Goal: Task Accomplishment & Management: Manage account settings

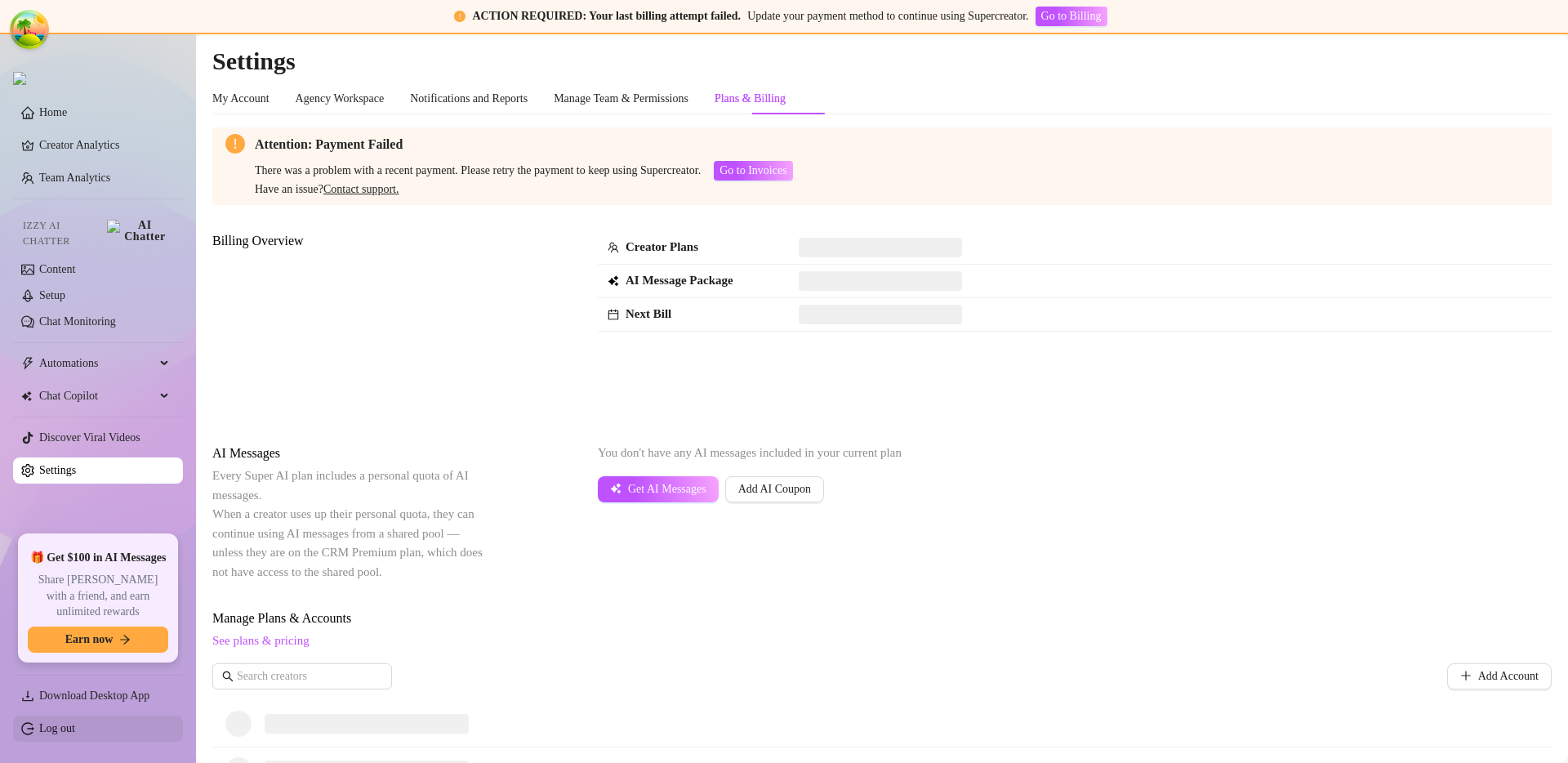
click at [75, 734] on link "Log out" at bounding box center [57, 727] width 36 height 12
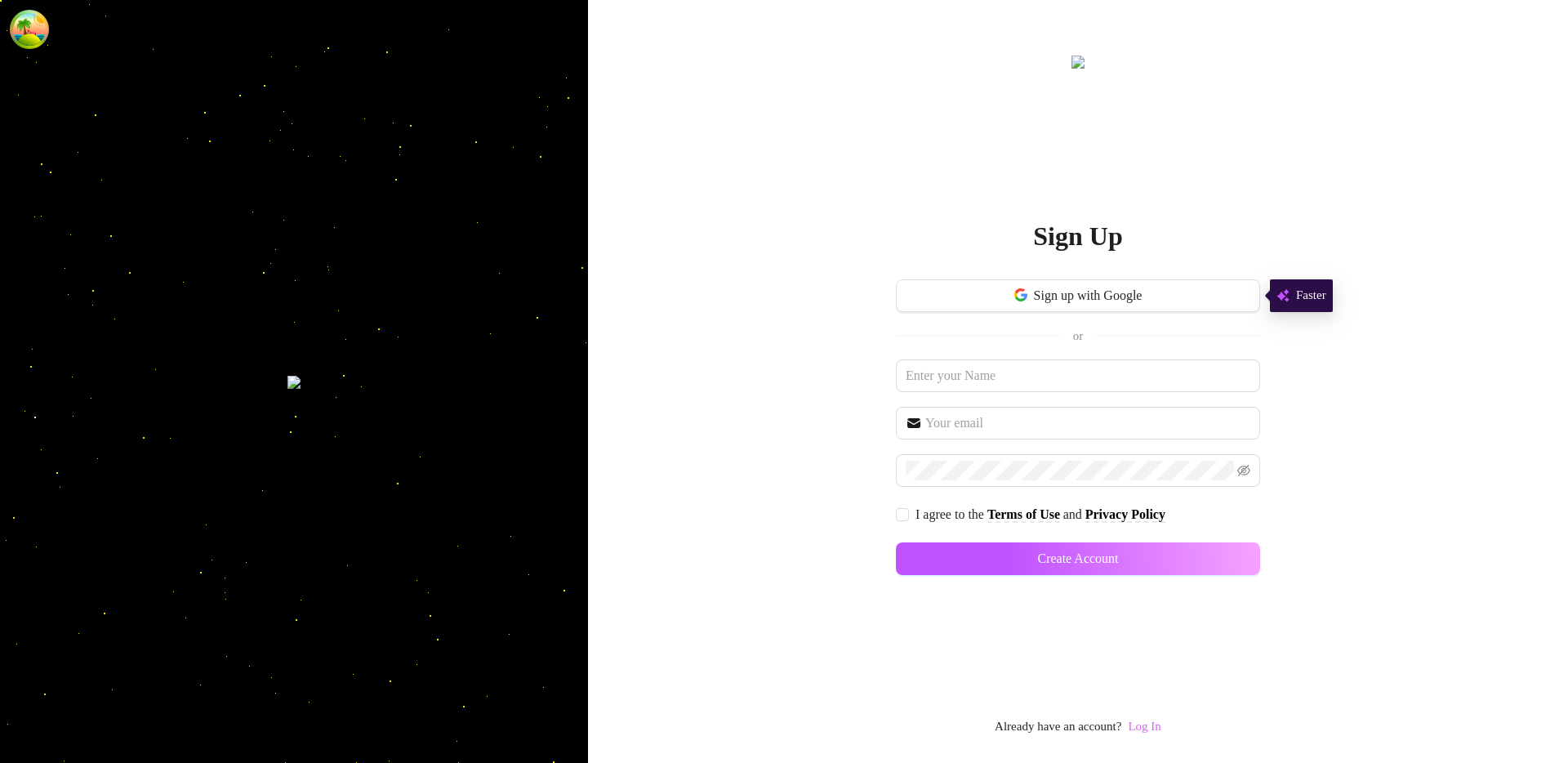
click at [1157, 719] on link "Log In" at bounding box center [1144, 725] width 33 height 13
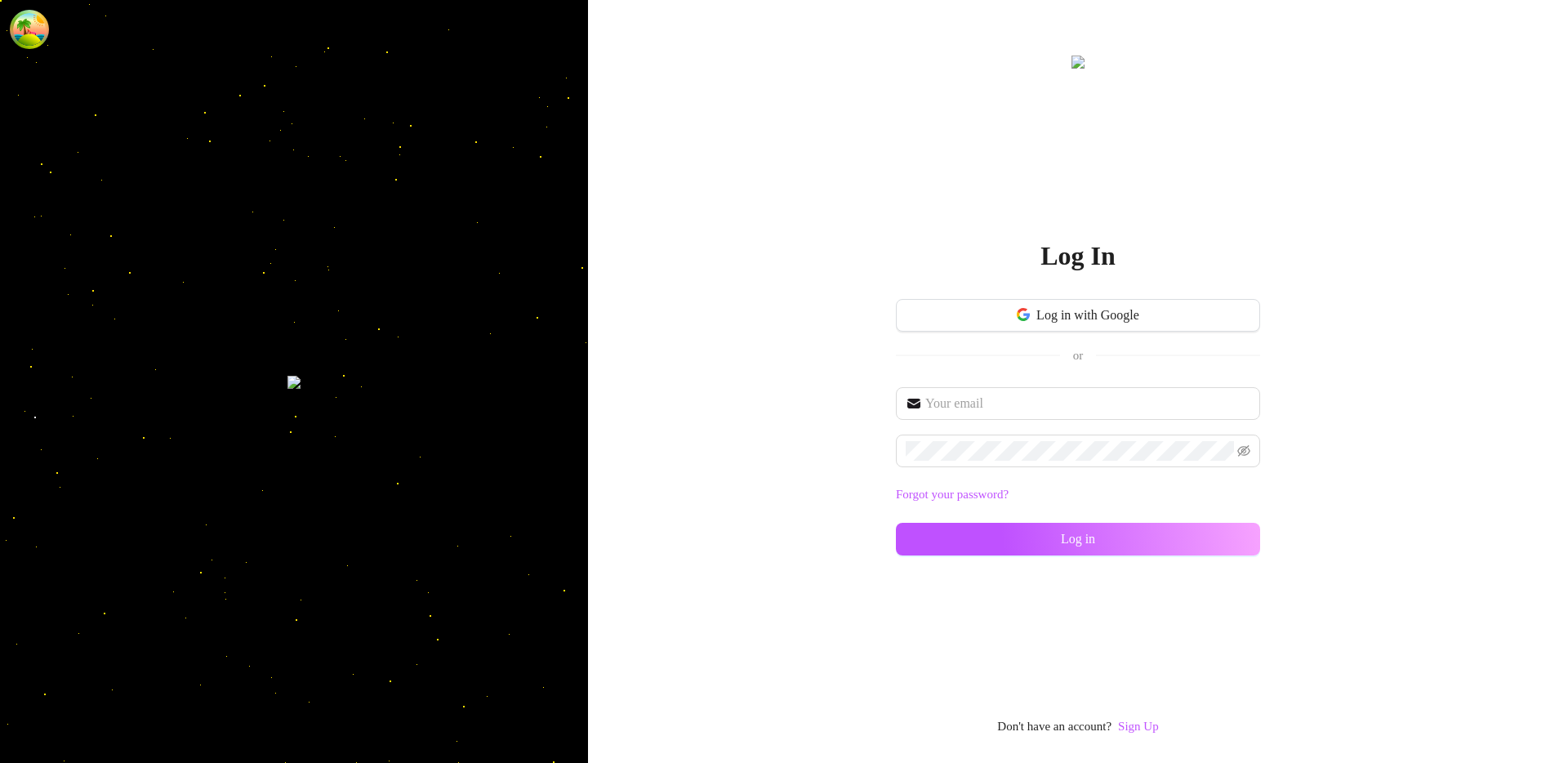
click at [1003, 381] on div "Log in with Google or" at bounding box center [1078, 342] width 364 height 88
click at [1000, 407] on input "text" at bounding box center [1088, 404] width 325 height 20
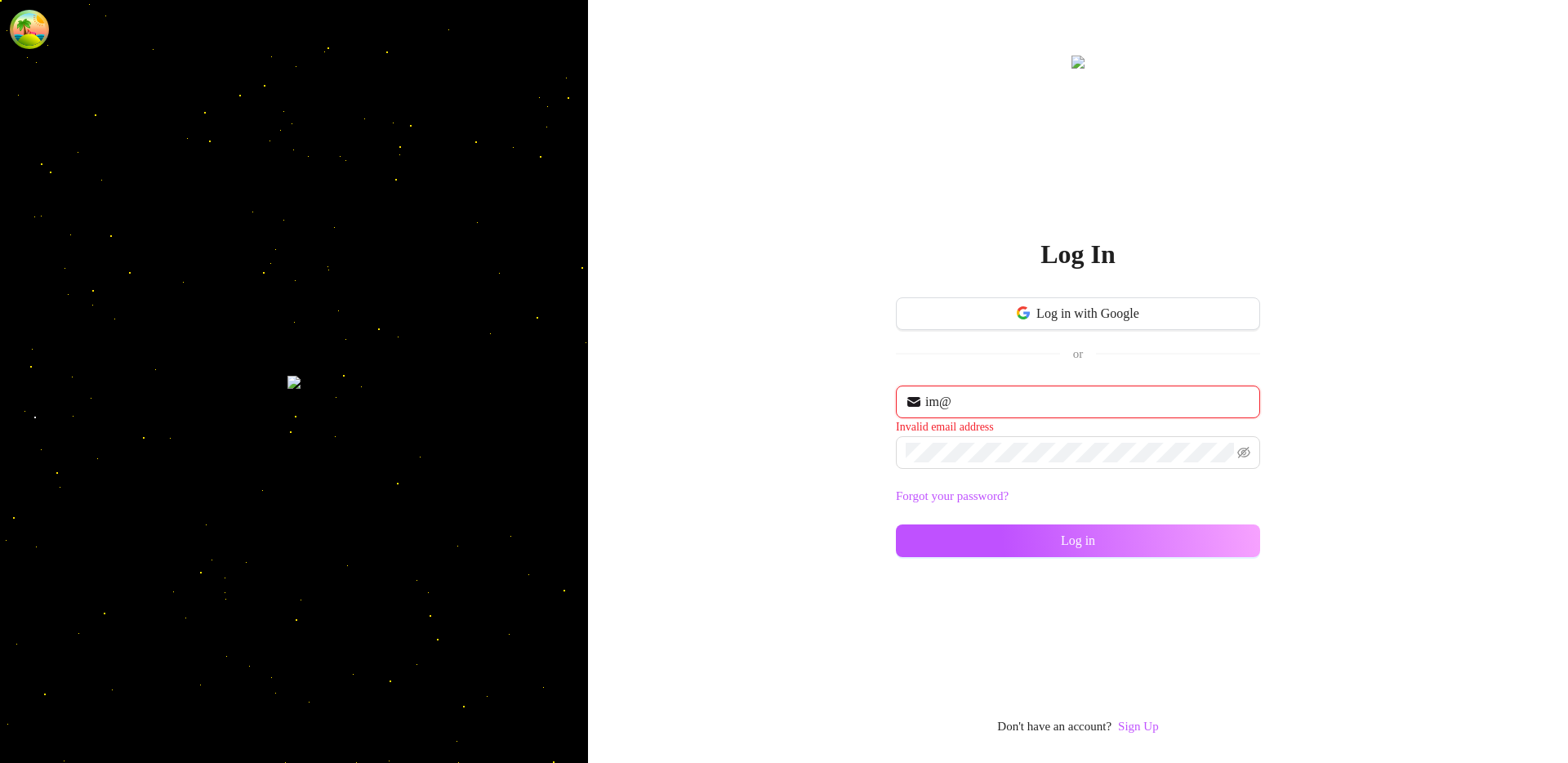
type input "im@supercreator.app"
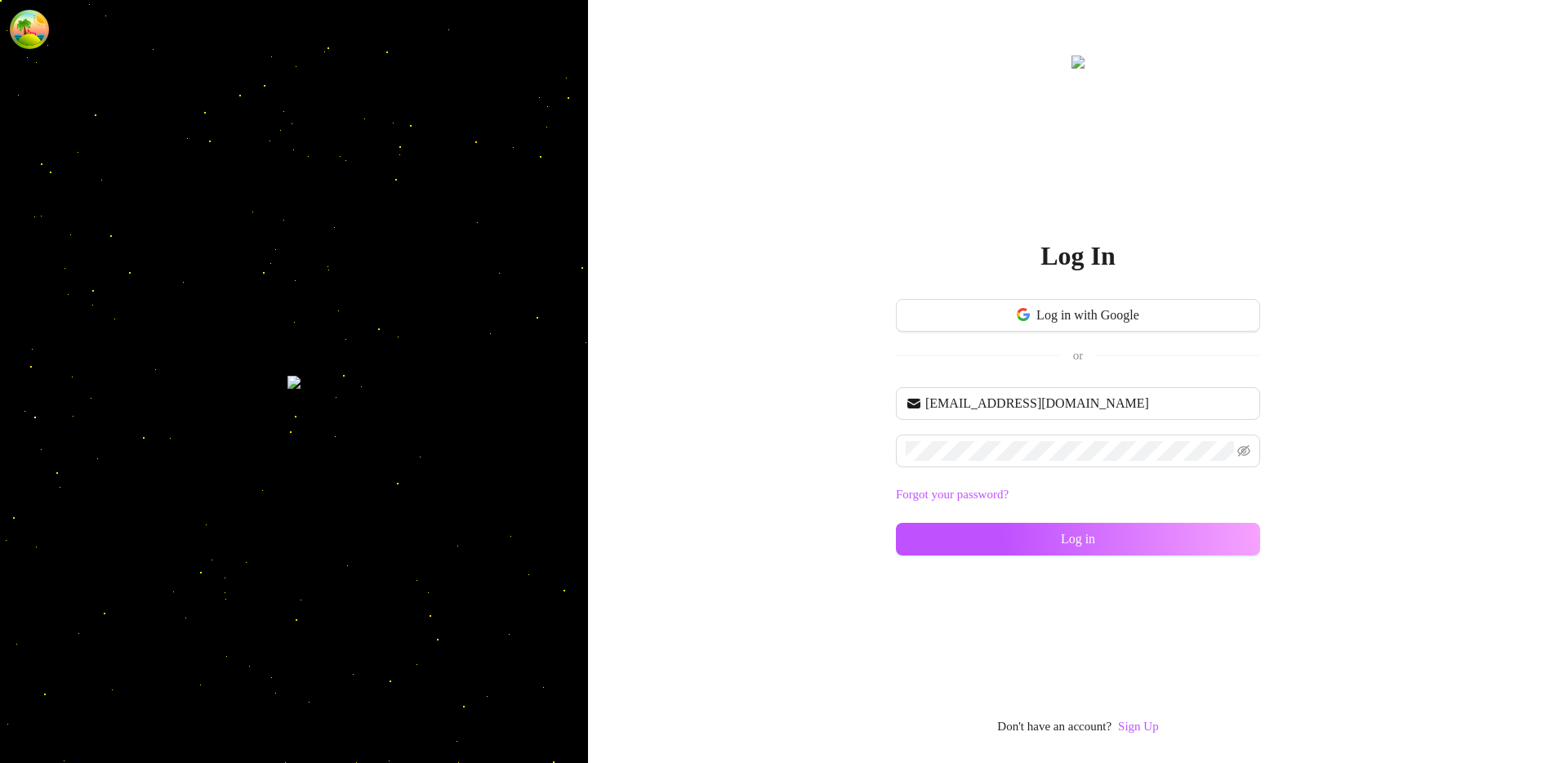
click at [1068, 521] on div "im@supercreator.app Forgot your password? Log in" at bounding box center [1078, 478] width 364 height 183
click at [1070, 545] on span "Log in" at bounding box center [1078, 538] width 35 height 15
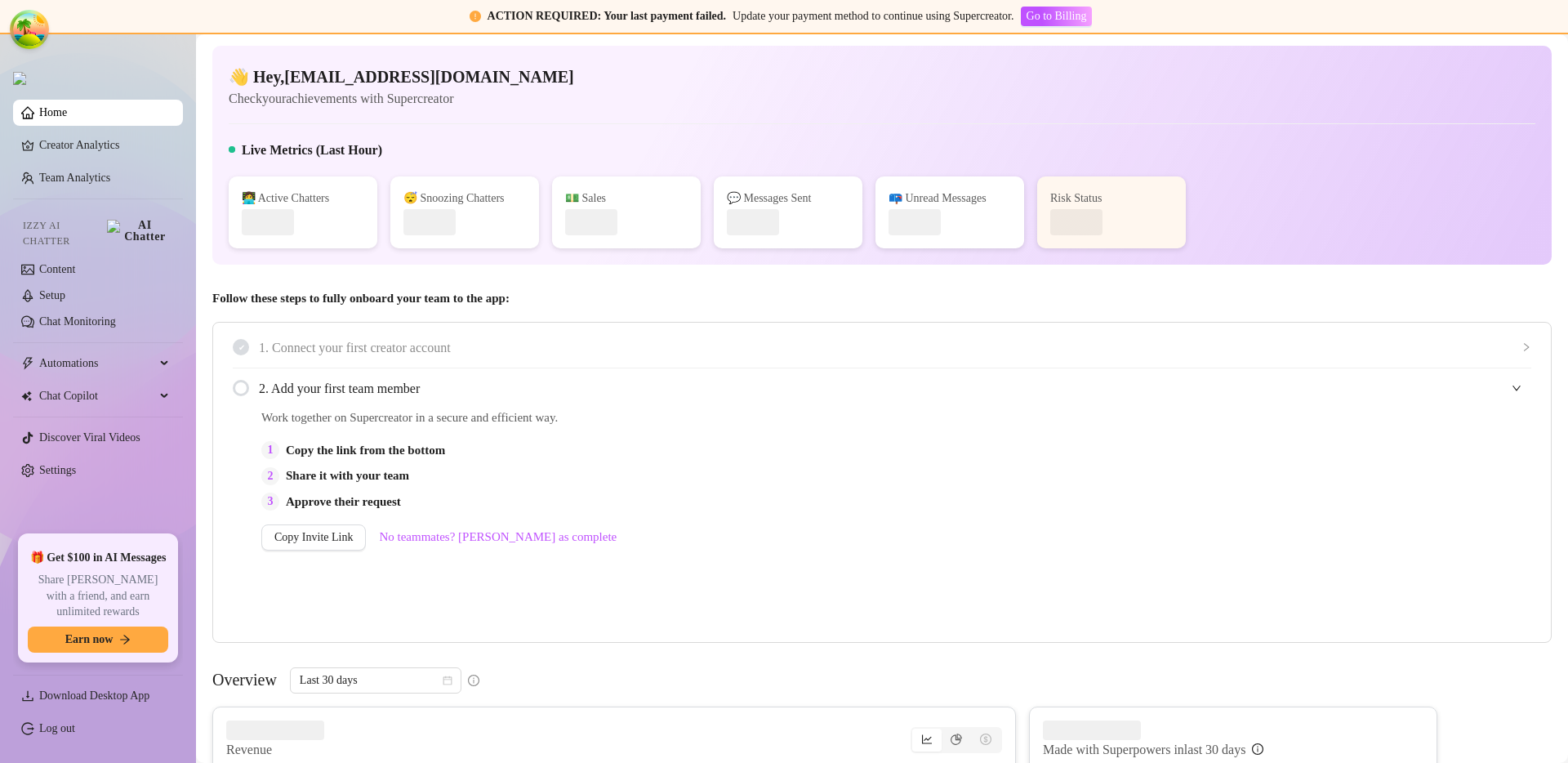
click at [76, 464] on link "Settings" at bounding box center [57, 470] width 37 height 12
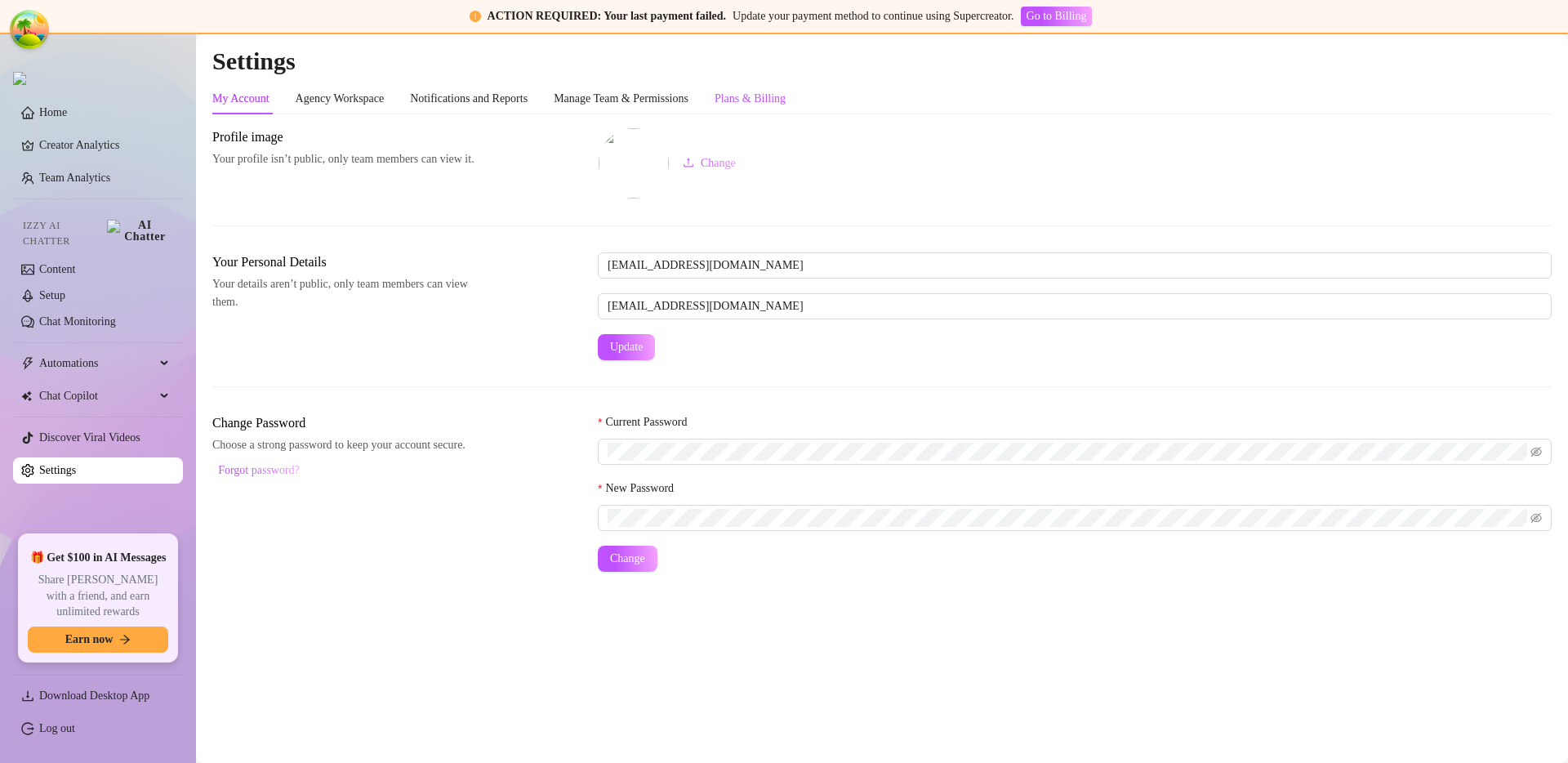
click at [786, 101] on div "Plans & Billing" at bounding box center [750, 99] width 71 height 18
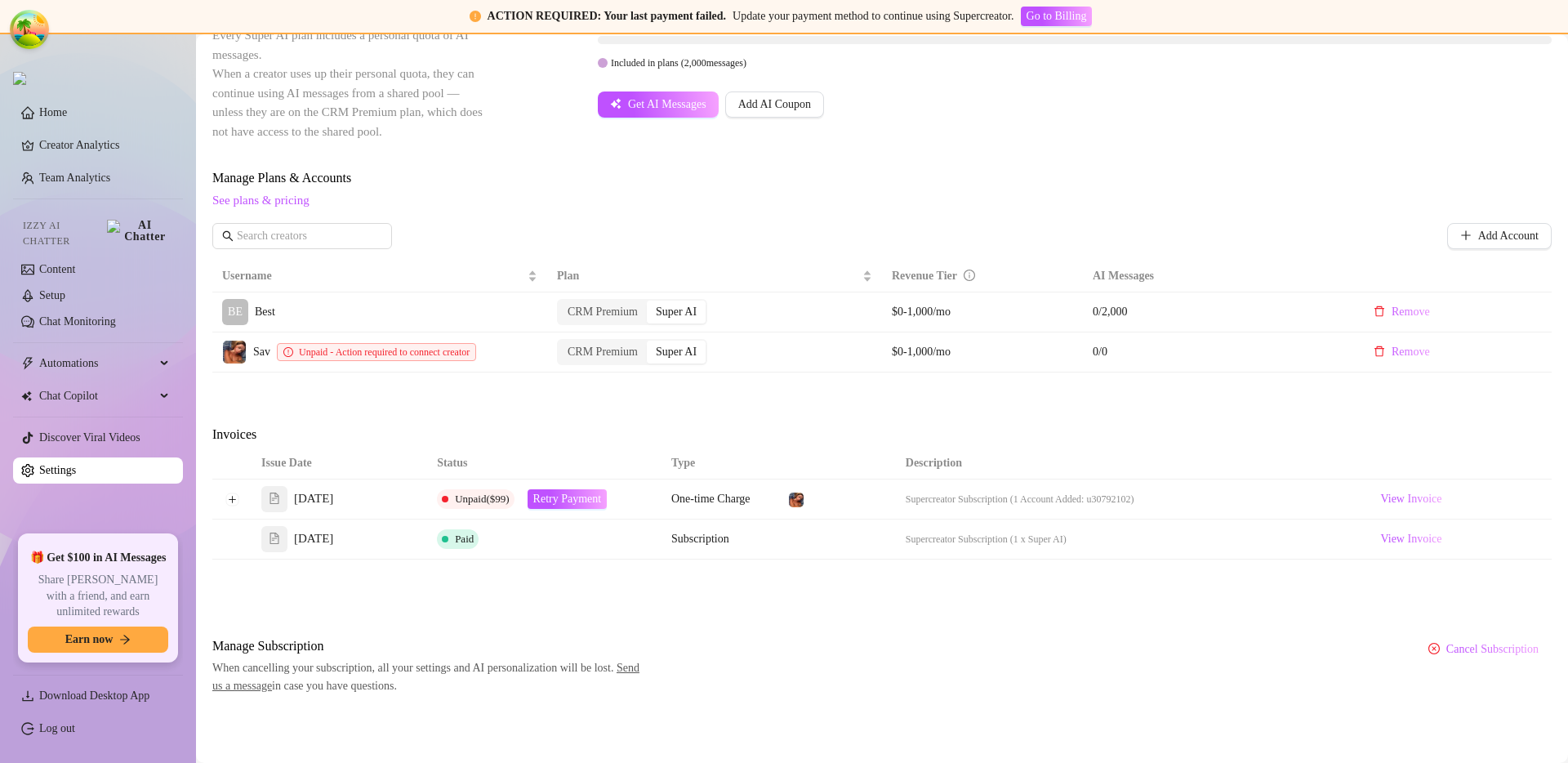
scroll to position [441, 0]
click at [232, 502] on button "Expand row" at bounding box center [232, 498] width 13 height 13
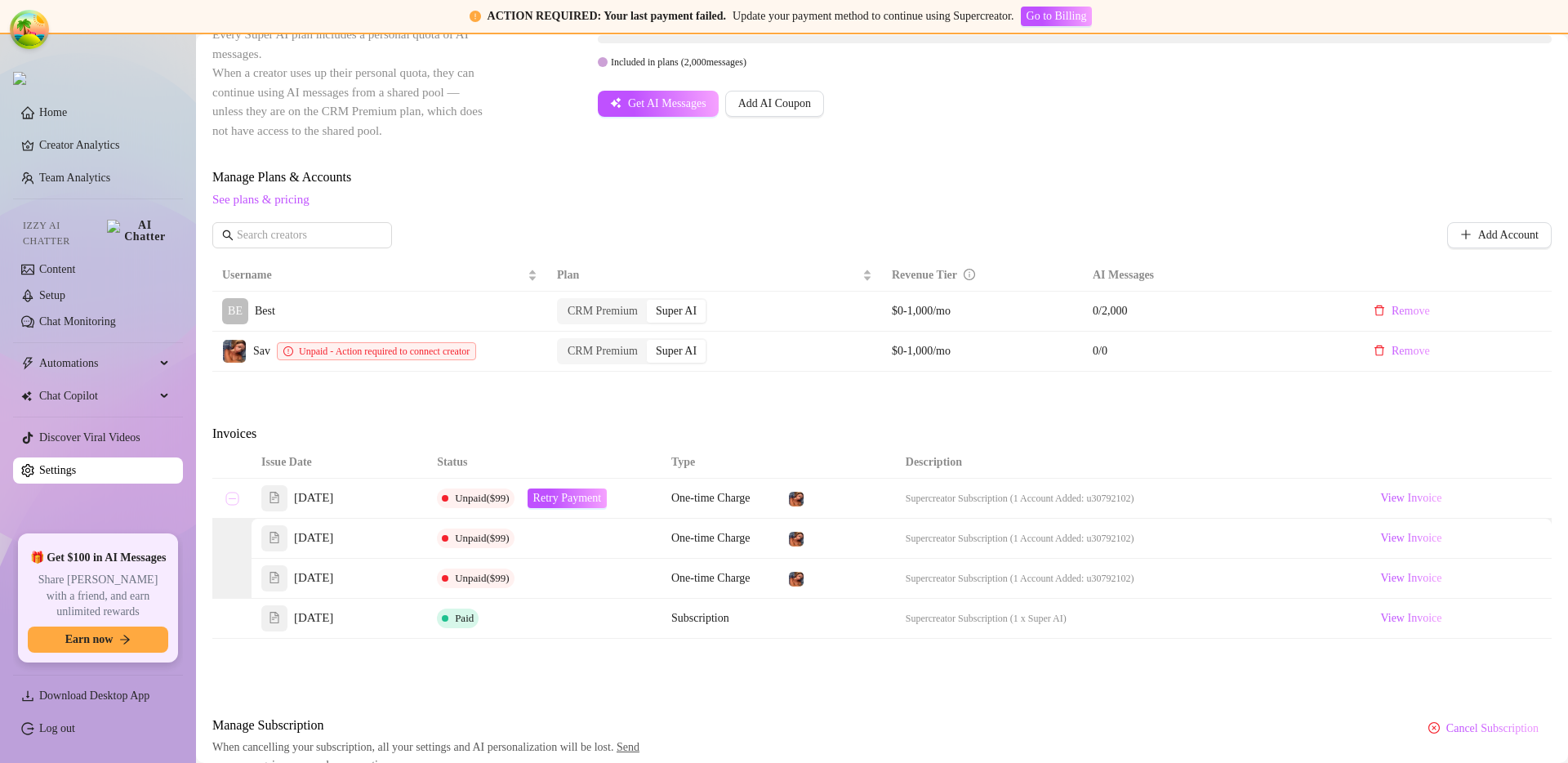
click at [231, 503] on button "Collapse row" at bounding box center [232, 498] width 13 height 13
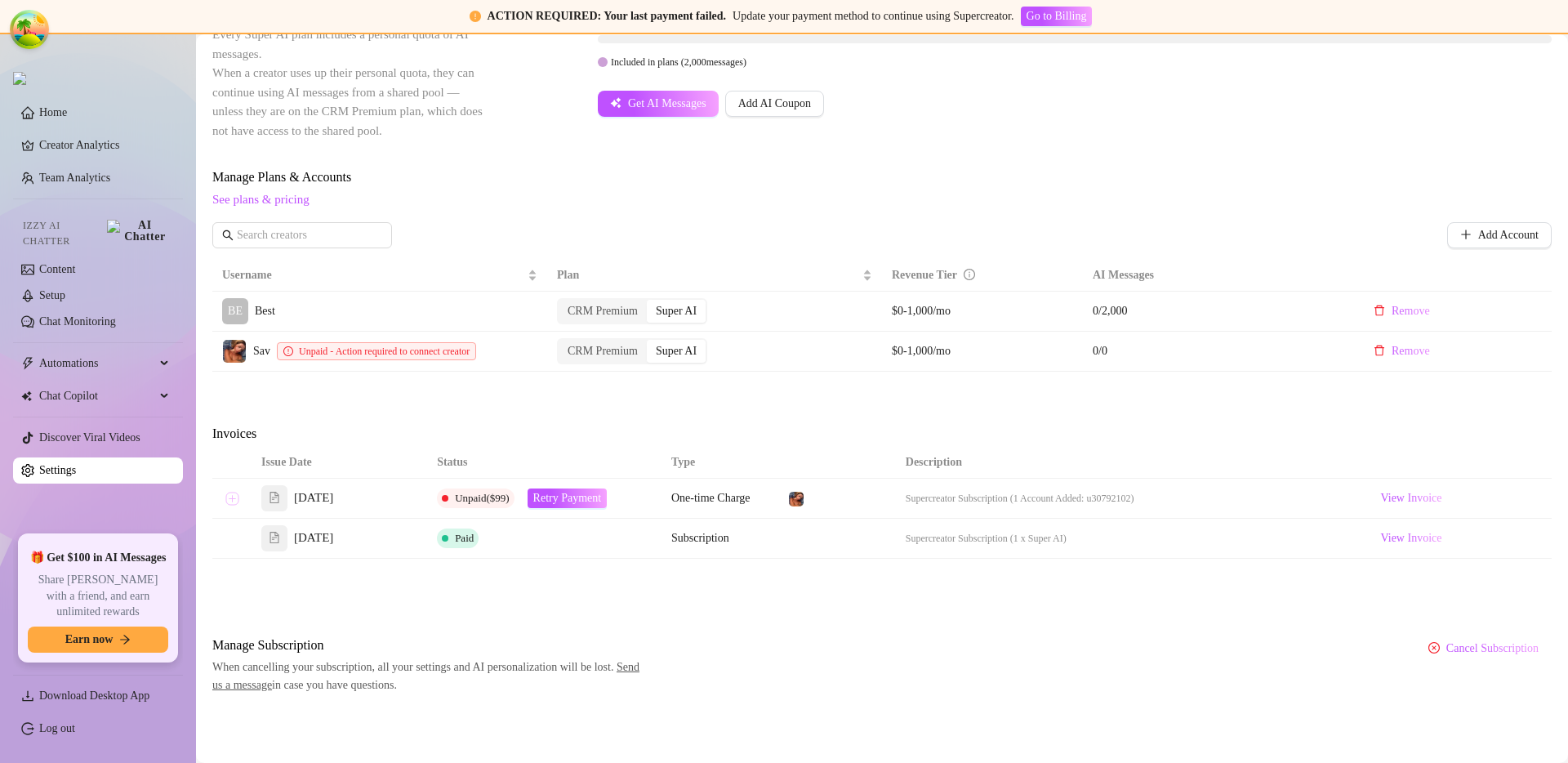
click at [231, 504] on button "Expand row" at bounding box center [232, 498] width 13 height 13
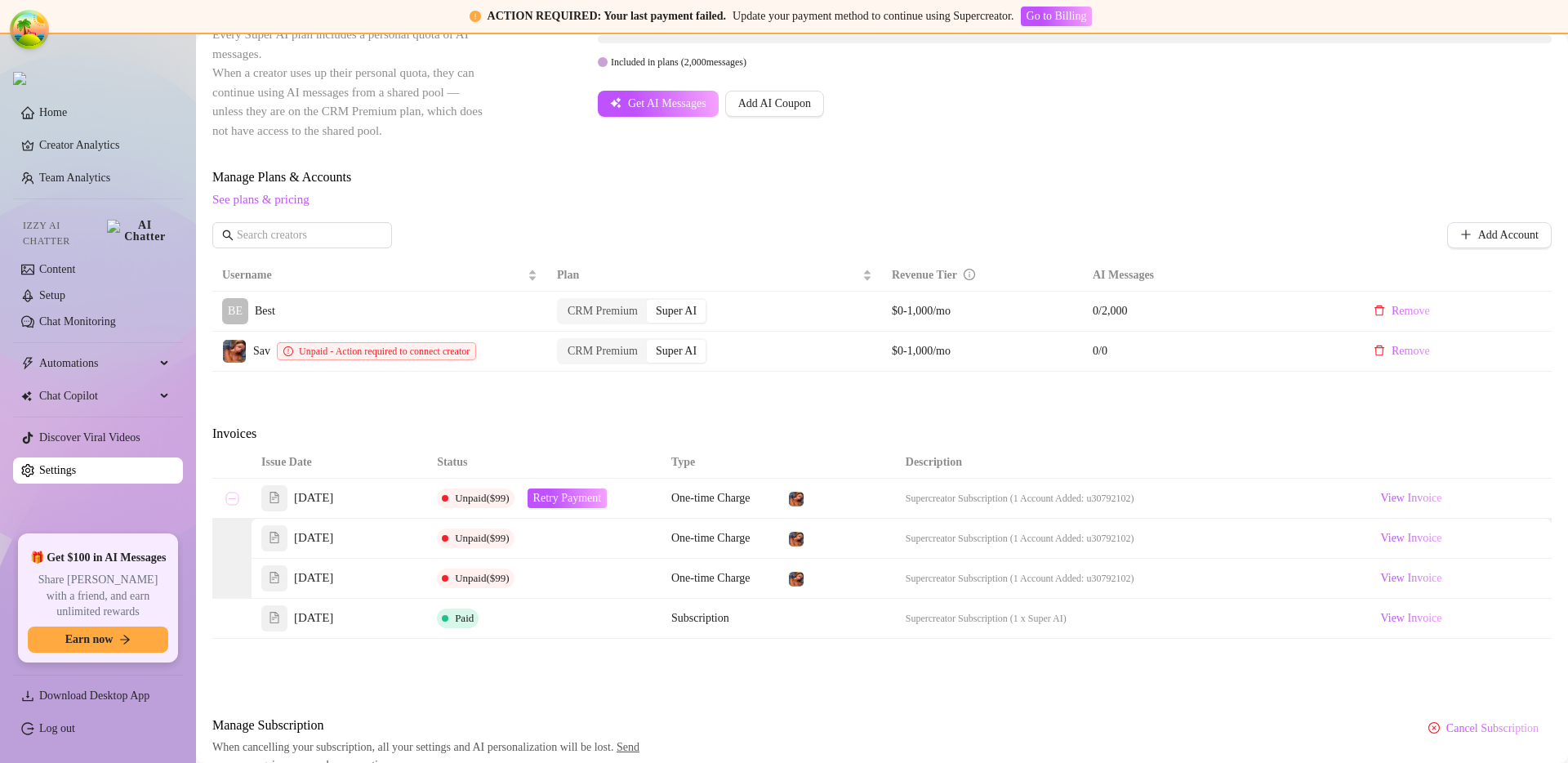
click at [226, 503] on button "Collapse row" at bounding box center [232, 498] width 13 height 13
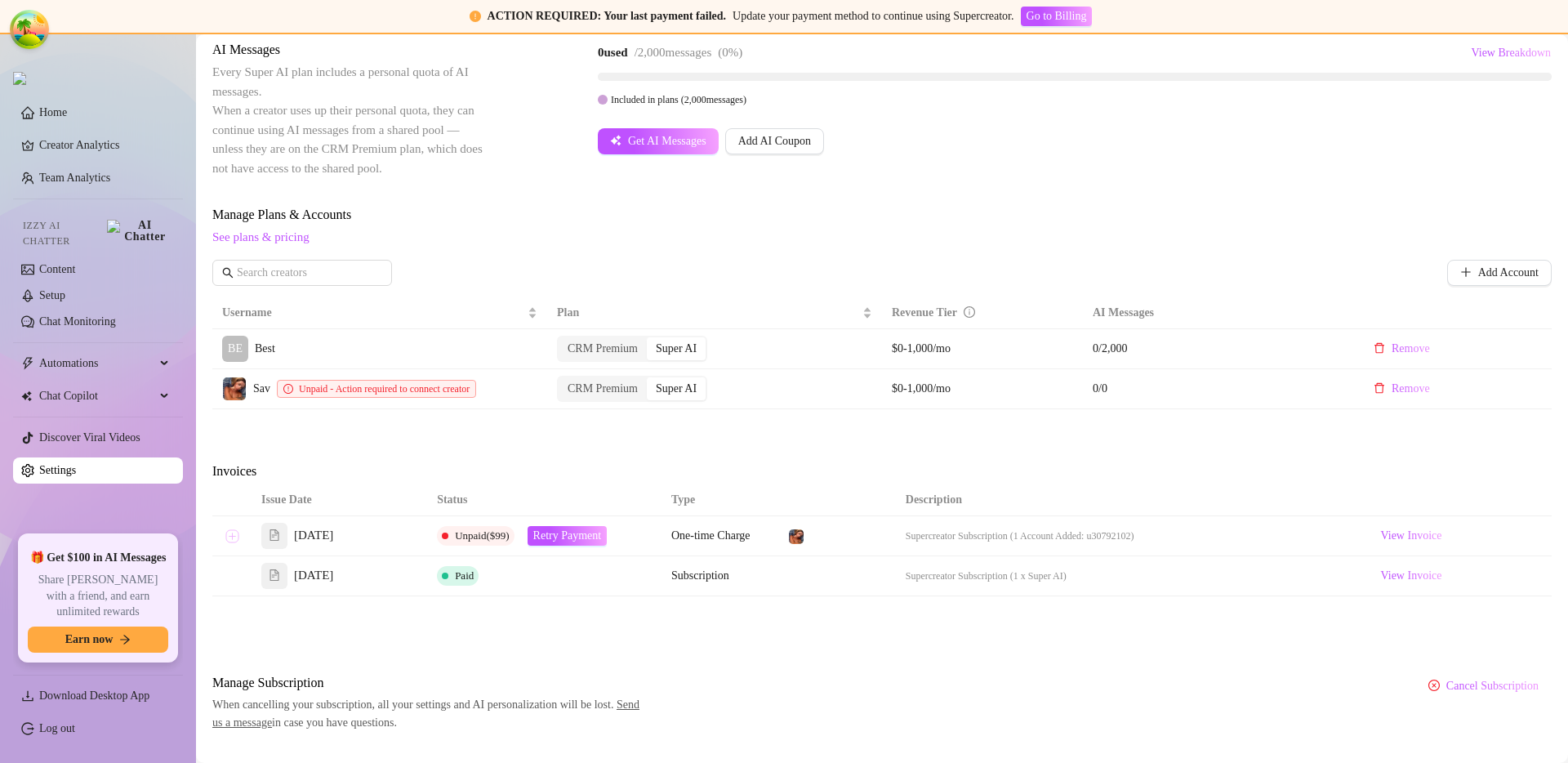
scroll to position [403, 0]
click at [761, 441] on div "Attention: Payment Failed There was a problem with a recent payment. Please ret…" at bounding box center [882, 229] width 1339 height 1007
click at [601, 540] on span "Retry Payment" at bounding box center [567, 536] width 68 height 13
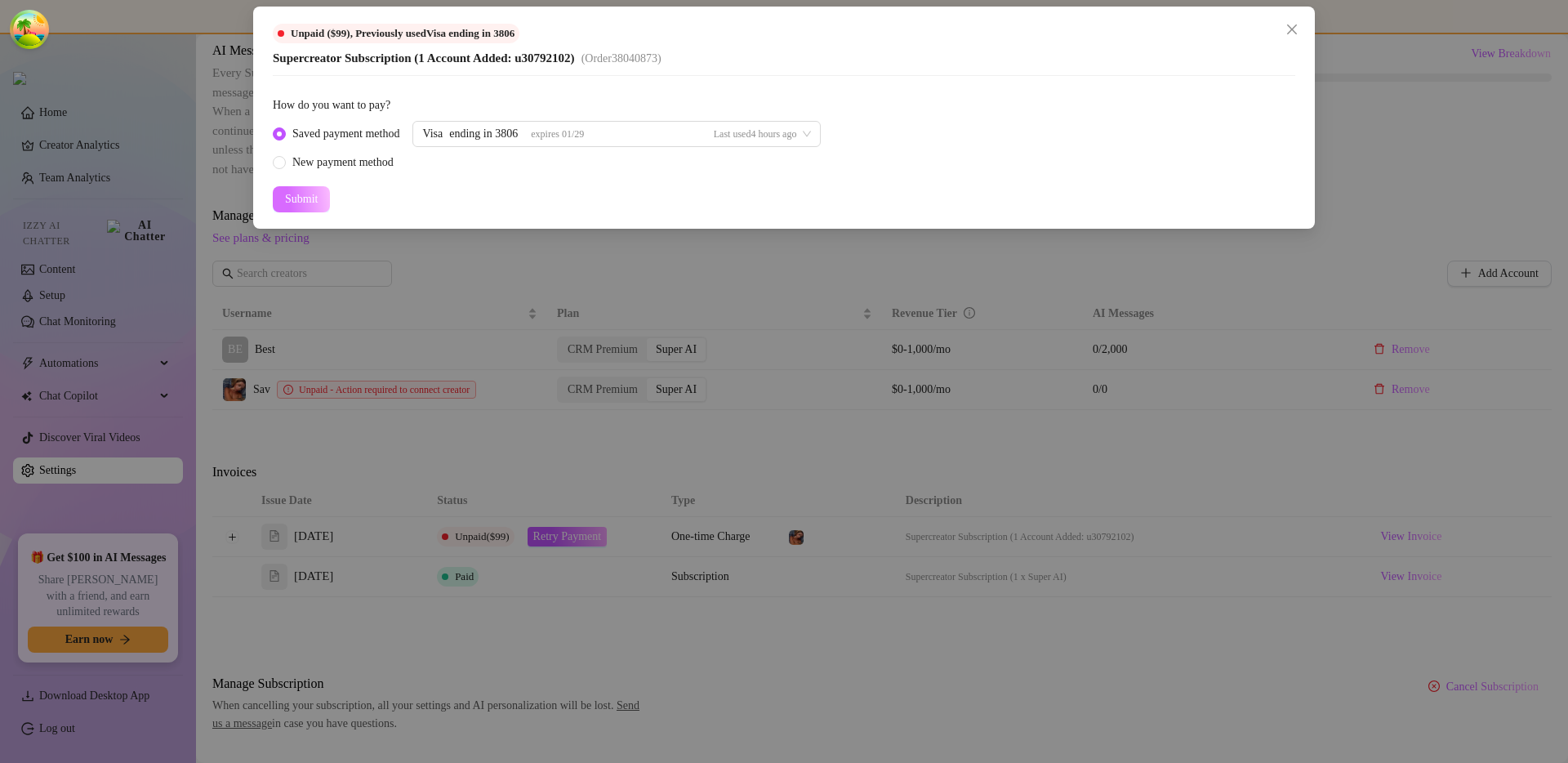
click at [300, 199] on span "Submit" at bounding box center [301, 199] width 33 height 13
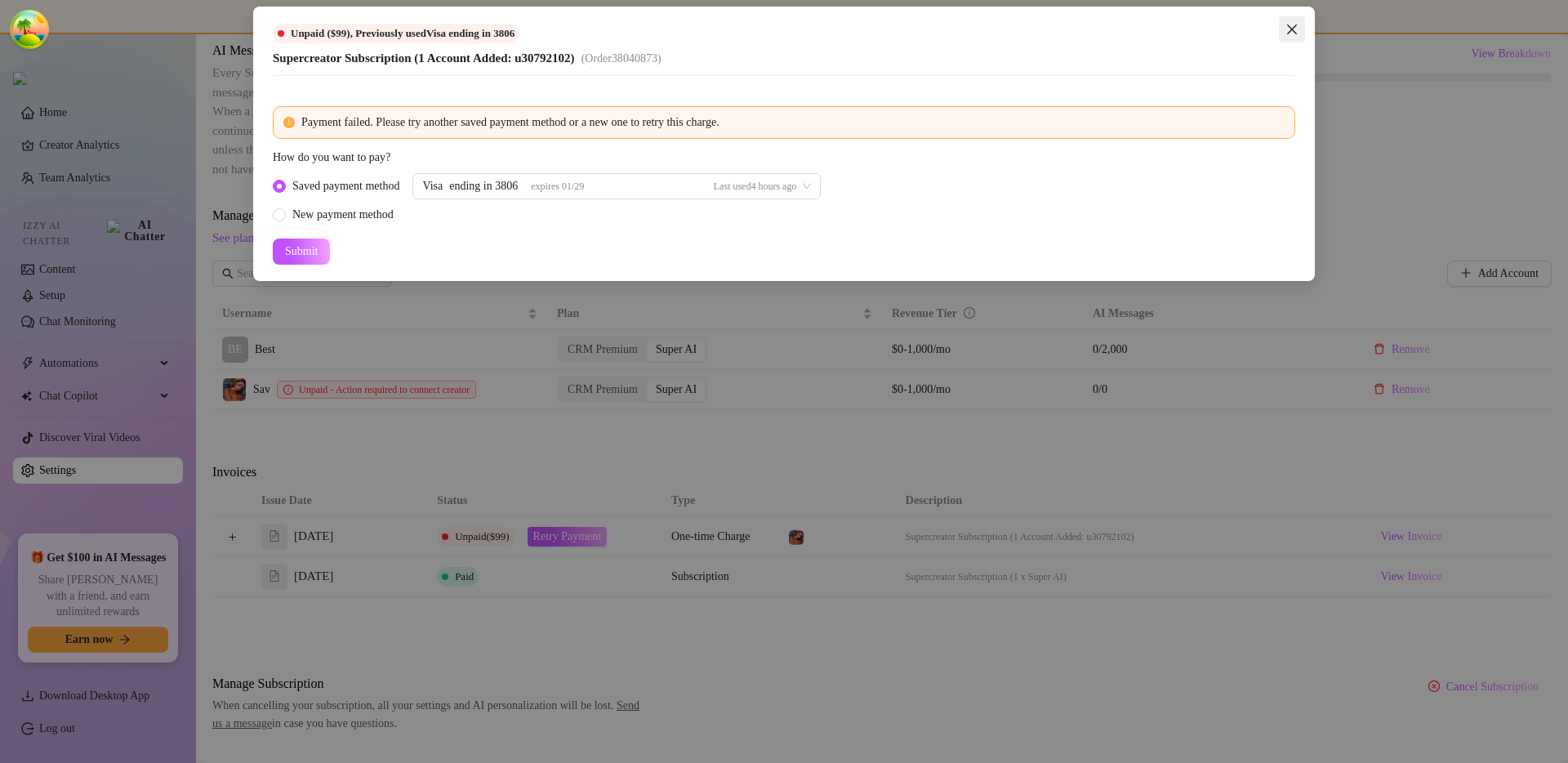
click at [1288, 30] on icon "close" at bounding box center [1292, 29] width 13 height 13
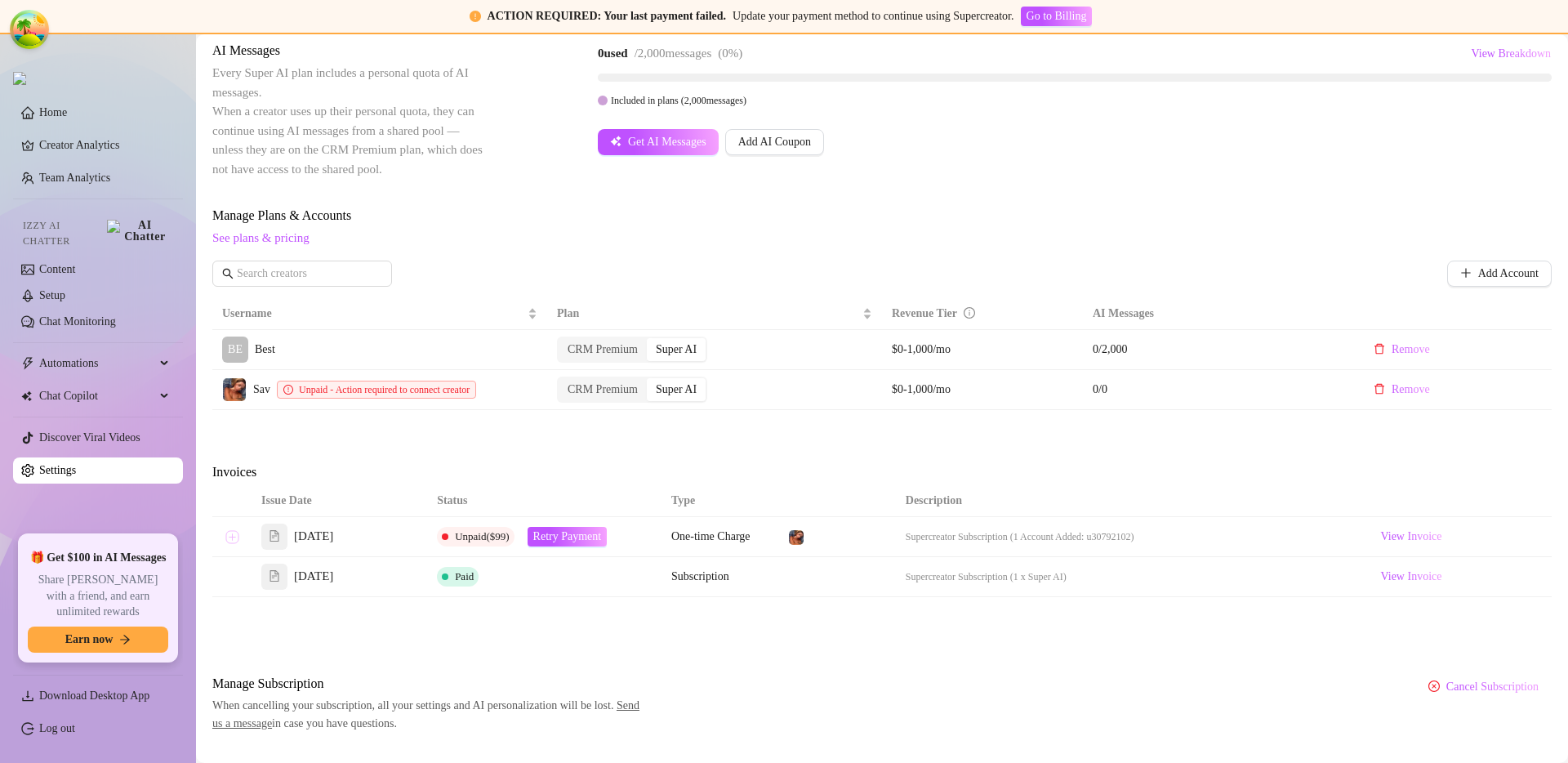
click at [236, 535] on button "Expand row" at bounding box center [232, 536] width 13 height 13
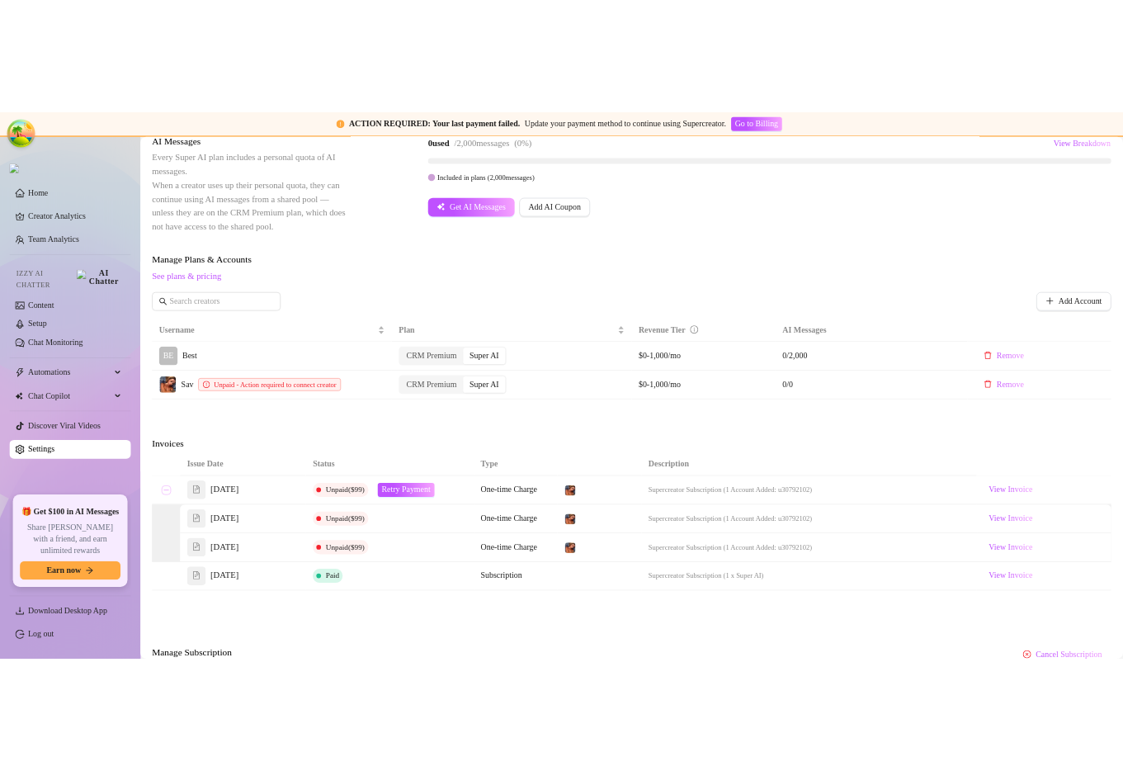
scroll to position [418, 0]
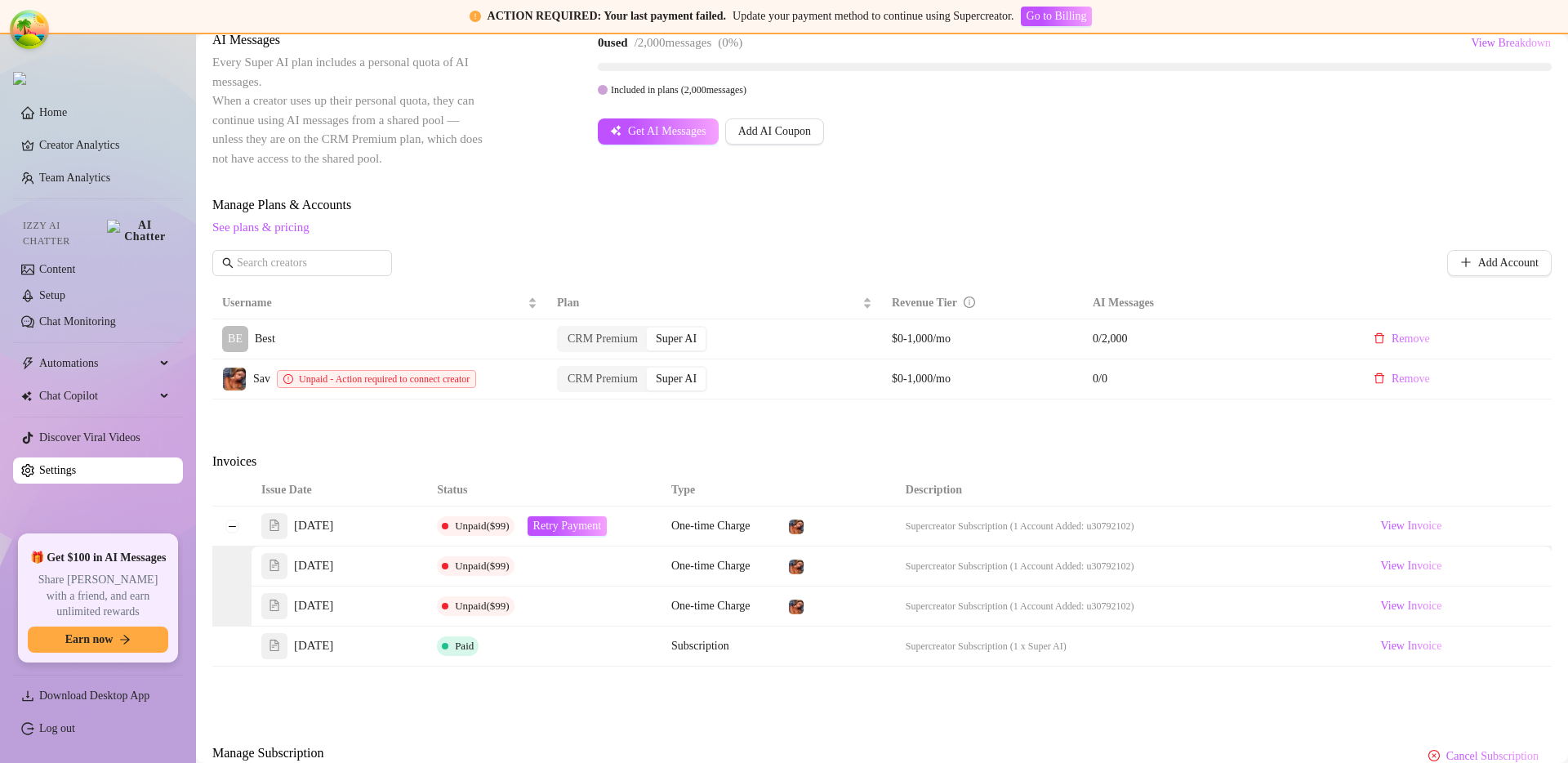
click at [412, 429] on div "Attention: Payment Failed There was a problem with a recent payment. Please ret…" at bounding box center [882, 257] width 1339 height 1088
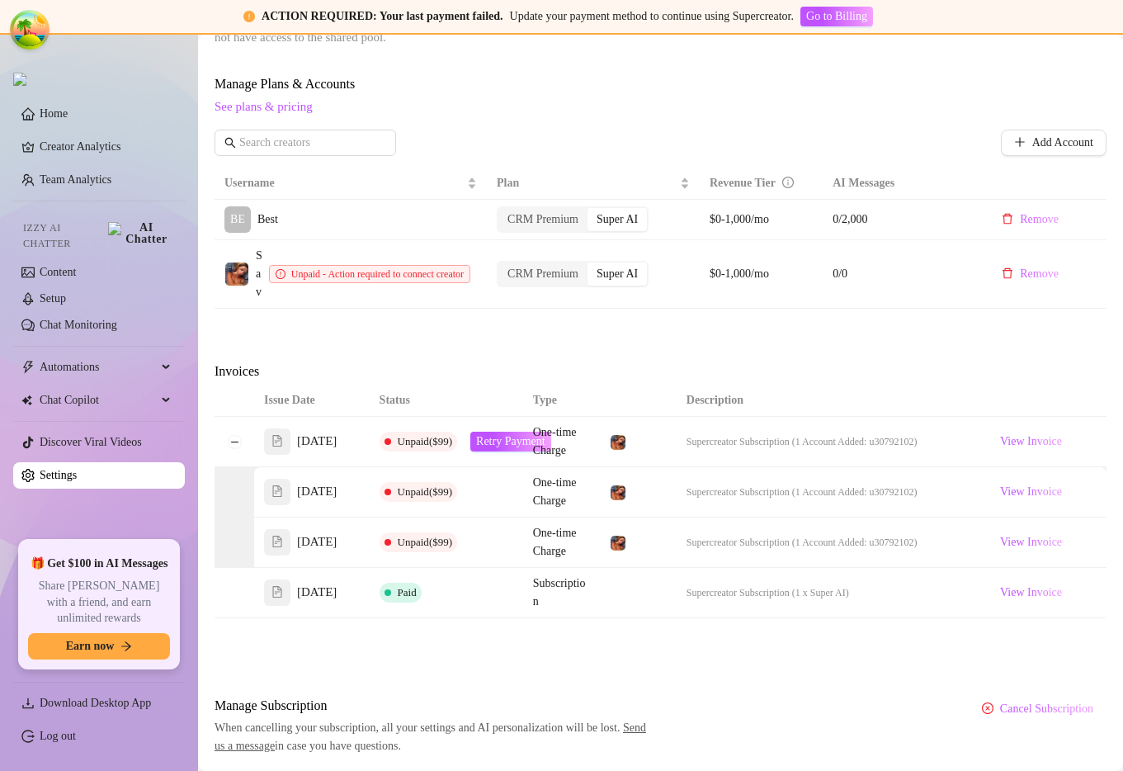
scroll to position [725, 0]
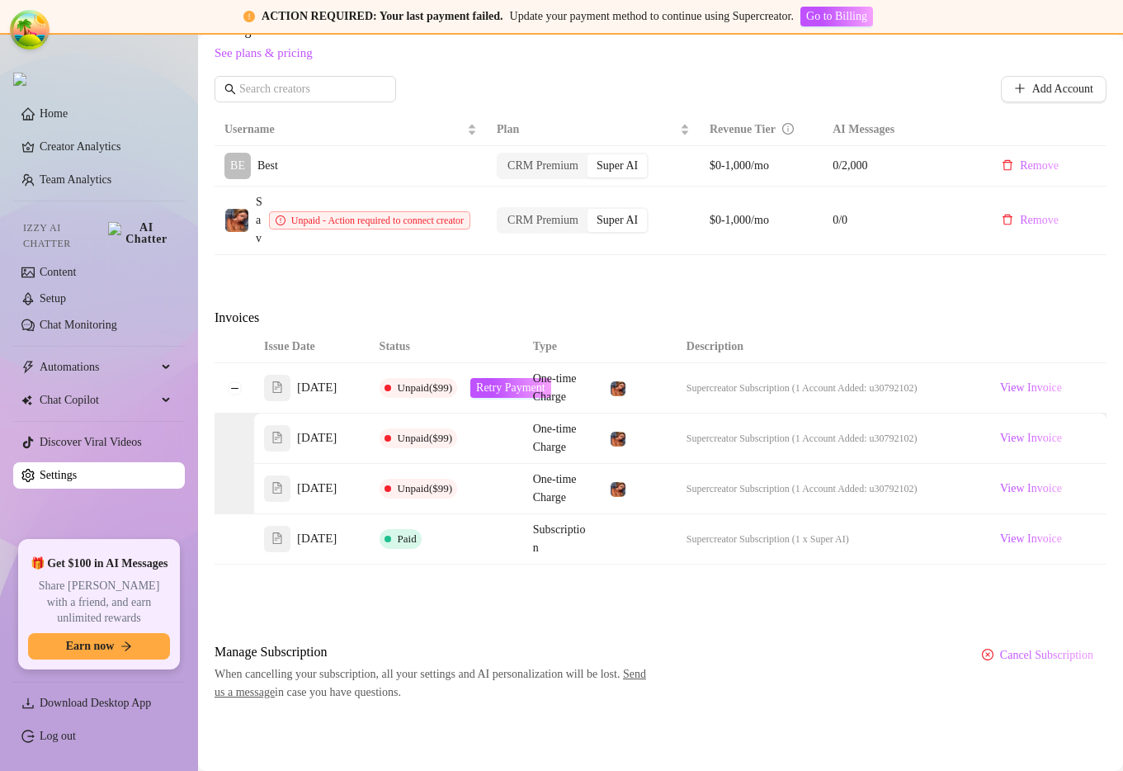
click at [470, 288] on div "Attention: Payment Failed There was a problem with a recent payment. Please ret…" at bounding box center [661, 97] width 892 height 1210
click at [492, 381] on span "Retry Payment" at bounding box center [510, 387] width 69 height 13
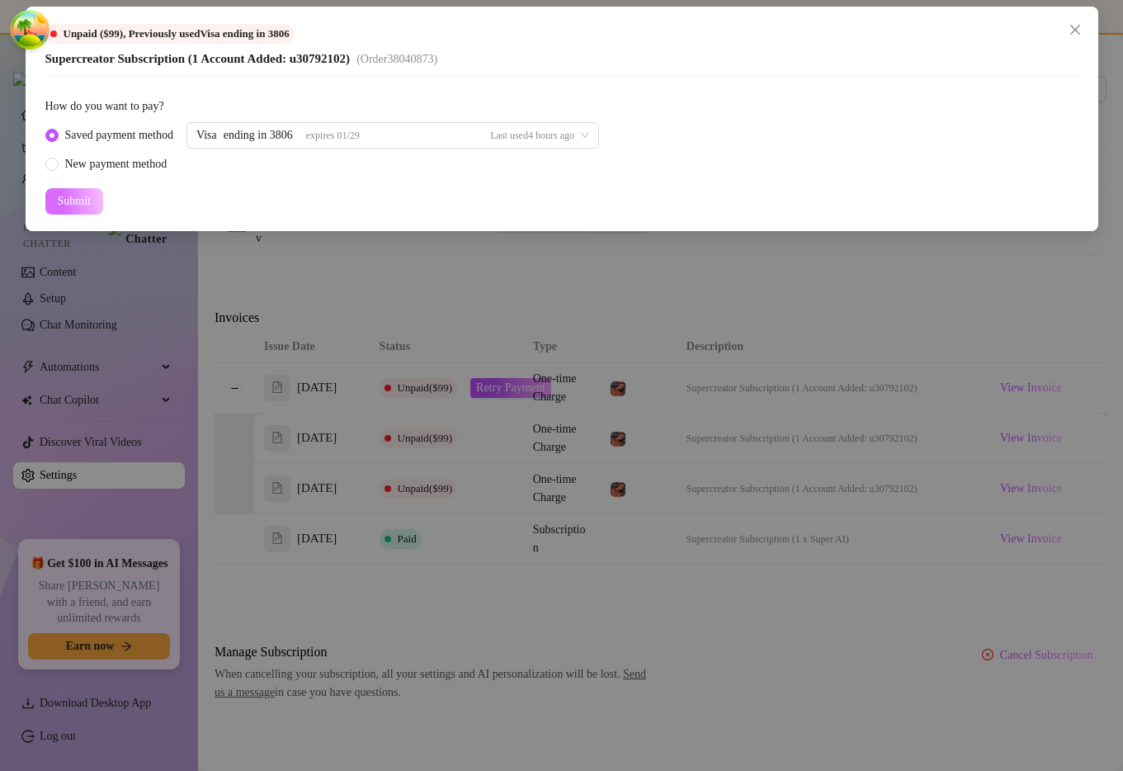
click at [87, 199] on span "Submit" at bounding box center [74, 201] width 33 height 13
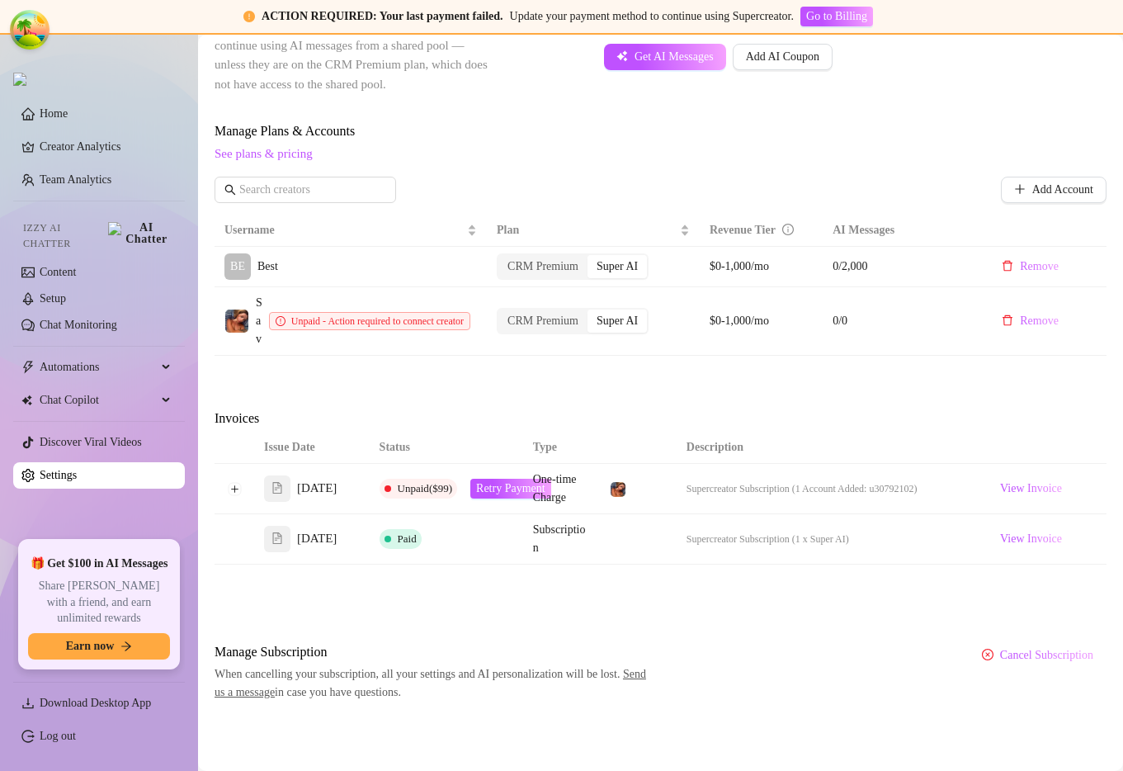
scroll to position [620, 0]
click at [236, 482] on button "Expand row" at bounding box center [234, 488] width 13 height 13
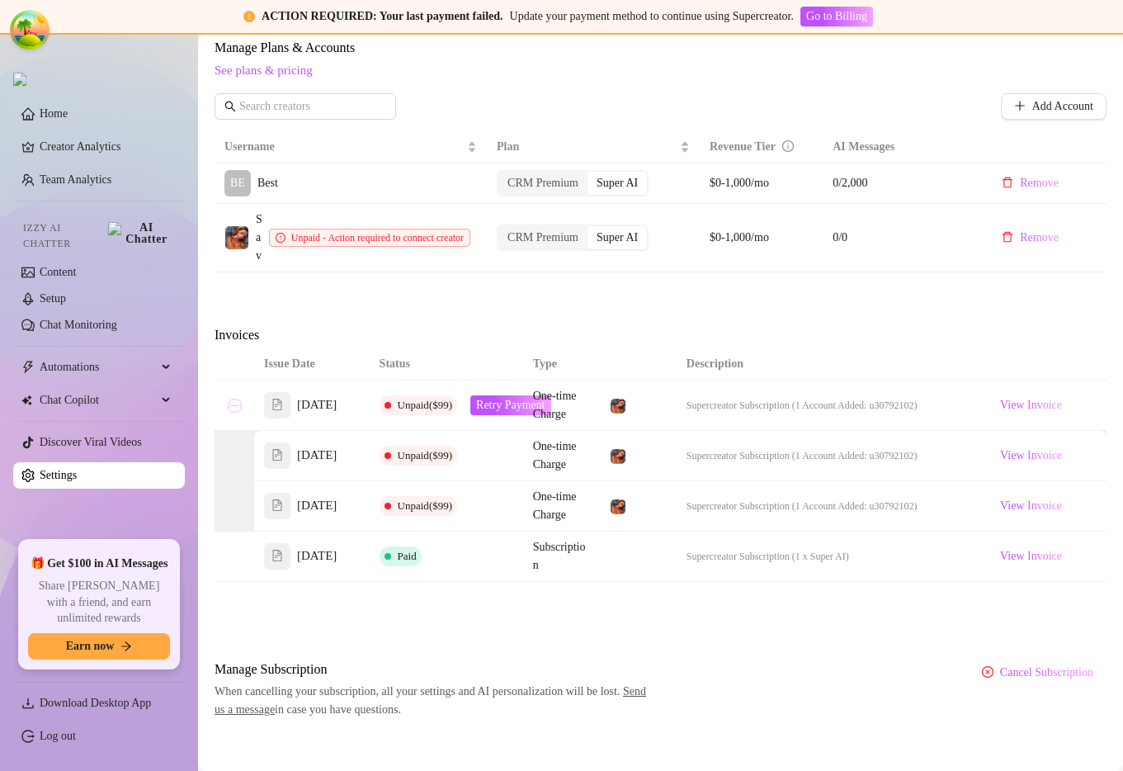
click at [236, 412] on button "Collapse row" at bounding box center [234, 405] width 13 height 13
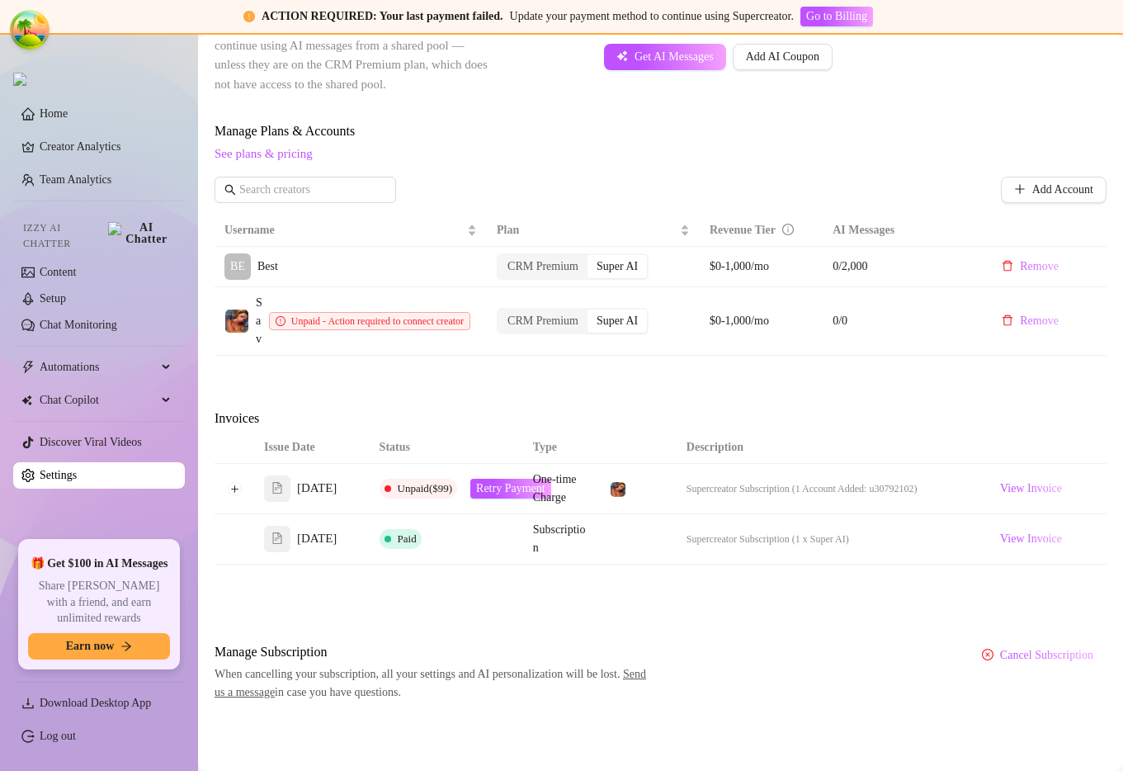
click at [470, 418] on span "Invoices" at bounding box center [353, 418] width 277 height 20
click at [890, 390] on div "Attention: Payment Failed There was a problem with a recent payment. Please ret…" at bounding box center [661, 146] width 892 height 1109
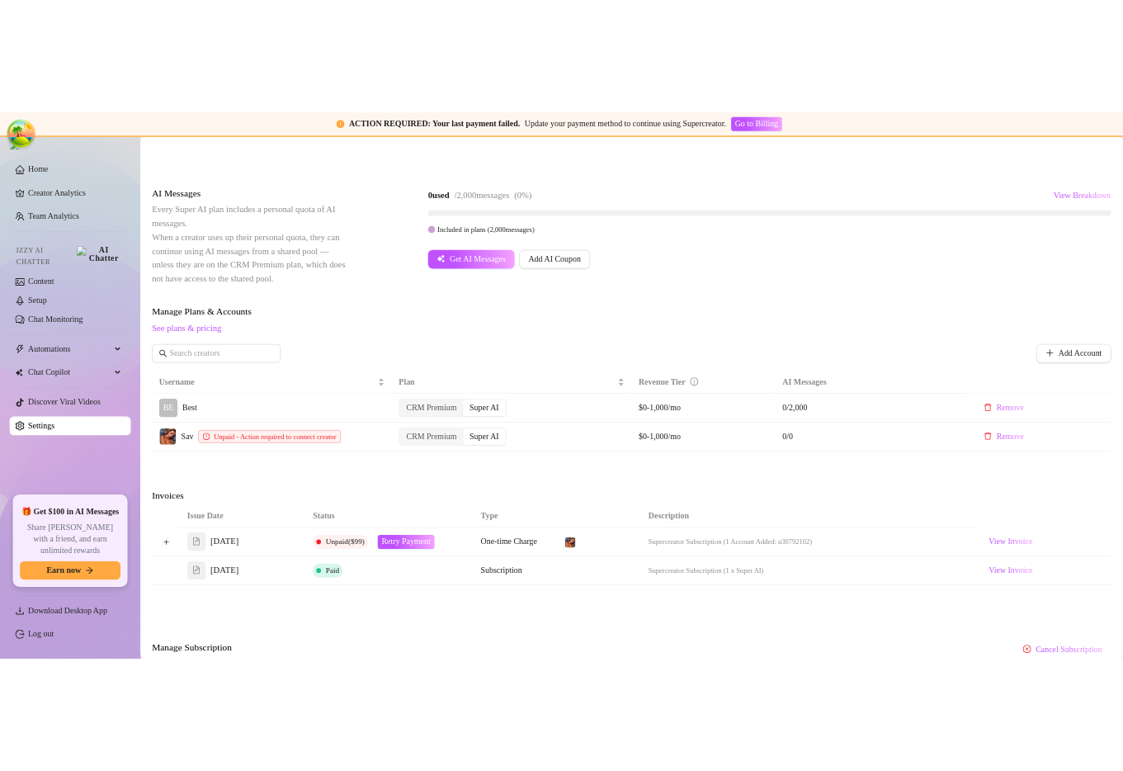
scroll to position [446, 0]
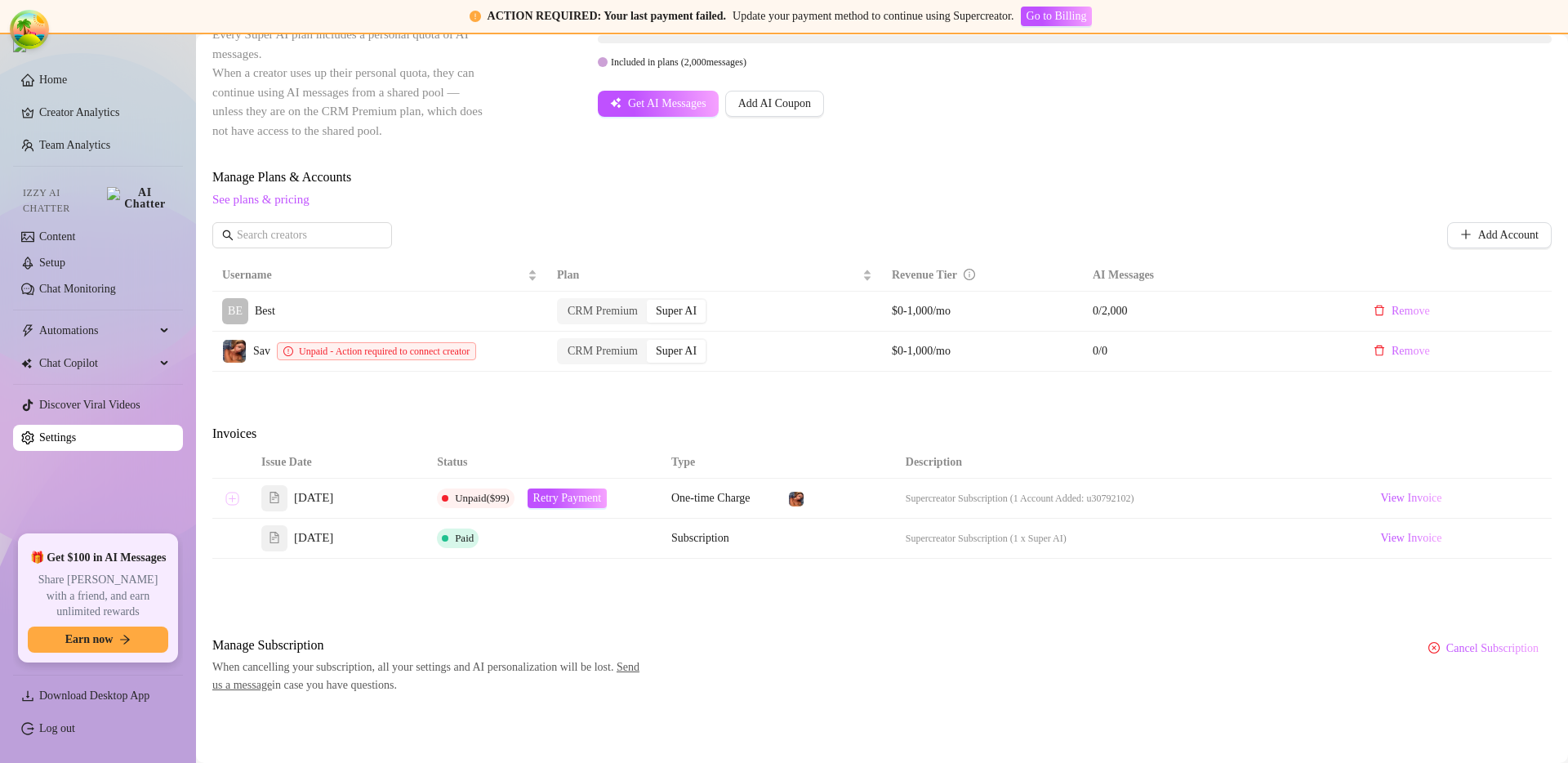
click at [239, 501] on button "Expand row" at bounding box center [232, 498] width 13 height 13
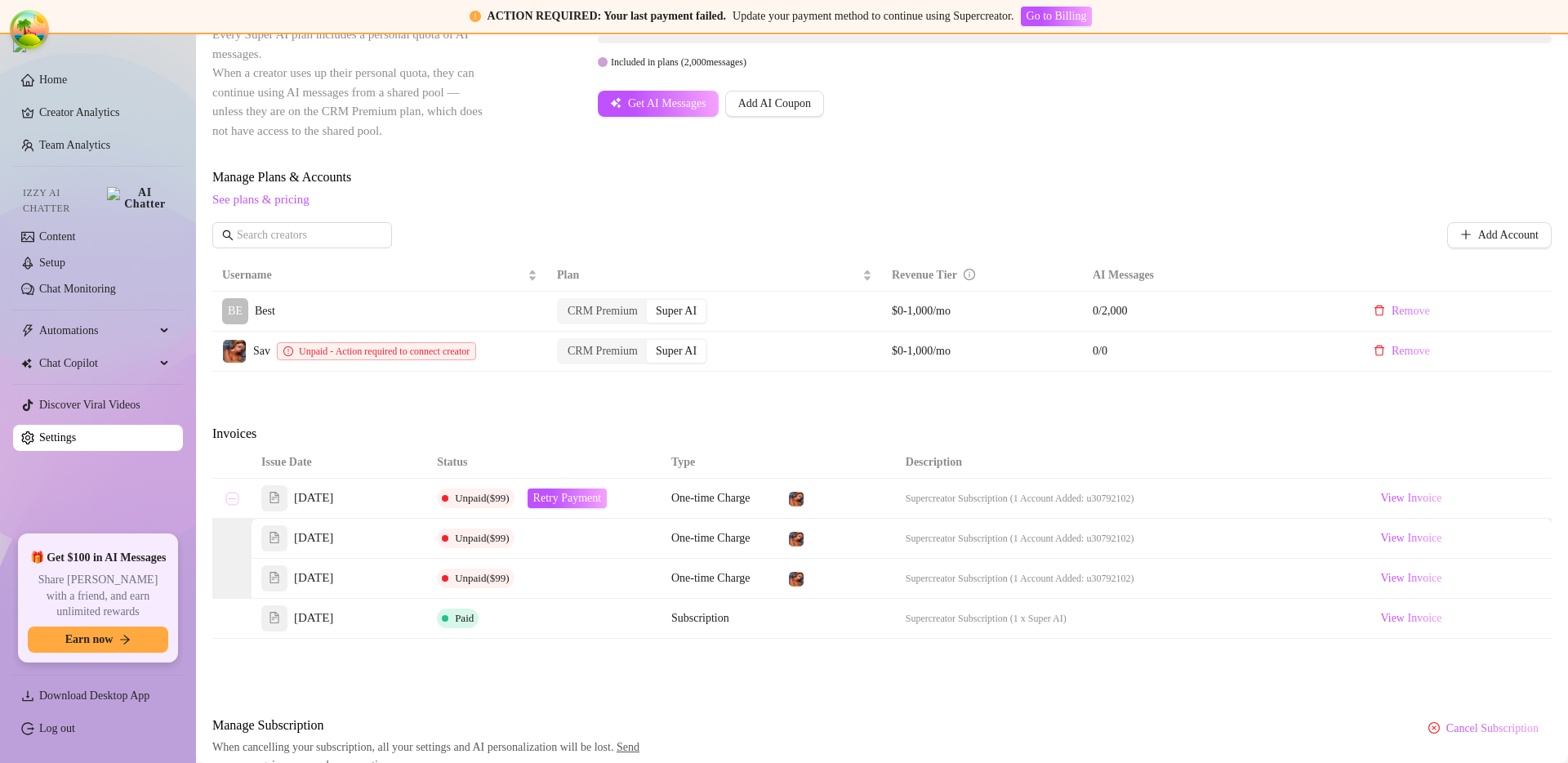
click at [236, 502] on button "Collapse row" at bounding box center [232, 498] width 13 height 13
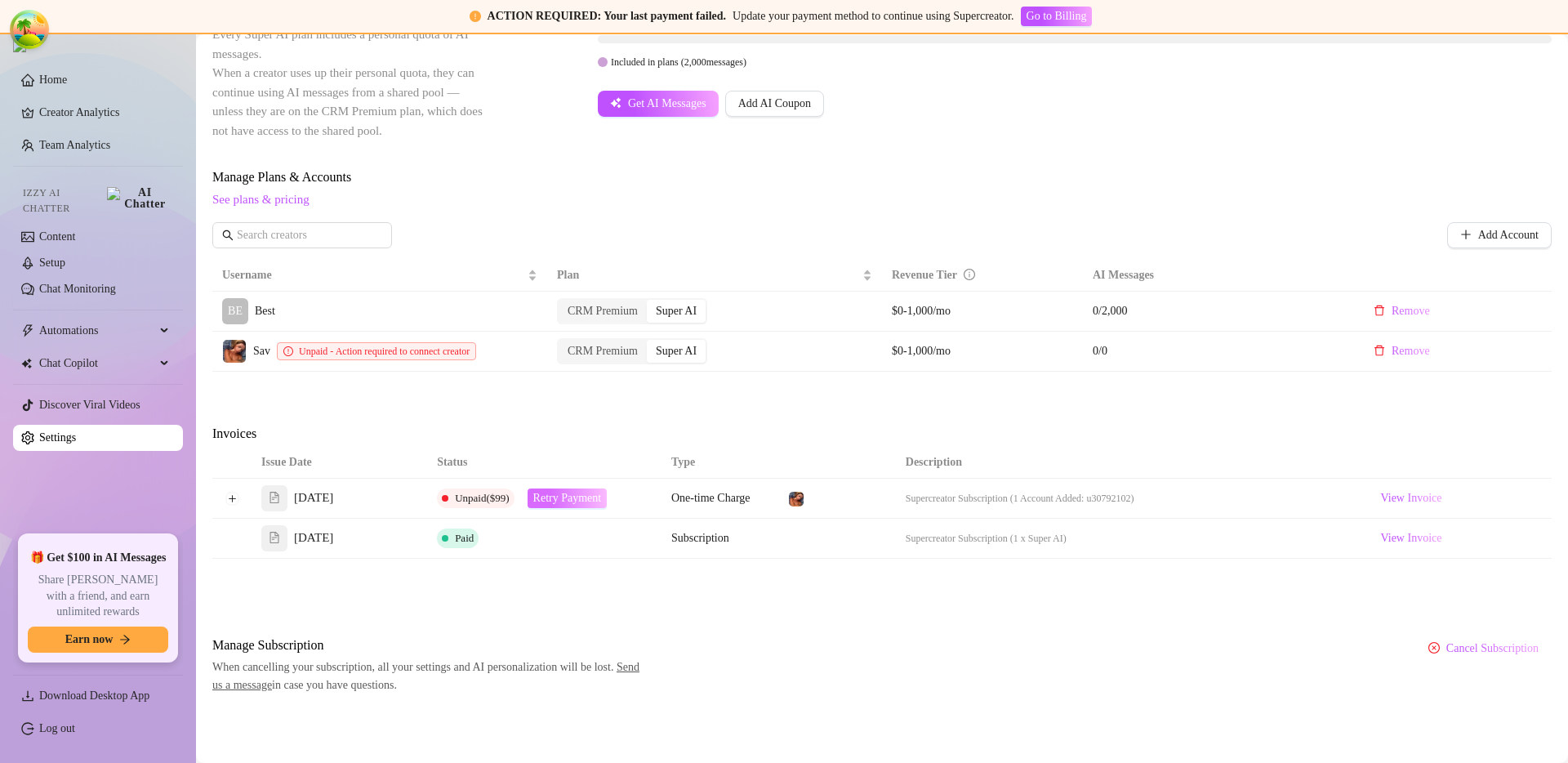
click at [597, 499] on span "Retry Payment" at bounding box center [567, 498] width 68 height 13
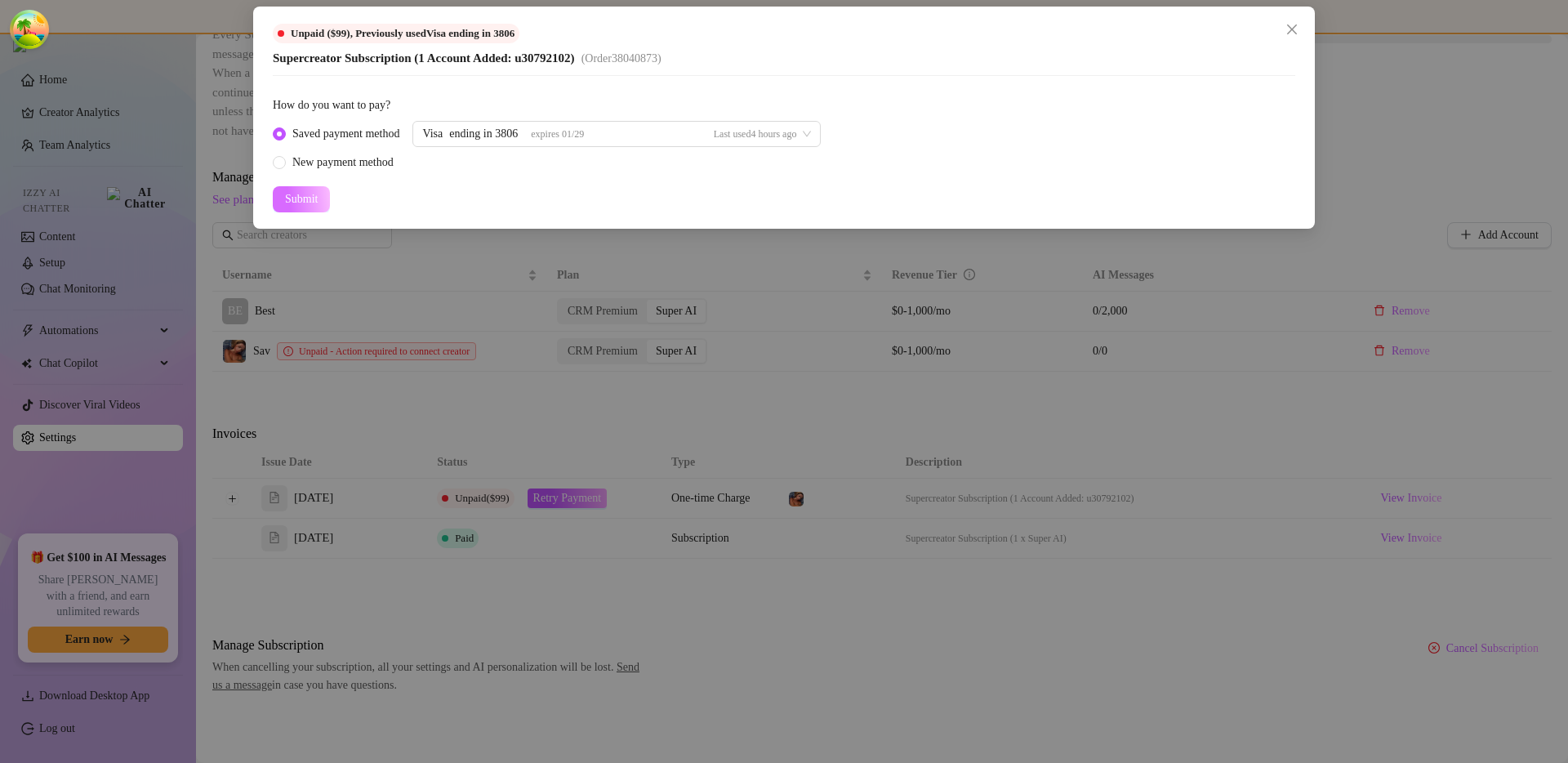
click at [323, 203] on button "Submit" at bounding box center [302, 199] width 57 height 26
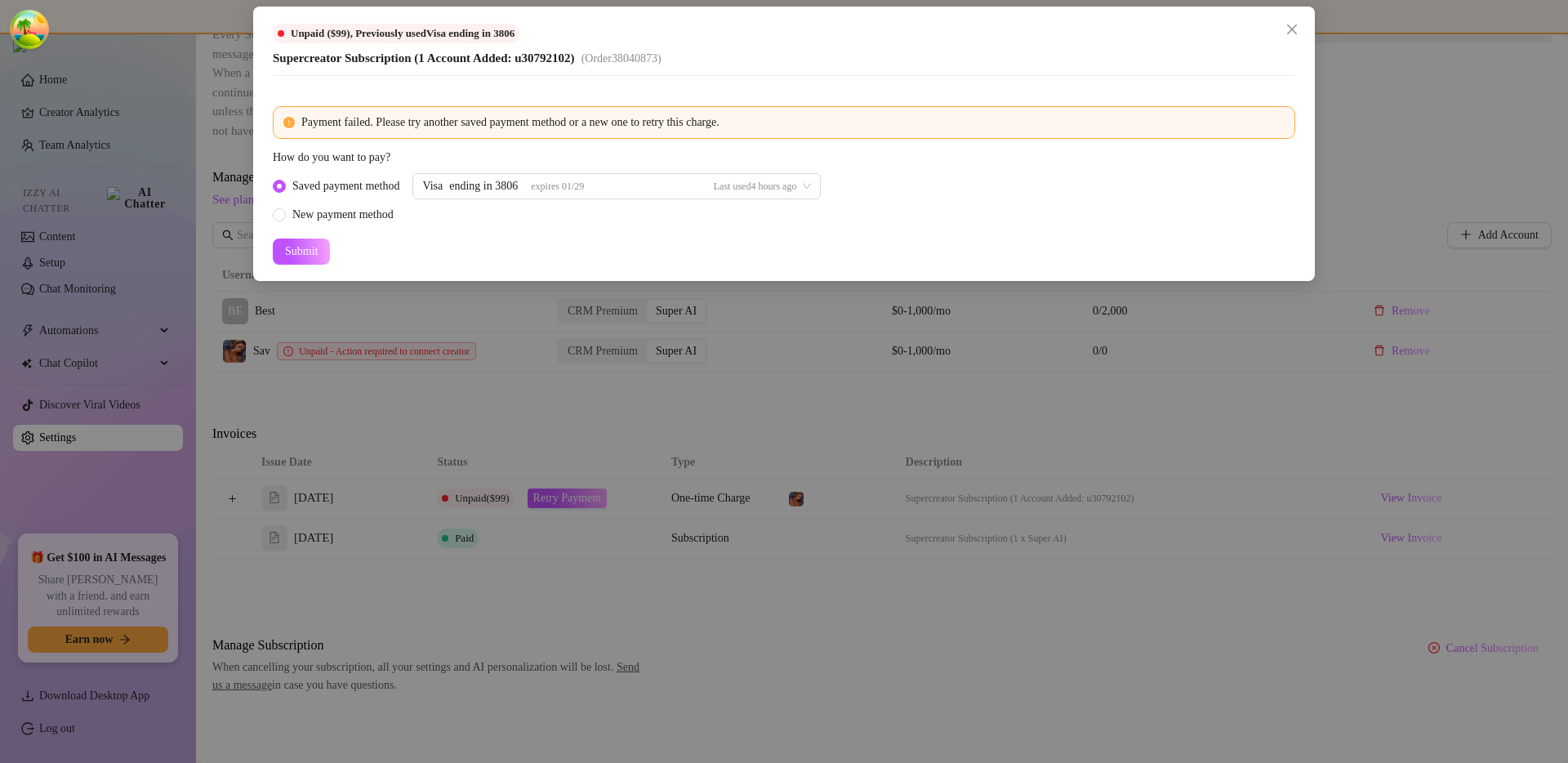
click at [378, 371] on div "Unpaid ($99) , Previously used Visa ending in 3806 Supercreator Subscription (1…" at bounding box center [784, 381] width 1568 height 763
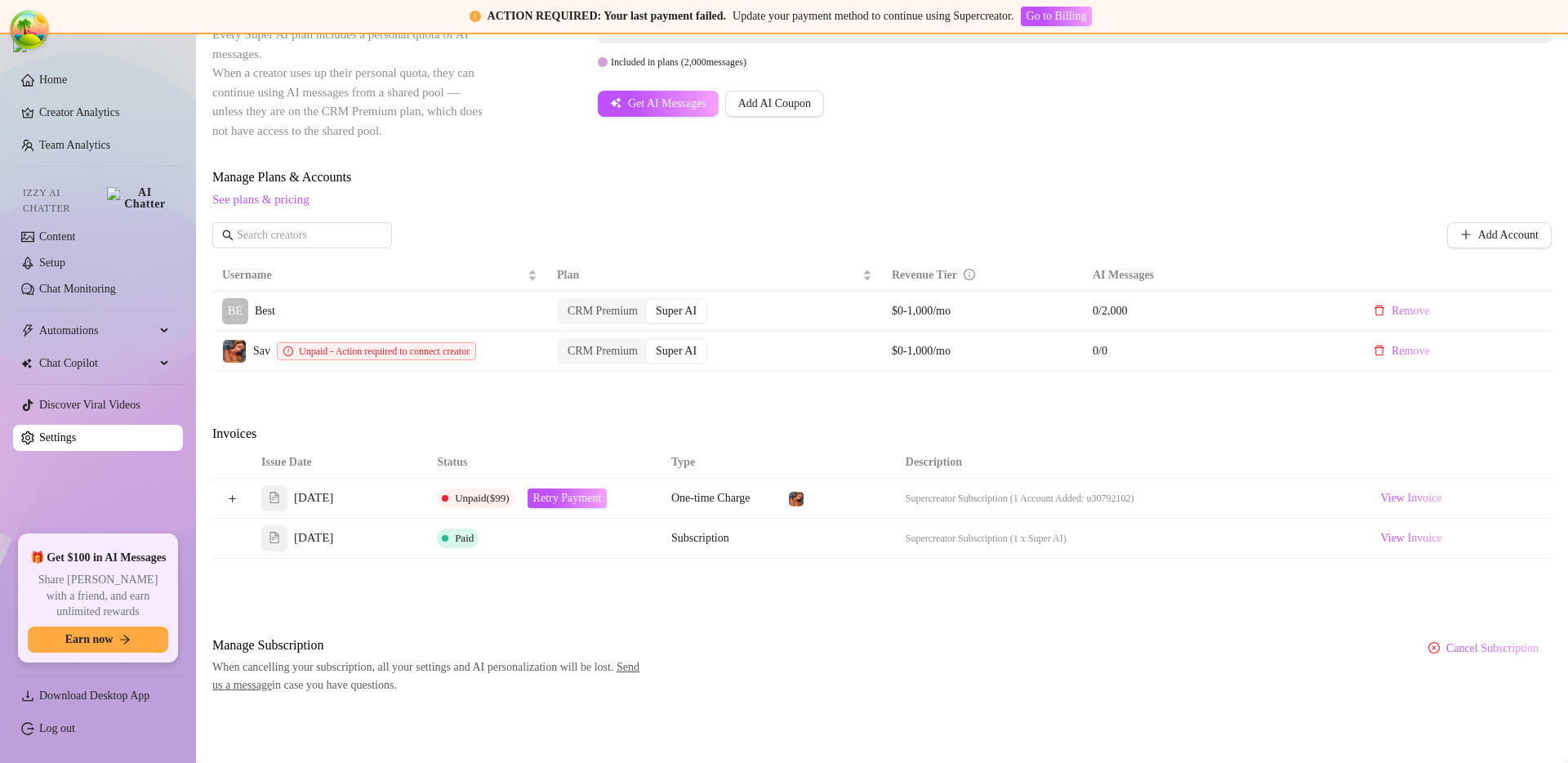
click at [240, 501] on td at bounding box center [233, 499] width 40 height 40
click at [227, 500] on button "Expand row" at bounding box center [232, 498] width 13 height 13
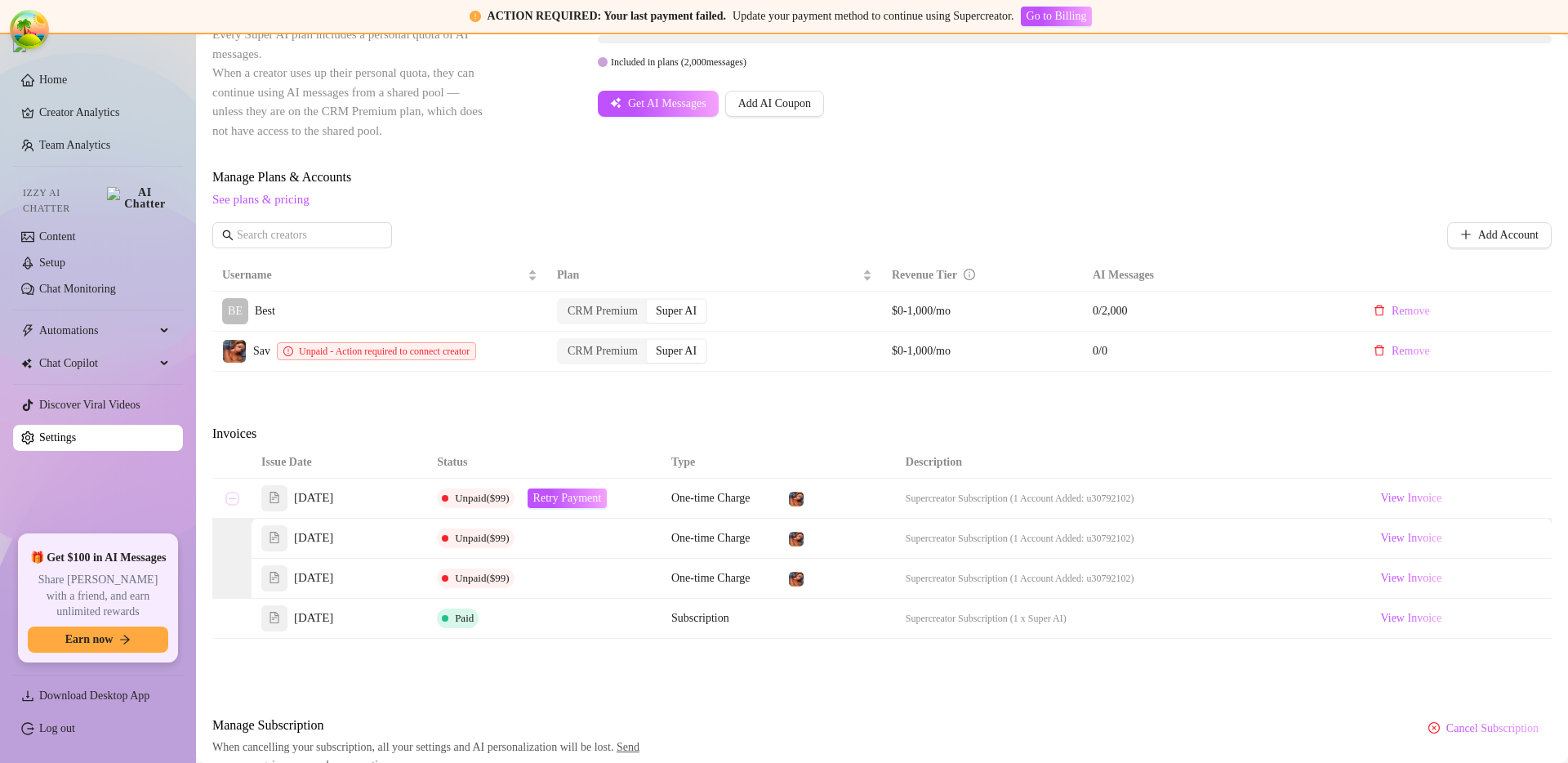
click at [227, 499] on button "Collapse row" at bounding box center [232, 498] width 13 height 13
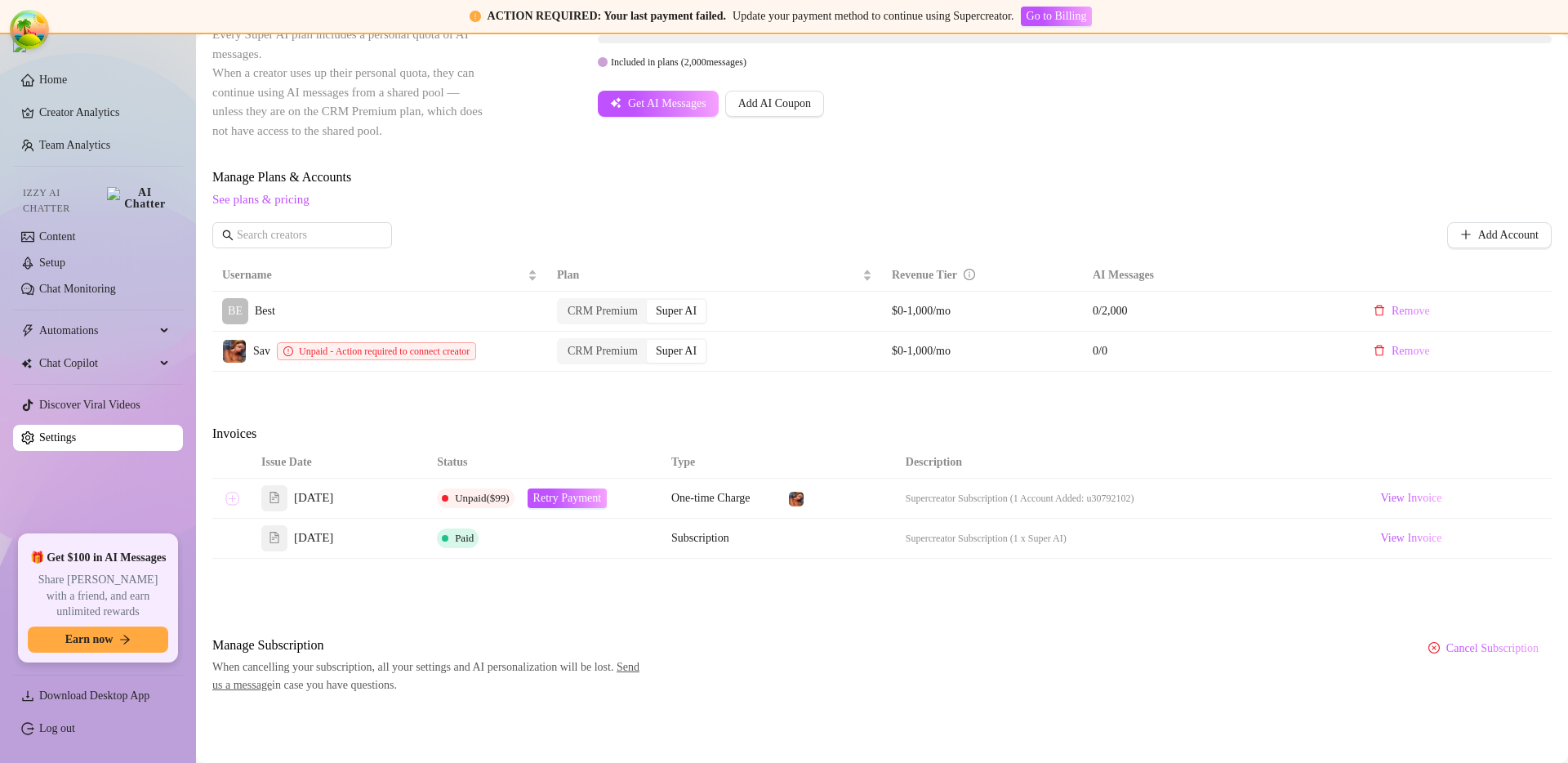
click at [227, 499] on button "Expand row" at bounding box center [232, 498] width 13 height 13
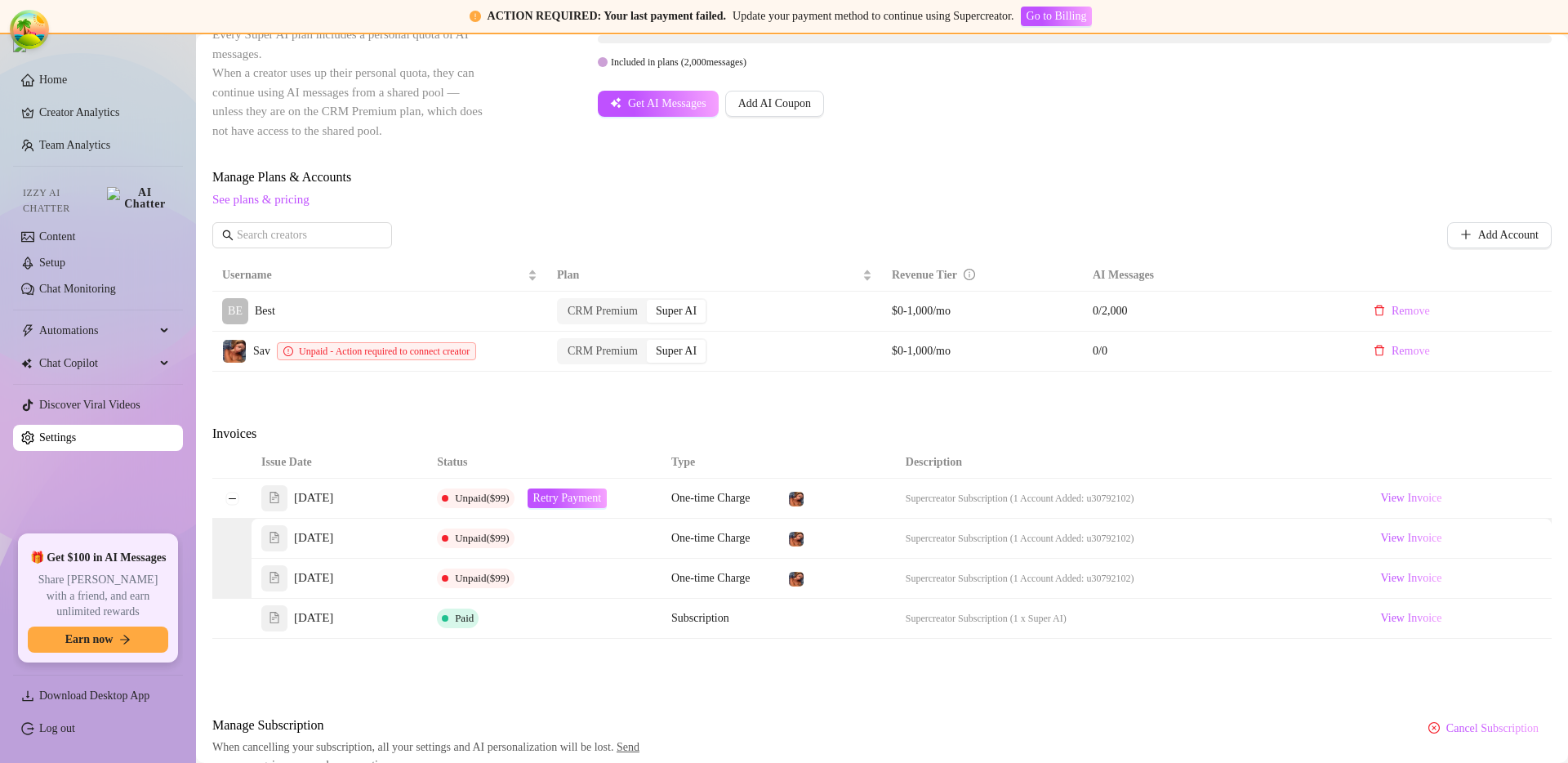
click at [466, 438] on span "Invoices" at bounding box center [349, 433] width 274 height 20
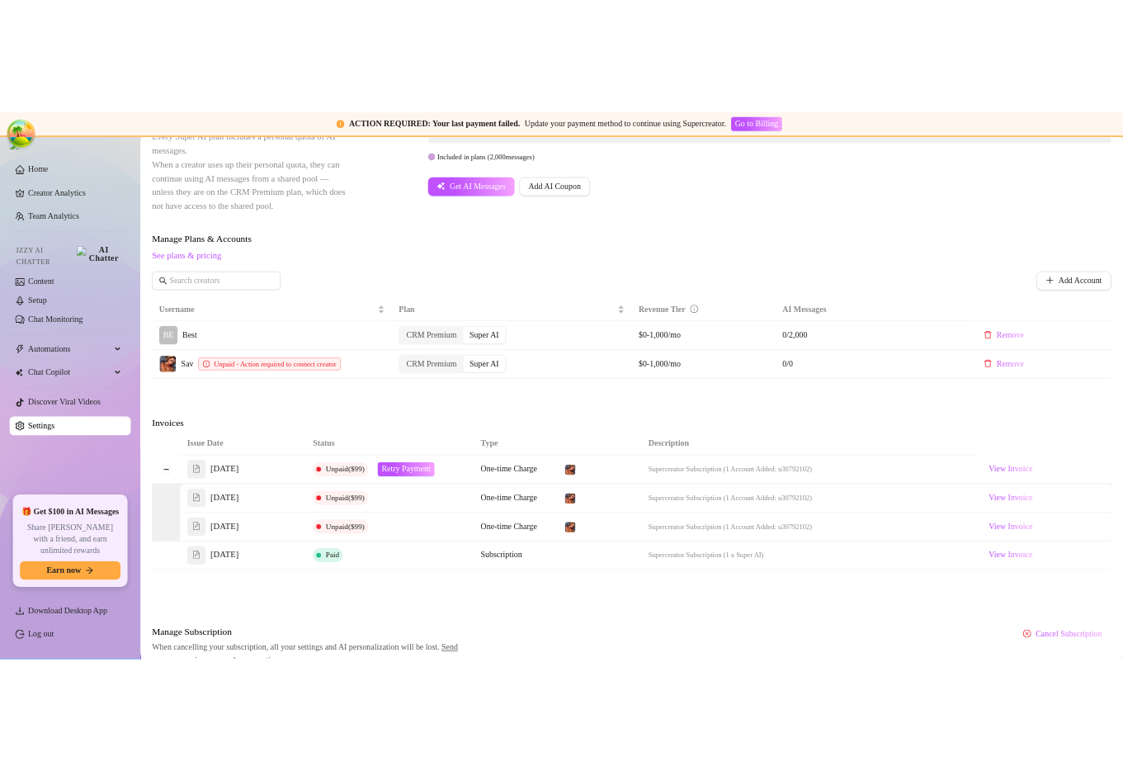
scroll to position [566, 0]
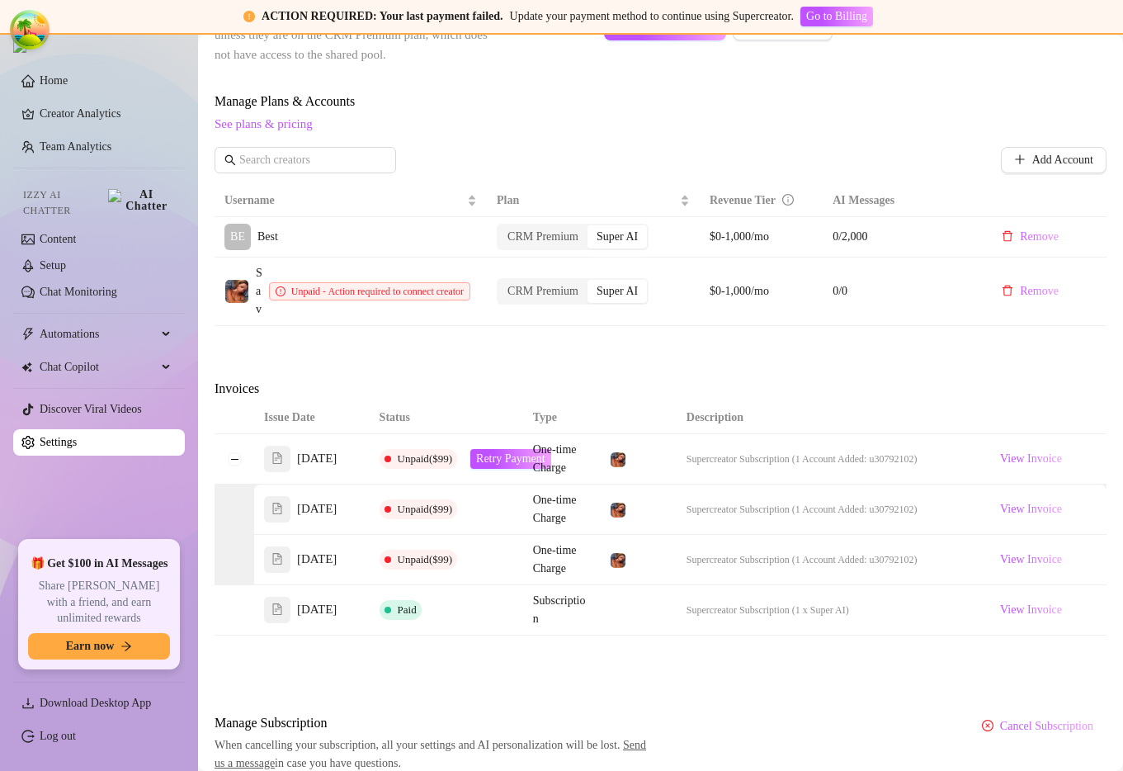
click at [1022, 432] on div "Attention: Payment Failed There was a problem with a recent payment. Please ret…" at bounding box center [661, 168] width 892 height 1210
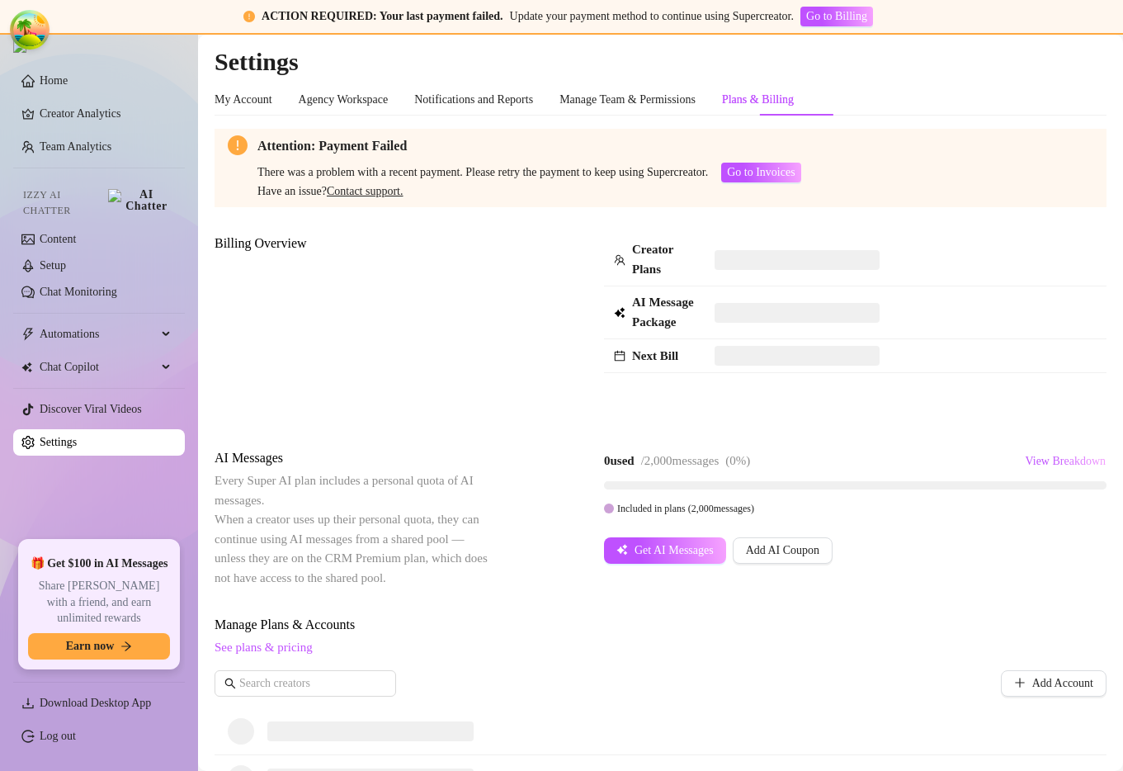
scroll to position [285, 0]
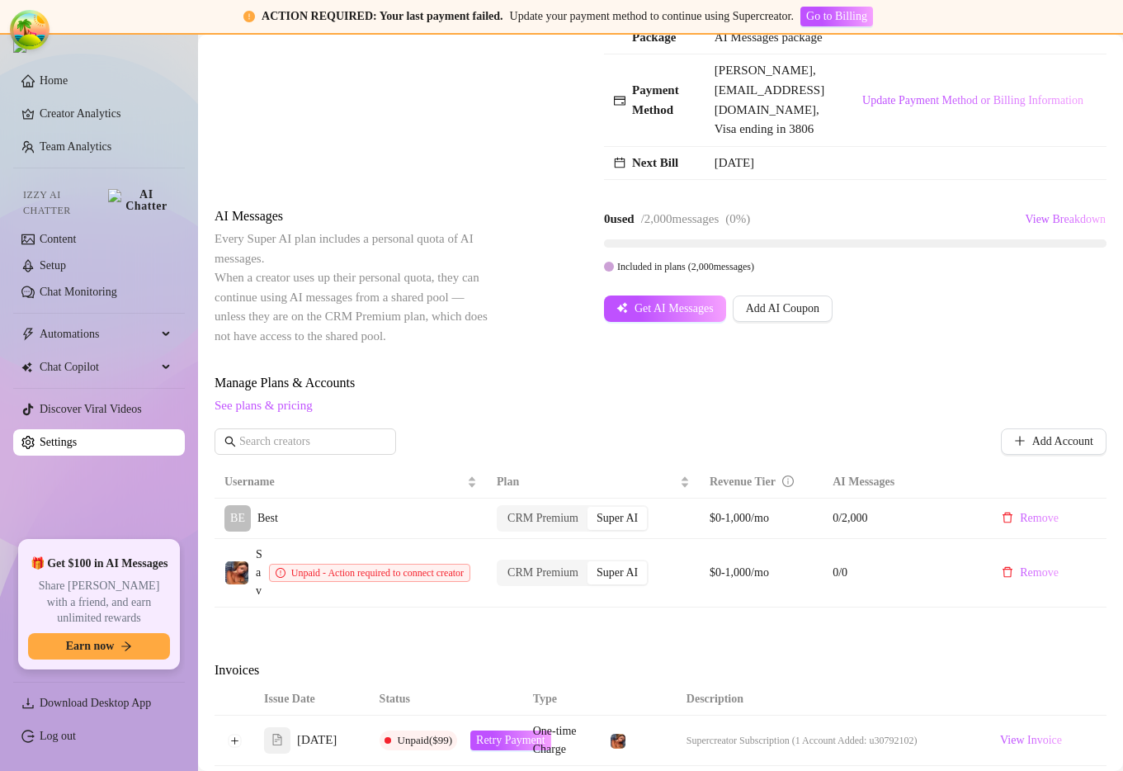
scroll to position [620, 0]
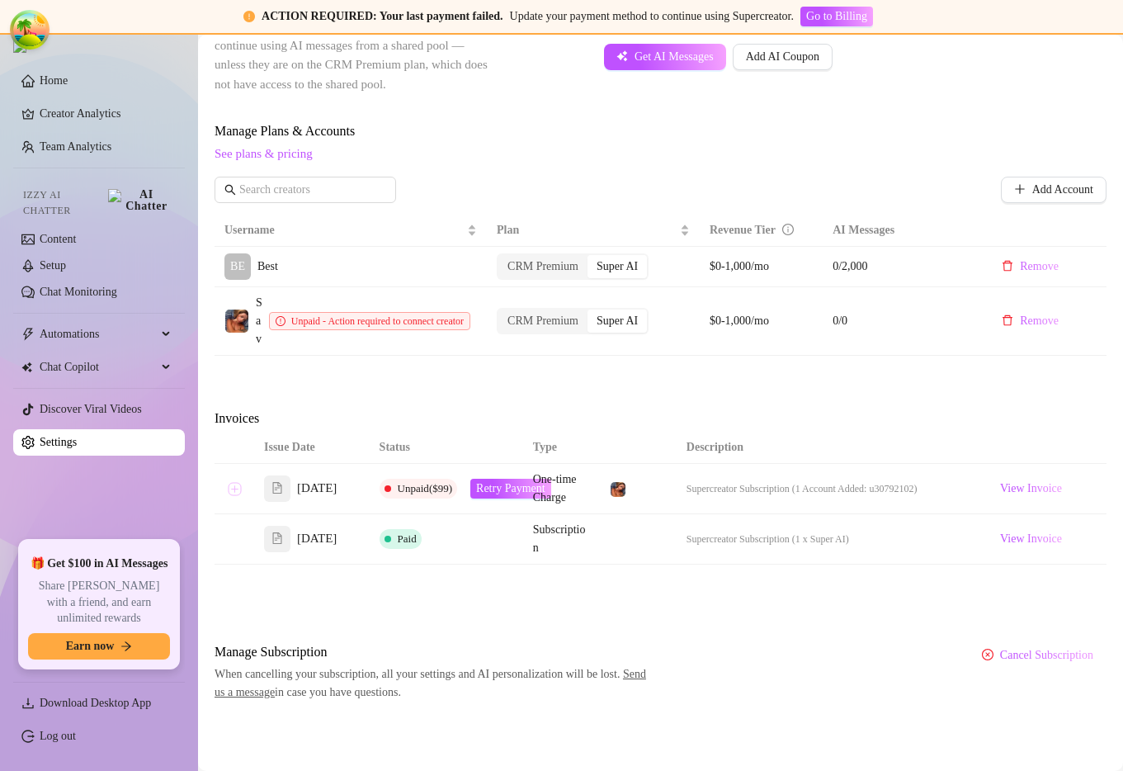
click at [238, 490] on button "Expand row" at bounding box center [234, 488] width 13 height 13
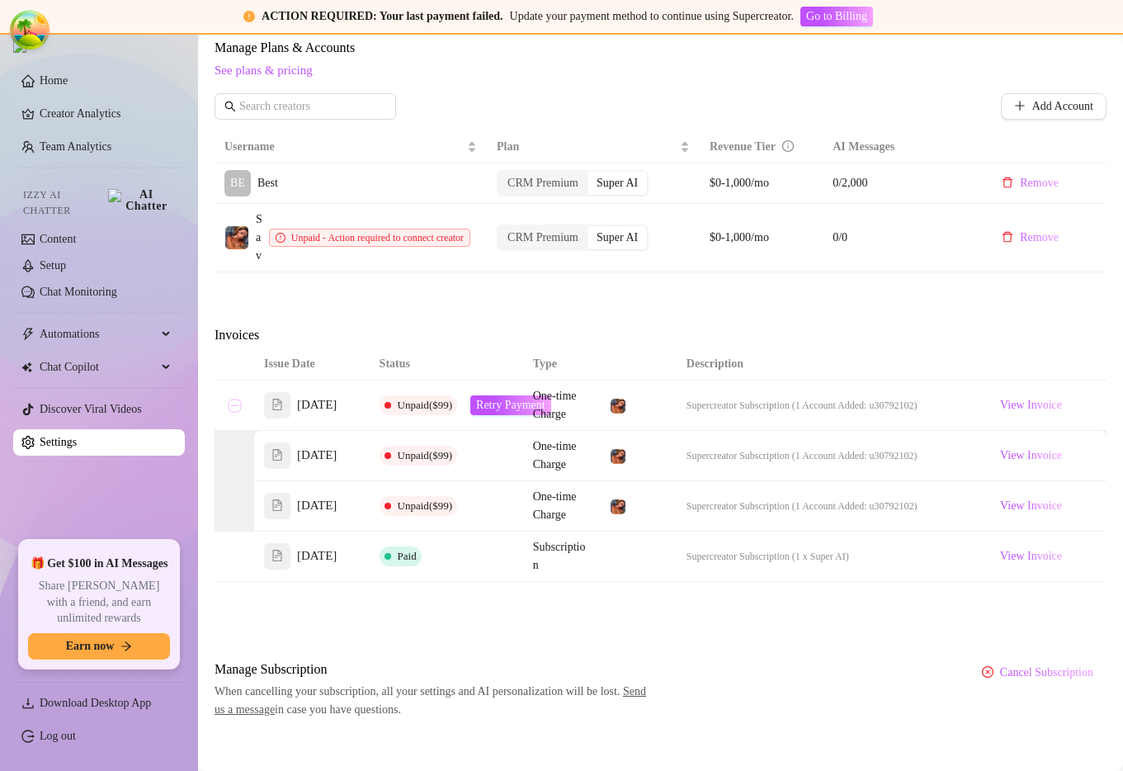
click at [236, 412] on button "Collapse row" at bounding box center [234, 405] width 13 height 13
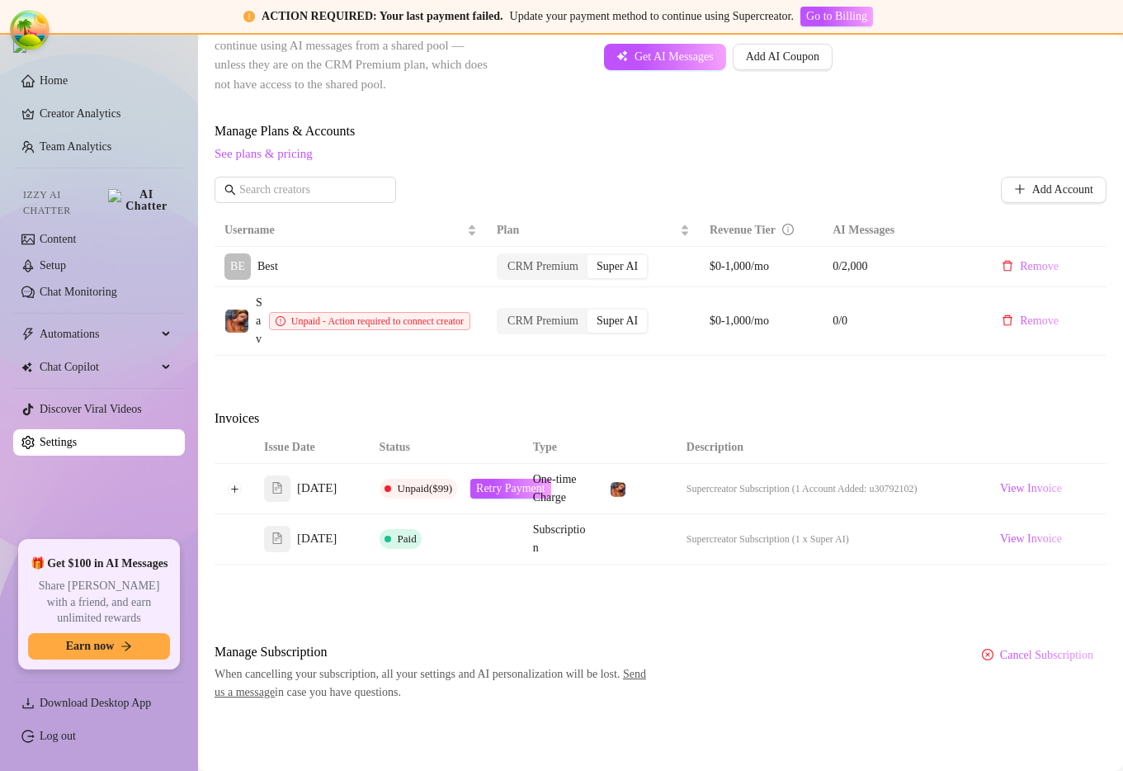
click at [899, 408] on div "Invoices" at bounding box center [661, 419] width 892 height 23
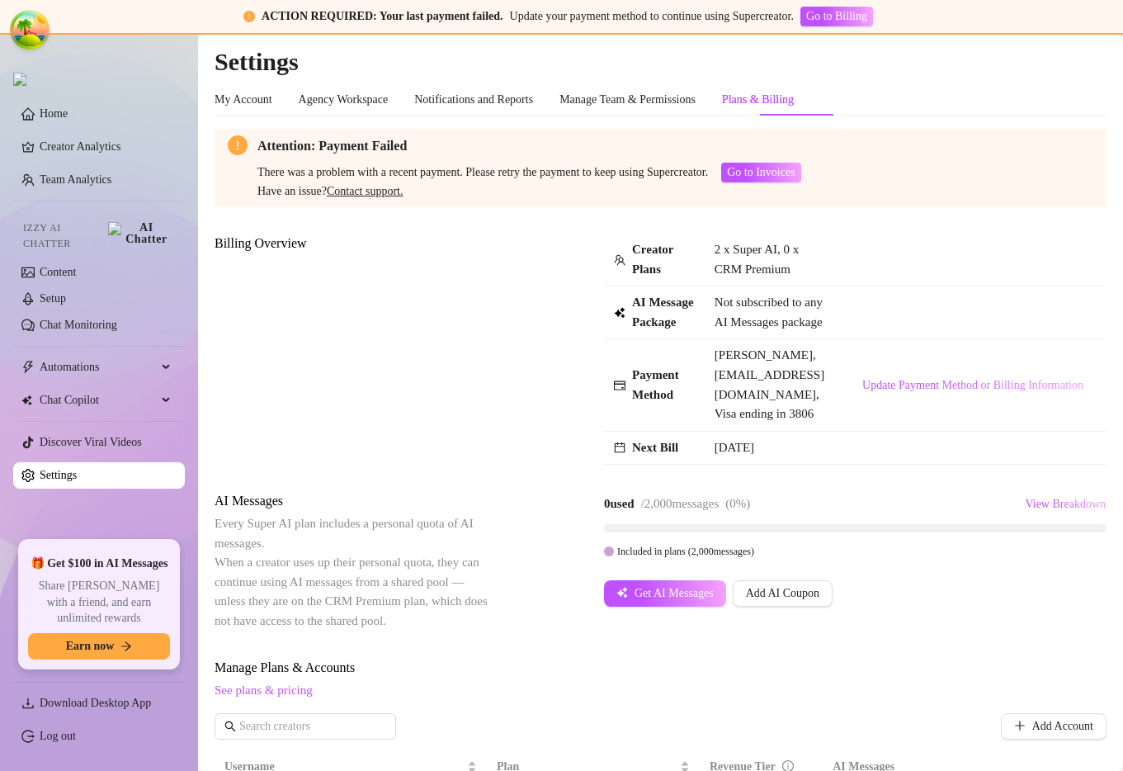
scroll to position [620, 0]
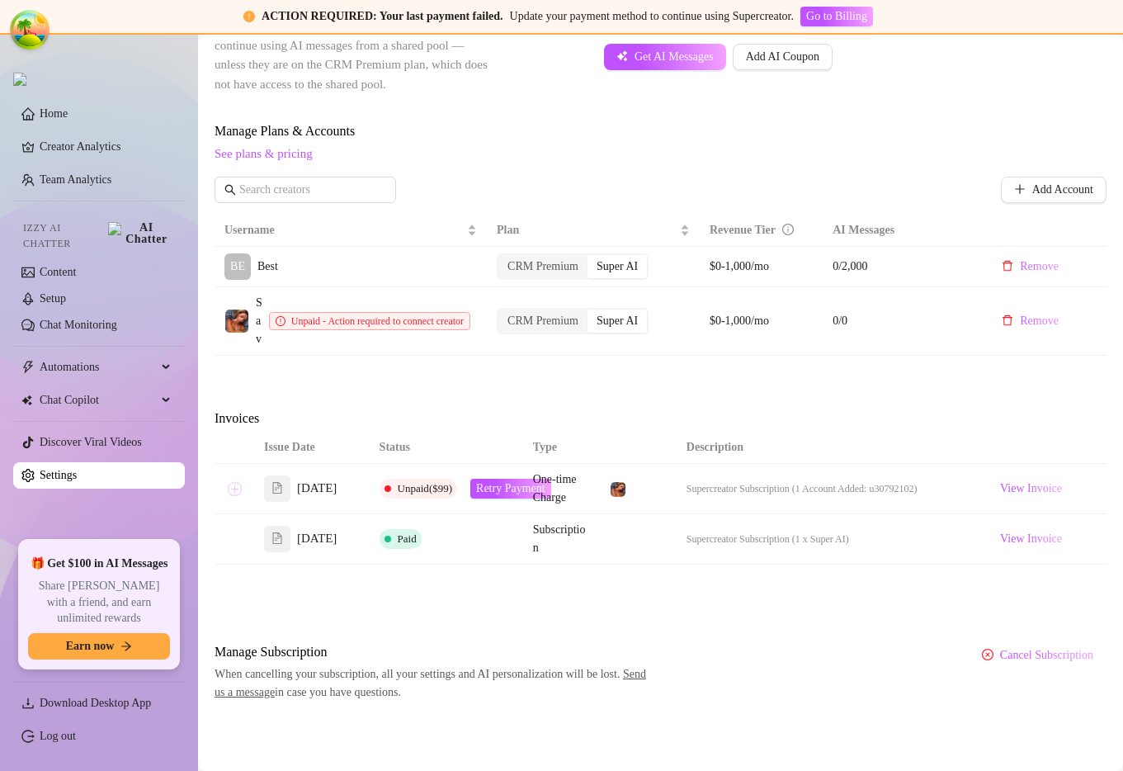
click at [236, 490] on button "Expand row" at bounding box center [234, 488] width 13 height 13
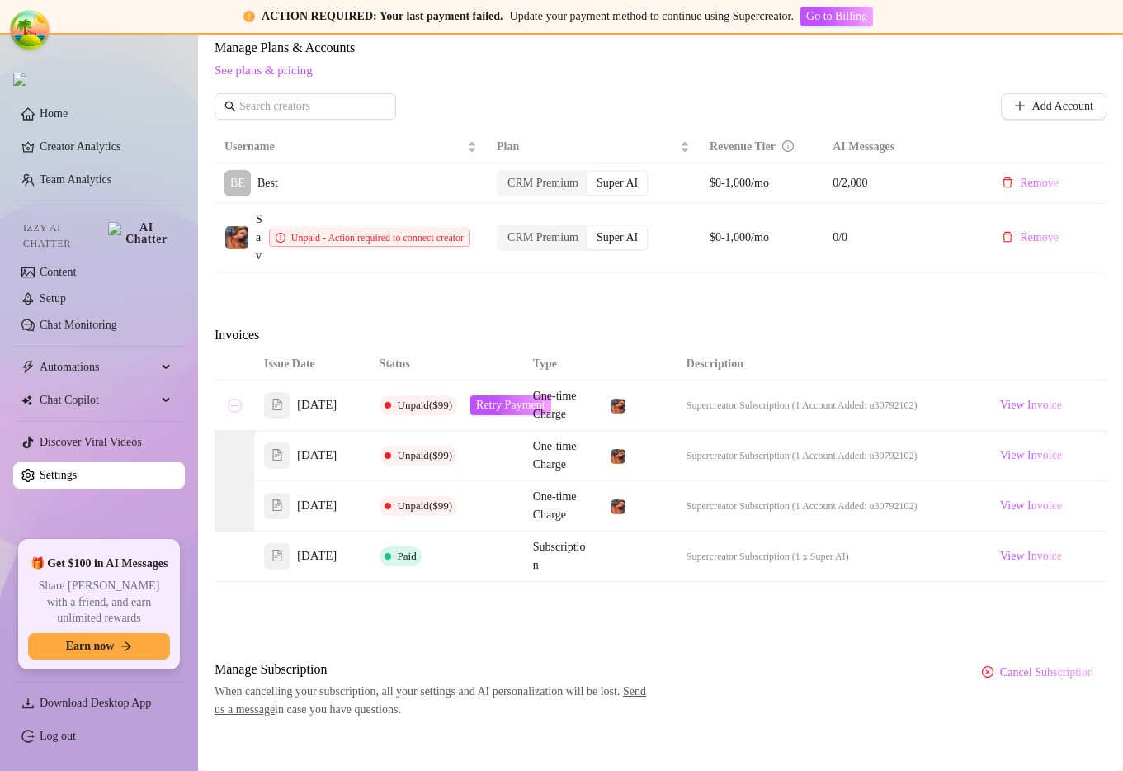
click at [234, 412] on button "Collapse row" at bounding box center [234, 405] width 13 height 13
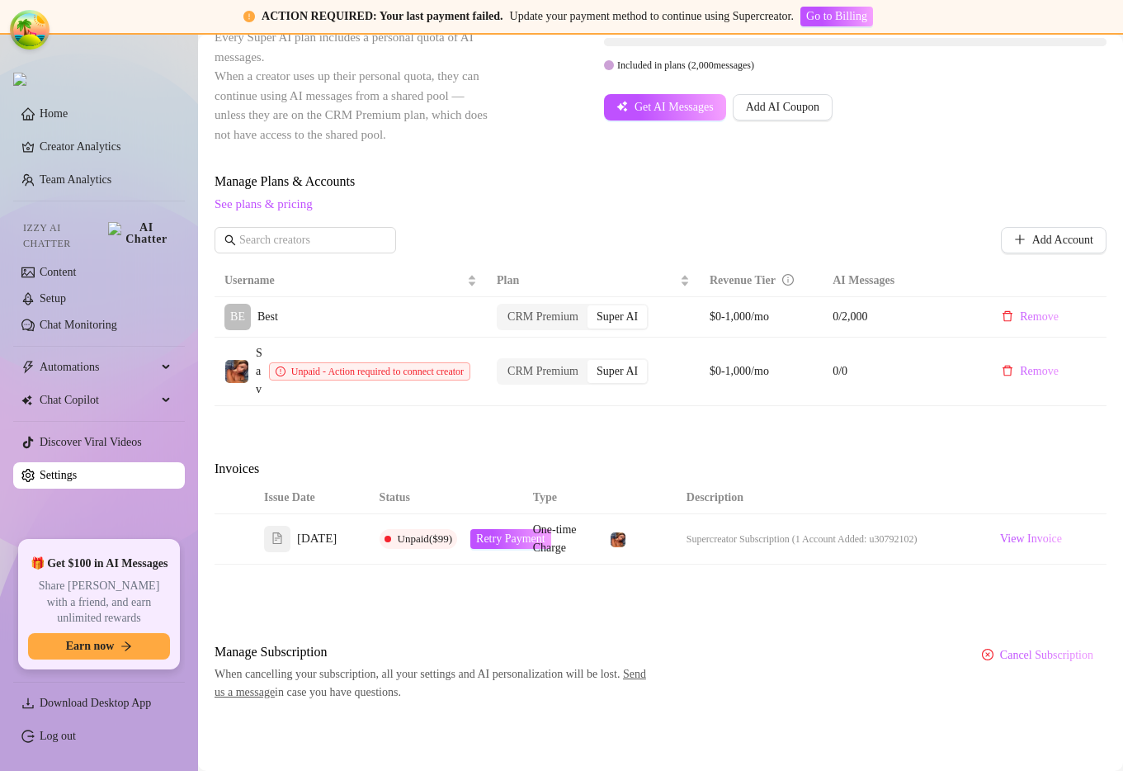
scroll to position [446, 0]
click at [813, 205] on span "See plans & pricing" at bounding box center [661, 205] width 892 height 20
click at [772, 620] on div "Attention: Payment Failed There was a problem with a recent payment. Please ret…" at bounding box center [661, 194] width 892 height 1016
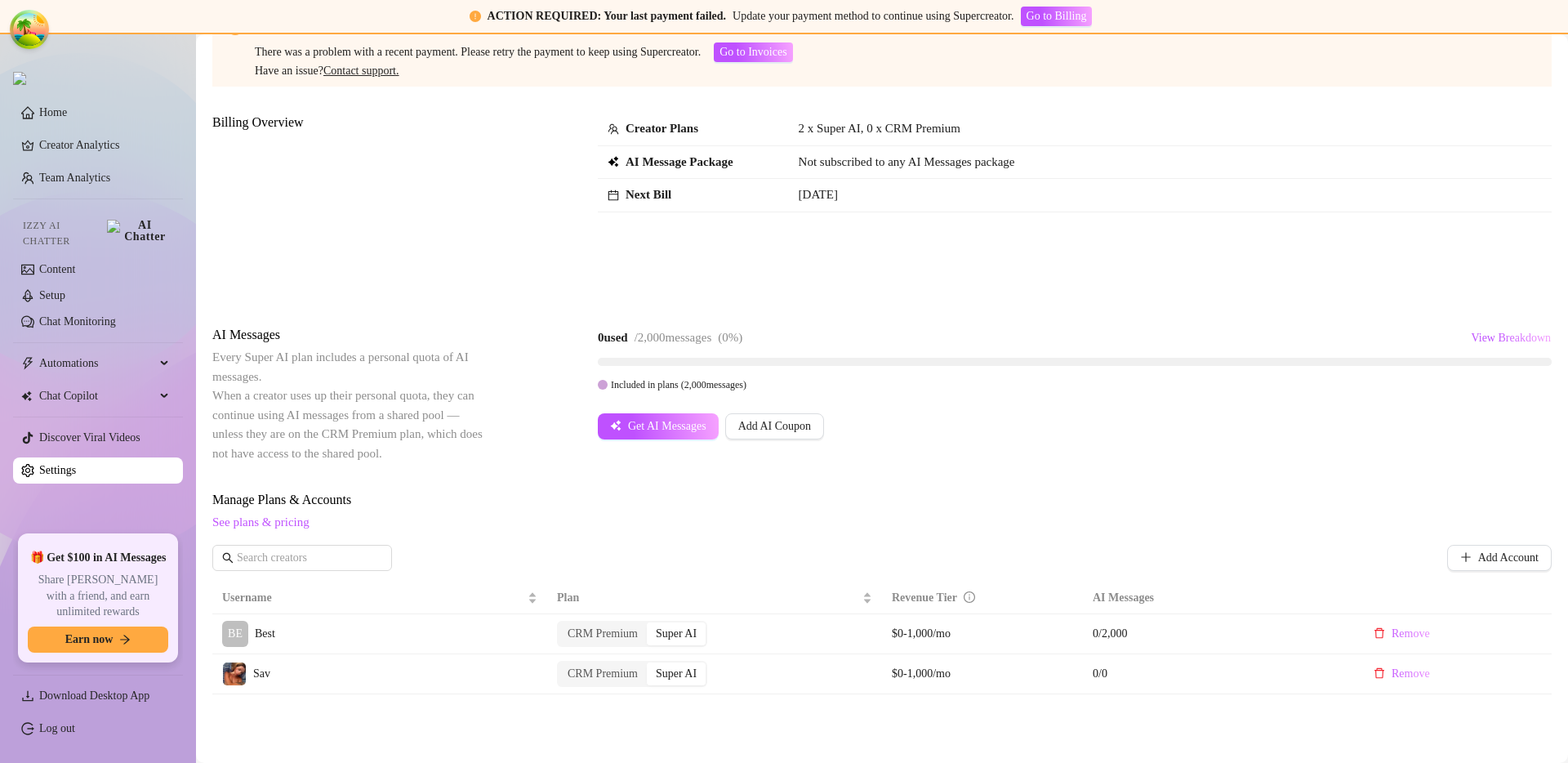
scroll to position [254, 0]
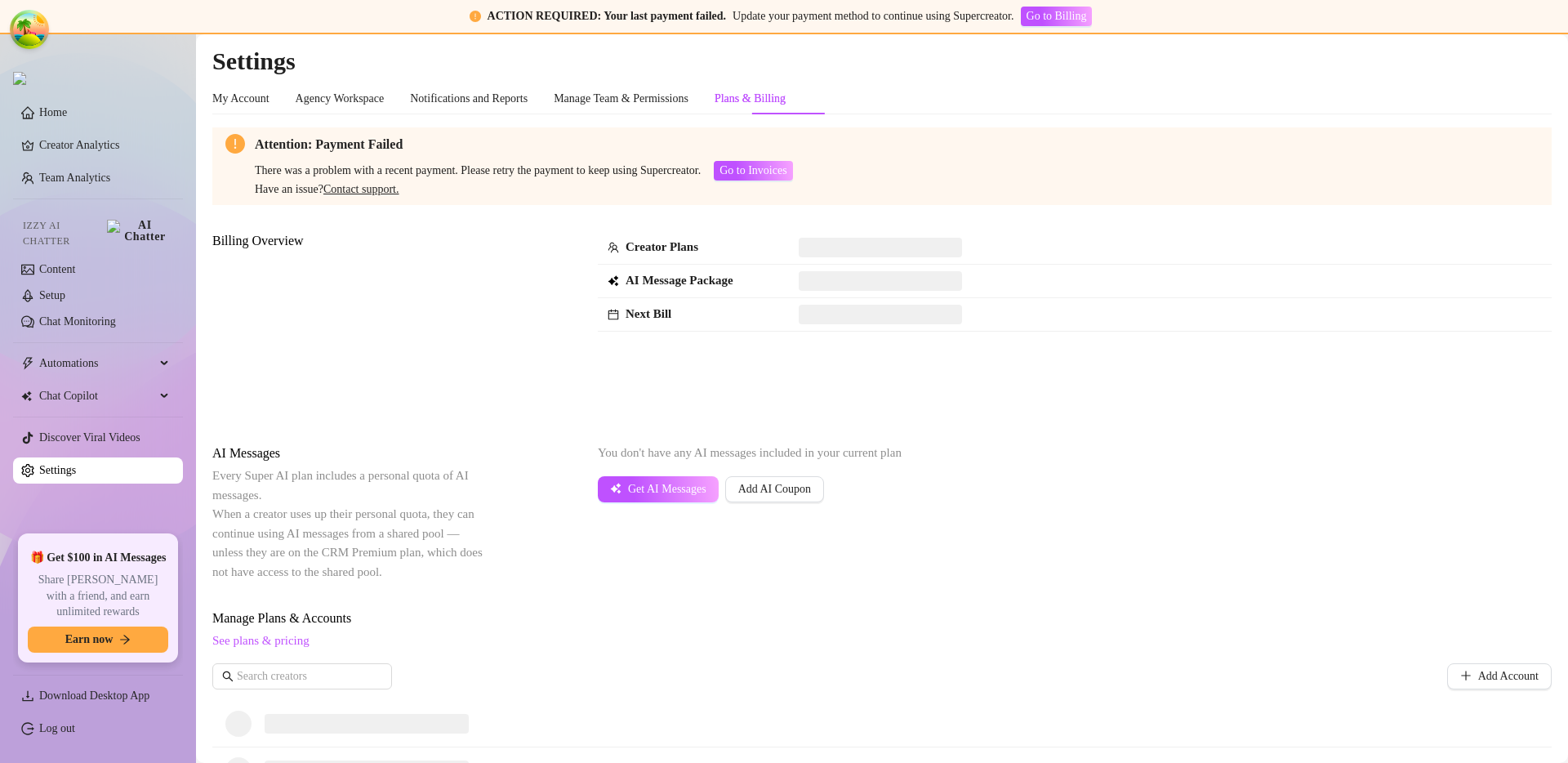
click at [525, 354] on div "Billing Overview Creator Plans AI Message Package Next Bill" at bounding box center [882, 325] width 1339 height 186
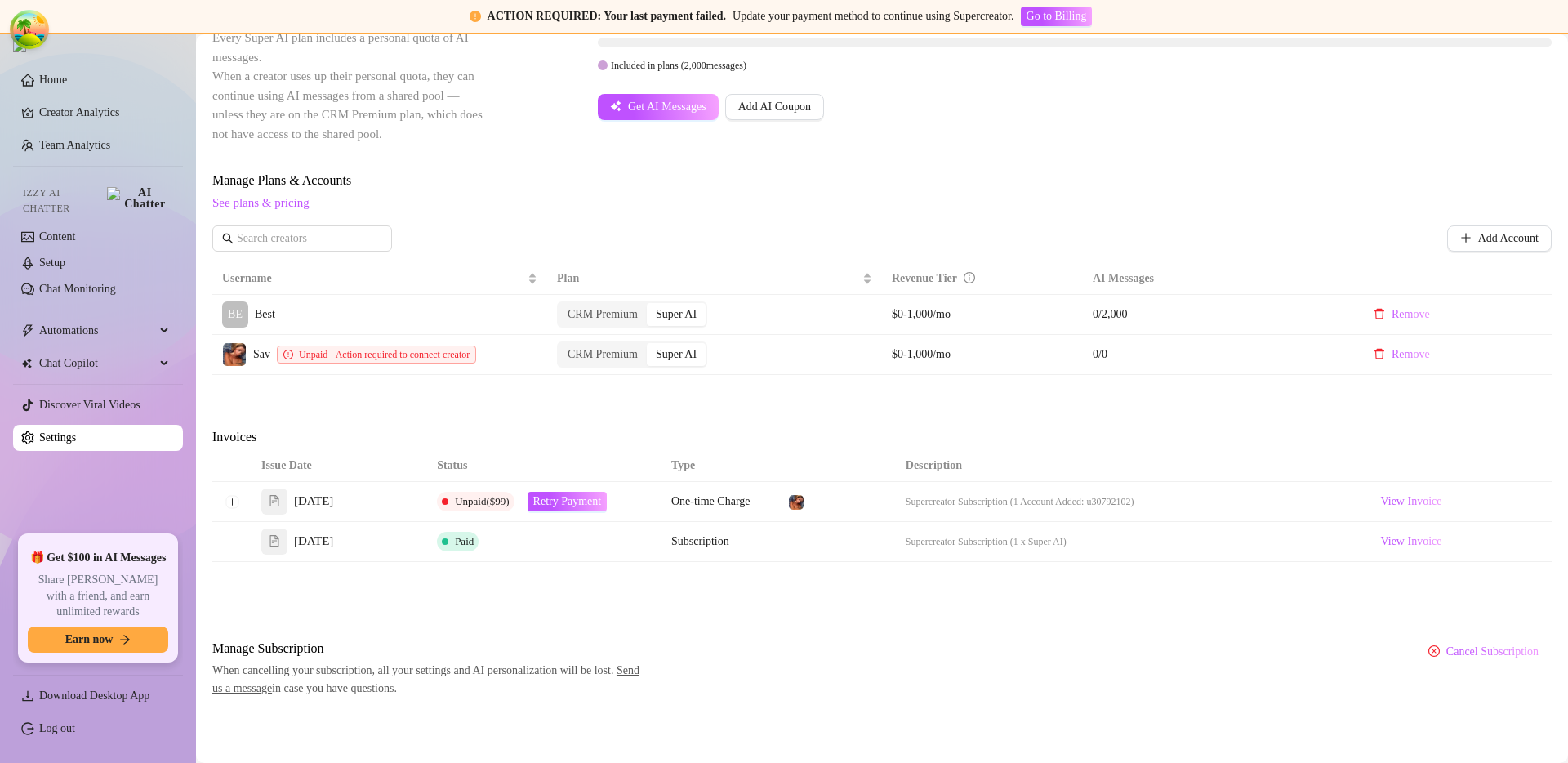
scroll to position [441, 0]
click at [225, 497] on td at bounding box center [233, 499] width 40 height 40
click at [227, 497] on button "Expand row" at bounding box center [232, 498] width 13 height 13
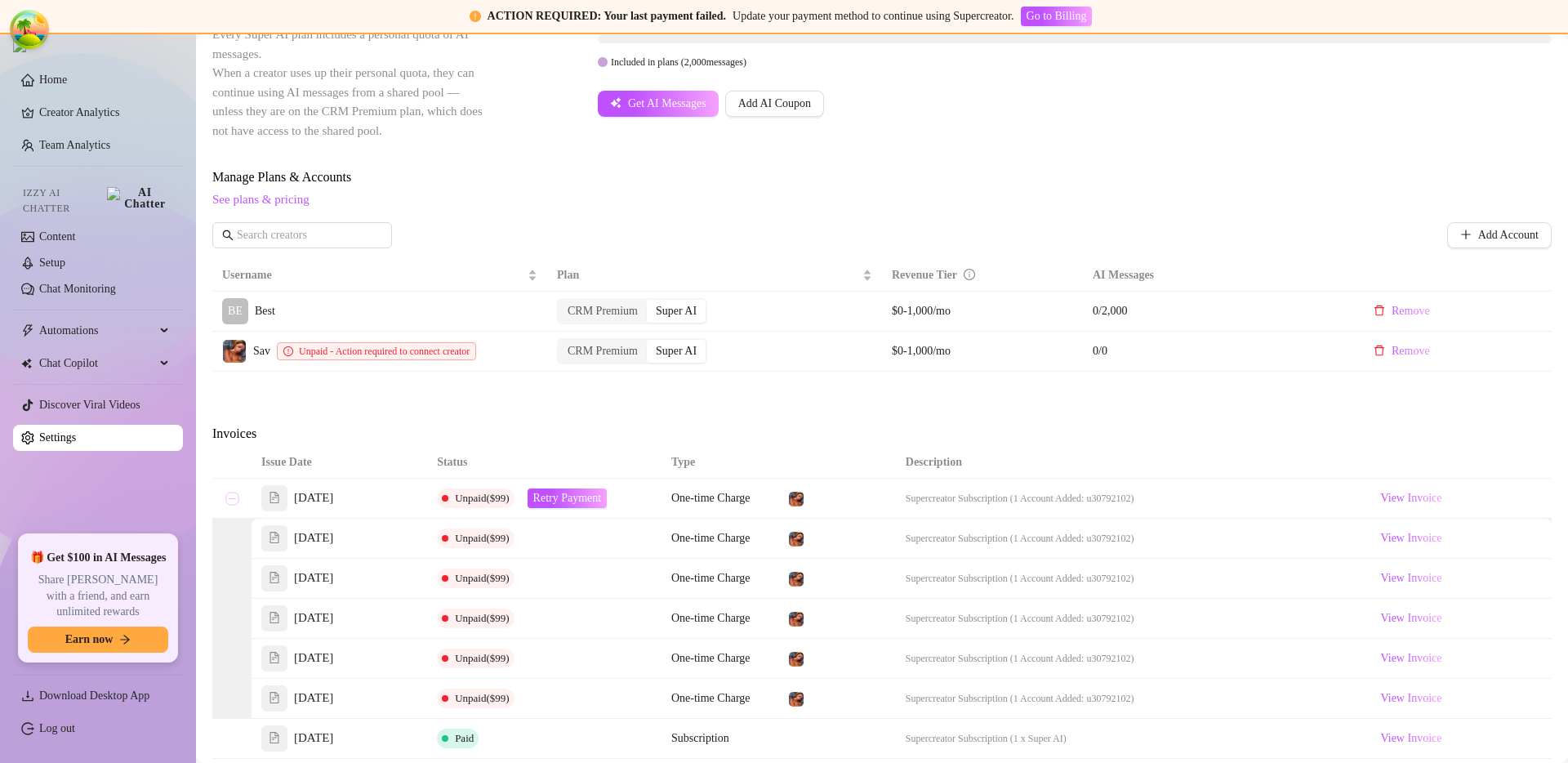
click at [227, 497] on button "Collapse row" at bounding box center [232, 498] width 13 height 13
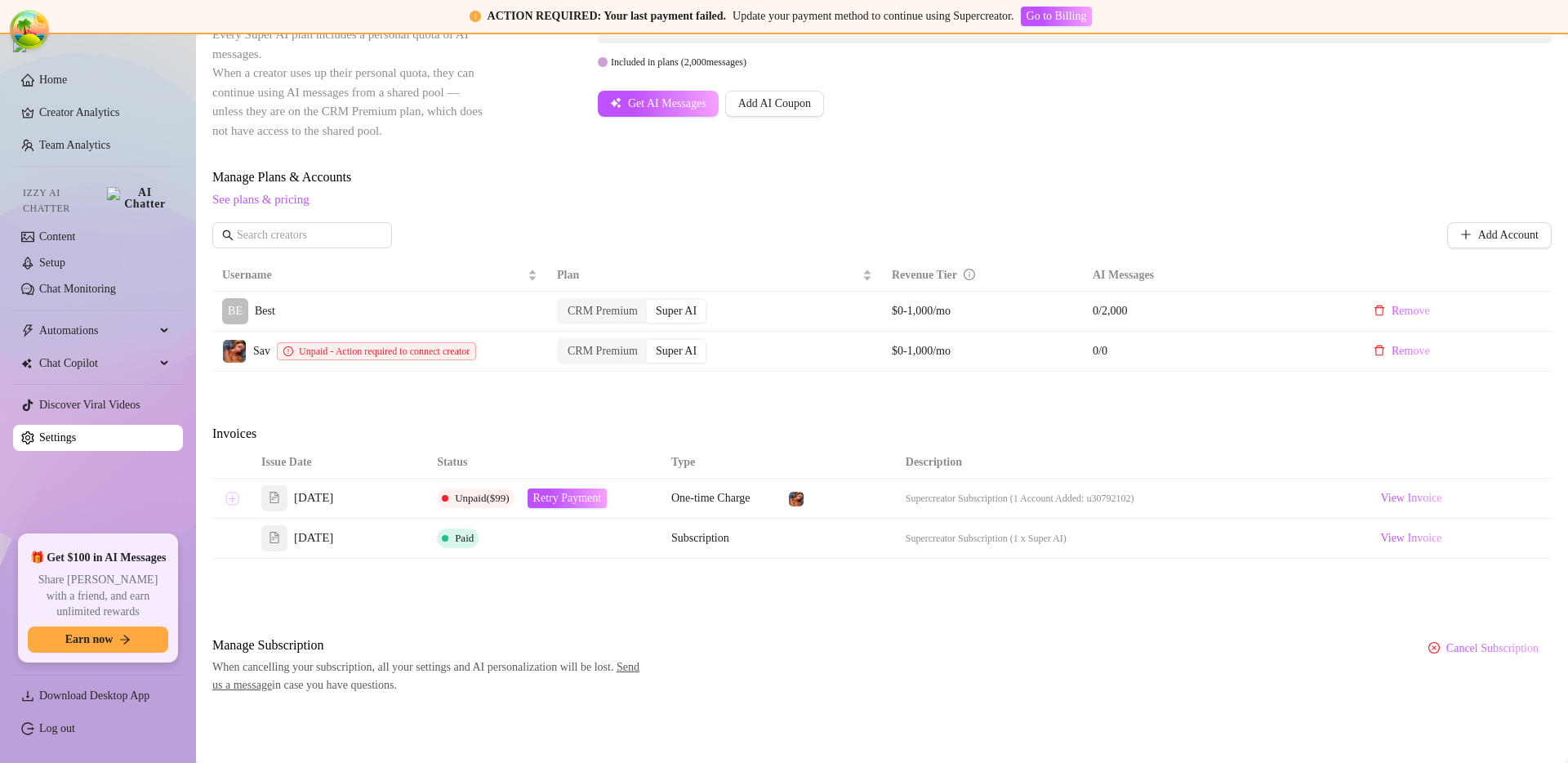
click at [227, 497] on button "Expand row" at bounding box center [232, 498] width 13 height 13
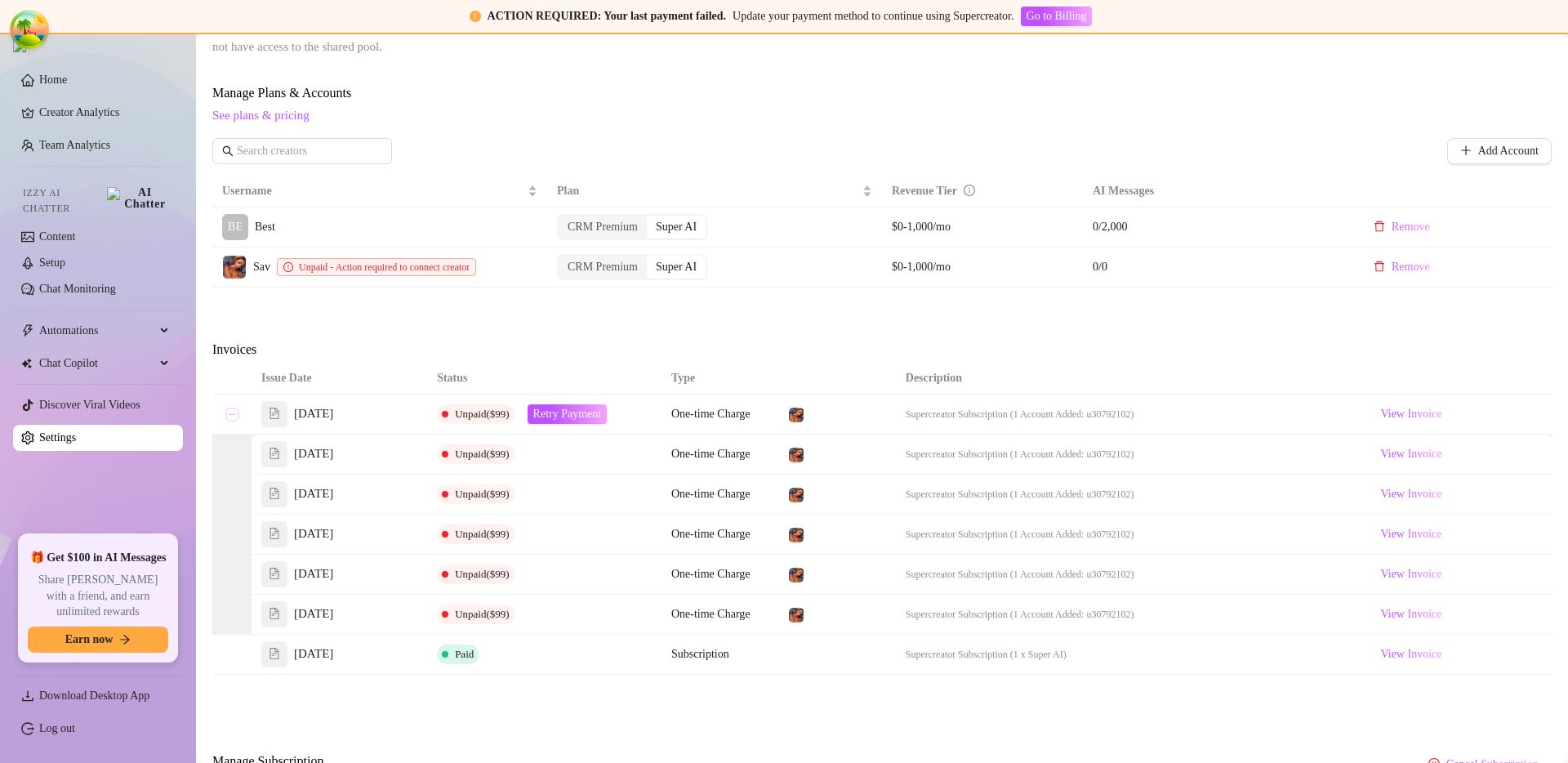
scroll to position [494, 0]
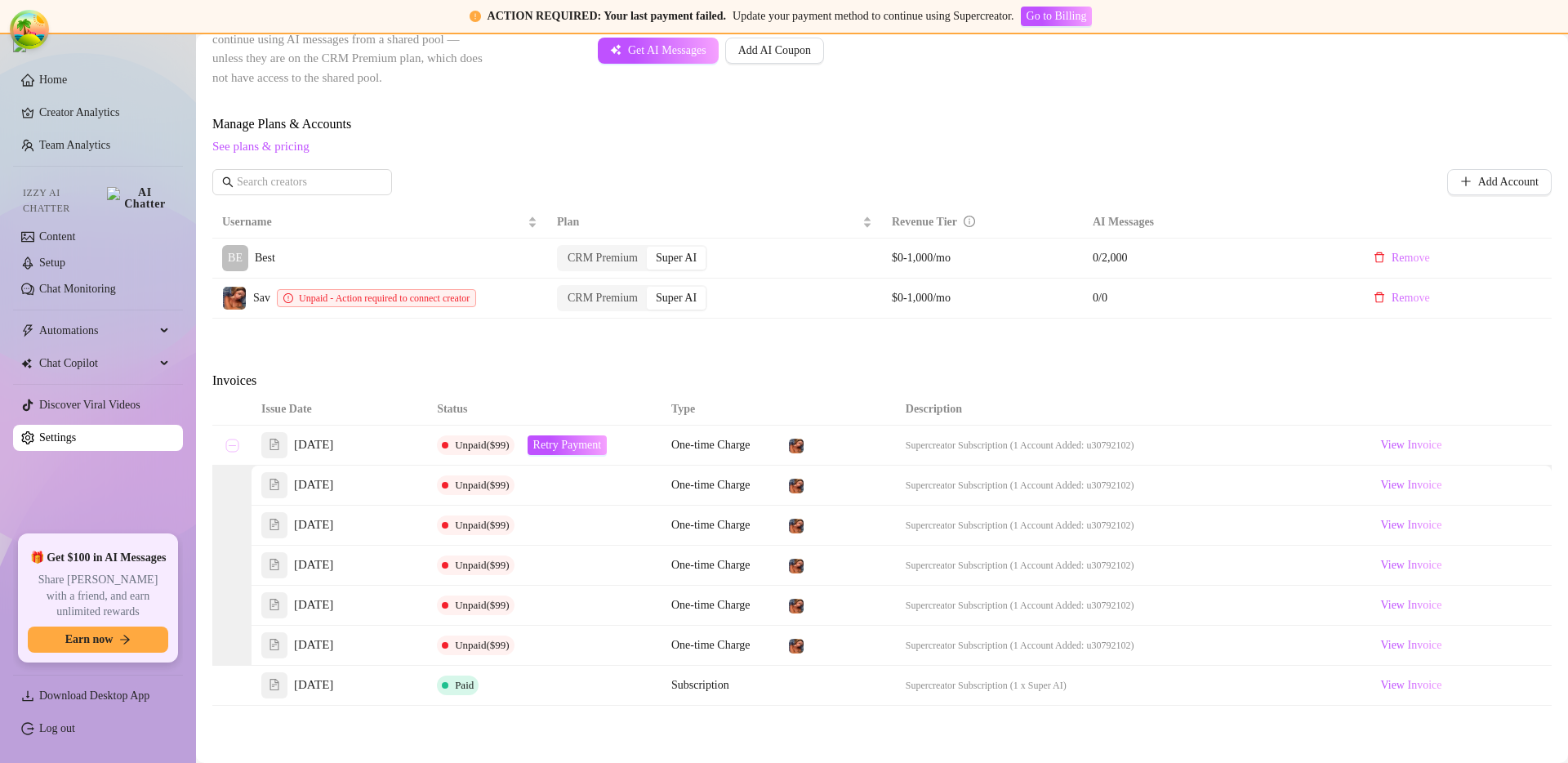
click at [234, 445] on button "Collapse row" at bounding box center [232, 444] width 13 height 13
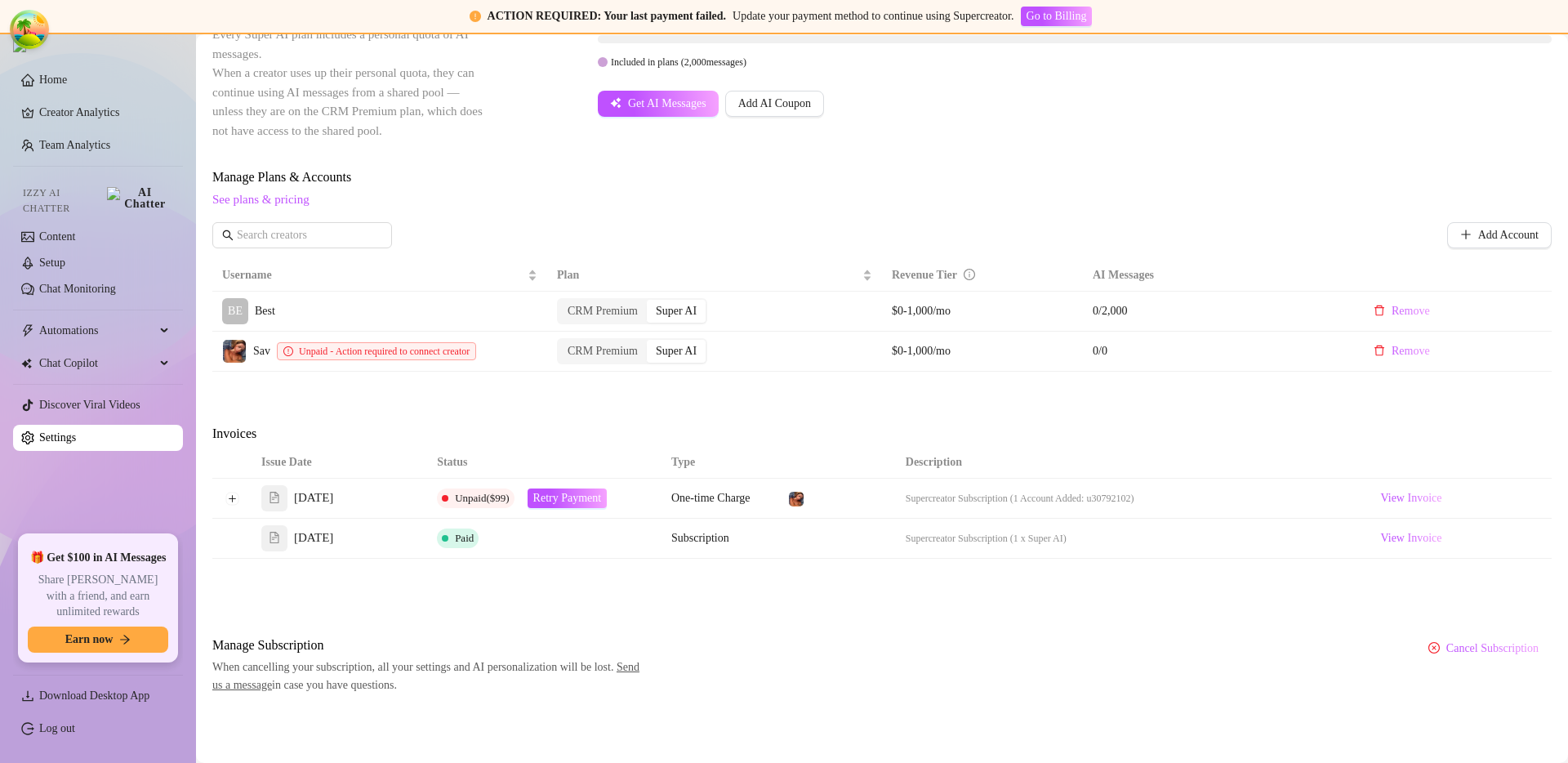
click at [600, 414] on div "Attention: Payment Failed There was a problem with a recent payment. Please ret…" at bounding box center [882, 190] width 1339 height 1007
click at [683, 420] on div "Attention: Payment Failed There was a problem with a recent payment. Please ret…" at bounding box center [882, 190] width 1339 height 1007
click at [549, 446] on th "Status" at bounding box center [544, 462] width 235 height 32
click at [232, 496] on button "Expand row" at bounding box center [232, 498] width 13 height 13
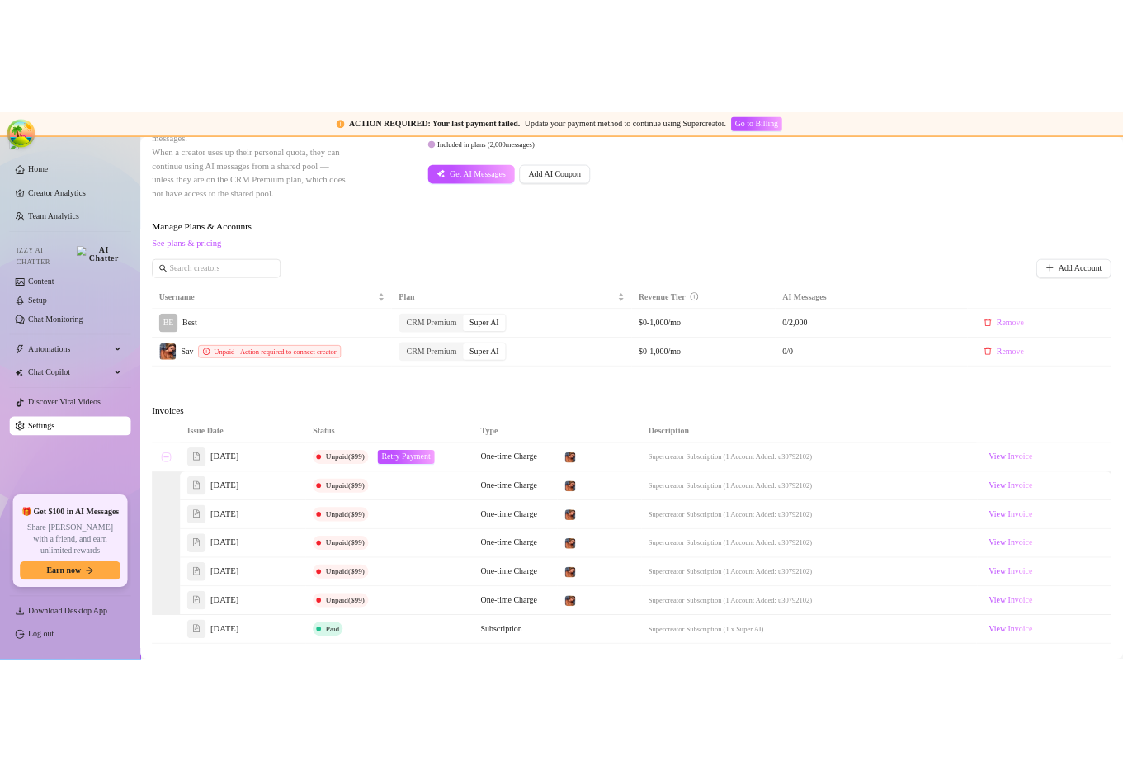
scroll to position [484, 0]
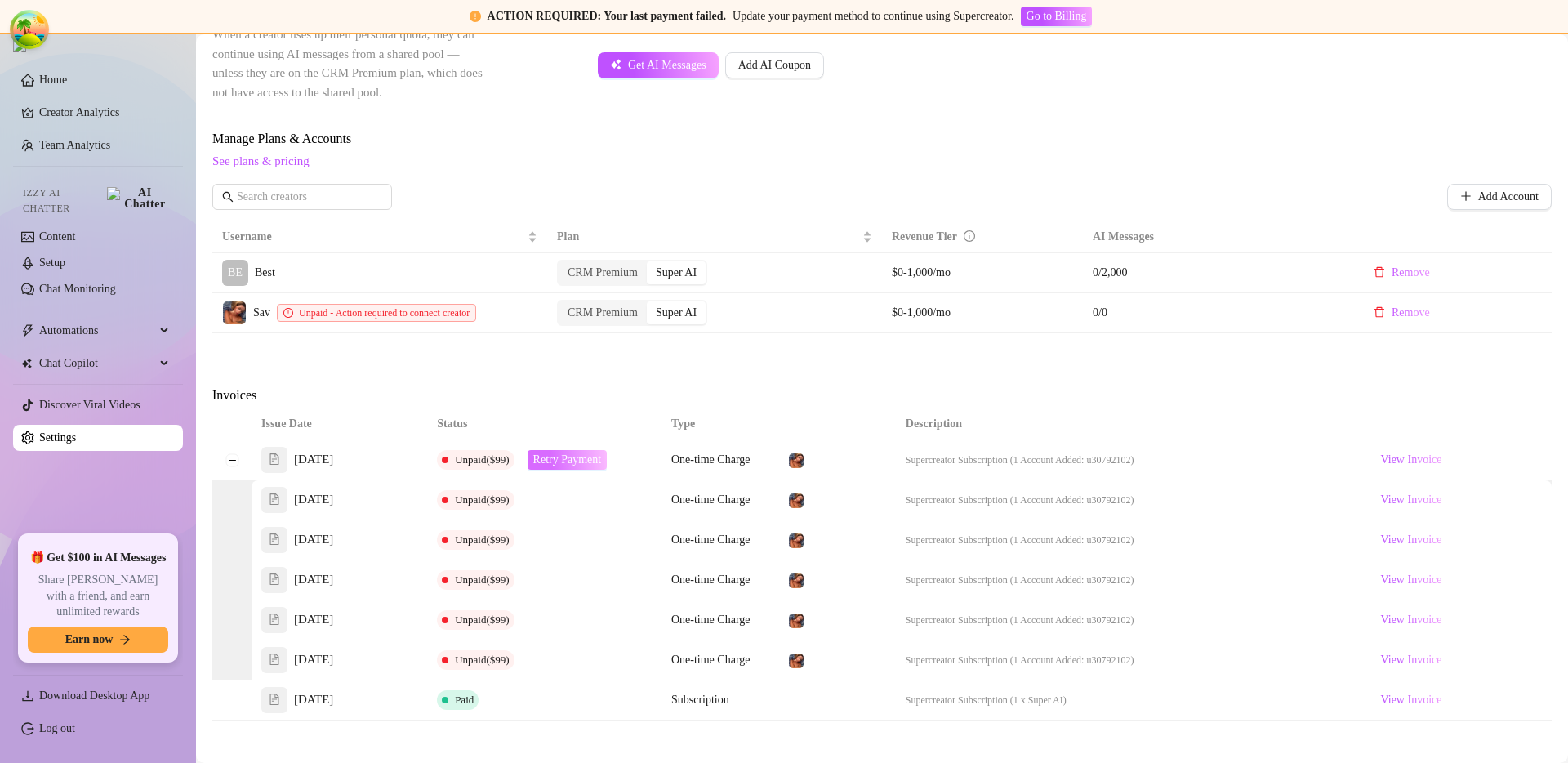
click at [601, 457] on span "Retry Payment" at bounding box center [567, 459] width 68 height 13
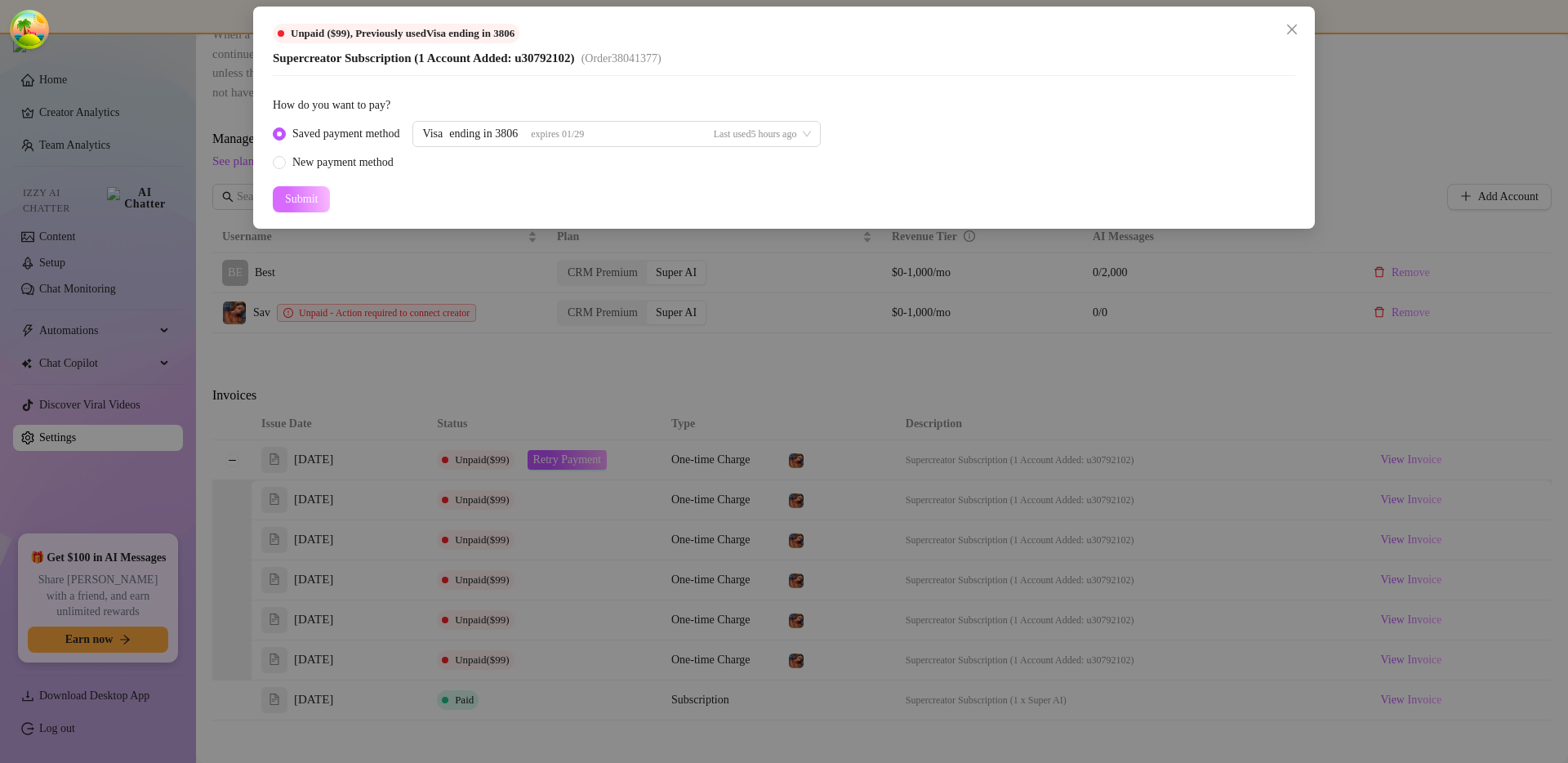
click at [311, 199] on span "Submit" at bounding box center [301, 199] width 33 height 13
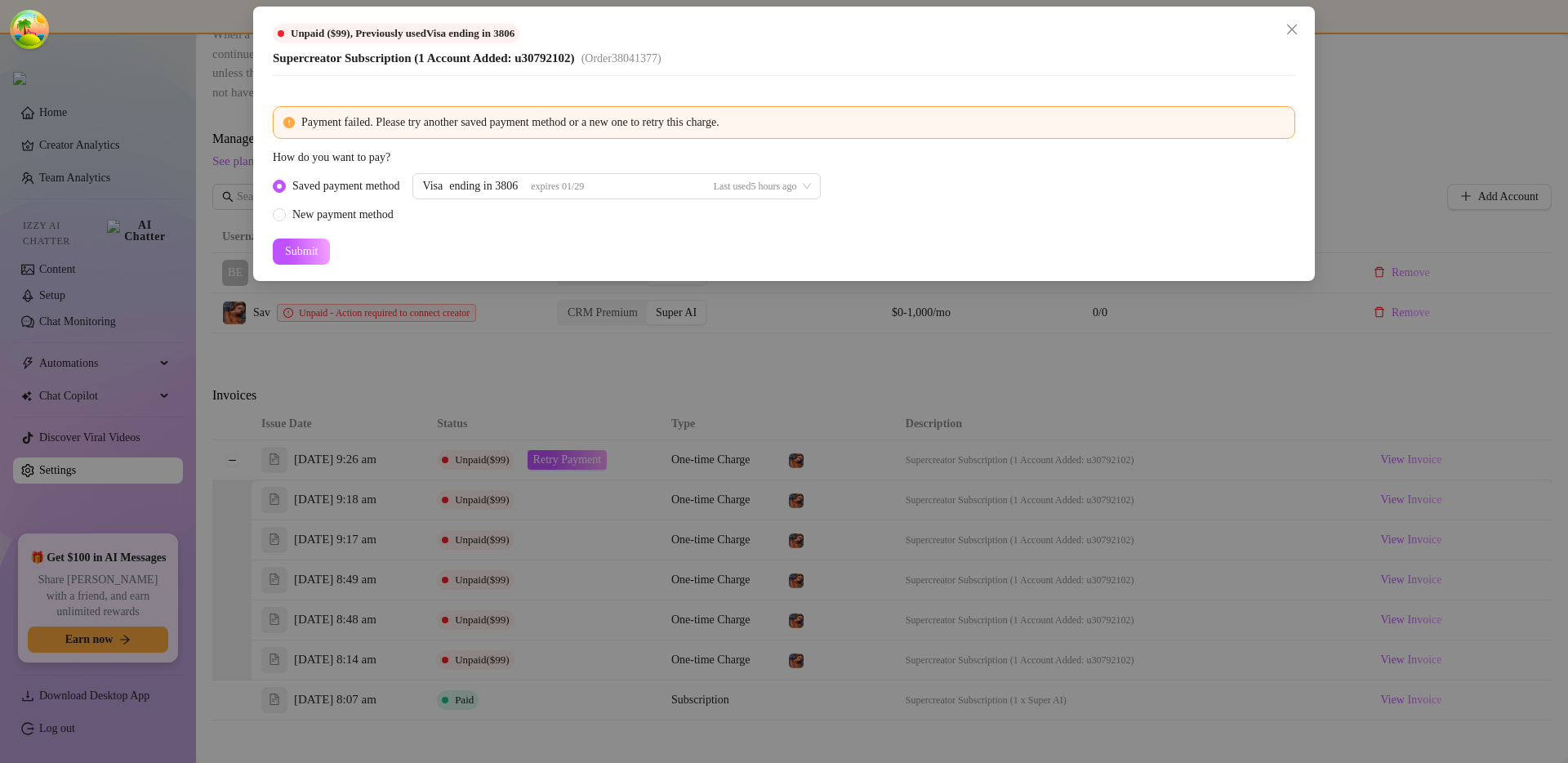
click at [584, 258] on form "Payment failed. Please try another saved payment method or a new one to retry t…" at bounding box center [784, 185] width 1023 height 158
click at [321, 245] on button "Submit" at bounding box center [302, 251] width 57 height 26
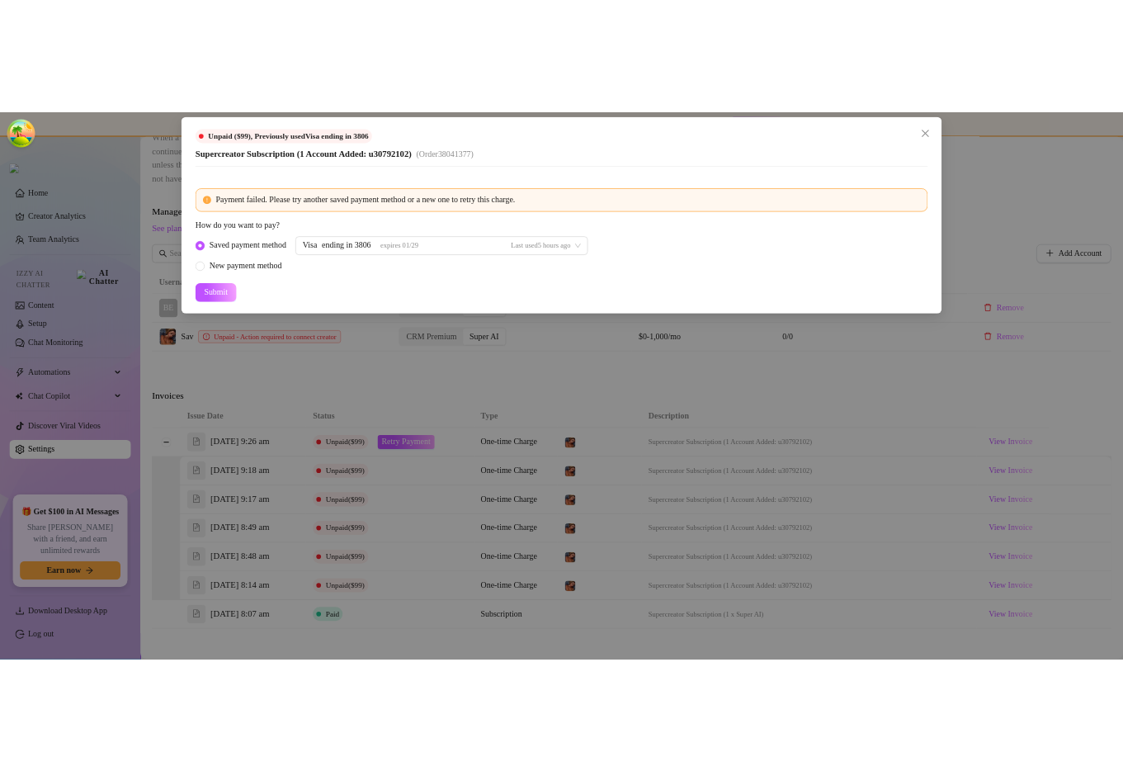
scroll to position [606, 0]
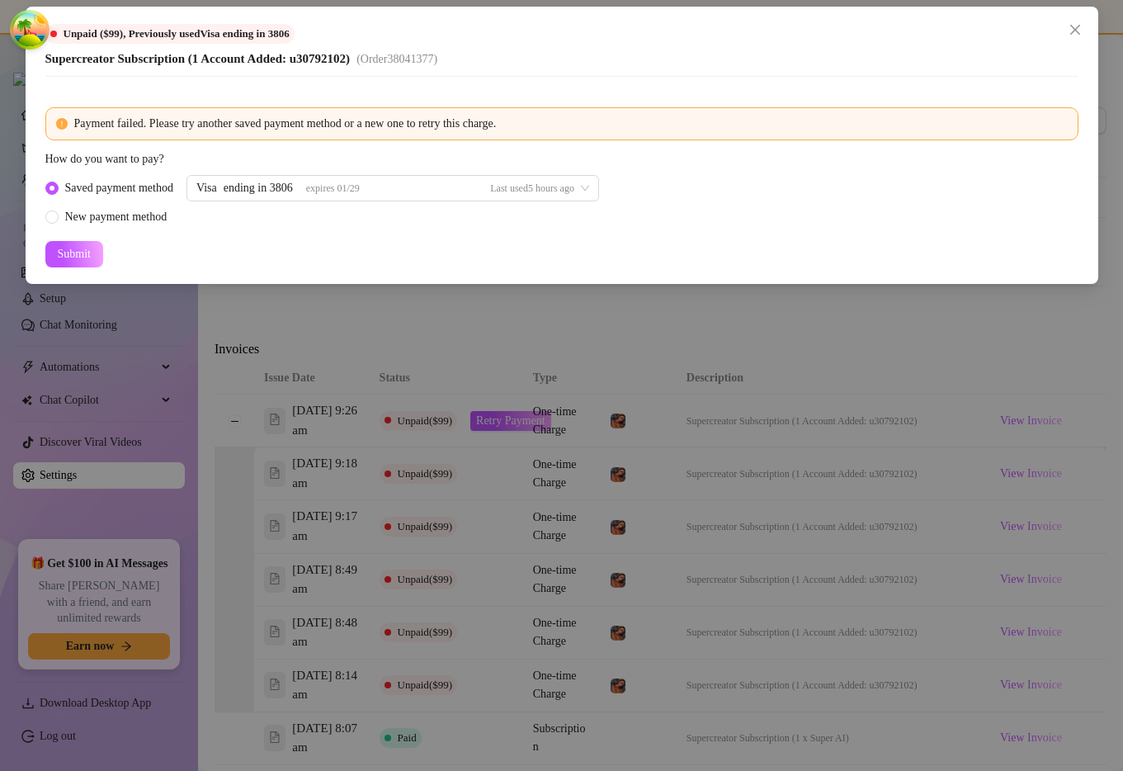
click at [296, 250] on form "Payment failed. Please try another saved payment method or a new one to retry t…" at bounding box center [561, 187] width 1033 height 160
click at [487, 458] on div "Unpaid ($99) , Previously used Visa ending in 3806 Supercreator Subscription (1…" at bounding box center [561, 385] width 1123 height 771
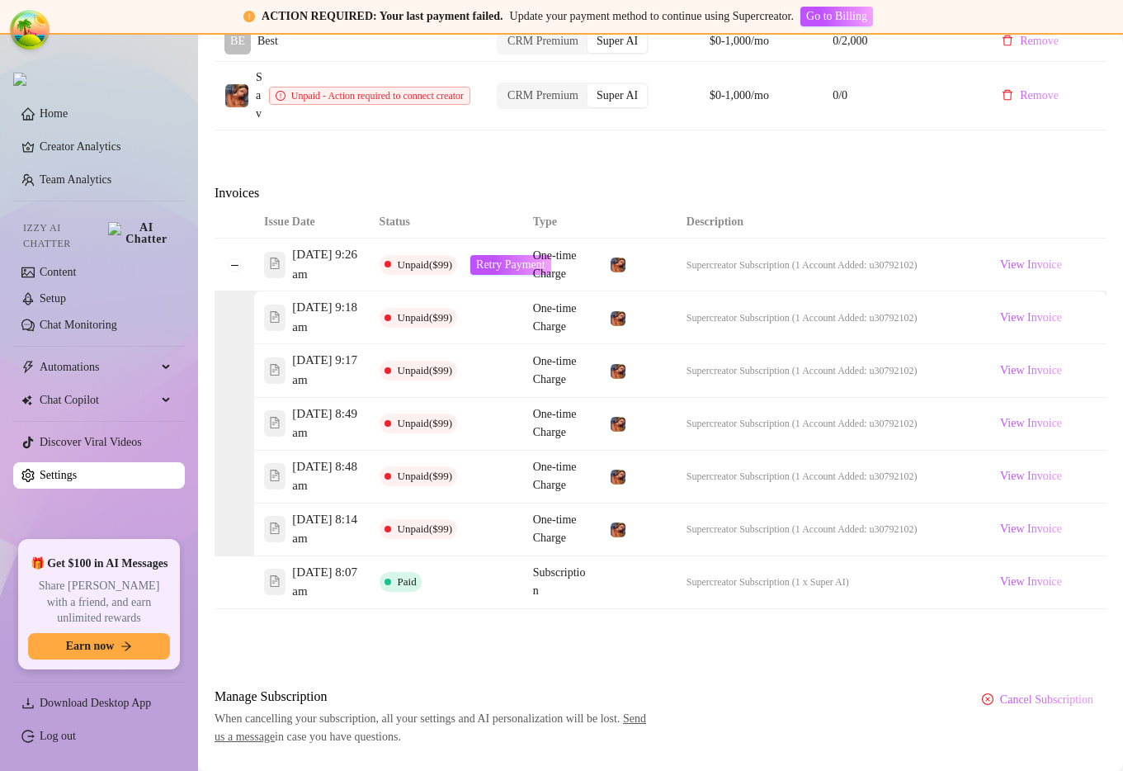
scroll to position [758, 0]
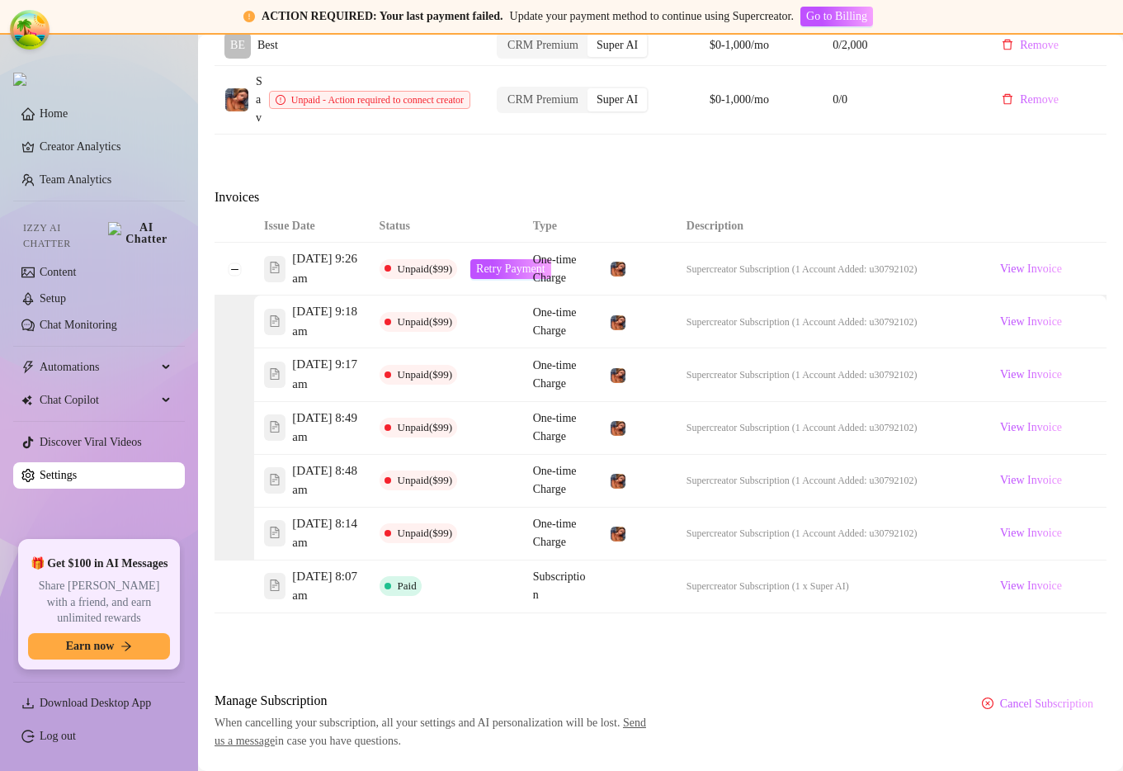
click at [553, 210] on div "Invoices" at bounding box center [661, 198] width 892 height 23
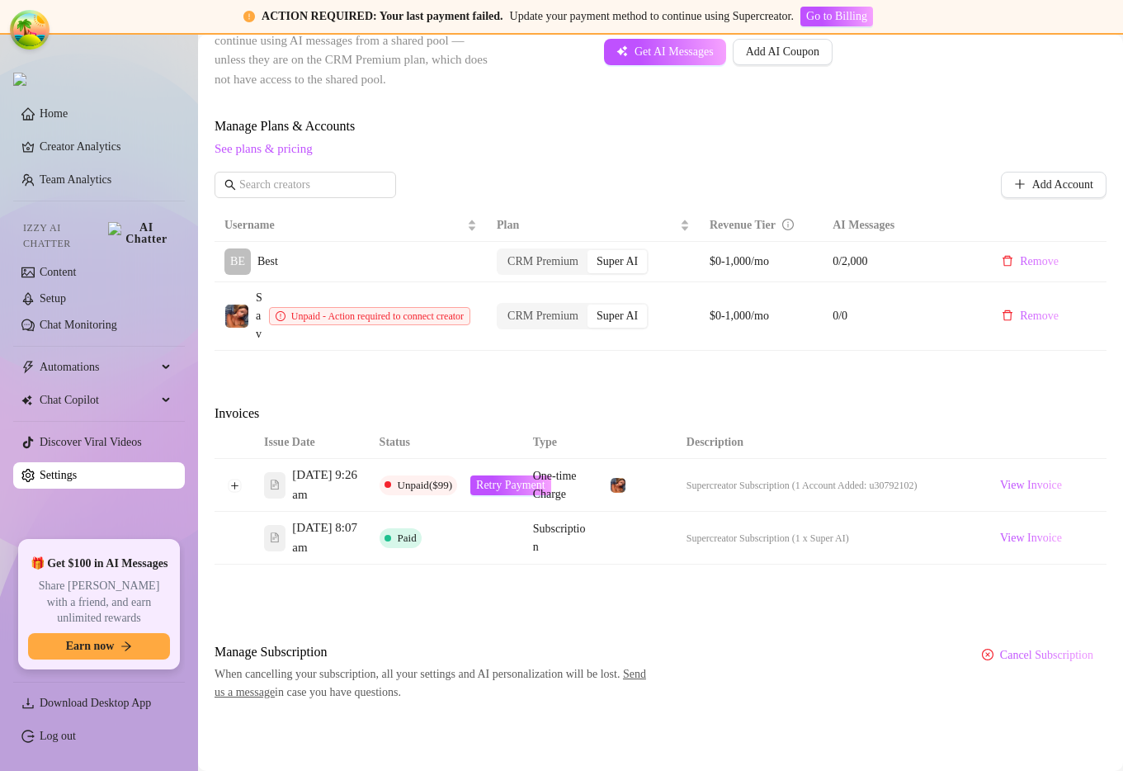
scroll to position [659, 0]
click at [232, 479] on button "Expand row" at bounding box center [234, 485] width 13 height 13
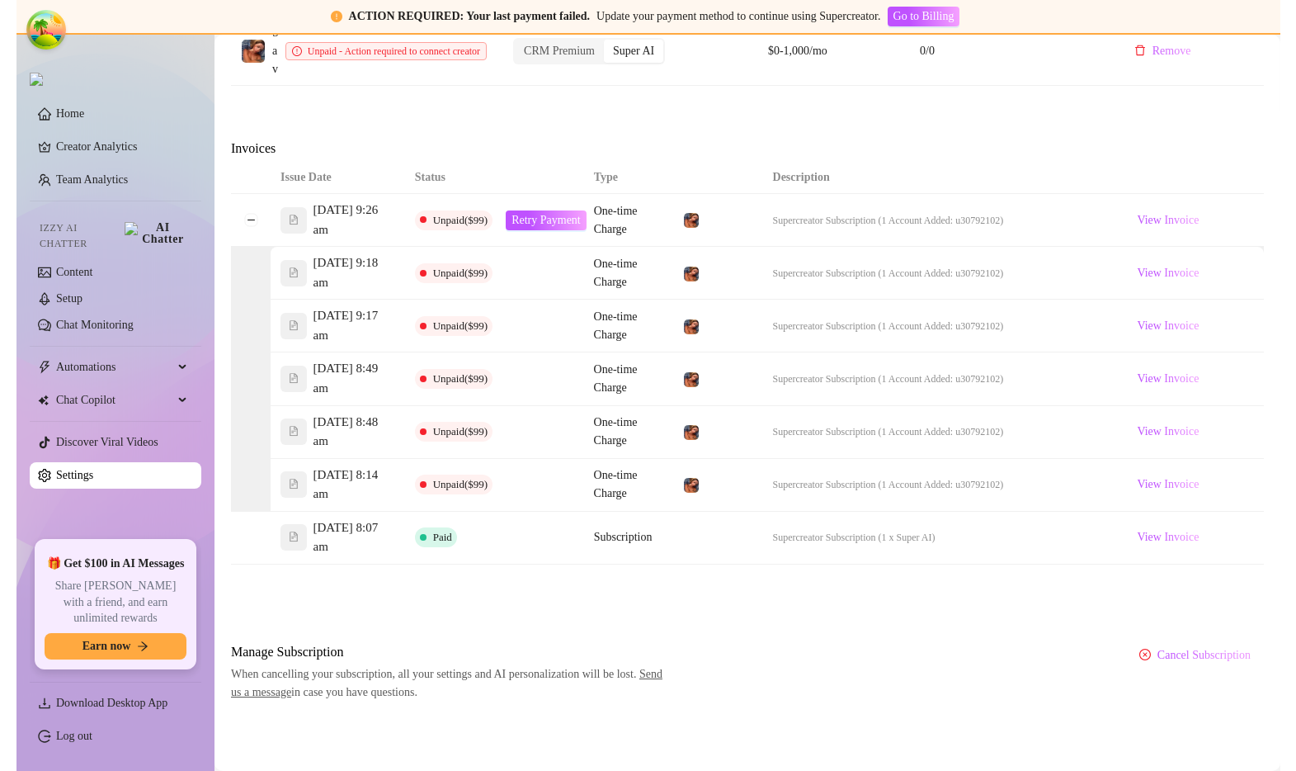
scroll to position [689, 0]
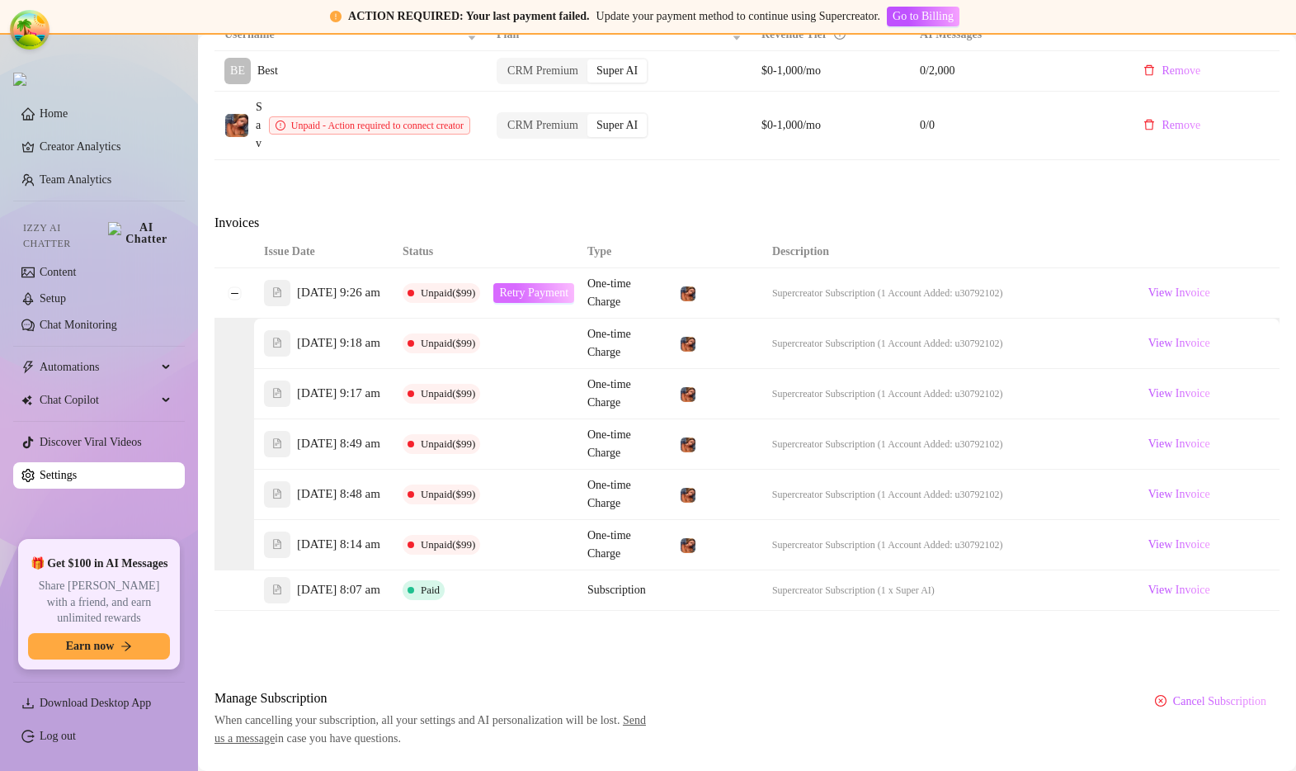
click at [545, 297] on span "Retry Payment" at bounding box center [533, 292] width 69 height 13
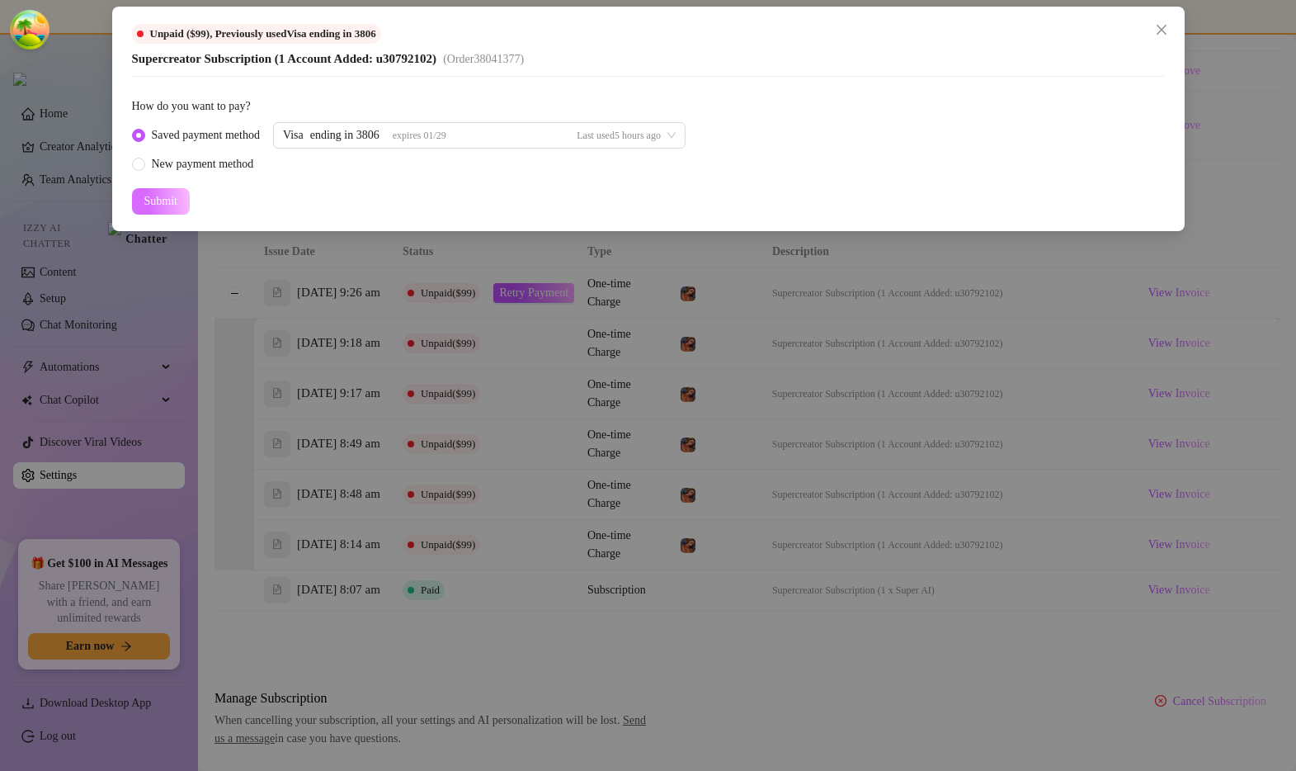
click at [160, 195] on span "Submit" at bounding box center [160, 201] width 33 height 13
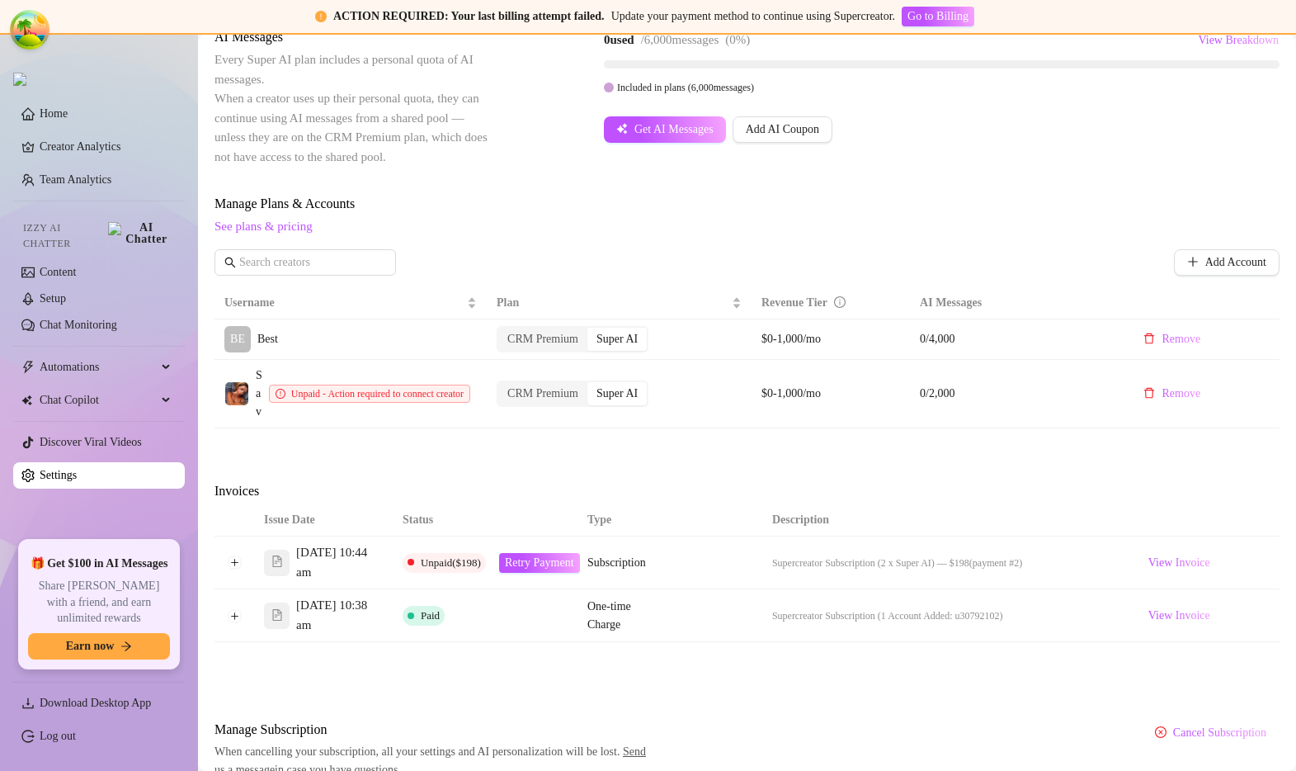
scroll to position [498, 0]
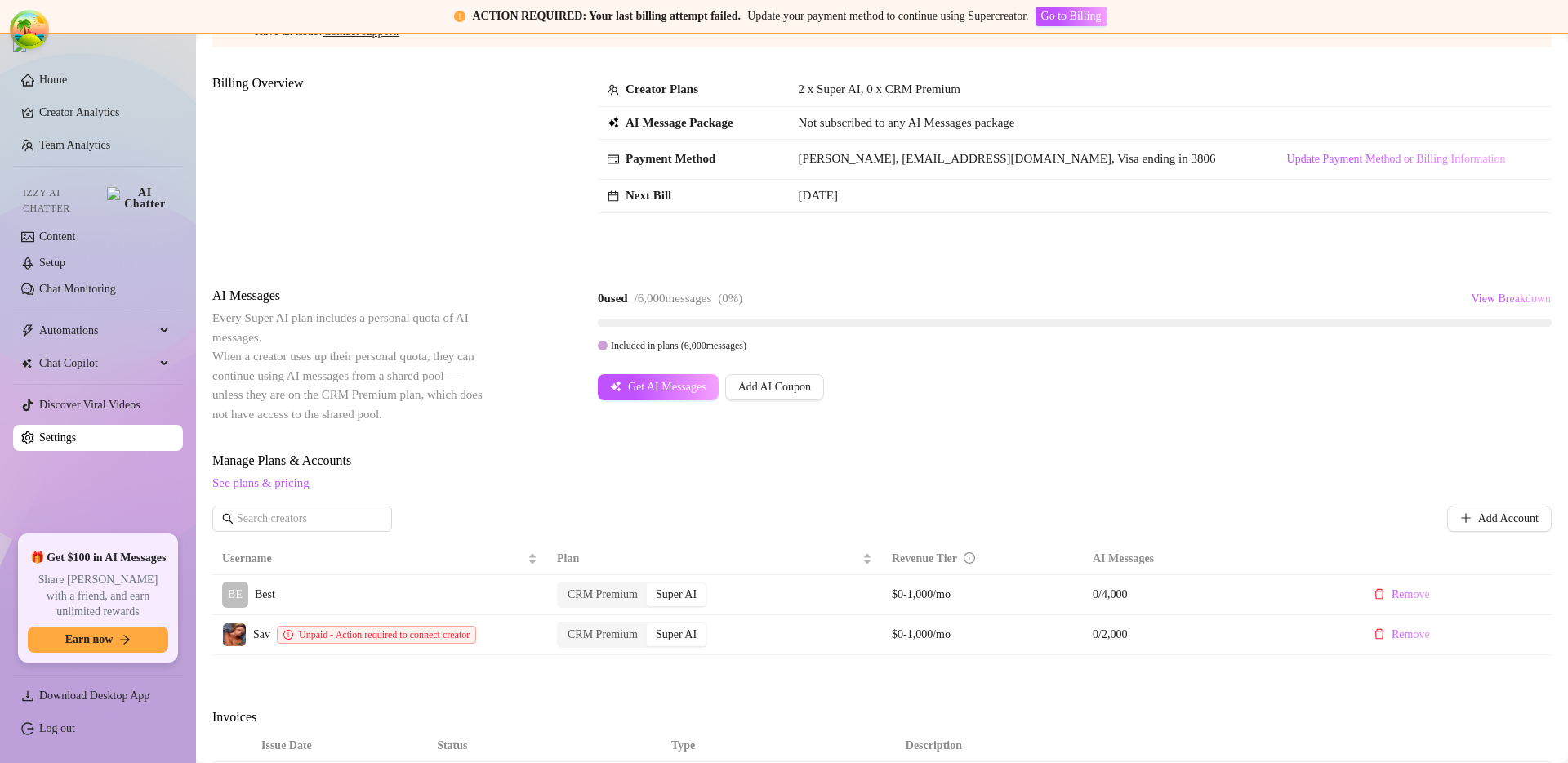
scroll to position [465, 0]
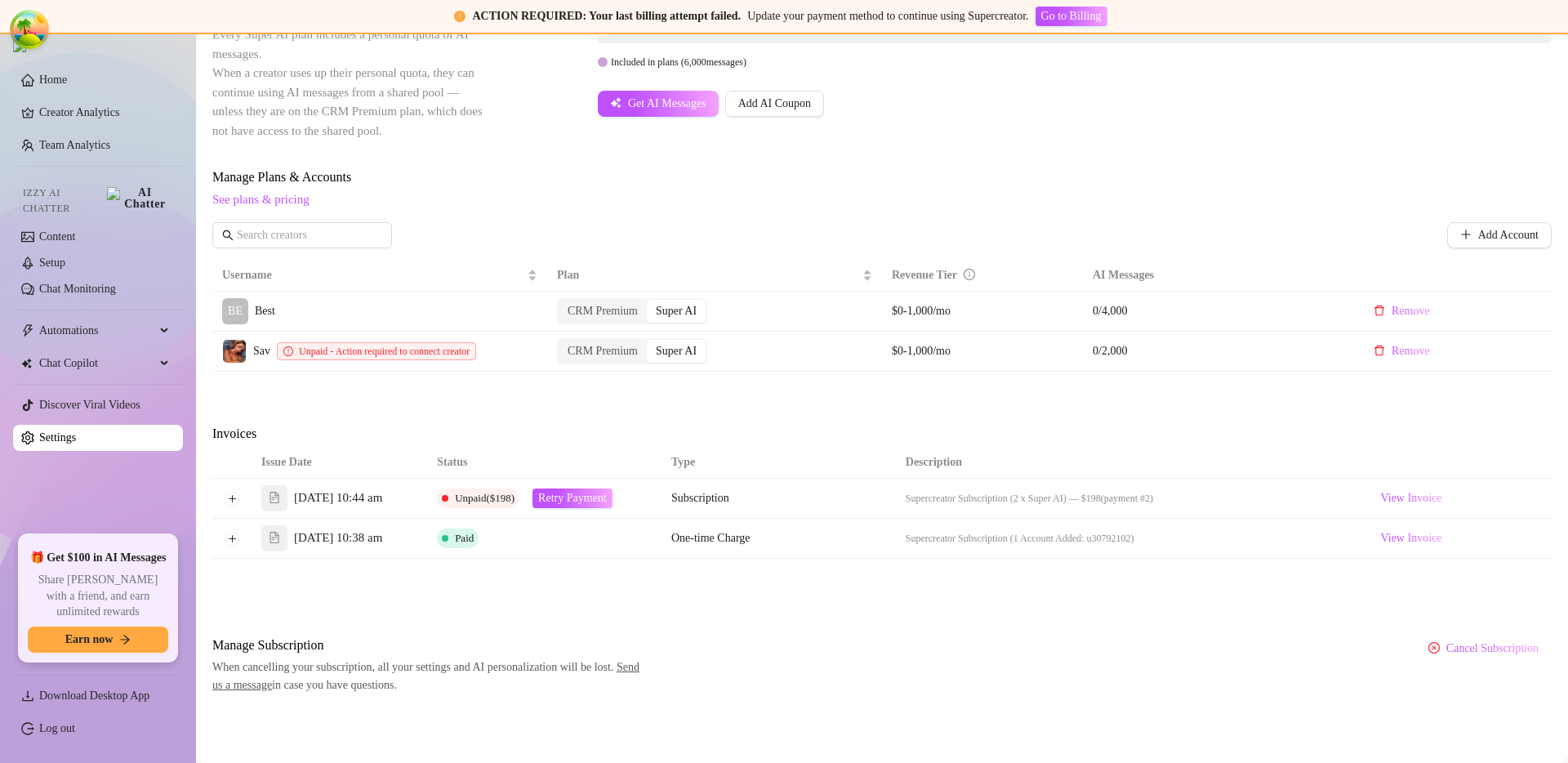
click at [533, 589] on div "Attention: Payment Failed There was a problem with a recent payment. Please ret…" at bounding box center [882, 190] width 1339 height 1007
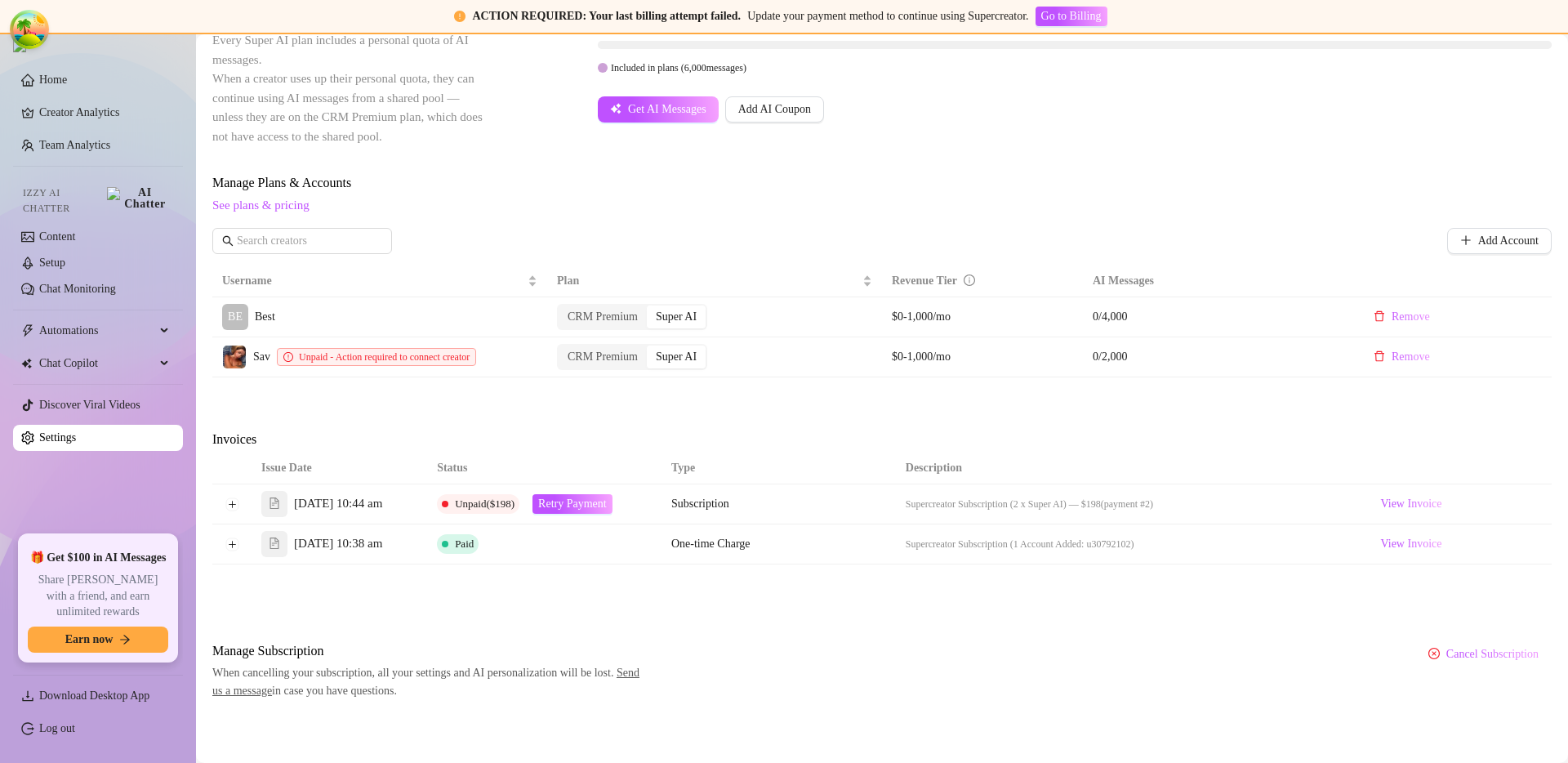
scroll to position [433, 0]
click at [233, 509] on button "Expand row" at bounding box center [232, 505] width 13 height 13
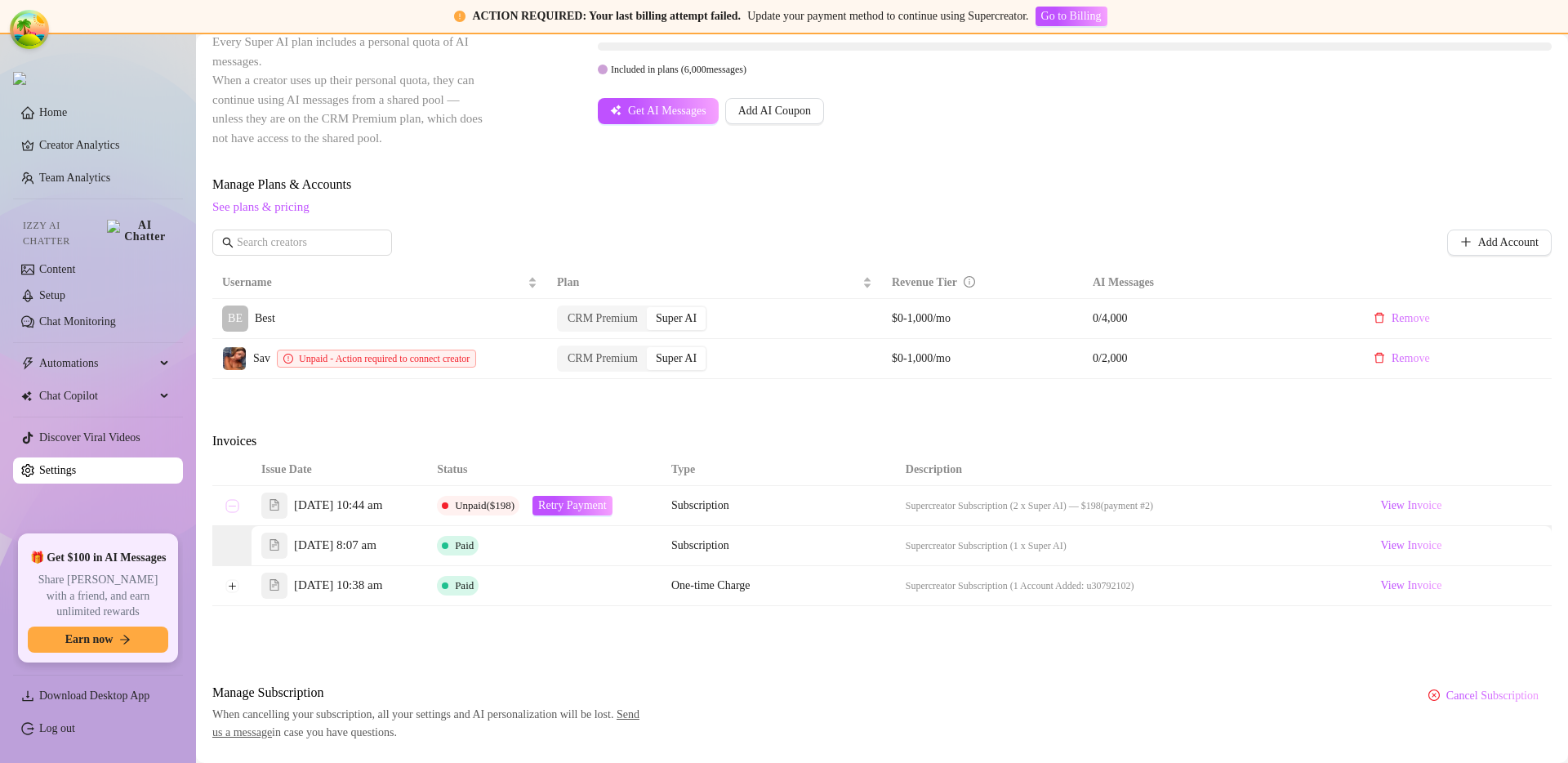
click at [233, 508] on button "Collapse row" at bounding box center [232, 505] width 13 height 13
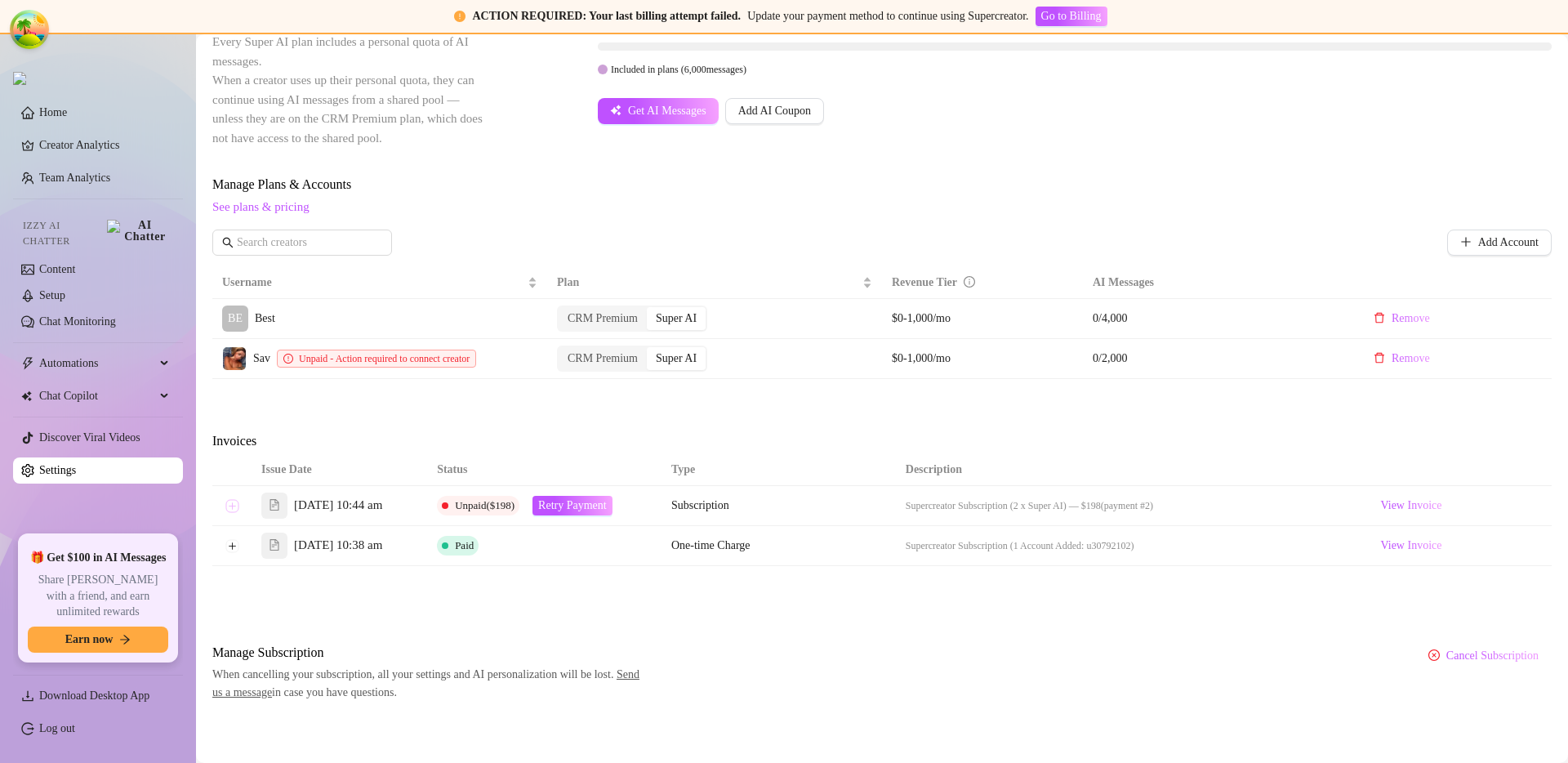
click at [233, 508] on button "Expand row" at bounding box center [232, 505] width 13 height 13
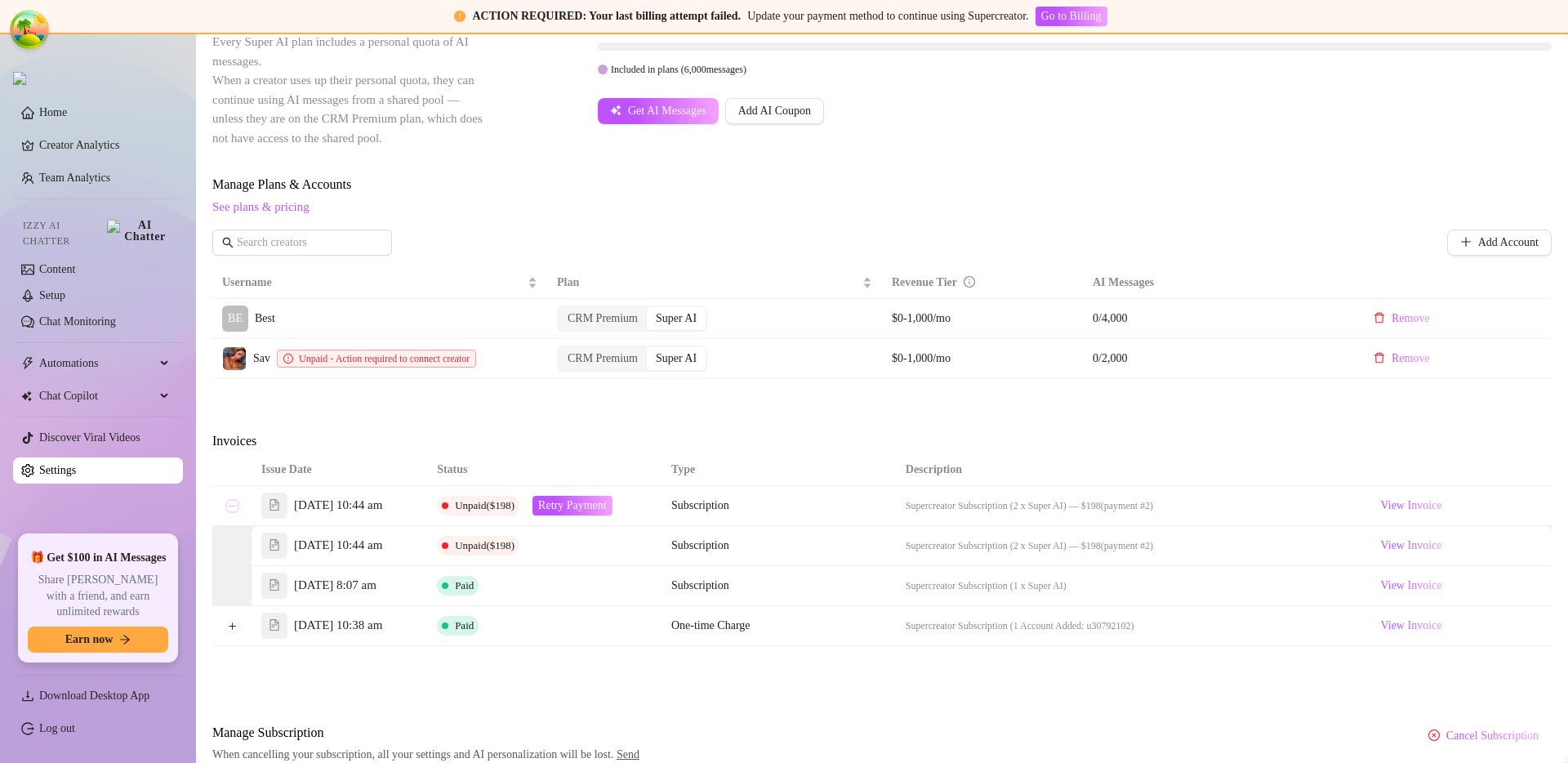
click at [233, 508] on button "Collapse row" at bounding box center [232, 505] width 13 height 13
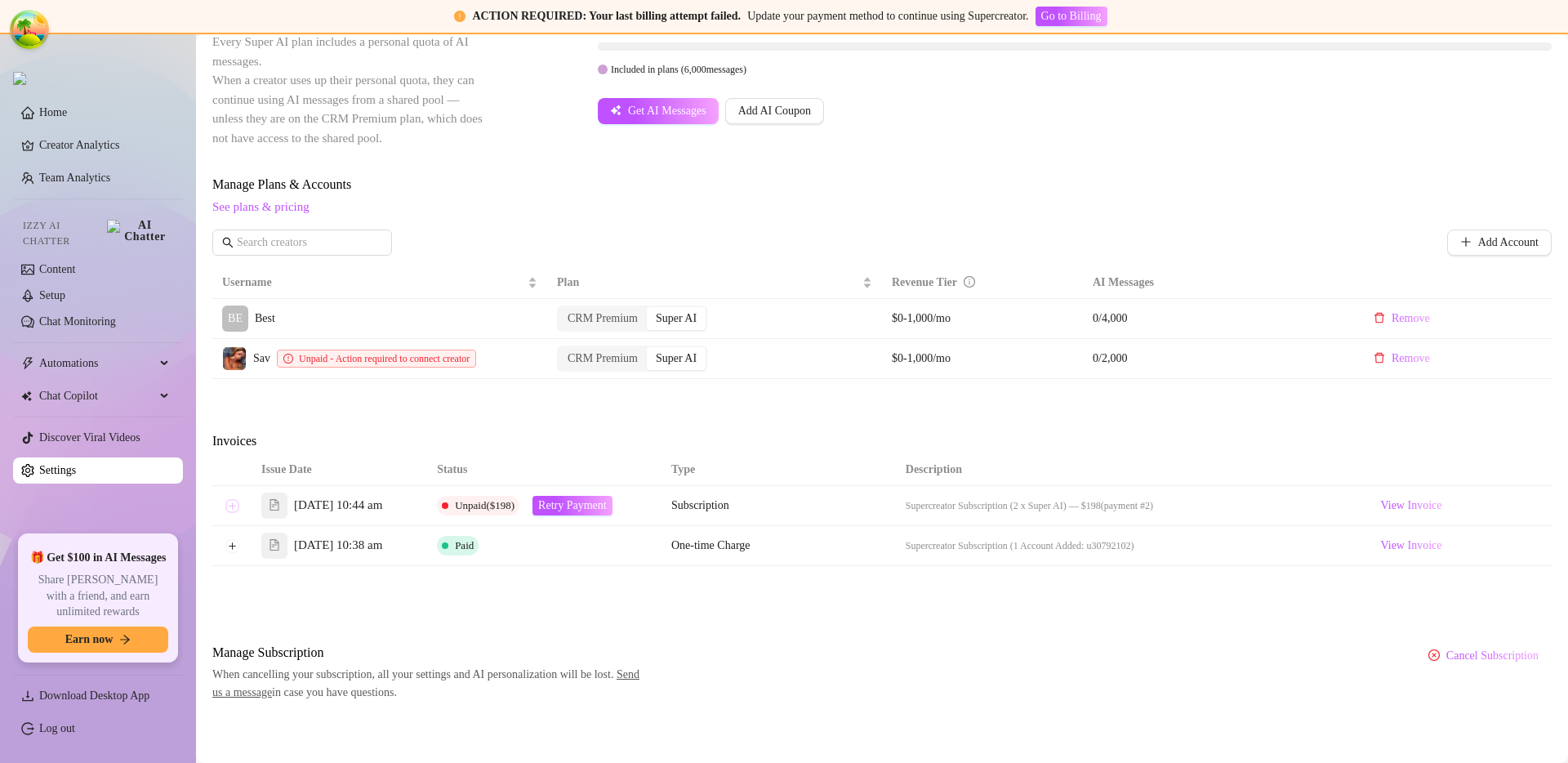
click at [233, 508] on button "Expand row" at bounding box center [232, 505] width 13 height 13
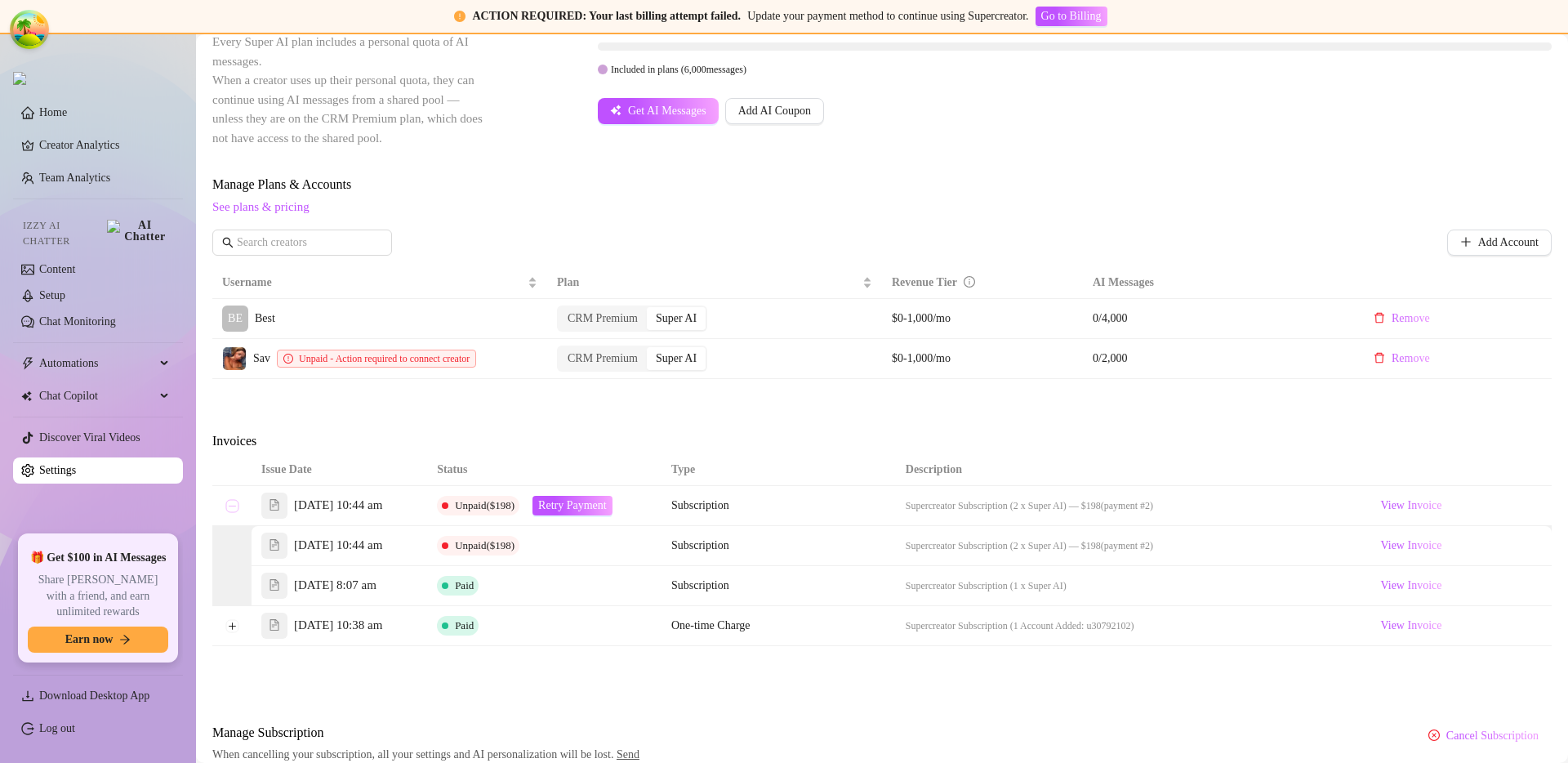
click at [233, 508] on button "Collapse row" at bounding box center [232, 505] width 13 height 13
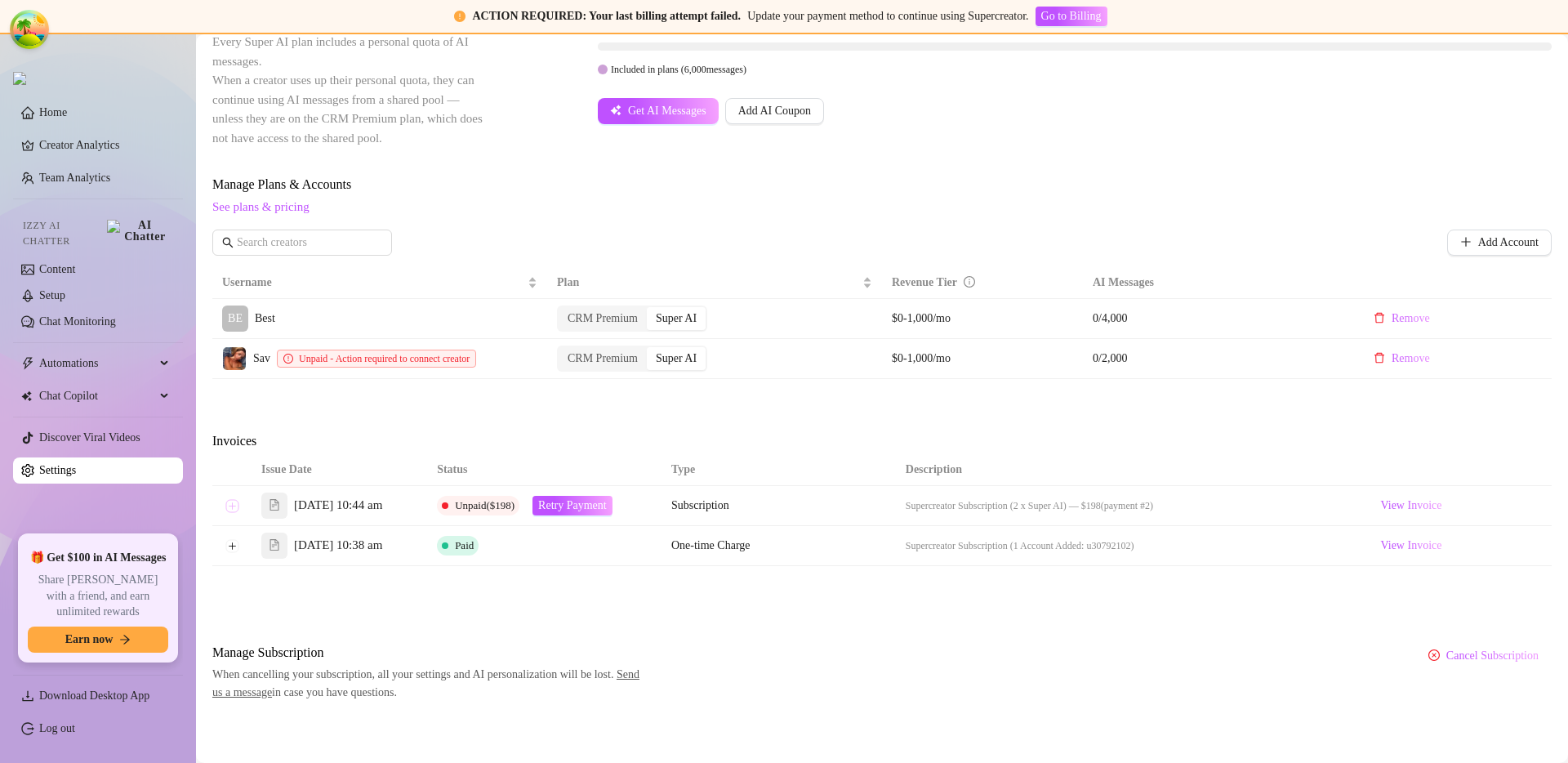
click at [233, 508] on button "Expand row" at bounding box center [232, 505] width 13 height 13
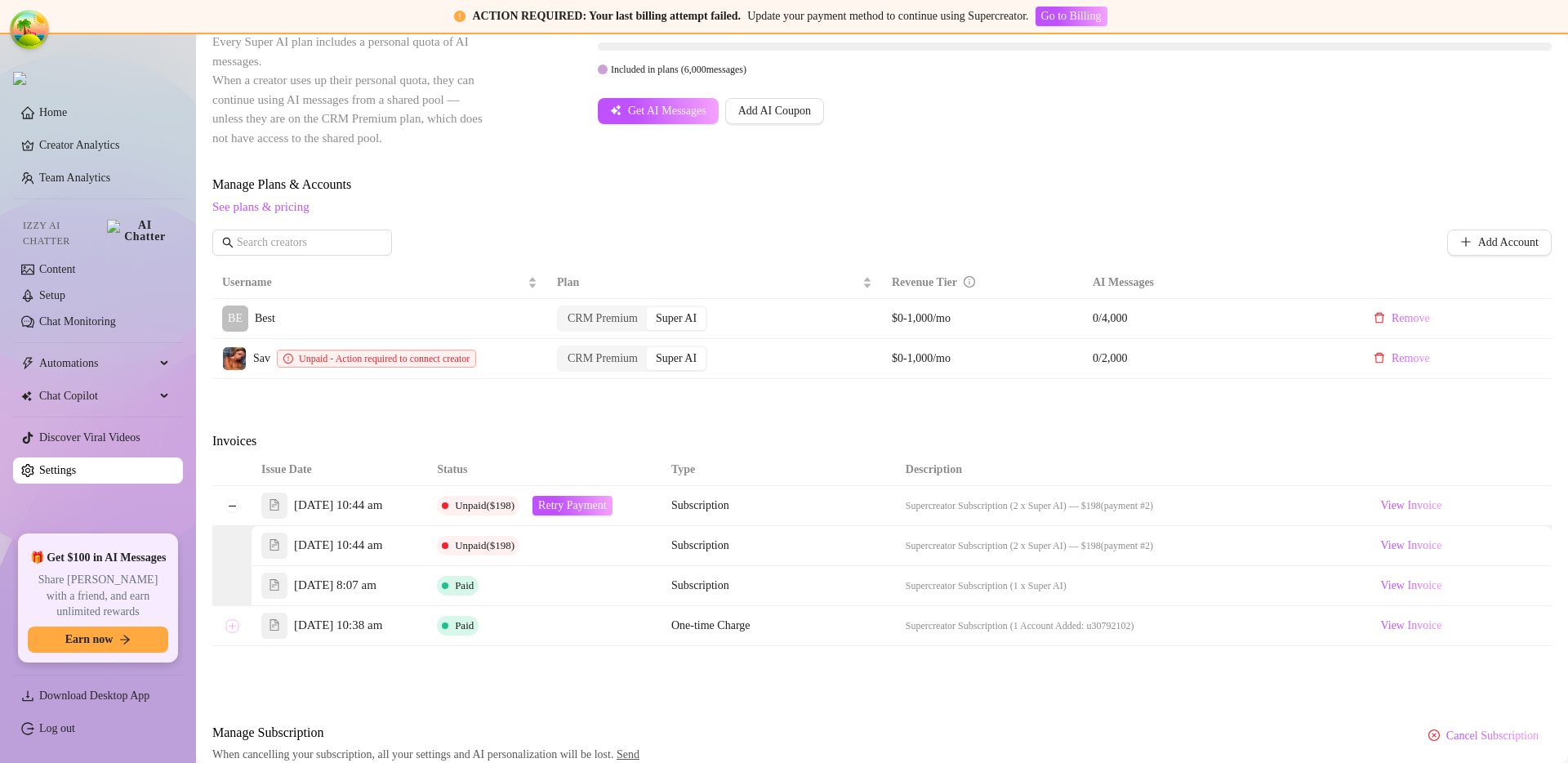
click at [231, 632] on button "Expand row" at bounding box center [232, 625] width 13 height 13
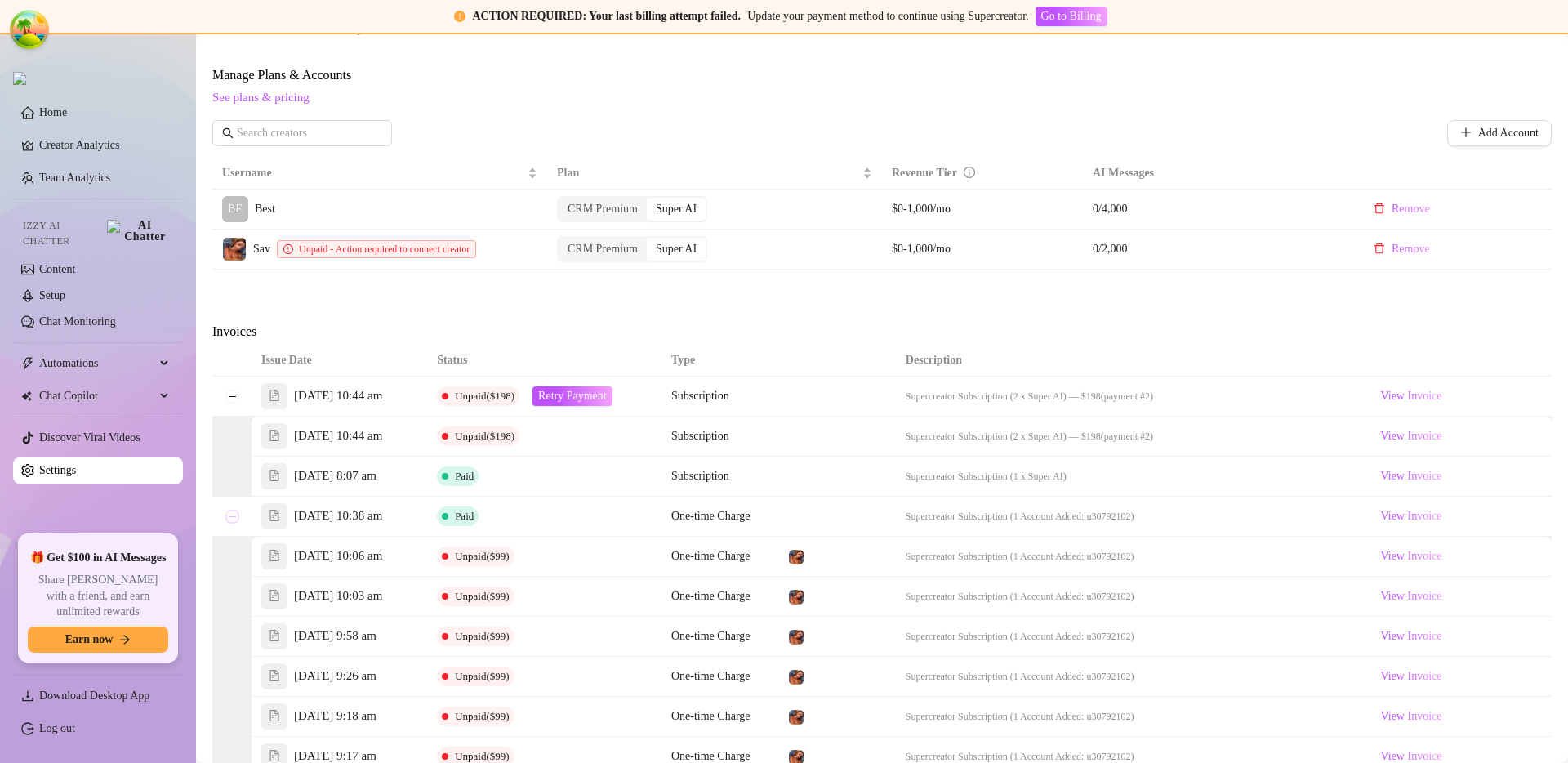
scroll to position [544, 0]
click at [232, 522] on button "Collapse row" at bounding box center [232, 515] width 13 height 13
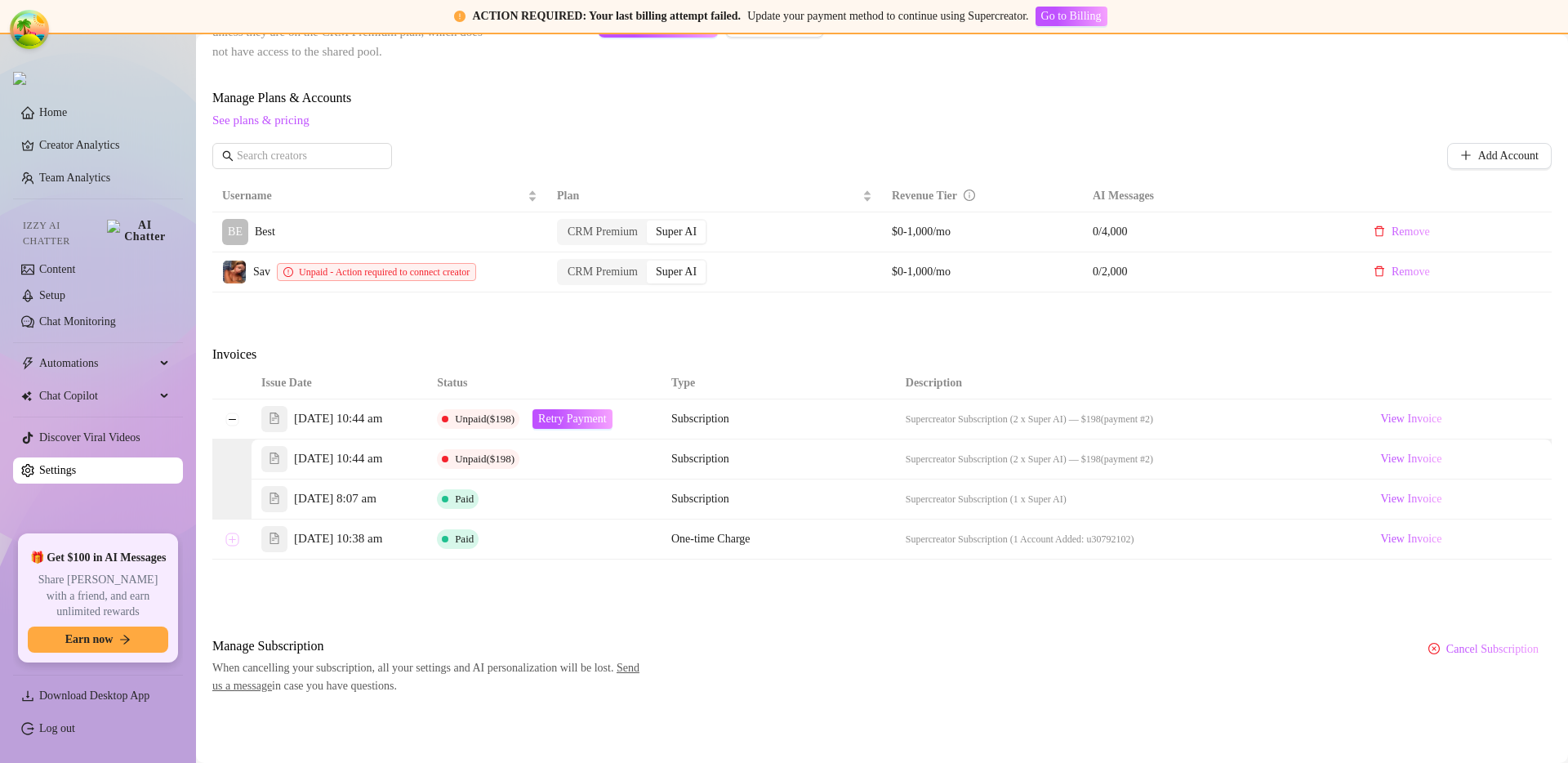
scroll to position [499, 0]
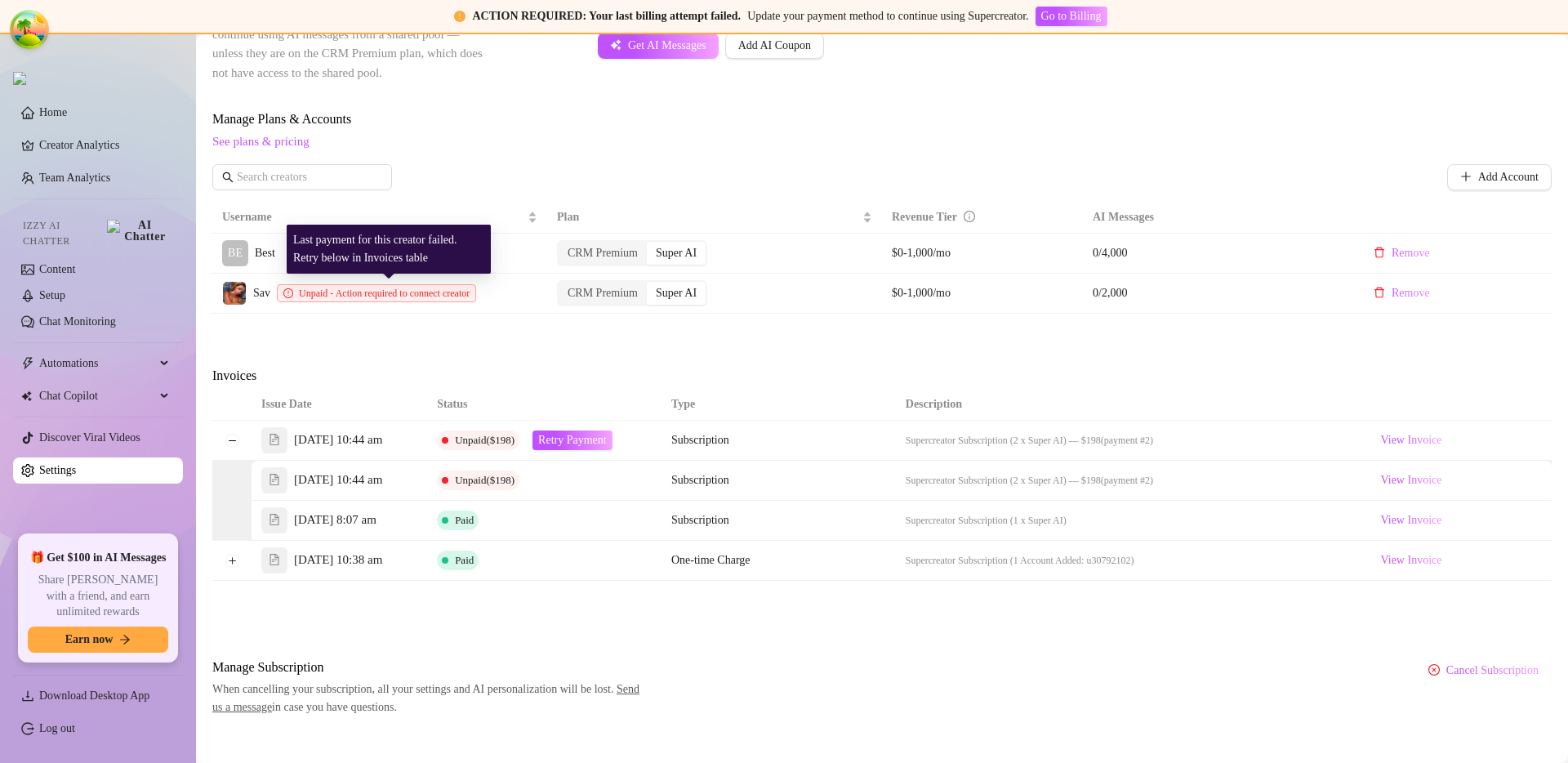
click at [346, 294] on span "Unpaid - Action required to connect creator" at bounding box center [384, 293] width 170 height 12
copy span "Unpaid - Action required to connect creator"
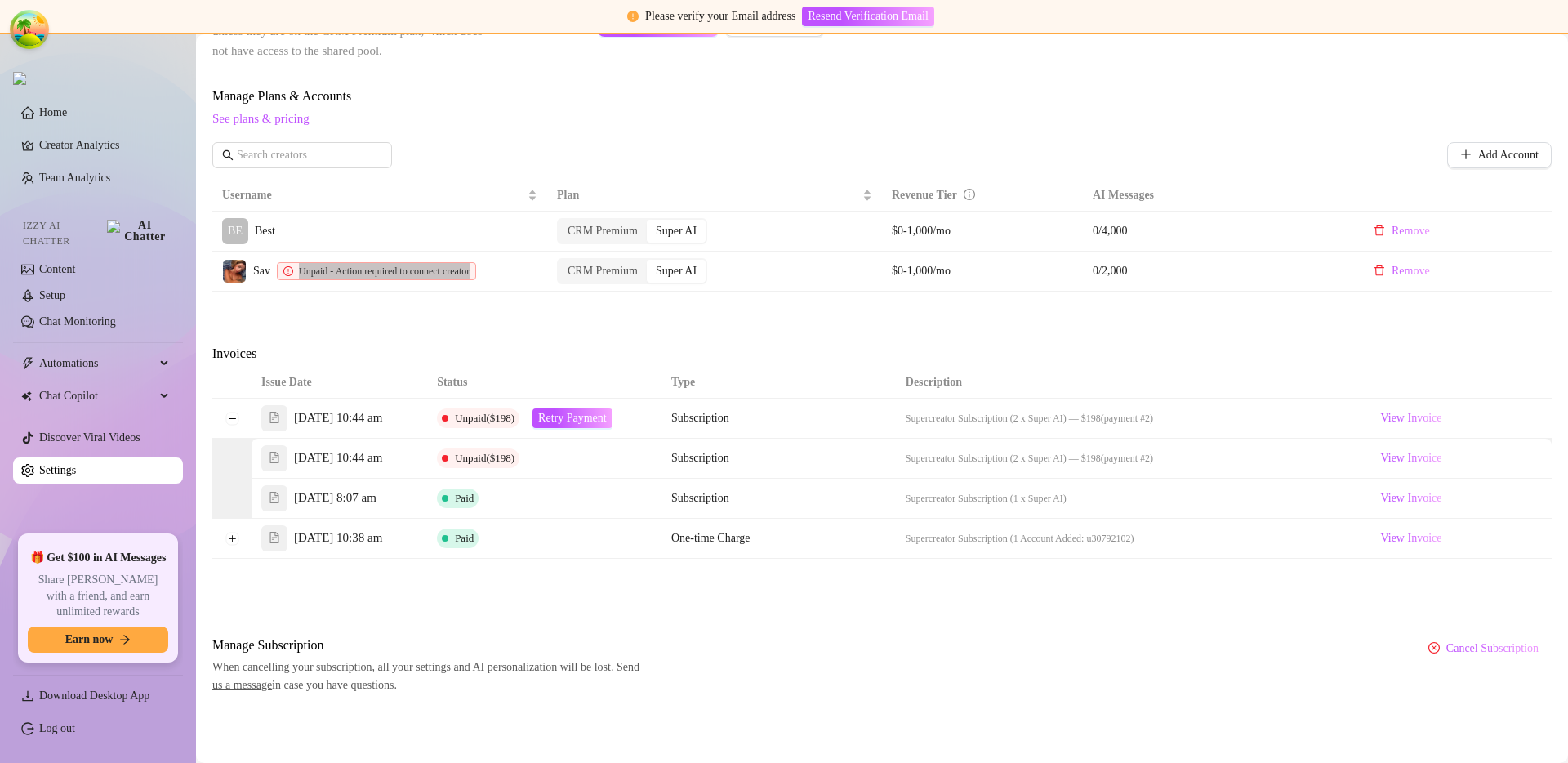
scroll to position [395, 0]
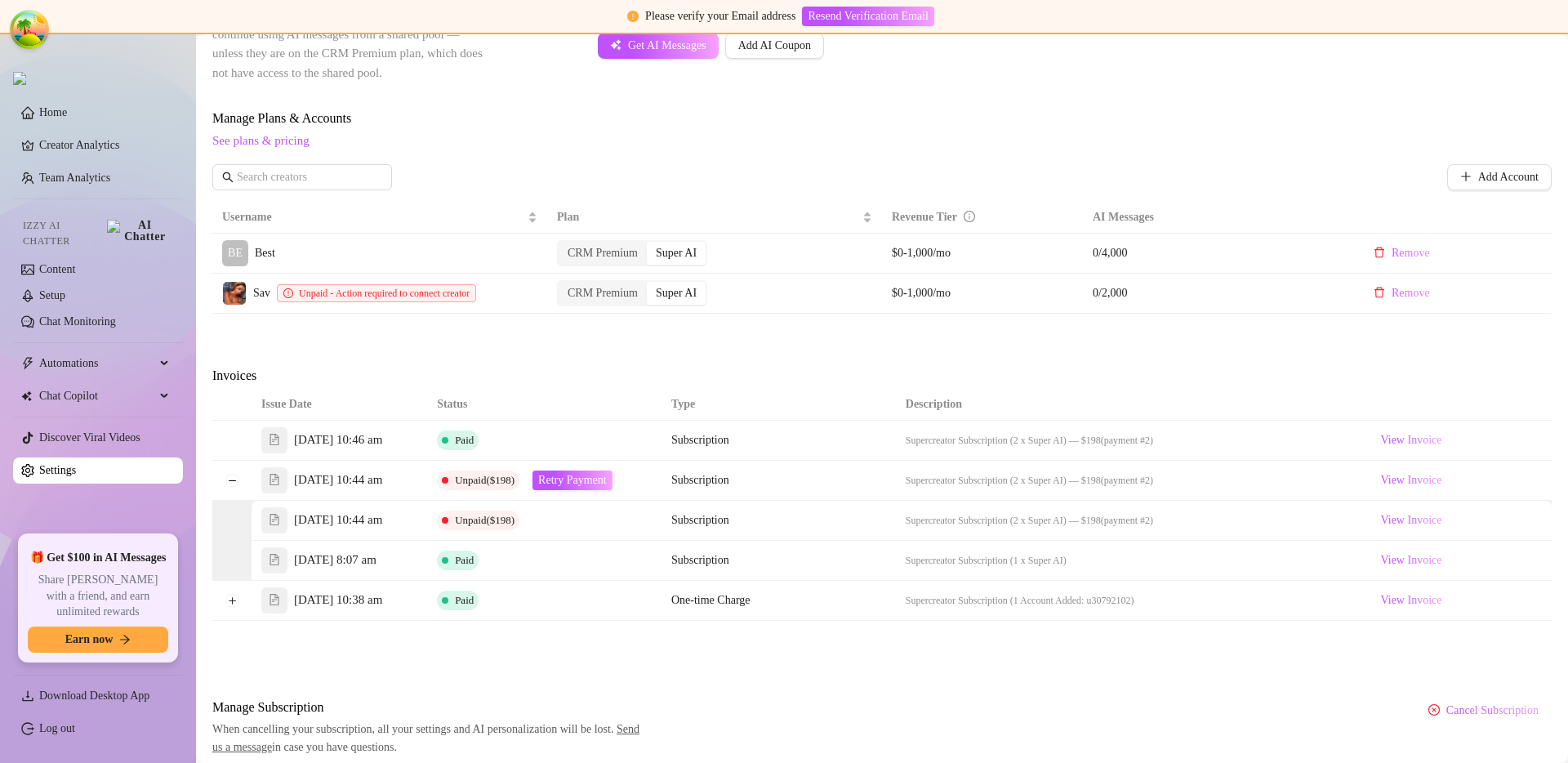
click at [775, 346] on div "Billing Overview Creator Plans 2 x Super AI, 0 x CRM Premium AI Message Package…" at bounding box center [882, 243] width 1339 height 1024
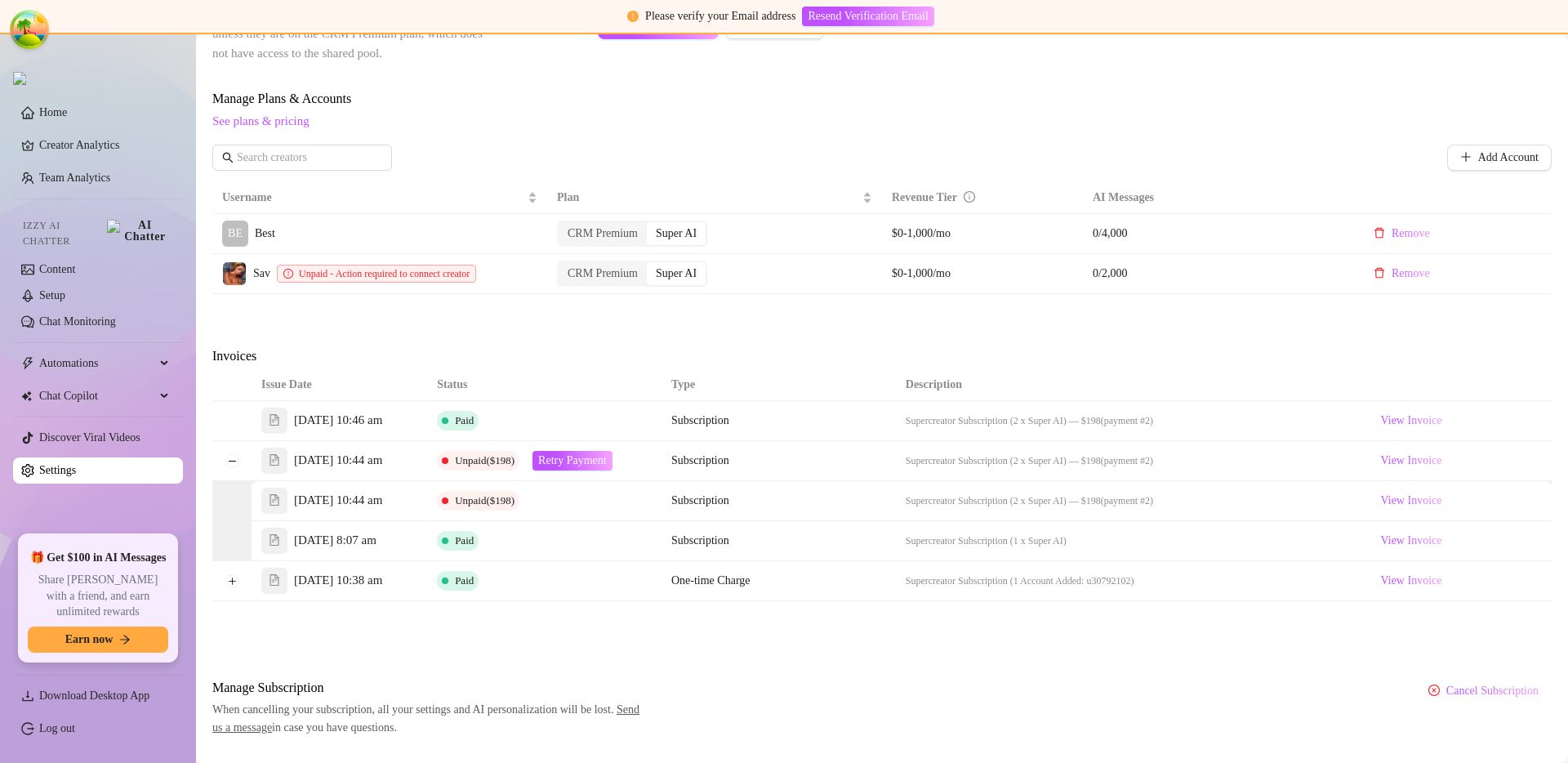
scroll to position [507, 0]
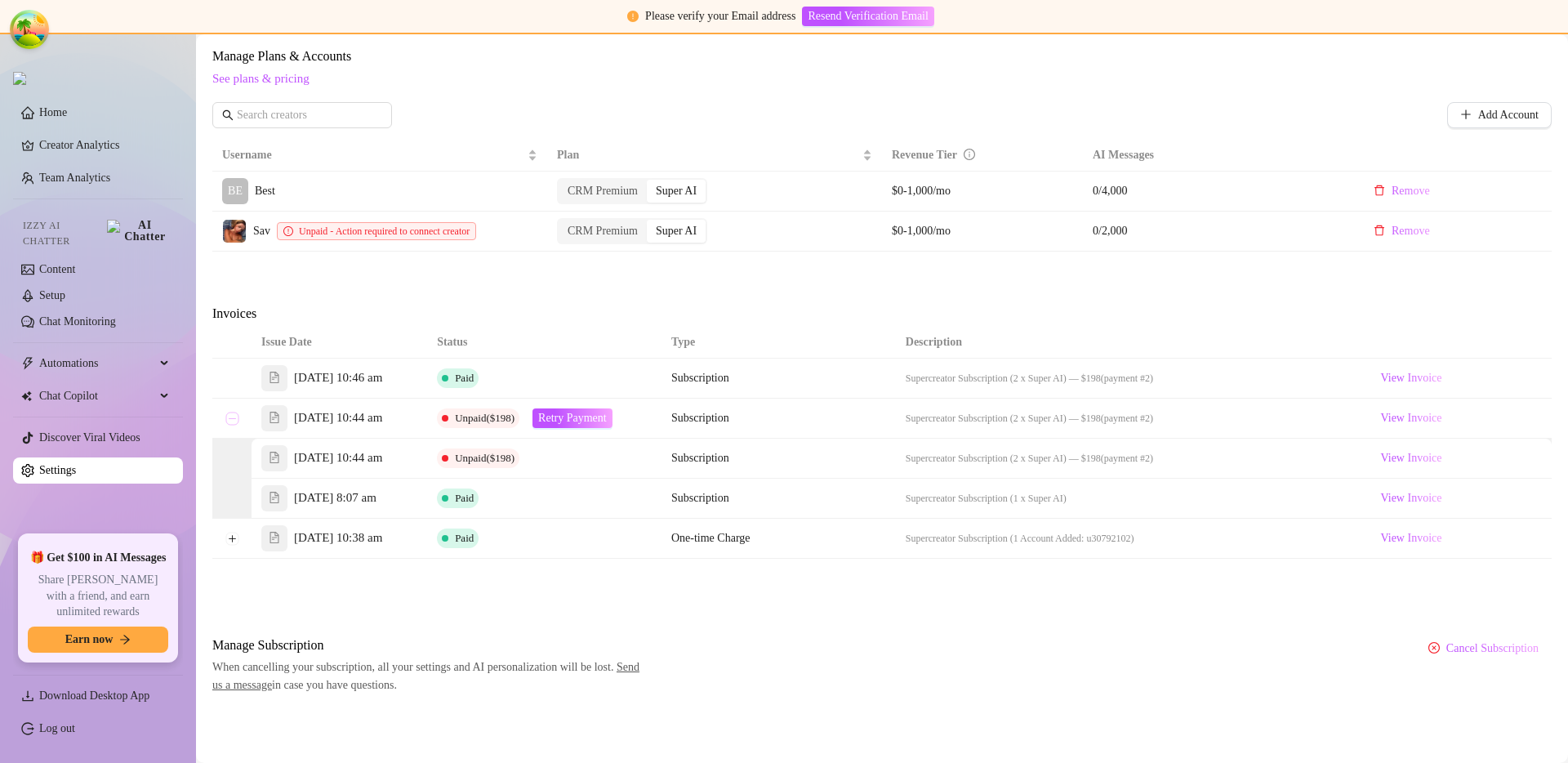
click at [232, 412] on button "Collapse row" at bounding box center [232, 418] width 13 height 13
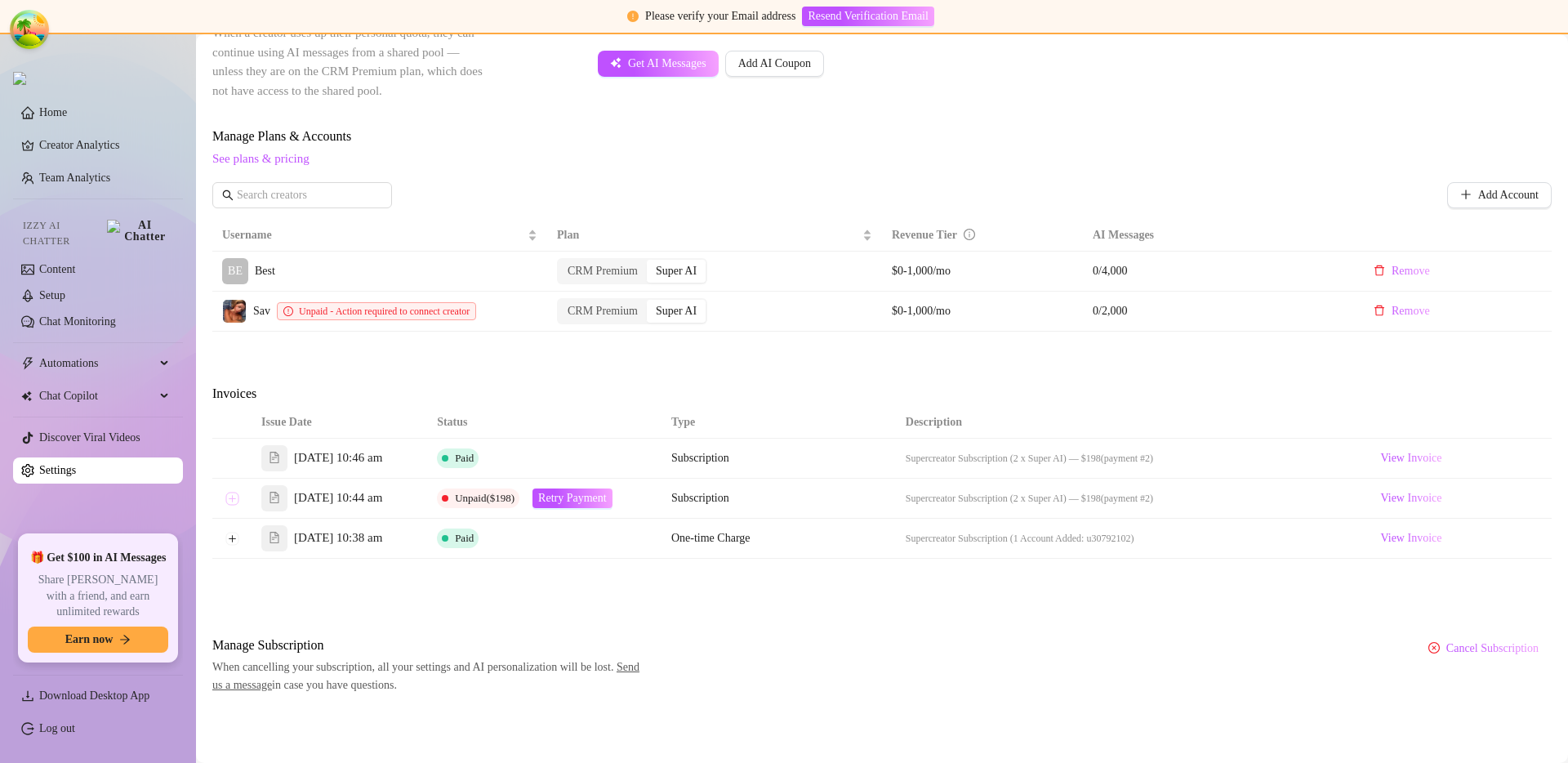
click at [233, 492] on button "Expand row" at bounding box center [232, 498] width 13 height 13
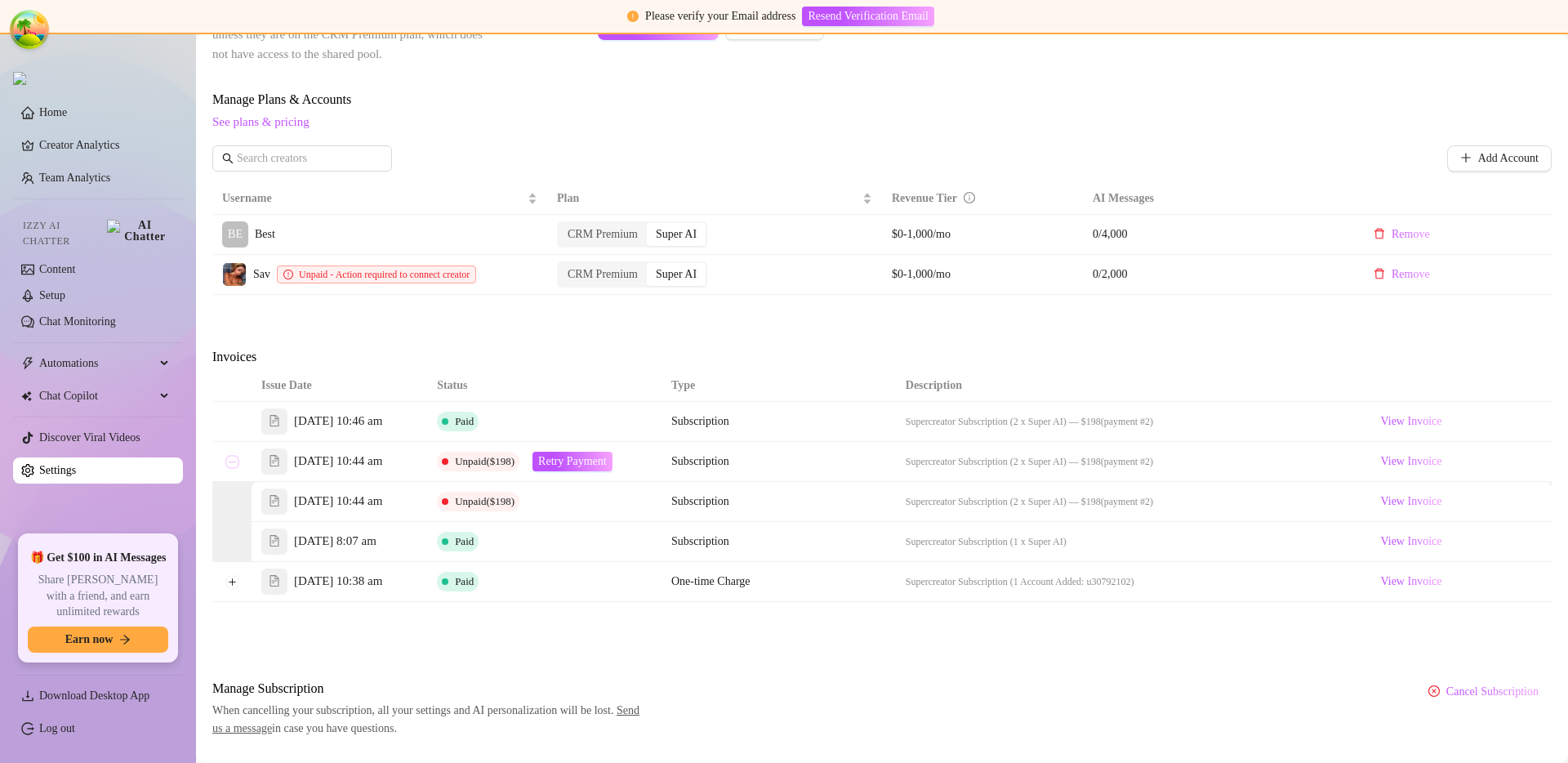
scroll to position [507, 0]
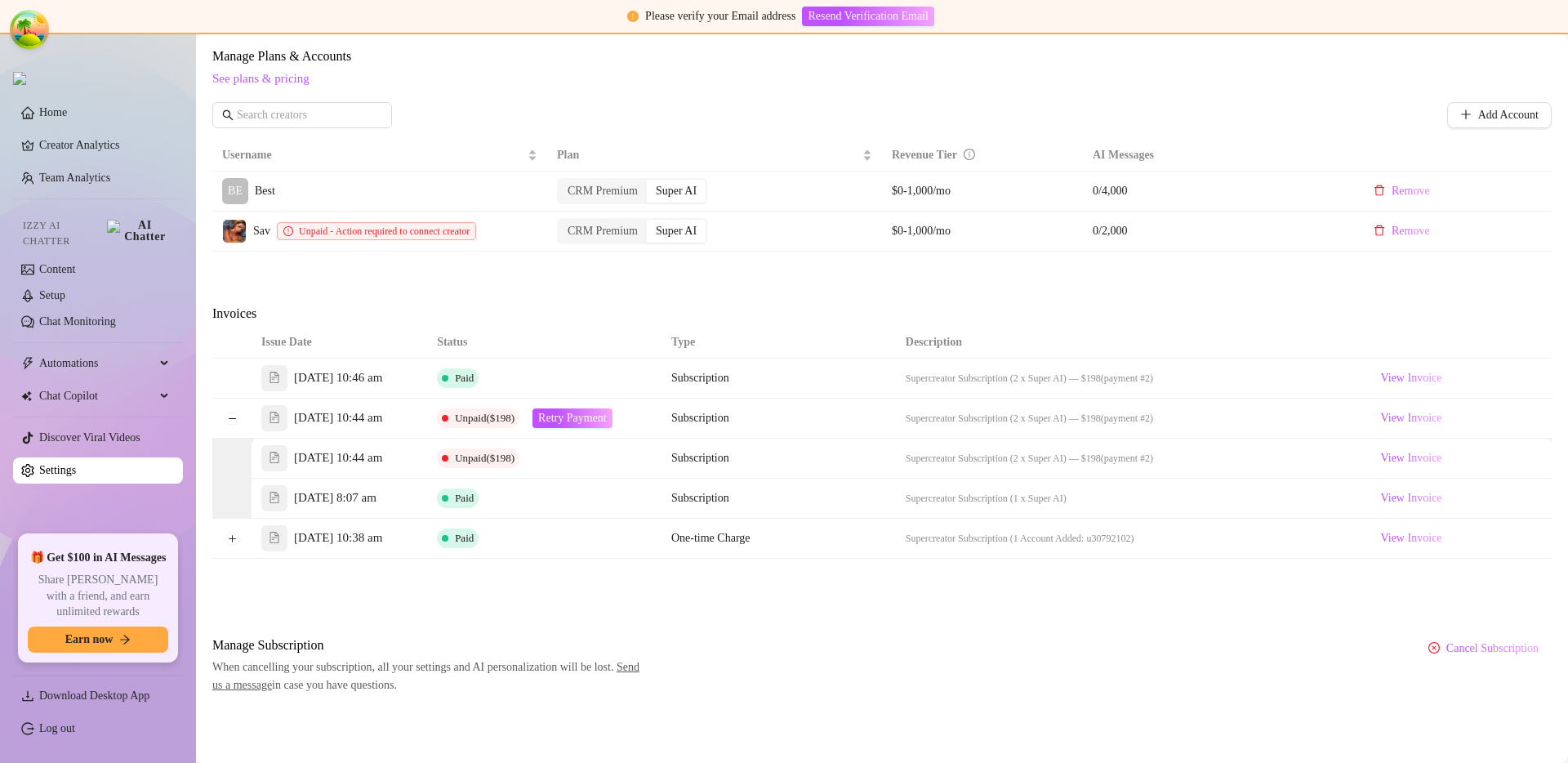
click at [751, 327] on th "Type" at bounding box center [720, 342] width 117 height 32
click at [232, 412] on button "Collapse row" at bounding box center [232, 418] width 13 height 13
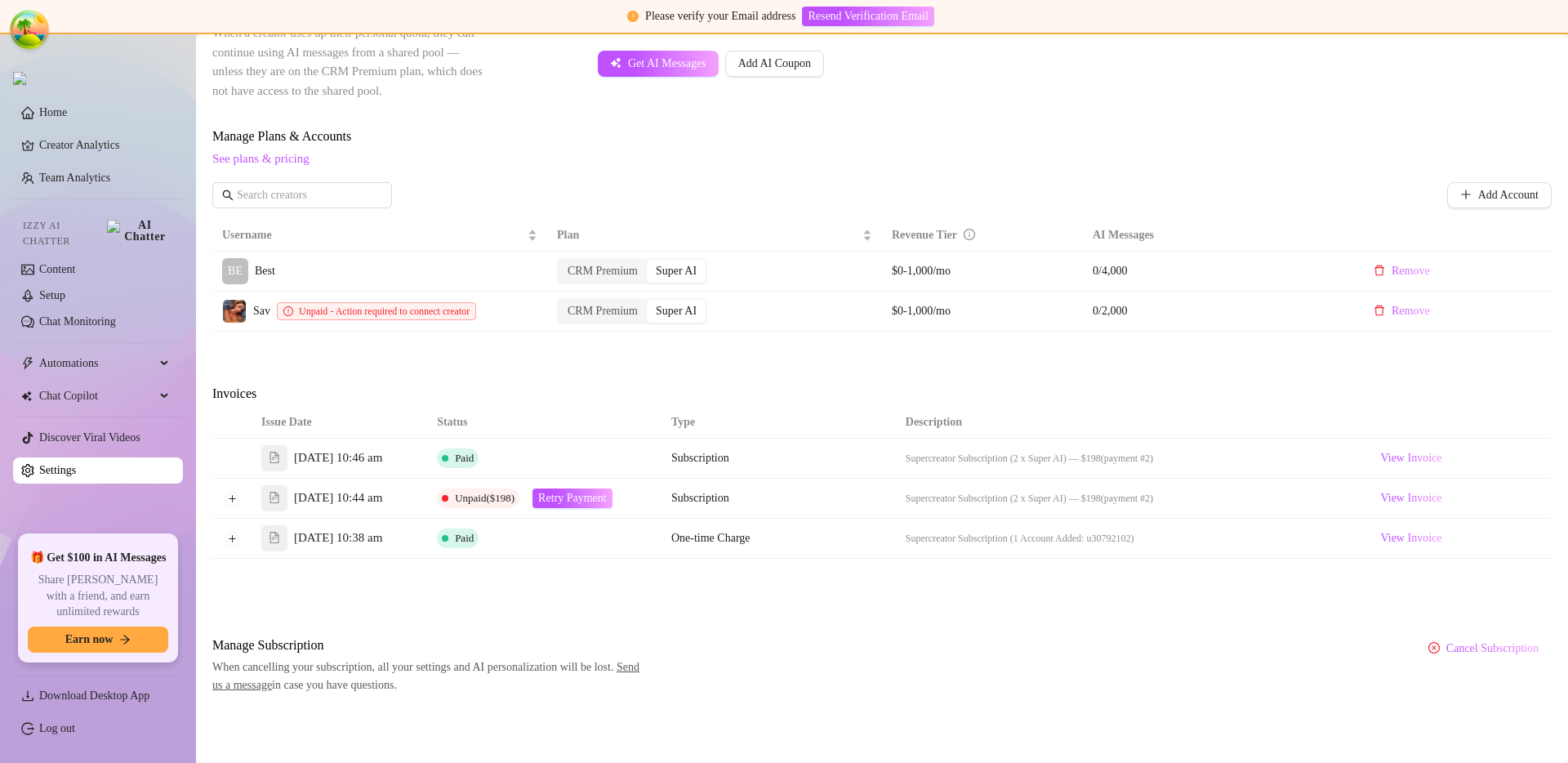
click at [831, 614] on div "Billing Overview Creator Plans 2 x Super AI, 0 x CRM Premium AI Message Package…" at bounding box center [882, 222] width 1339 height 944
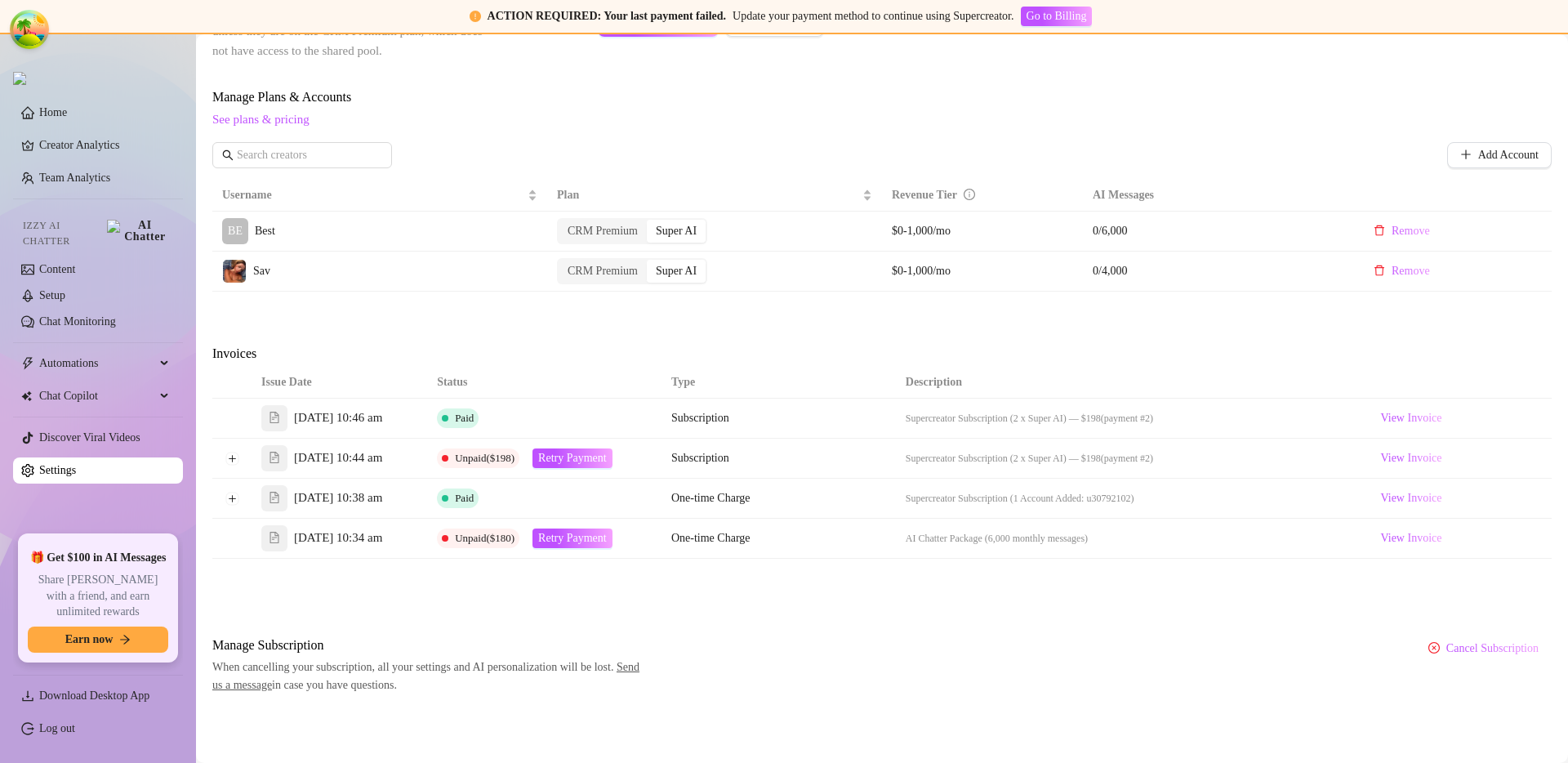
scroll to position [525, 0]
click at [235, 465] on button "Expand row" at bounding box center [232, 457] width 13 height 13
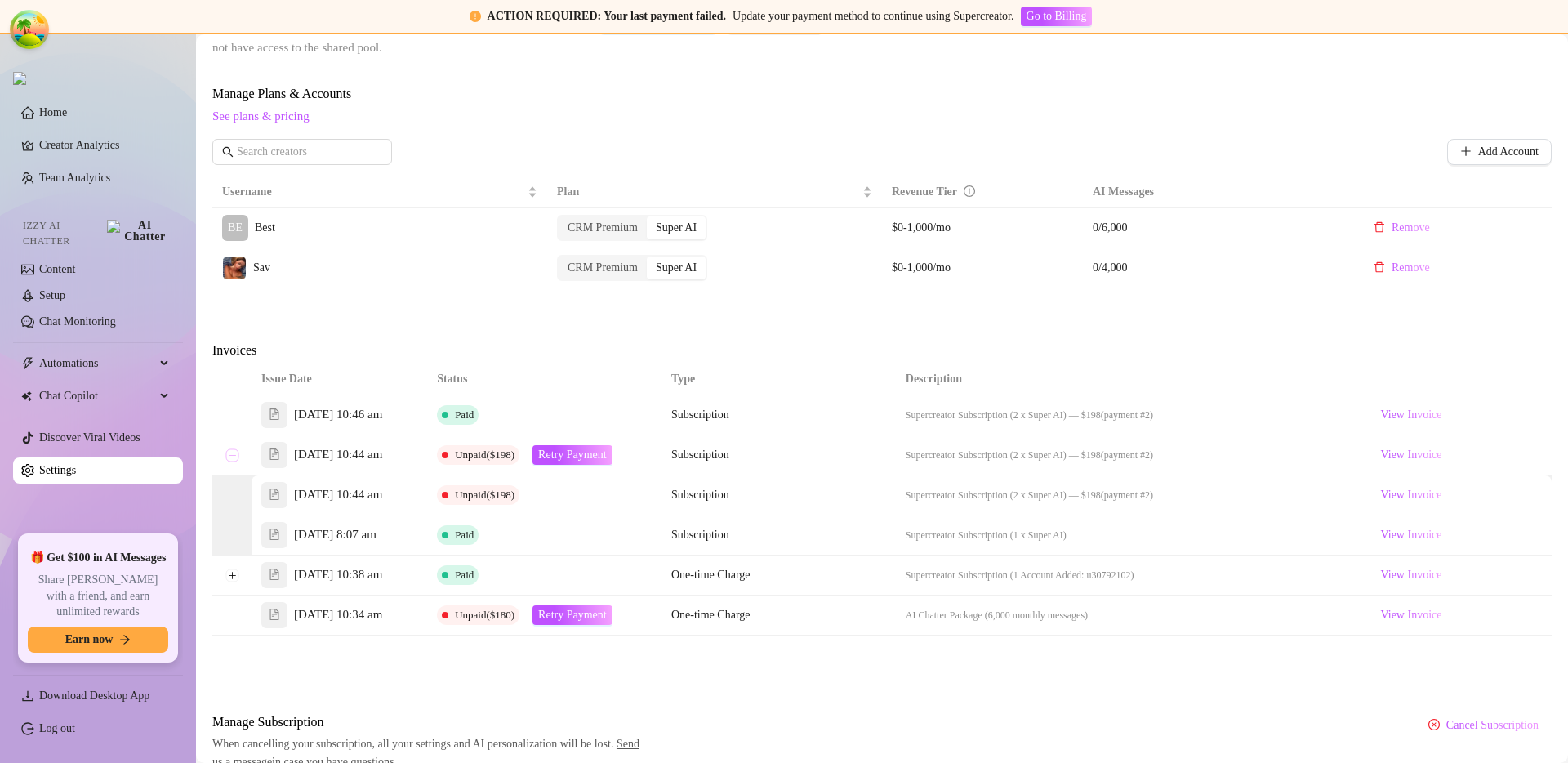
click at [235, 461] on button "Collapse row" at bounding box center [232, 454] width 13 height 13
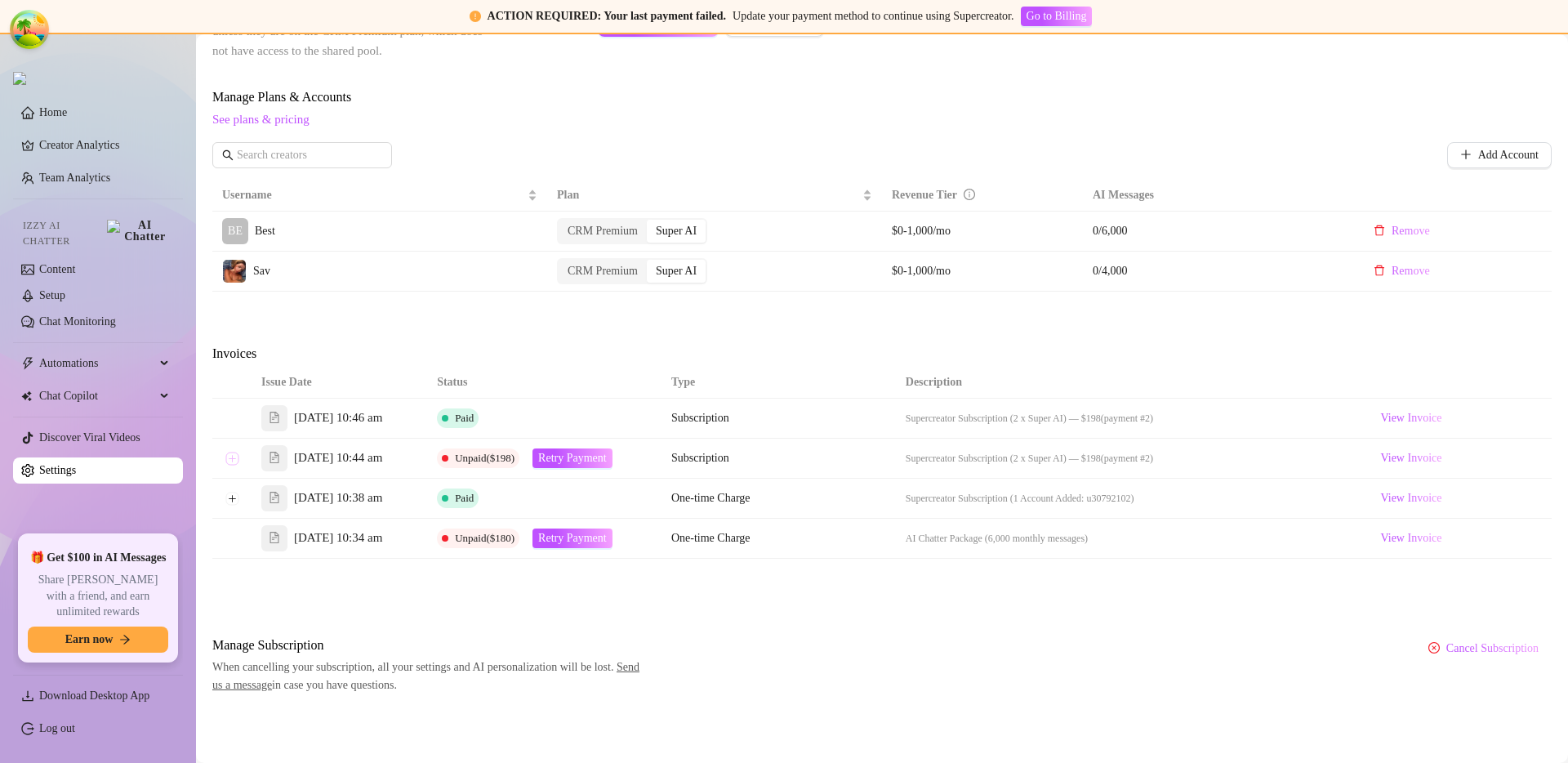
click at [235, 465] on button "Expand row" at bounding box center [232, 457] width 13 height 13
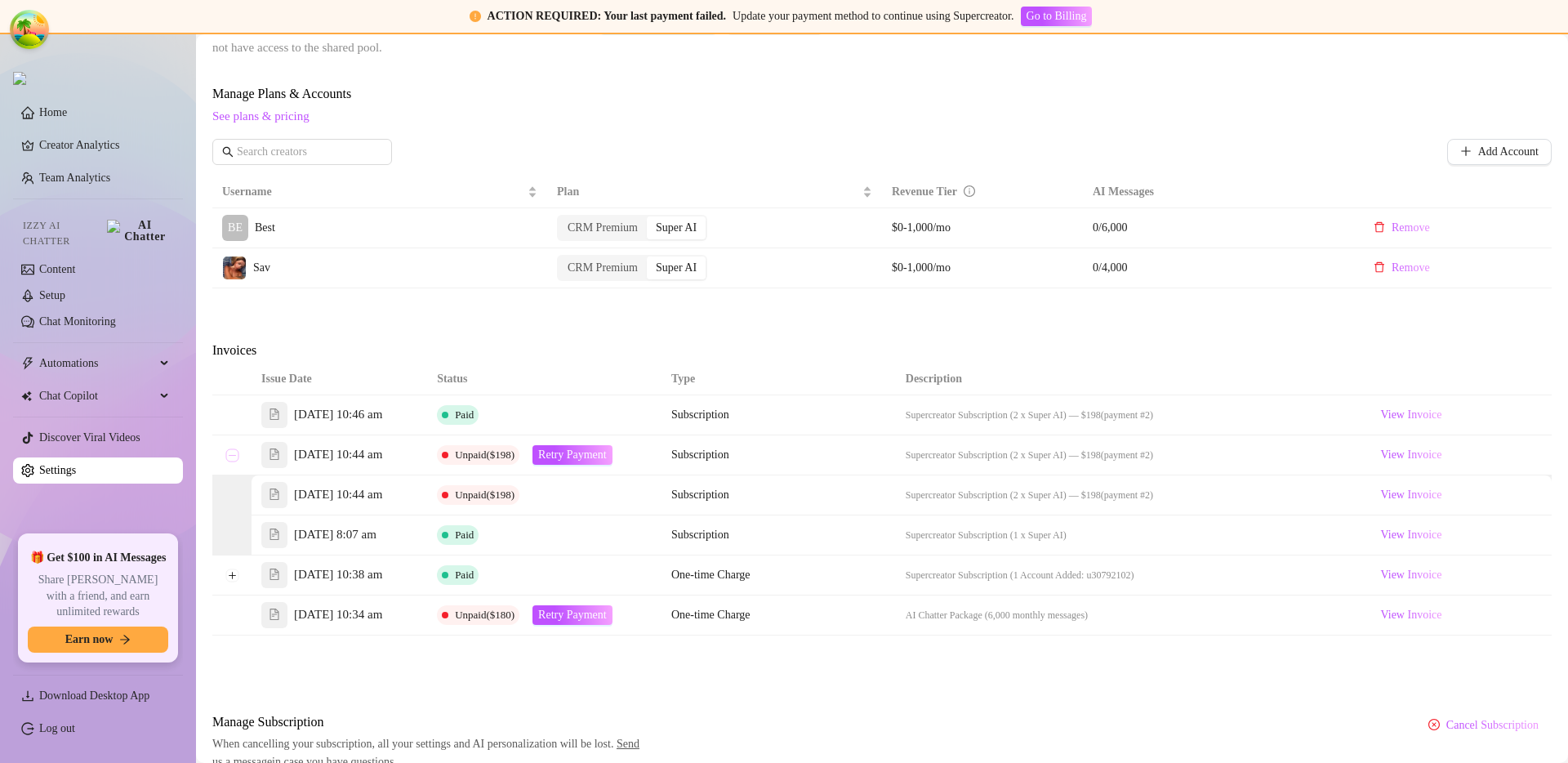
click at [233, 461] on button "Collapse row" at bounding box center [232, 454] width 13 height 13
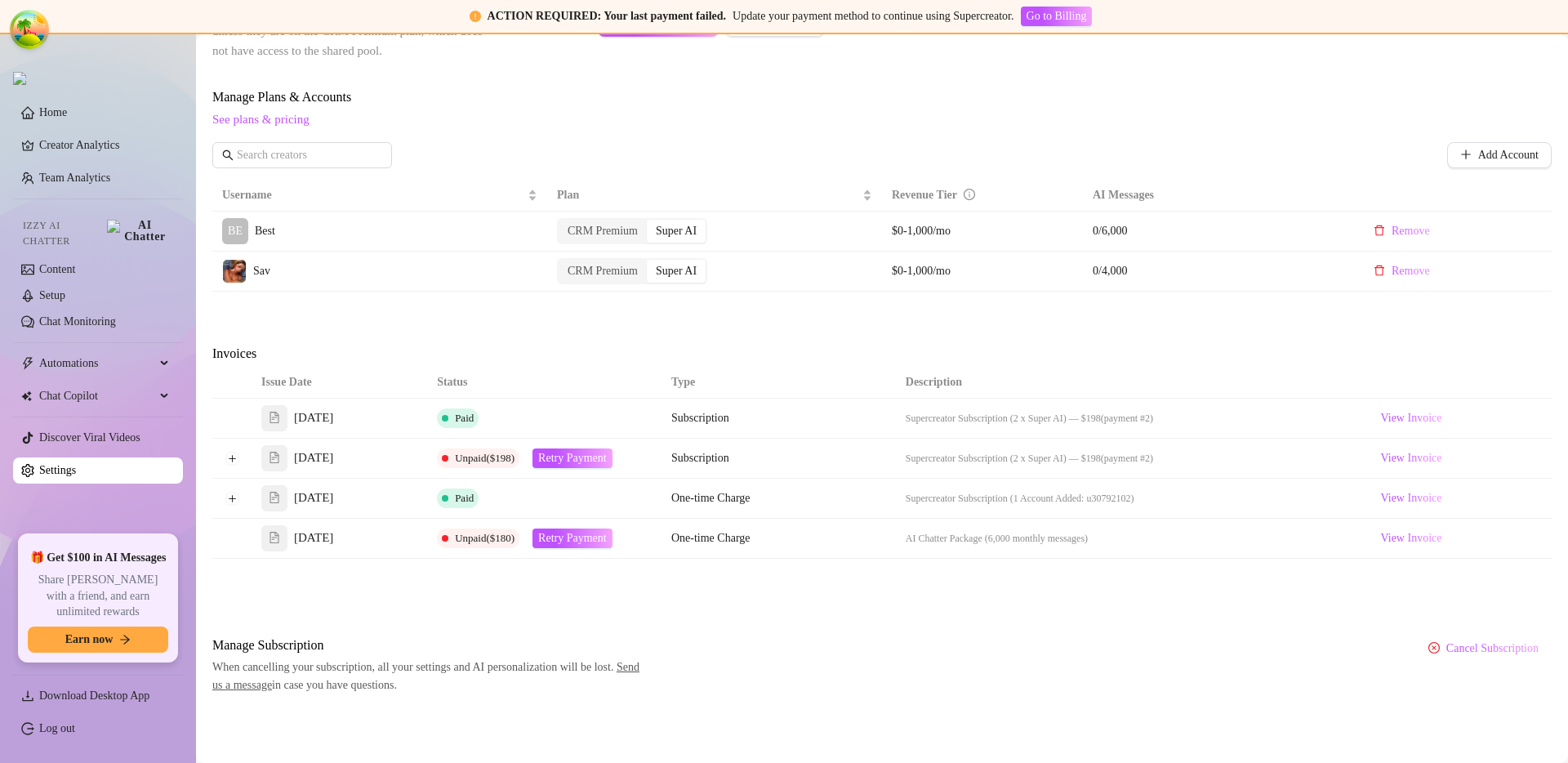
scroll to position [521, 0]
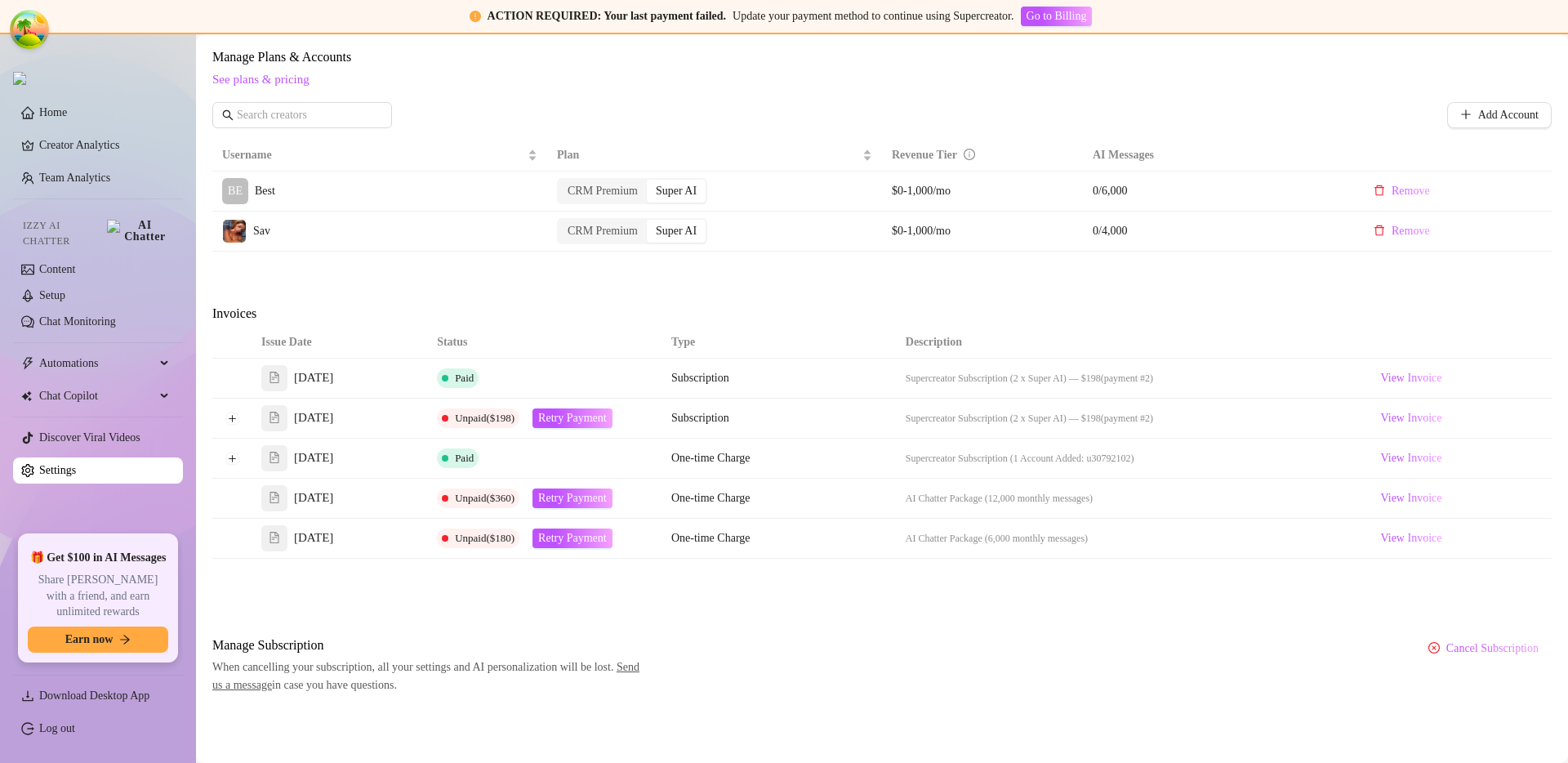
click at [737, 647] on div "Manage Subscription When cancelling your subscription, all your settings and AI…" at bounding box center [882, 664] width 1339 height 58
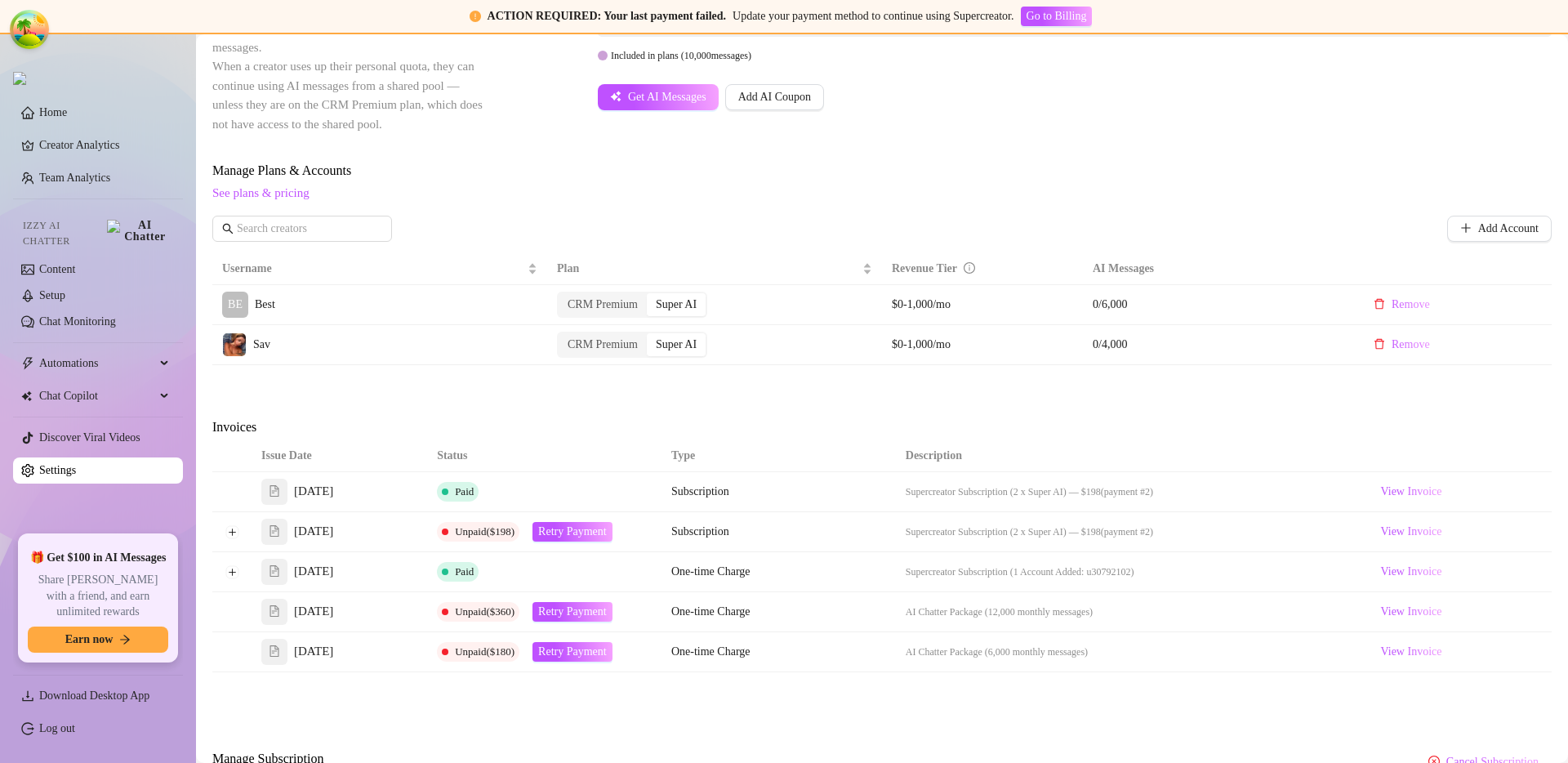
scroll to position [334, 0]
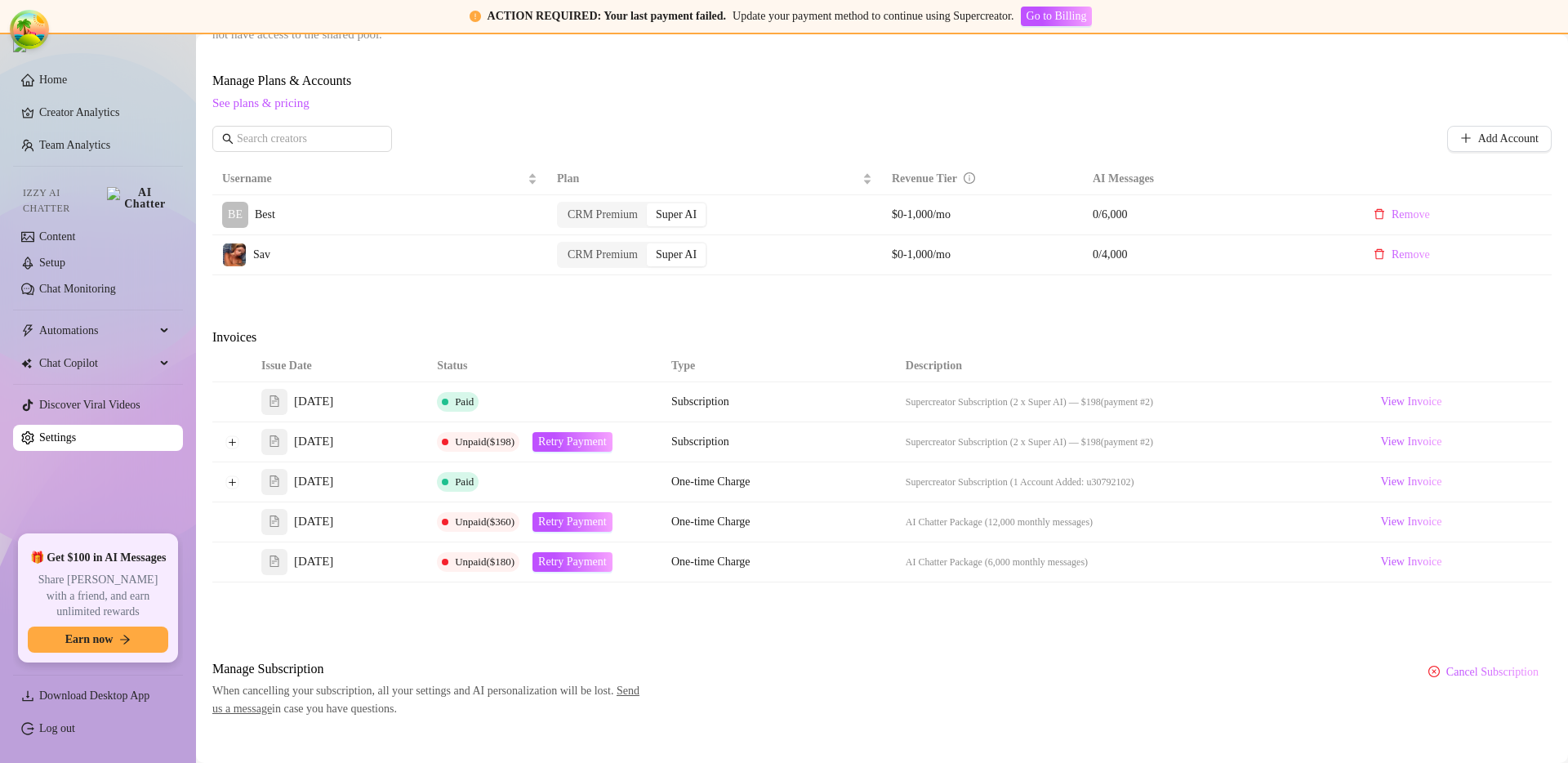
scroll to position [525, 0]
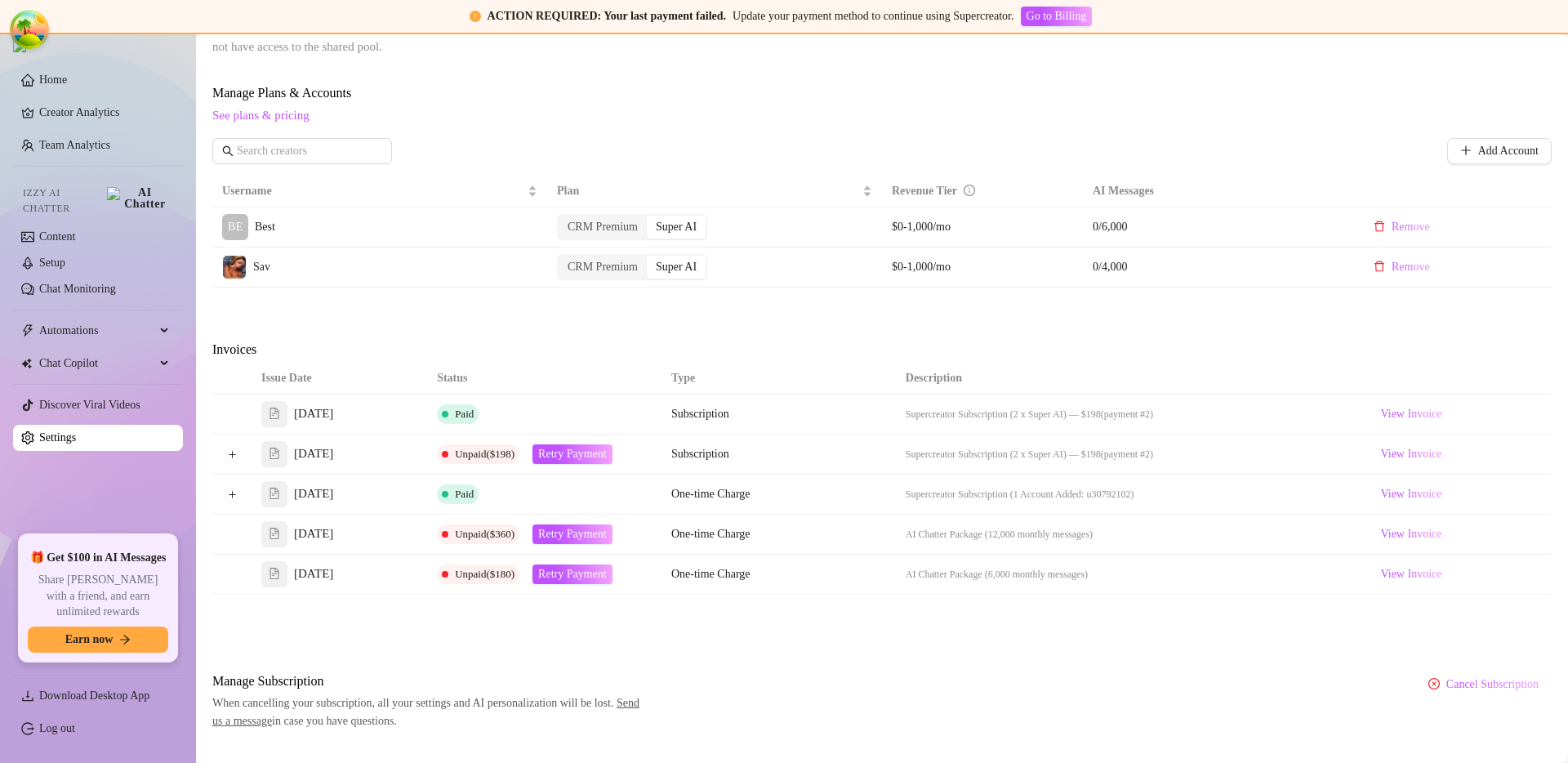
click at [232, 502] on td at bounding box center [233, 494] width 40 height 40
click at [232, 498] on button "Expand row" at bounding box center [232, 494] width 13 height 13
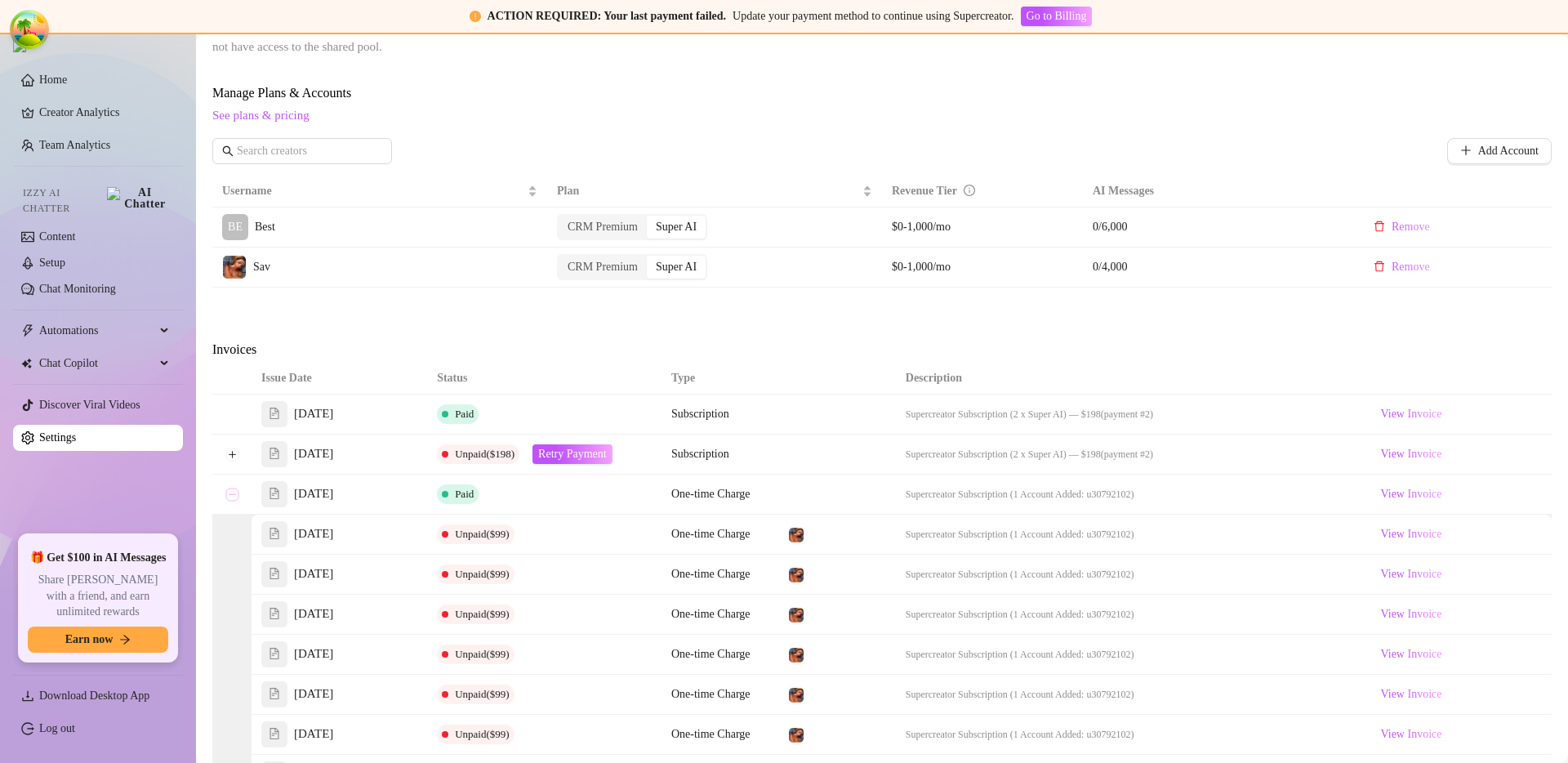
click at [232, 494] on button "Collapse row" at bounding box center [232, 494] width 13 height 13
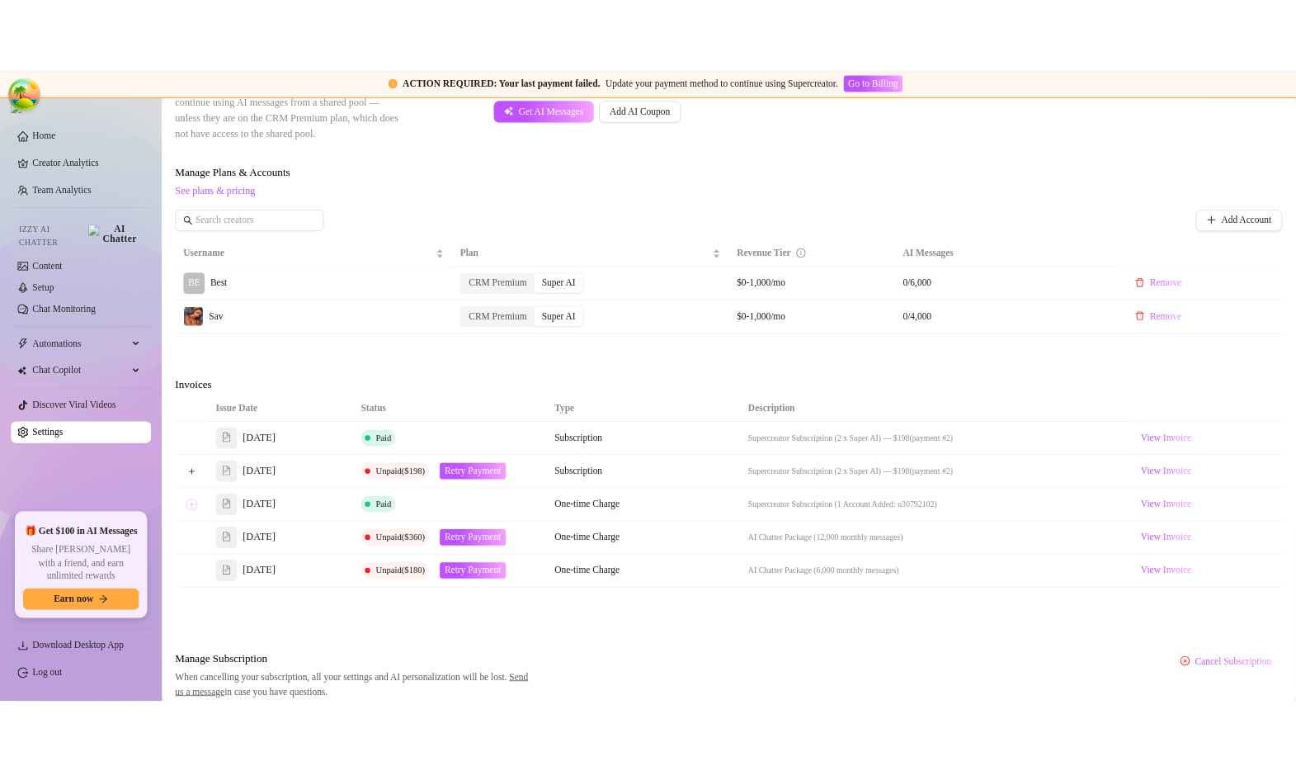
scroll to position [498, 0]
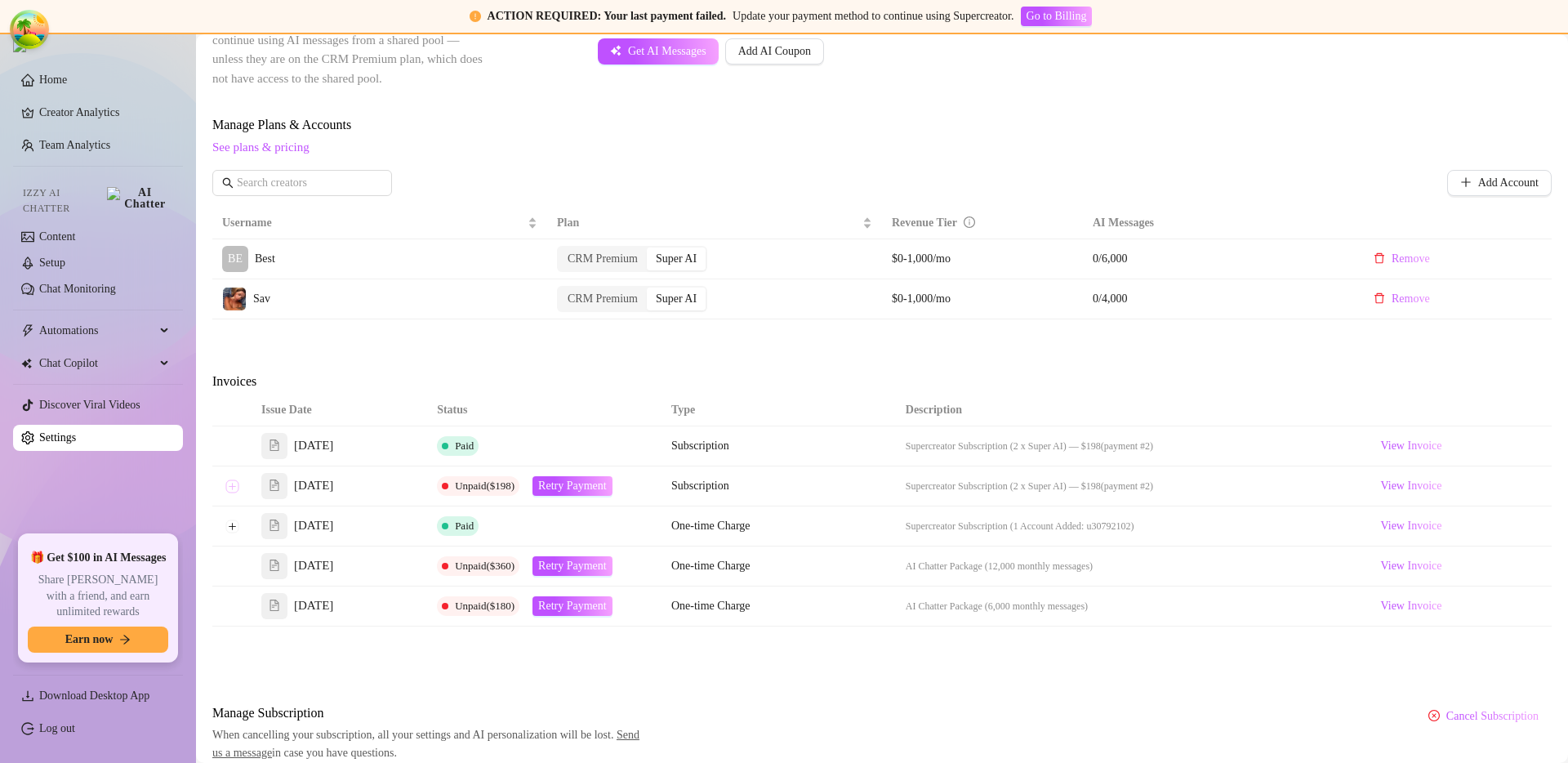
click at [236, 490] on button "Expand row" at bounding box center [232, 485] width 13 height 13
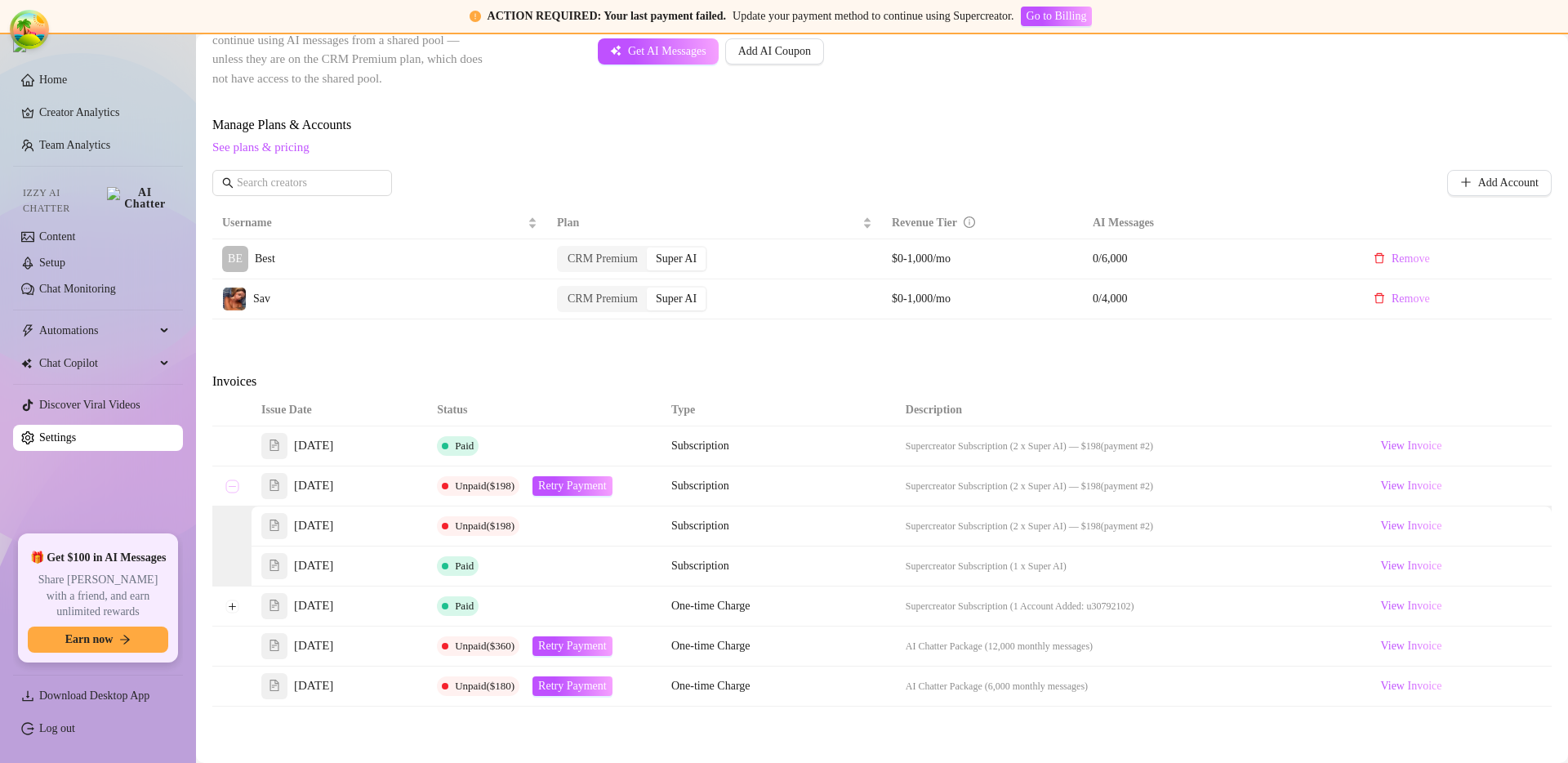
click at [236, 490] on button "Collapse row" at bounding box center [232, 485] width 13 height 13
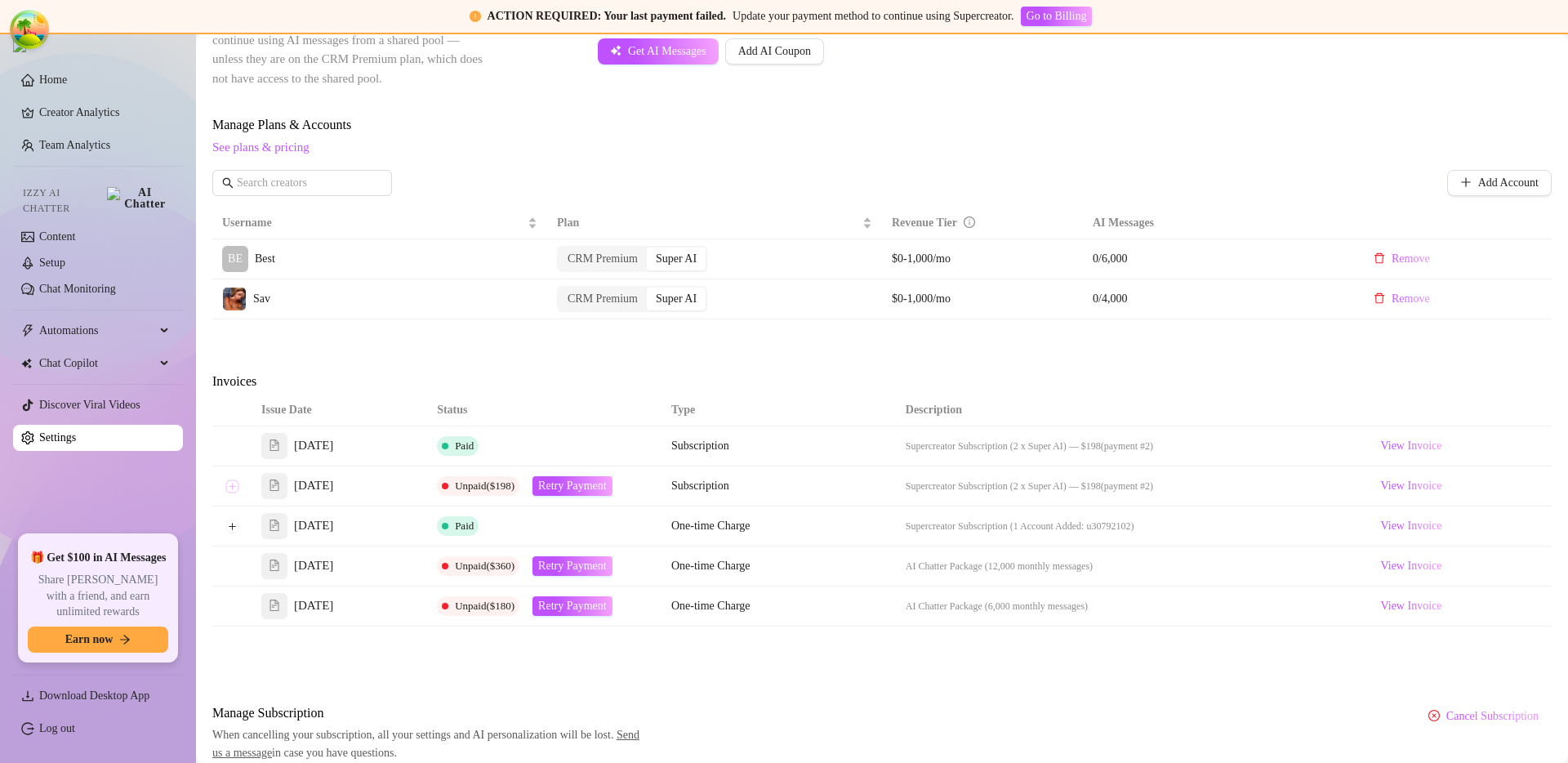
click at [237, 489] on button "Expand row" at bounding box center [232, 485] width 13 height 13
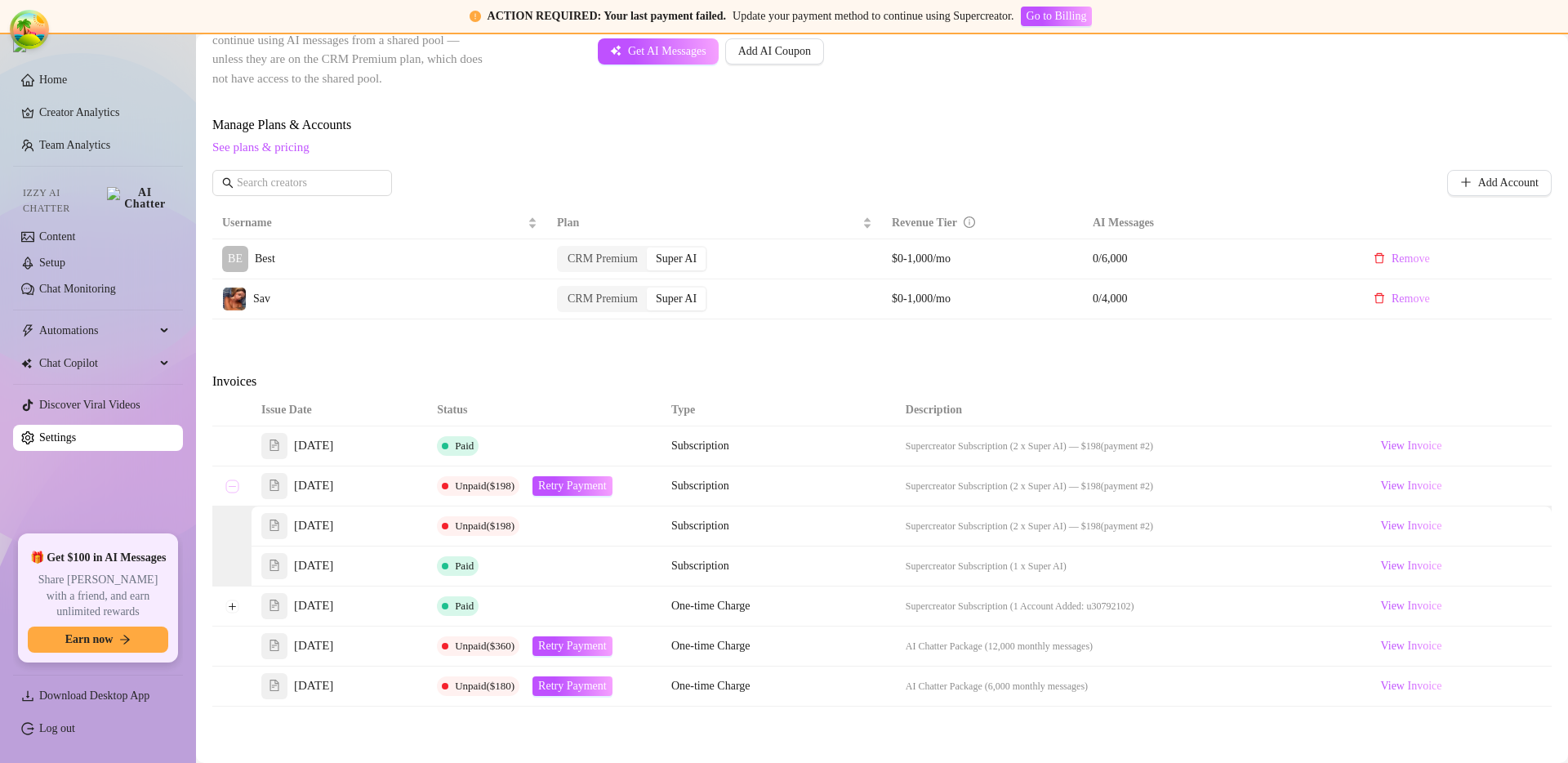
click at [237, 489] on button "Collapse row" at bounding box center [232, 485] width 13 height 13
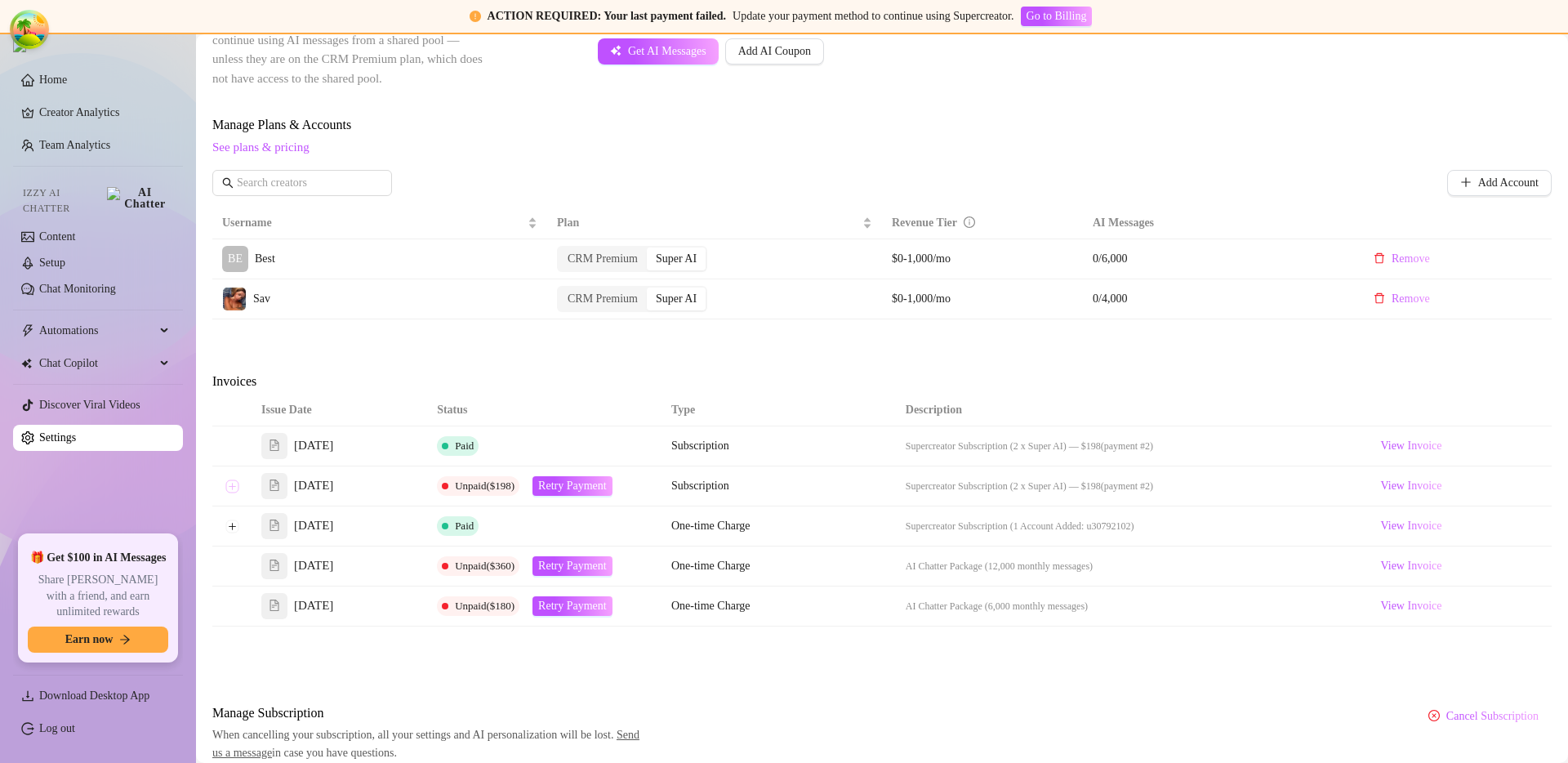
click at [237, 489] on button "Expand row" at bounding box center [232, 485] width 13 height 13
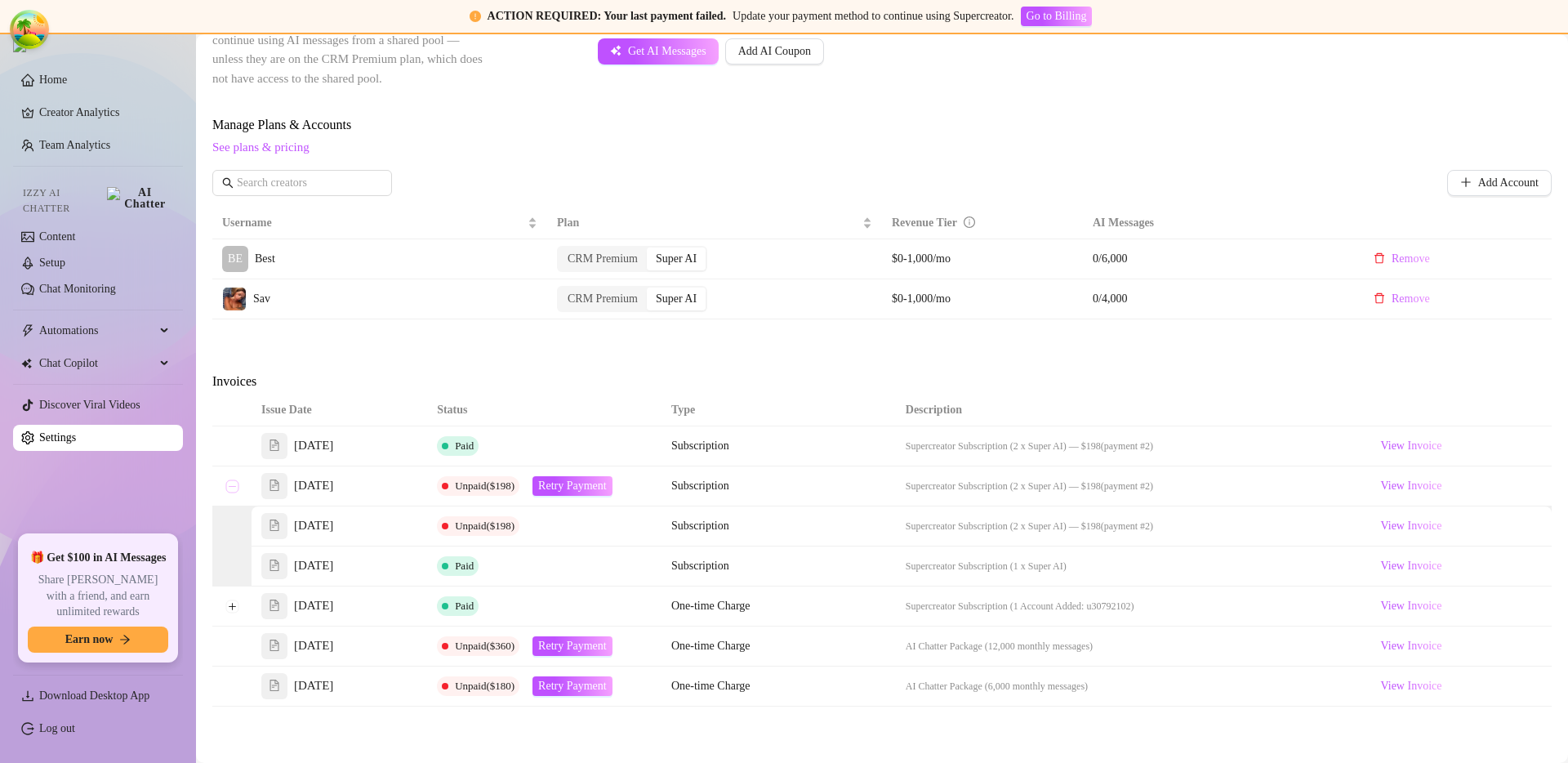
click at [237, 489] on button "Collapse row" at bounding box center [232, 485] width 13 height 13
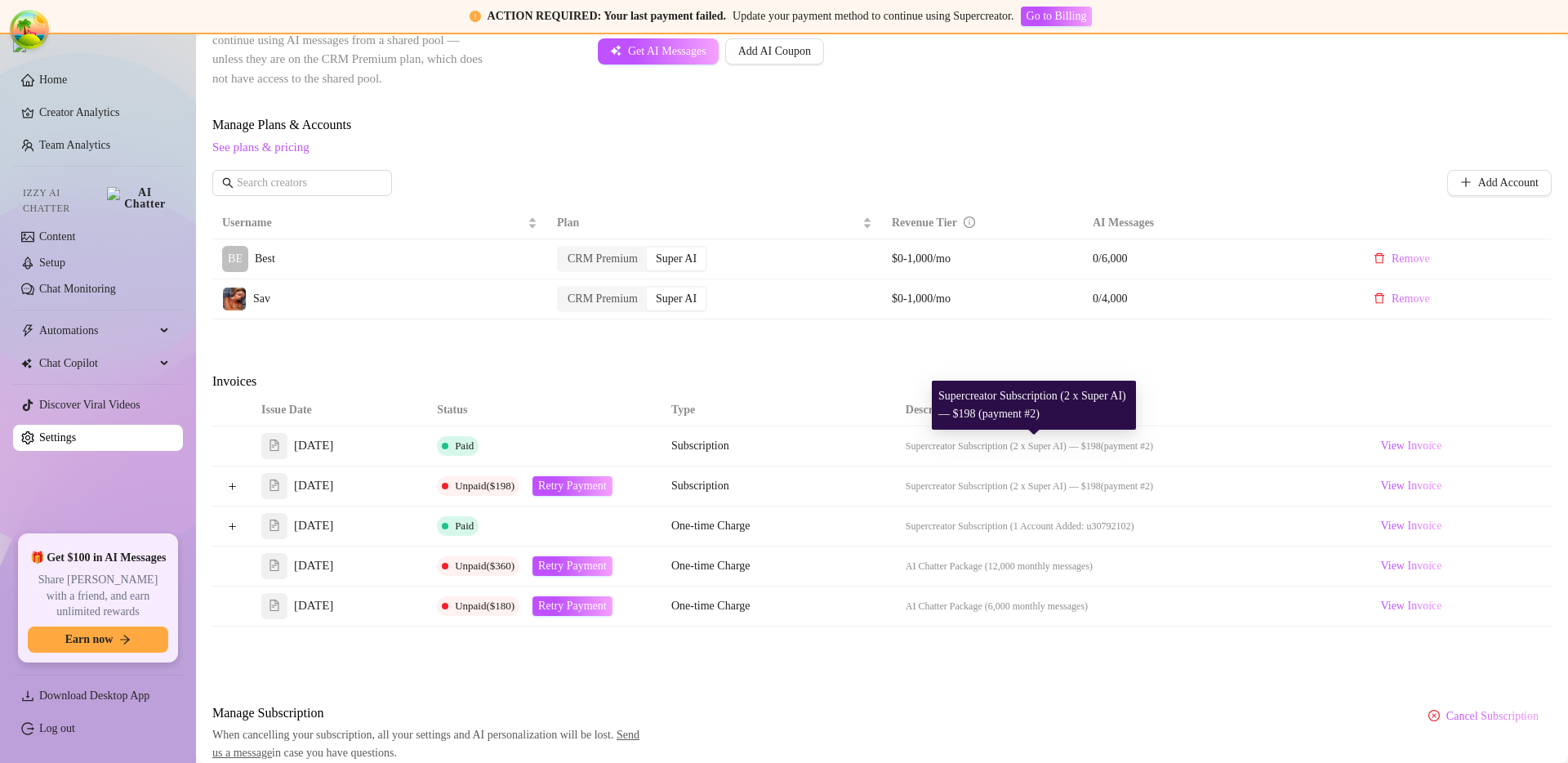
drag, startPoint x: 1175, startPoint y: 447, endPoint x: 900, endPoint y: 444, distance: 275.0
click at [900, 444] on td "Supercreator Subscription (2 x Super AI) — $198 (payment #2)" at bounding box center [1130, 446] width 469 height 40
copy span "Supercreator Subscription (2 x Super AI) — $198 (payment #2)"
click at [234, 493] on button "Expand row" at bounding box center [232, 485] width 13 height 13
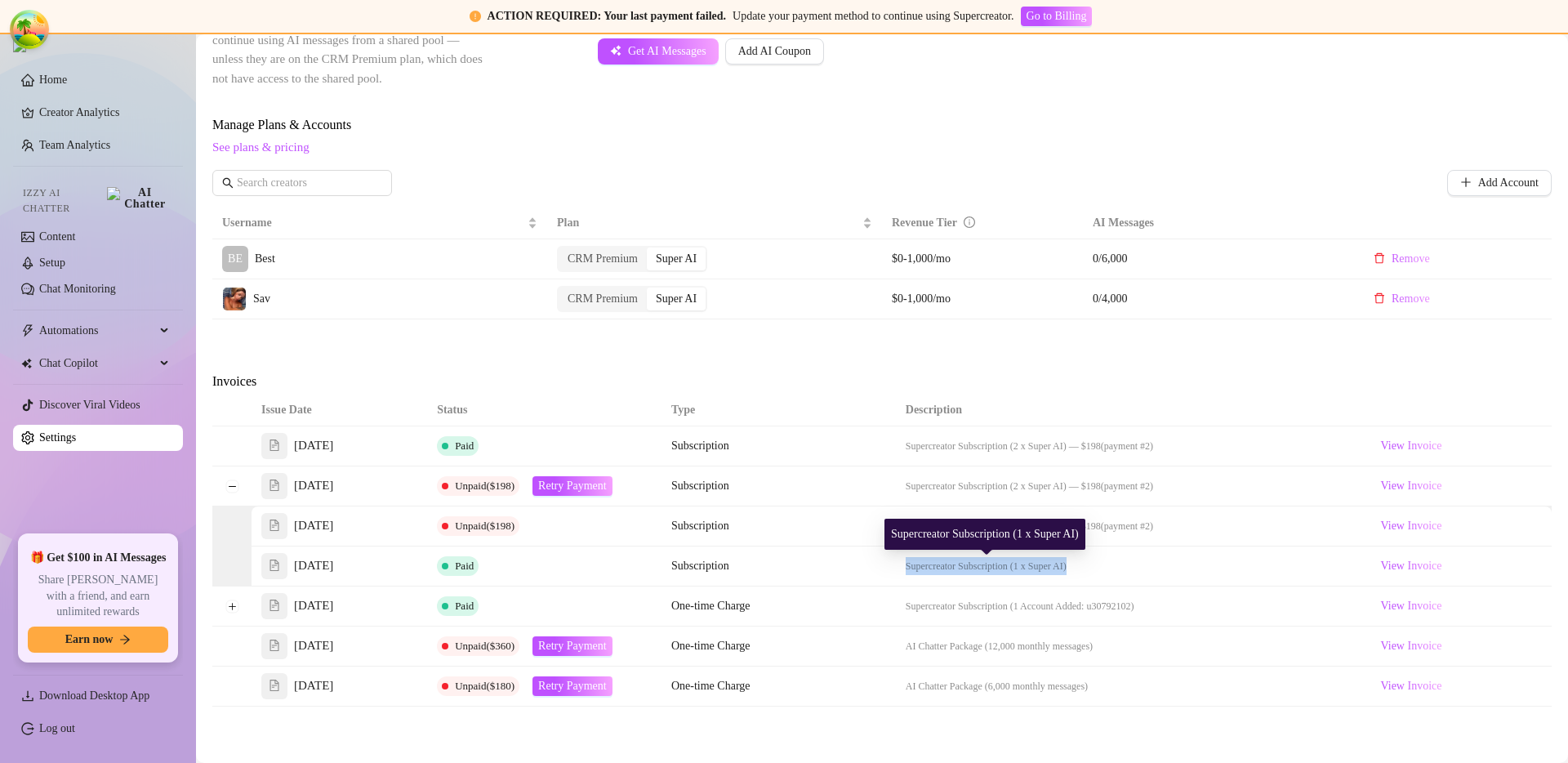
drag, startPoint x: 1094, startPoint y: 569, endPoint x: 885, endPoint y: 568, distance: 209.0
click at [885, 568] on tr "Sep 16, 2025 Paid Subscription Supercreator Subscription (1 x Super AI) View In…" at bounding box center [902, 566] width 1301 height 40
copy tr "Supercreator Subscription (1 x Super AI)"
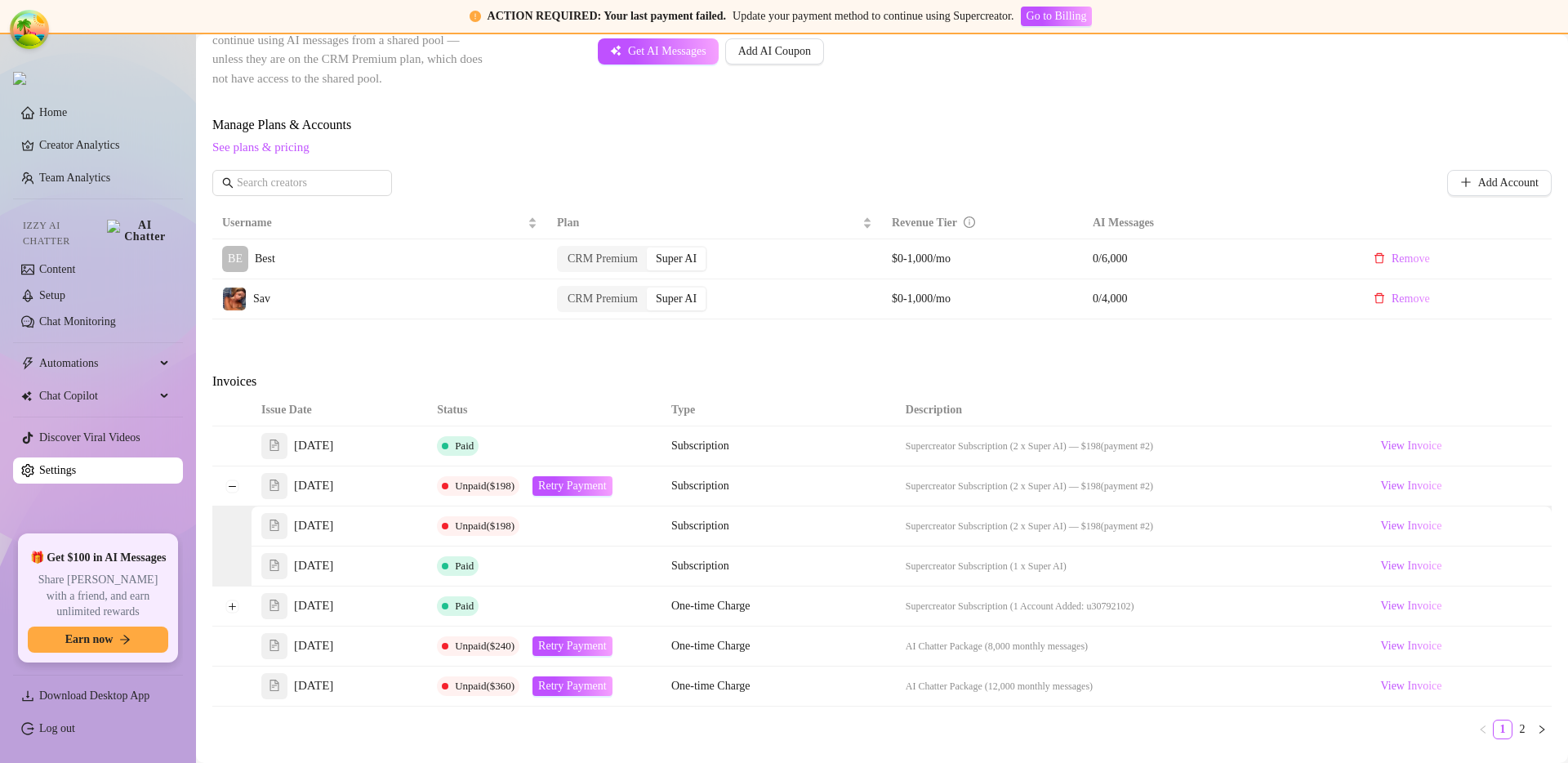
click at [1071, 337] on div "Attention: Payment Failed There was a problem with a recent payment. Please ret…" at bounding box center [882, 260] width 1339 height 1254
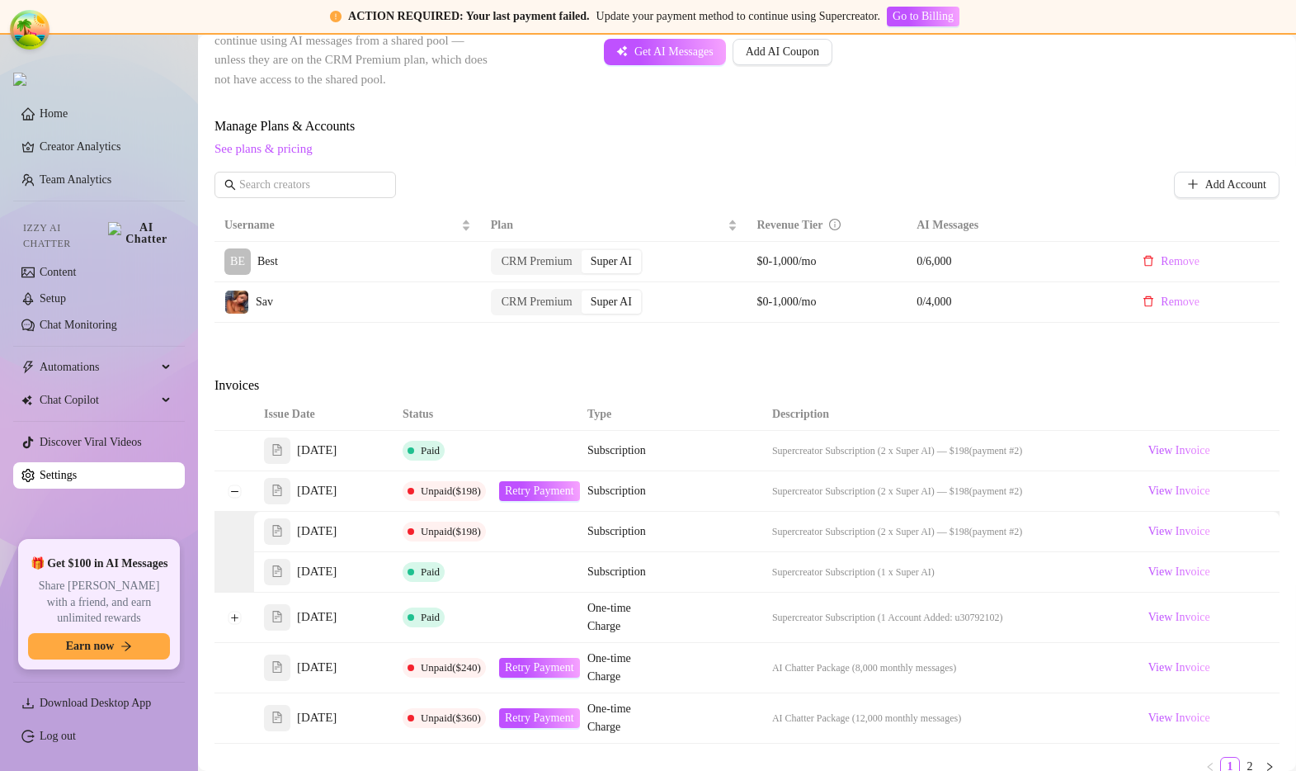
click at [1034, 144] on span "See plans & pricing" at bounding box center [747, 149] width 1065 height 20
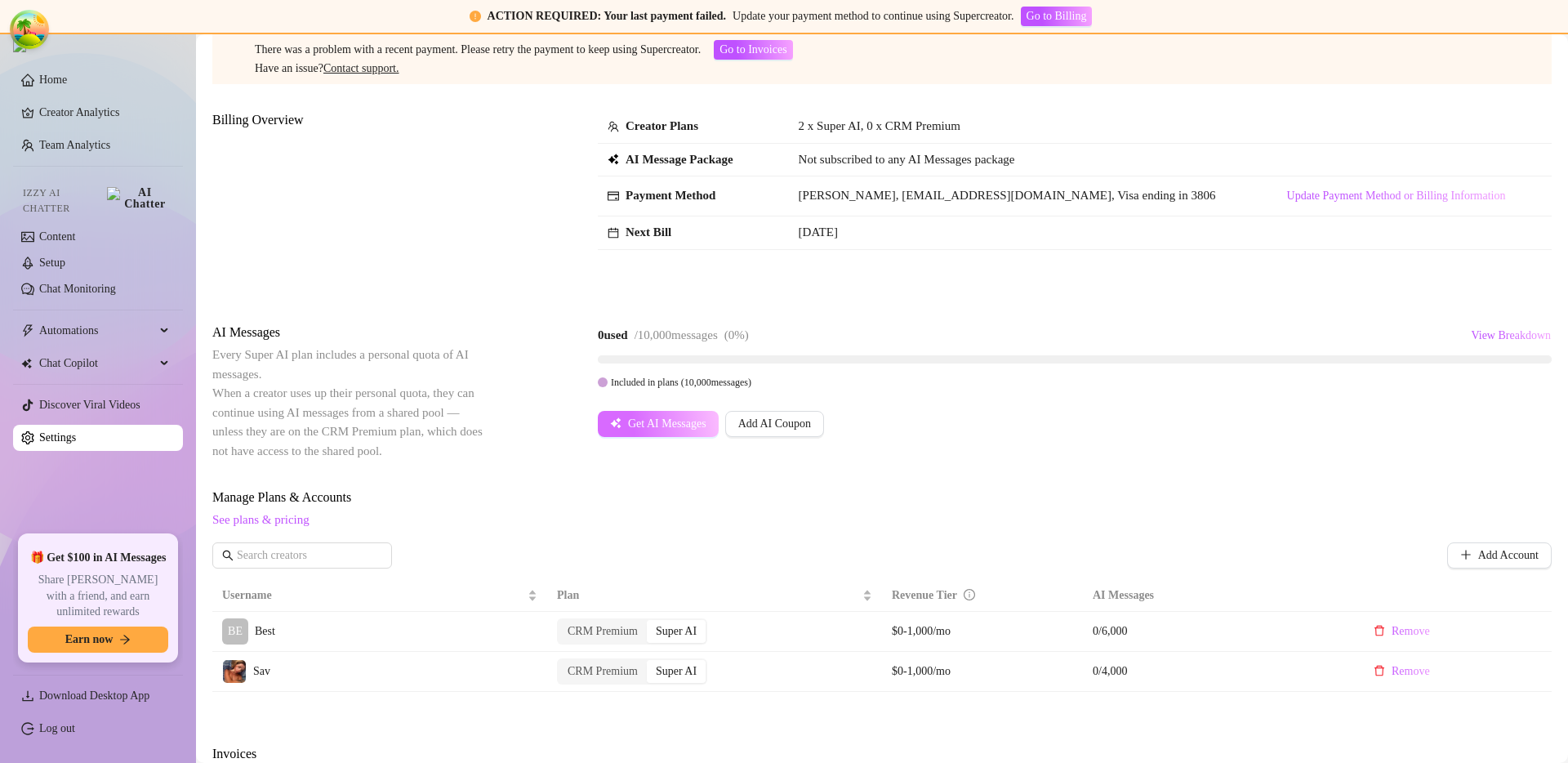
scroll to position [607, 0]
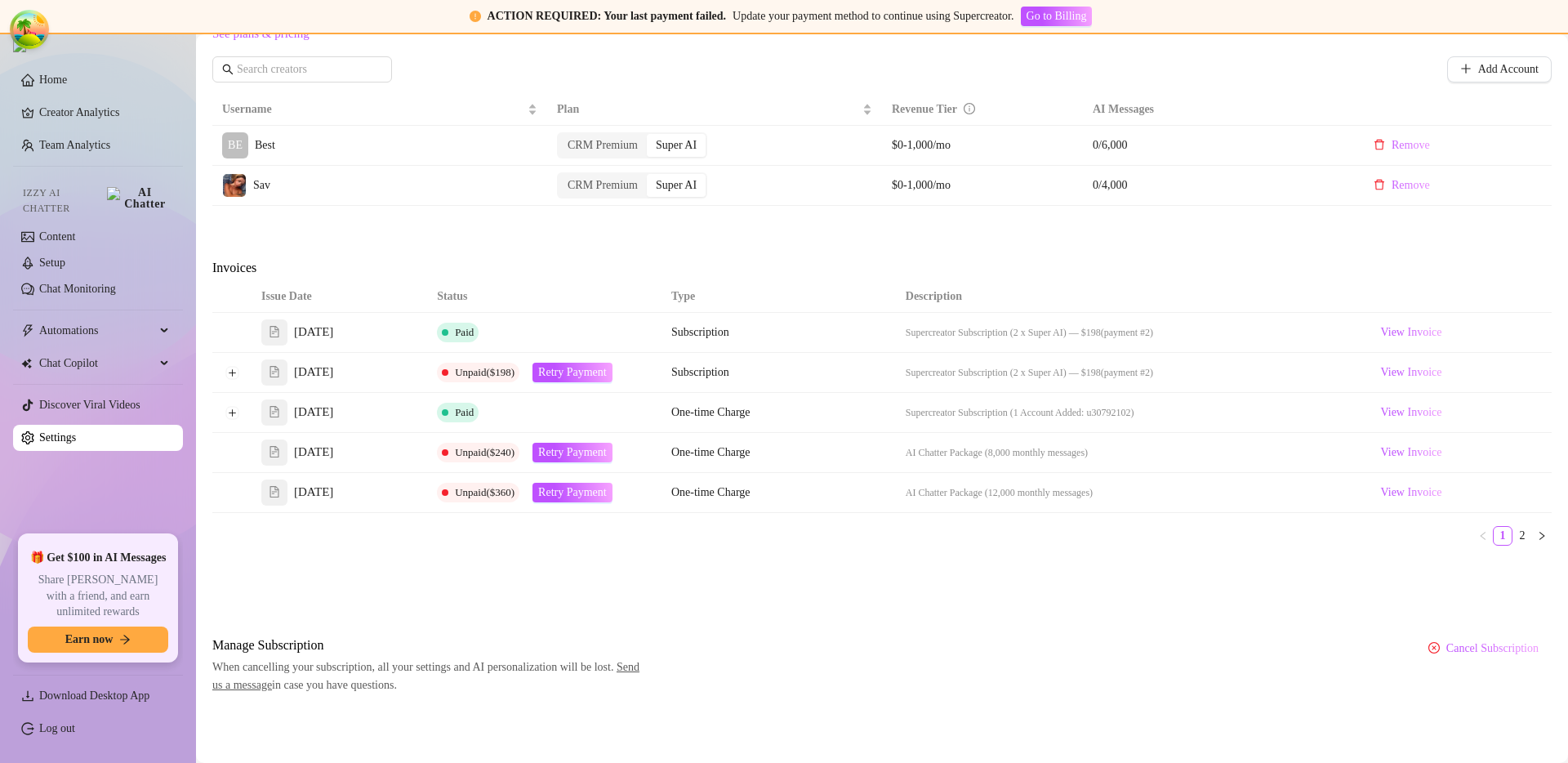
click at [729, 243] on div "Attention: Payment Failed There was a problem with a recent payment. Please ret…" at bounding box center [882, 108] width 1339 height 1174
click at [232, 412] on button "Expand row" at bounding box center [232, 412] width 13 height 13
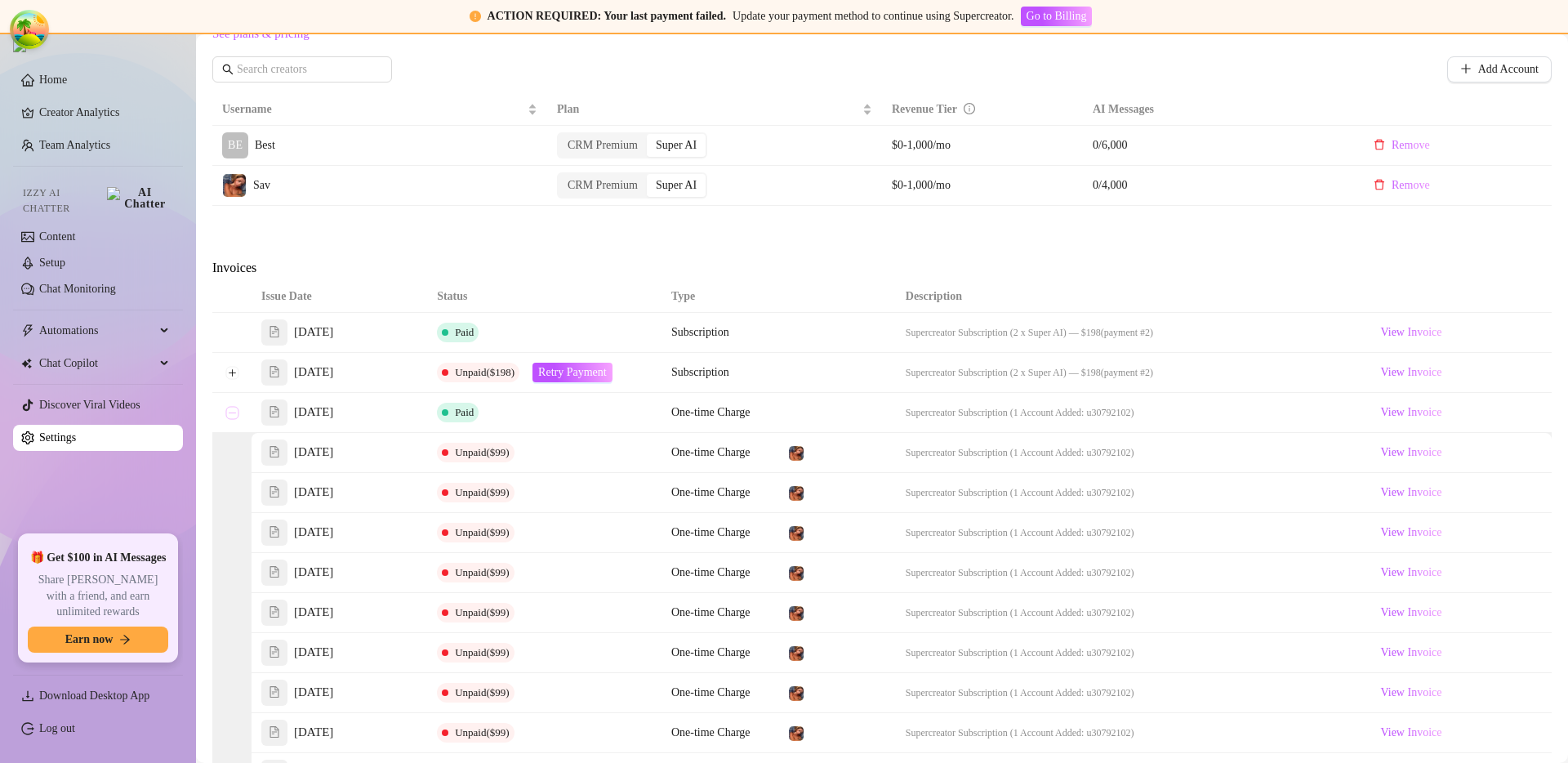
click at [233, 411] on button "Collapse row" at bounding box center [232, 412] width 13 height 13
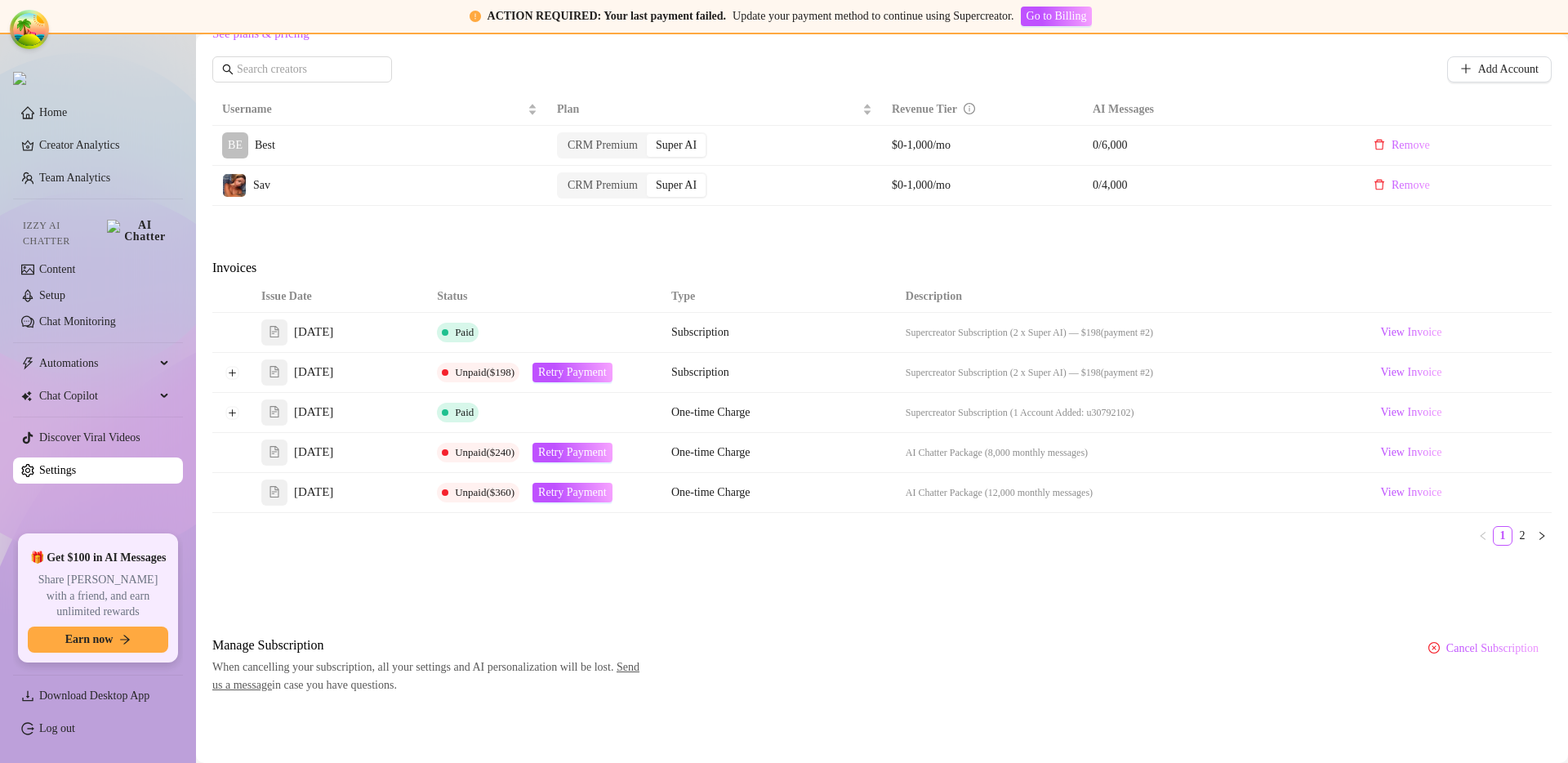
click at [456, 226] on div "Attention: Payment Failed There was a problem with a recent payment. Please ret…" at bounding box center [882, 108] width 1339 height 1174
click at [612, 270] on div "Invoices" at bounding box center [882, 269] width 1339 height 23
click at [233, 374] on button "Expand row" at bounding box center [232, 372] width 13 height 13
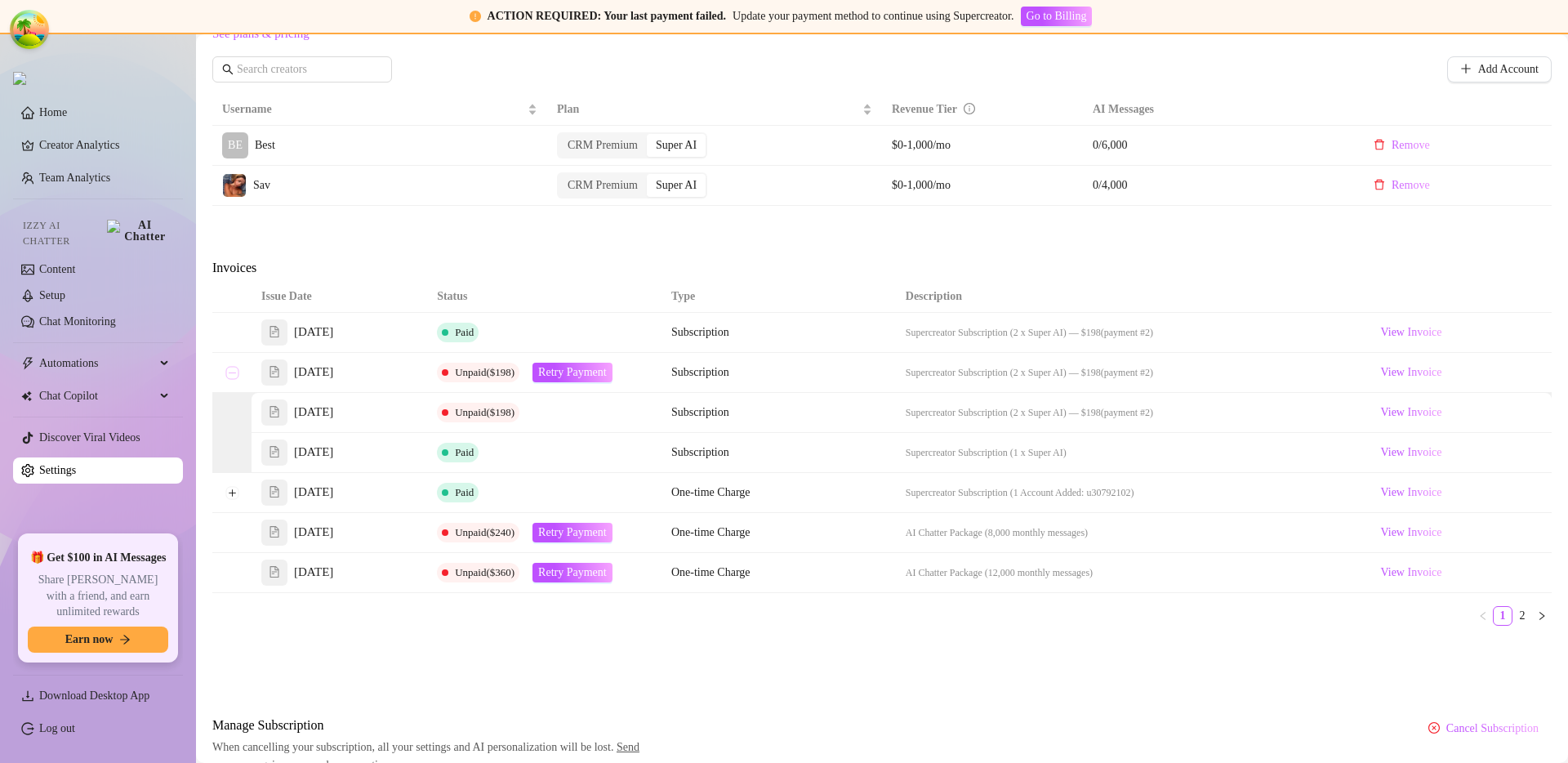
click at [233, 374] on button "Collapse row" at bounding box center [232, 372] width 13 height 13
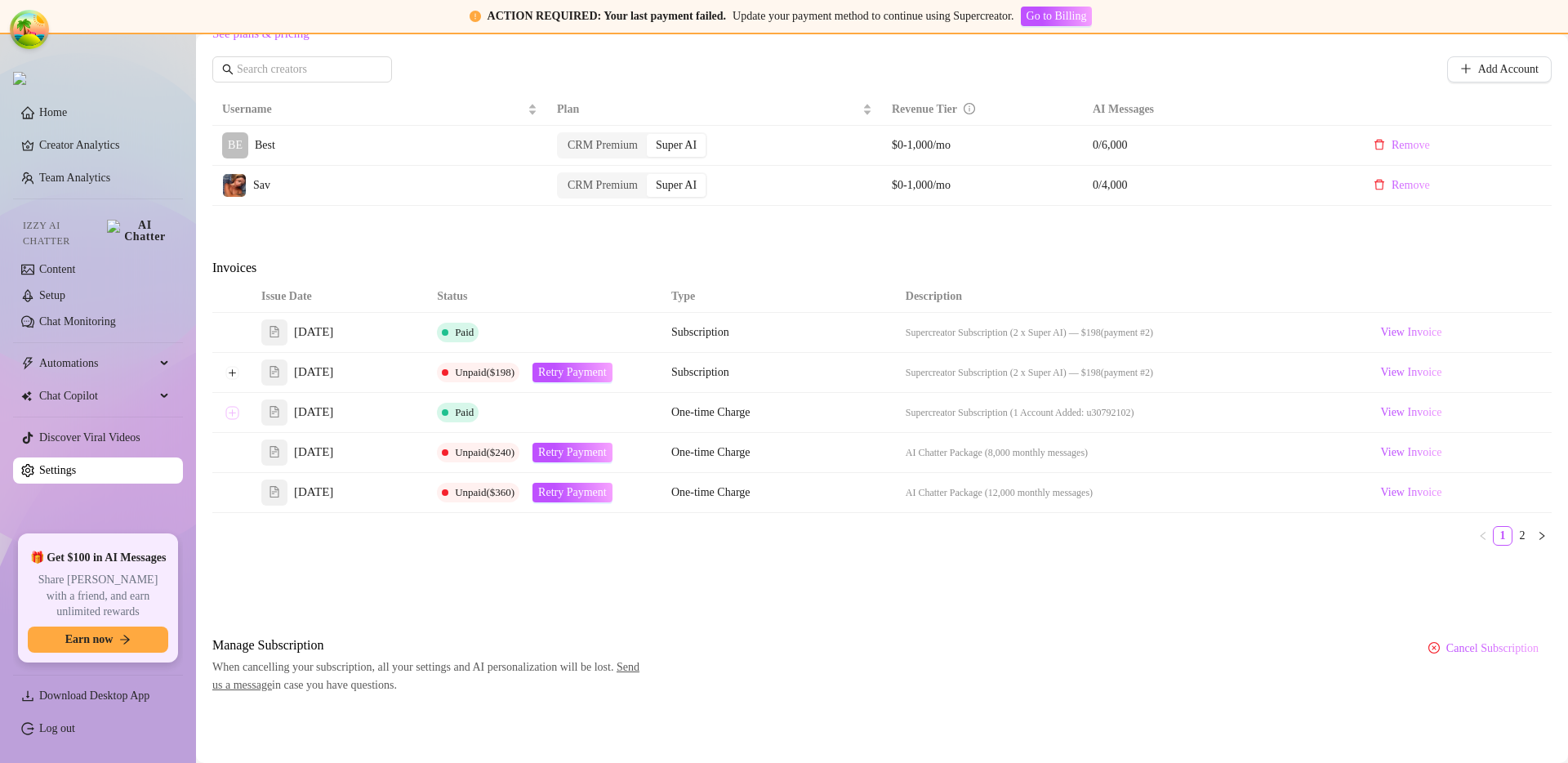
click at [232, 414] on button "Expand row" at bounding box center [232, 412] width 13 height 13
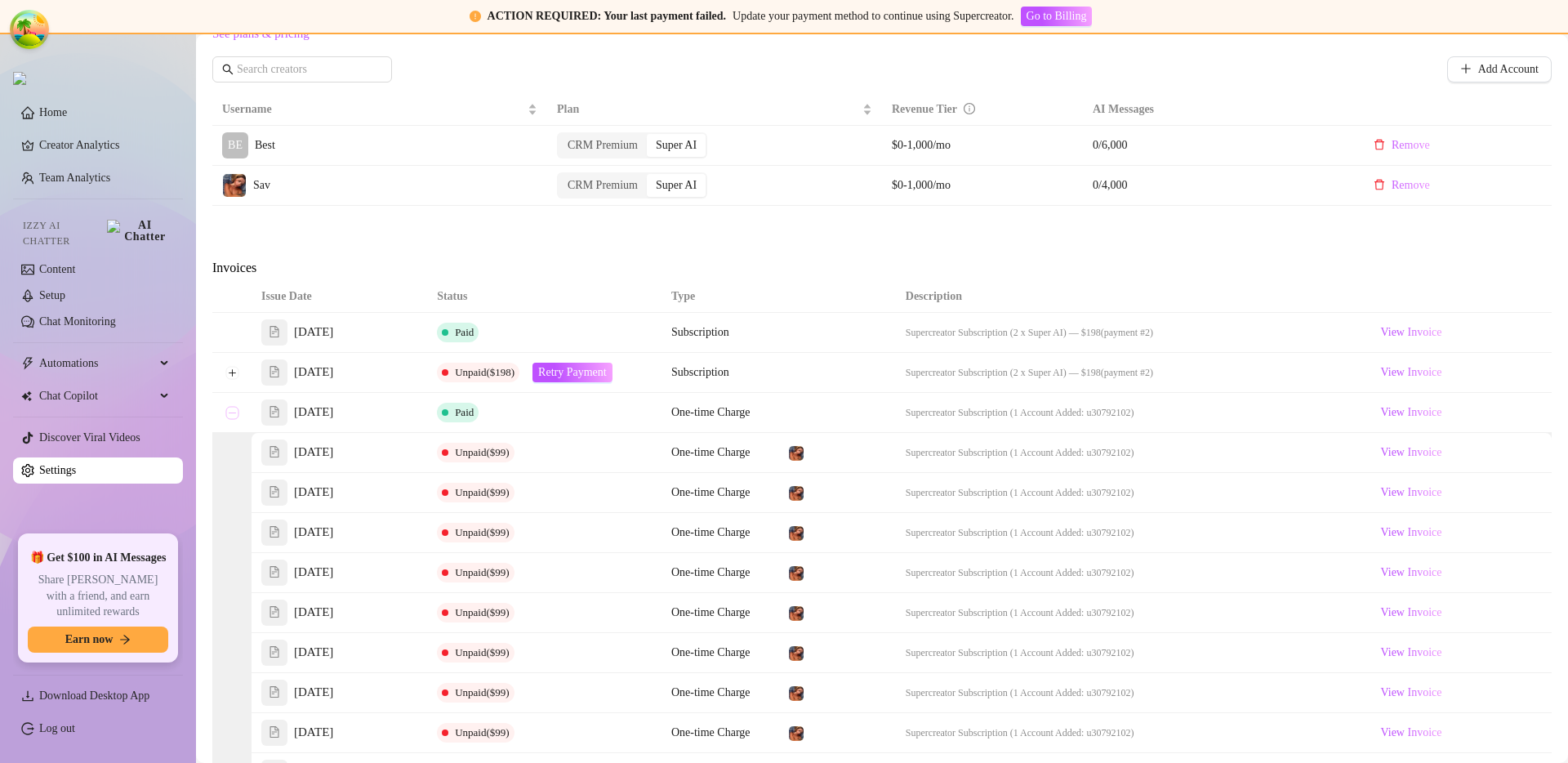
click at [232, 414] on button "Collapse row" at bounding box center [232, 412] width 13 height 13
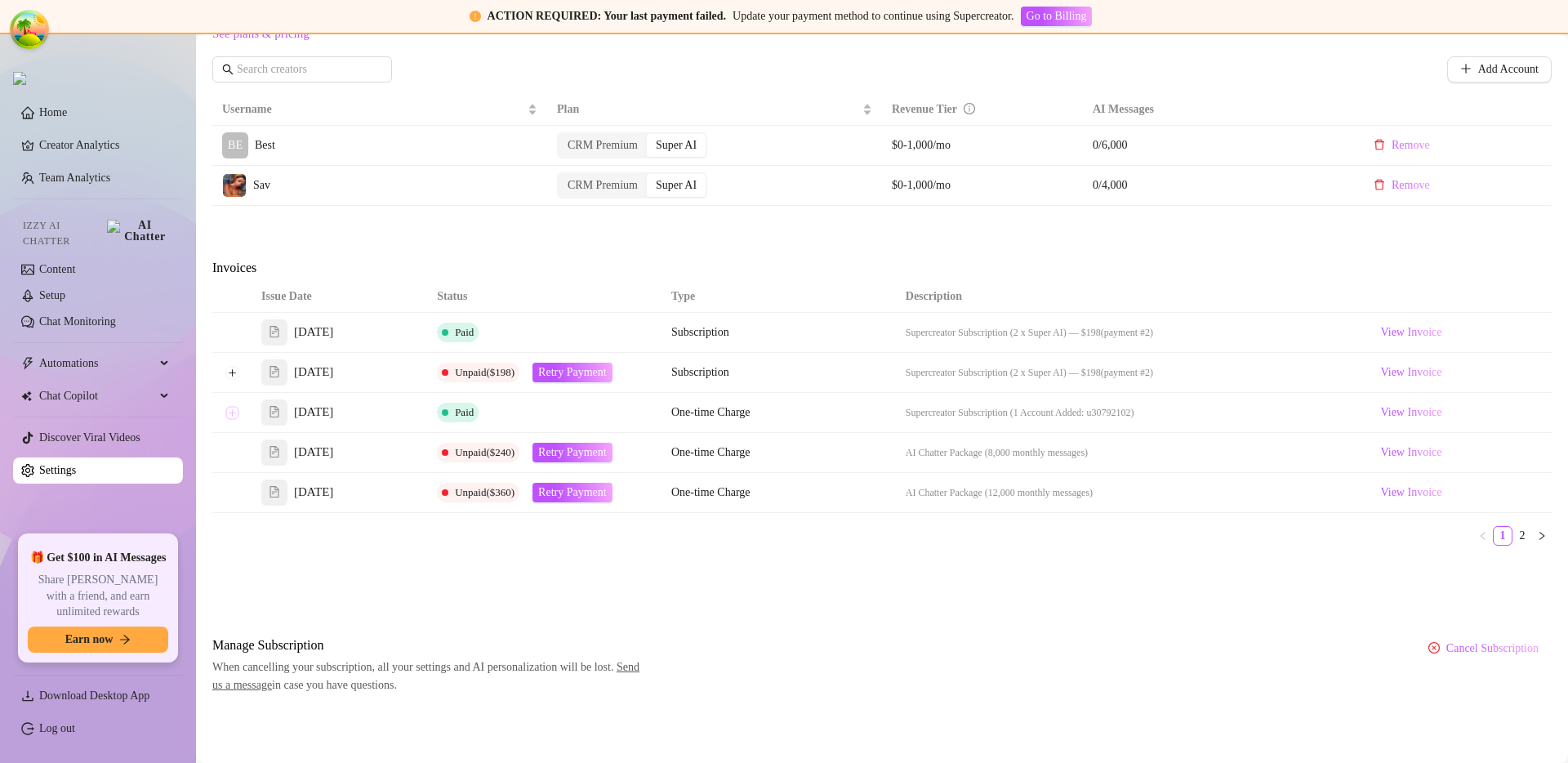
click at [232, 414] on button "Expand row" at bounding box center [232, 412] width 13 height 13
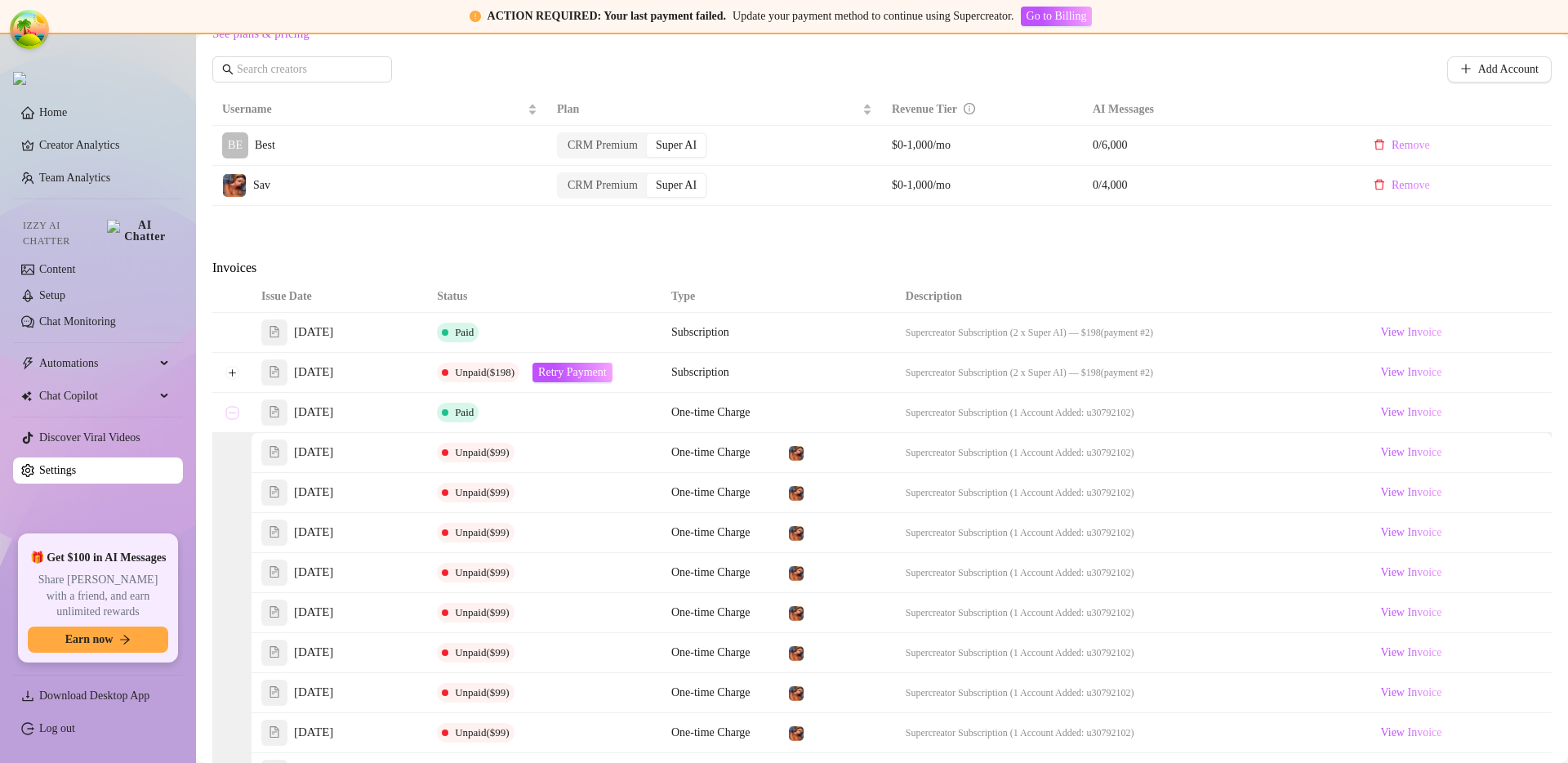
click at [232, 414] on button "Collapse row" at bounding box center [232, 412] width 13 height 13
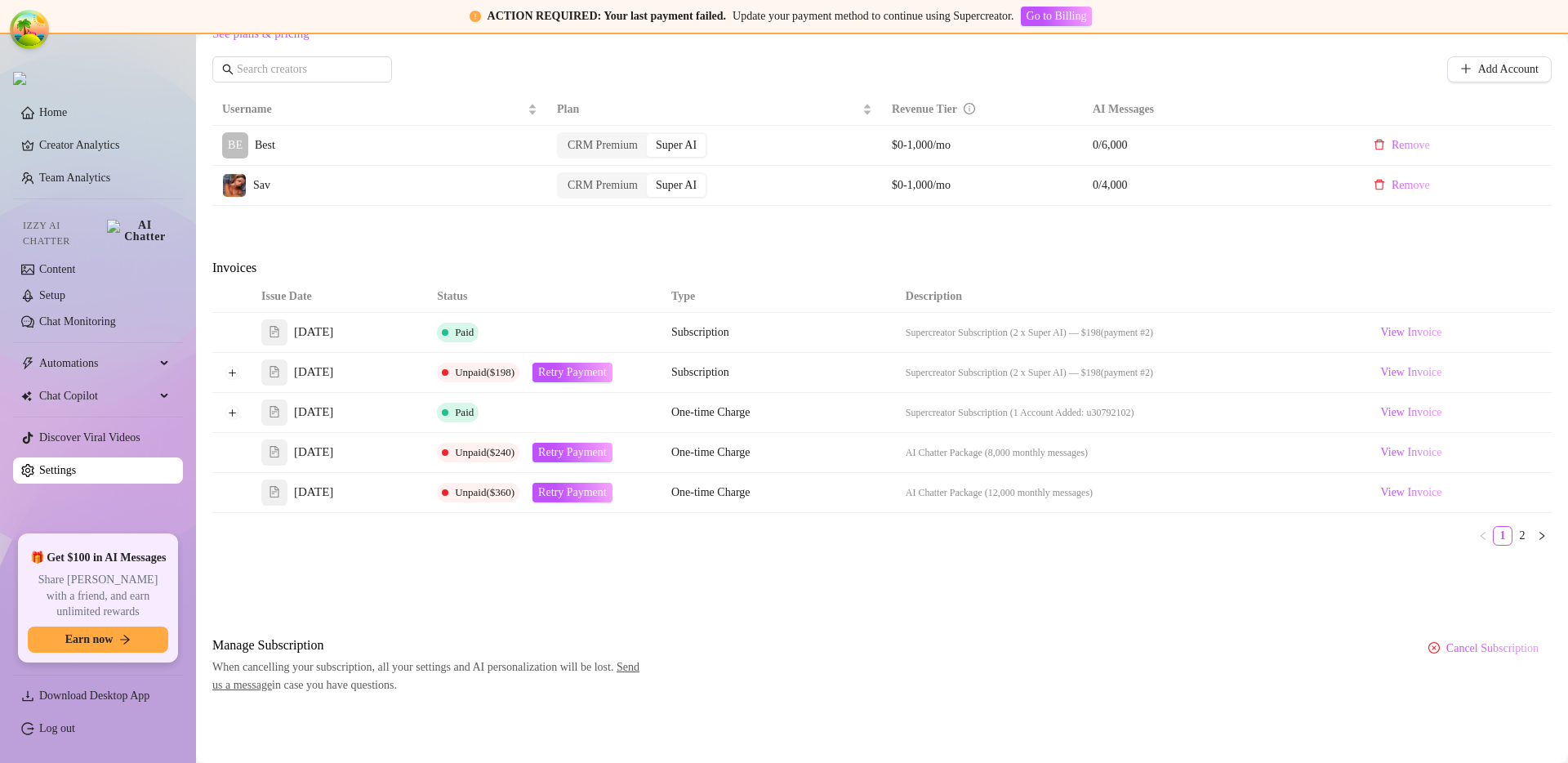
click at [343, 276] on span "Invoices" at bounding box center [349, 268] width 274 height 20
drag, startPoint x: 868, startPoint y: 245, endPoint x: 856, endPoint y: 245, distance: 12.0
click at [867, 245] on div "Attention: Payment Failed There was a problem with a recent payment. Please ret…" at bounding box center [882, 108] width 1339 height 1174
click at [552, 243] on div "Attention: Payment Failed There was a problem with a recent payment. Please ret…" at bounding box center [882, 108] width 1339 height 1174
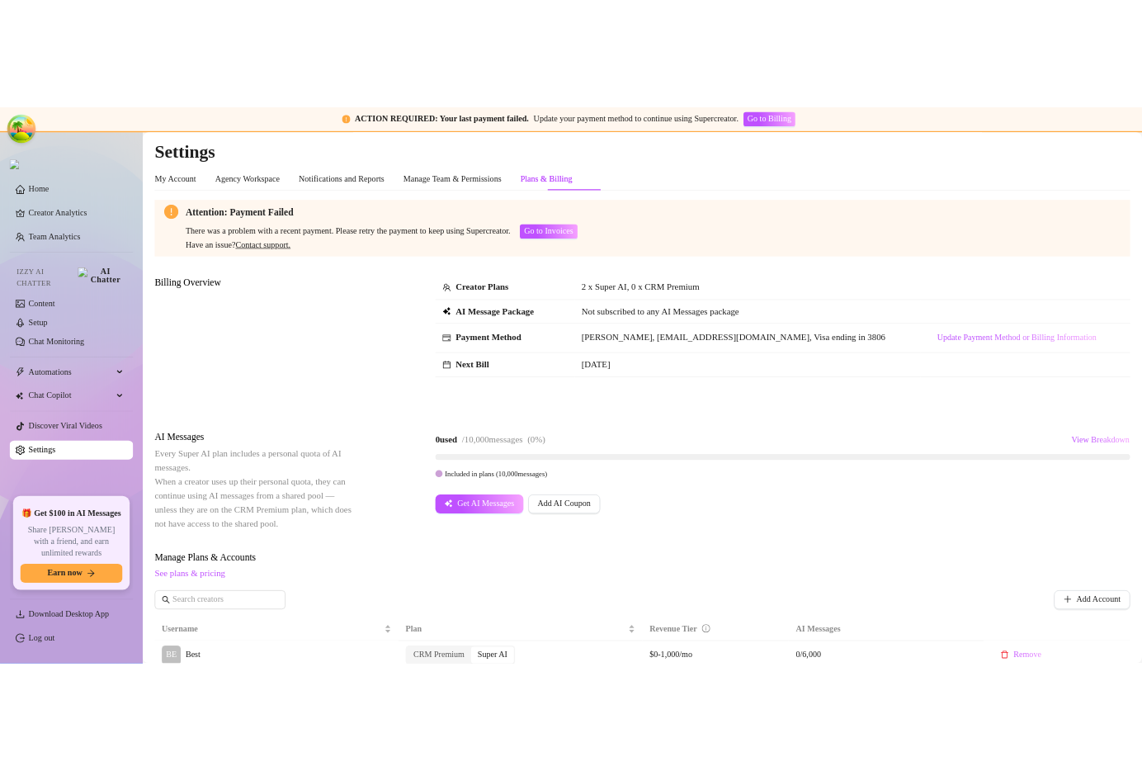
scroll to position [491, 0]
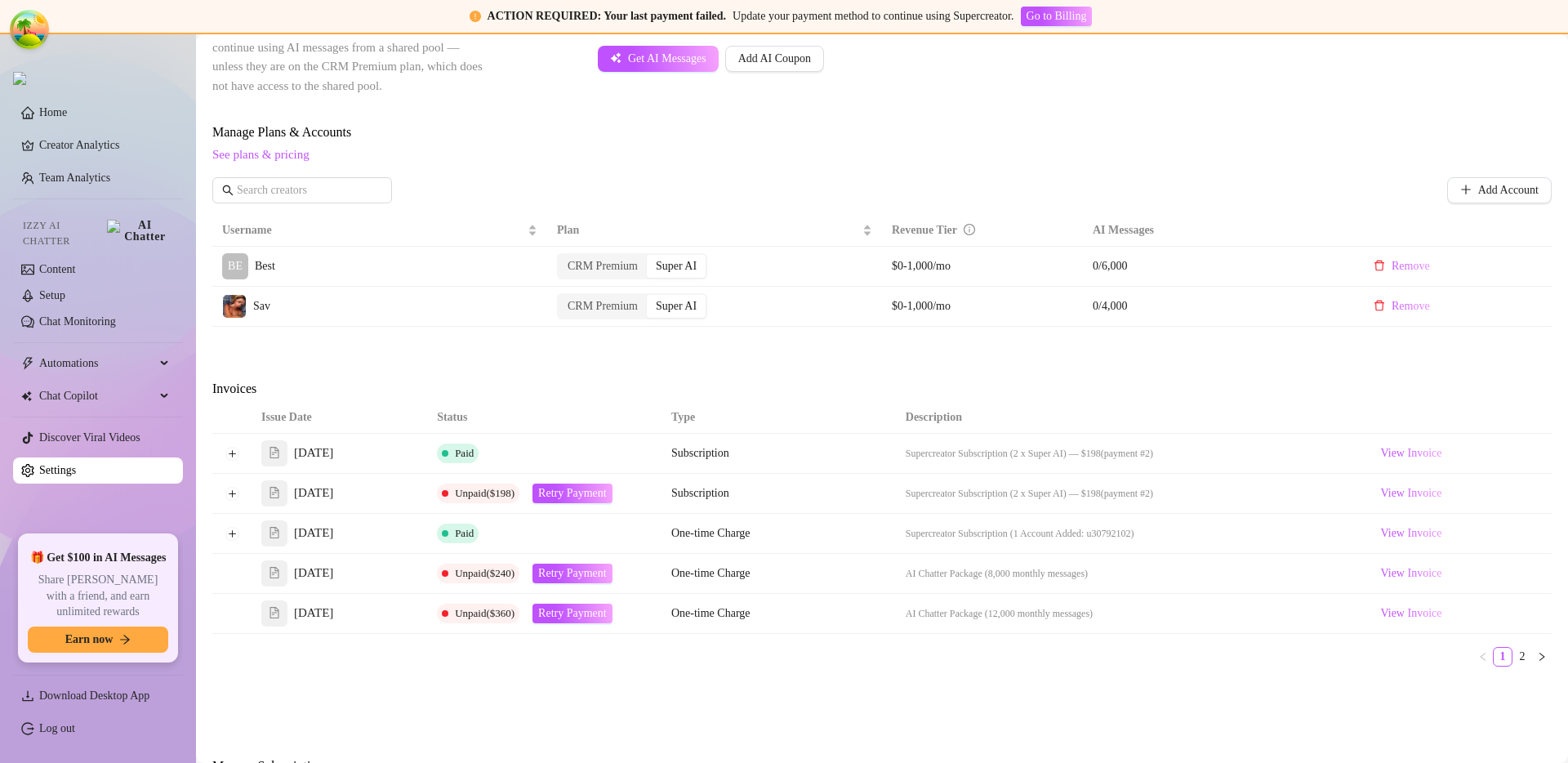
click at [234, 465] on td at bounding box center [233, 453] width 40 height 40
click at [234, 461] on td at bounding box center [233, 453] width 40 height 40
click at [234, 454] on button "Expand row" at bounding box center [232, 452] width 13 height 13
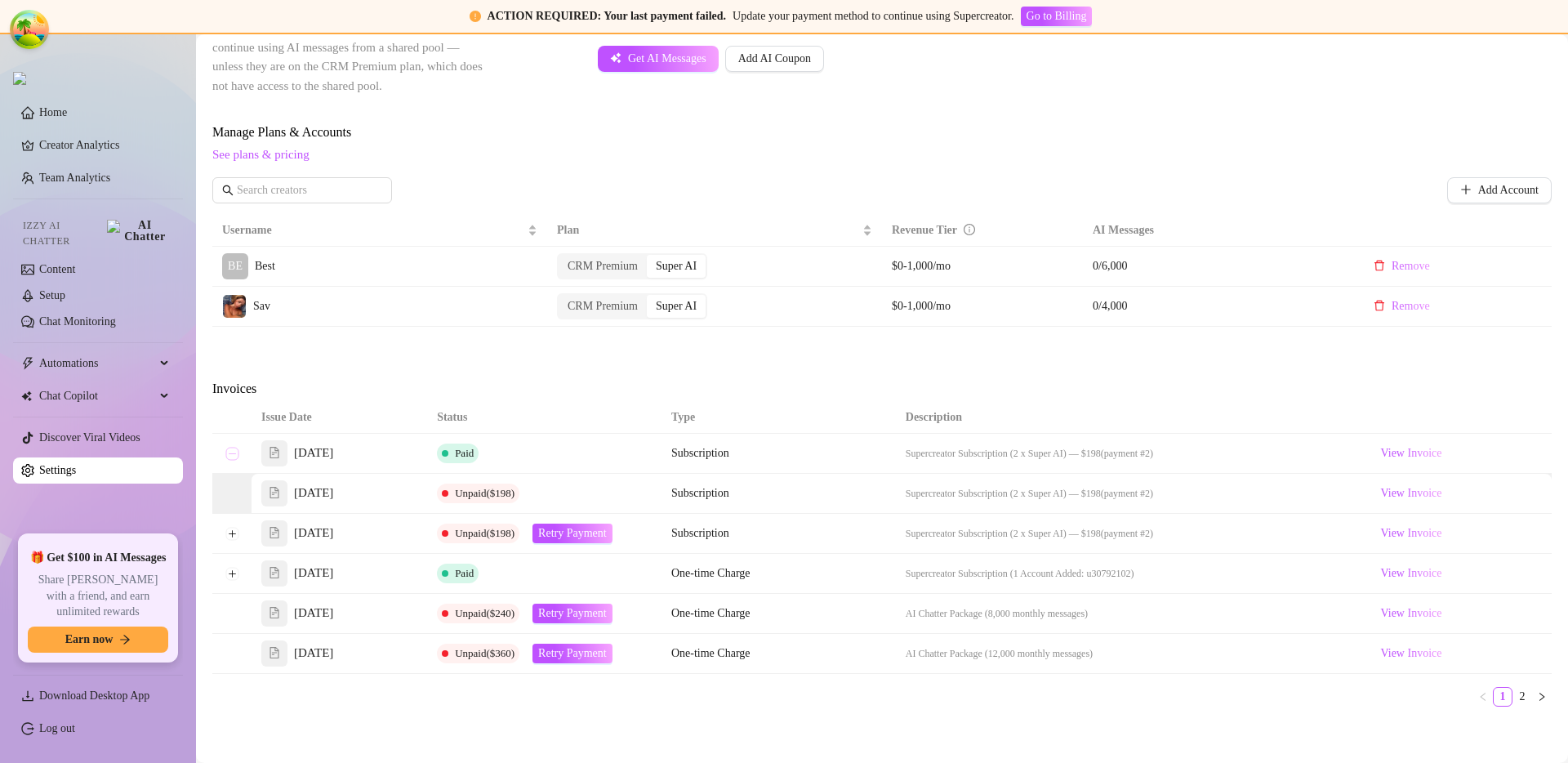
click at [234, 454] on button "Collapse row" at bounding box center [232, 452] width 13 height 13
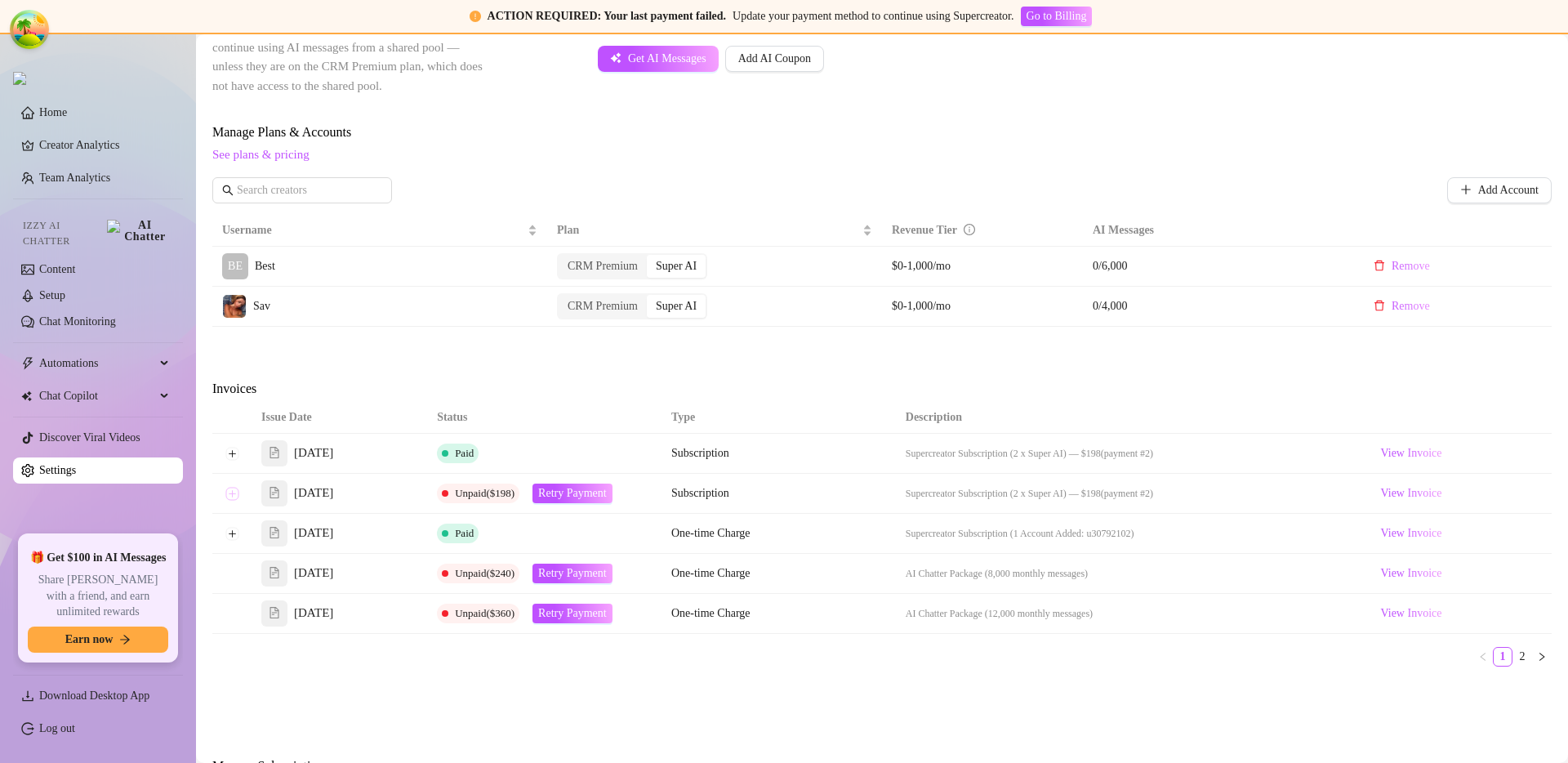
click at [234, 496] on button "Expand row" at bounding box center [232, 493] width 13 height 13
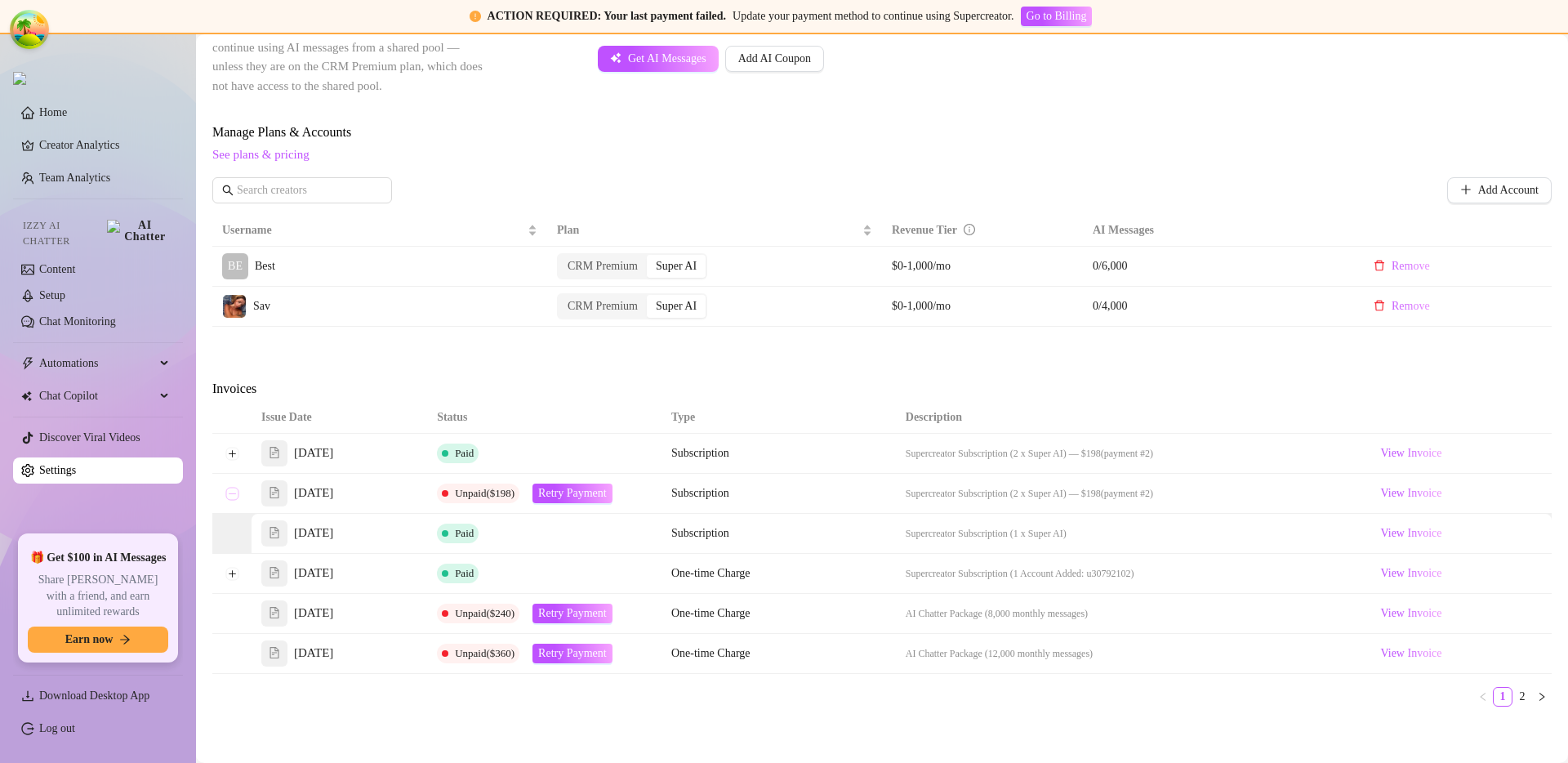
click at [234, 496] on button "Collapse row" at bounding box center [232, 493] width 13 height 13
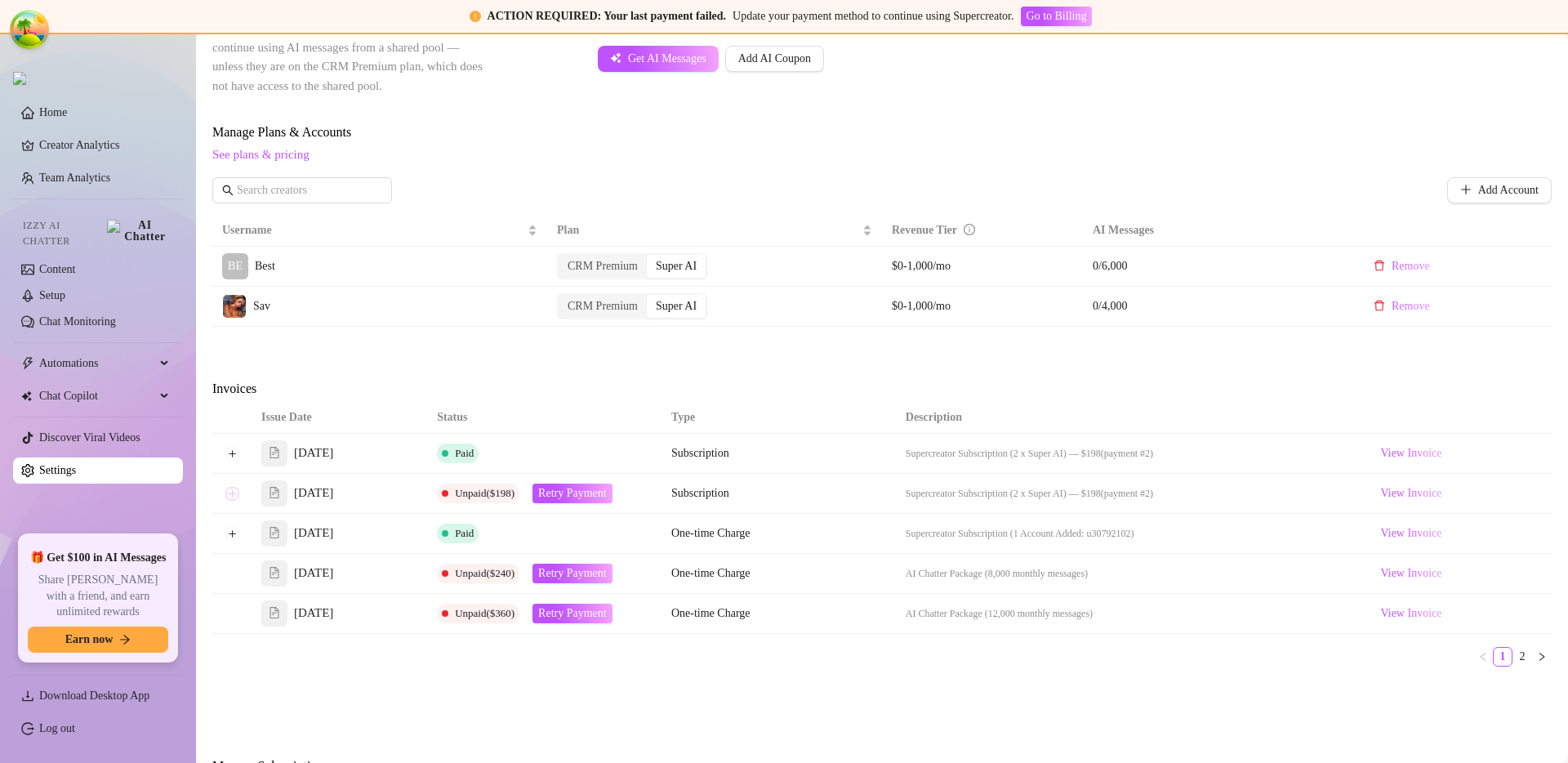
click at [234, 496] on button "Expand row" at bounding box center [232, 493] width 13 height 13
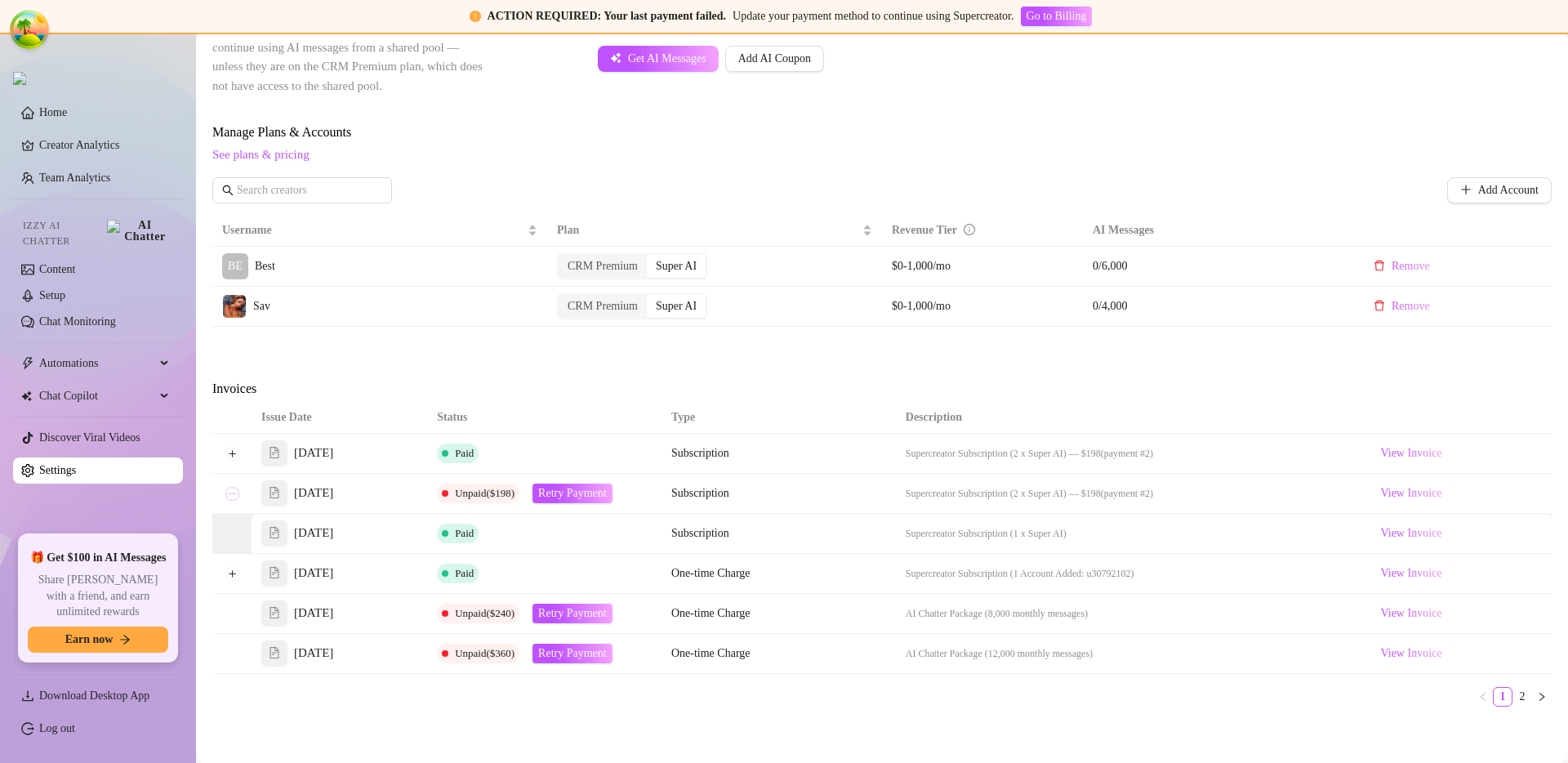
click at [234, 496] on button "Collapse row" at bounding box center [232, 493] width 13 height 13
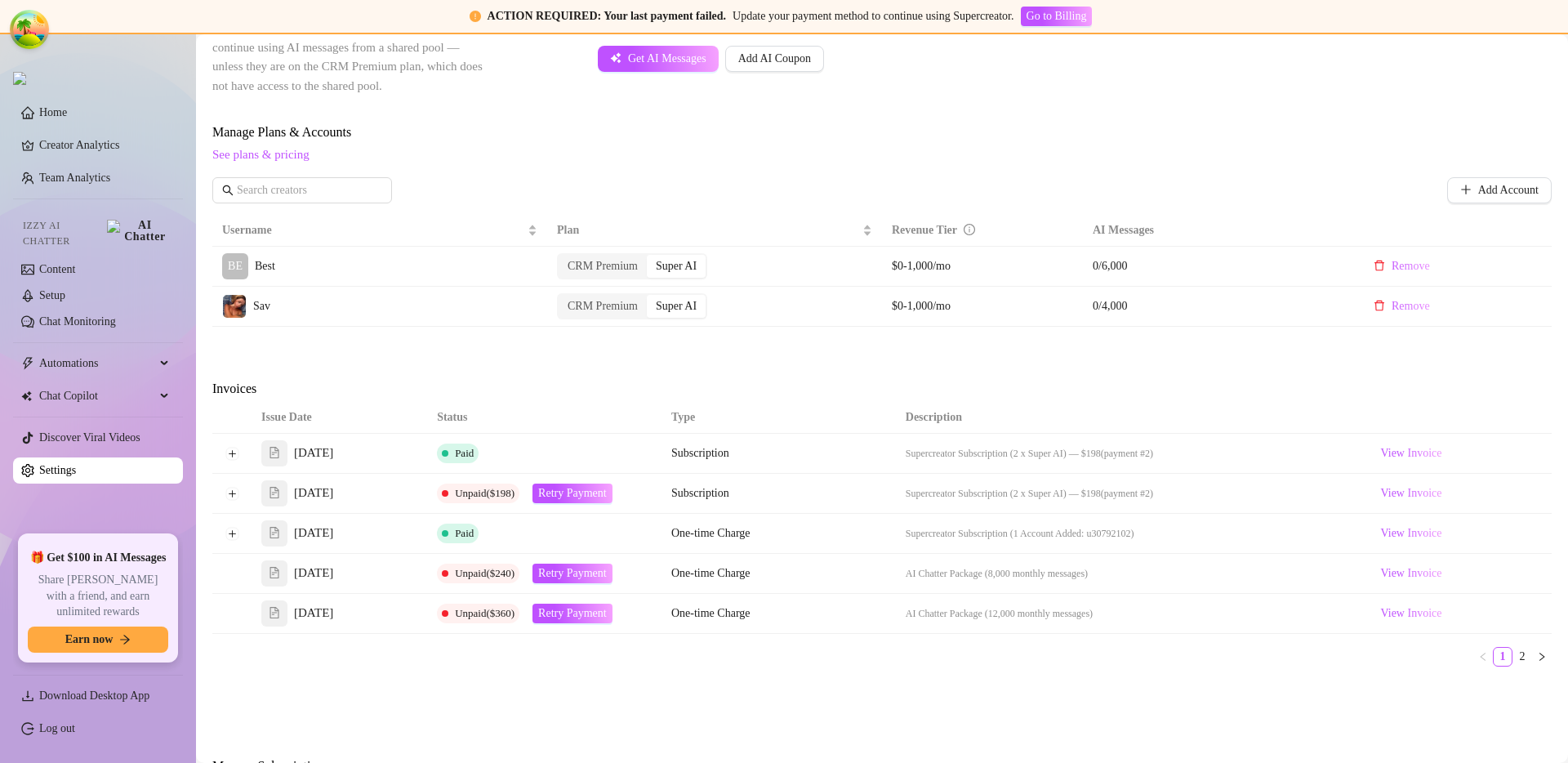
click at [567, 356] on div "Attention: Payment Failed There was a problem with a recent payment. Please ret…" at bounding box center [882, 229] width 1339 height 1174
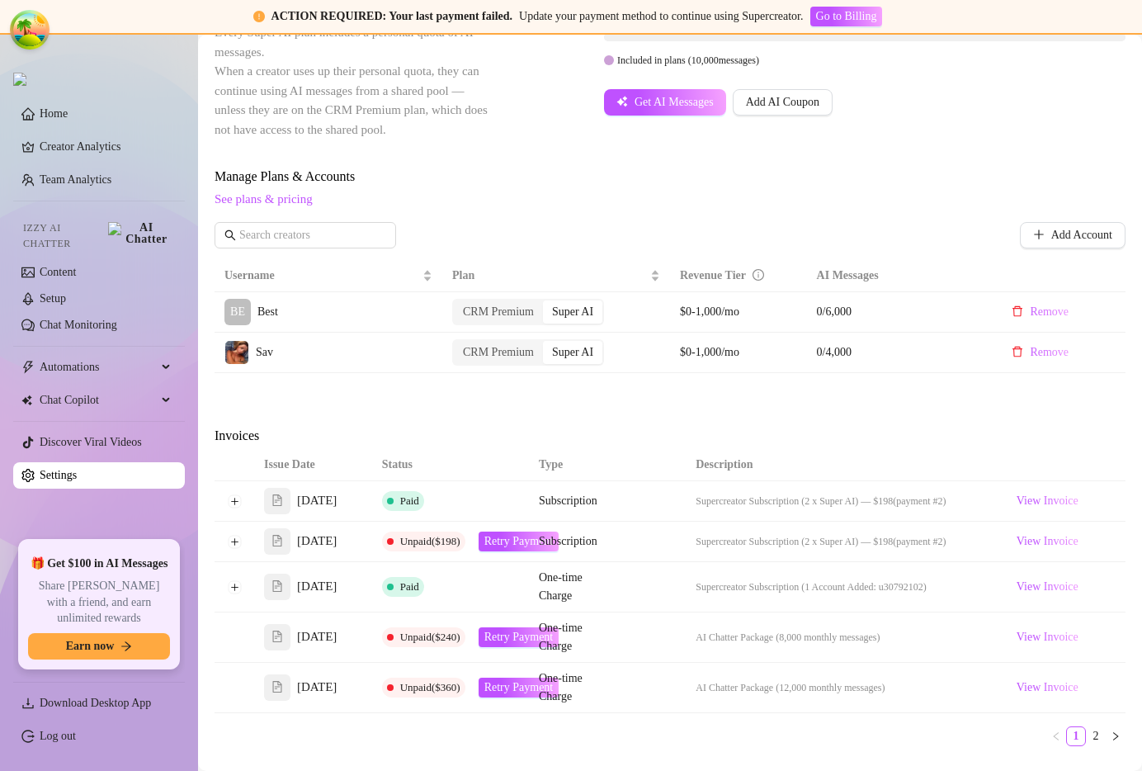
scroll to position [554, 0]
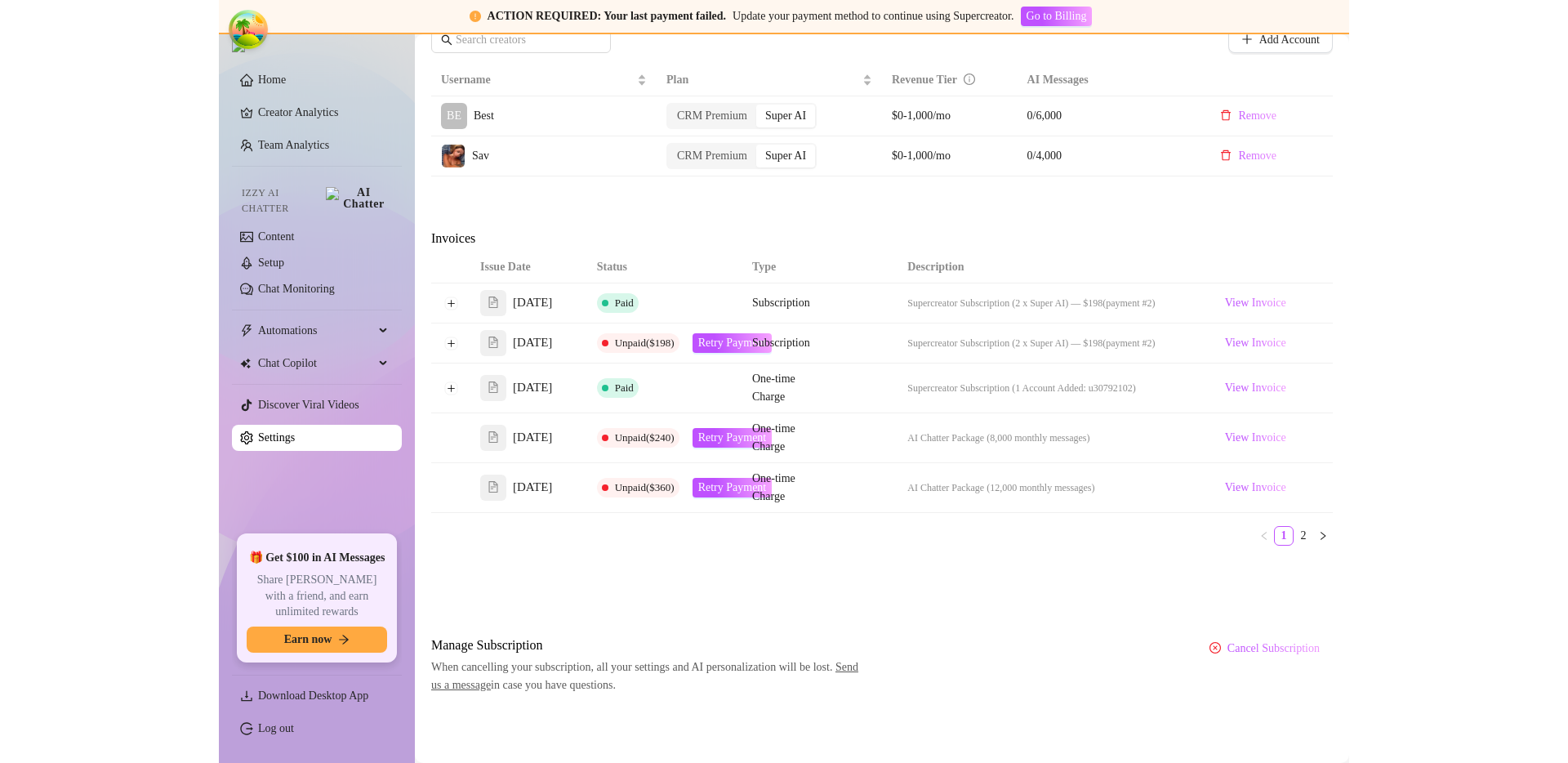
scroll to position [607, 0]
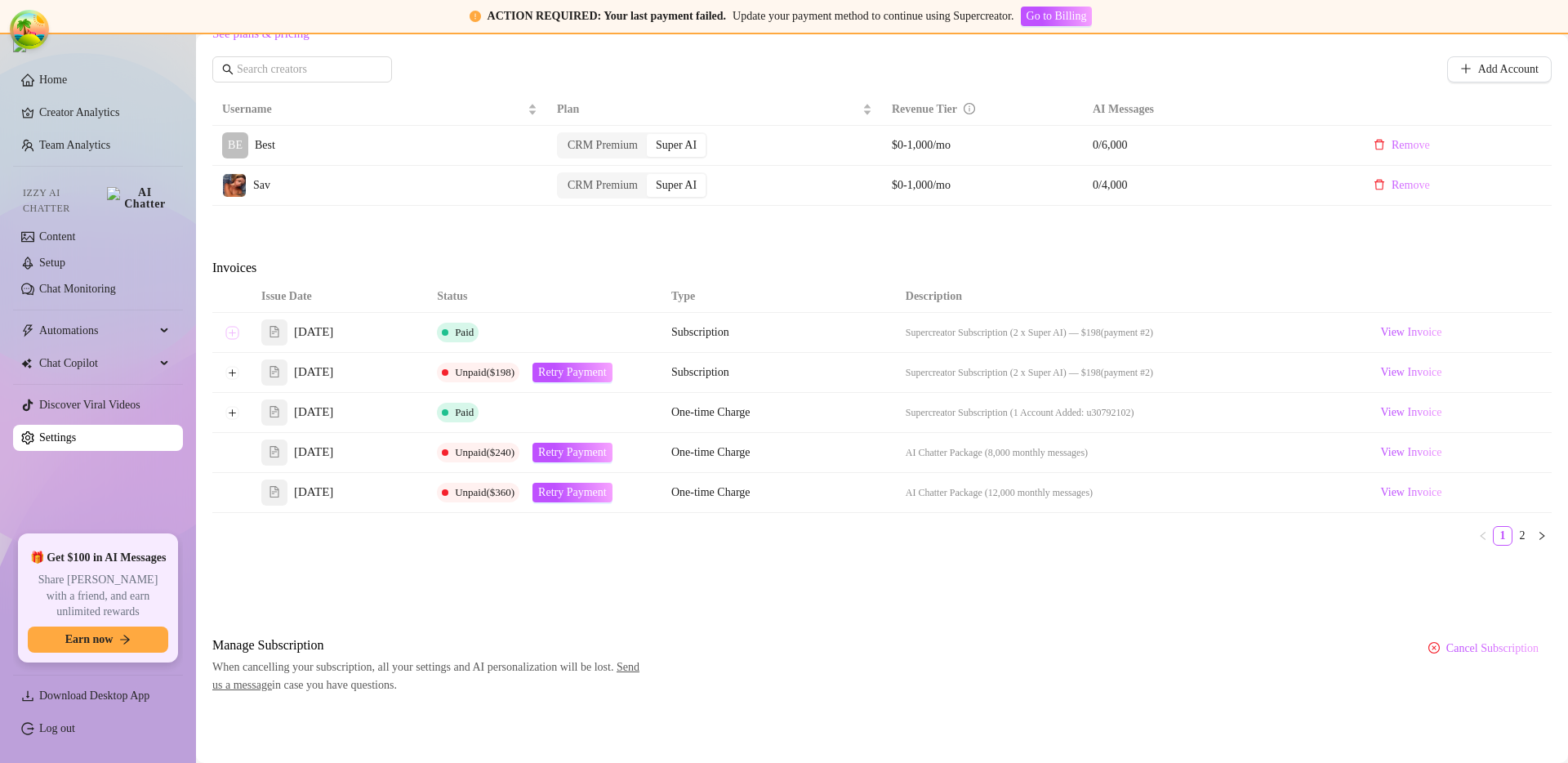
click at [232, 334] on button "Expand row" at bounding box center [232, 332] width 13 height 13
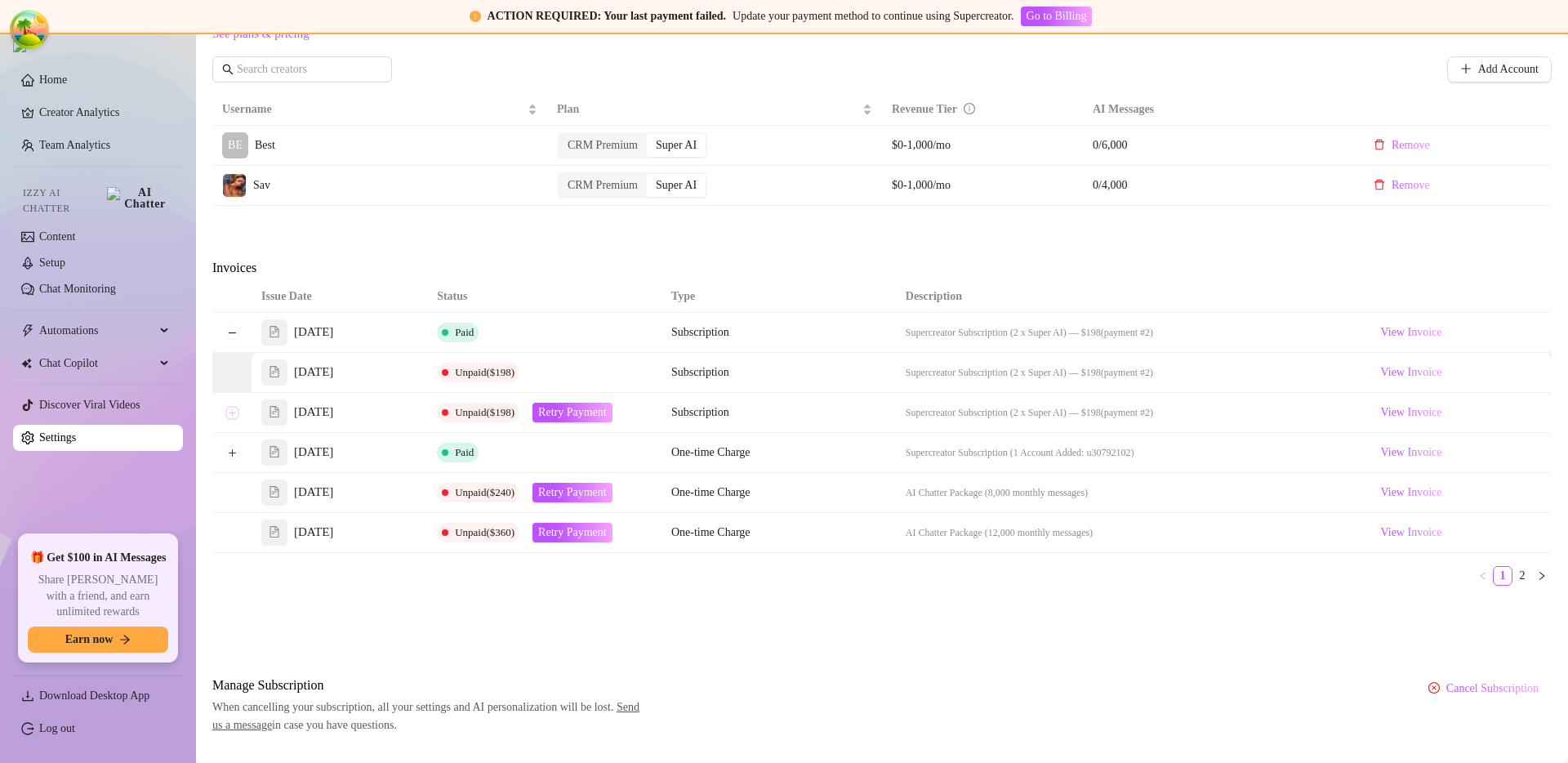
click at [231, 414] on button "Expand row" at bounding box center [232, 412] width 13 height 13
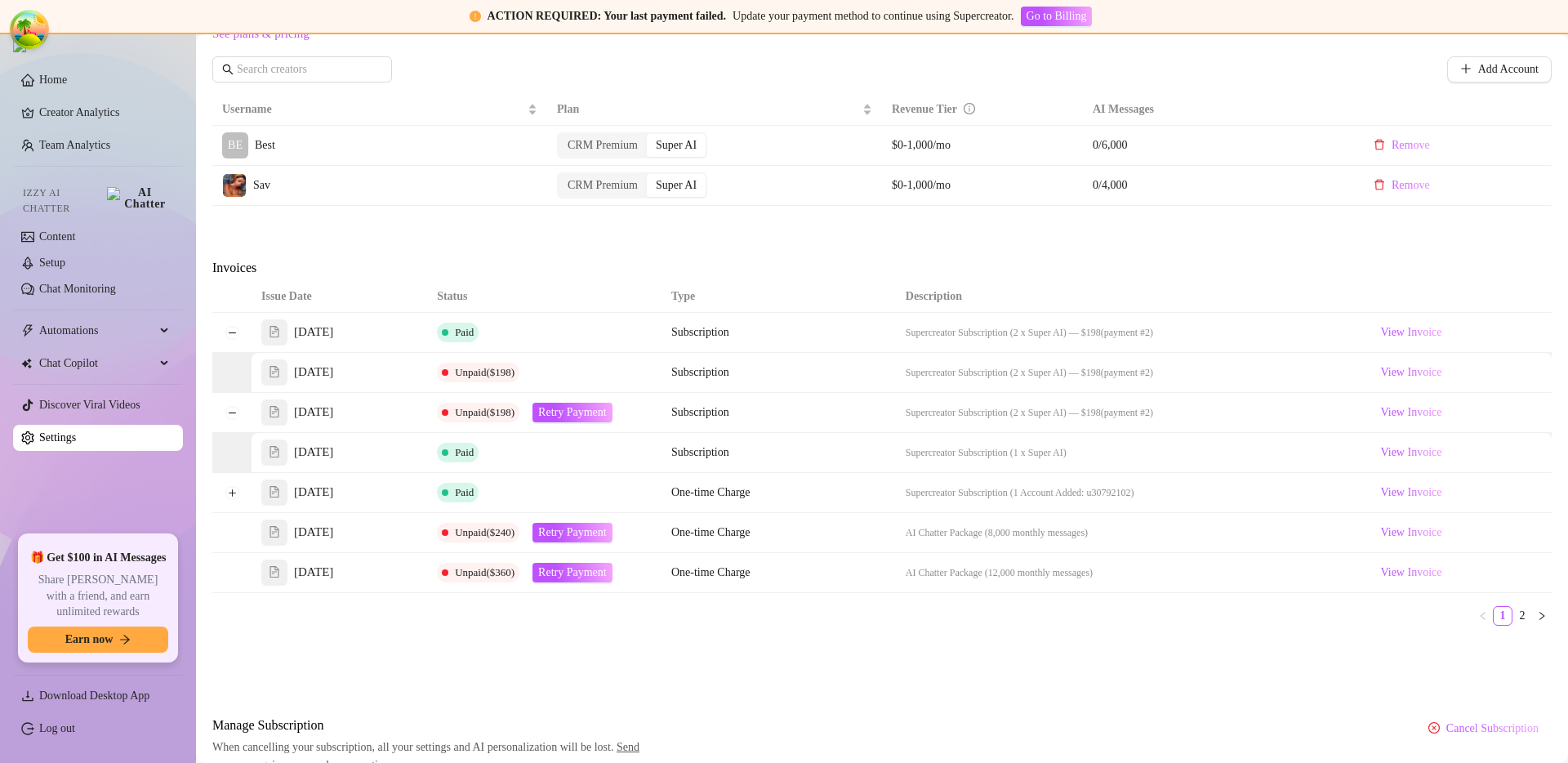
click at [390, 248] on div "Attention: Payment Failed There was a problem with a recent payment. Please ret…" at bounding box center [882, 147] width 1339 height 1254
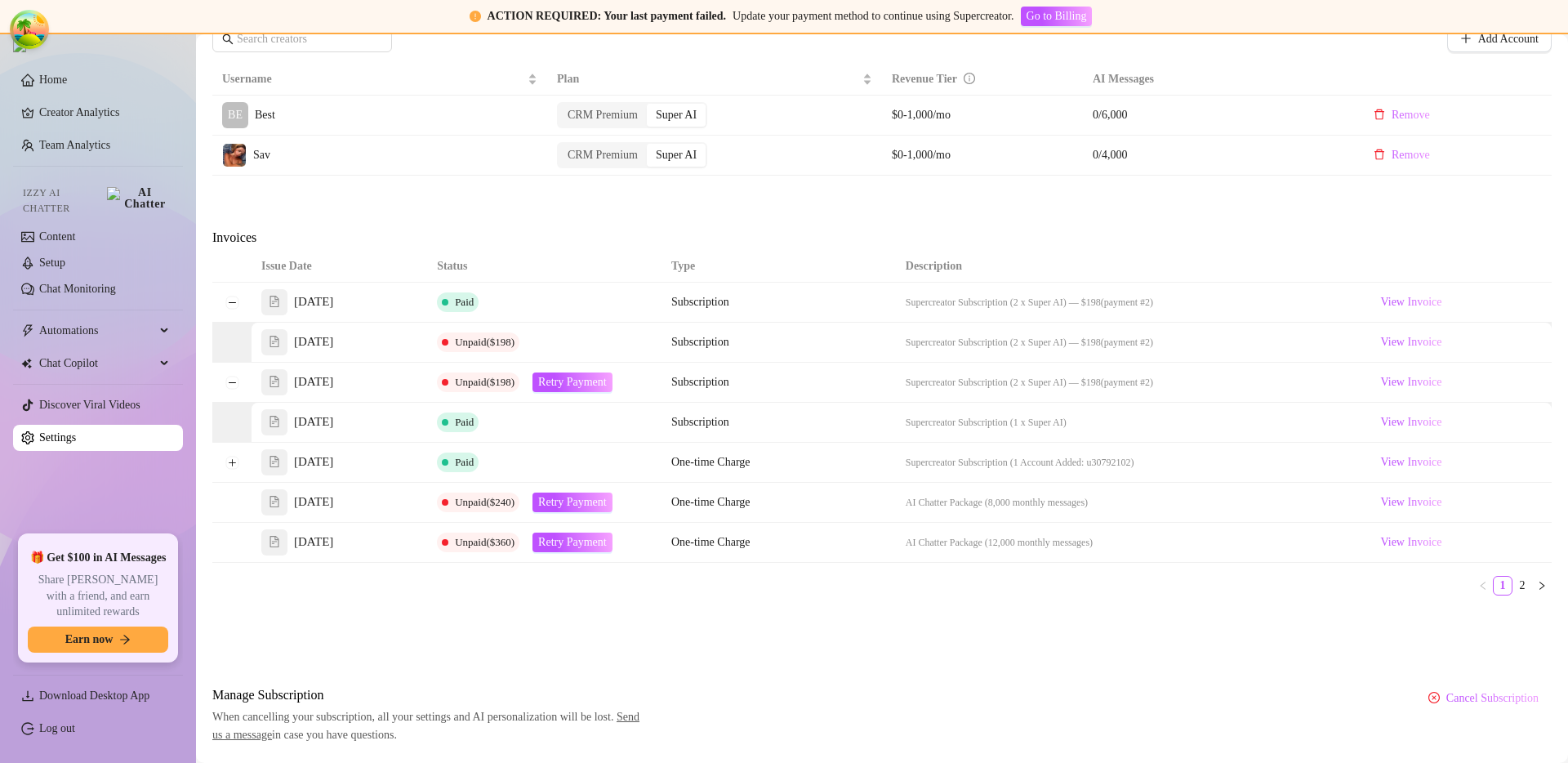
scroll to position [638, 0]
click at [242, 380] on td at bounding box center [233, 381] width 40 height 40
click at [236, 381] on button "Collapse row" at bounding box center [232, 380] width 13 height 13
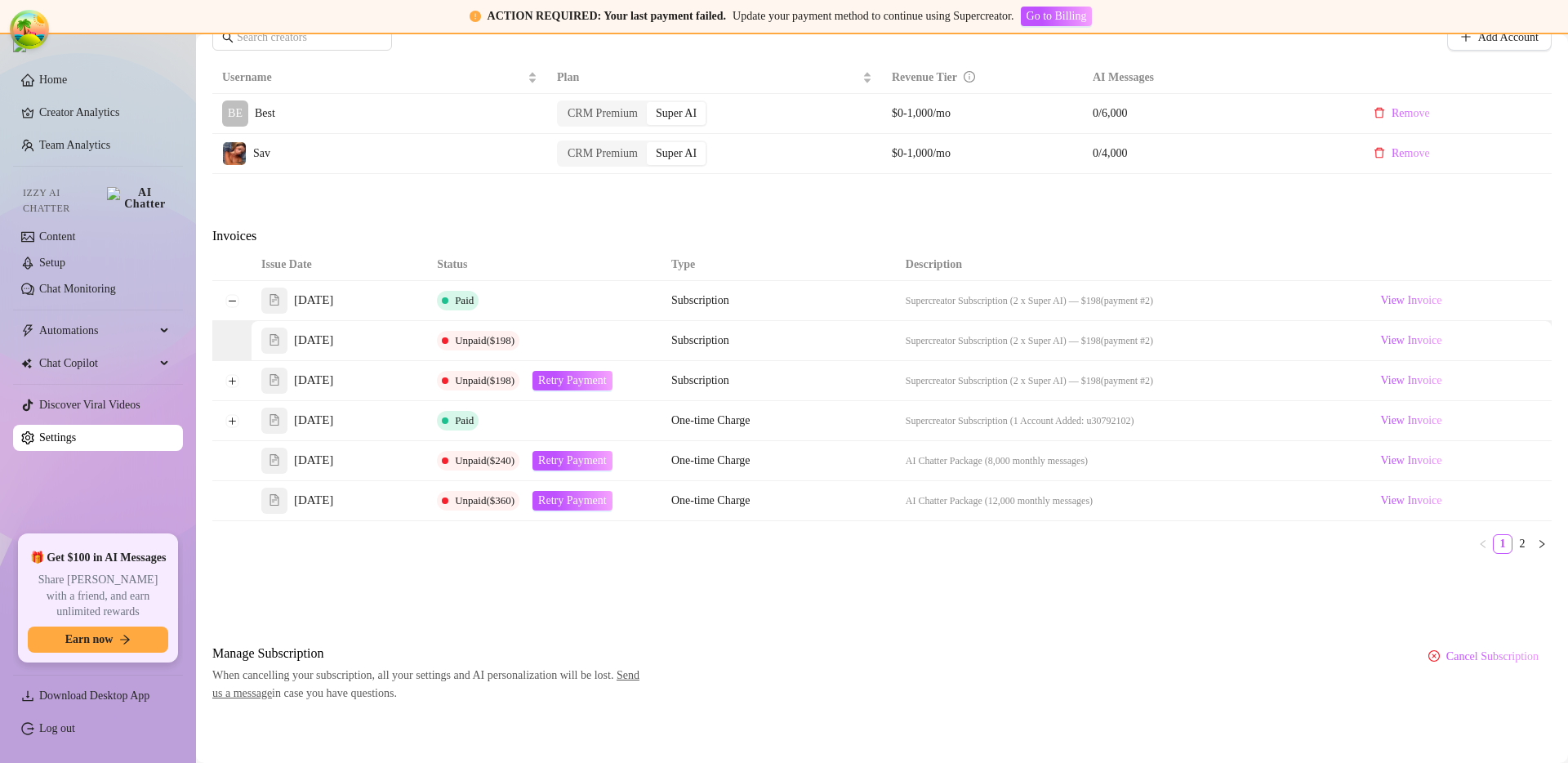
click at [233, 309] on td at bounding box center [233, 301] width 40 height 40
click at [234, 295] on button "Collapse row" at bounding box center [232, 300] width 13 height 13
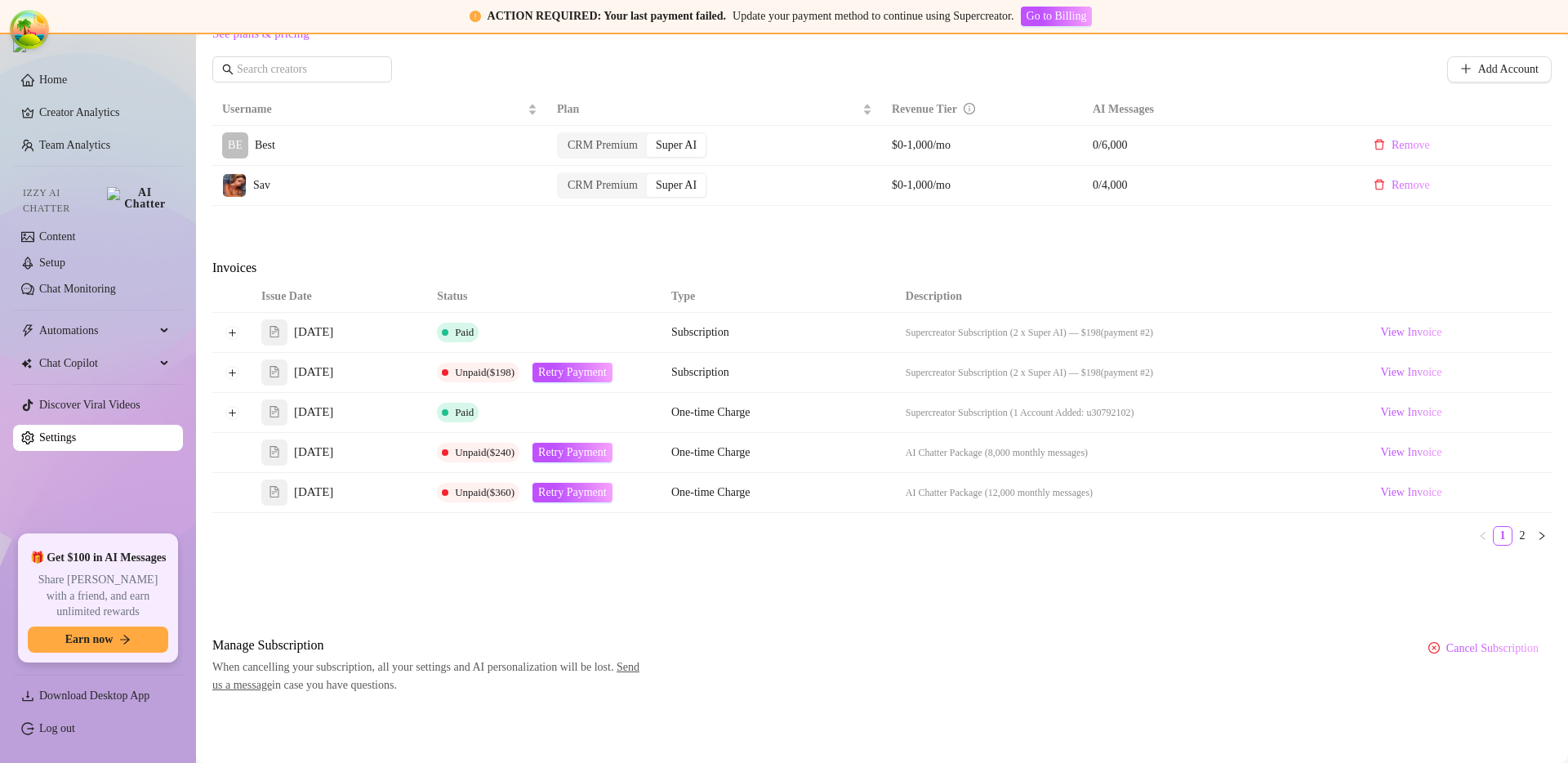
click at [333, 205] on td "Sav" at bounding box center [380, 186] width 335 height 40
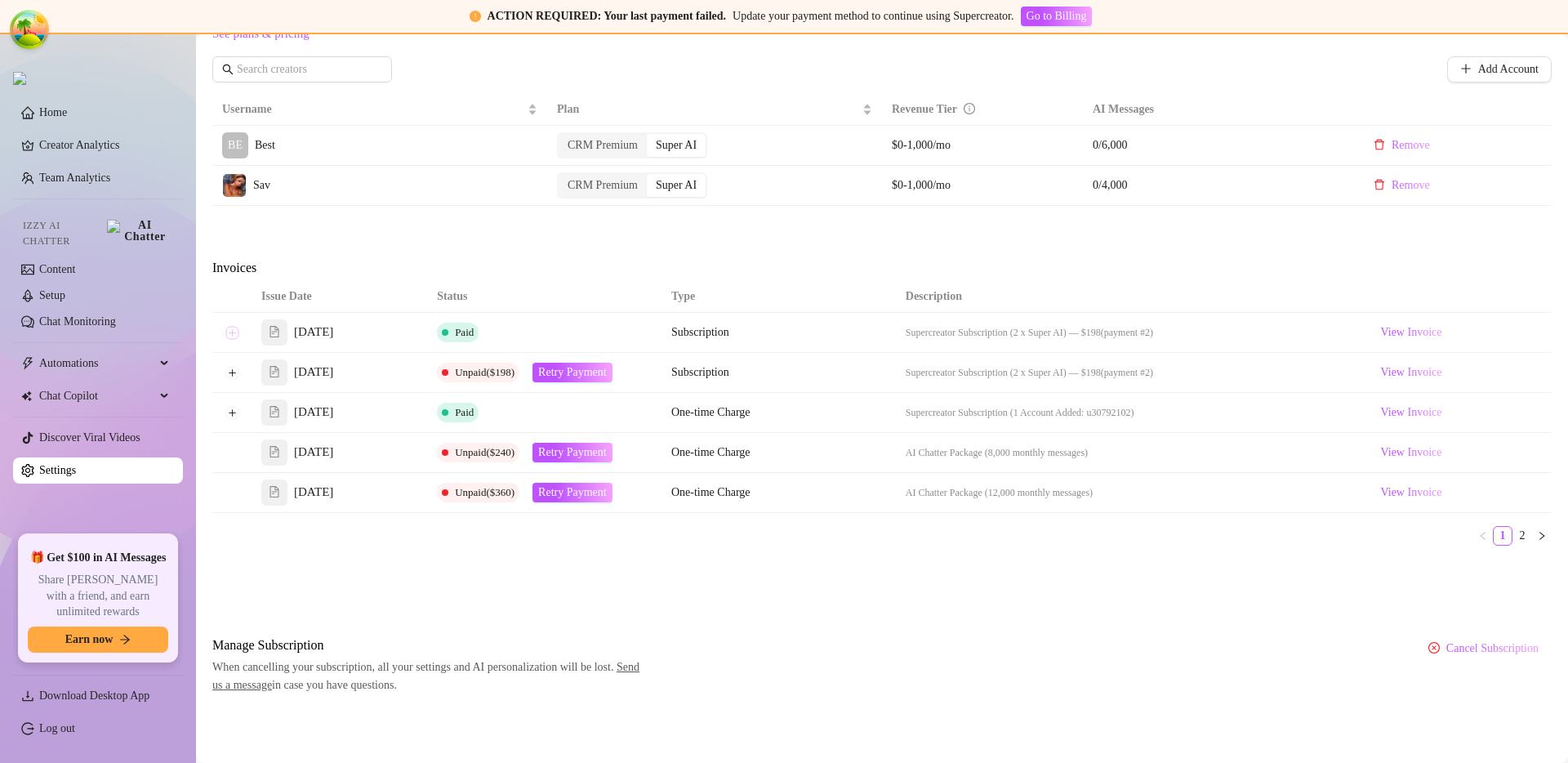
click at [232, 338] on button "Expand row" at bounding box center [232, 332] width 13 height 13
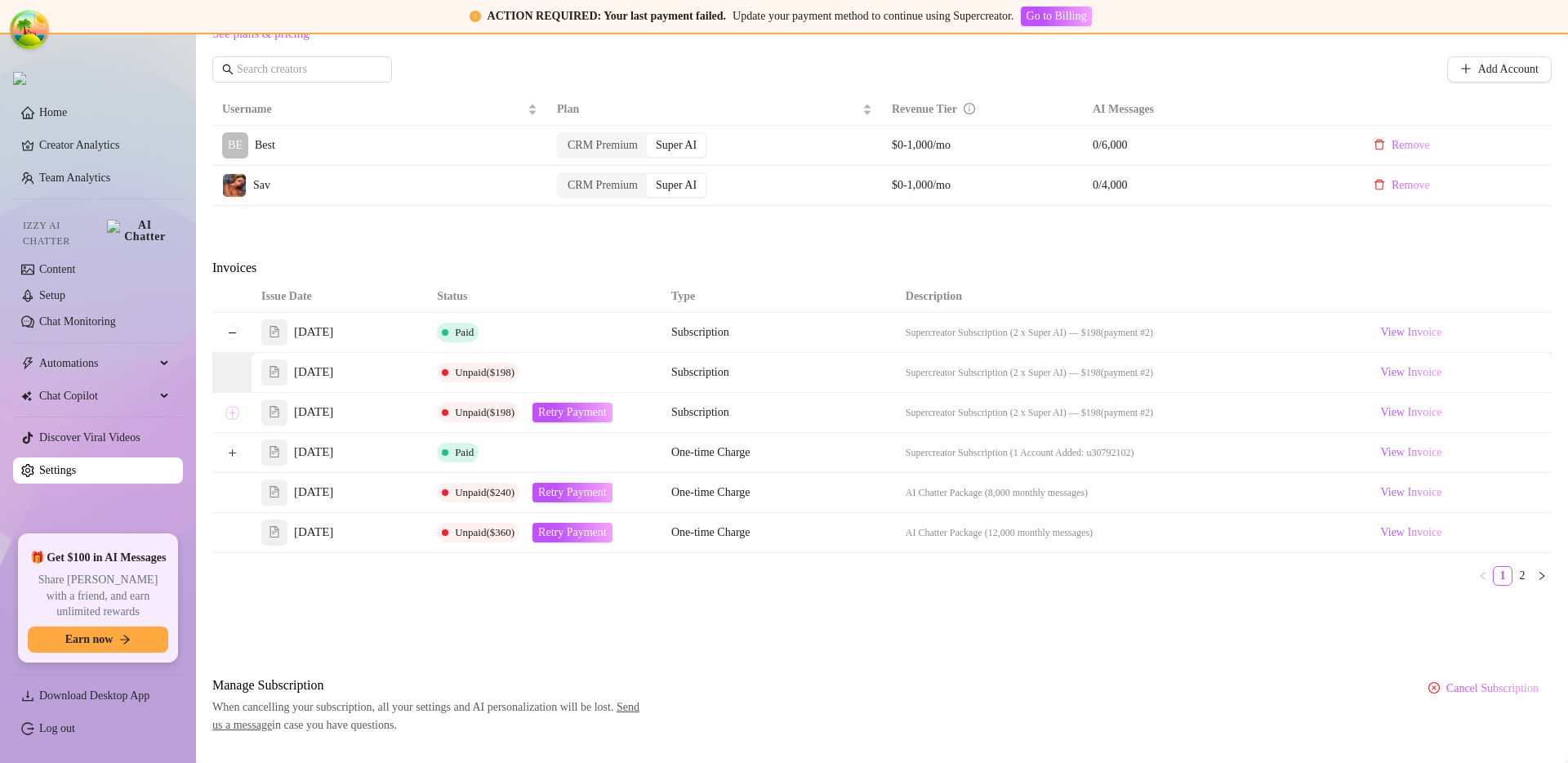
click at [228, 410] on button "Expand row" at bounding box center [232, 412] width 13 height 13
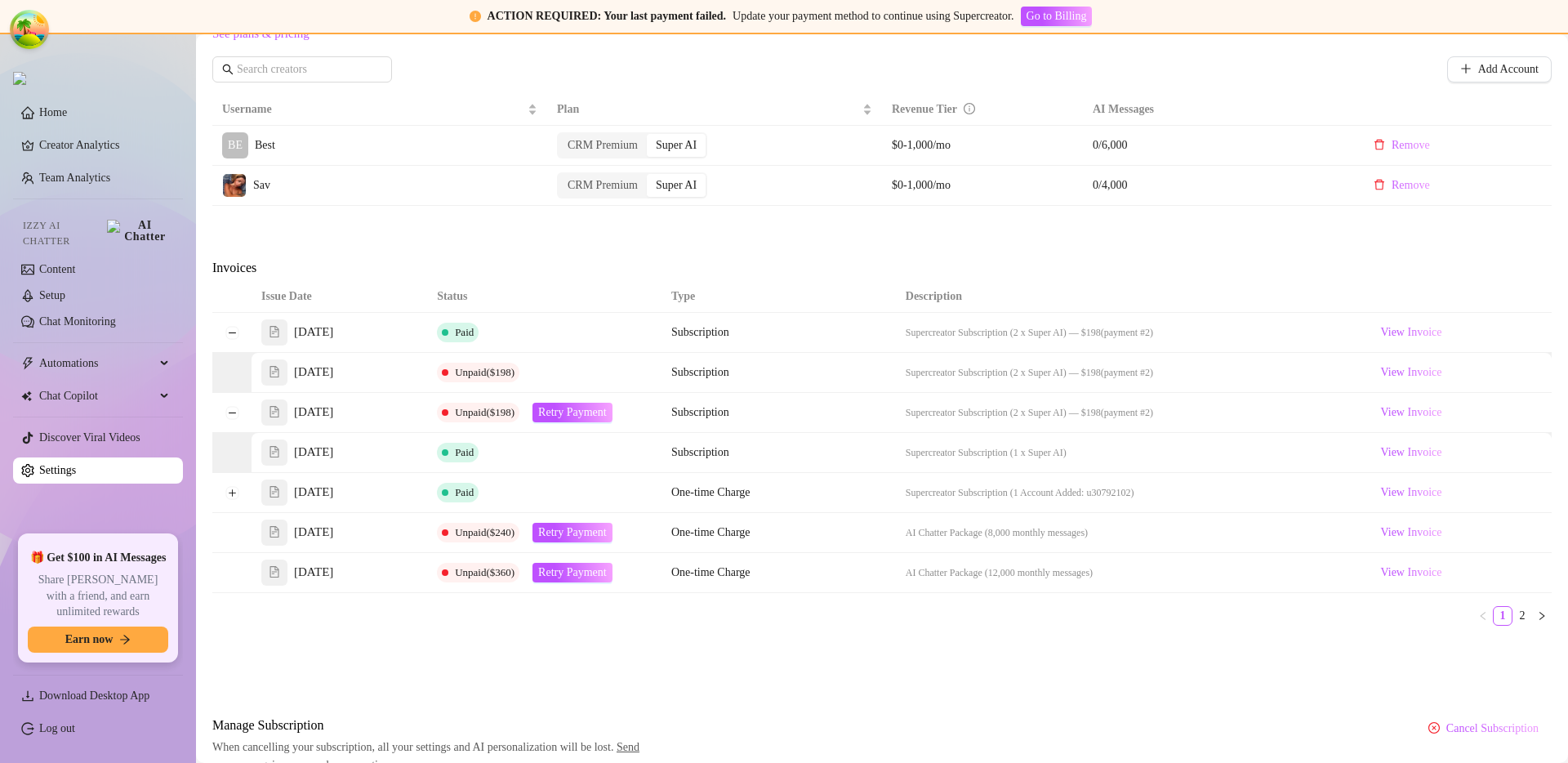
click at [528, 675] on div "Attention: Payment Failed There was a problem with a recent payment. Please ret…" at bounding box center [882, 147] width 1339 height 1254
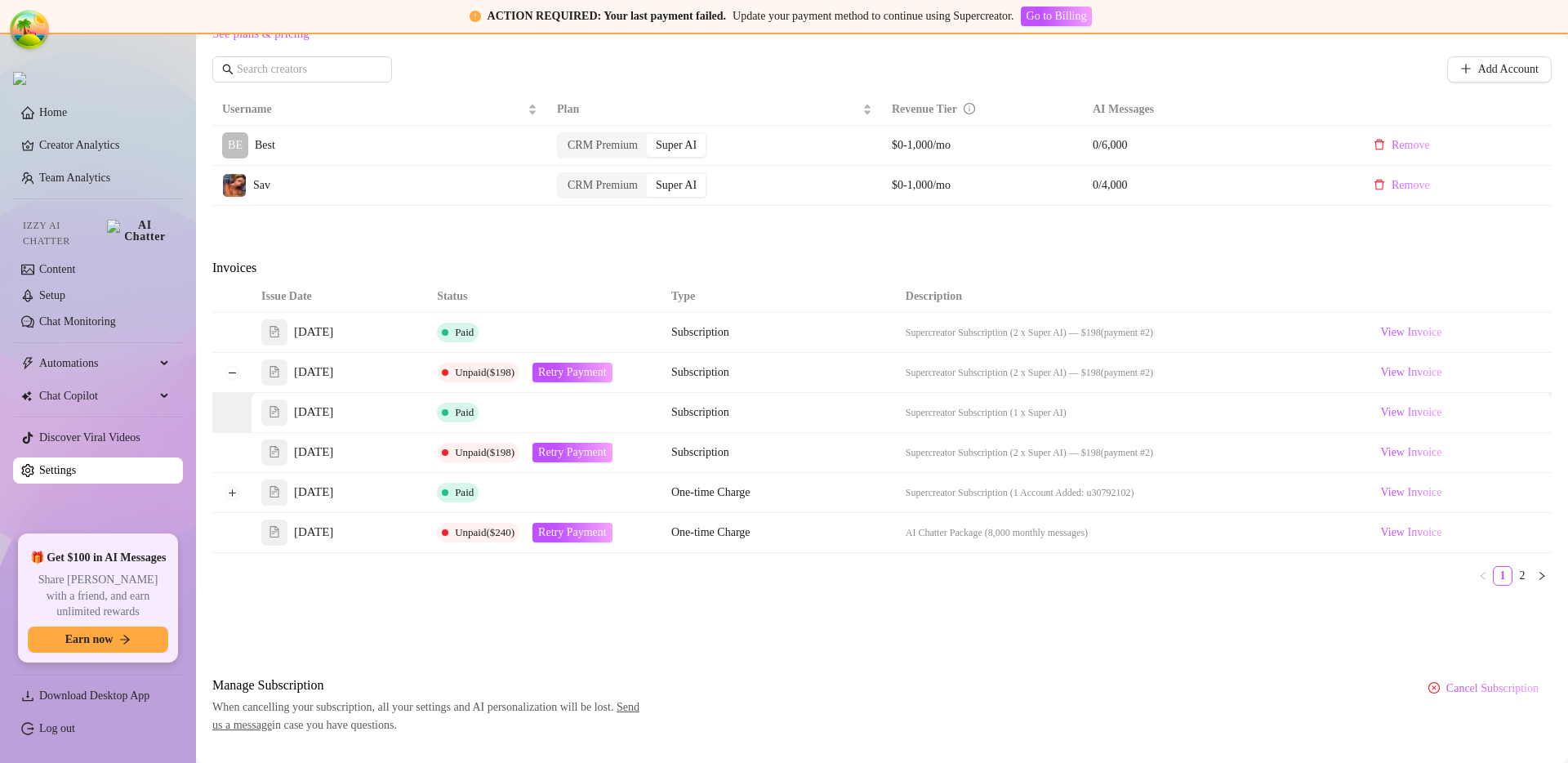
click at [530, 243] on div "Attention: Payment Failed There was a problem with a recent payment. Please ret…" at bounding box center [882, 128] width 1339 height 1213
click at [233, 371] on button "Collapse row" at bounding box center [232, 372] width 13 height 13
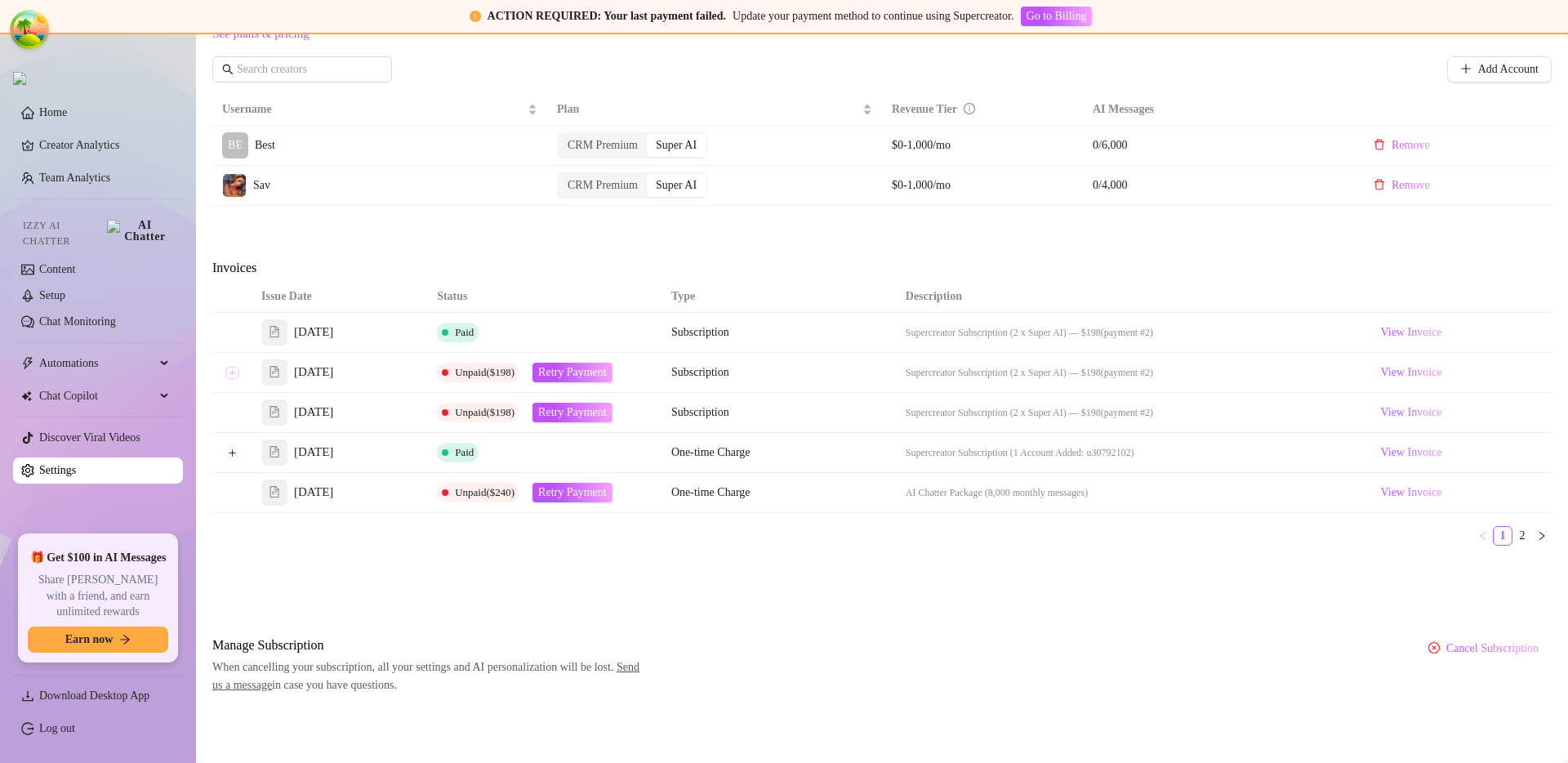
click at [233, 371] on button "Expand row" at bounding box center [232, 372] width 13 height 13
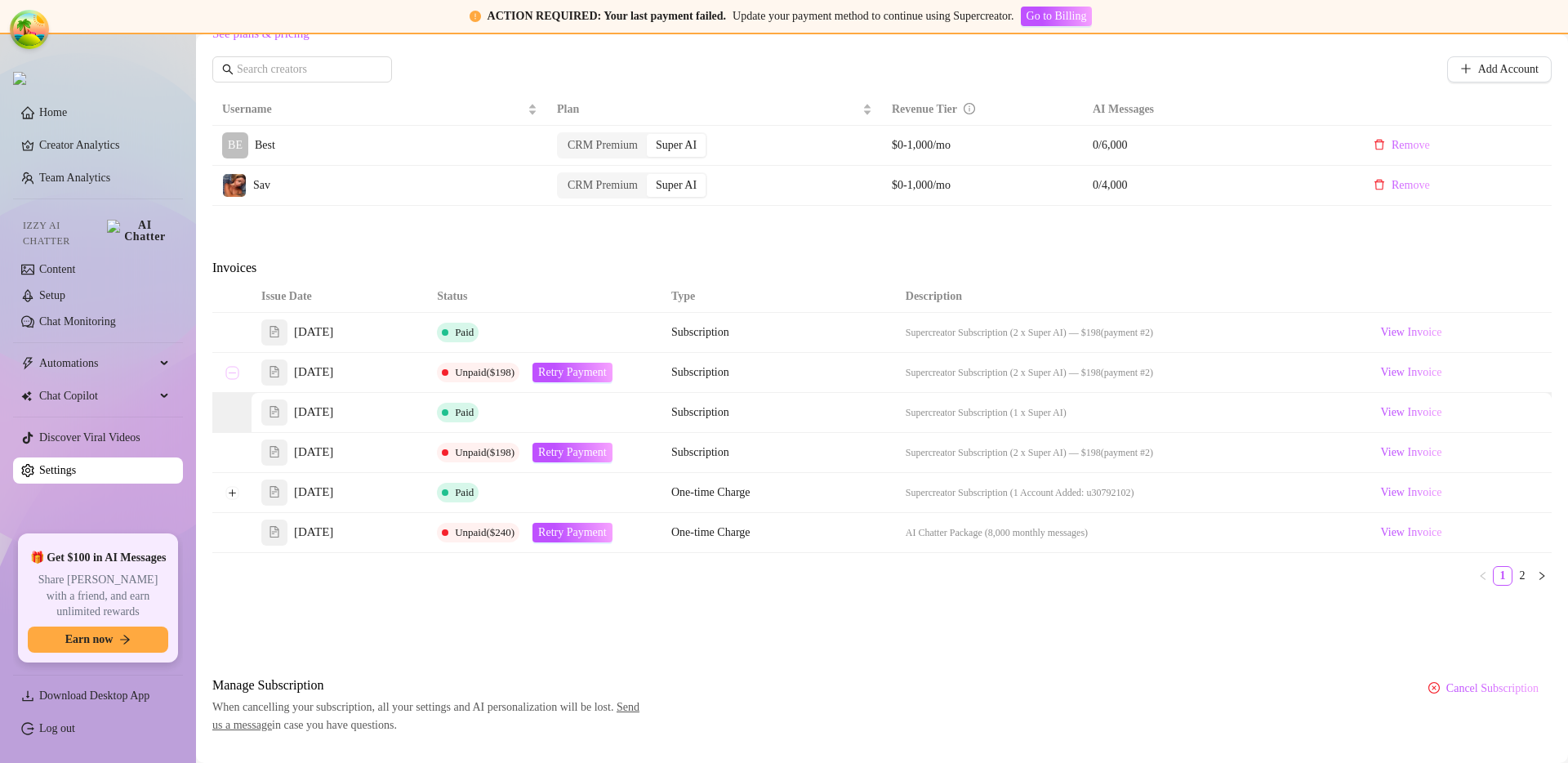
click at [233, 371] on button "Collapse row" at bounding box center [232, 372] width 13 height 13
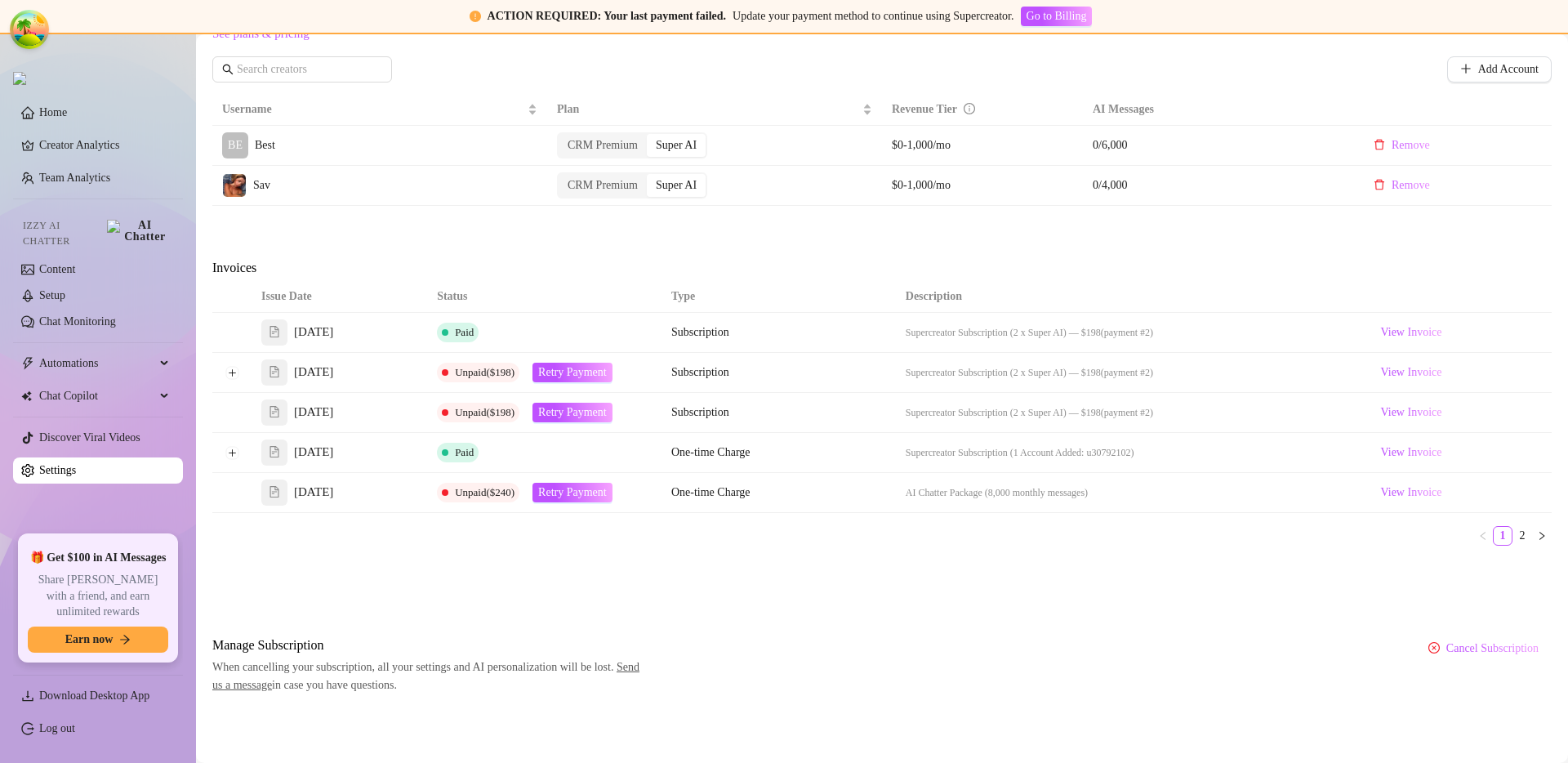
click at [526, 258] on div "Invoices" at bounding box center [882, 269] width 1339 height 23
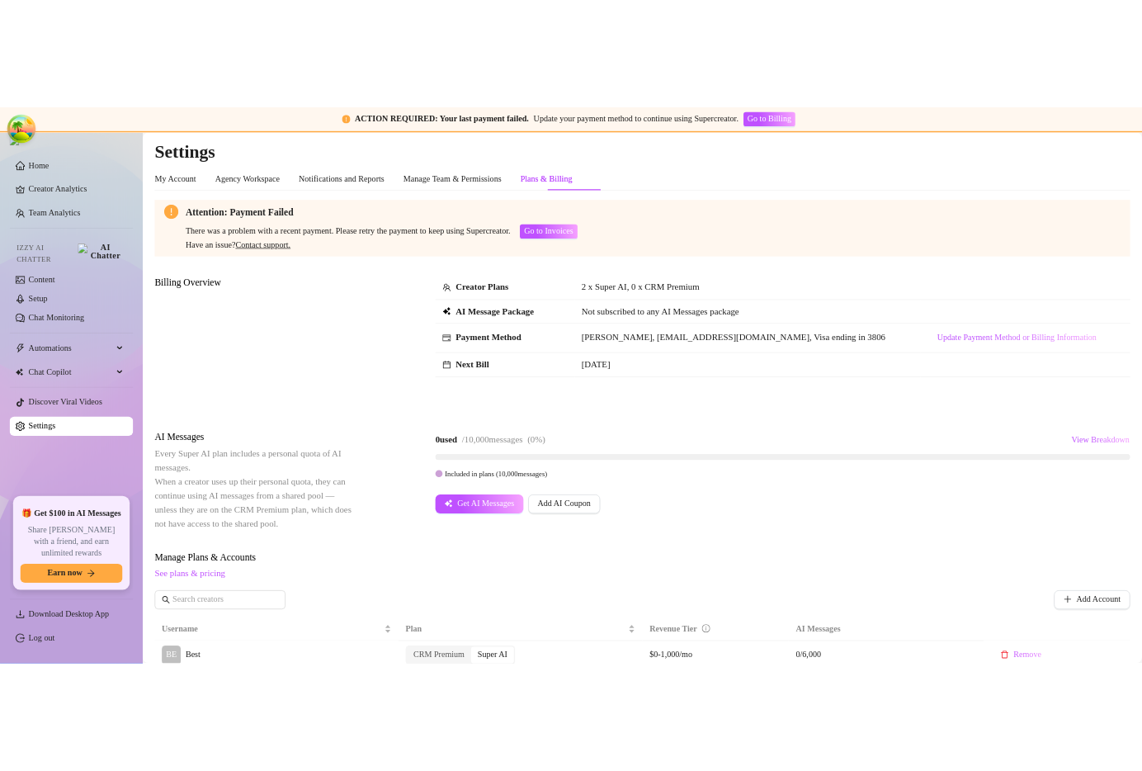
scroll to position [613, 0]
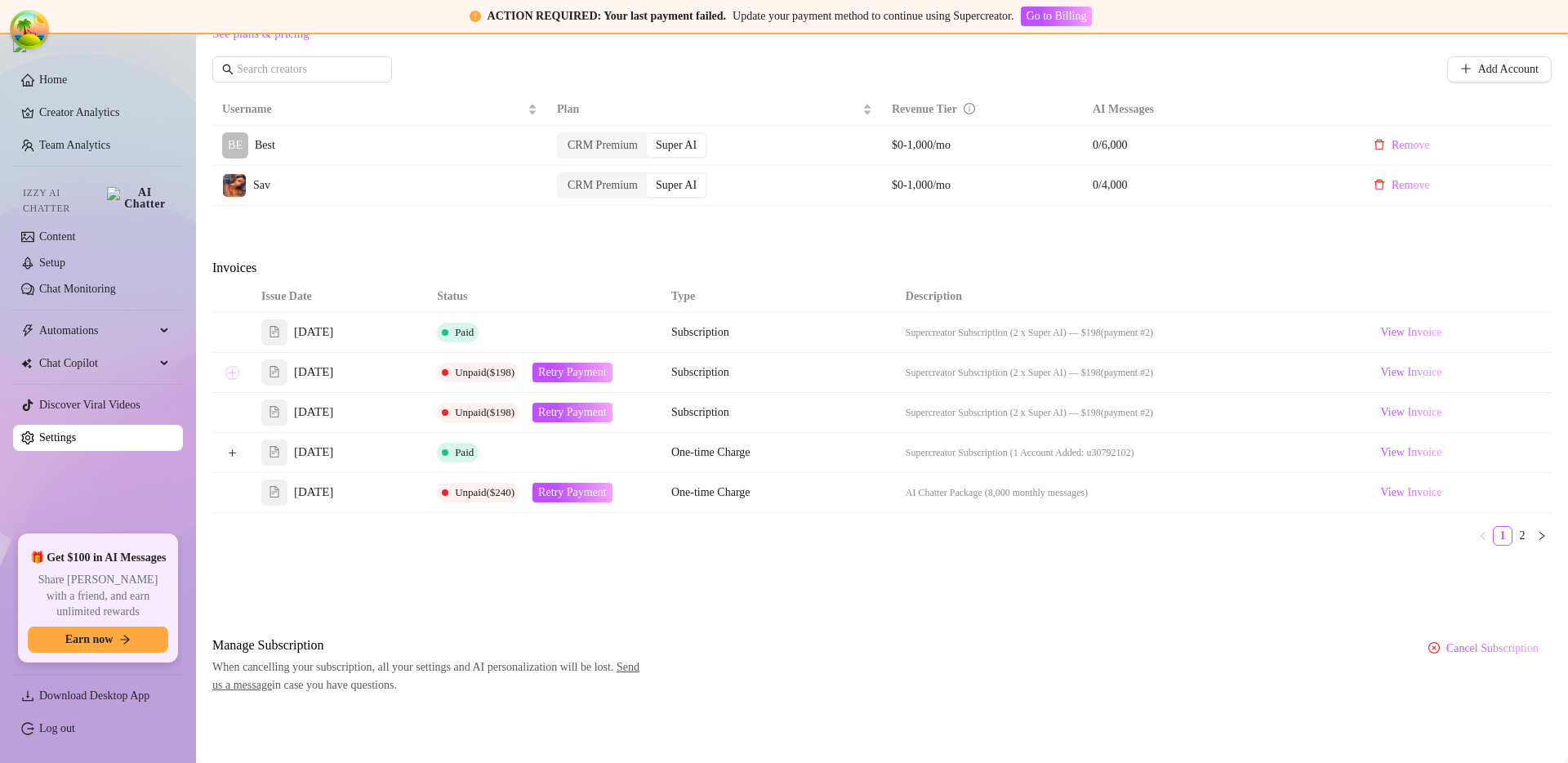
click at [227, 374] on button "Expand row" at bounding box center [232, 372] width 13 height 13
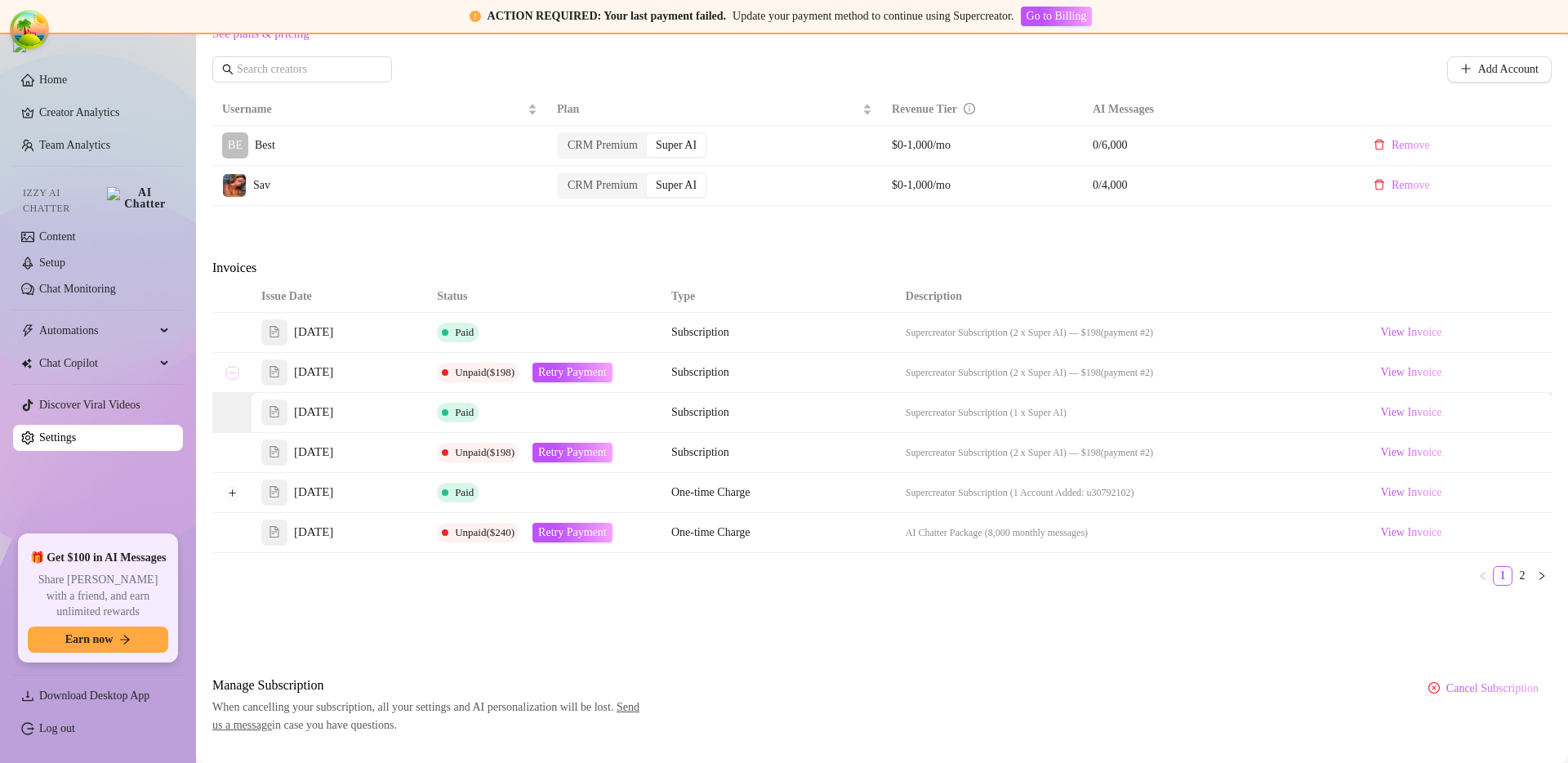
click at [227, 374] on button "Collapse row" at bounding box center [232, 372] width 13 height 13
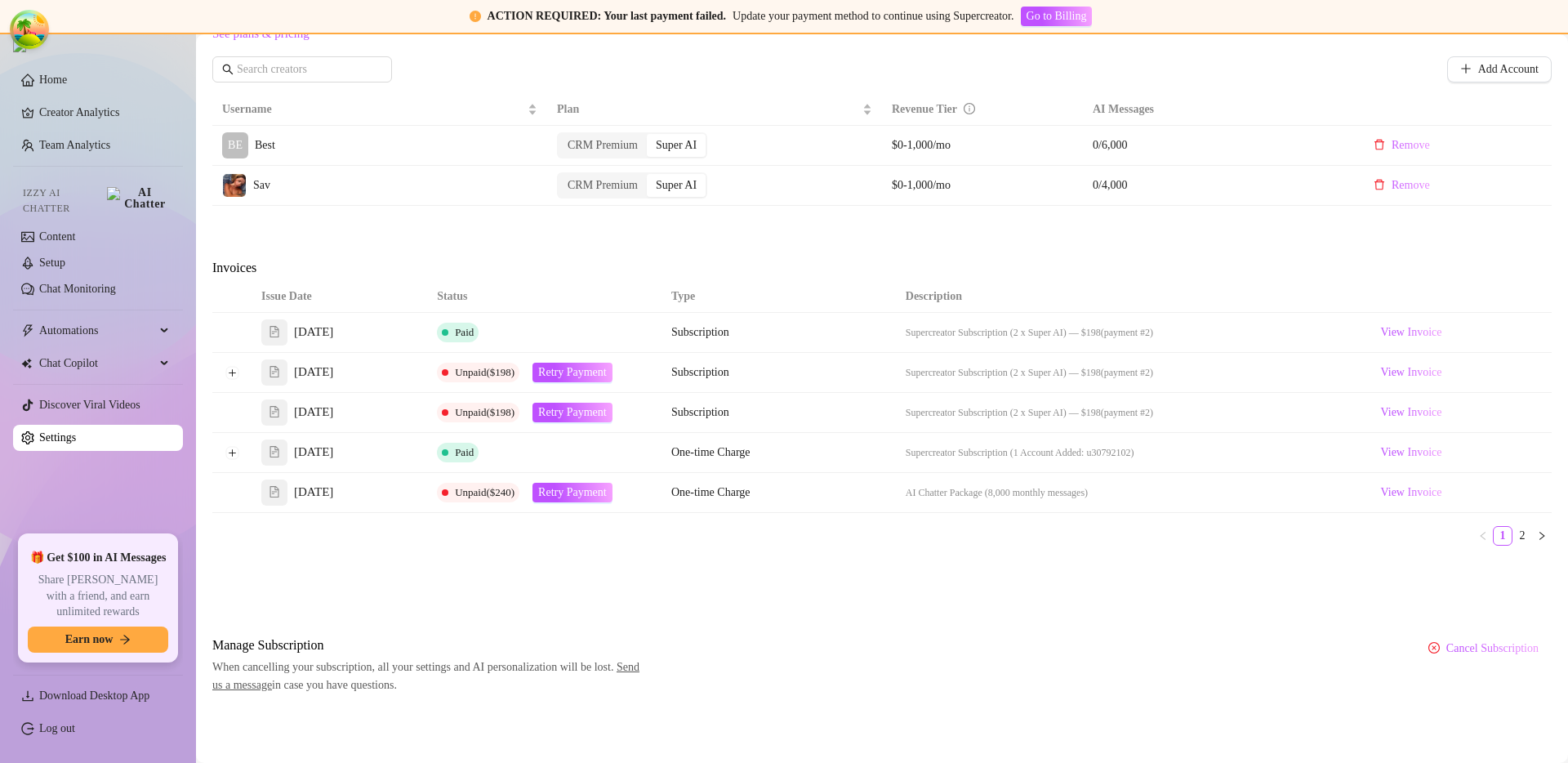
click at [236, 417] on td at bounding box center [233, 413] width 40 height 40
click at [232, 373] on button "Expand row" at bounding box center [232, 372] width 13 height 13
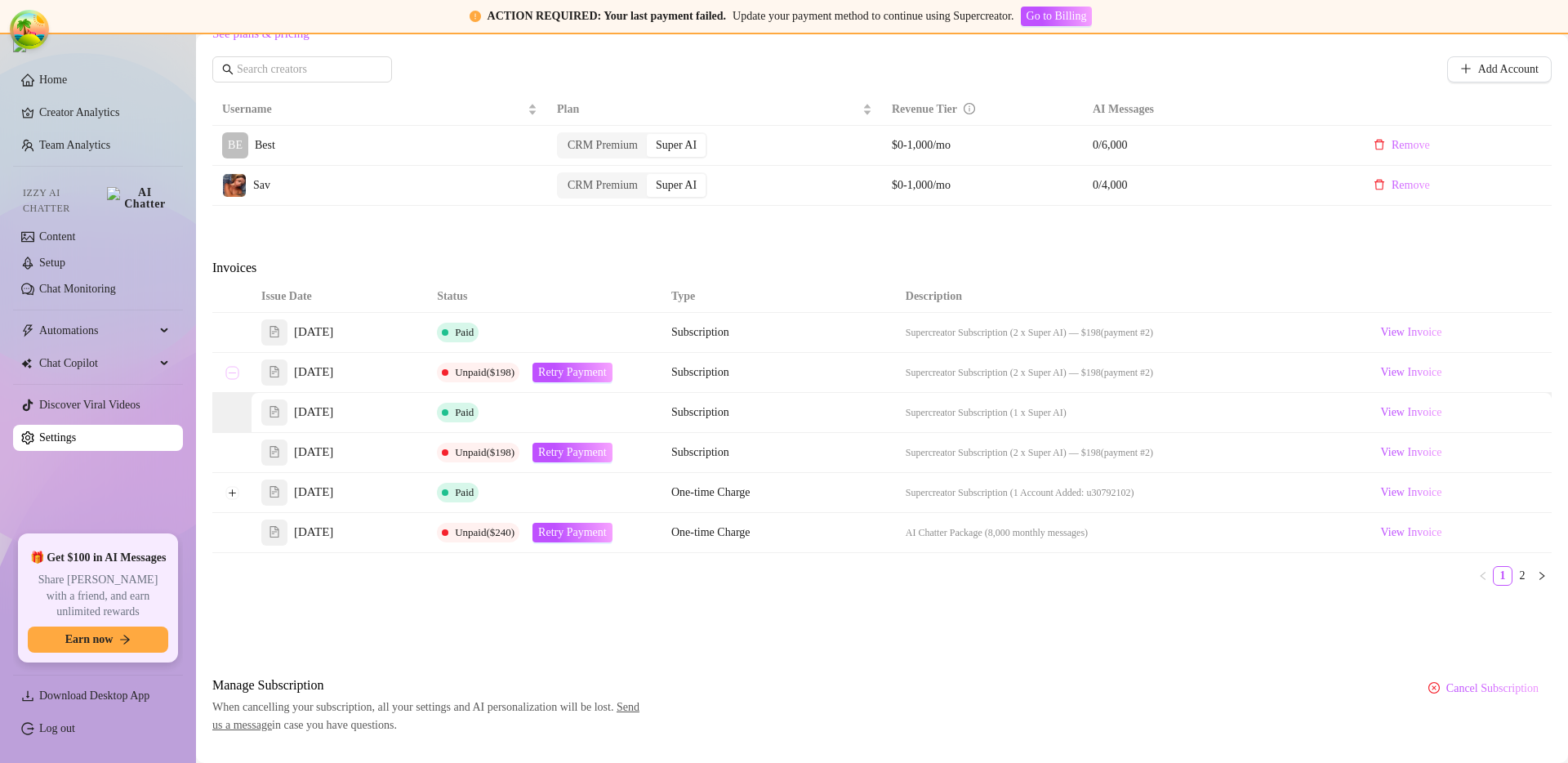
click at [232, 373] on button "Collapse row" at bounding box center [232, 372] width 13 height 13
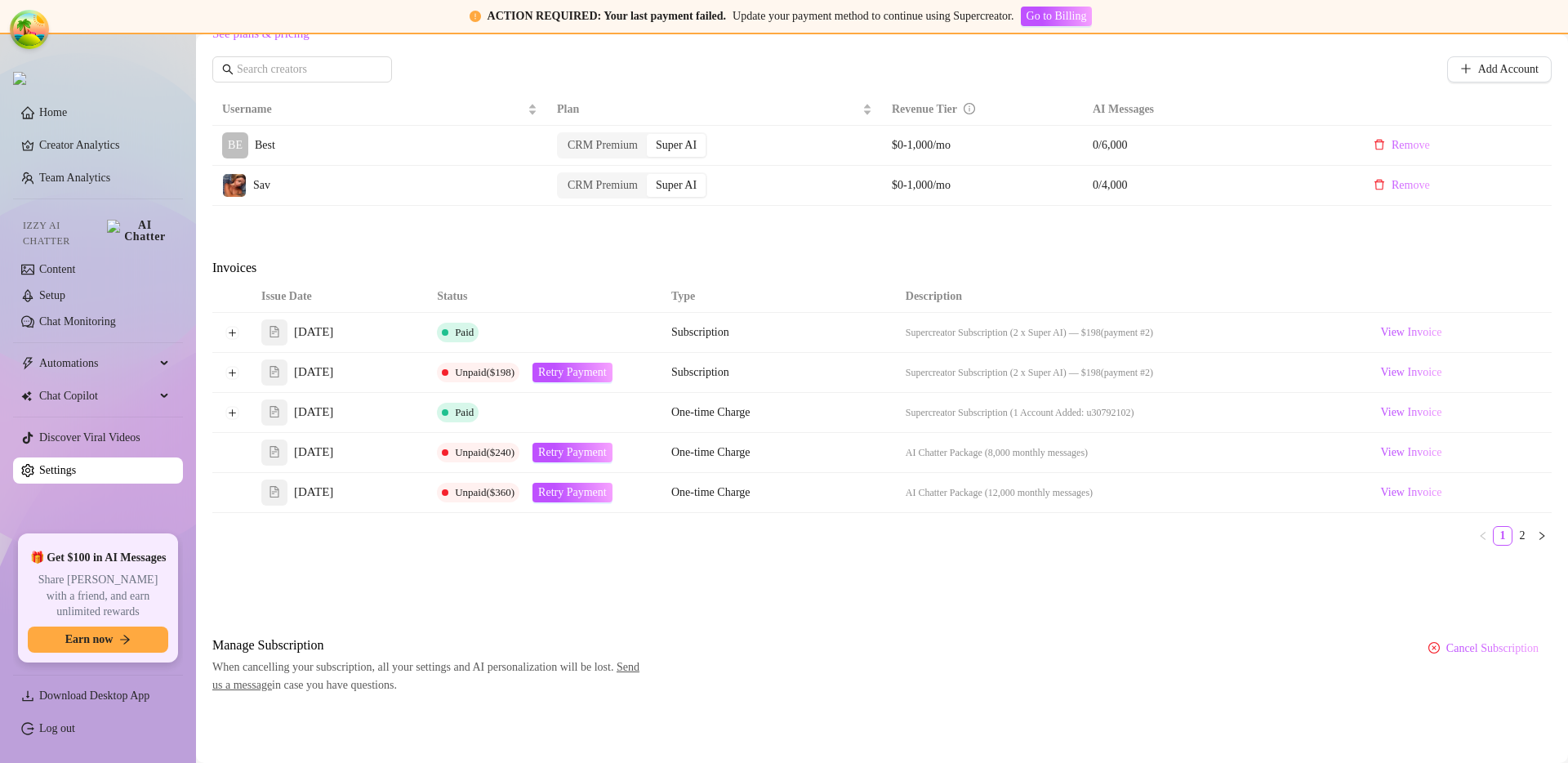
click at [1082, 595] on div "Attention: Payment Failed There was a problem with a recent payment. Please ret…" at bounding box center [882, 108] width 1339 height 1174
click at [229, 372] on button "Expand row" at bounding box center [232, 372] width 13 height 13
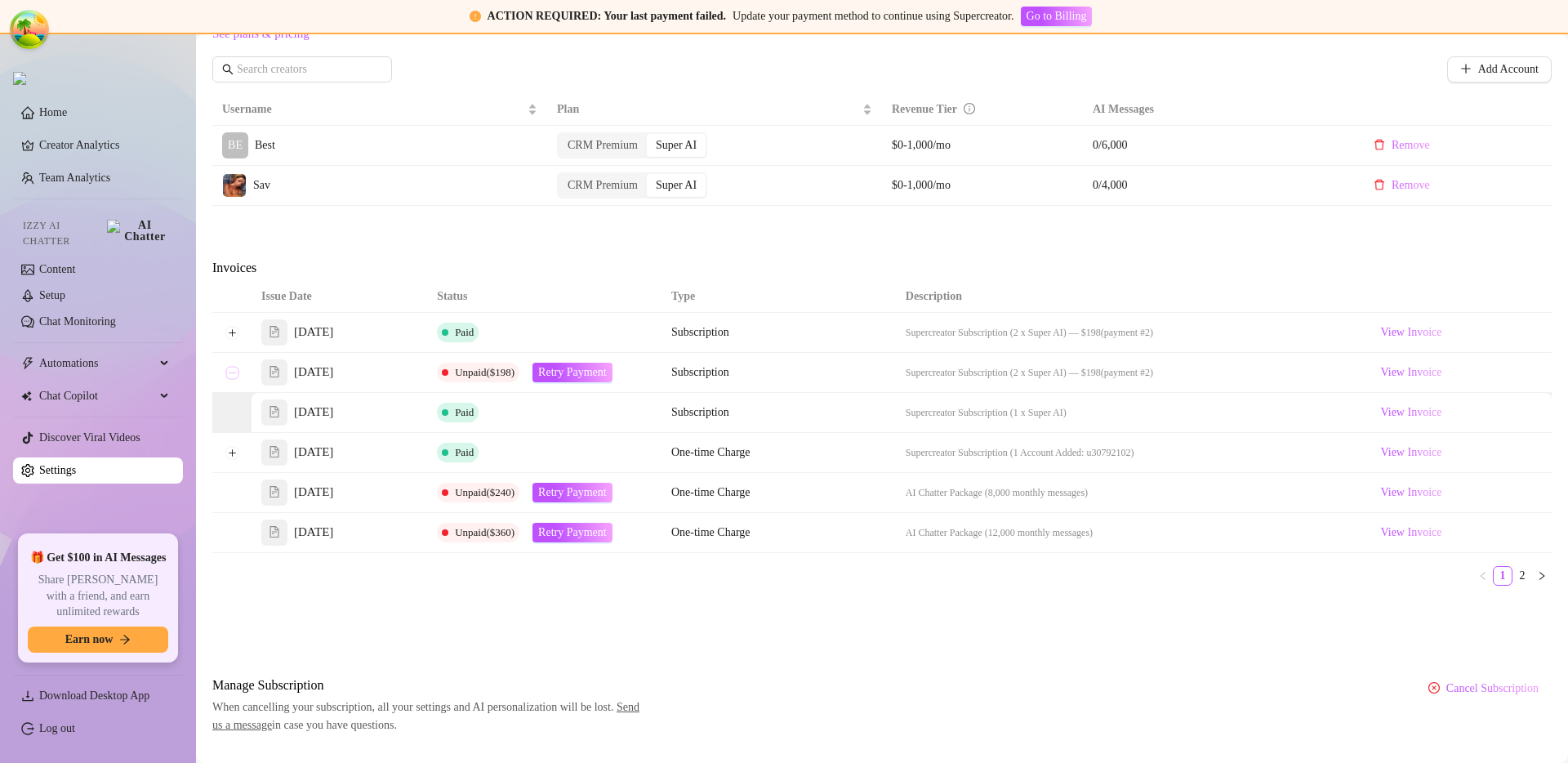
click at [229, 372] on button "Collapse row" at bounding box center [232, 372] width 13 height 13
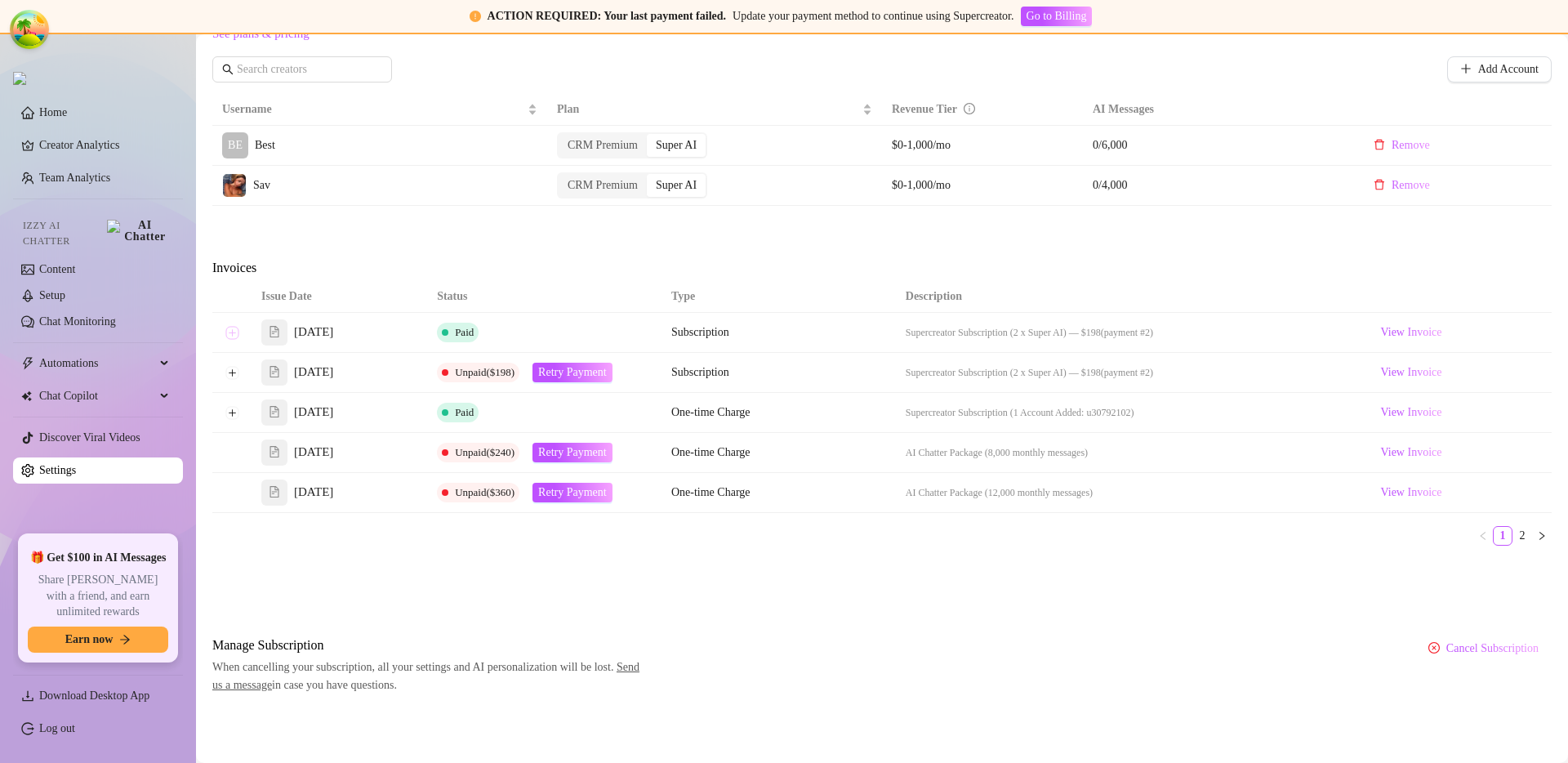
click at [233, 334] on button "Expand row" at bounding box center [232, 332] width 13 height 13
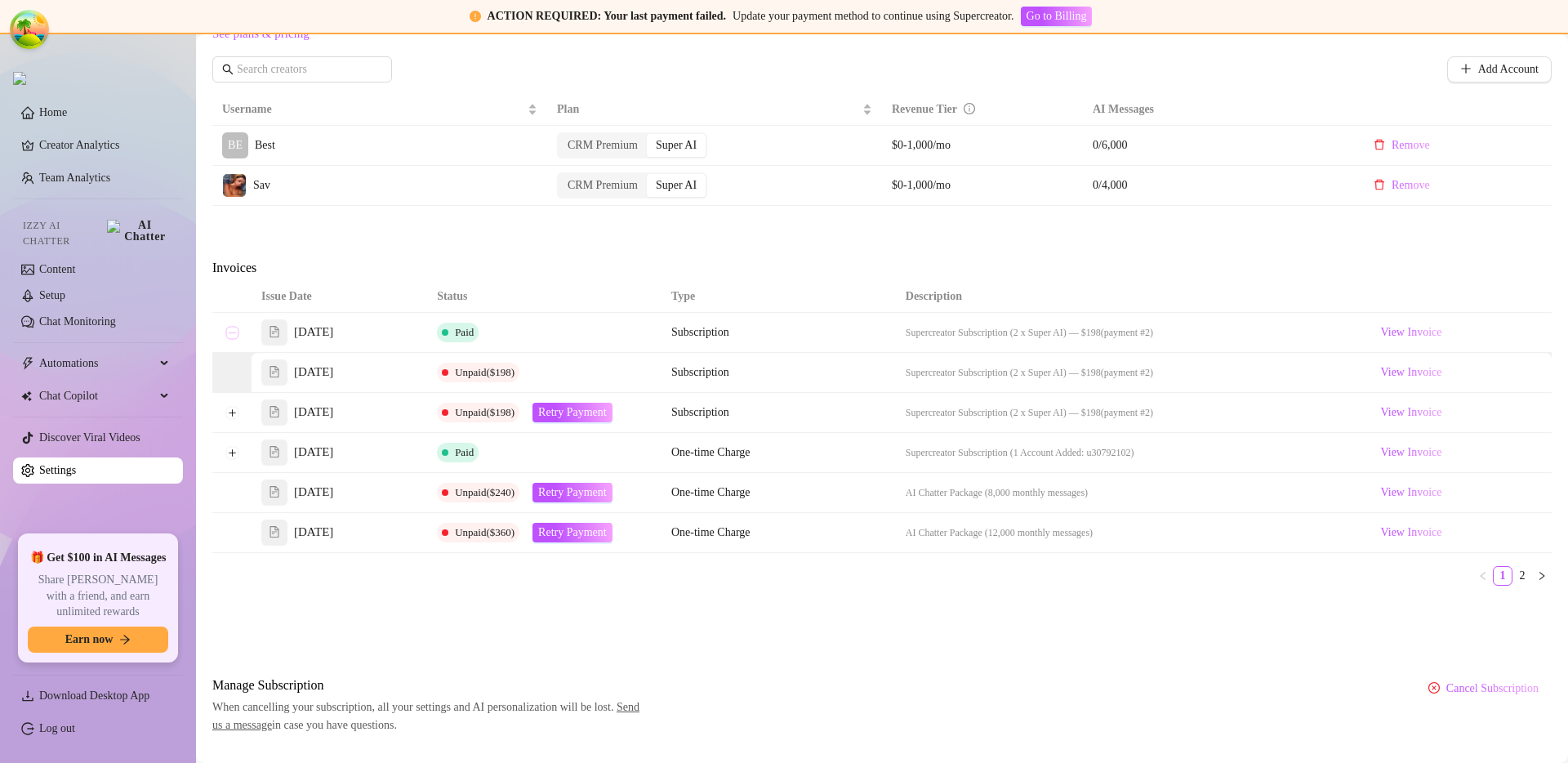
click at [233, 334] on button "Collapse row" at bounding box center [232, 332] width 13 height 13
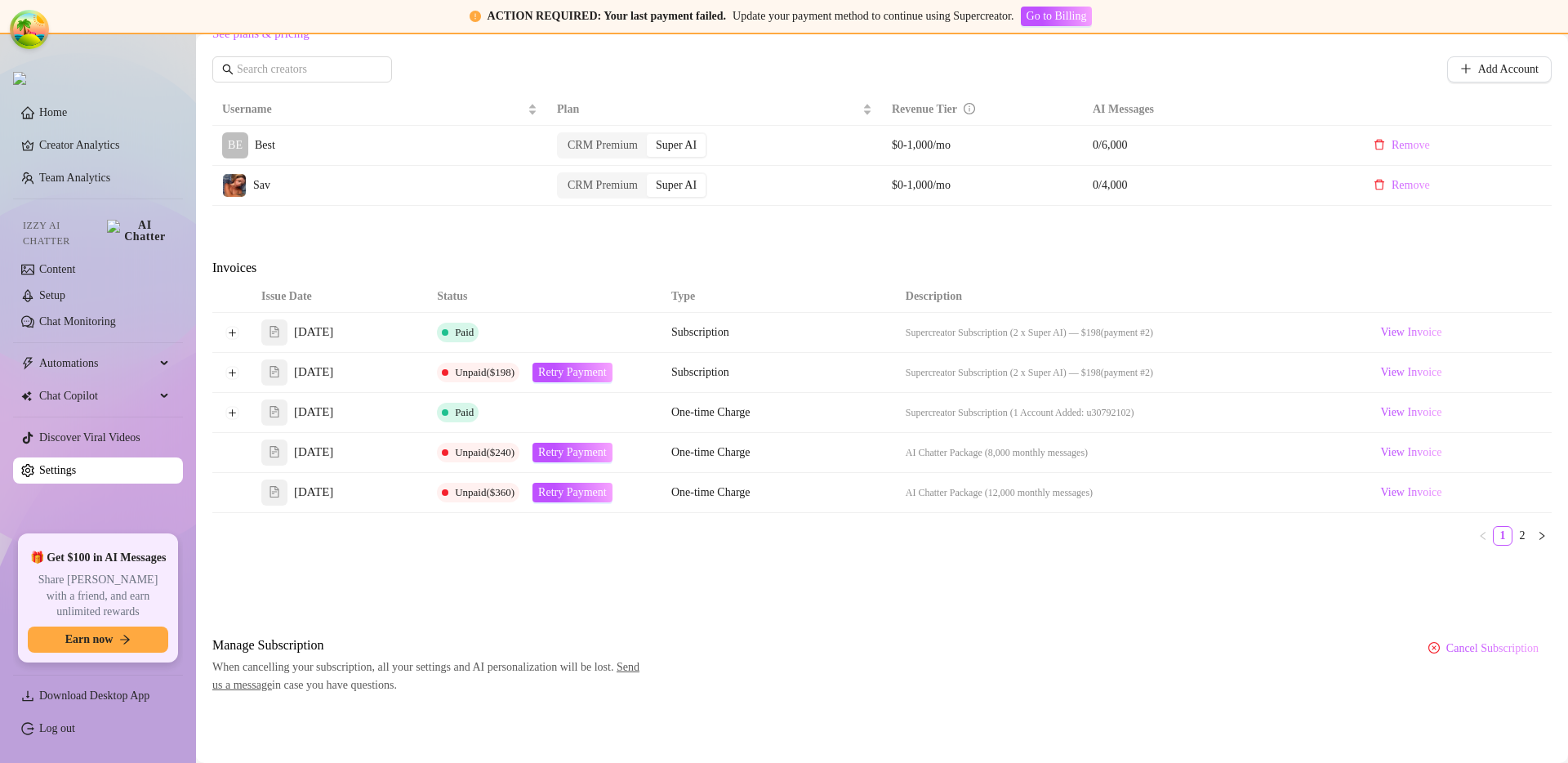
click at [643, 575] on div "Attention: Payment Failed There was a problem with a recent payment. Please ret…" at bounding box center [882, 108] width 1339 height 1174
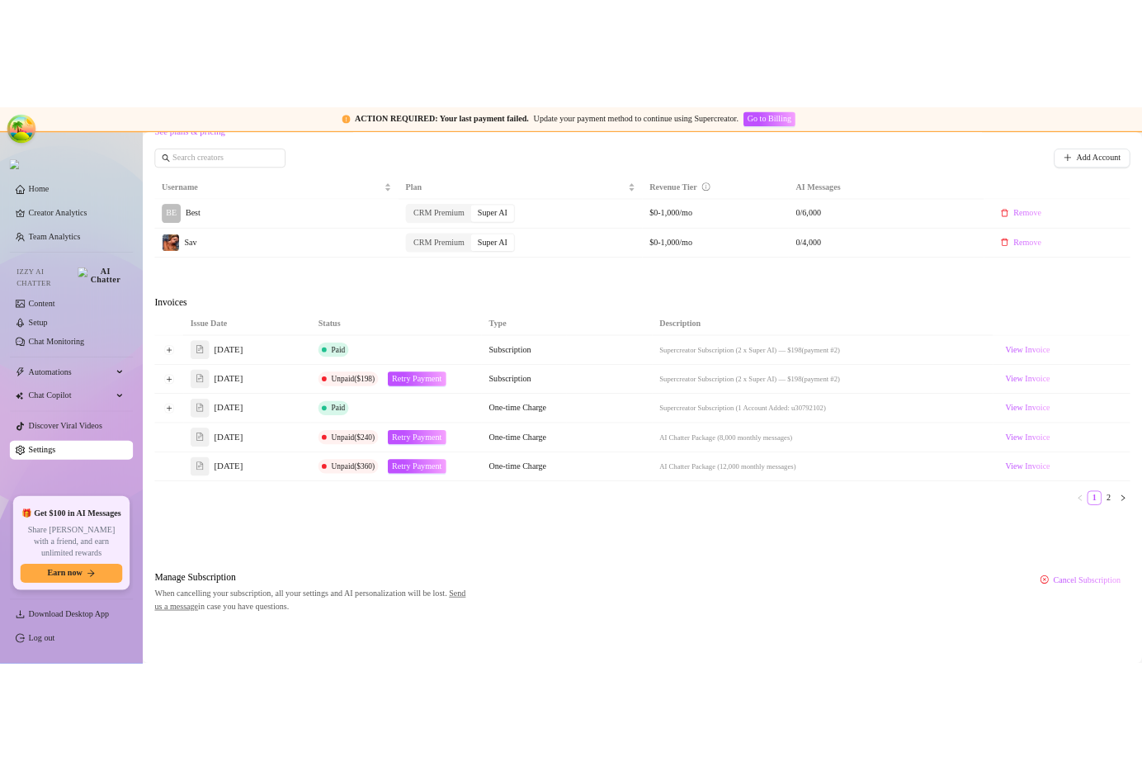
scroll to position [675, 0]
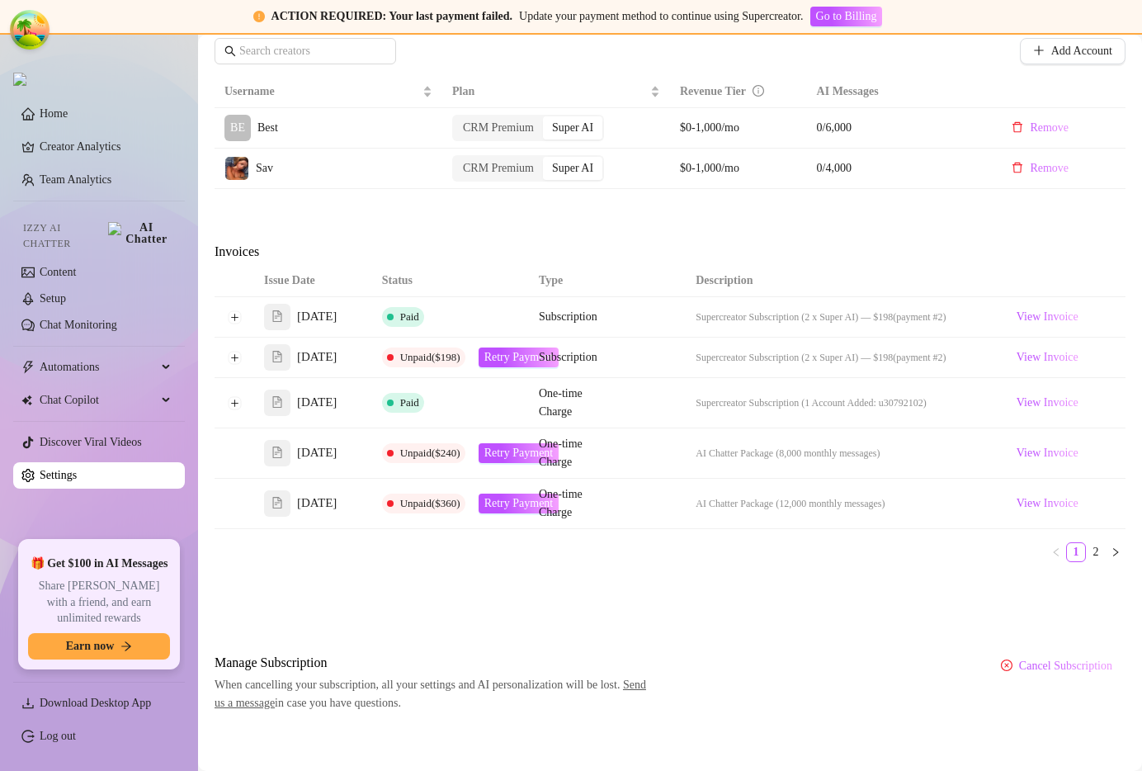
click at [1024, 265] on div "Invoices" at bounding box center [670, 253] width 911 height 23
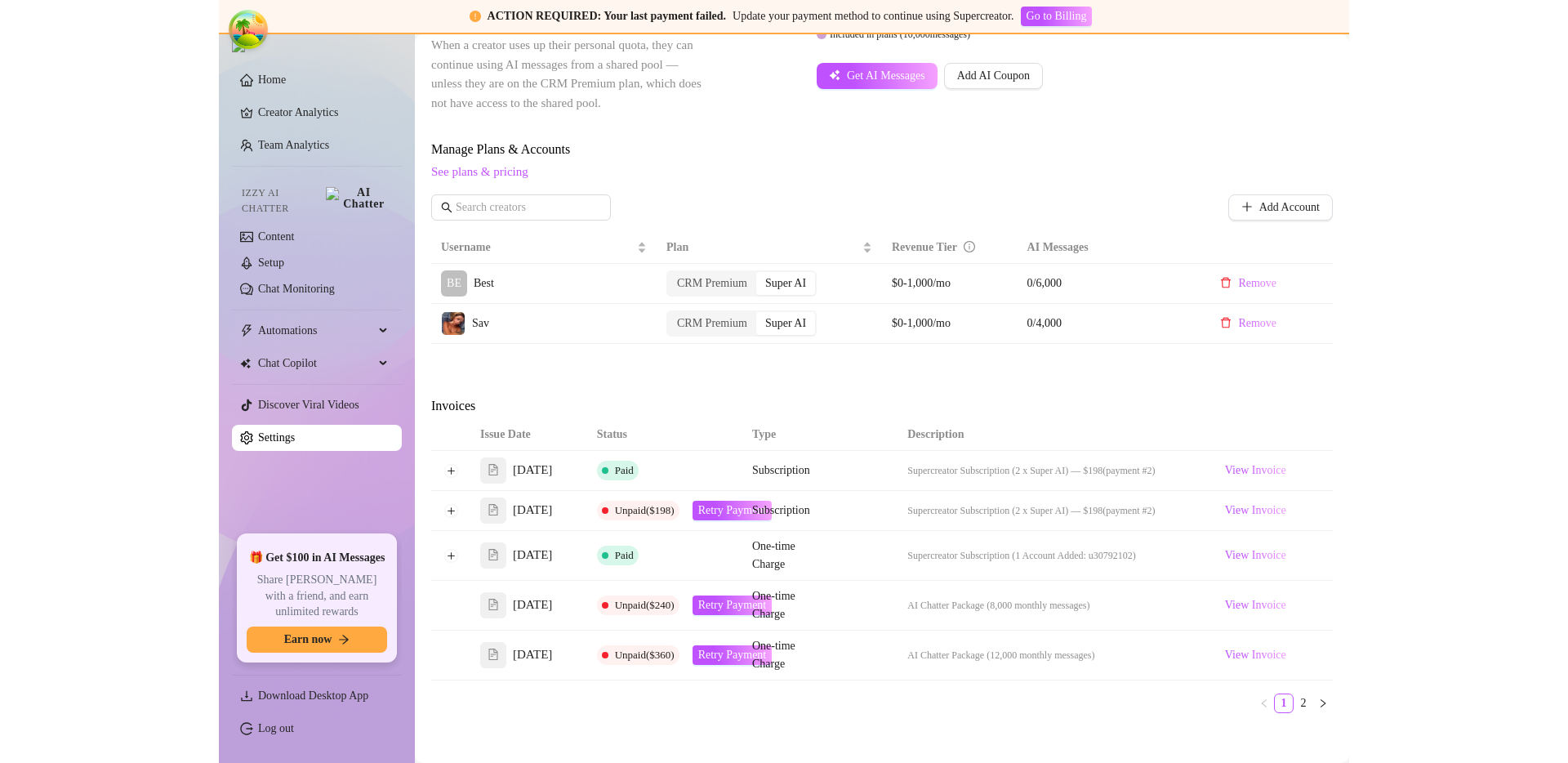
scroll to position [730, 0]
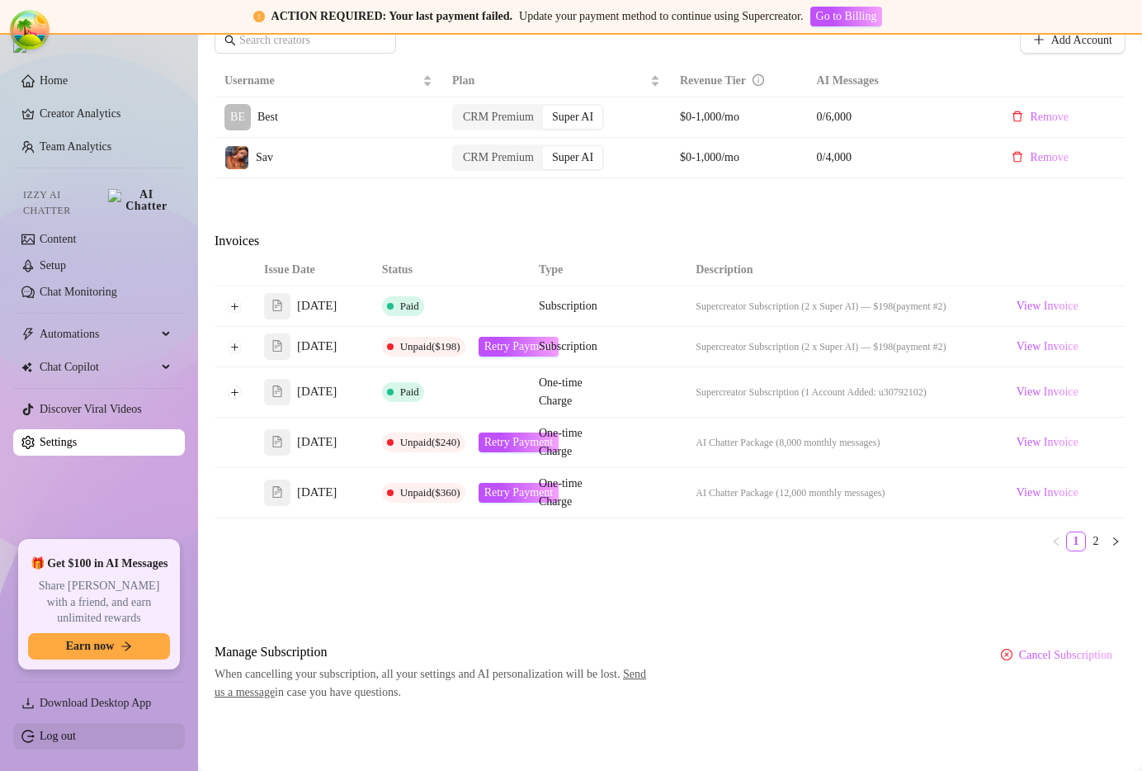
click at [76, 742] on link "Log out" at bounding box center [58, 735] width 36 height 12
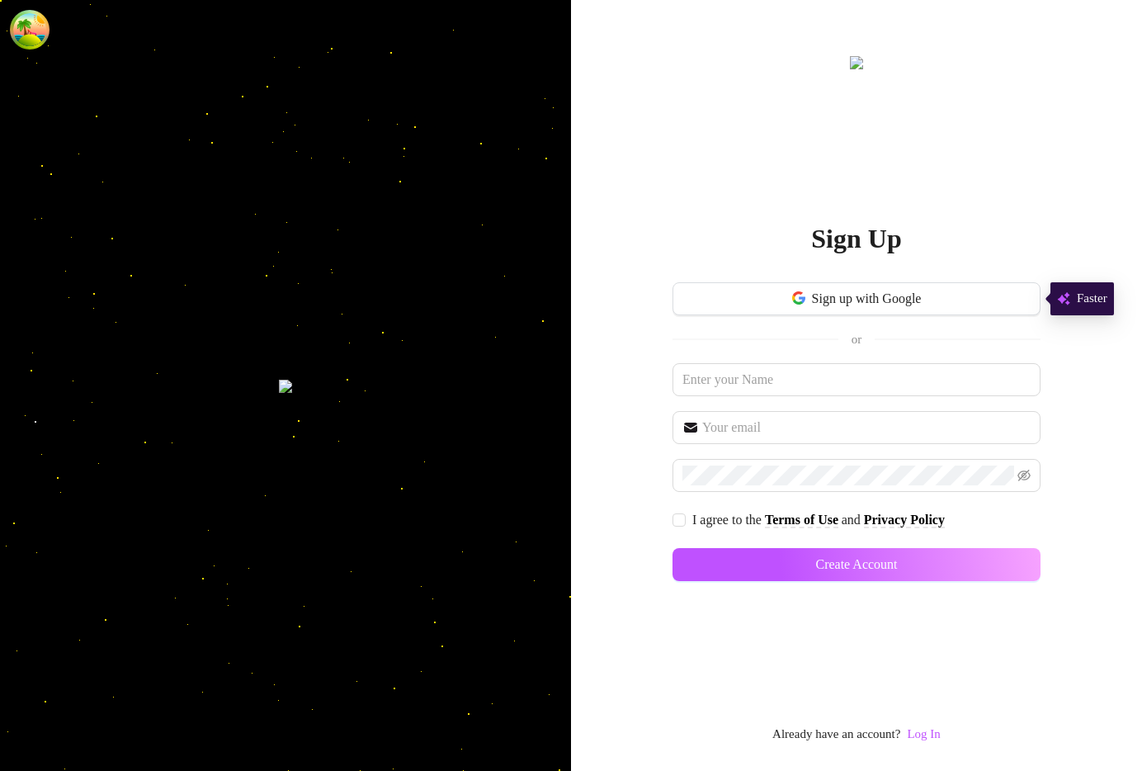
click at [951, 739] on div "Sign Up Sign up with Google or I agree to the Terms of Use and Privacy Policy C…" at bounding box center [857, 399] width 368 height 692
click at [929, 739] on link "Log In" at bounding box center [923, 733] width 33 height 13
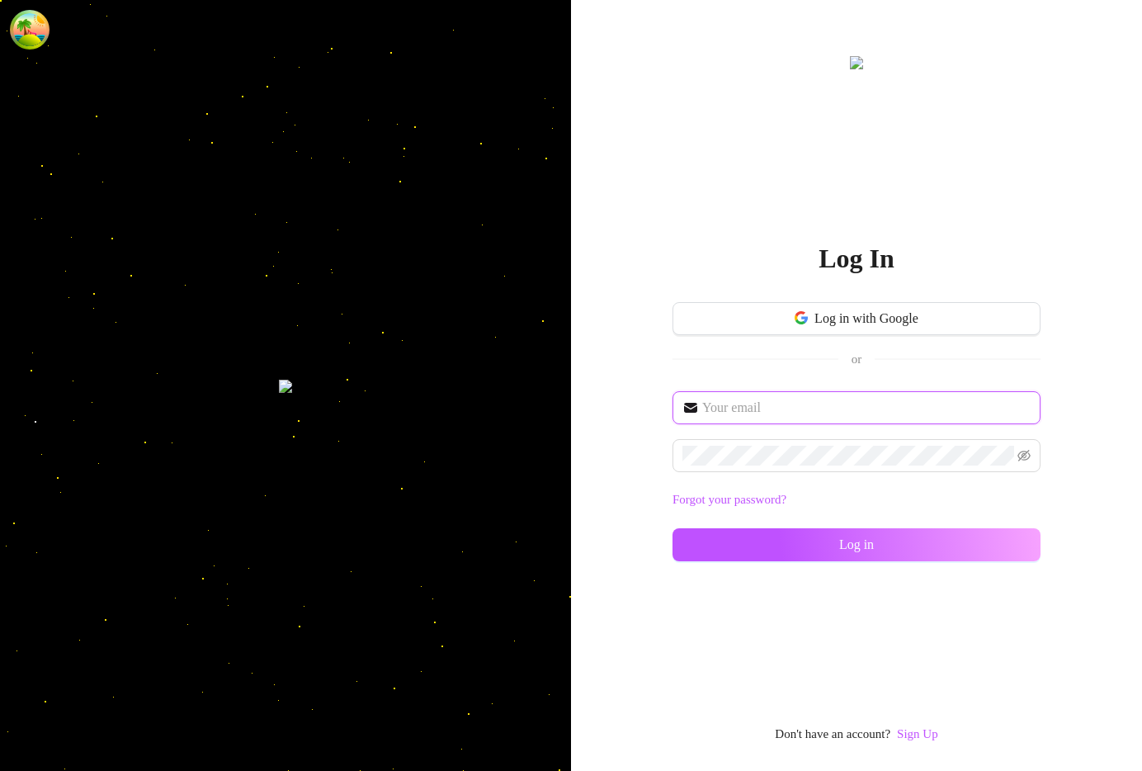
click at [801, 412] on input "text" at bounding box center [866, 408] width 328 height 20
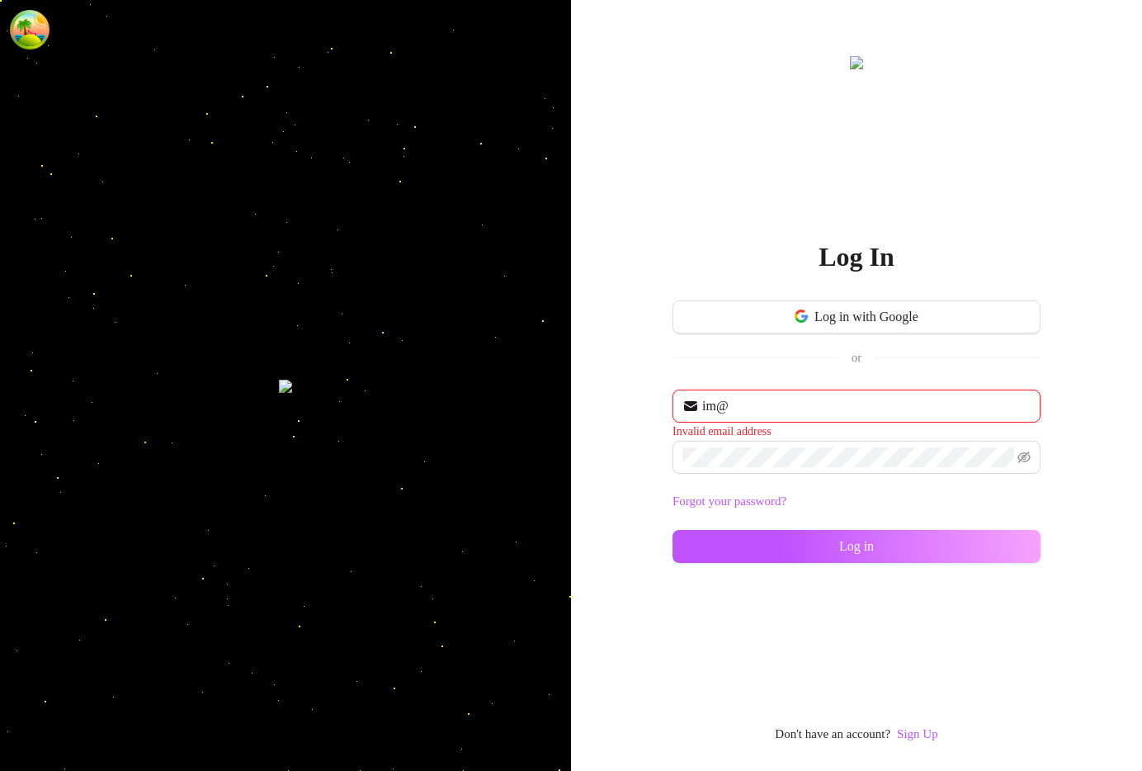
type input "im@supercreator.app"
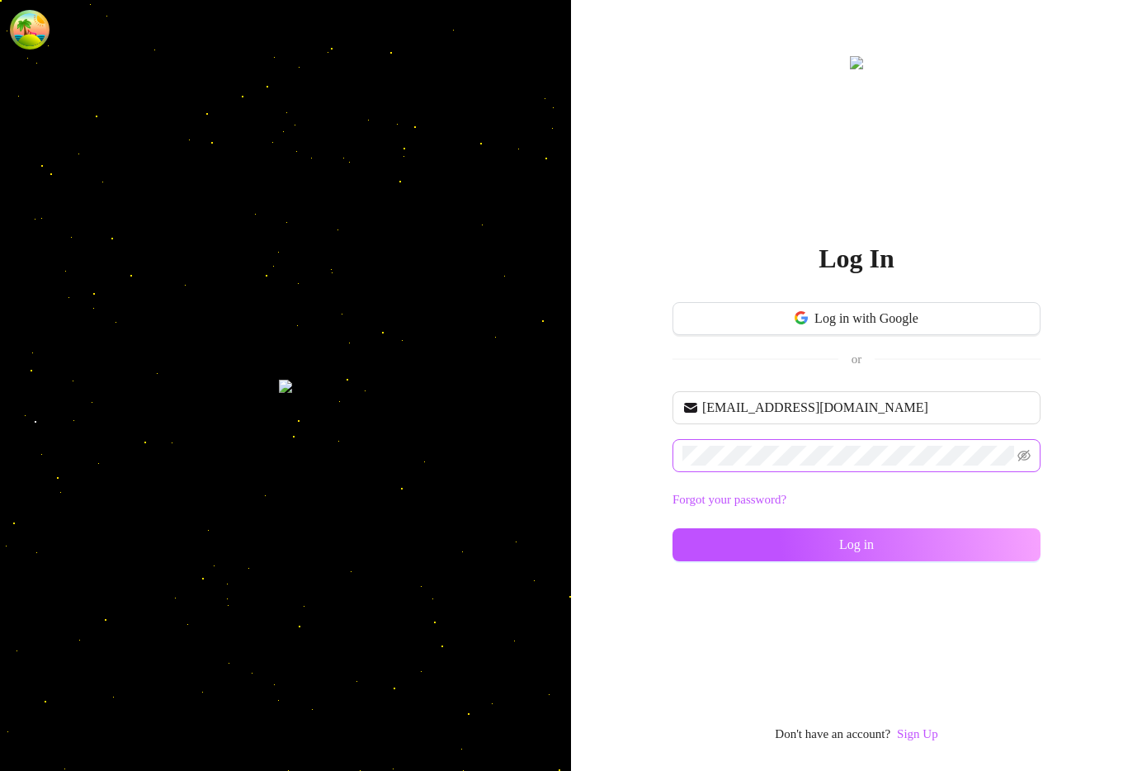
click at [807, 441] on span at bounding box center [857, 455] width 368 height 33
click at [750, 567] on div "im@supercreator.app Forgot your password? Log in" at bounding box center [857, 483] width 368 height 185
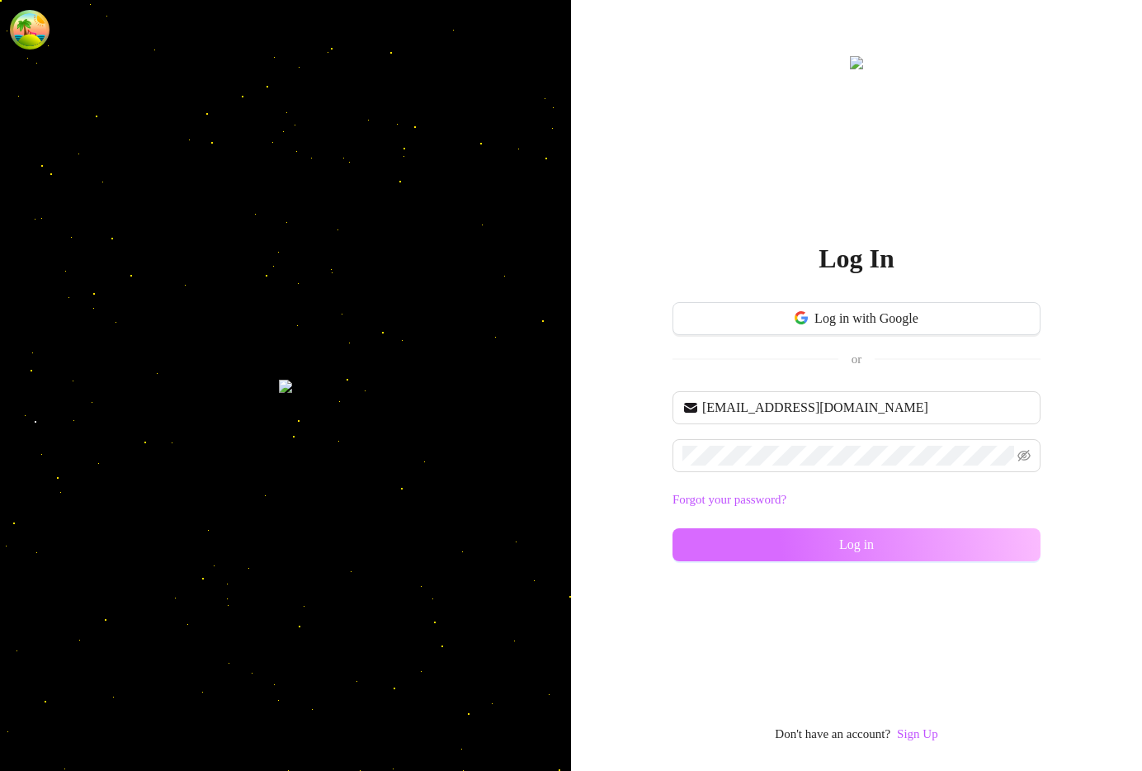
click at [761, 553] on button "Log in" at bounding box center [857, 544] width 368 height 33
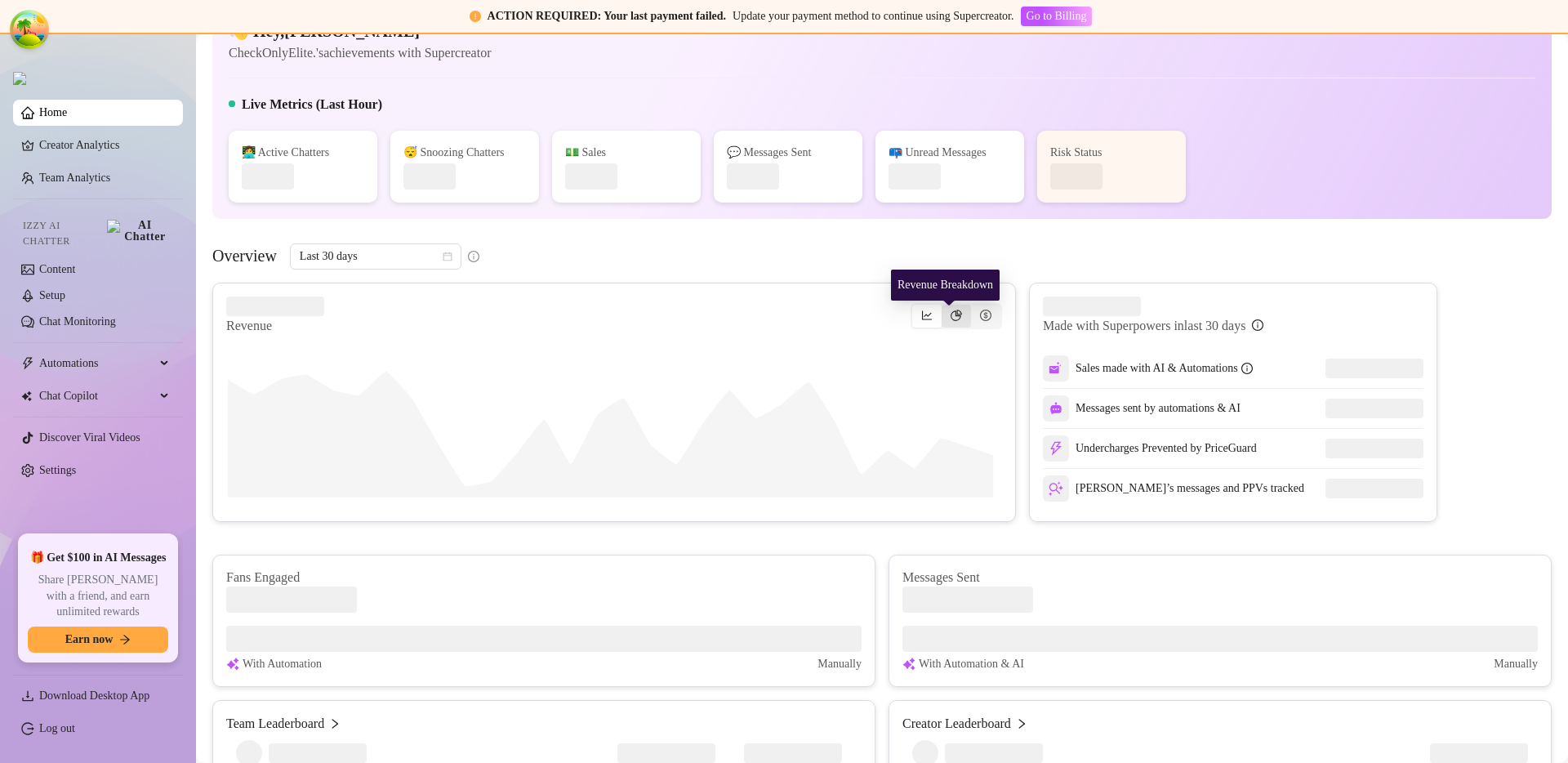
scroll to position [64, 0]
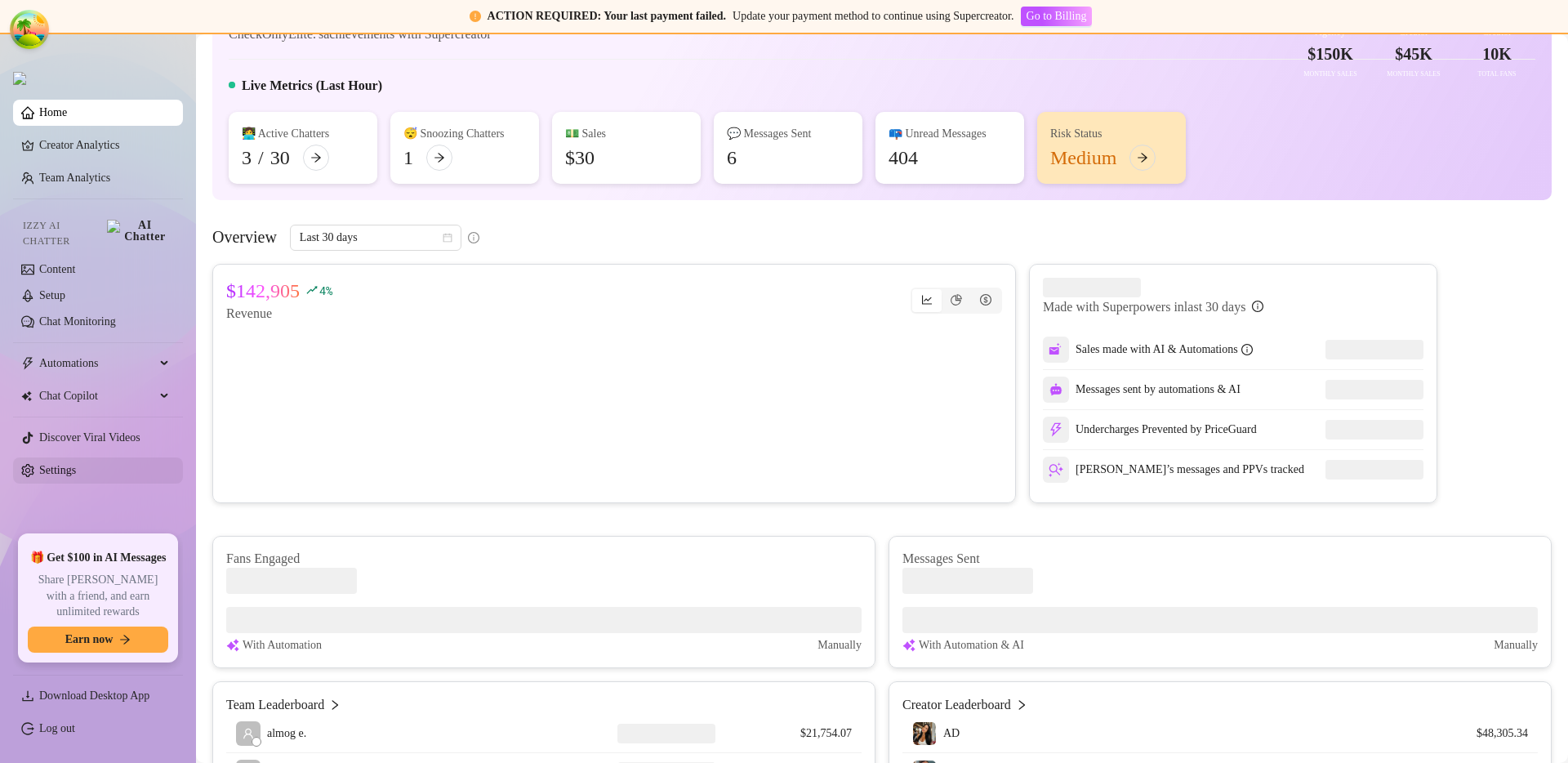
click at [76, 468] on link "Settings" at bounding box center [57, 470] width 37 height 12
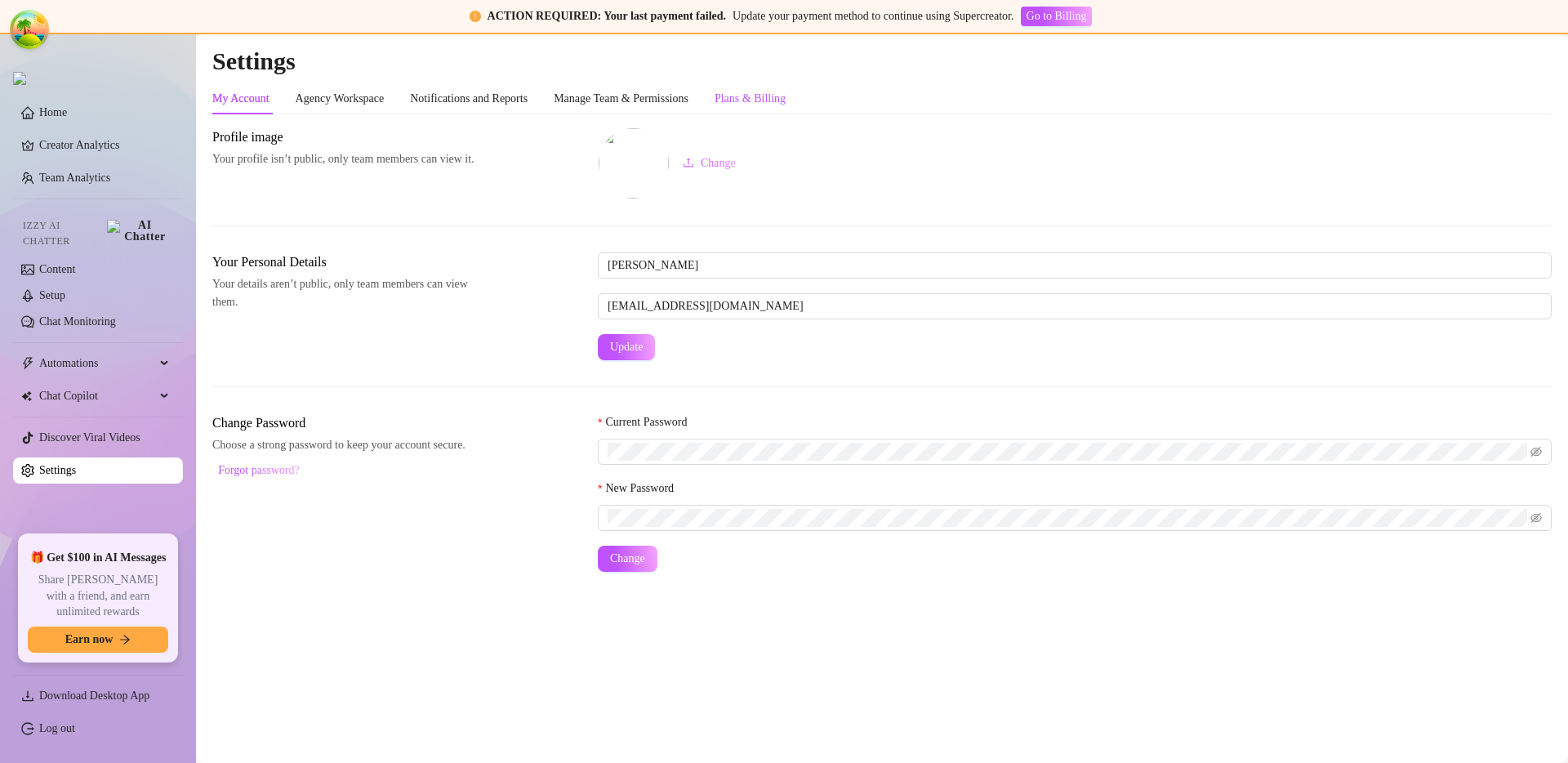
click at [786, 95] on div "Plans & Billing" at bounding box center [750, 99] width 71 height 18
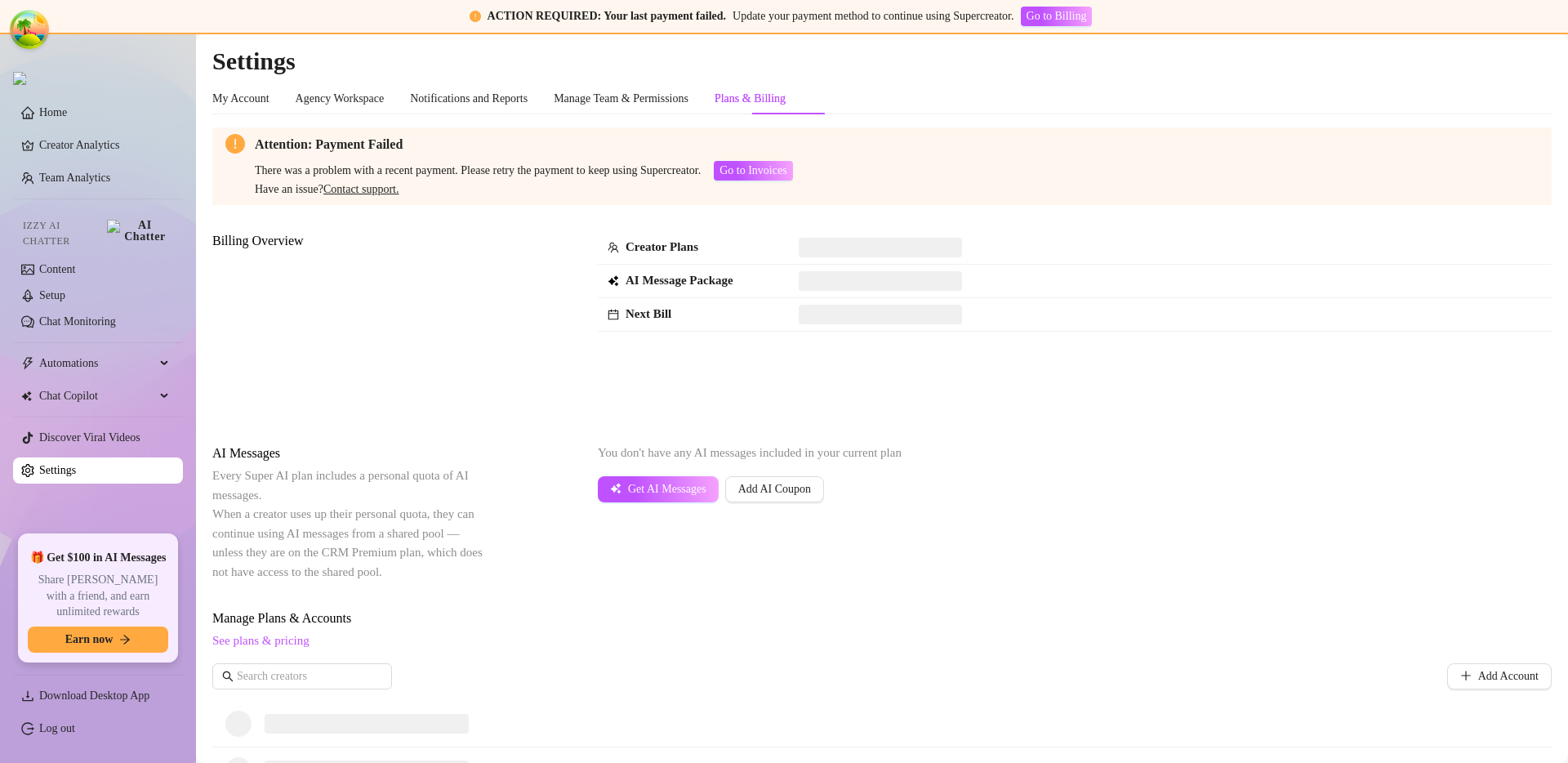
scroll to position [486, 0]
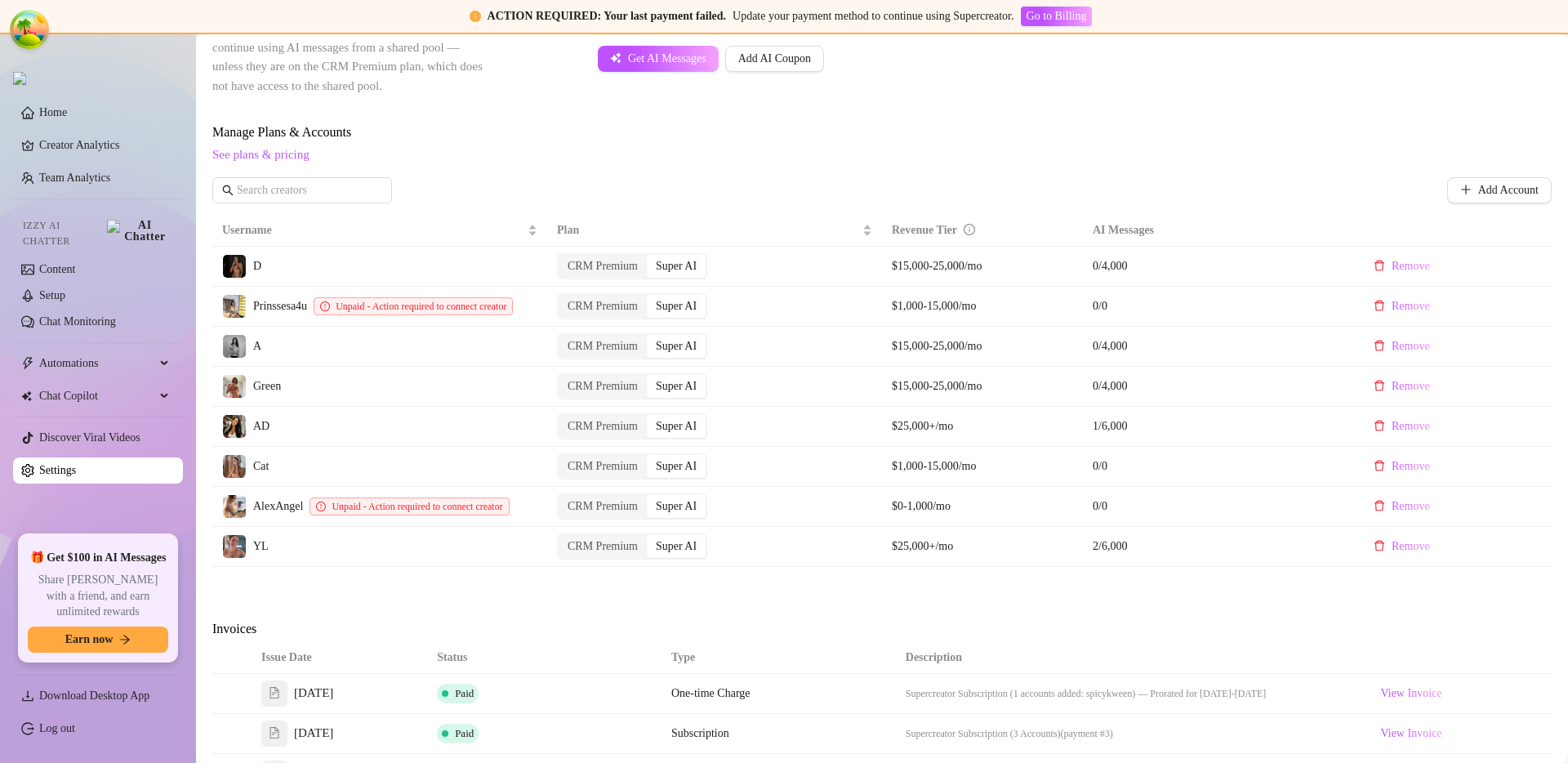
click at [852, 180] on div "Add Account" at bounding box center [882, 190] width 1339 height 26
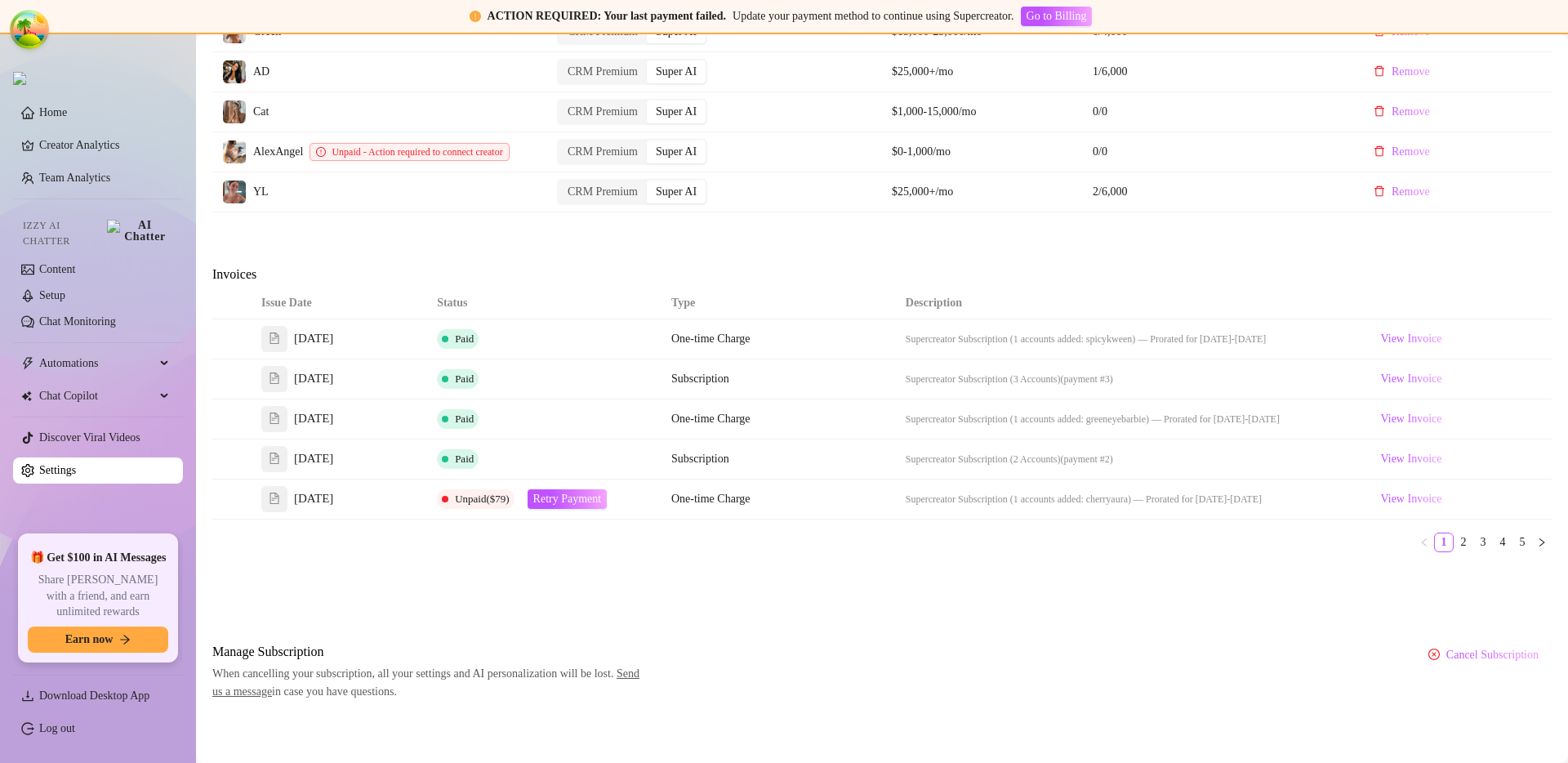
scroll to position [836, 0]
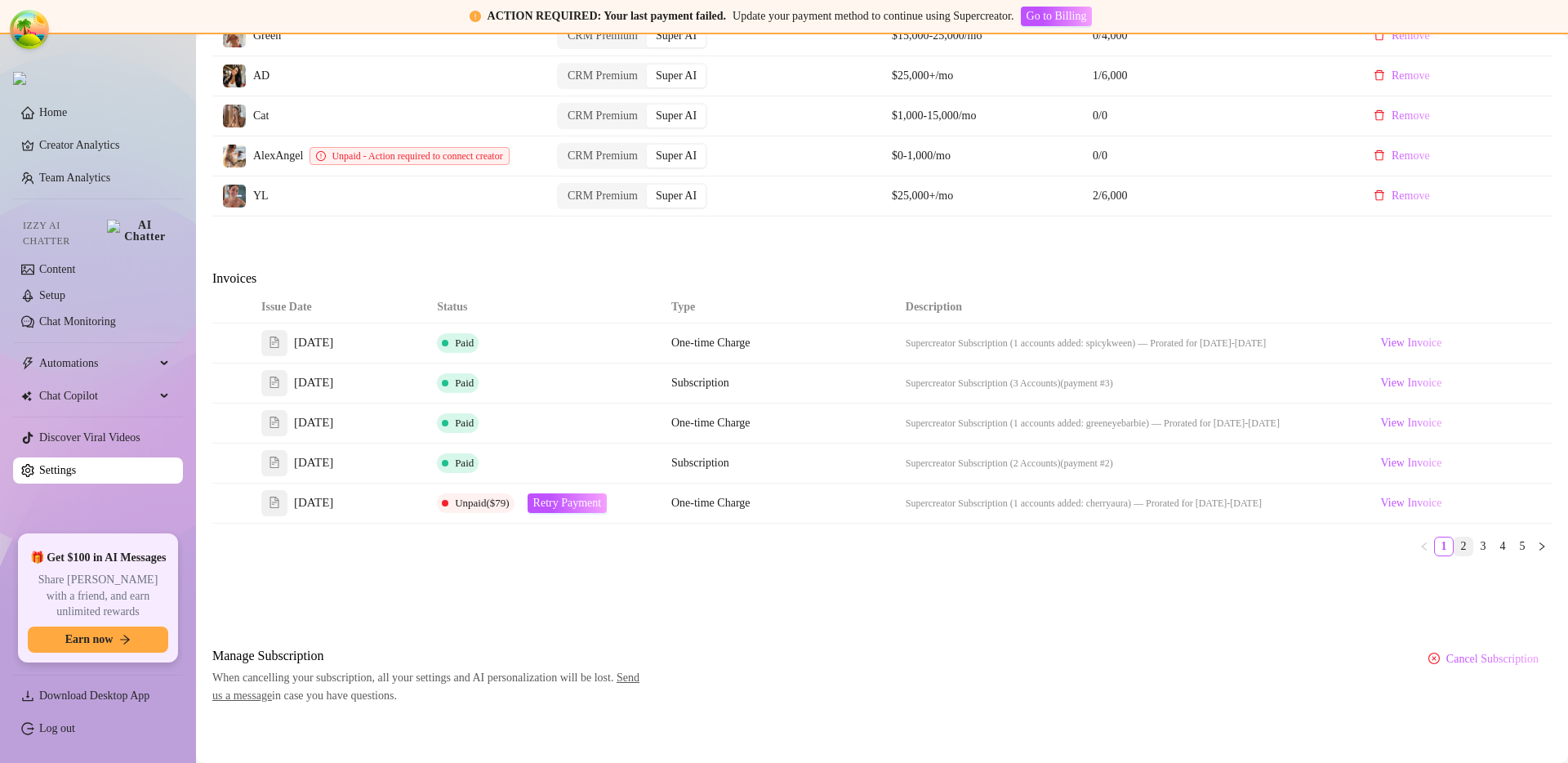
click at [1129, 555] on link "2" at bounding box center [1464, 546] width 18 height 18
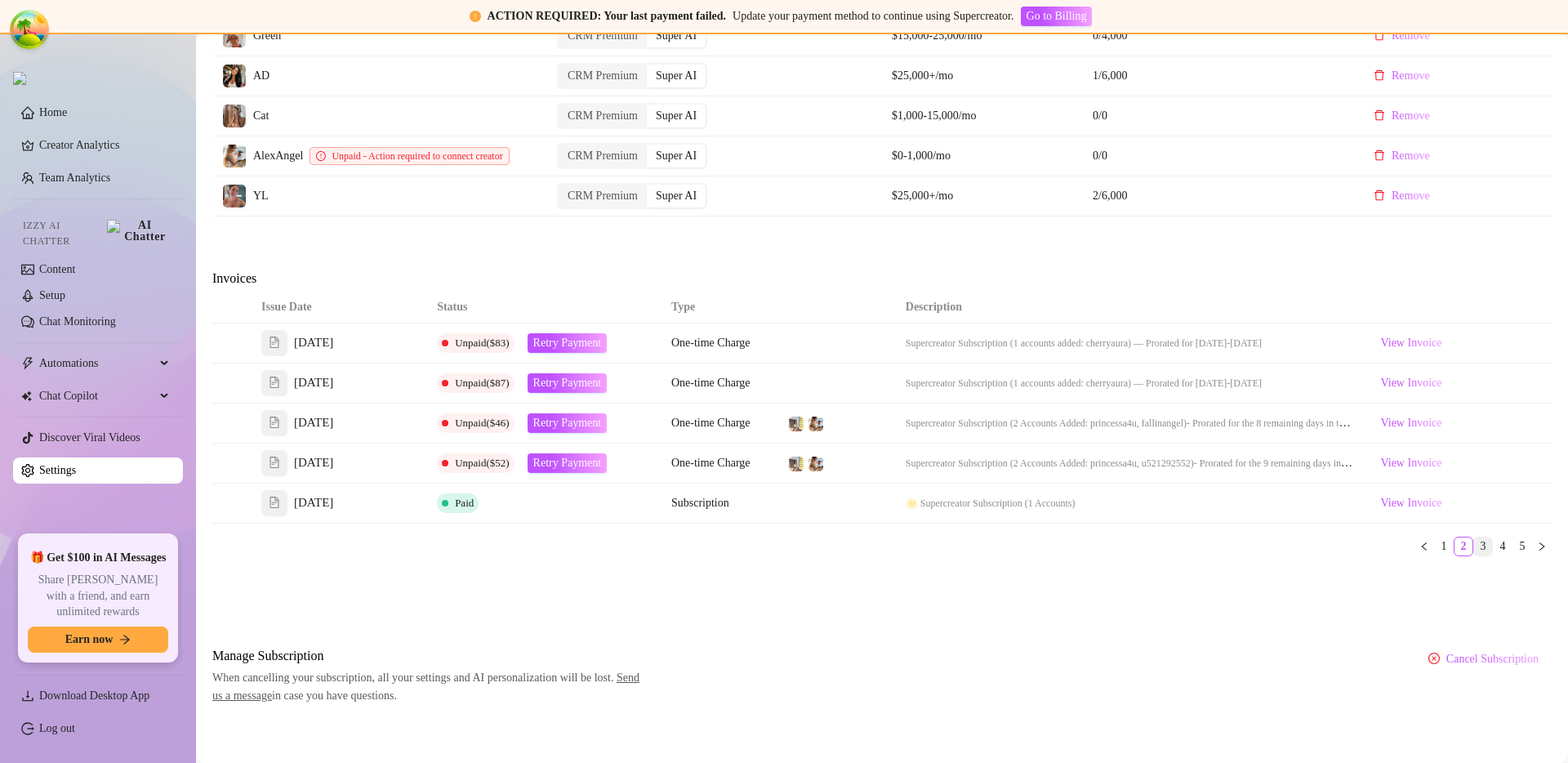
click at [1129, 555] on link "3" at bounding box center [1484, 546] width 18 height 18
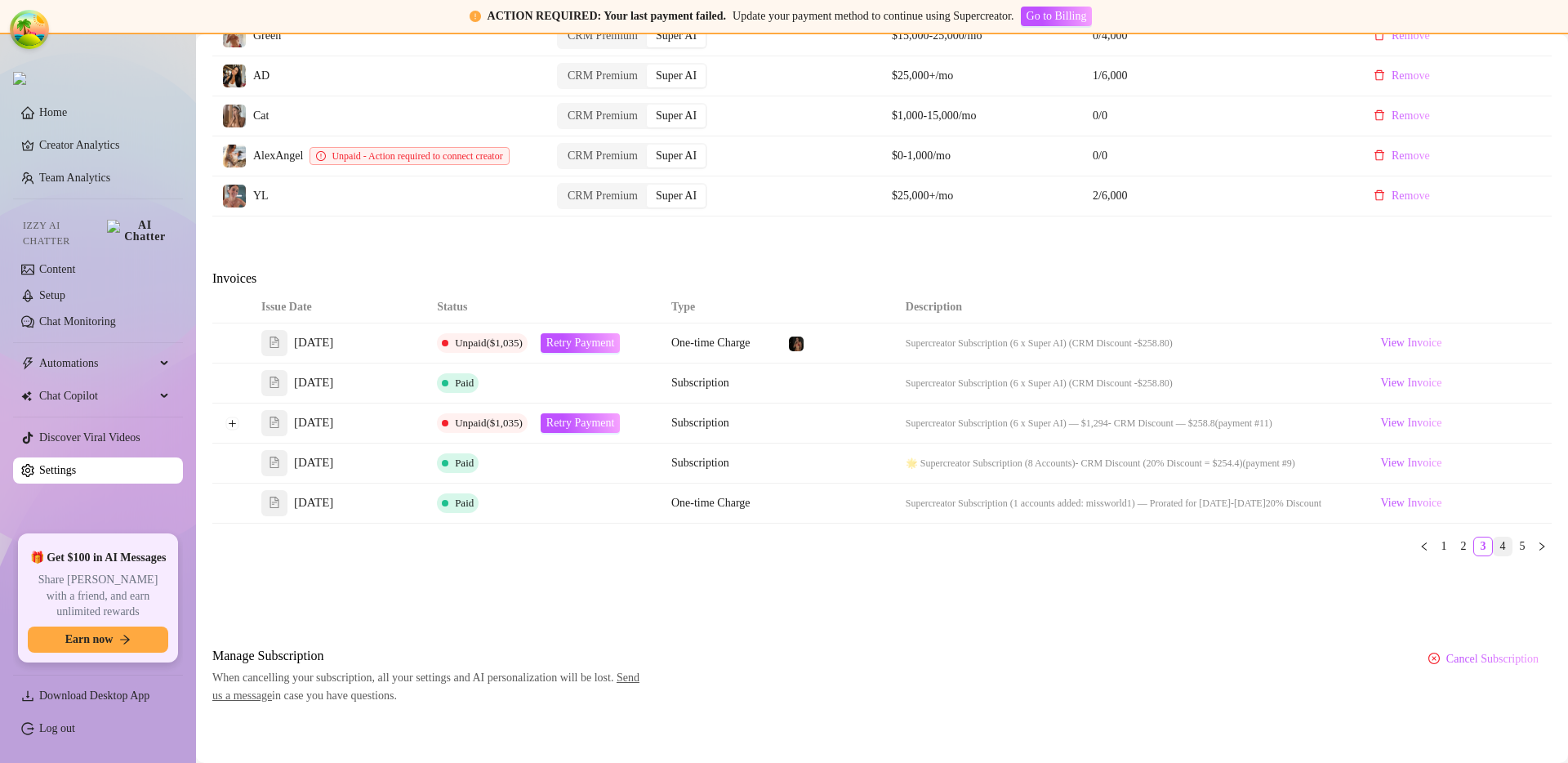
click at [1129, 555] on link "4" at bounding box center [1503, 546] width 18 height 18
click at [1129, 555] on link "5" at bounding box center [1522, 546] width 18 height 18
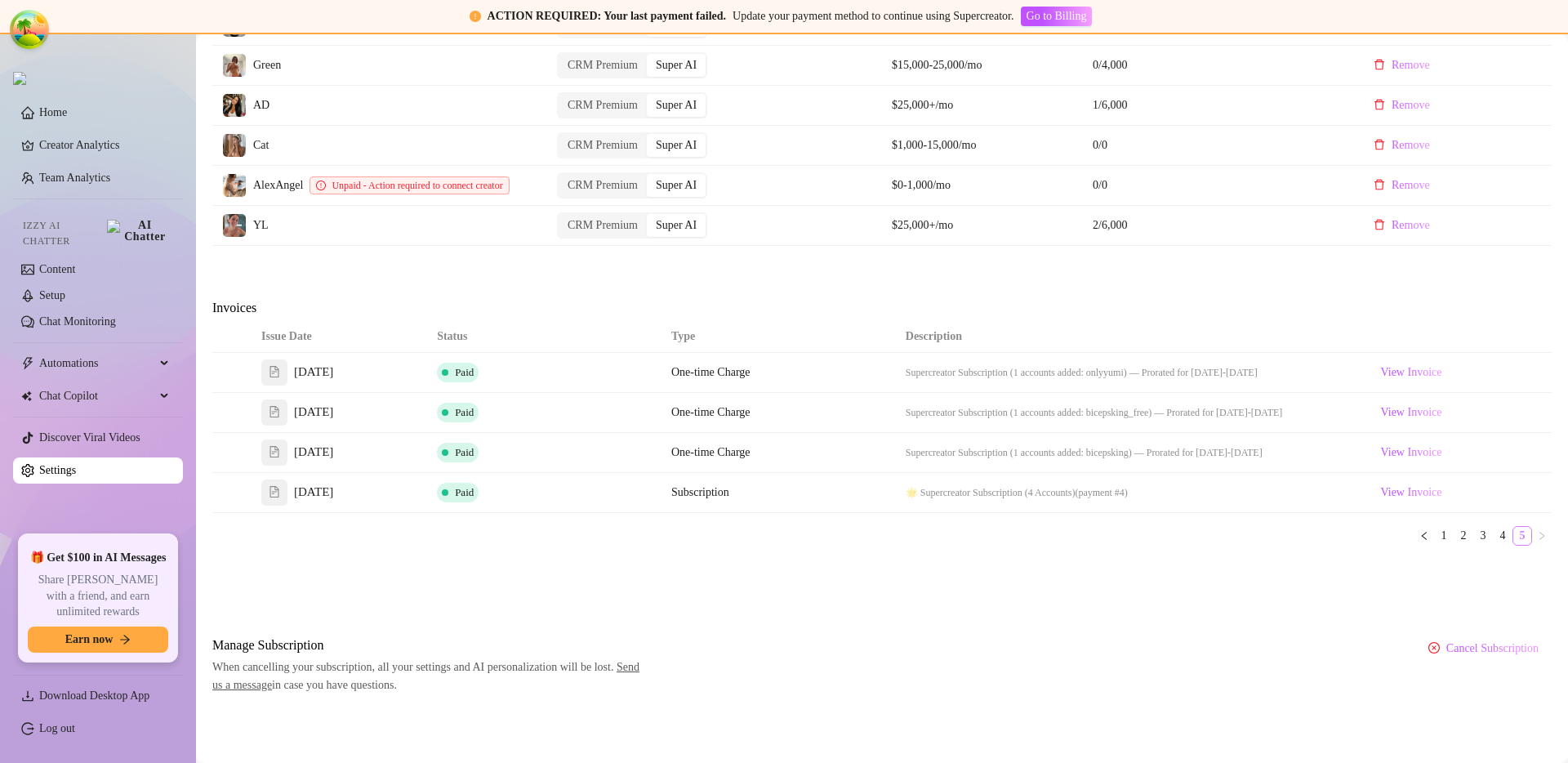
scroll to position [816, 0]
click at [1129, 534] on link "1" at bounding box center [1444, 535] width 18 height 18
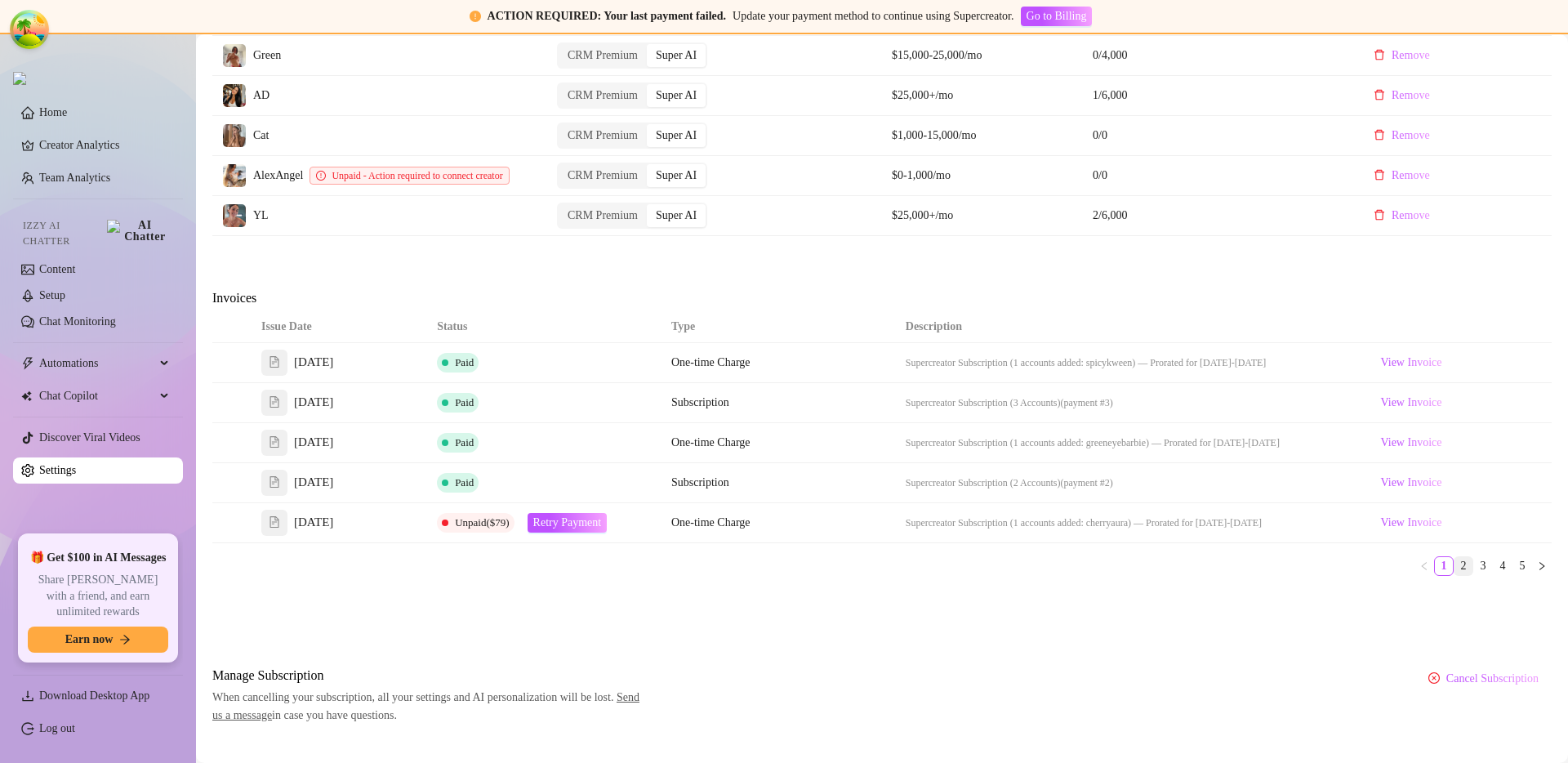
click at [1129, 575] on link "2" at bounding box center [1464, 566] width 18 height 18
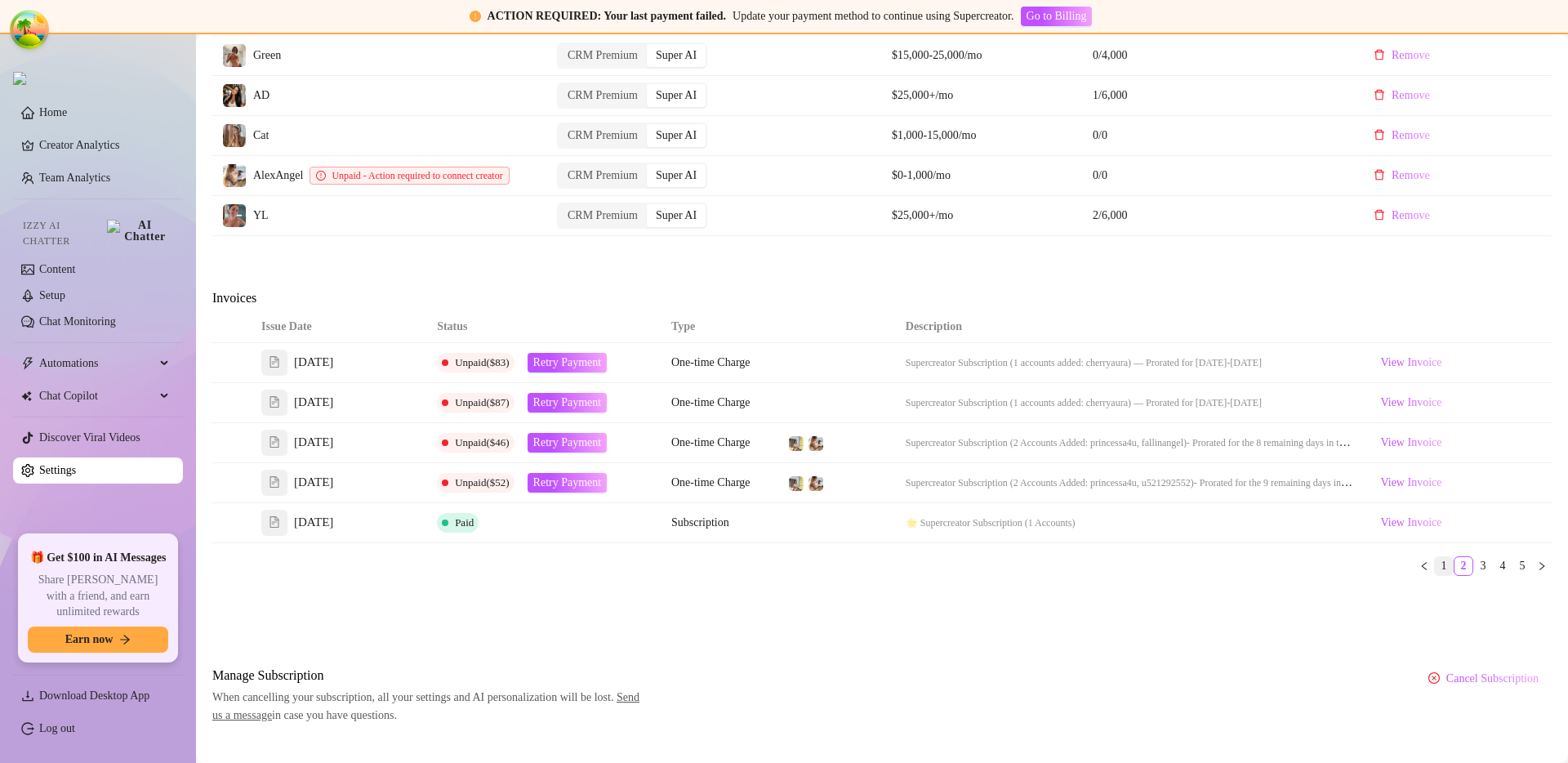
click at [1129, 575] on link "1" at bounding box center [1444, 566] width 18 height 18
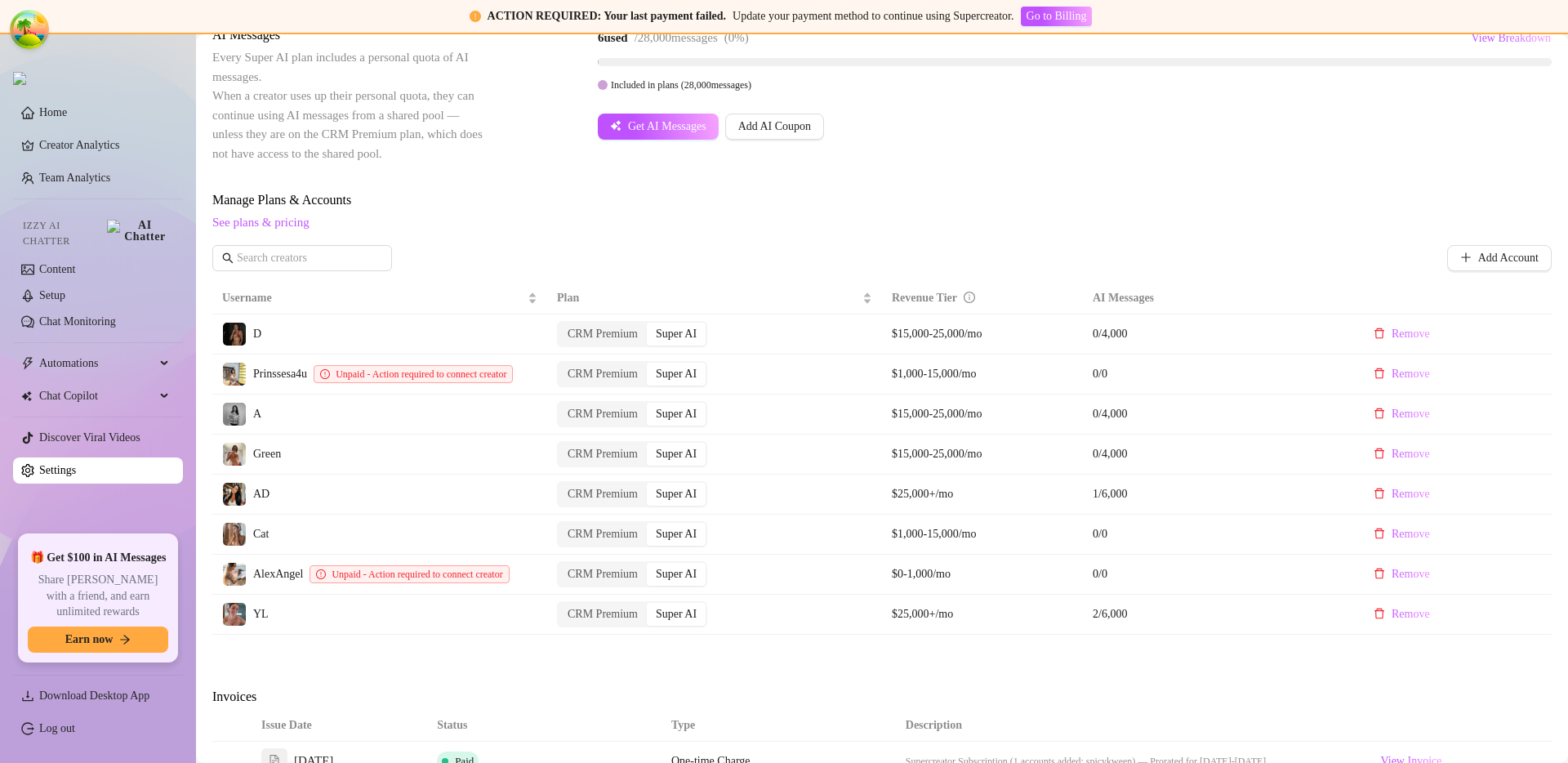
scroll to position [729, 0]
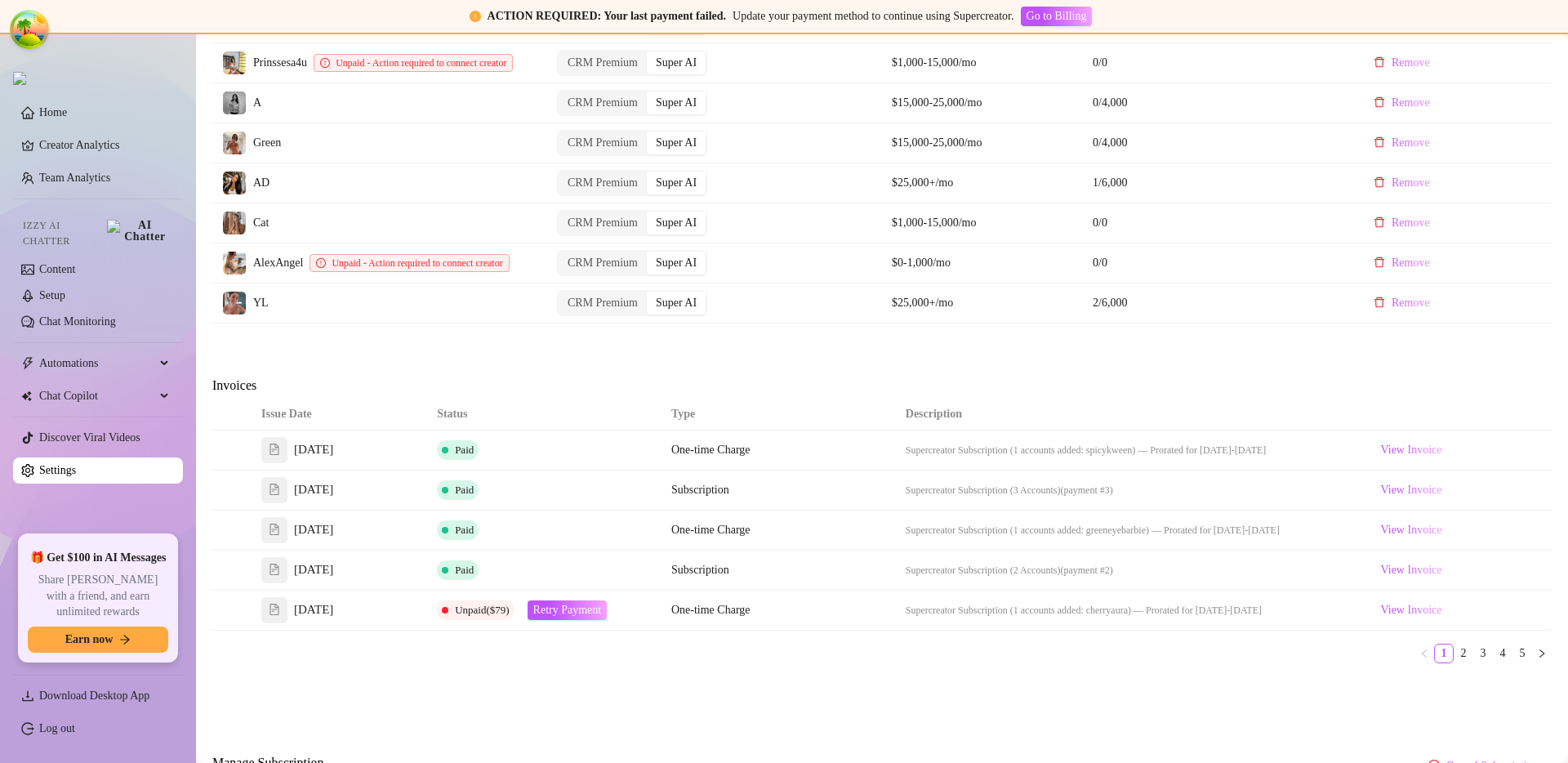
drag, startPoint x: 827, startPoint y: 406, endPoint x: 820, endPoint y: 413, distance: 9.9
click at [828, 399] on div "Invoices" at bounding box center [882, 387] width 1339 height 23
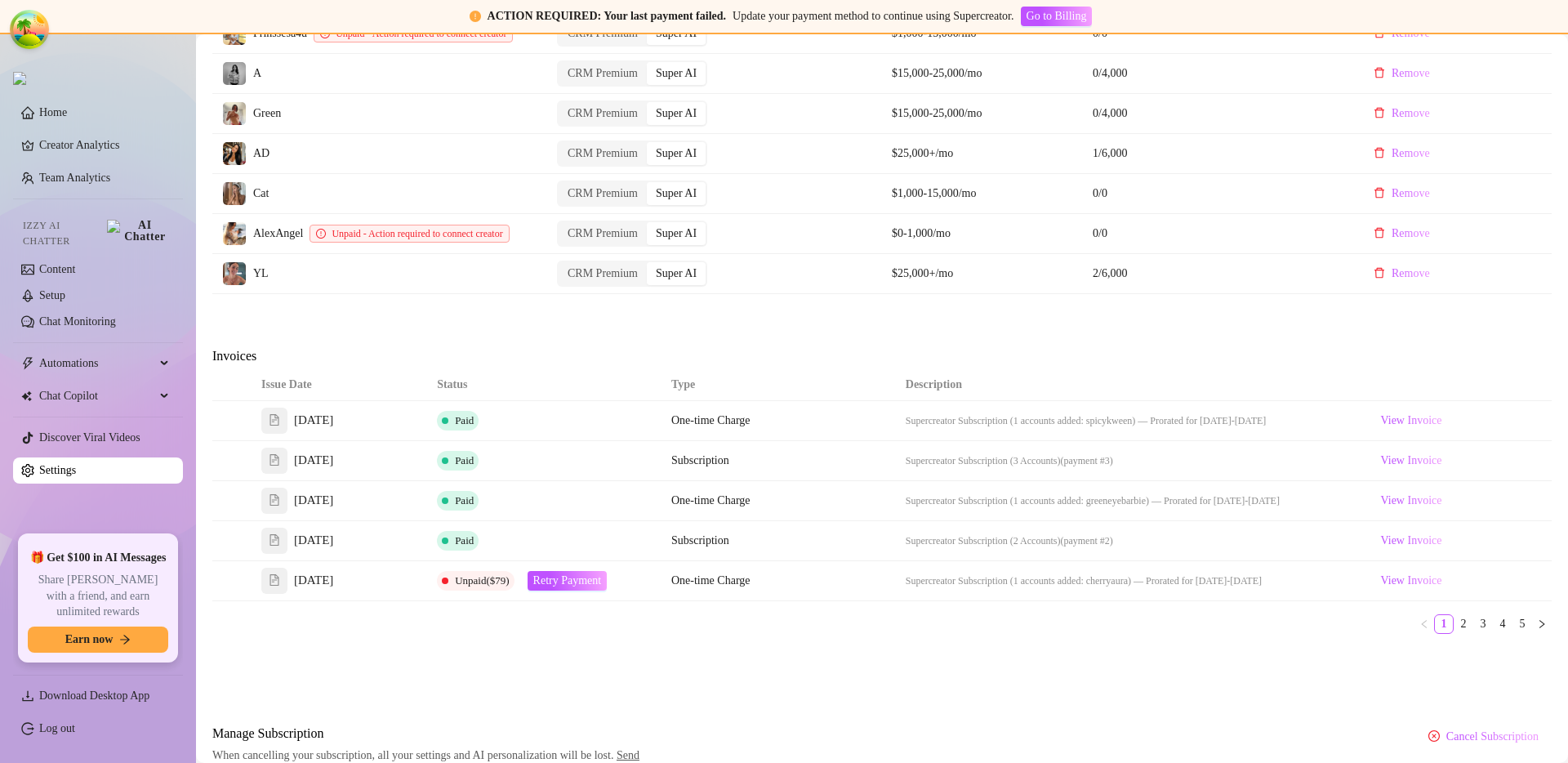
scroll to position [737, 0]
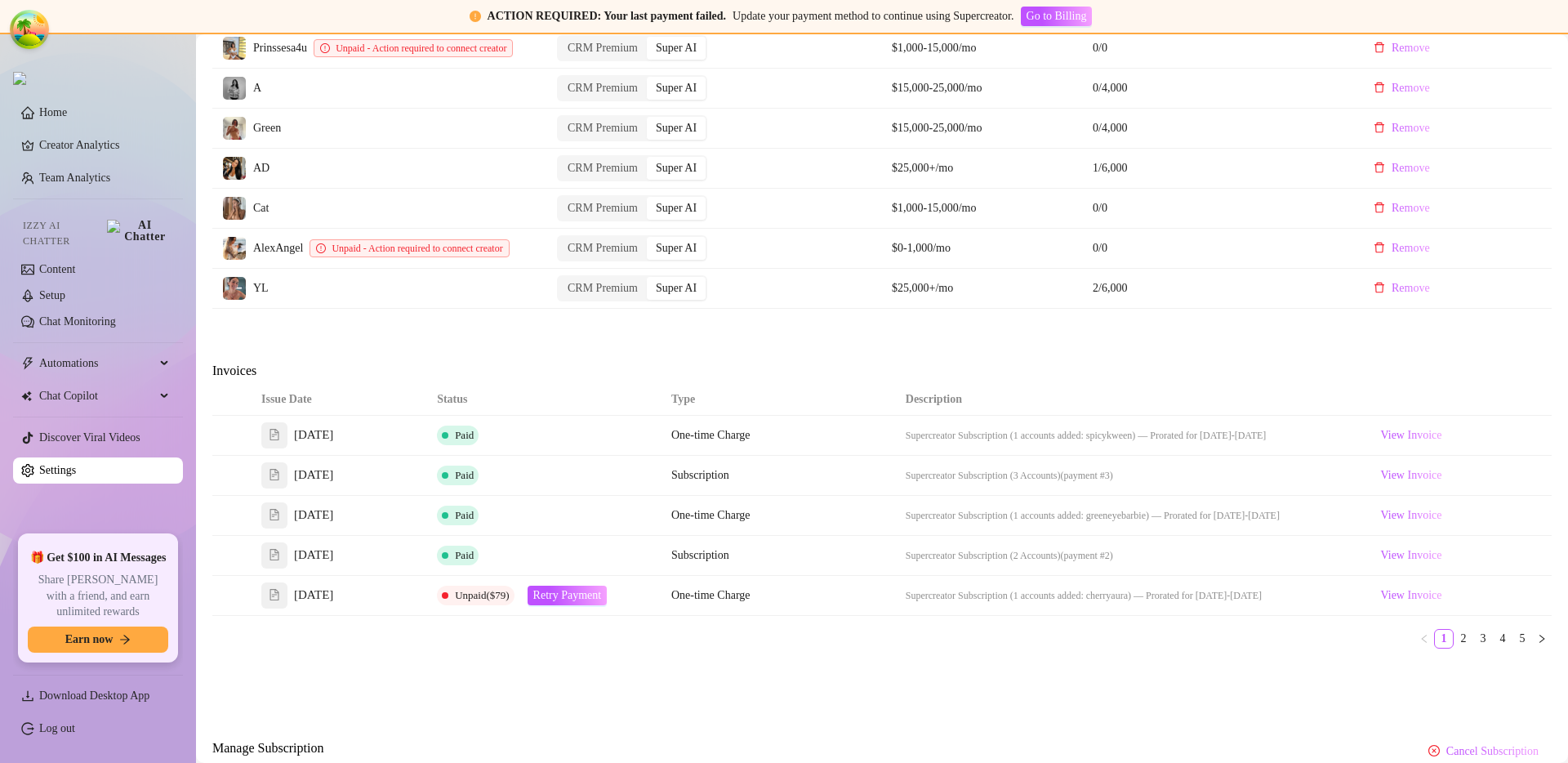
click at [723, 364] on div "Attention: Payment Failed There was a problem with a recent payment. Please ret…" at bounding box center [882, 90] width 1339 height 1413
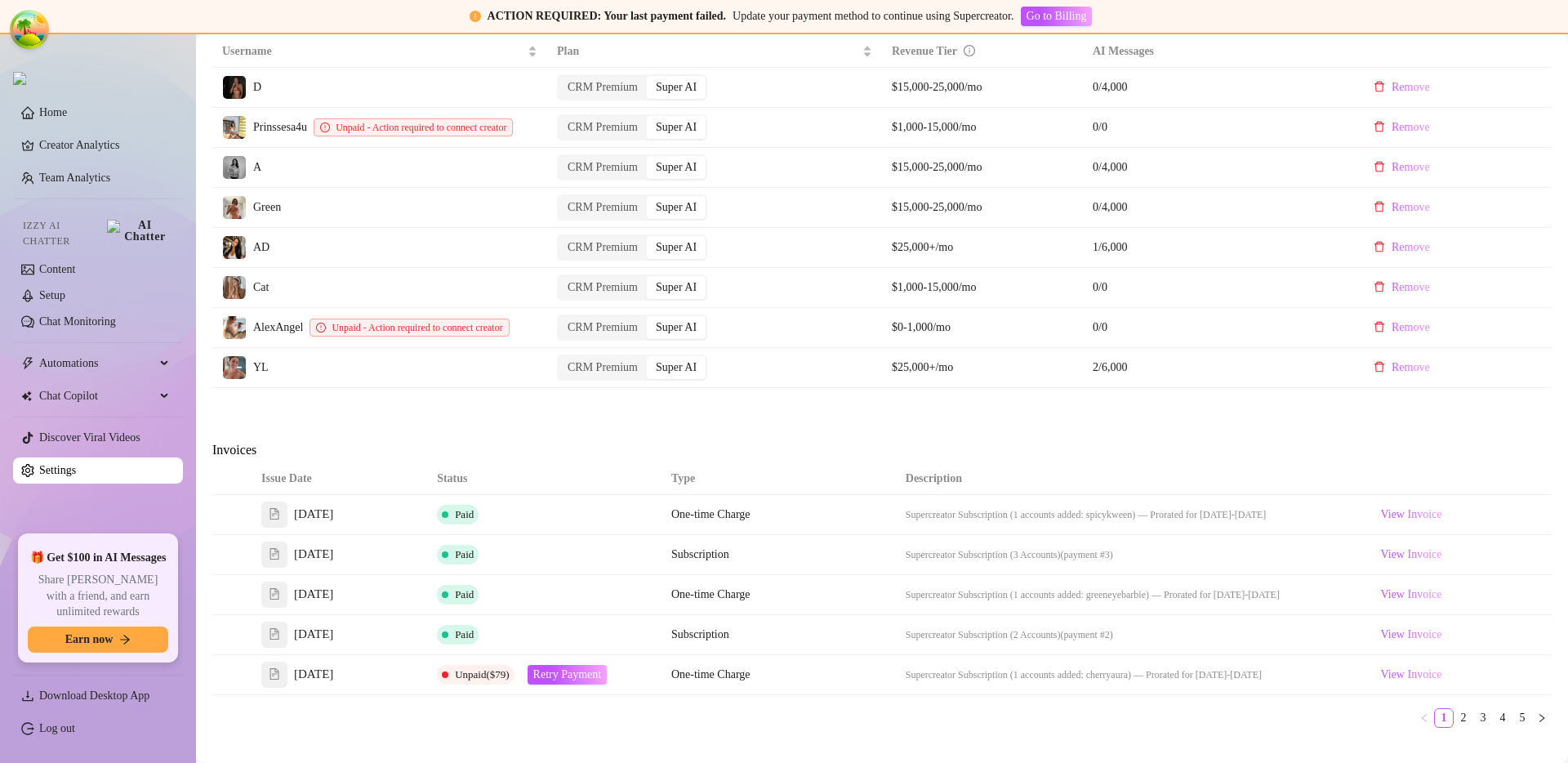
scroll to position [648, 0]
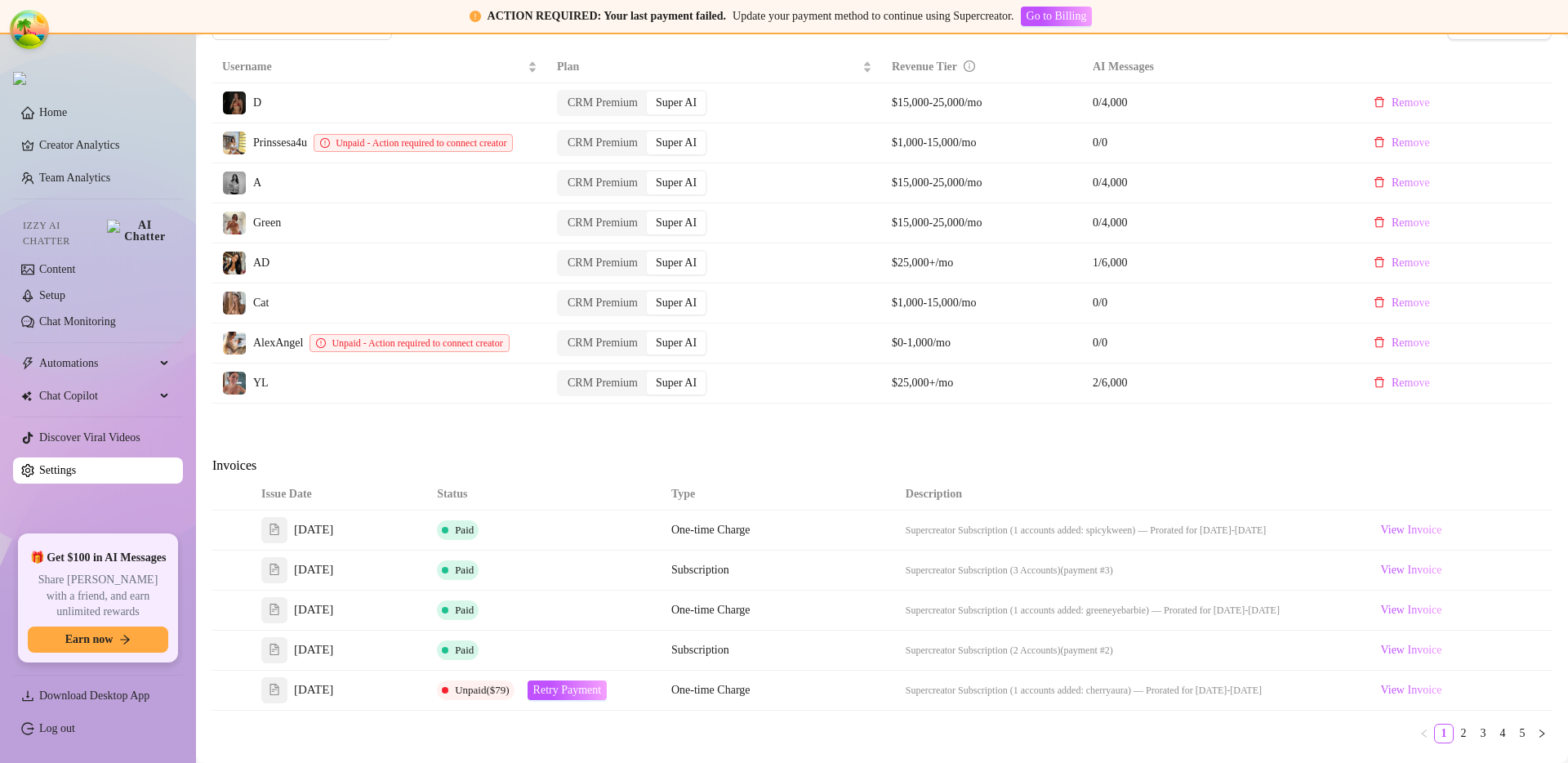
scroll to position [857, 0]
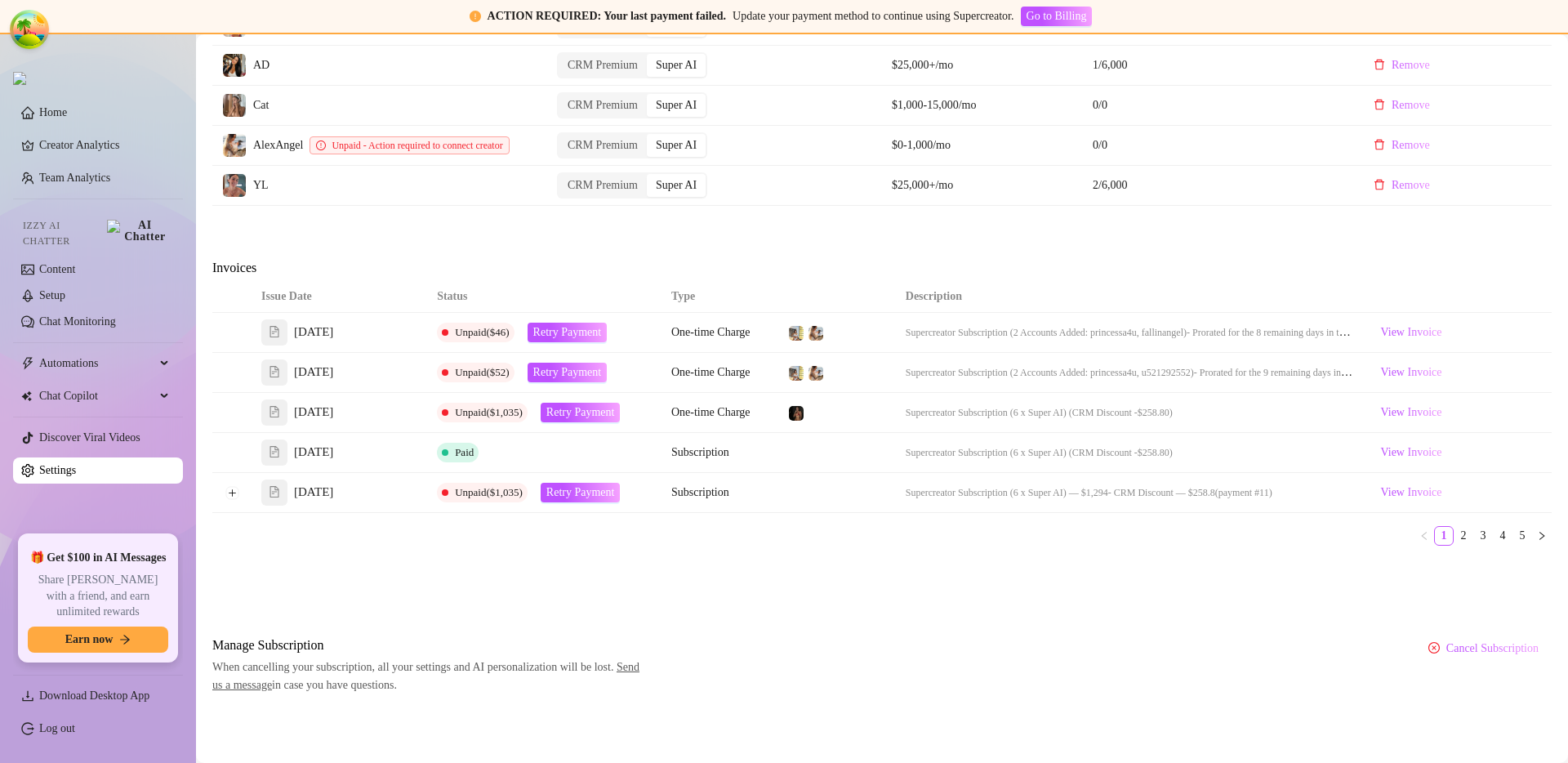
click at [1497, 539] on link "4" at bounding box center [1503, 535] width 18 height 18
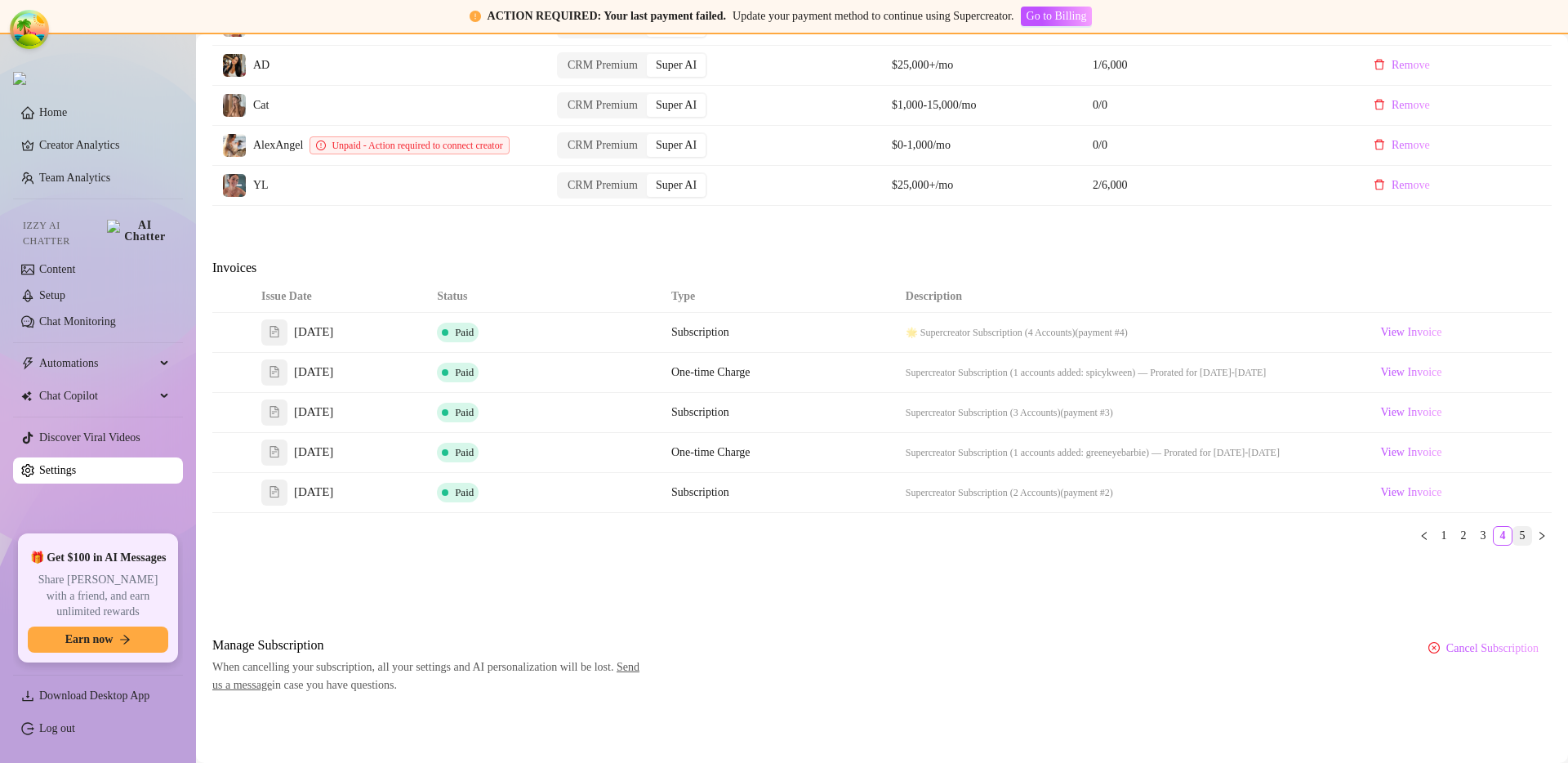
click at [1515, 539] on link "5" at bounding box center [1522, 535] width 18 height 18
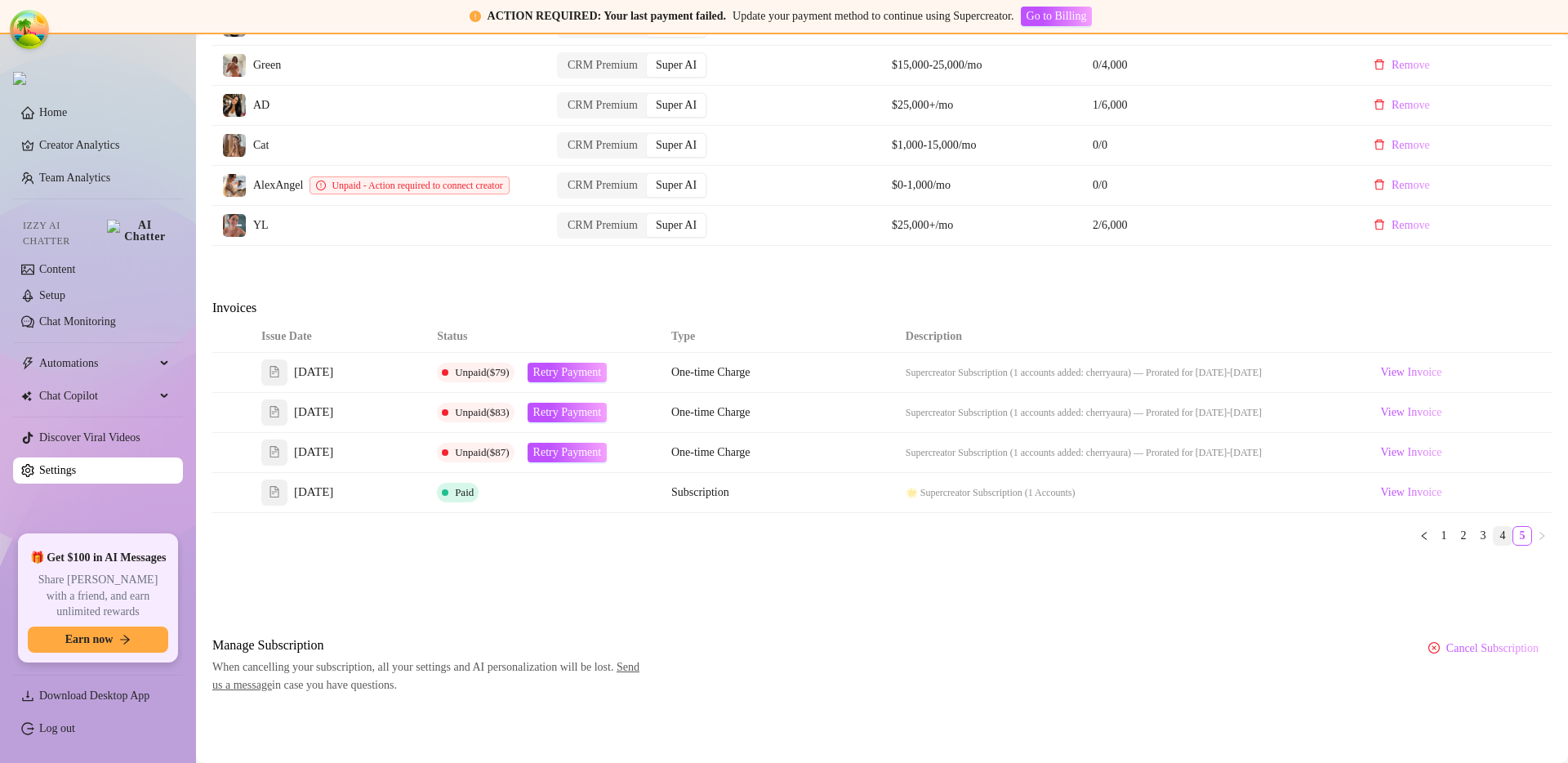
click at [1495, 536] on link "4" at bounding box center [1503, 535] width 18 height 18
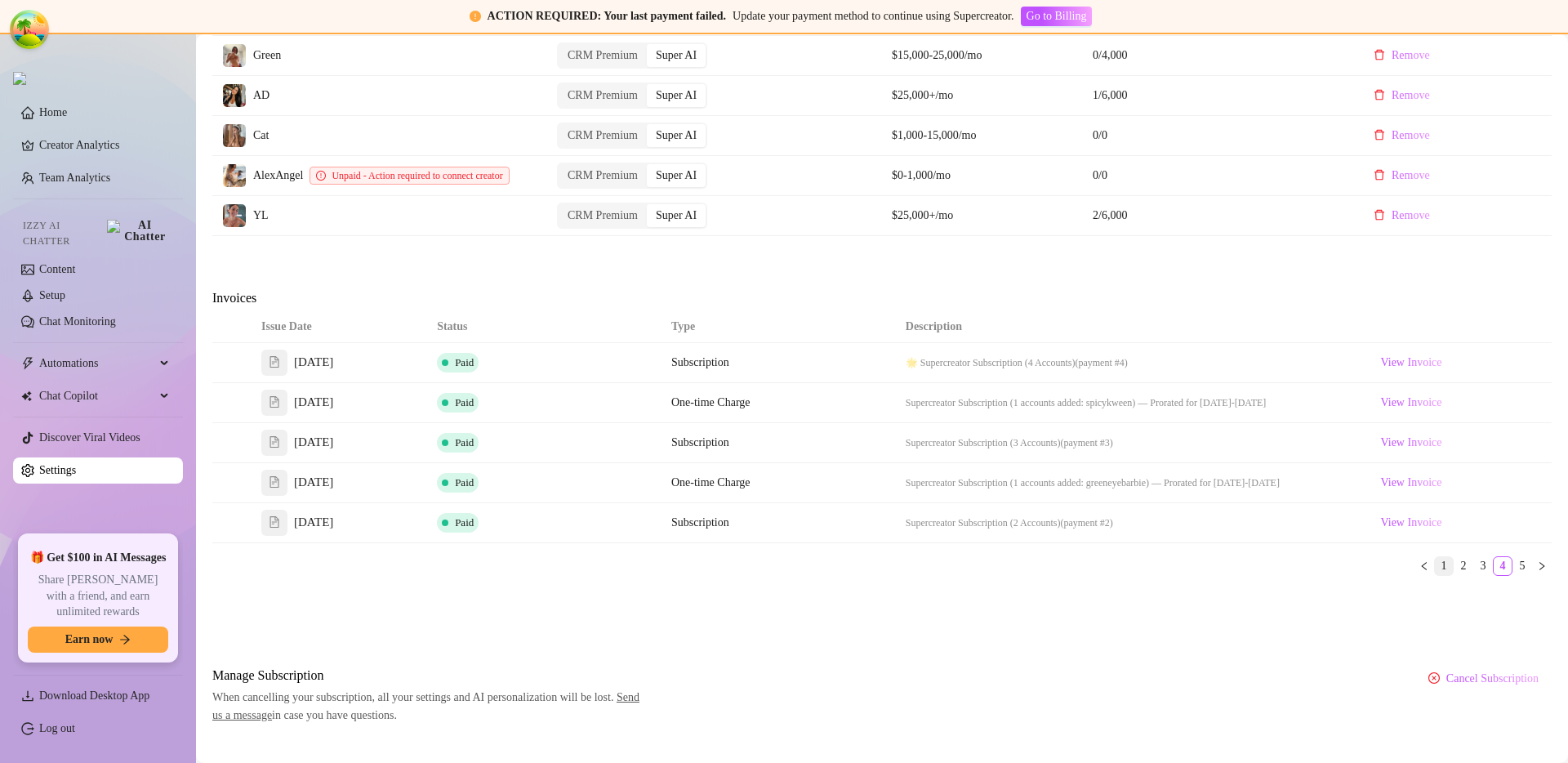
click at [1435, 575] on link "1" at bounding box center [1444, 566] width 18 height 18
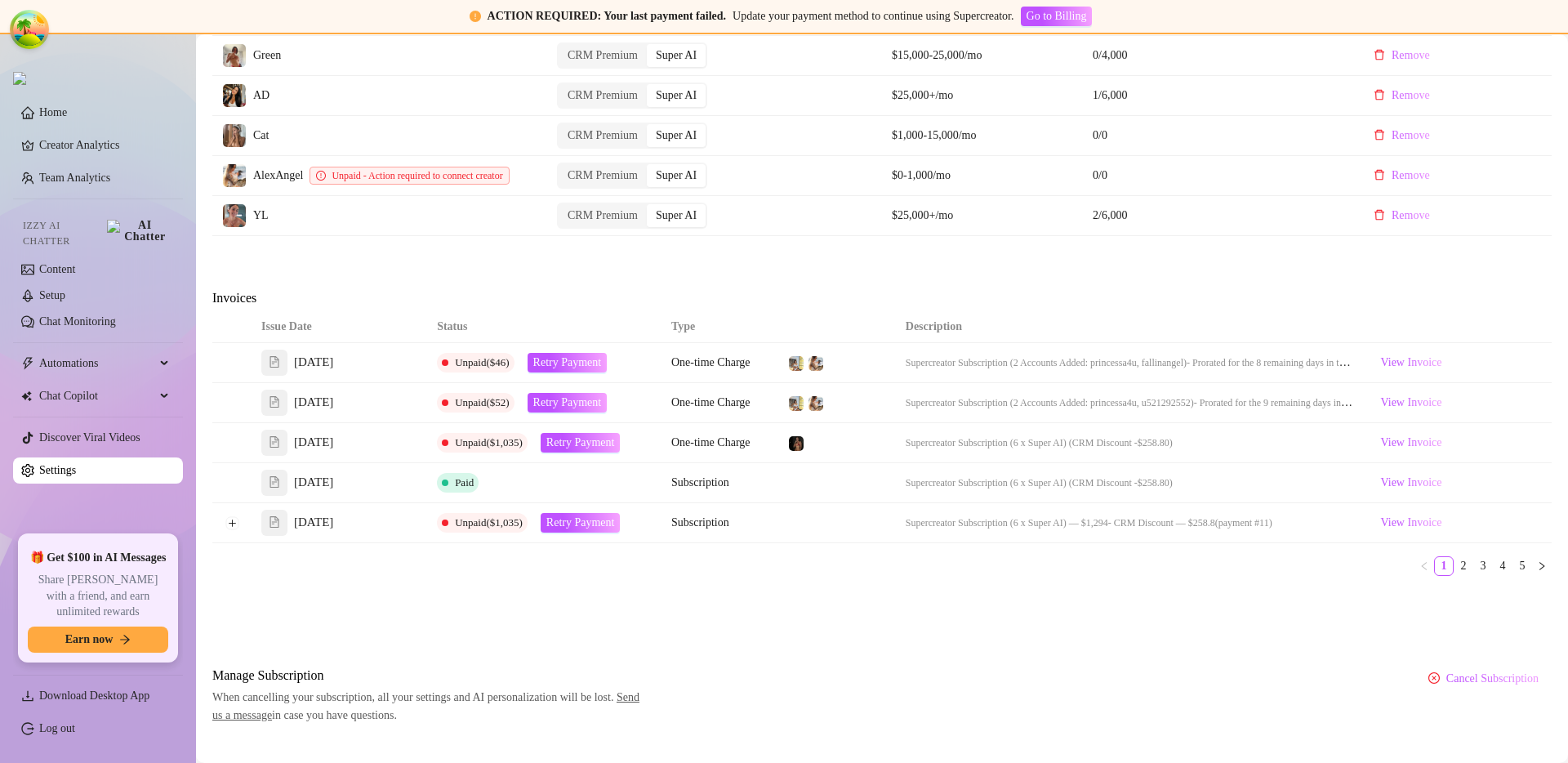
click at [950, 604] on div "Attention: Payment Failed There was a problem with a recent payment. Please ret…" at bounding box center [882, 18] width 1339 height 1413
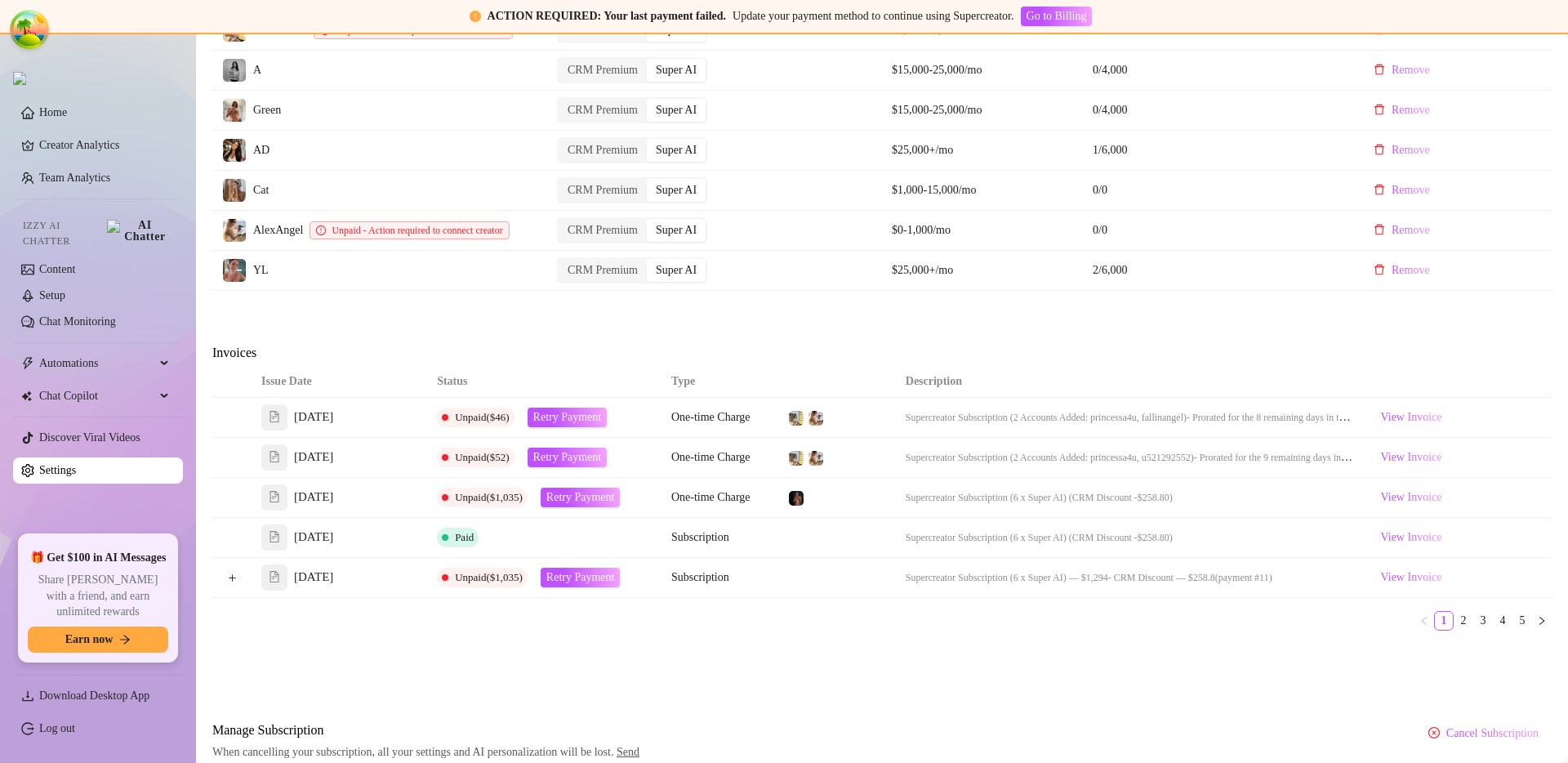
scroll to position [772, 0]
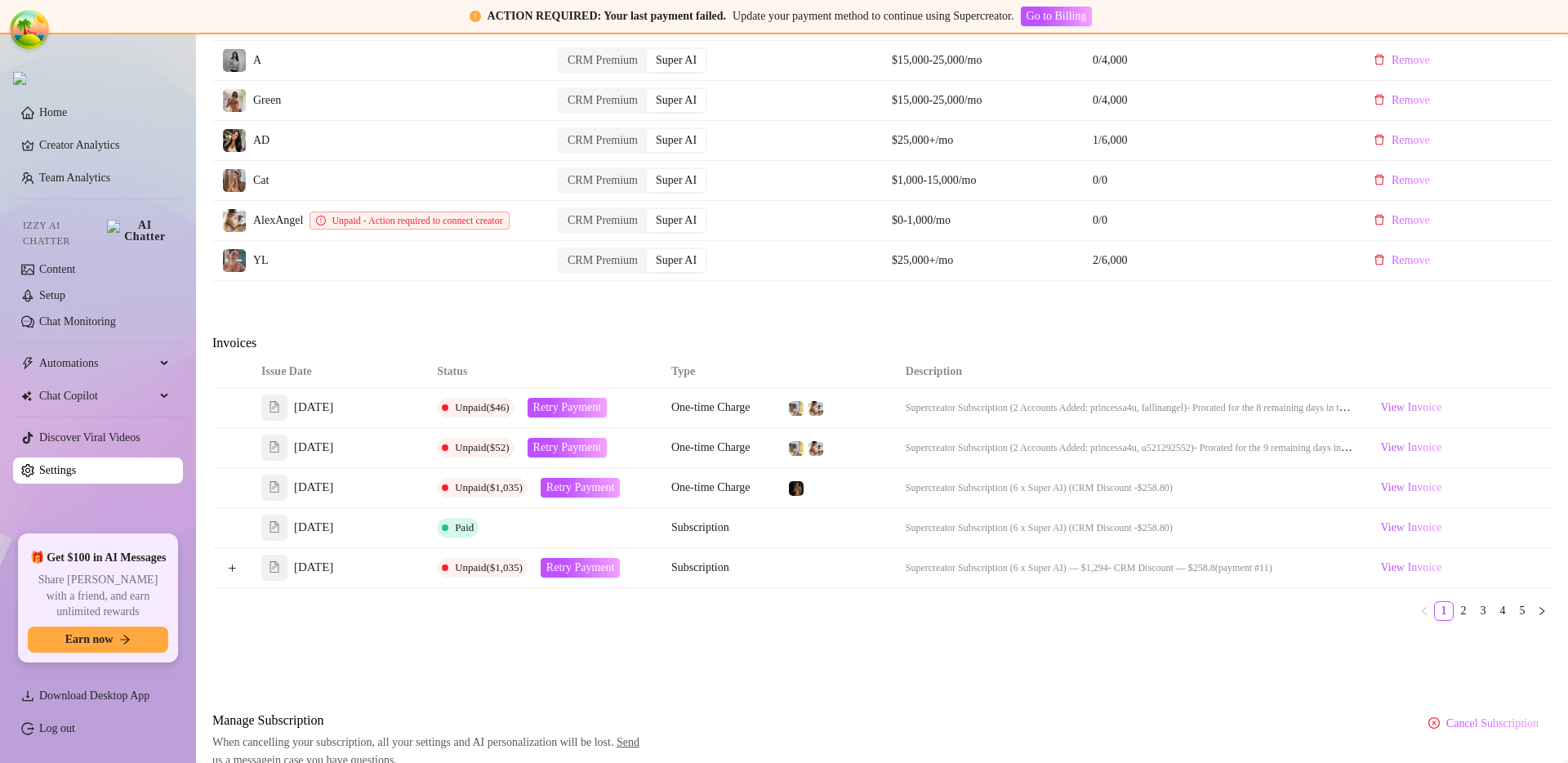
click at [689, 331] on div "Attention: Payment Failed There was a problem with a recent payment. Please ret…" at bounding box center [882, 62] width 1339 height 1413
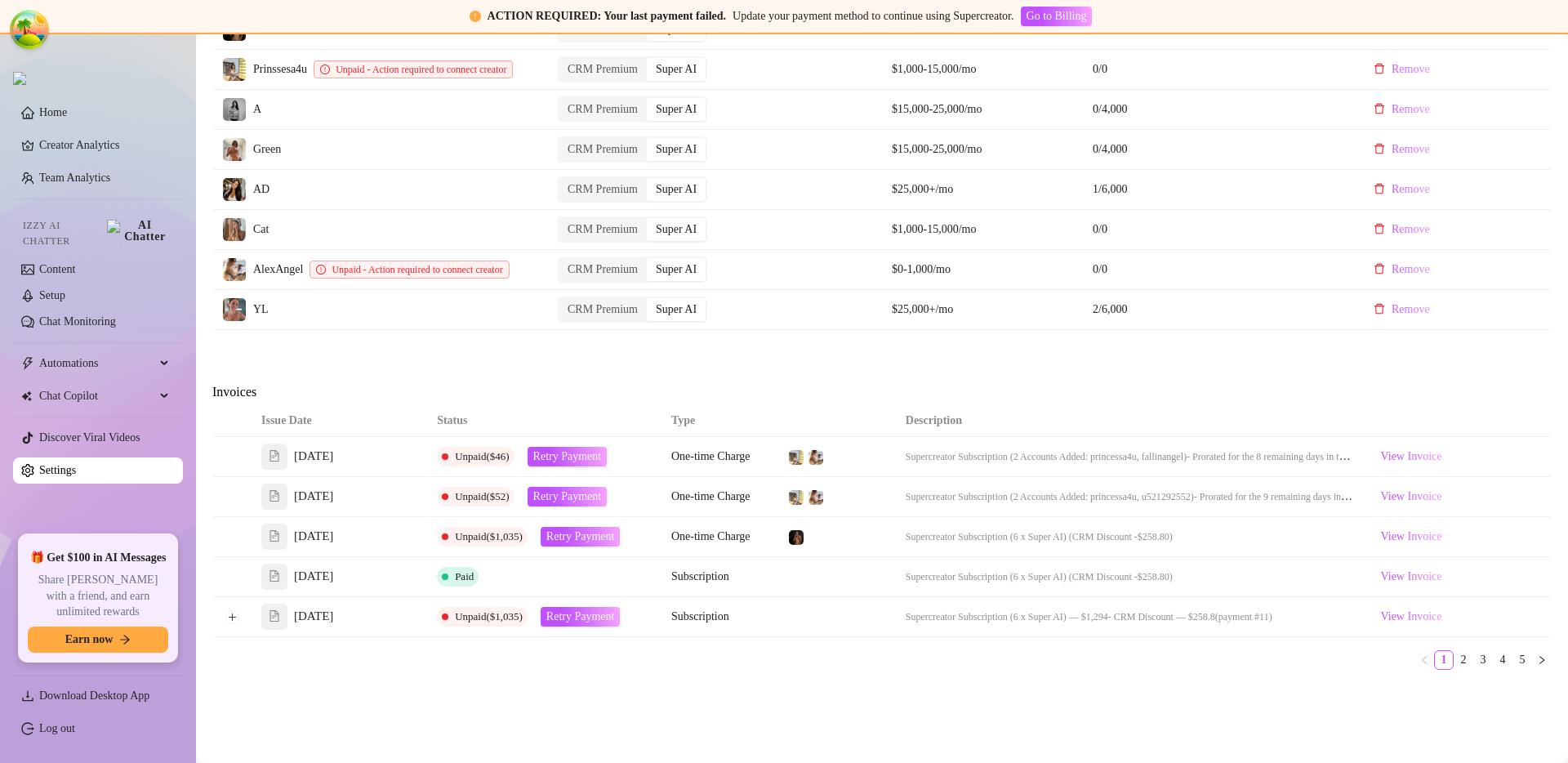
scroll to position [753, 0]
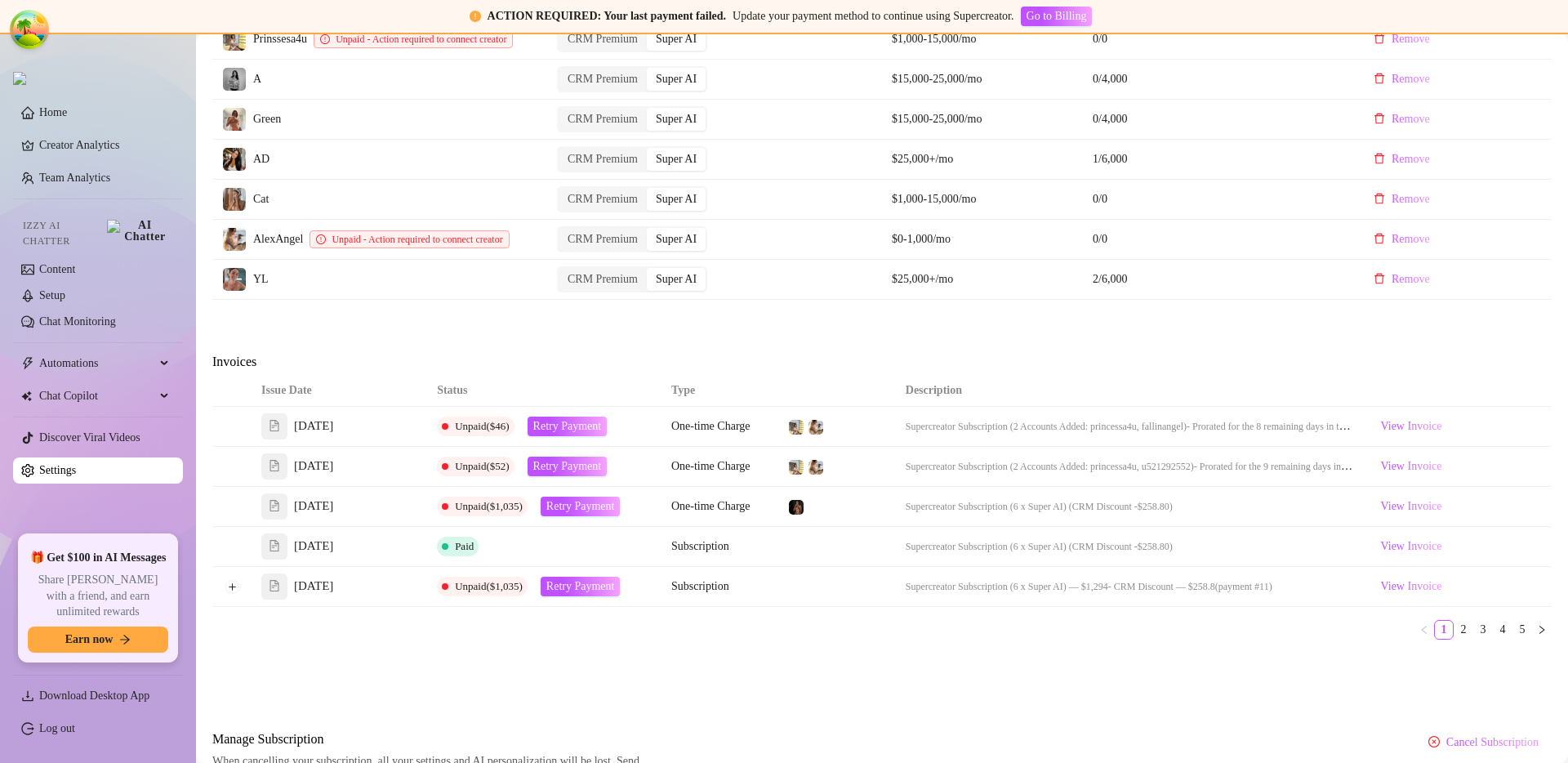
click at [760, 292] on td "CRM Premium Super AI" at bounding box center [715, 279] width 335 height 40
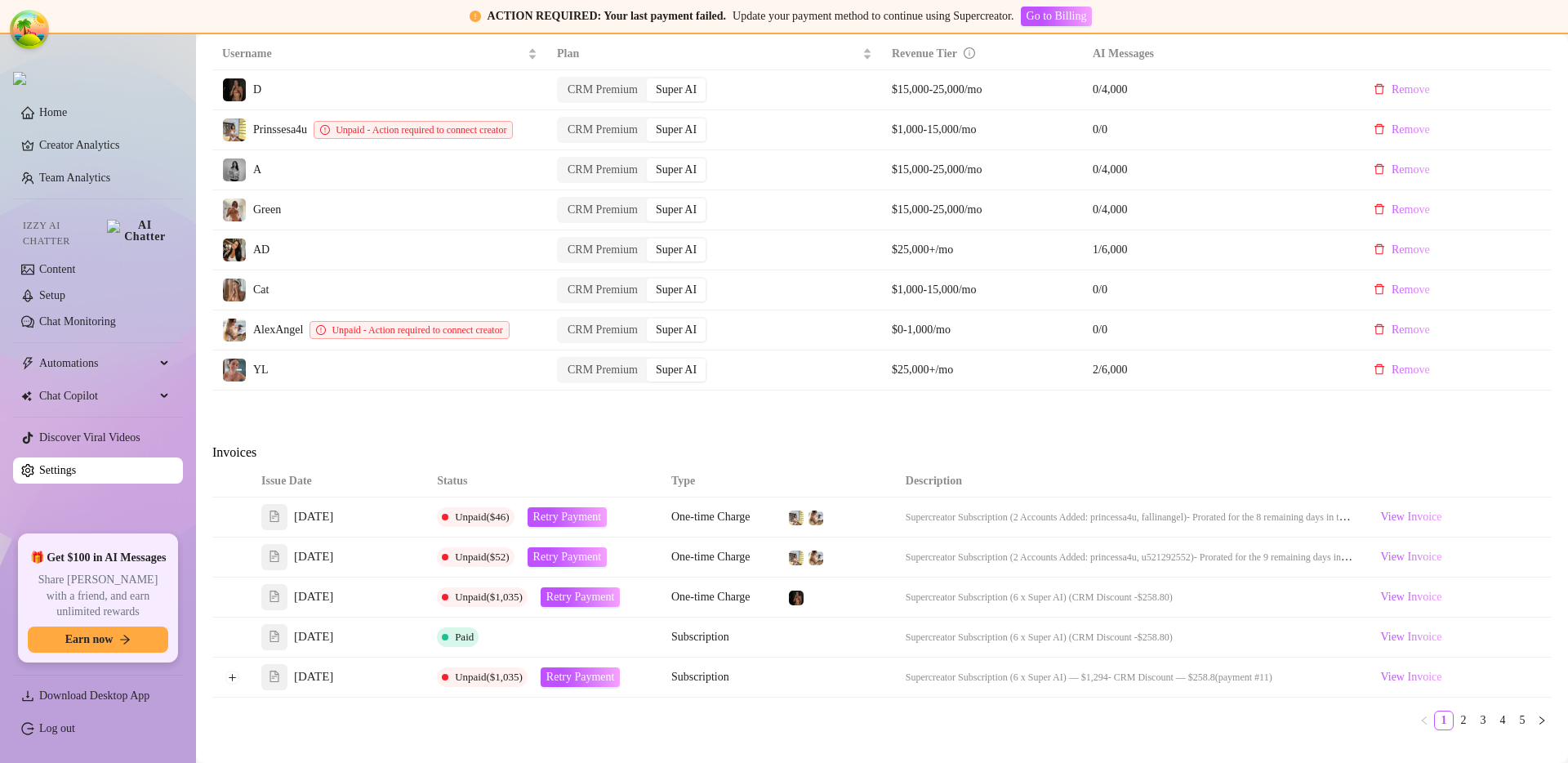
scroll to position [857, 0]
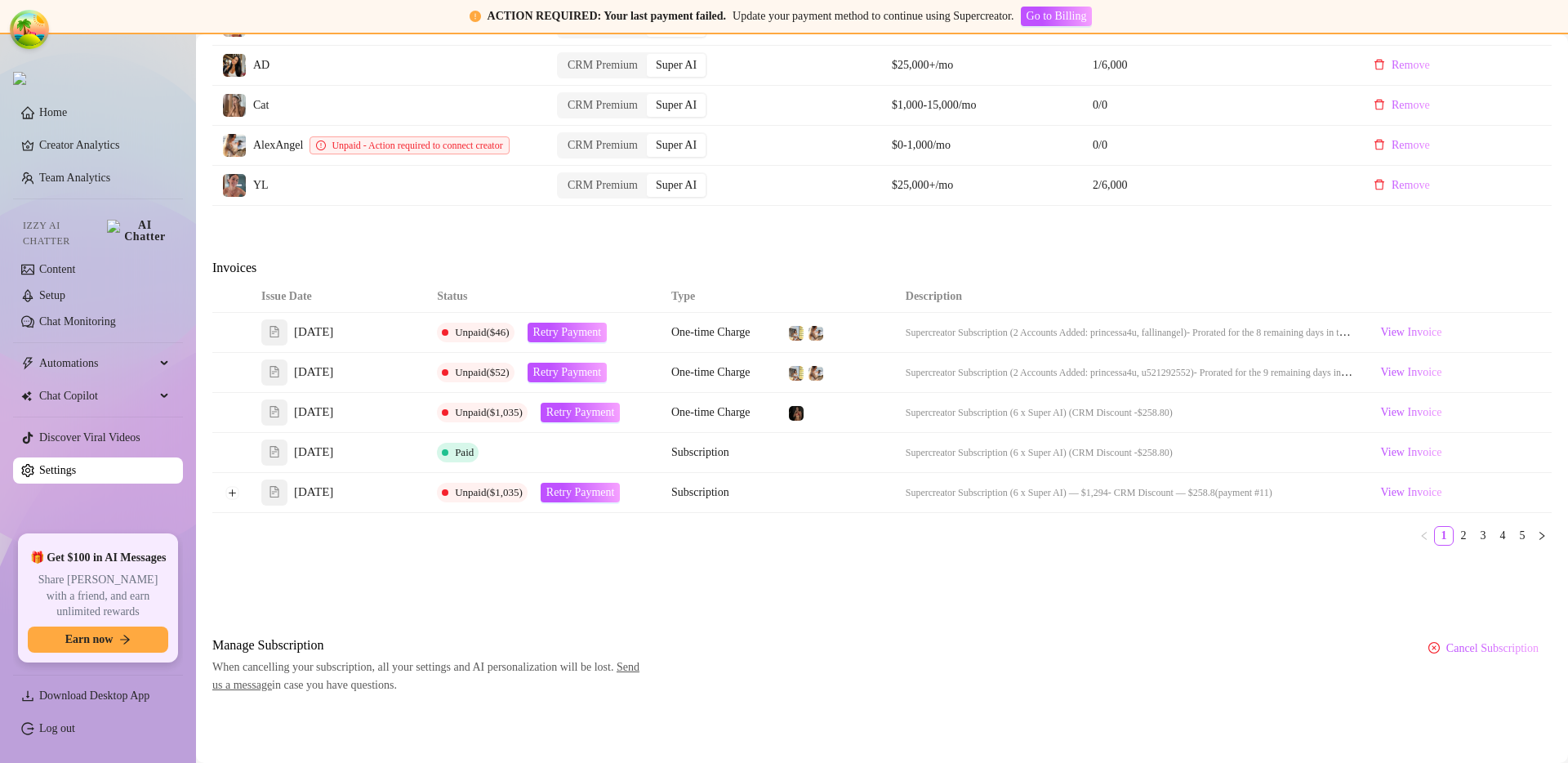
click at [230, 494] on button "Expand row" at bounding box center [232, 492] width 13 height 13
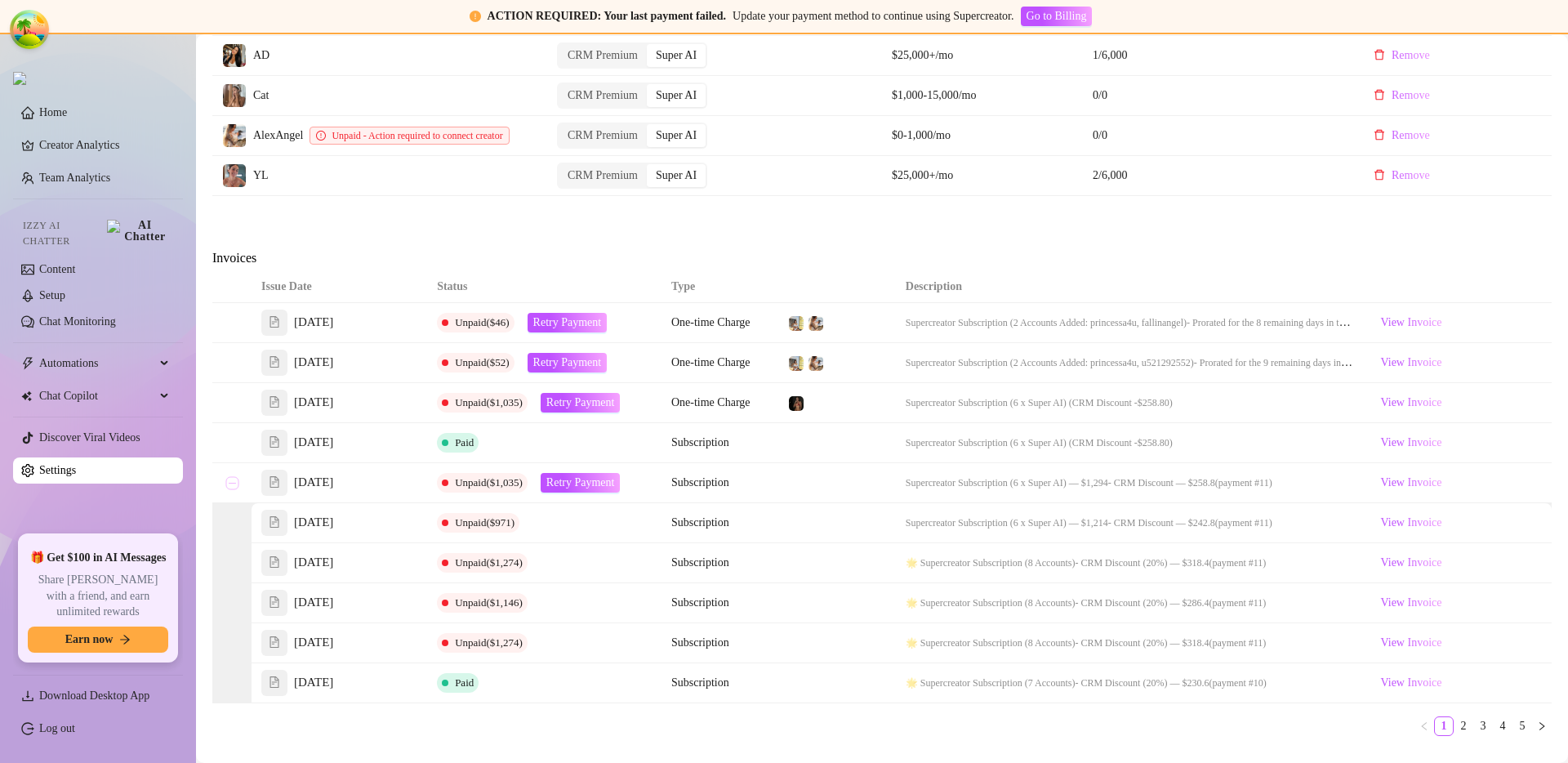
click at [230, 489] on button "Collapse row" at bounding box center [232, 482] width 13 height 13
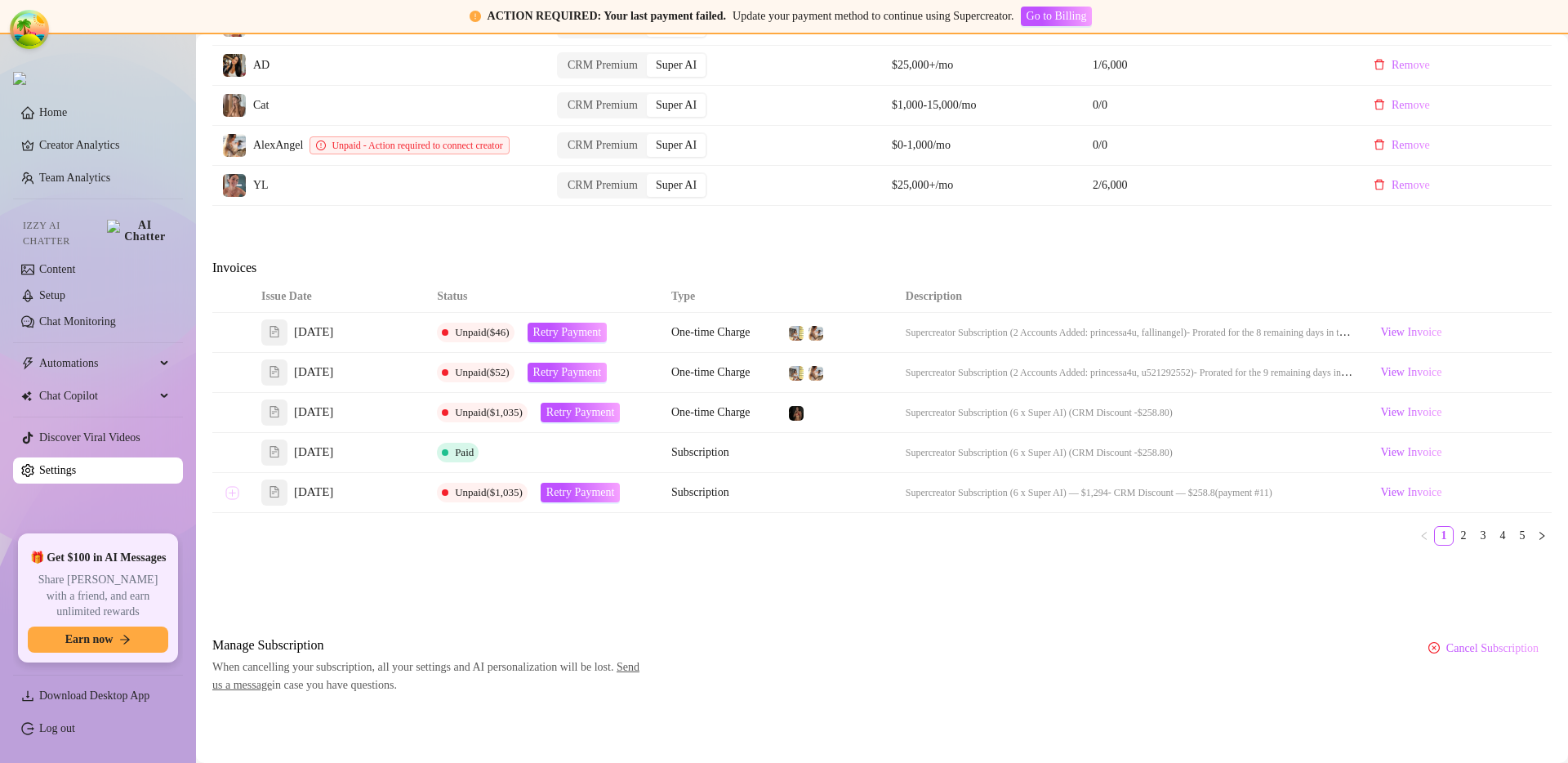
click at [230, 494] on button "Expand row" at bounding box center [232, 492] width 13 height 13
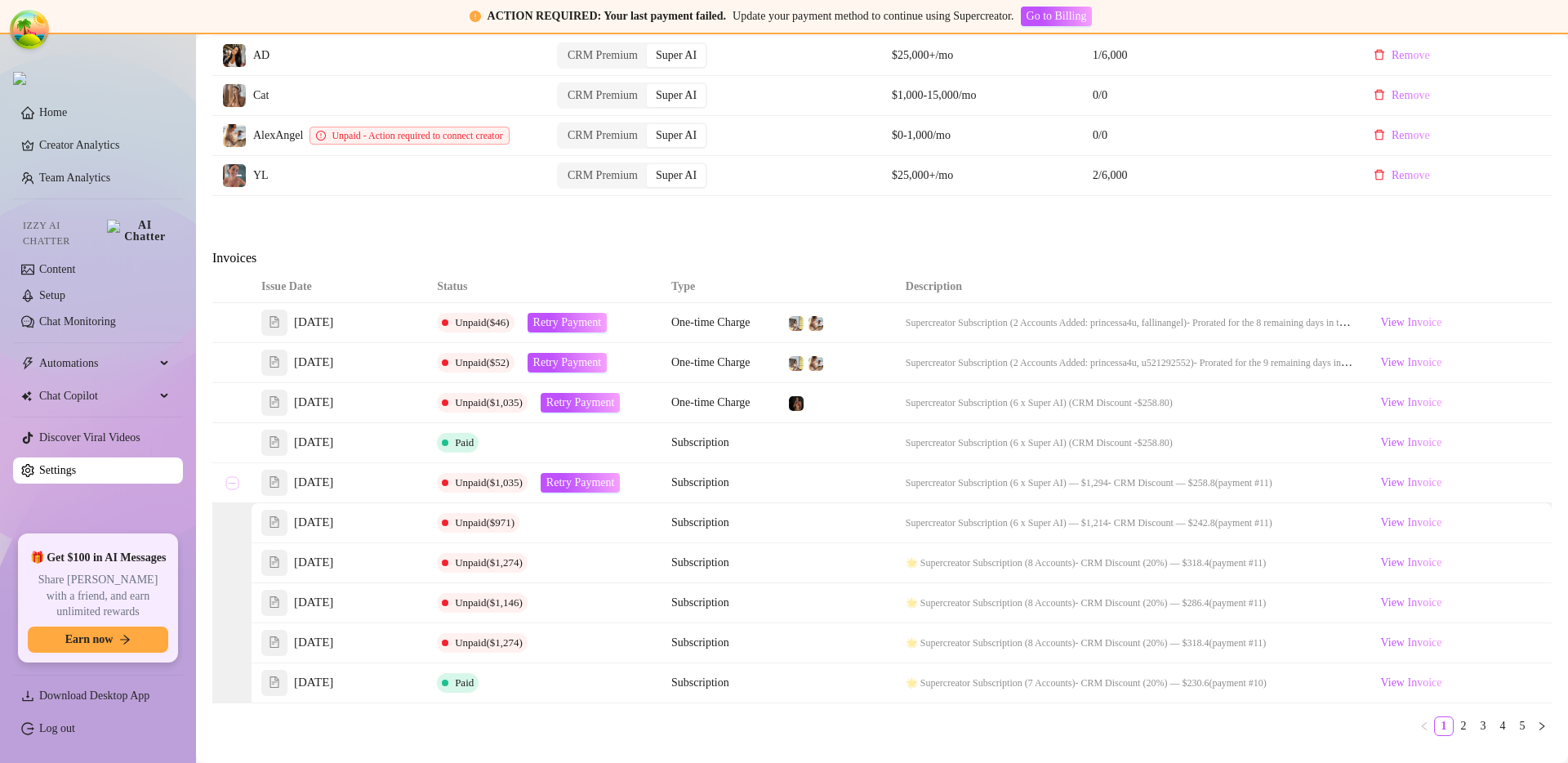
click at [230, 489] on button "Collapse row" at bounding box center [232, 482] width 13 height 13
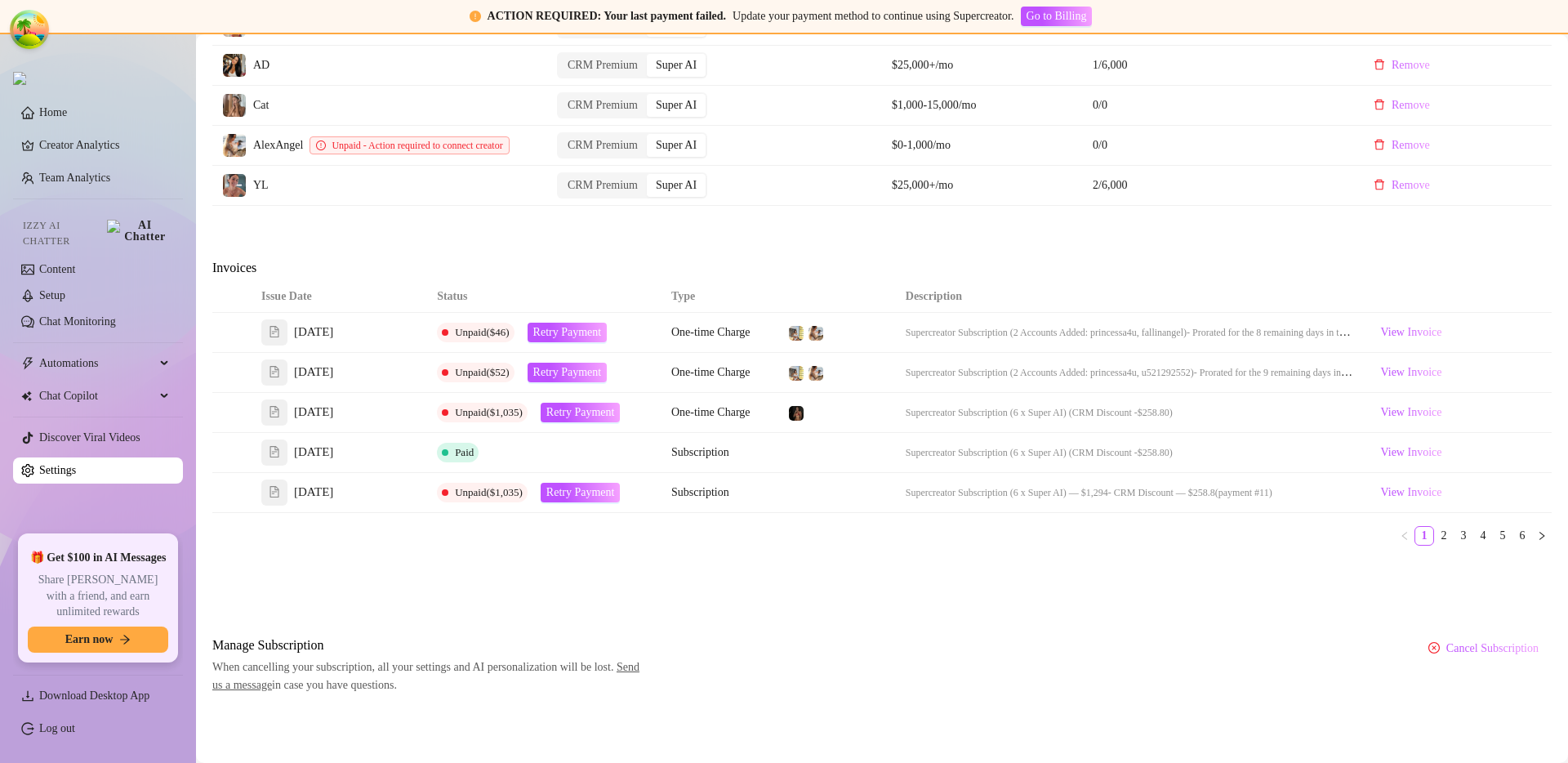
click at [662, 546] on div "Issue Date Status Type Description [DATE] Unpaid ($46) Retry Payment One-time C…" at bounding box center [882, 420] width 1339 height 278
click at [1435, 535] on link "2" at bounding box center [1444, 535] width 18 height 18
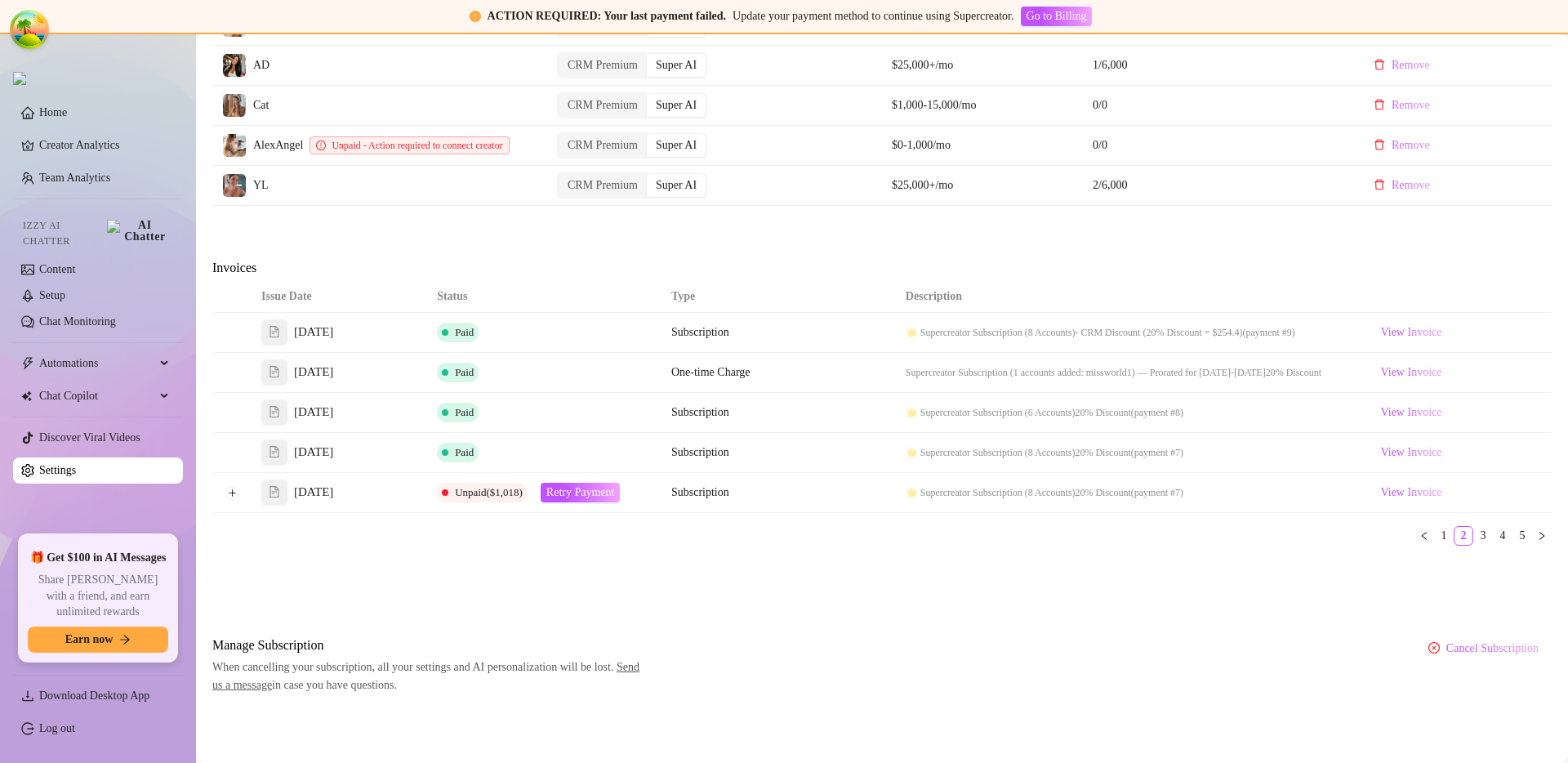
click at [837, 553] on div "Issue Date Status Type Description Jun 9, 2025 Paid Subscription 🌟 Supercreator…" at bounding box center [882, 420] width 1339 height 278
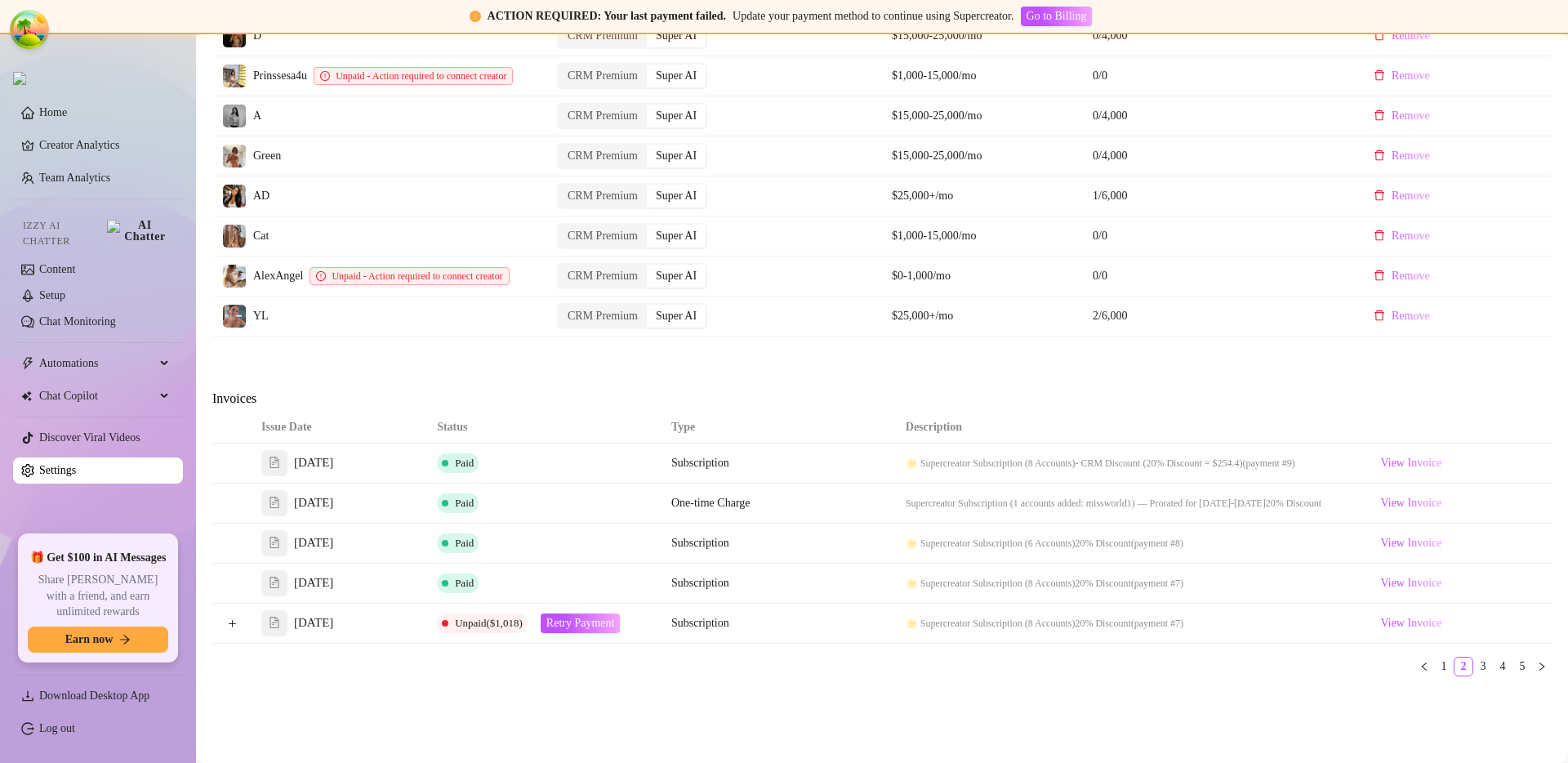
scroll to position [857, 0]
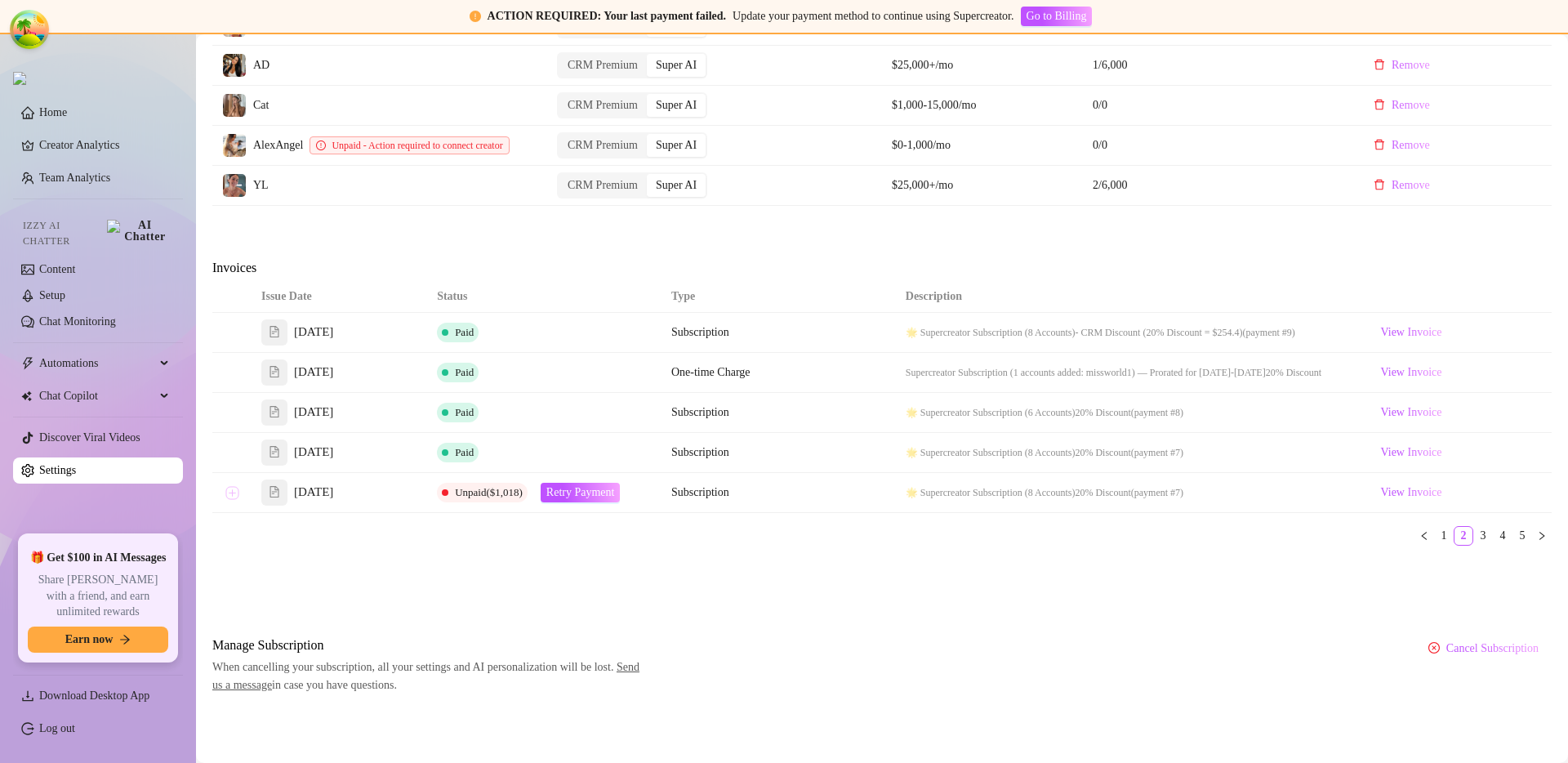
click at [232, 493] on button "Expand row" at bounding box center [232, 492] width 13 height 13
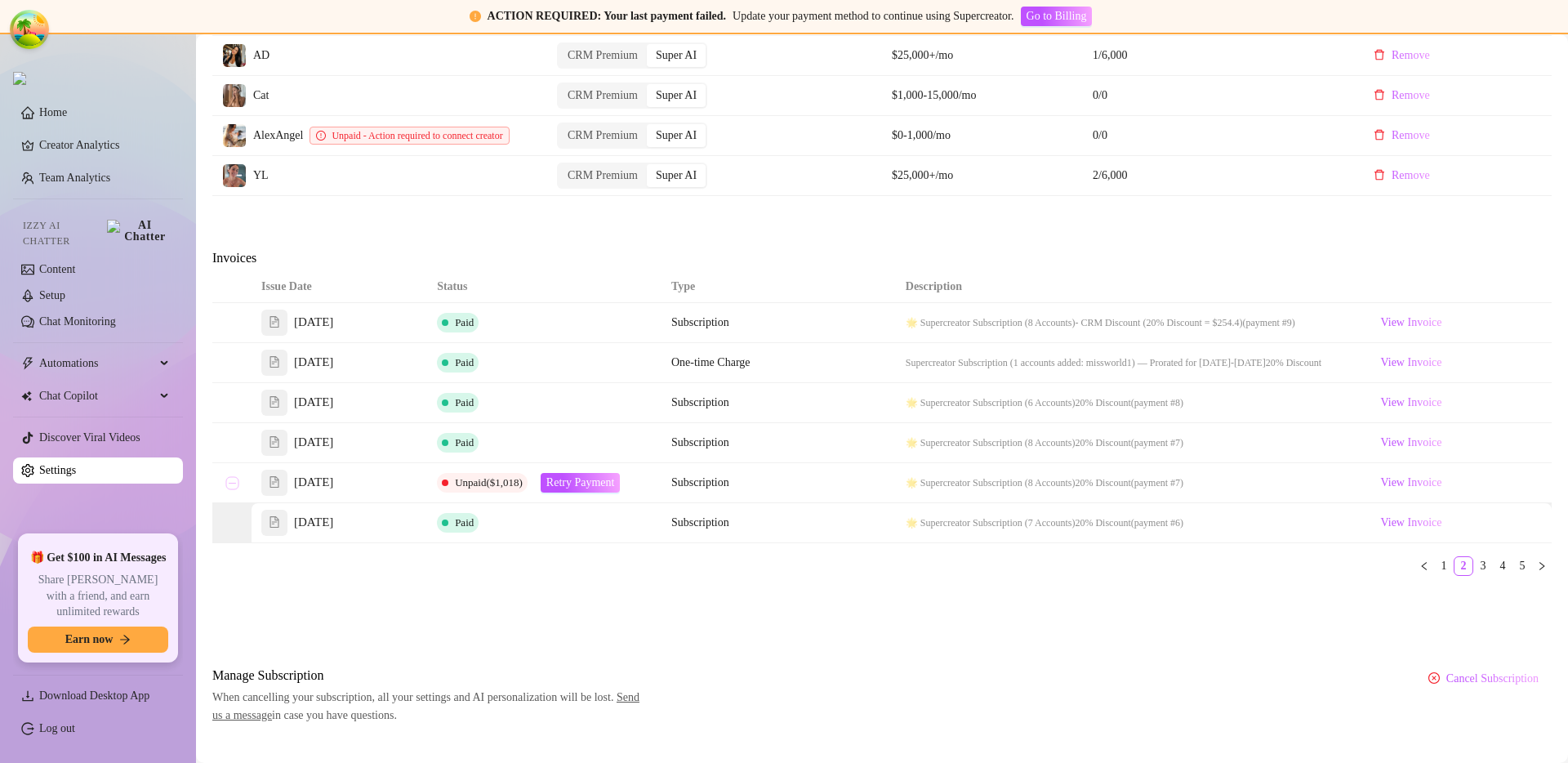
click at [232, 489] on button "Collapse row" at bounding box center [232, 482] width 13 height 13
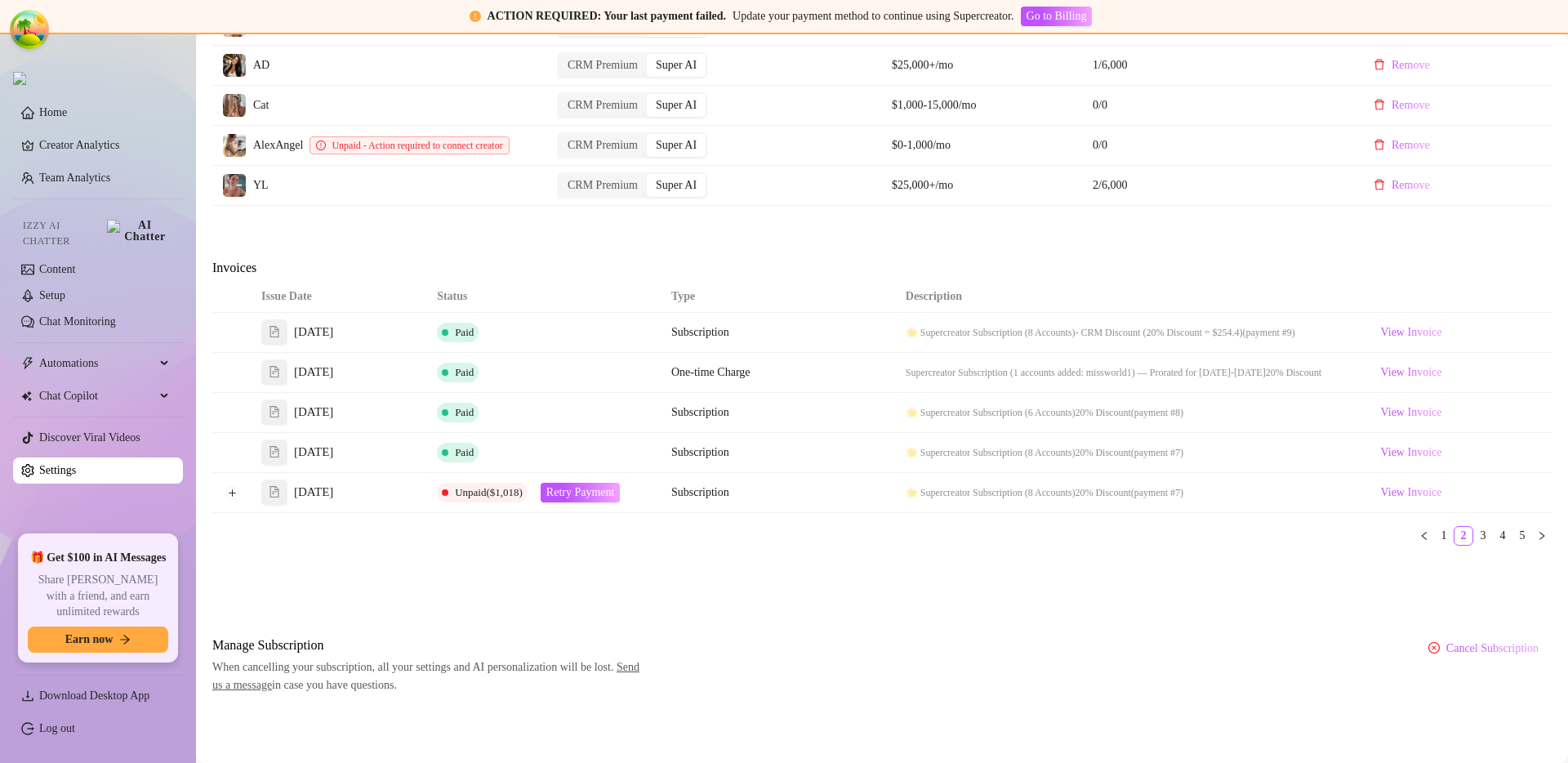
click at [442, 530] on ul "1 2 3 4 5" at bounding box center [882, 535] width 1339 height 20
click at [1435, 535] on link "1" at bounding box center [1444, 535] width 18 height 18
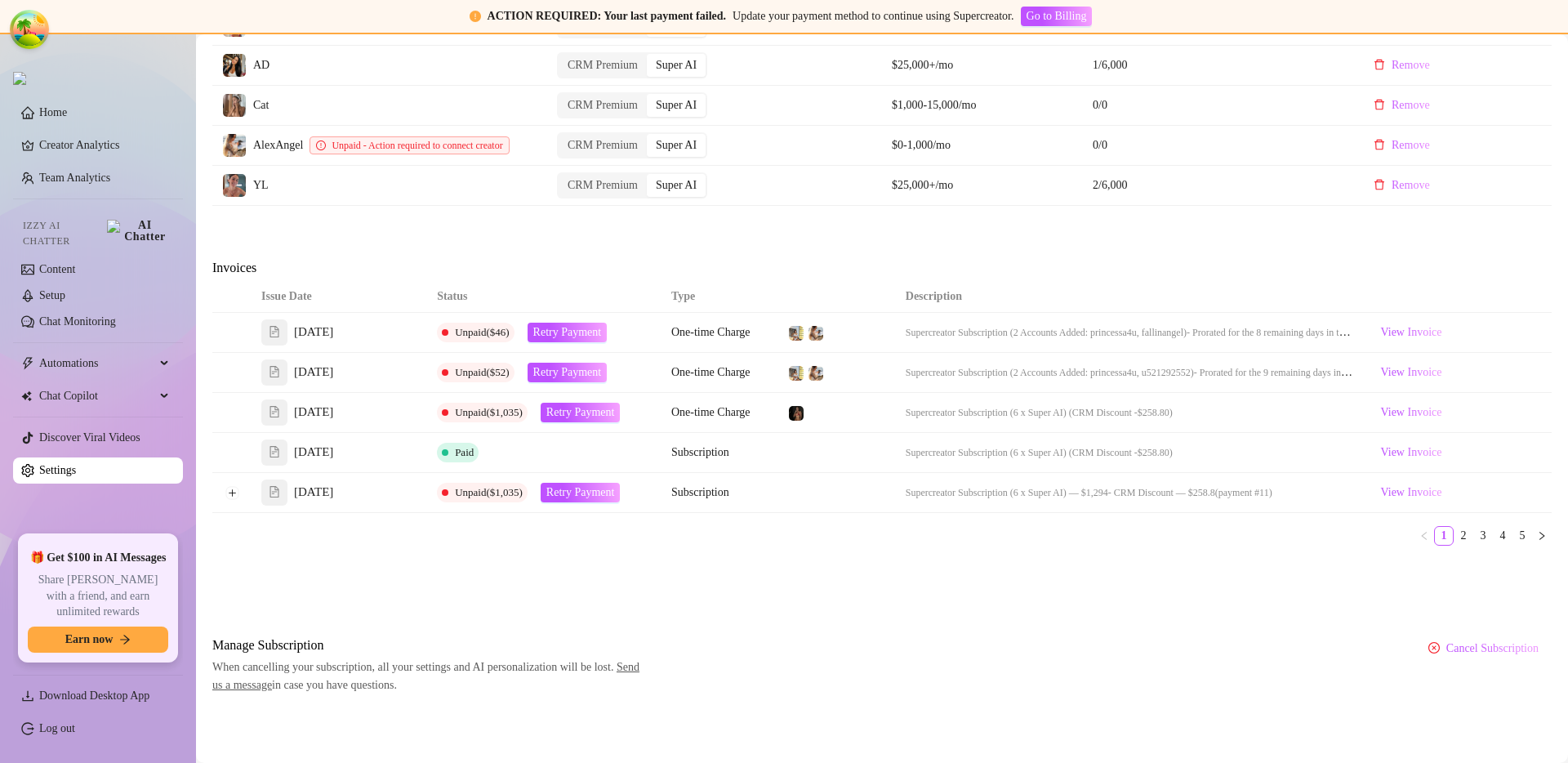
drag, startPoint x: 937, startPoint y: 621, endPoint x: 917, endPoint y: 613, distance: 21.5
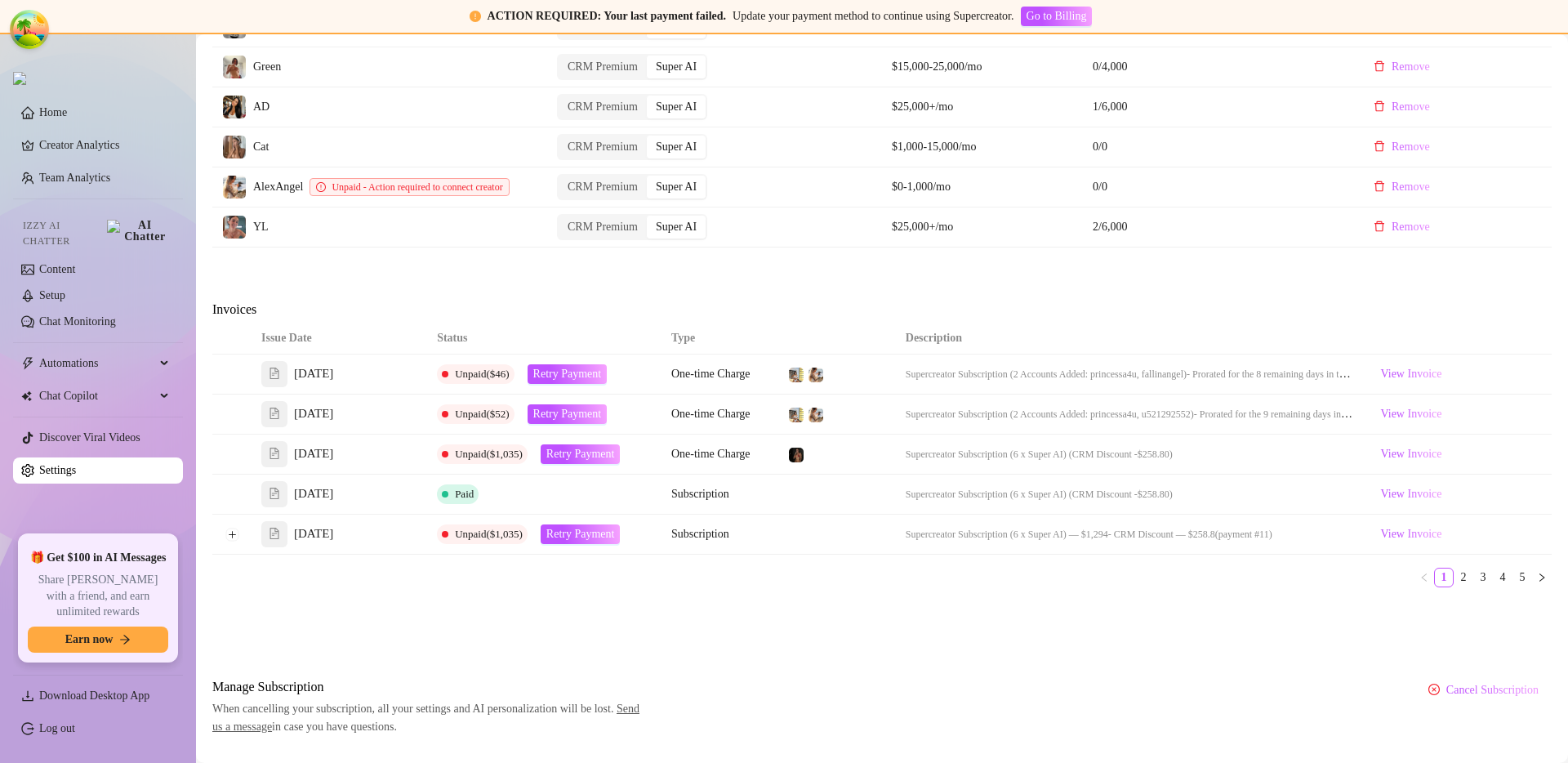
scroll to position [805, 0]
click at [455, 501] on span "Paid" at bounding box center [464, 494] width 19 height 12
click at [1429, 504] on span "View Invoice" at bounding box center [1412, 495] width 61 height 18
click at [1414, 464] on span "View Invoice" at bounding box center [1412, 455] width 61 height 18
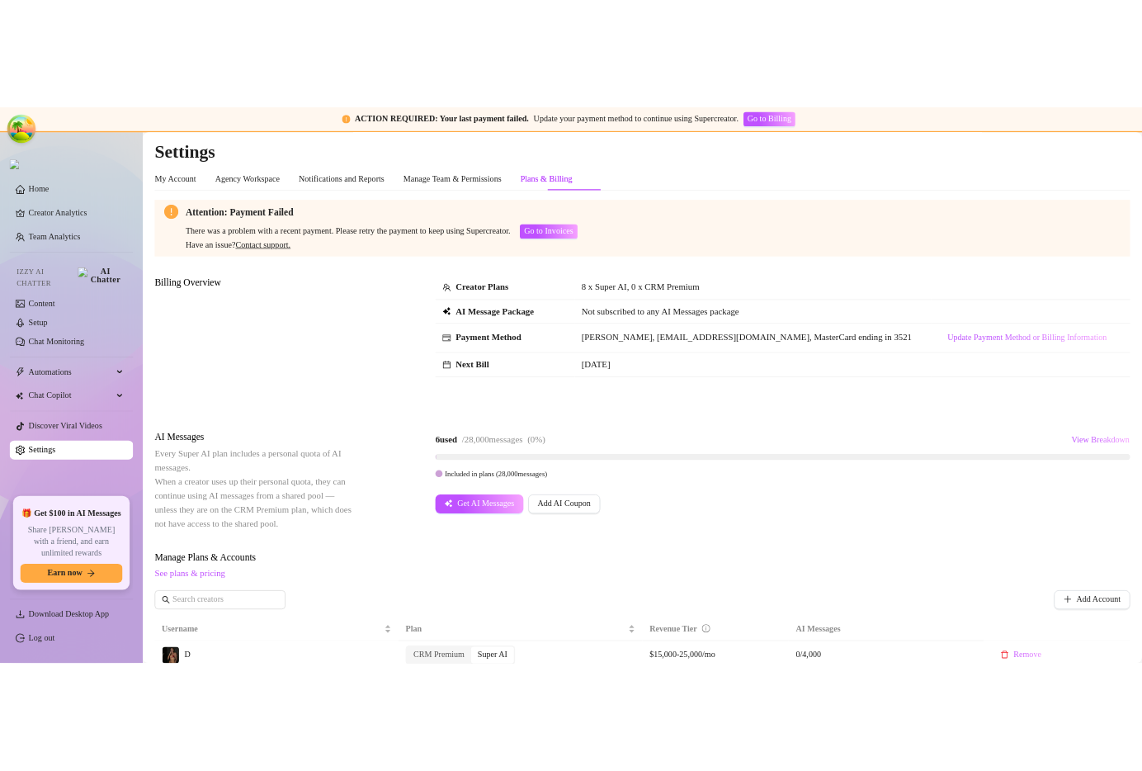
scroll to position [800, 0]
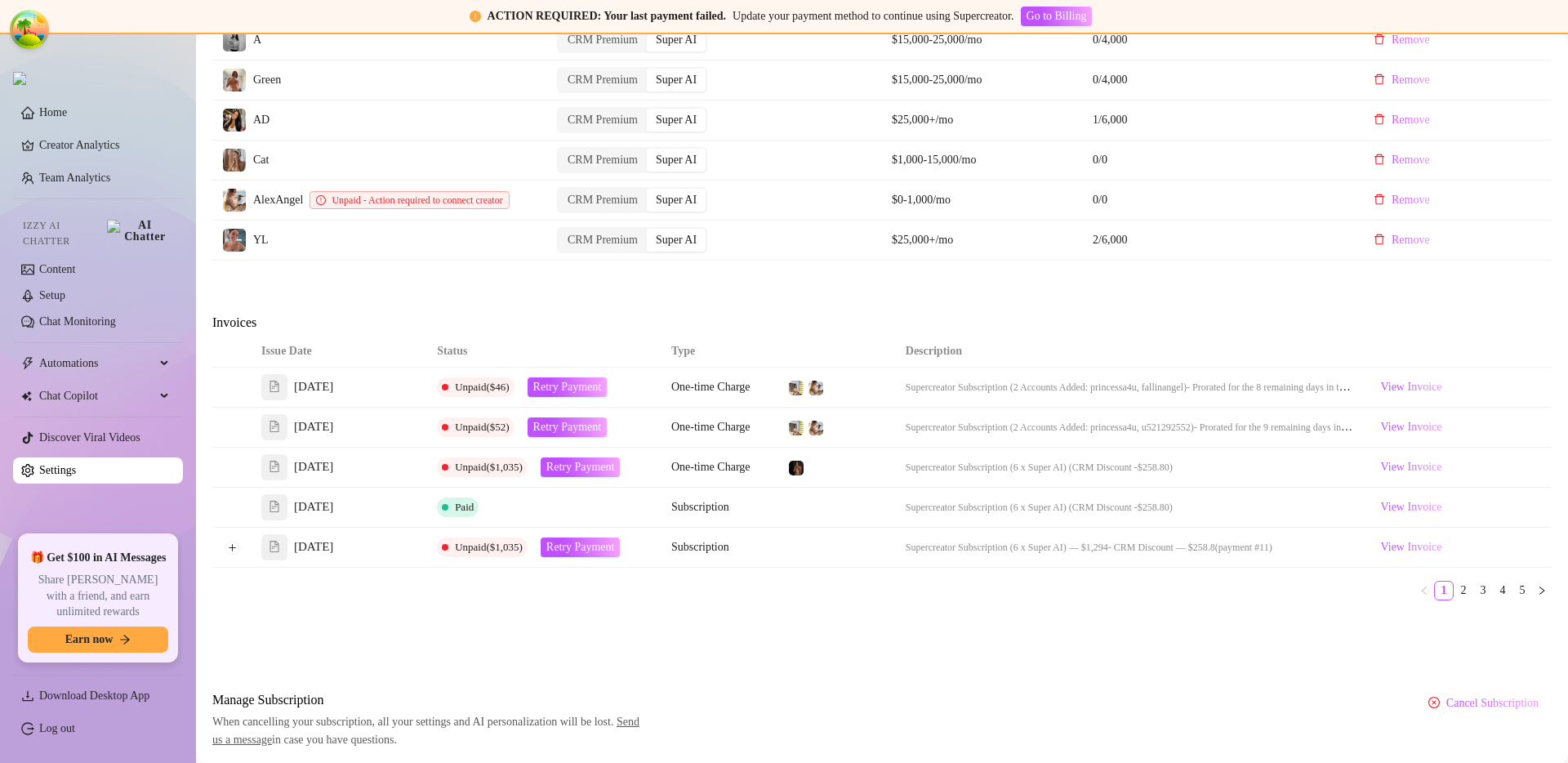
click at [1008, 650] on div "Attention: Payment Failed There was a problem with a recent payment. Please ret…" at bounding box center [882, 42] width 1339 height 1413
click at [1115, 614] on div "Issue Date Status Type Description Sep 11, 2025 Unpaid ($46) Retry Payment One-…" at bounding box center [882, 474] width 1339 height 278
click at [808, 545] on td at bounding box center [836, 547] width 117 height 40
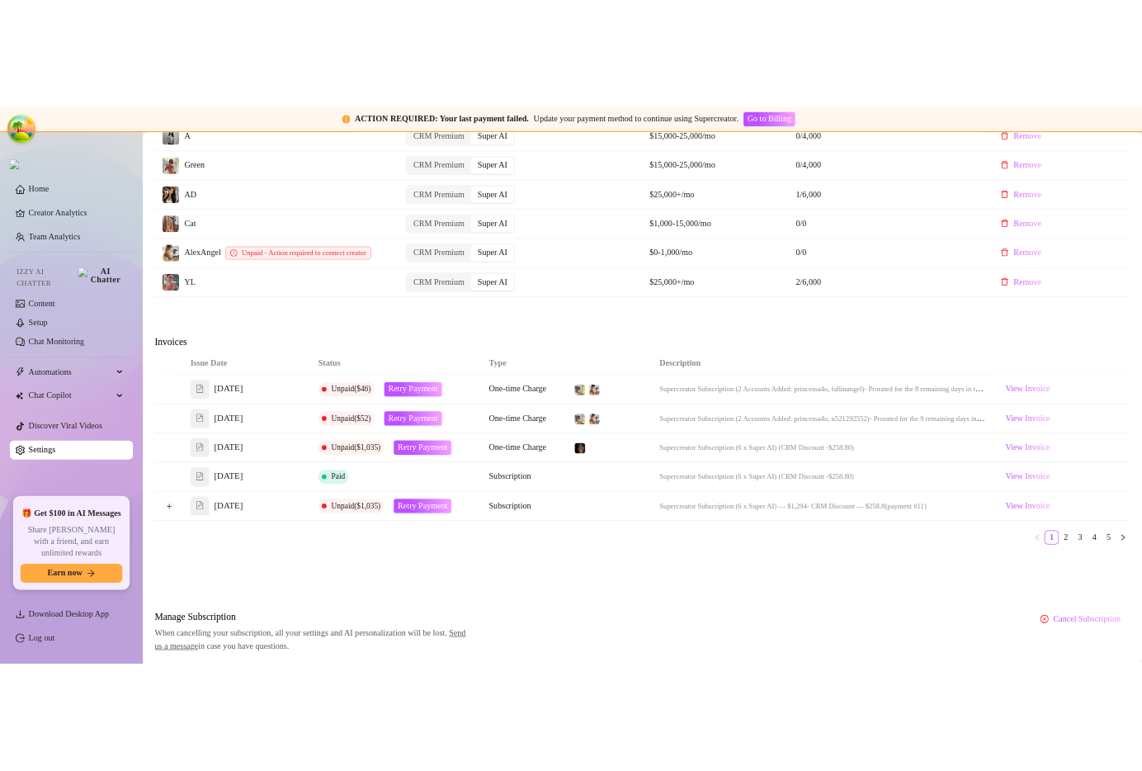
scroll to position [863, 0]
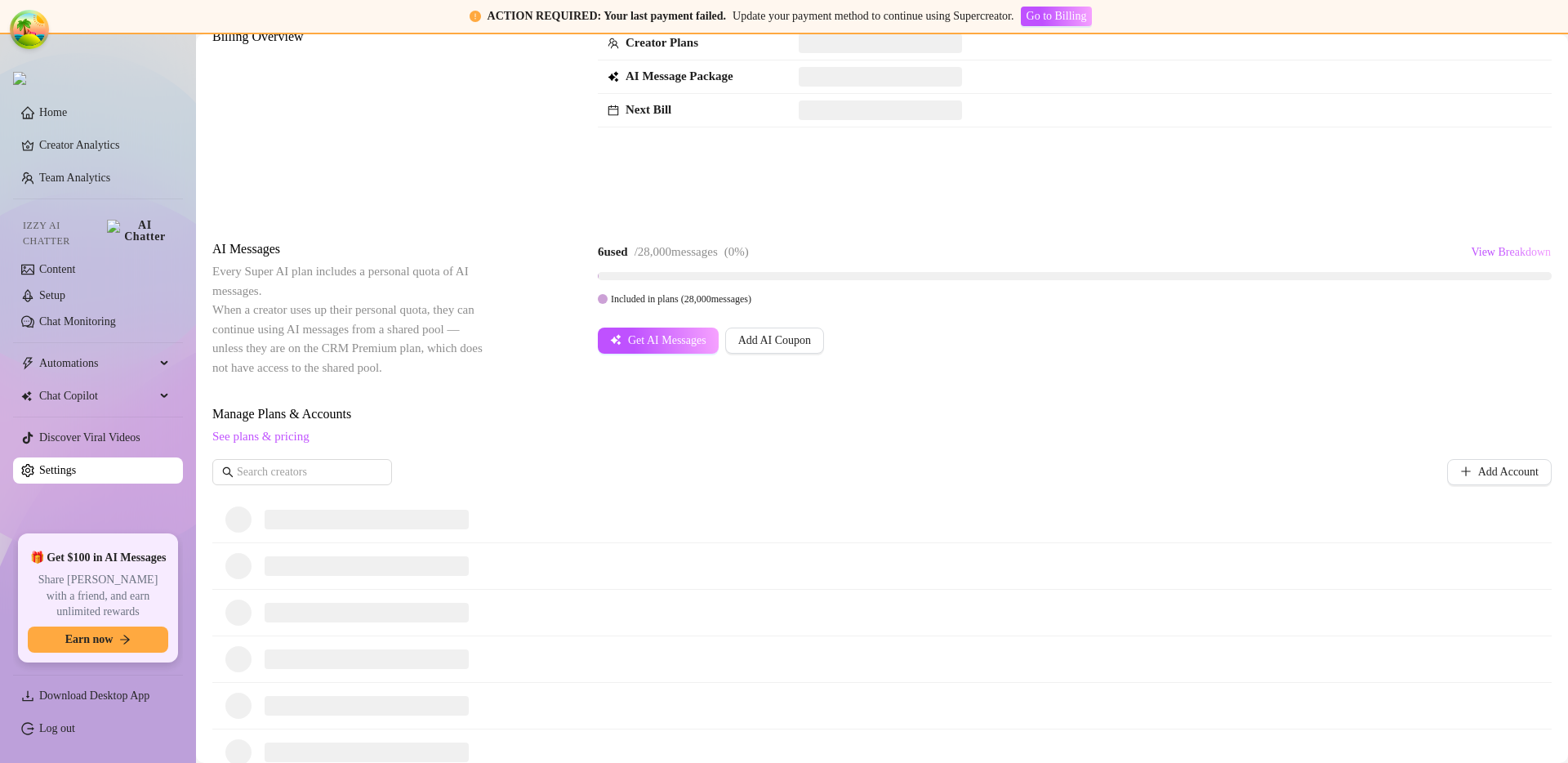
scroll to position [29, 0]
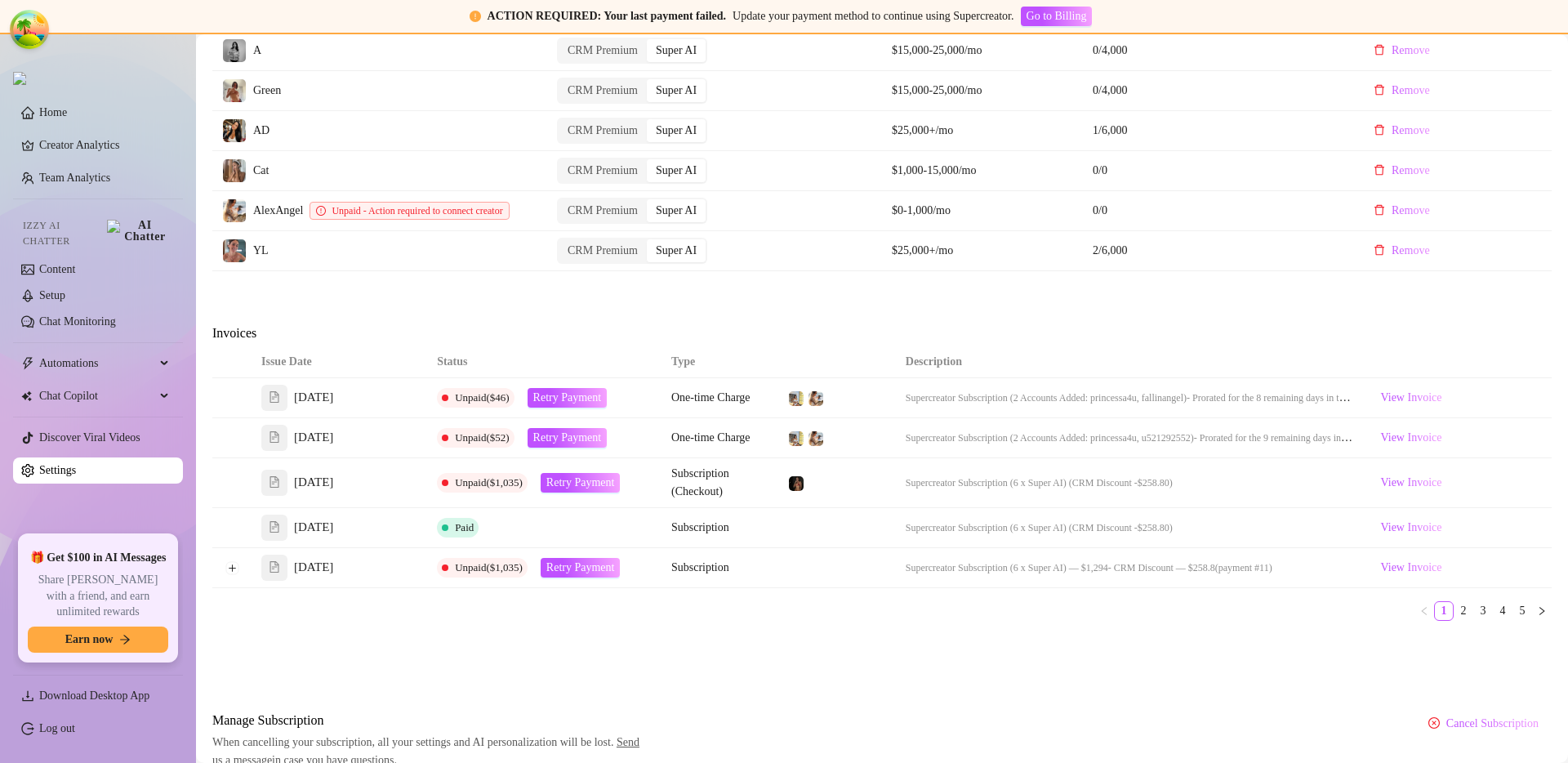
scroll to position [778, 0]
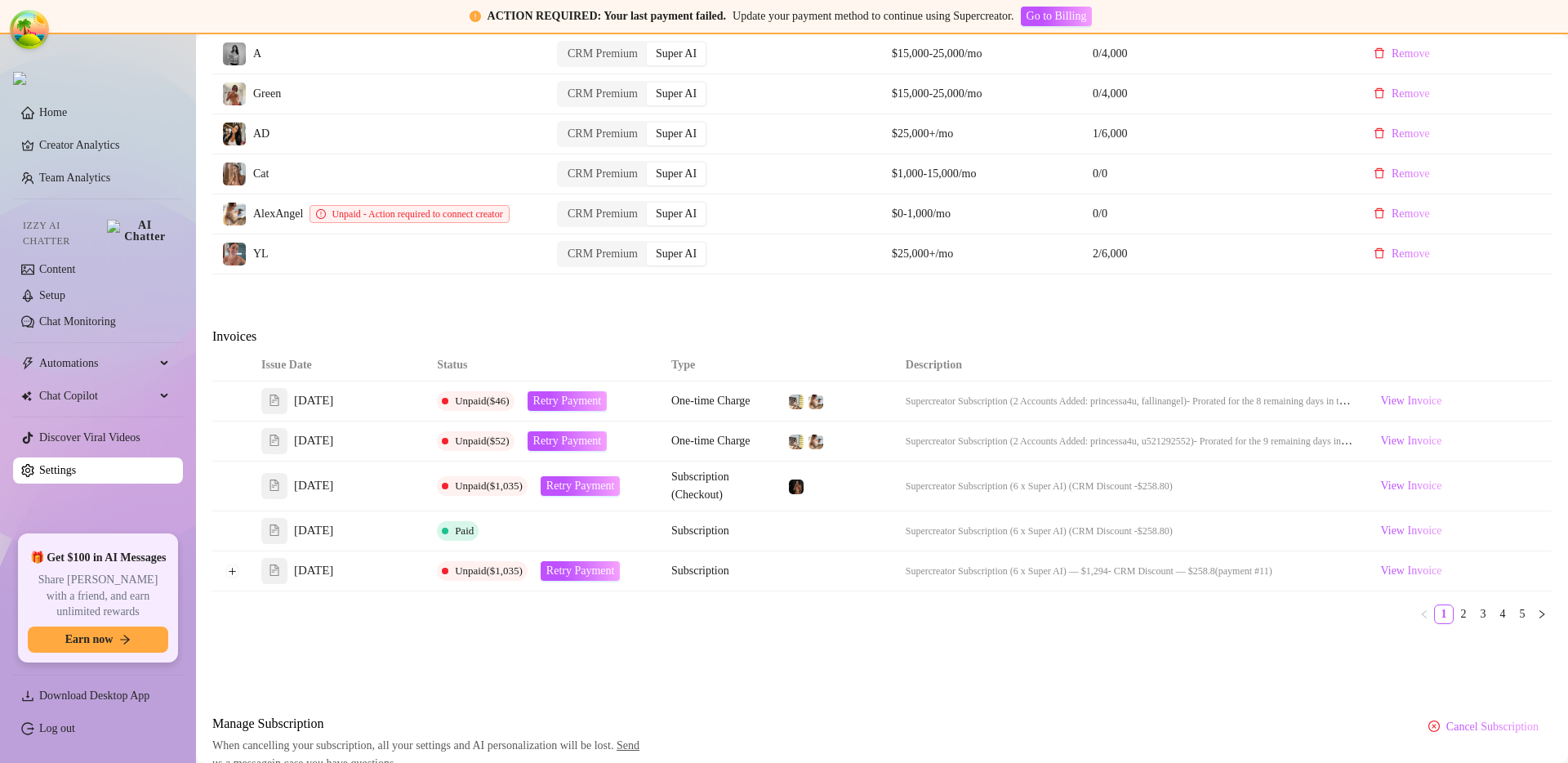
click at [891, 637] on div "Issue Date Status Type Description [DATE] Unpaid ($46) Retry Payment One-time C…" at bounding box center [882, 493] width 1339 height 287
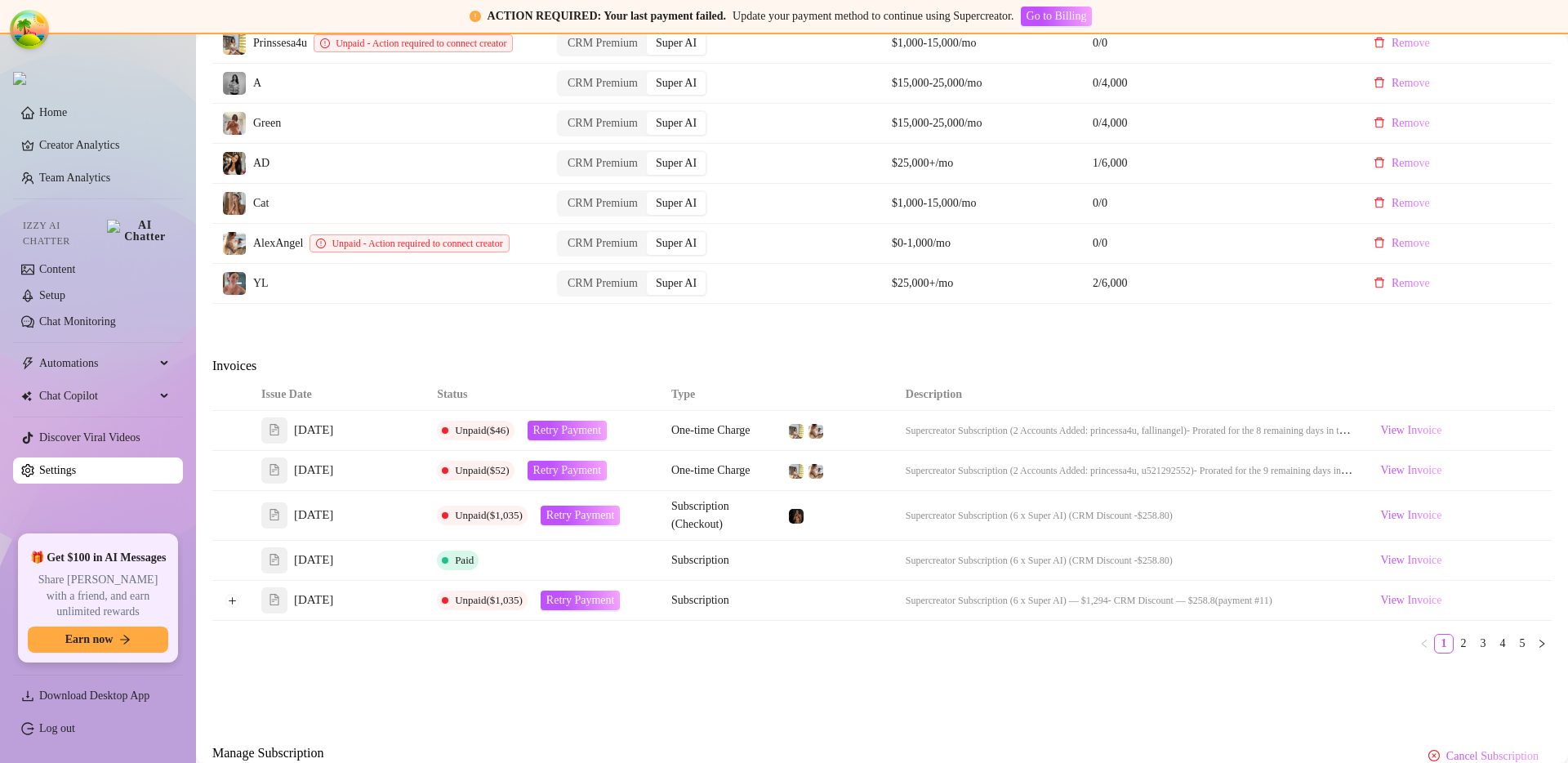
scroll to position [711, 0]
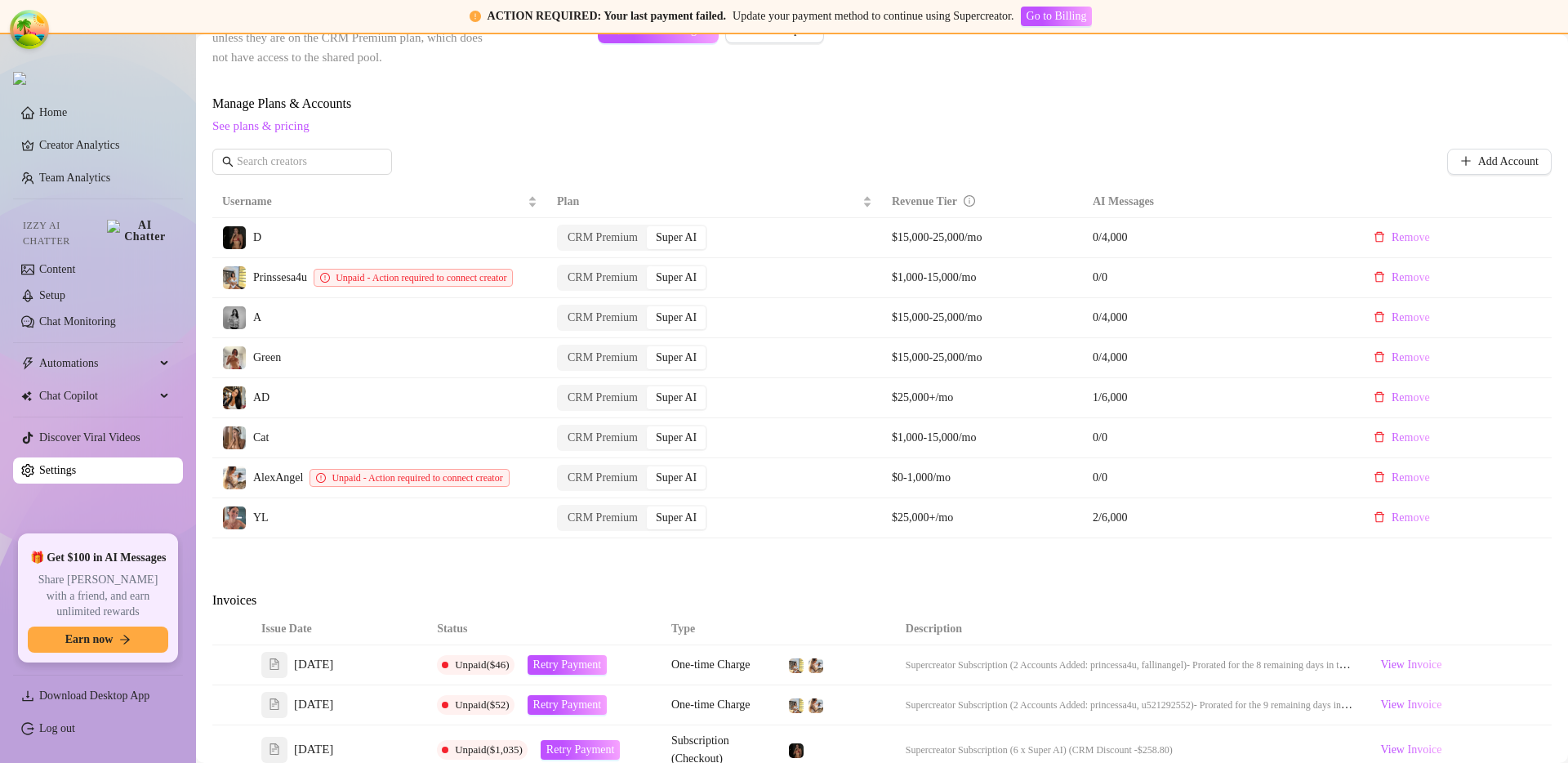
scroll to position [867, 0]
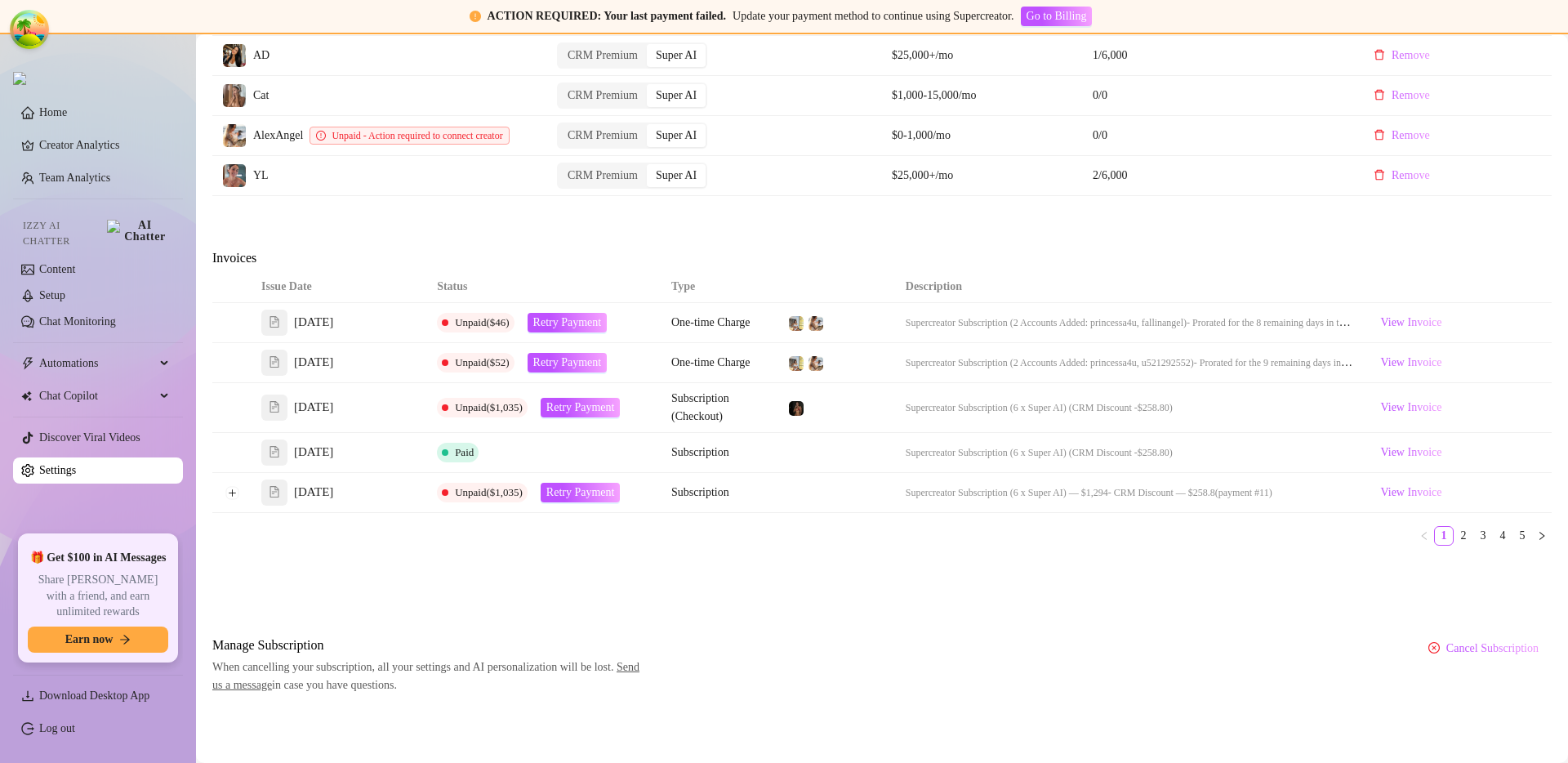
click at [938, 545] on ul "1 2 3 4 5" at bounding box center [882, 535] width 1339 height 20
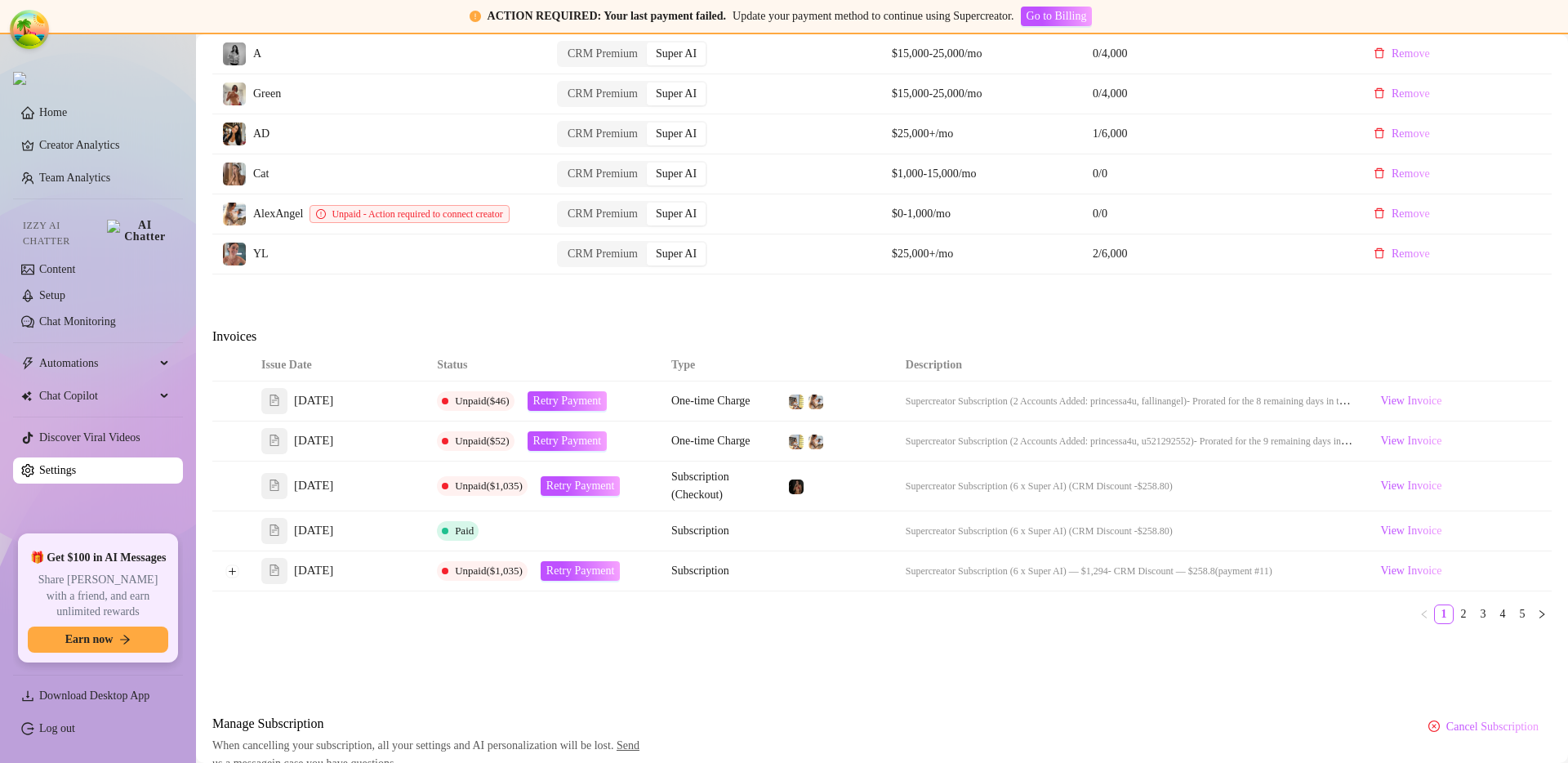
scroll to position [778, 0]
click at [1455, 623] on link "2" at bounding box center [1464, 615] width 18 height 18
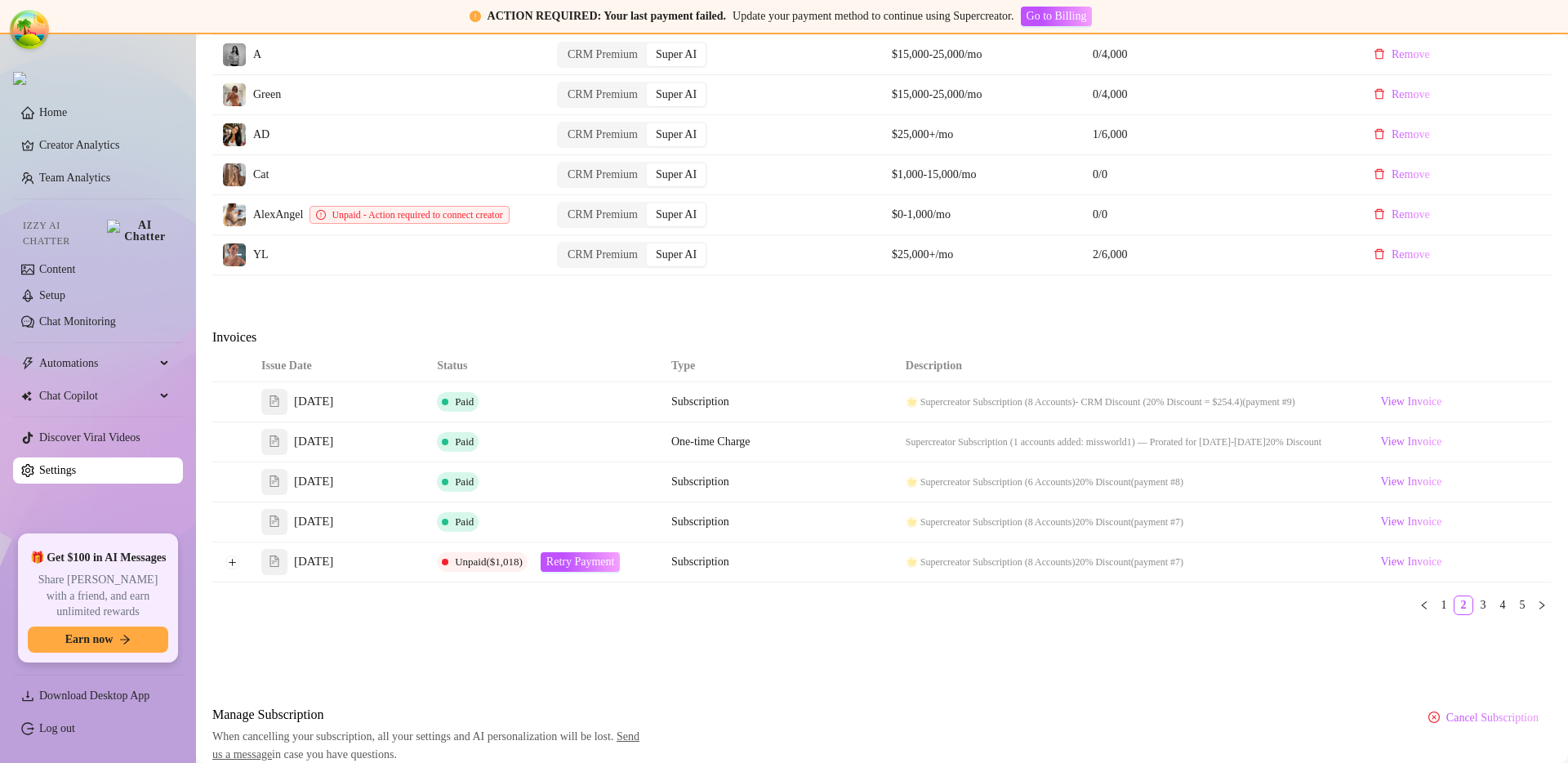
click at [1473, 625] on div "Issue Date Status Type Description [DATE] Paid Subscription 🌟 Supercreator Subs…" at bounding box center [882, 489] width 1339 height 278
click at [1514, 615] on link "5" at bounding box center [1522, 605] width 18 height 18
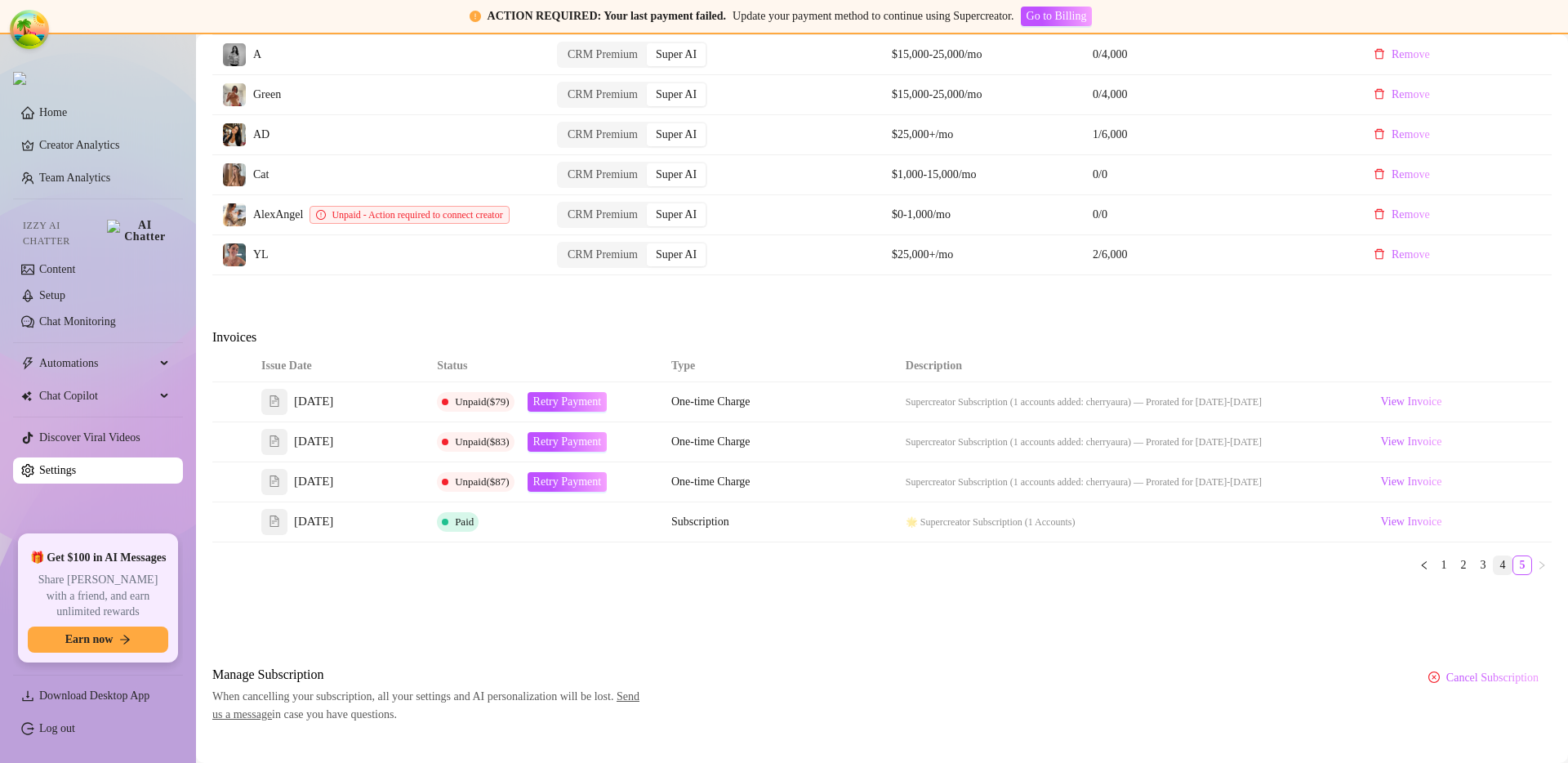
click at [1494, 574] on link "4" at bounding box center [1503, 565] width 18 height 18
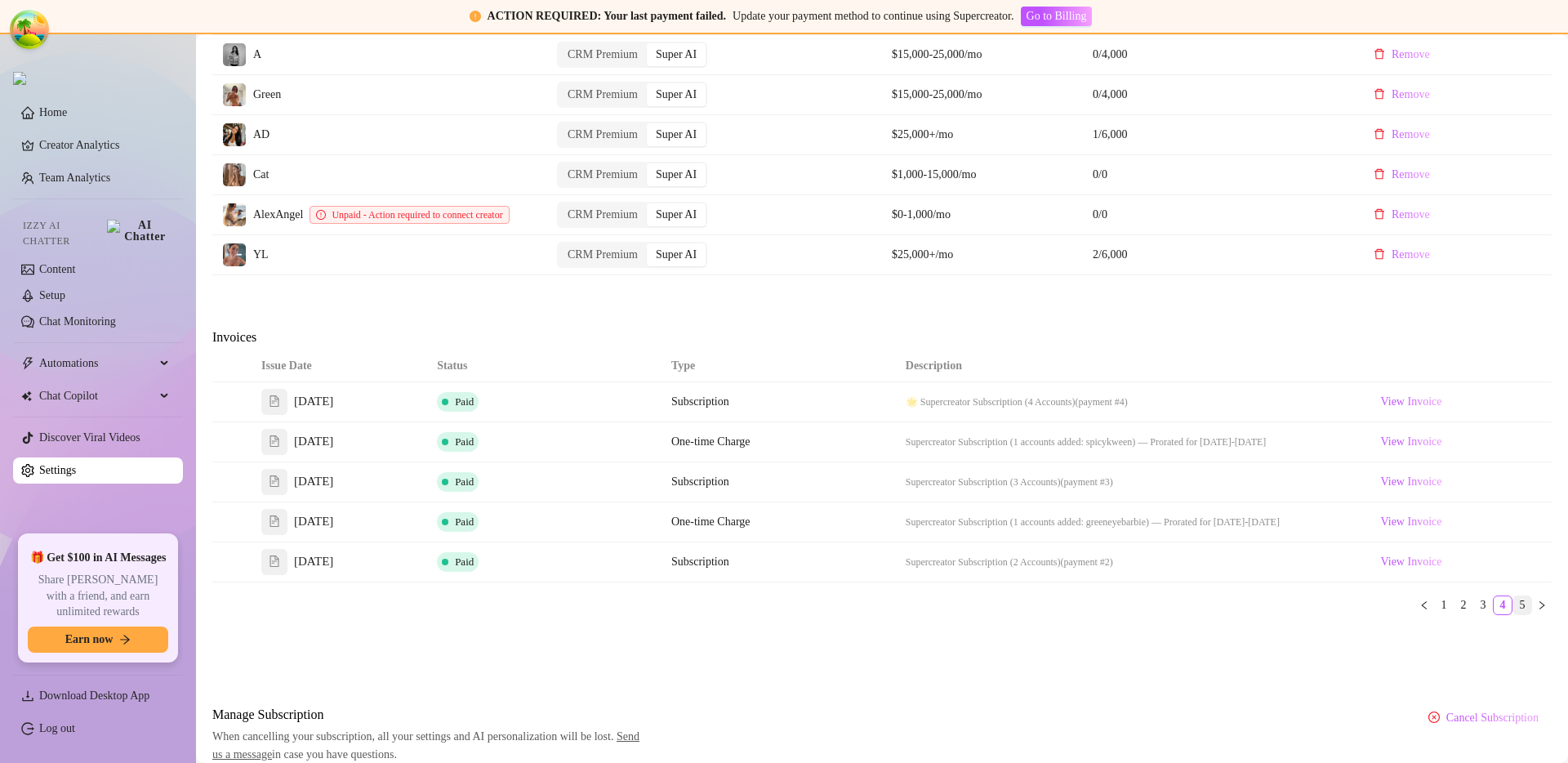
click at [1514, 615] on link "5" at bounding box center [1522, 605] width 18 height 18
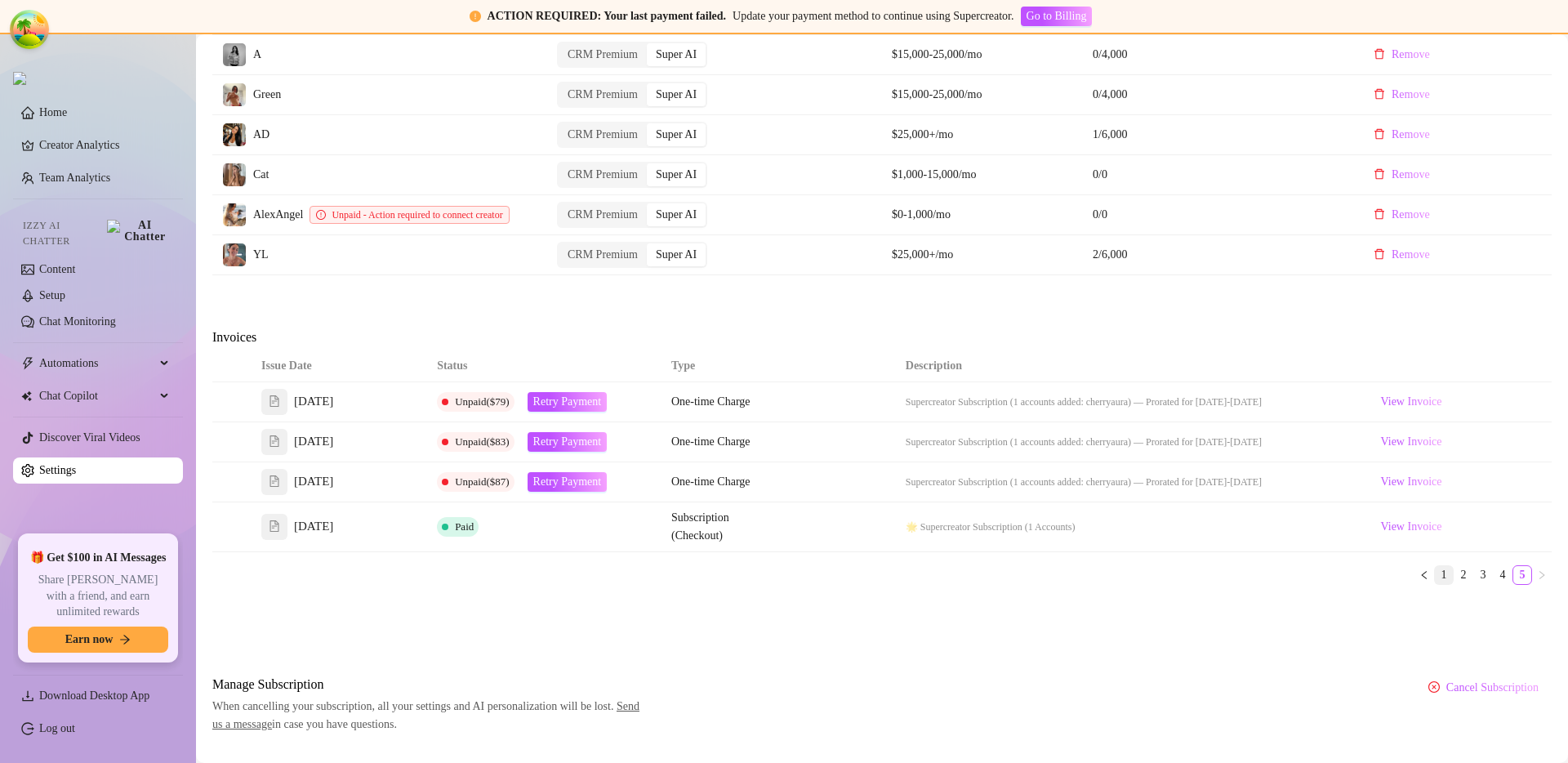
click at [1435, 584] on link "1" at bounding box center [1444, 575] width 18 height 18
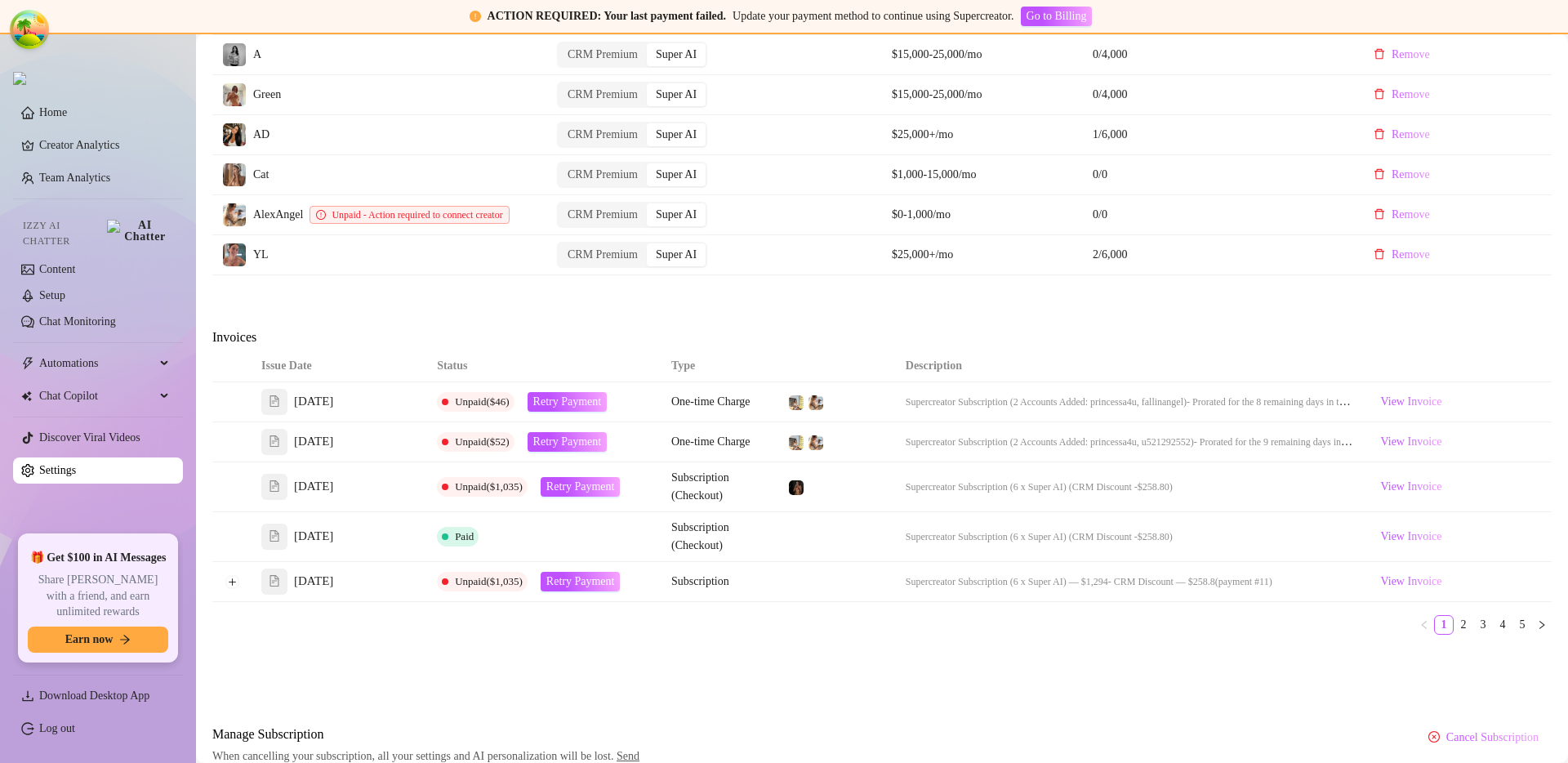
click at [1027, 680] on div "Attention: Payment Failed There was a problem with a recent payment. Please ret…" at bounding box center [882, 66] width 1339 height 1433
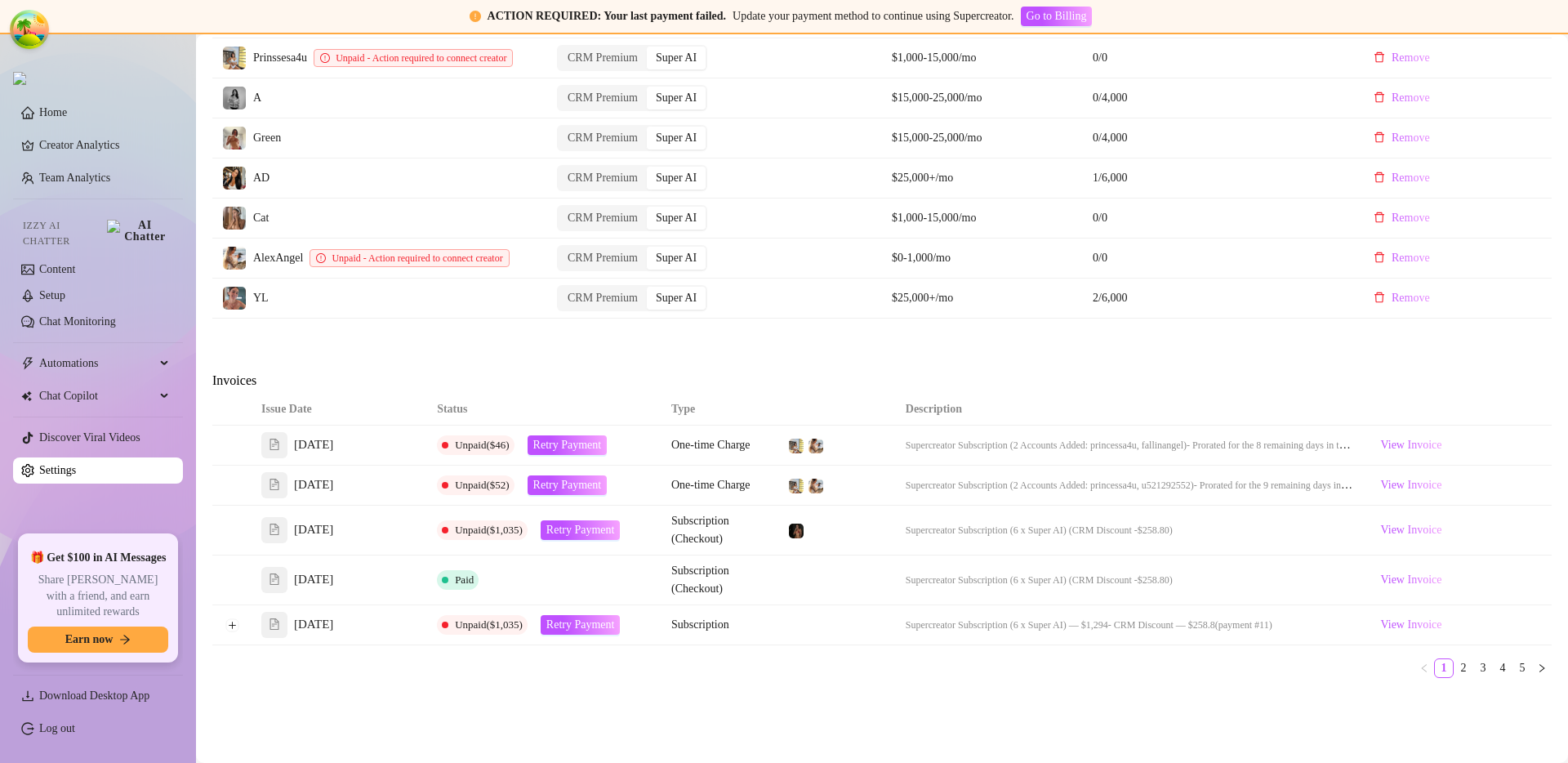
scroll to position [713, 0]
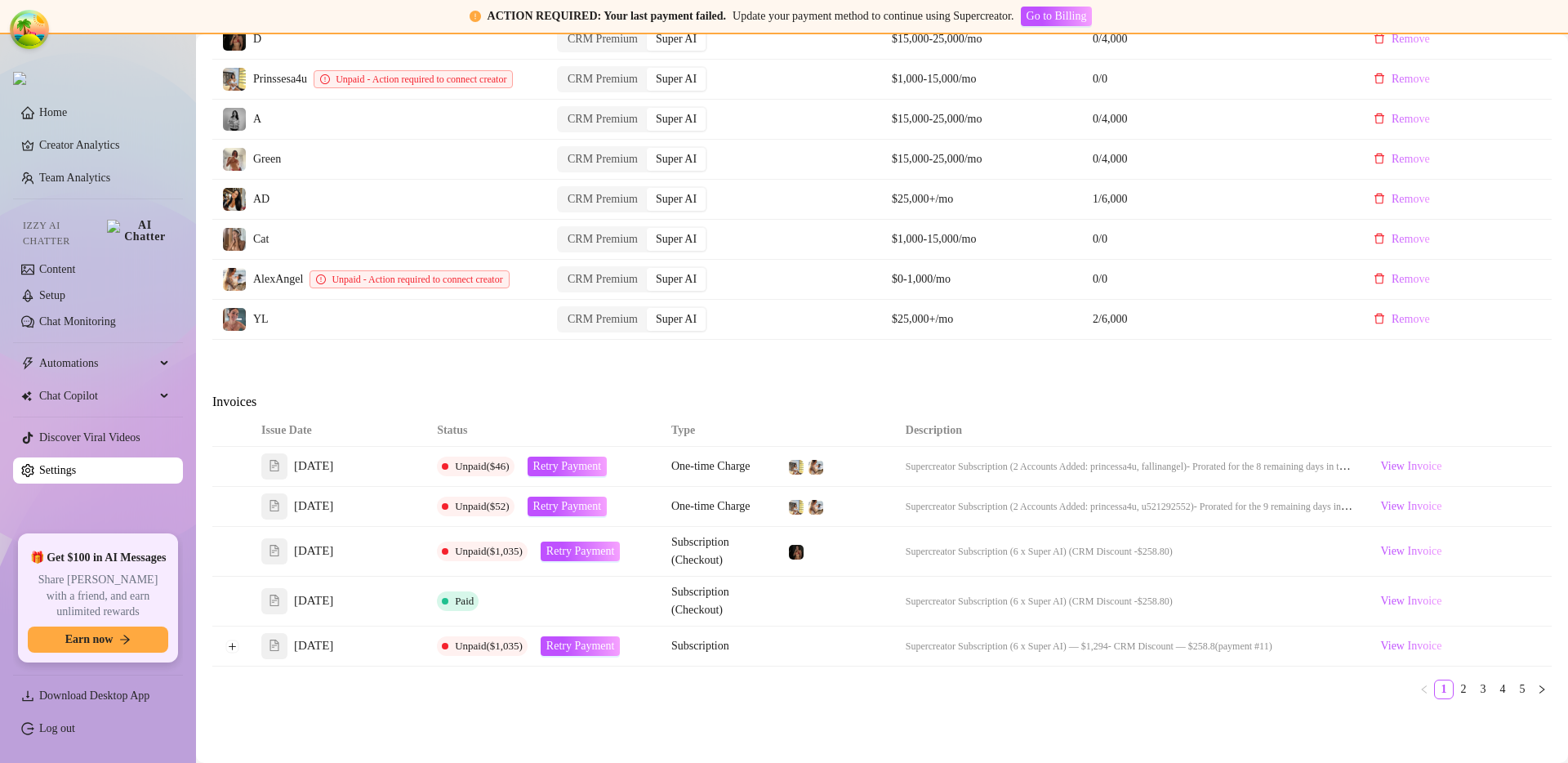
click at [803, 620] on td at bounding box center [836, 602] width 117 height 49
click at [1218, 611] on td "Supercreator Subscription (6 x Super AI) (CRM Discount -$258.80)" at bounding box center [1130, 602] width 469 height 49
click at [1439, 699] on link "1" at bounding box center [1444, 689] width 18 height 18
click at [1455, 699] on link "2" at bounding box center [1464, 689] width 18 height 18
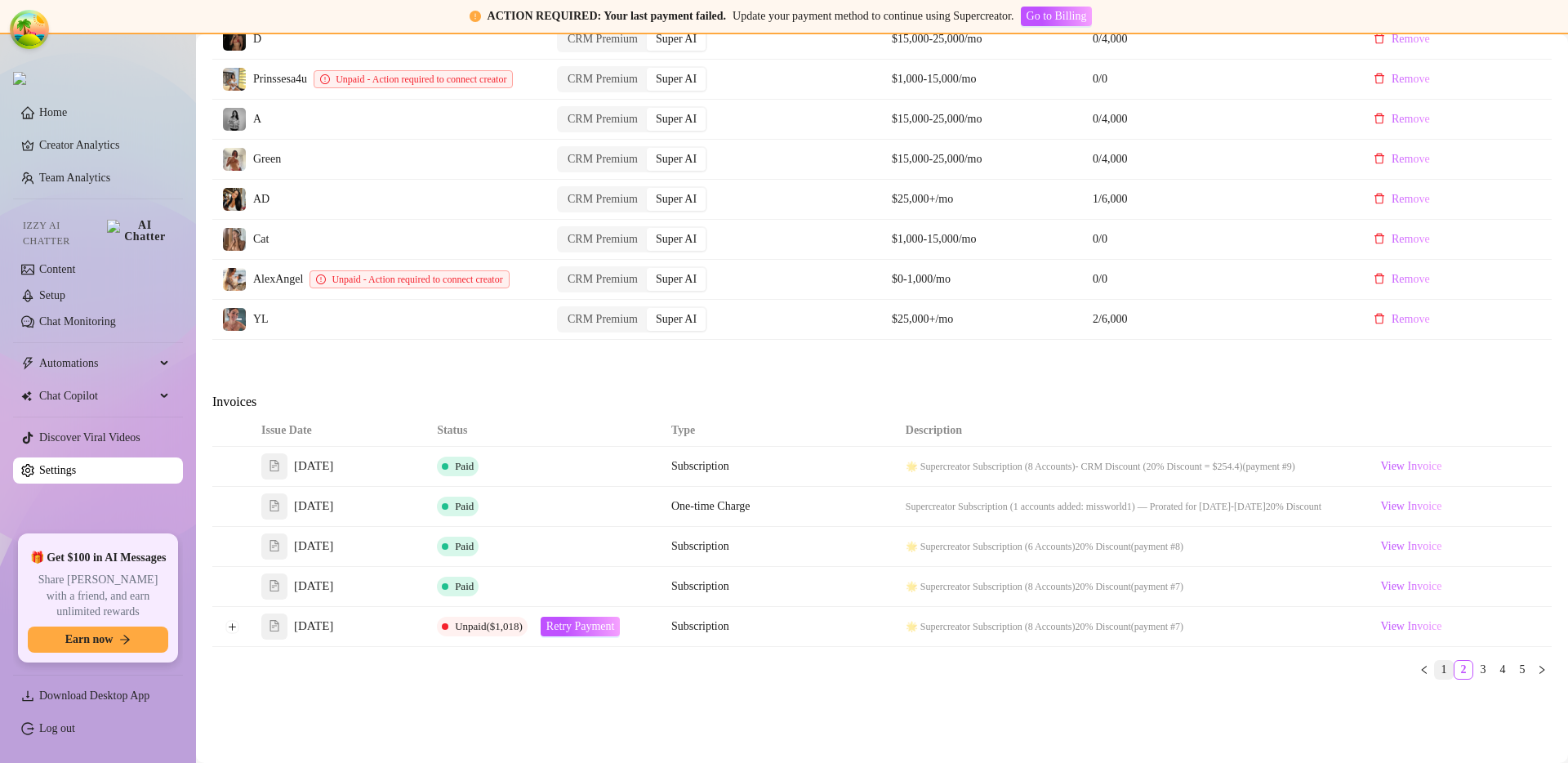
click at [1435, 679] on link "1" at bounding box center [1444, 670] width 18 height 18
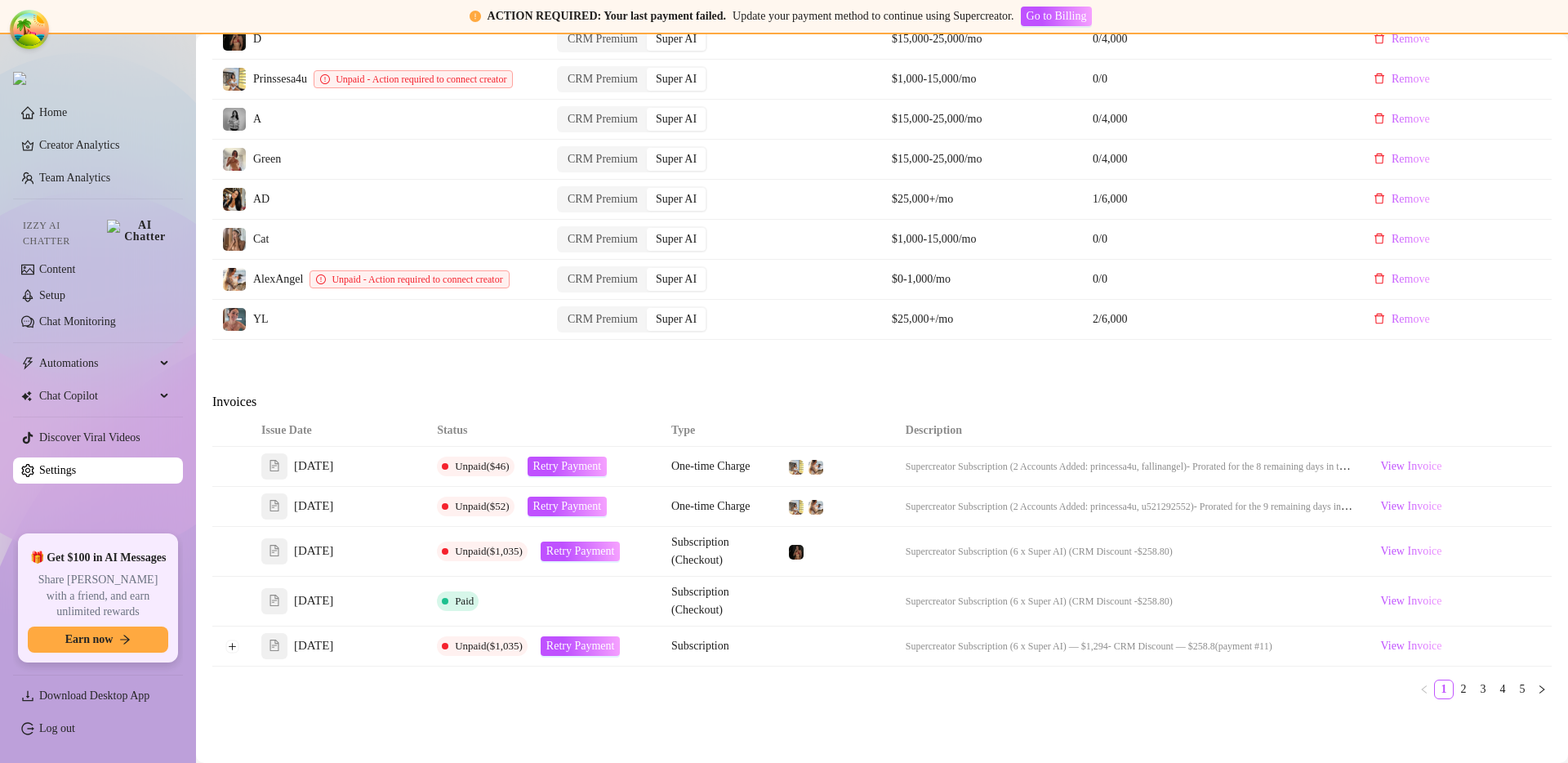
click at [751, 623] on td "Subscription (Checkout)" at bounding box center [720, 602] width 117 height 49
click at [1395, 610] on span "View Invoice" at bounding box center [1412, 601] width 61 height 18
click at [1200, 620] on td "Supercreator Subscription (6 x Super AI) (CRM Discount -$258.80)" at bounding box center [1130, 602] width 469 height 49
click at [846, 611] on td at bounding box center [836, 602] width 117 height 49
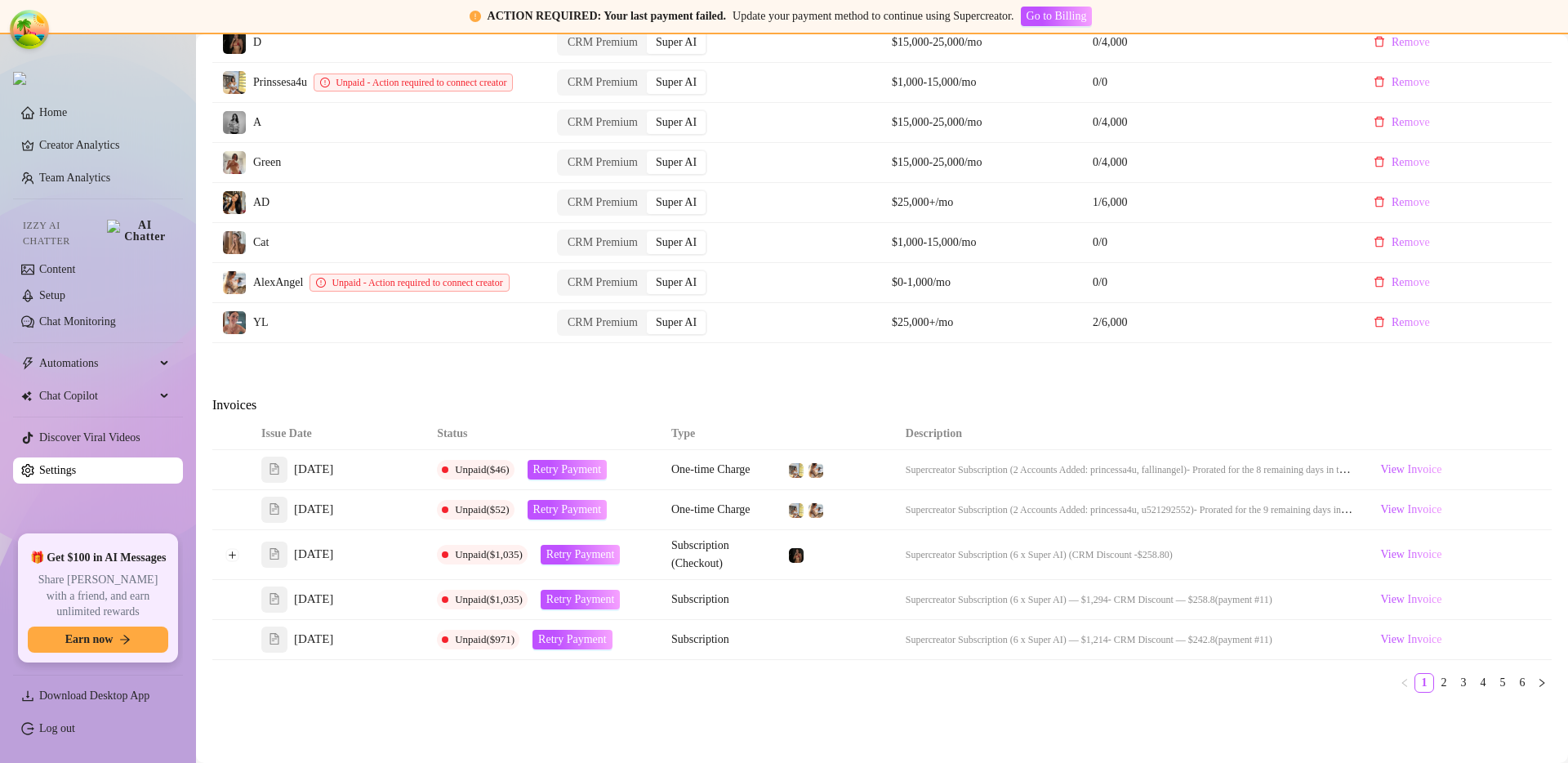
click at [1353, 706] on div "Issue Date Status Type Description [DATE] Unpaid ($46) Retry Payment One-time C…" at bounding box center [882, 562] width 1339 height 287
click at [1435, 689] on link "2" at bounding box center [1444, 683] width 18 height 18
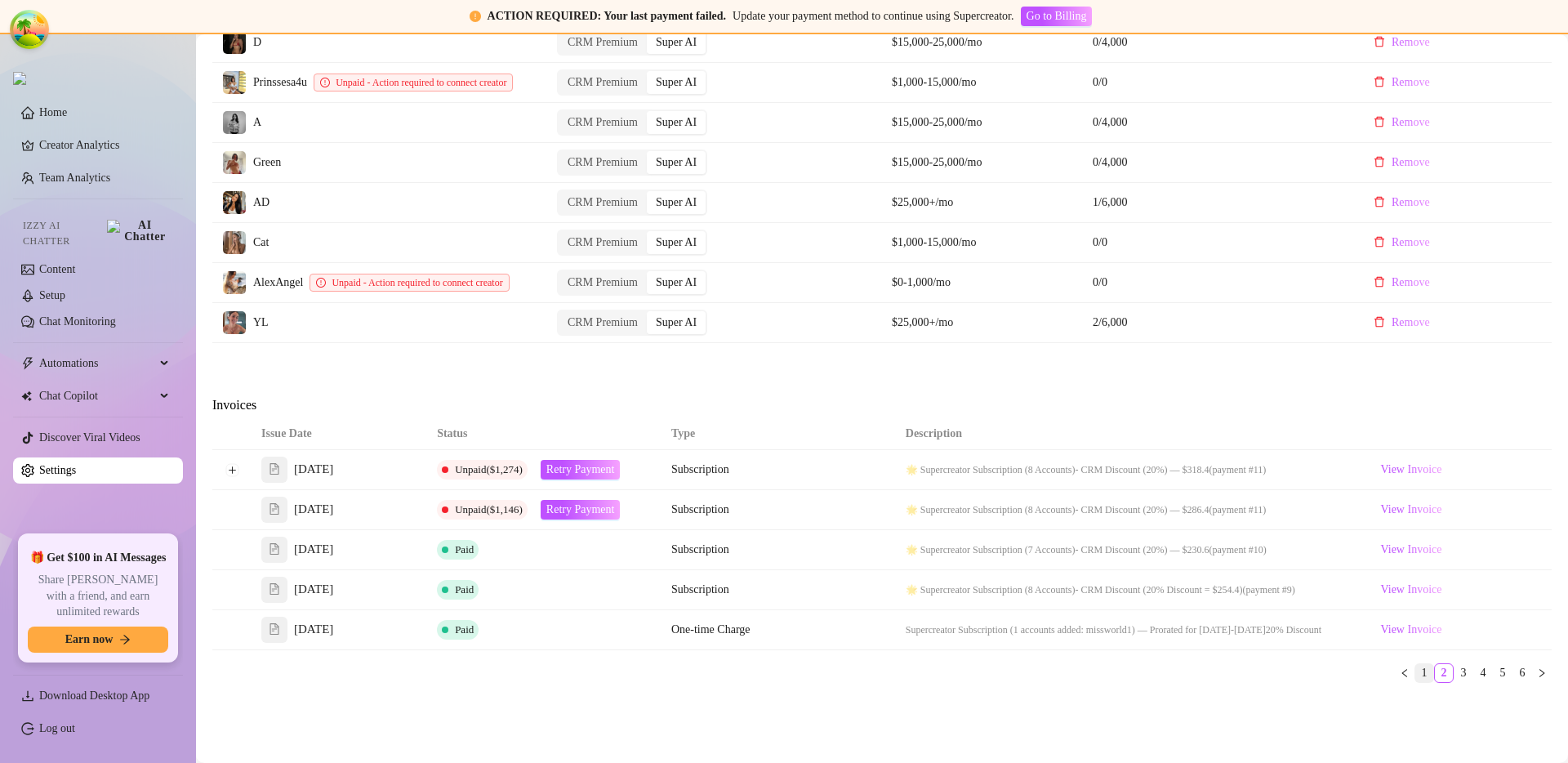
click at [1416, 682] on link "1" at bounding box center [1424, 673] width 18 height 18
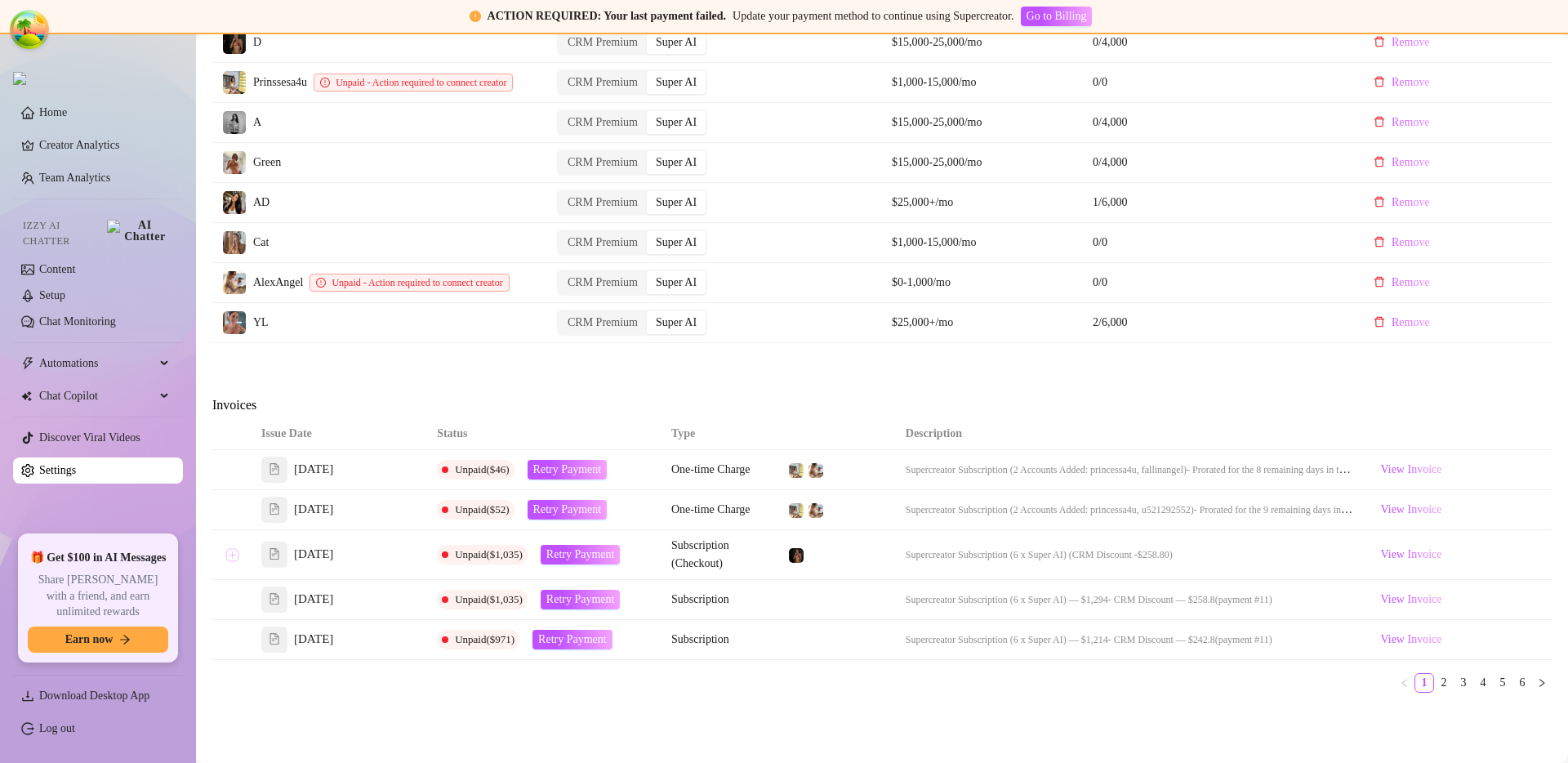
click at [237, 561] on button "Expand row" at bounding box center [232, 554] width 13 height 13
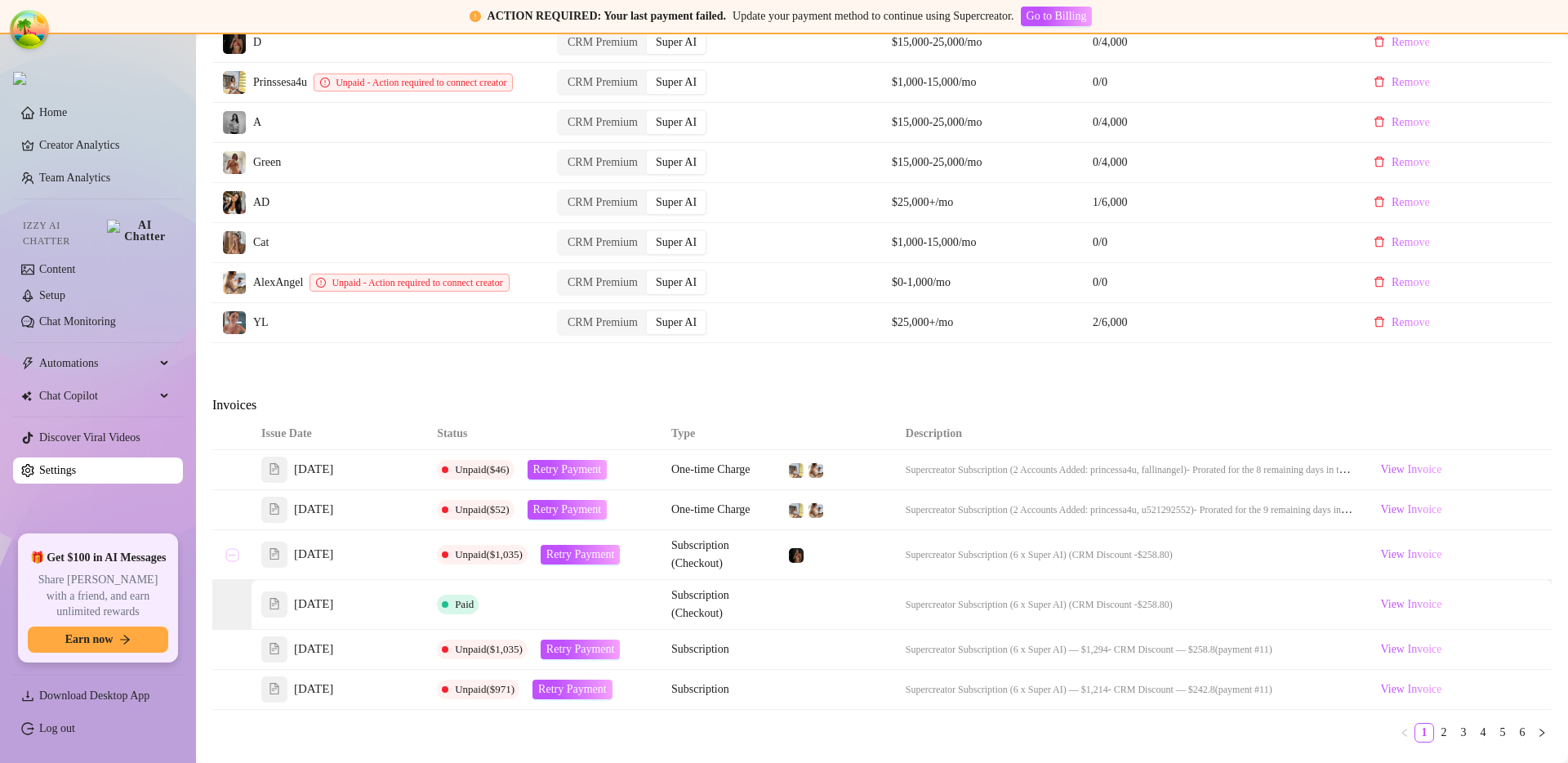
click at [236, 561] on button "Collapse row" at bounding box center [232, 554] width 13 height 13
click at [687, 566] on span "Subscription (Checkout)" at bounding box center [700, 554] width 58 height 31
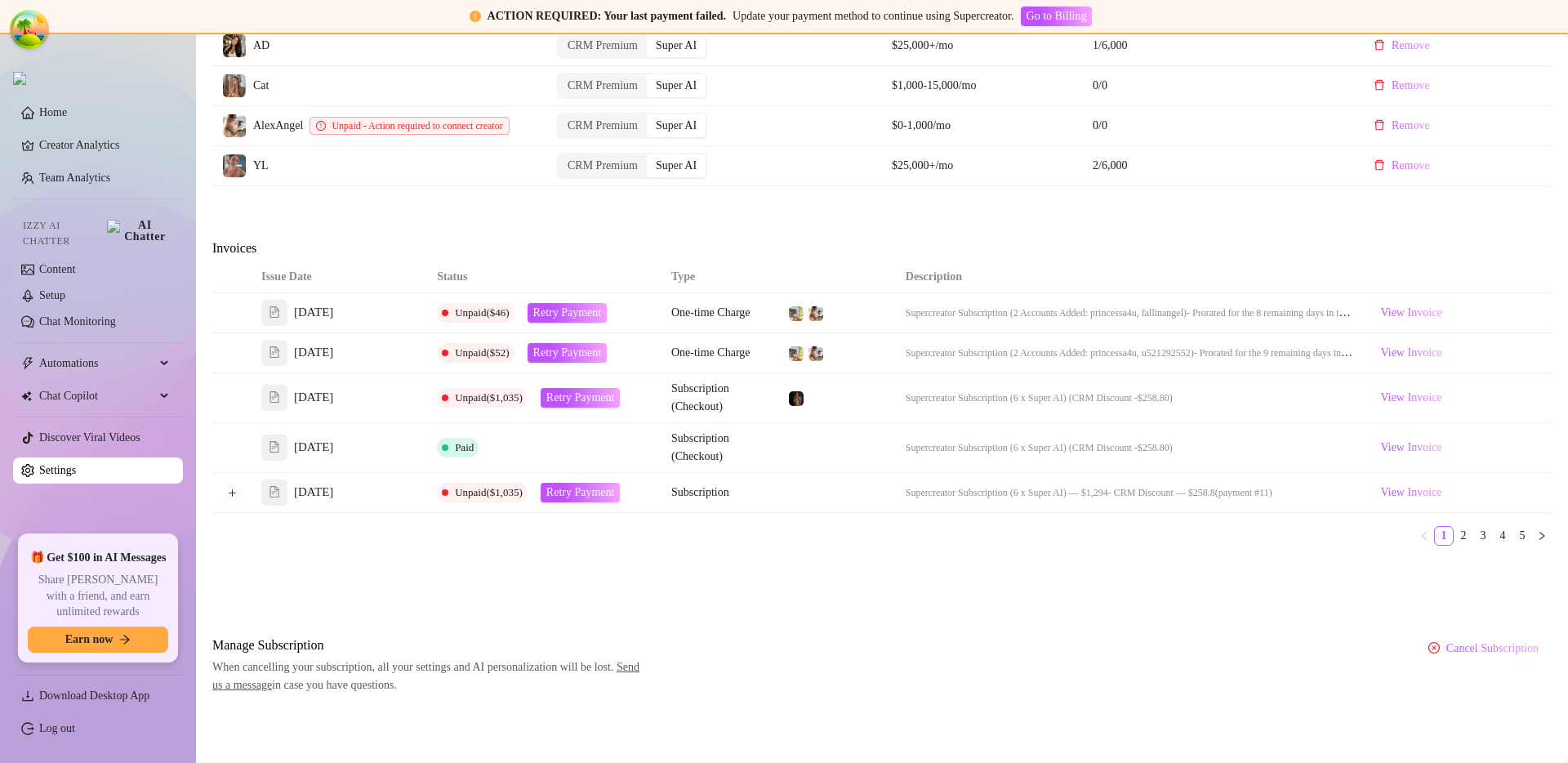
scroll to position [876, 0]
click at [1456, 537] on link "2" at bounding box center [1464, 535] width 18 height 18
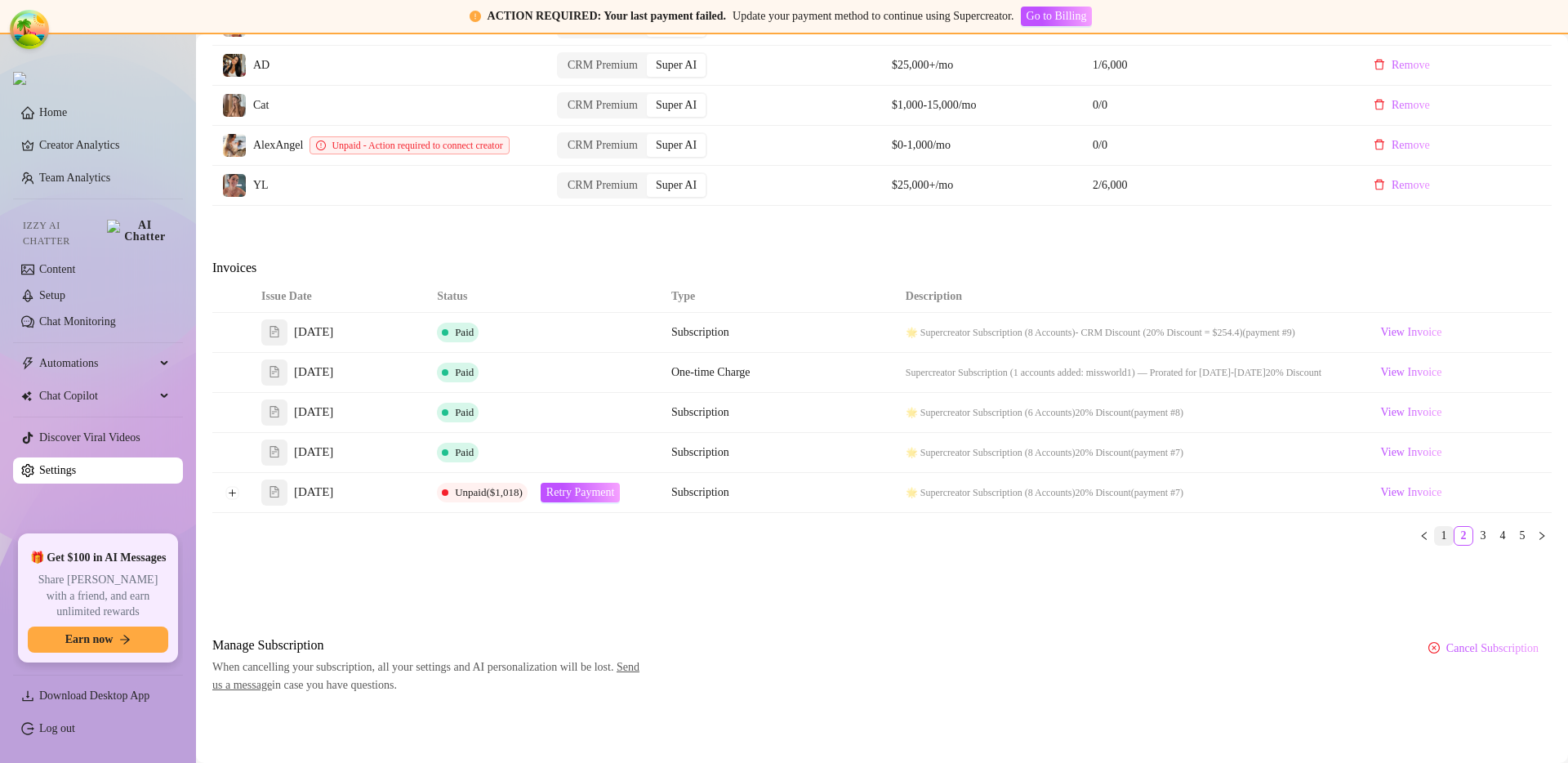
click at [1440, 538] on link "1" at bounding box center [1444, 535] width 18 height 18
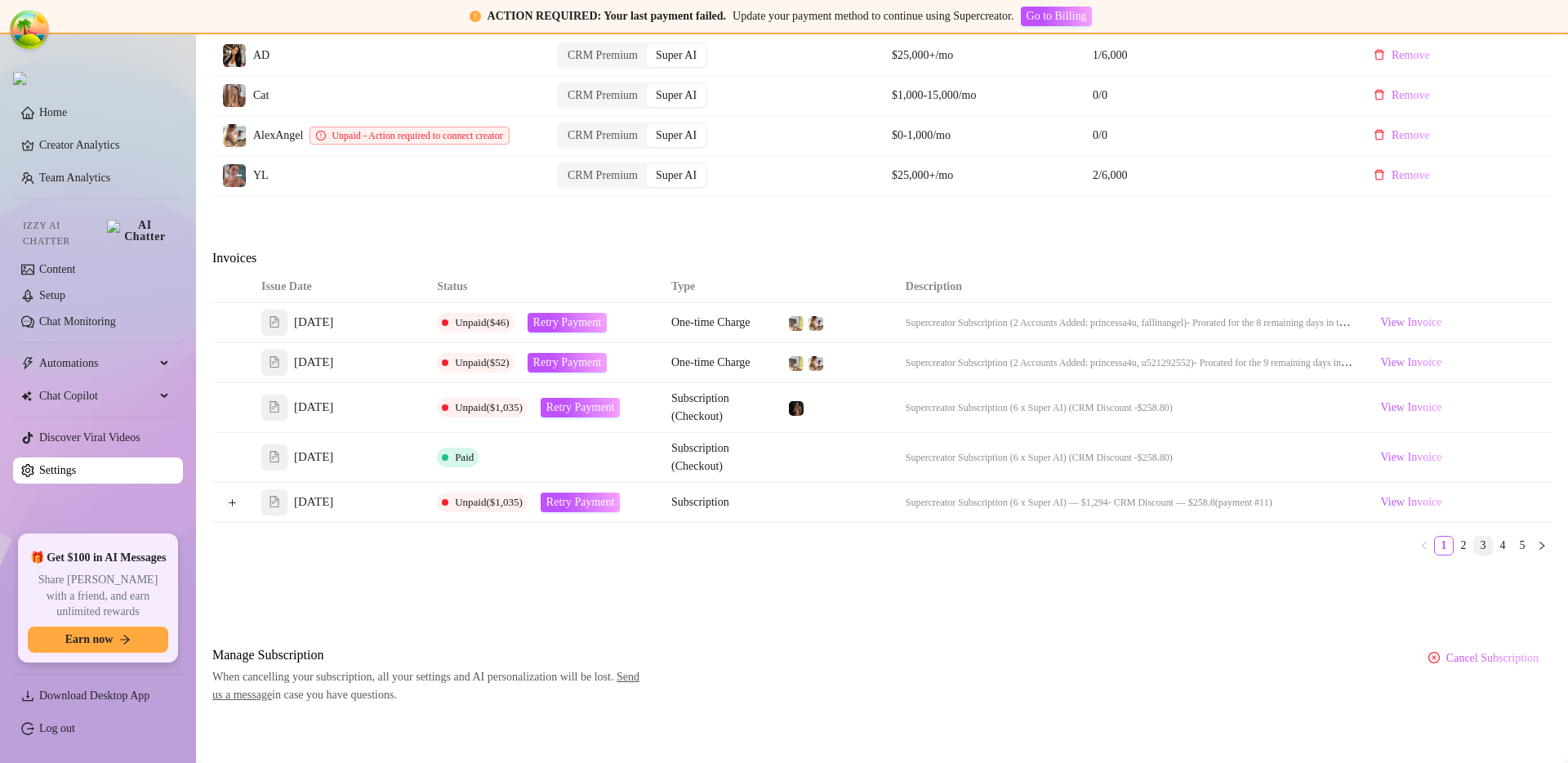
click at [1475, 549] on link "3" at bounding box center [1484, 545] width 18 height 18
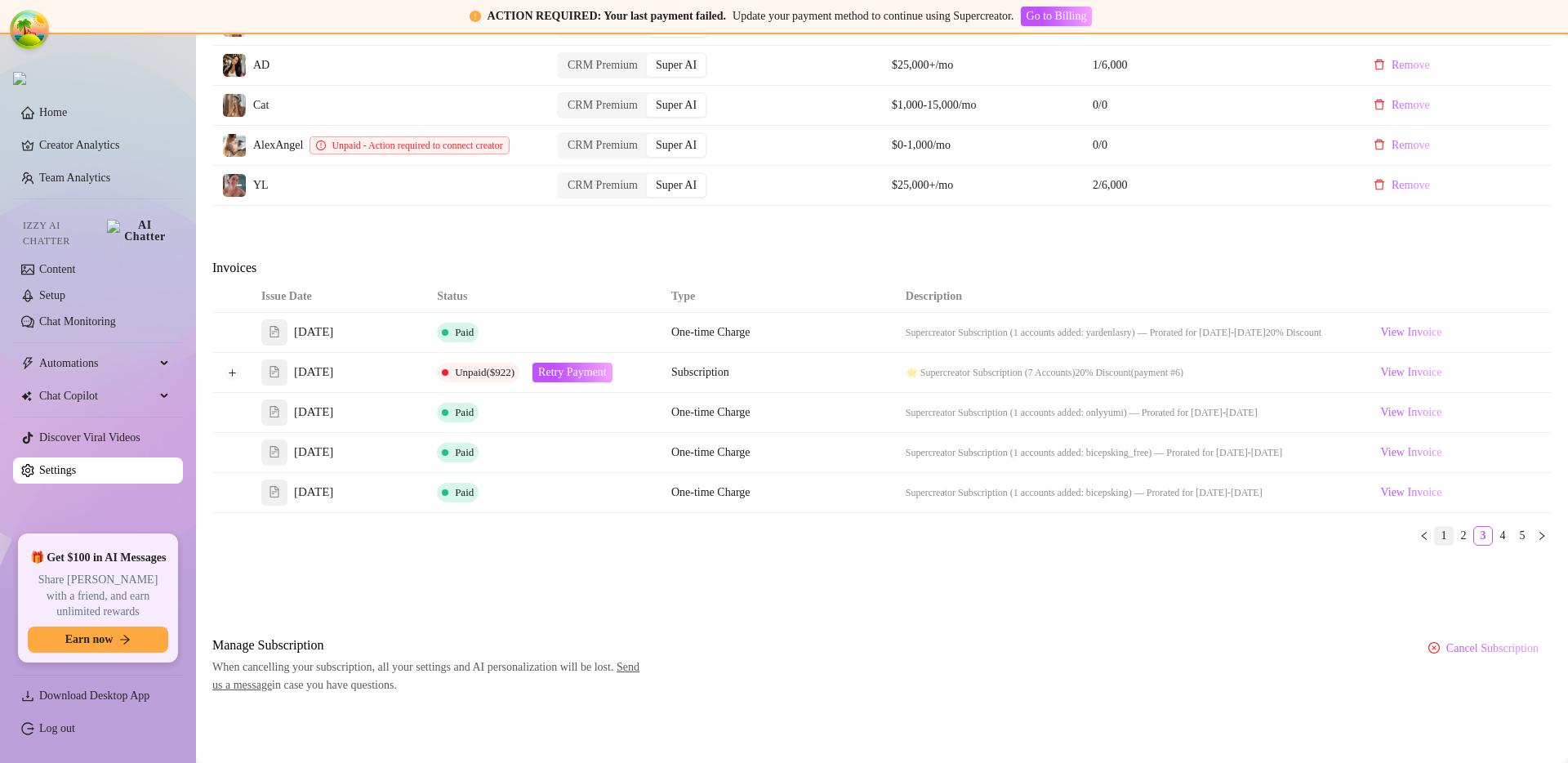
click at [1435, 529] on link "1" at bounding box center [1444, 535] width 18 height 18
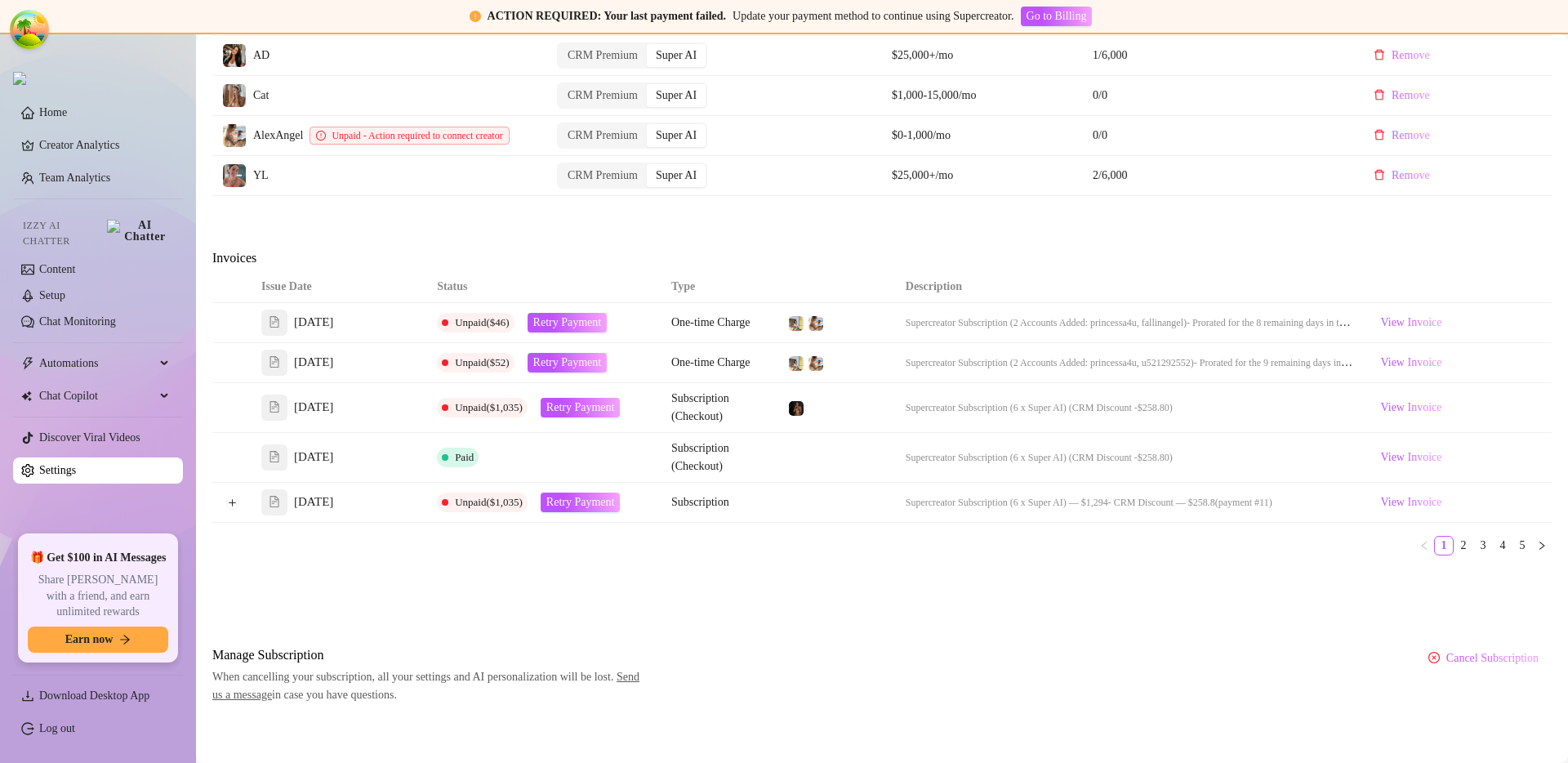
click at [723, 555] on ul "1 2 3 4 5" at bounding box center [882, 545] width 1339 height 20
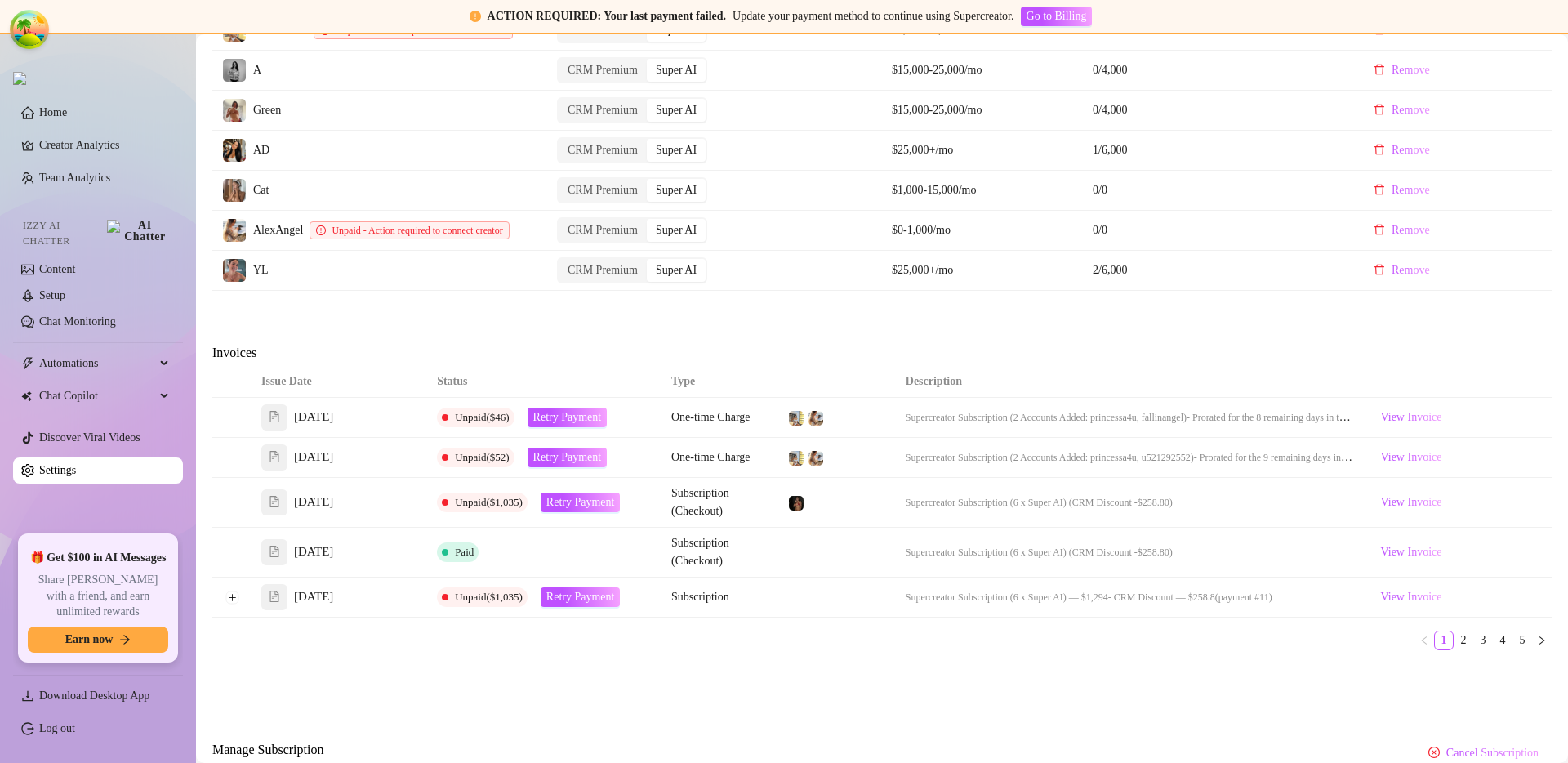
scroll to position [876, 0]
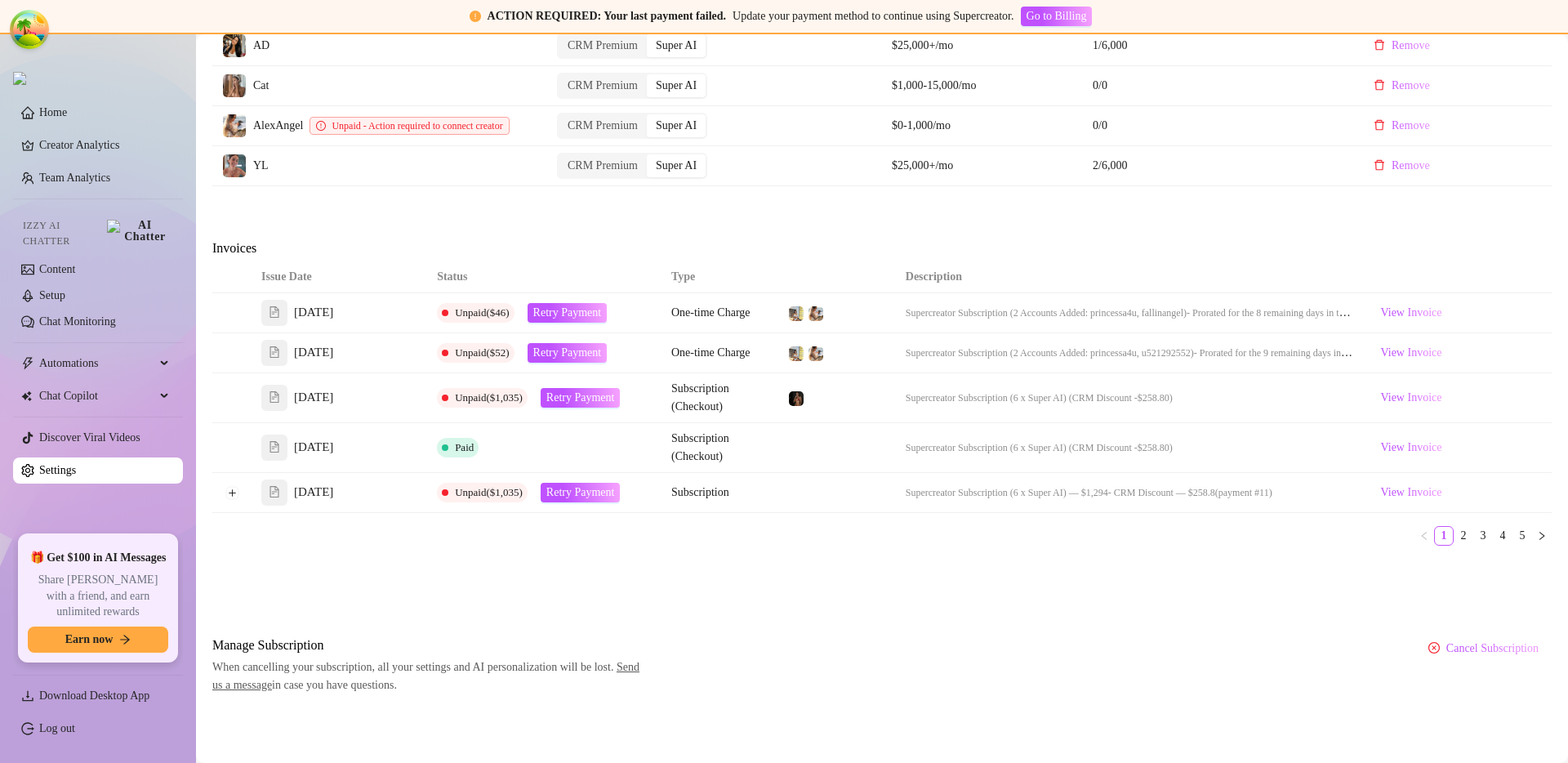
click at [1455, 529] on link "2" at bounding box center [1464, 535] width 18 height 18
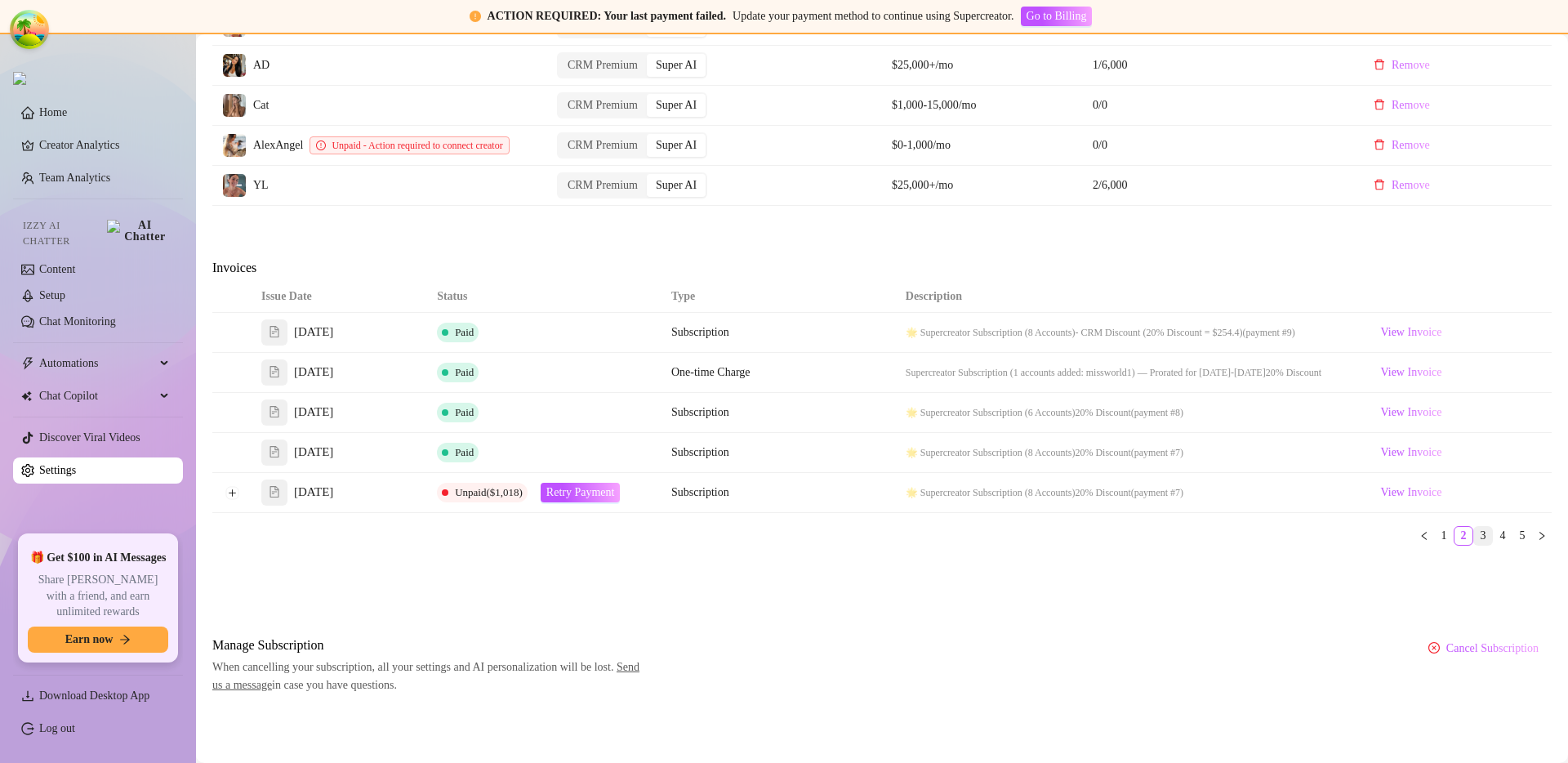
click at [1475, 531] on link "3" at bounding box center [1484, 535] width 18 height 18
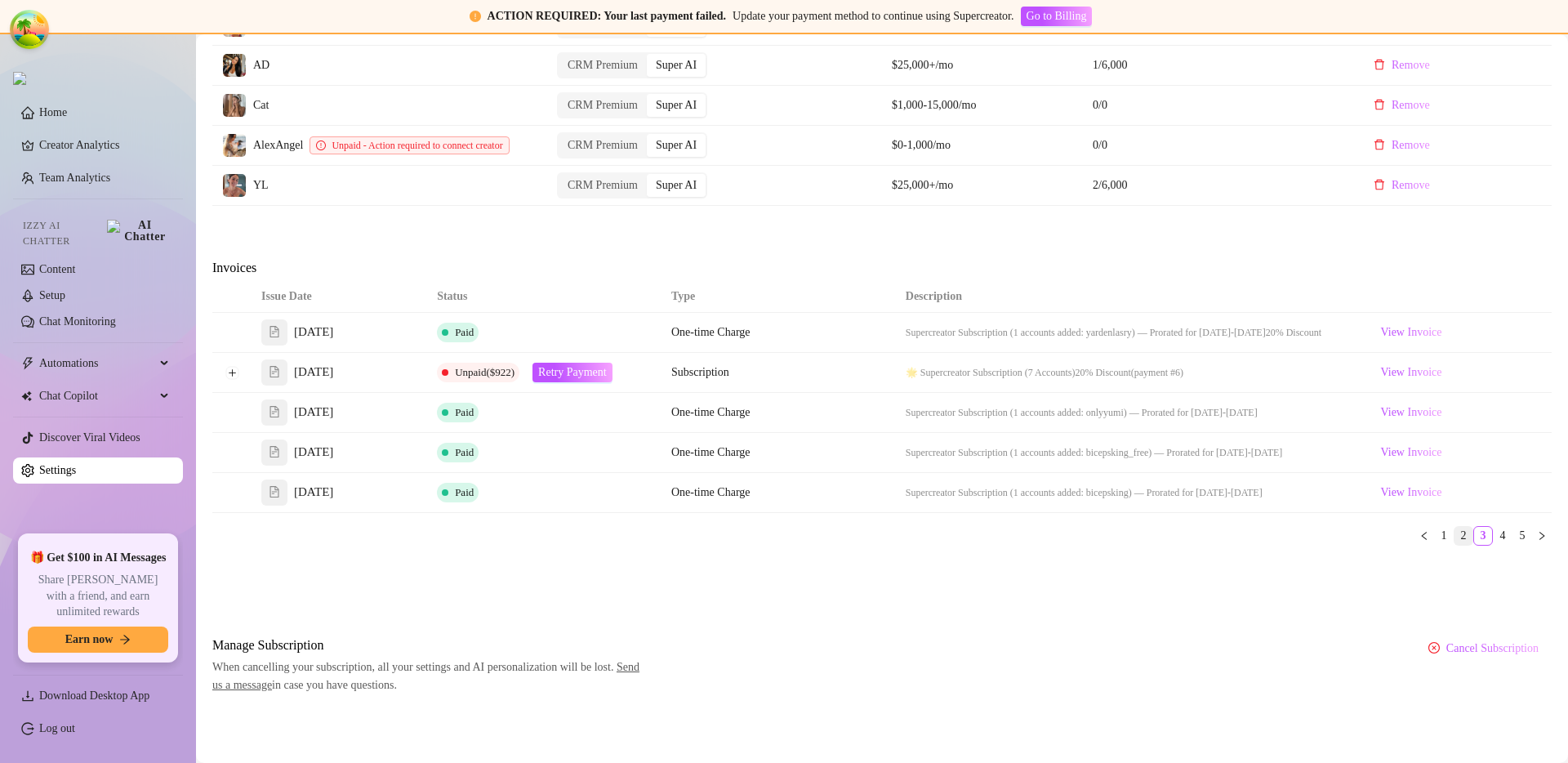
click at [1455, 539] on link "2" at bounding box center [1464, 535] width 18 height 18
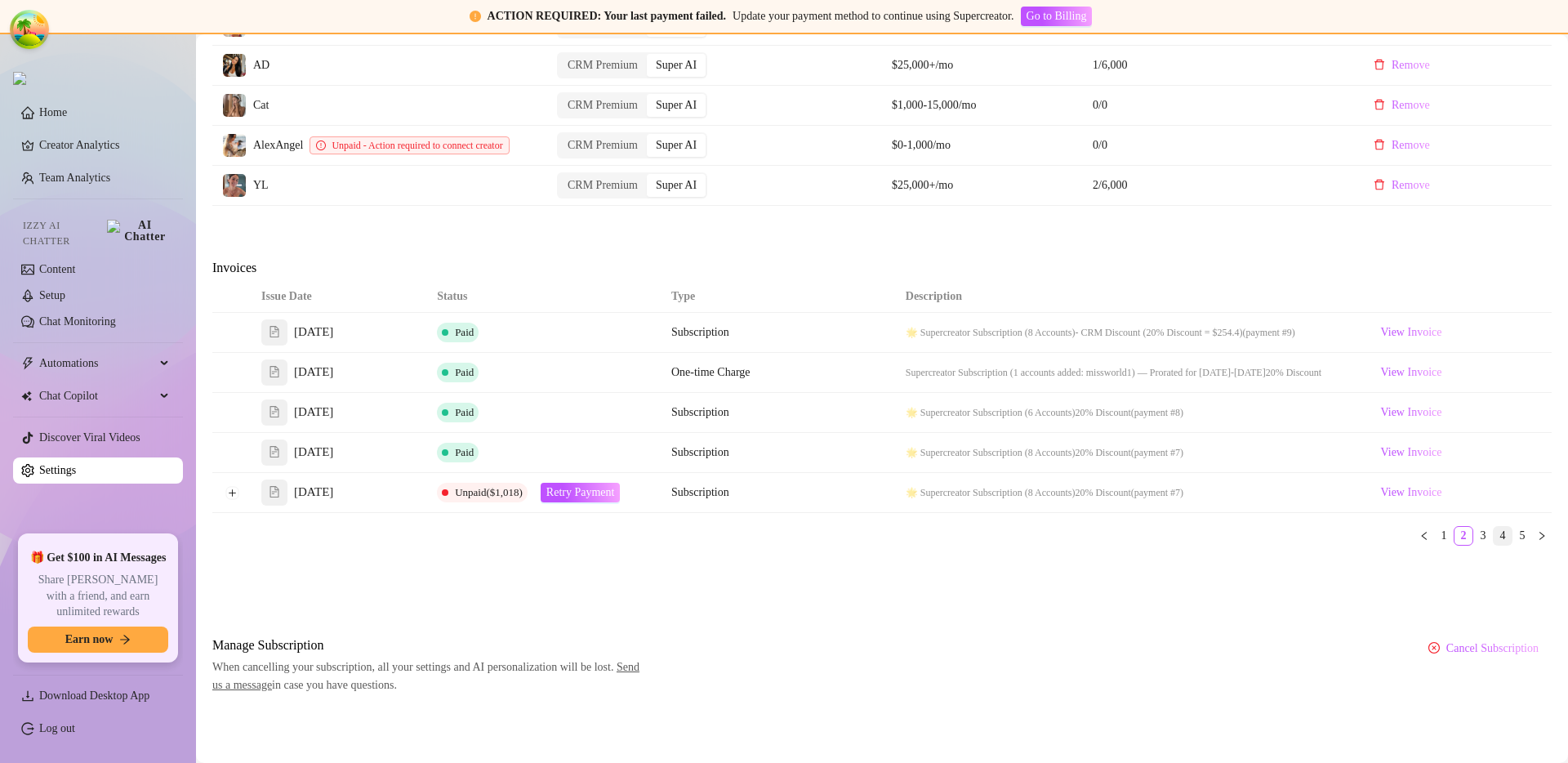
click at [1497, 540] on link "4" at bounding box center [1503, 535] width 18 height 18
click at [1517, 531] on link "5" at bounding box center [1522, 535] width 18 height 18
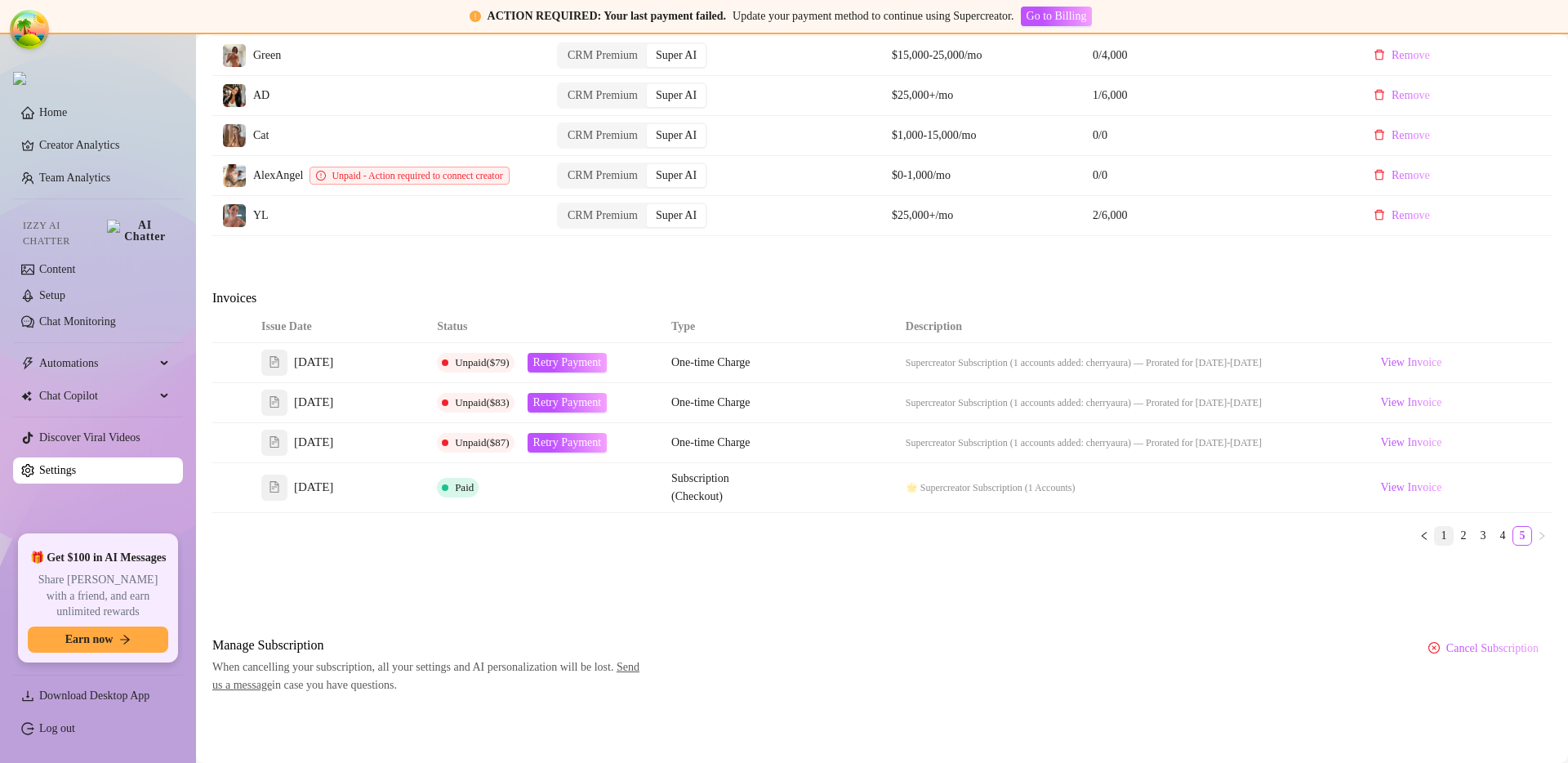
click at [1435, 535] on link "1" at bounding box center [1444, 535] width 18 height 18
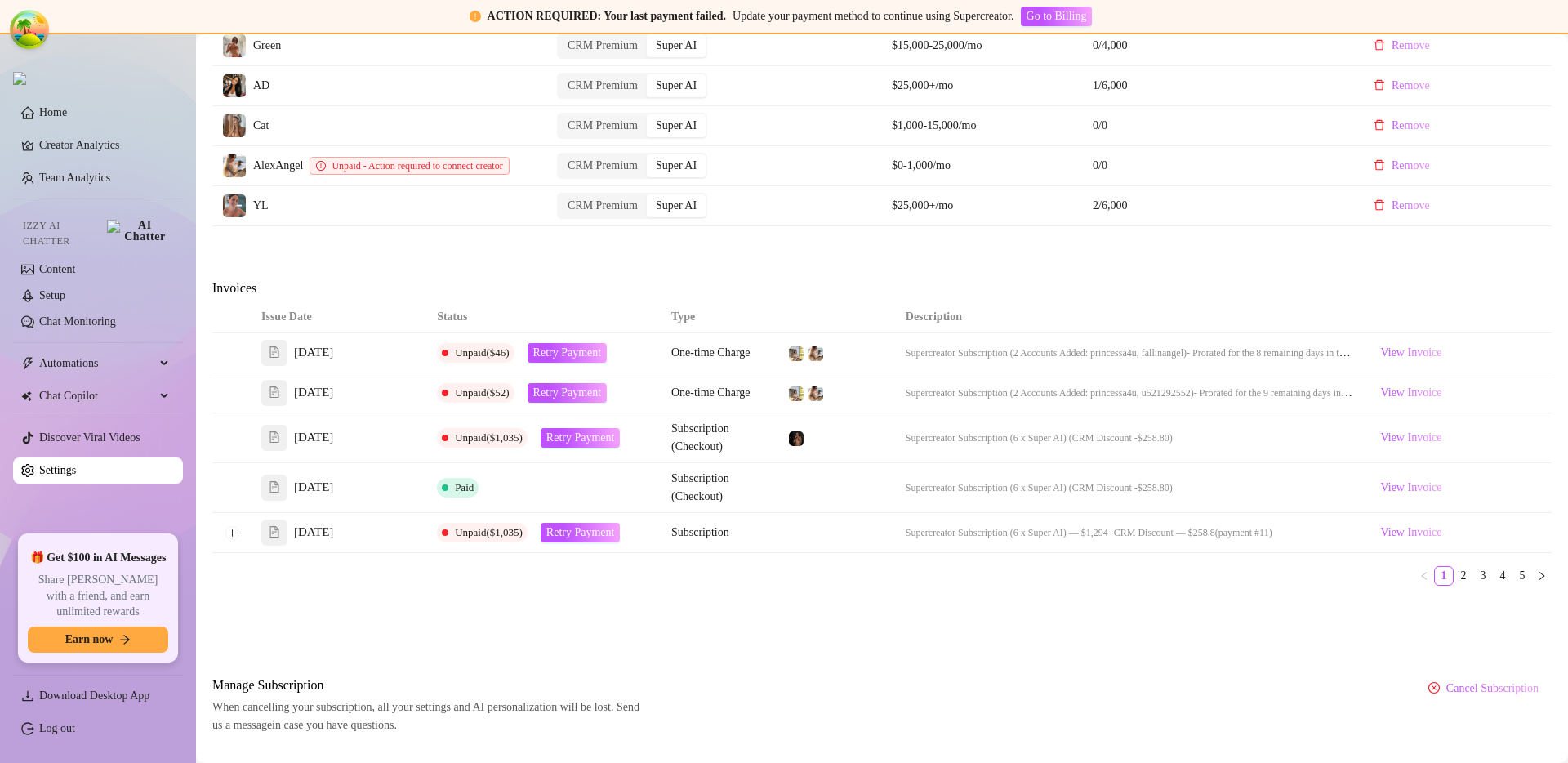
click at [721, 585] on ul "1 2 3 4 5" at bounding box center [882, 576] width 1339 height 20
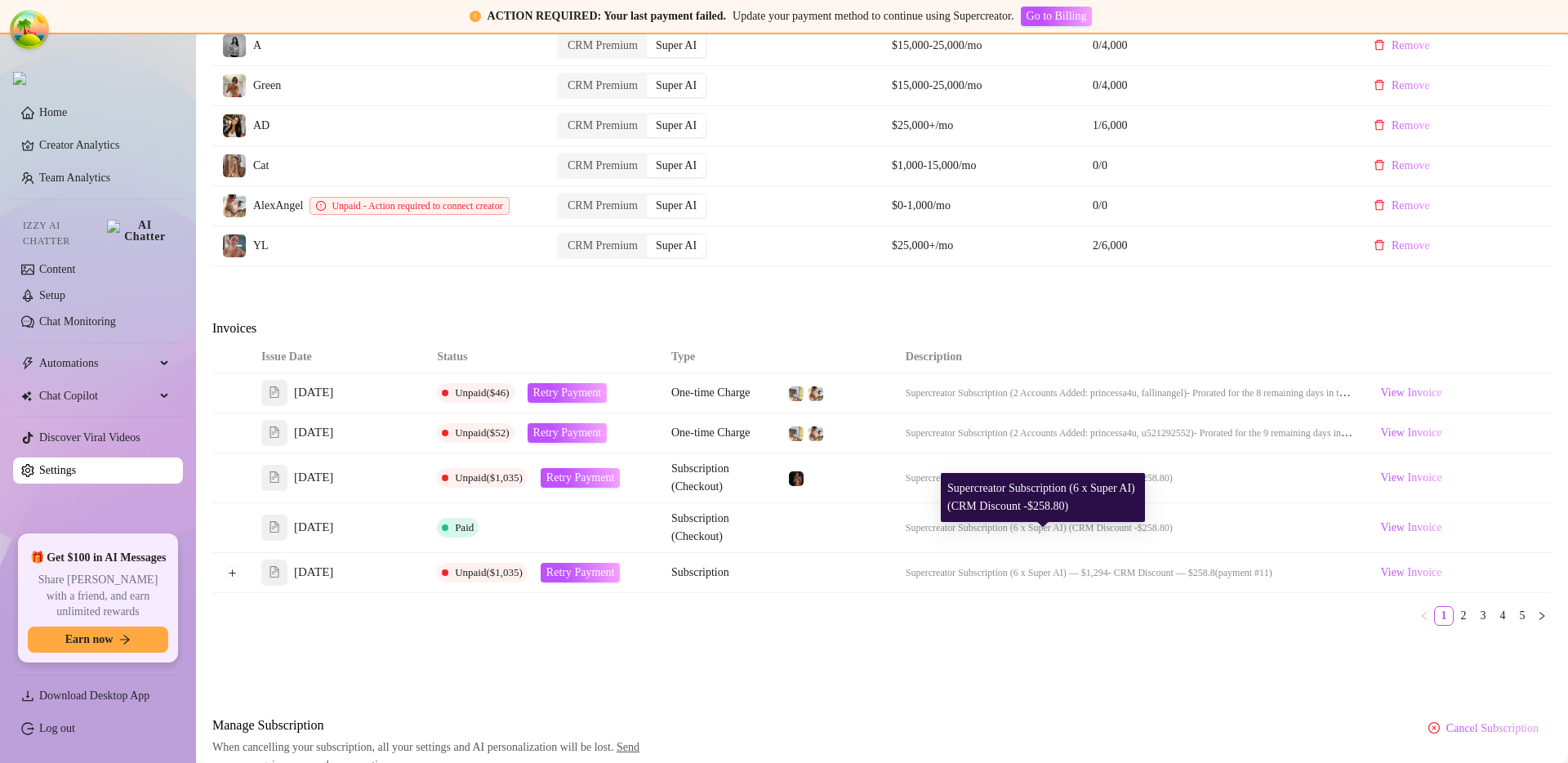
scroll to position [786, 0]
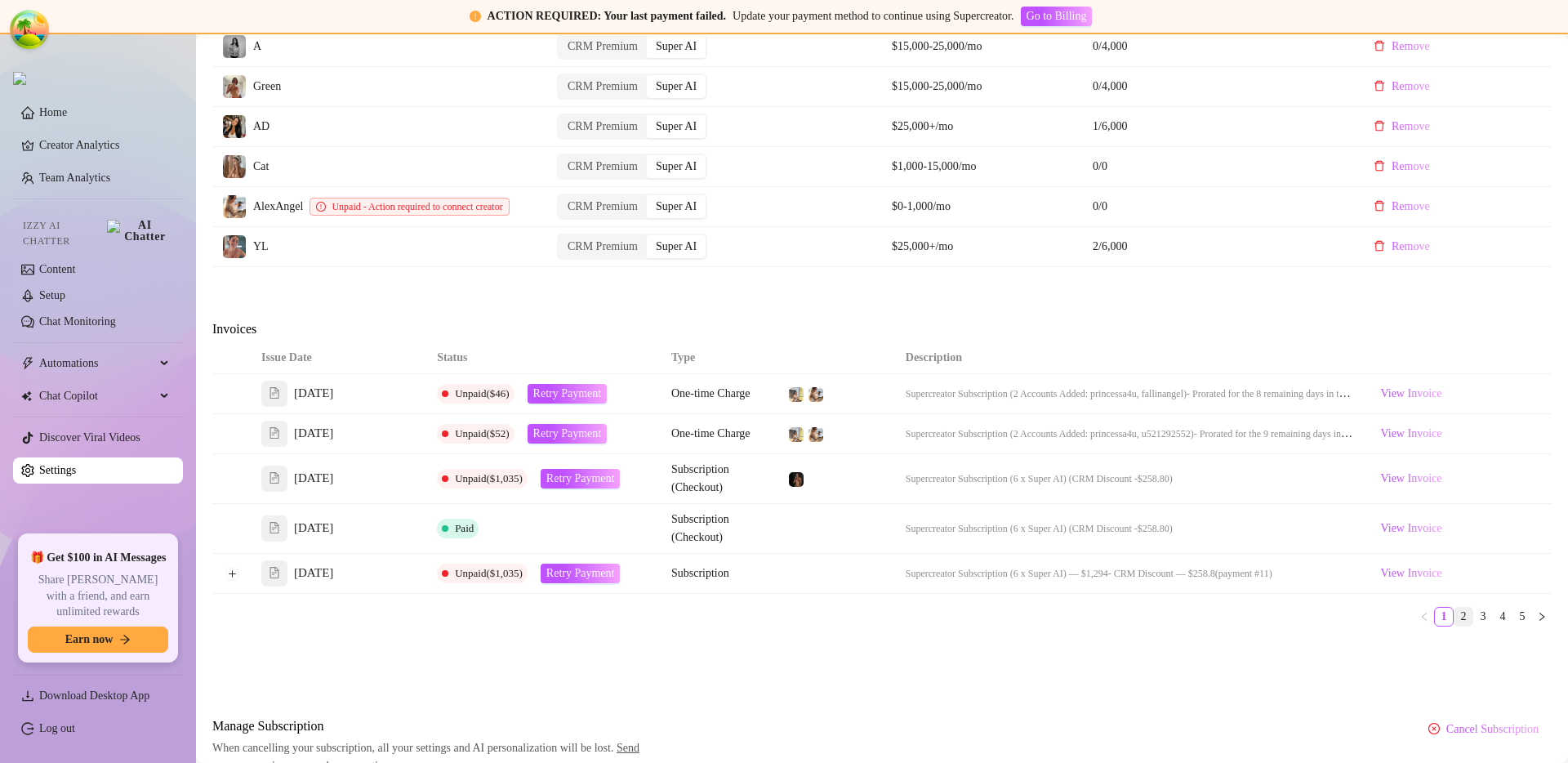
click at [1455, 625] on link "2" at bounding box center [1464, 617] width 18 height 18
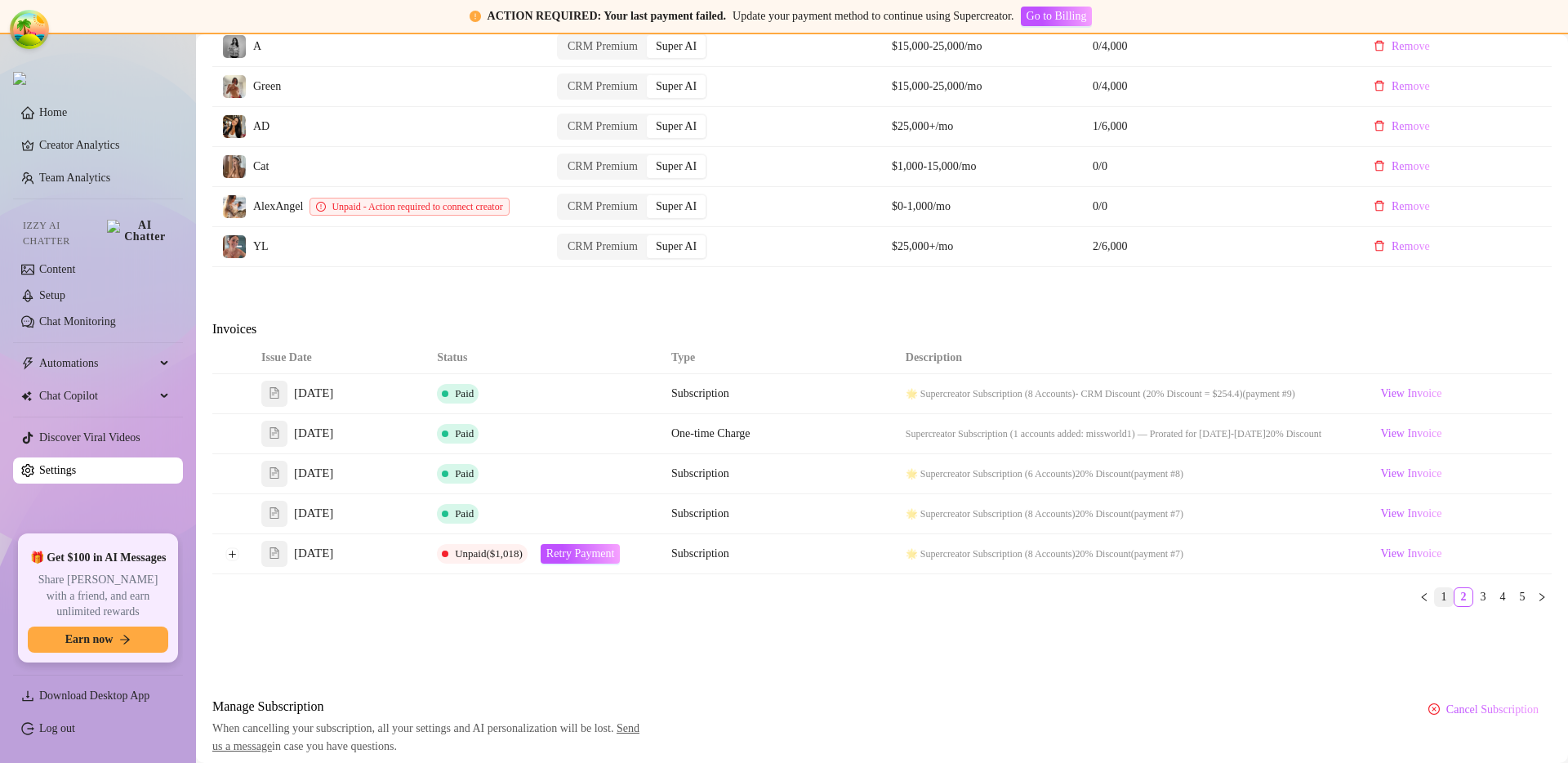
click at [1436, 606] on link "1" at bounding box center [1444, 597] width 18 height 18
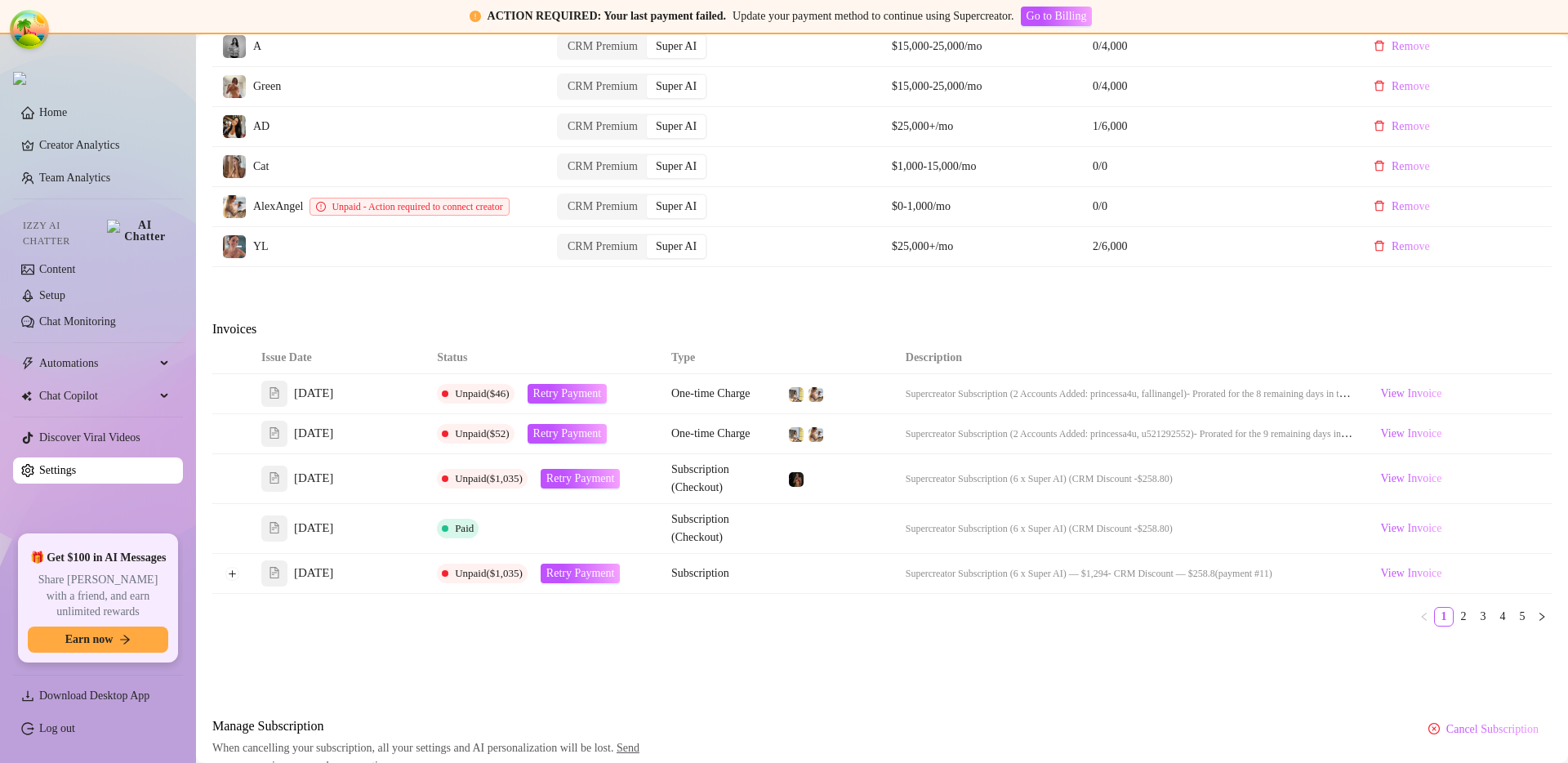
click at [714, 493] on span "Subscription (Checkout)" at bounding box center [700, 478] width 58 height 31
click at [727, 483] on span "Subscription (Checkout)" at bounding box center [700, 478] width 58 height 31
click at [727, 496] on td "Subscription (Checkout)" at bounding box center [720, 479] width 117 height 49
click at [1456, 625] on link "2" at bounding box center [1464, 617] width 18 height 18
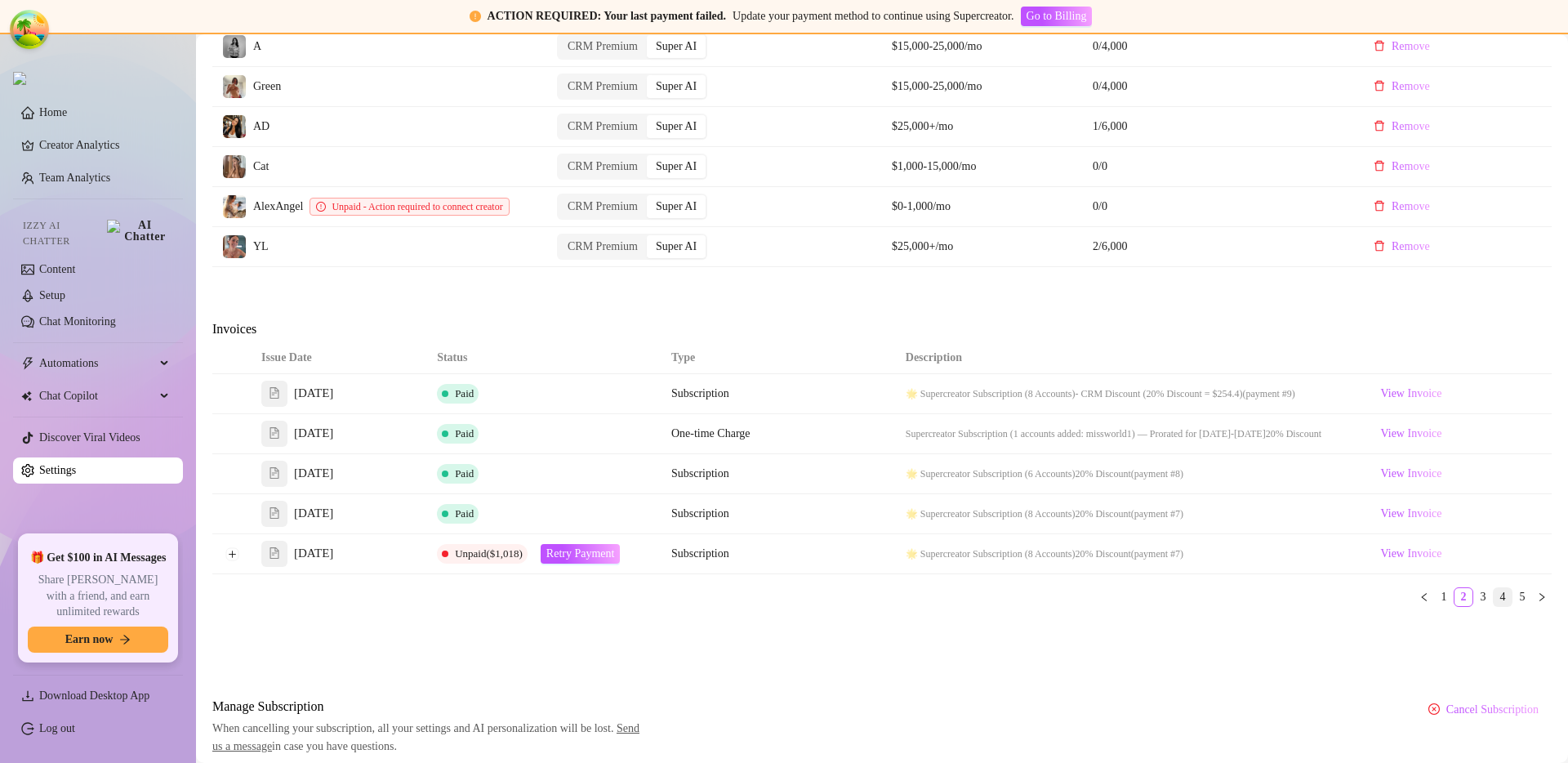
click at [1494, 607] on li "4" at bounding box center [1504, 597] width 20 height 20
click at [1435, 605] on link "1" at bounding box center [1444, 597] width 18 height 18
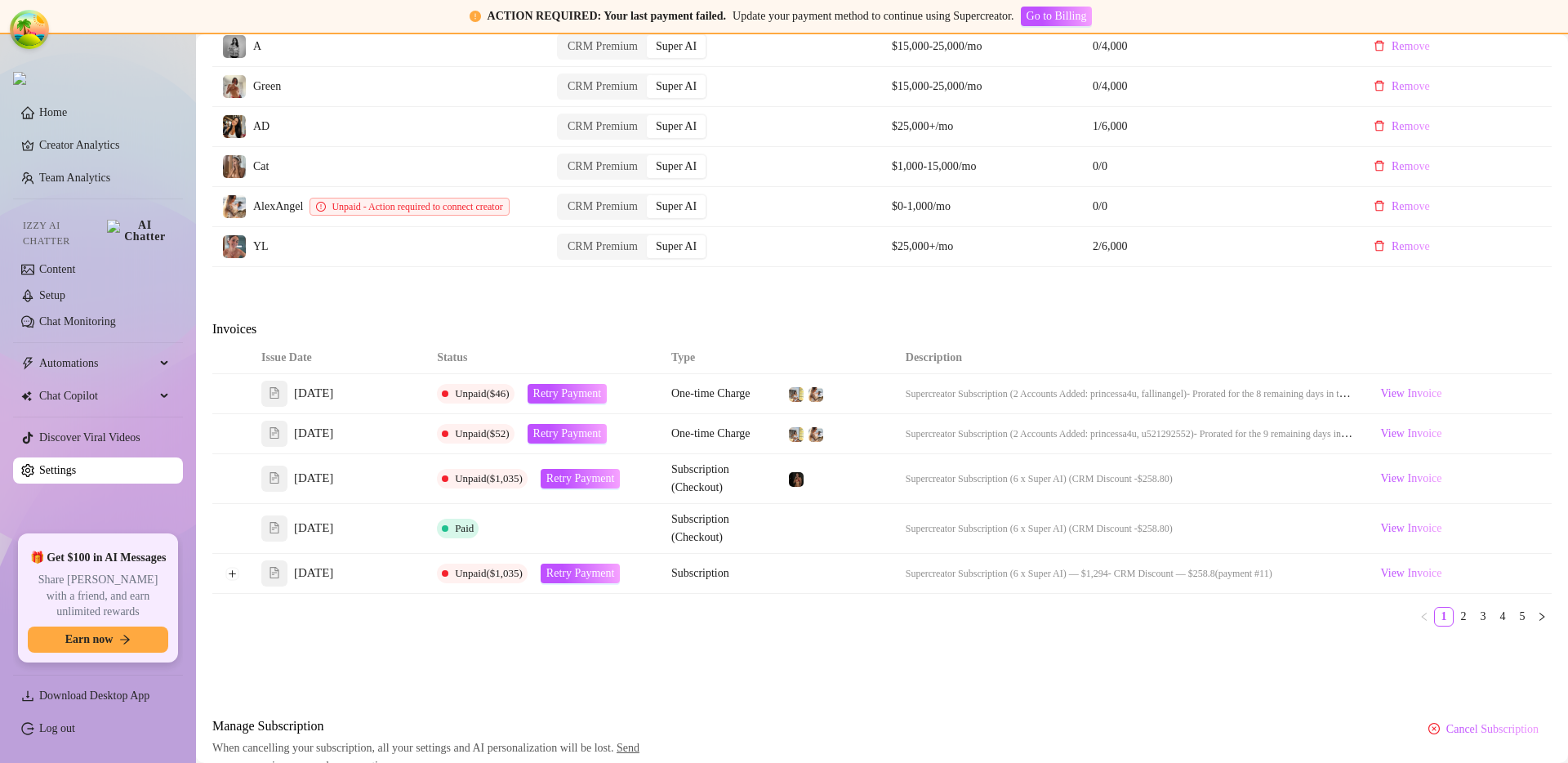
click at [750, 639] on div "Issue Date Status Type Description [DATE] Unpaid ($46) Retry Payment One-time C…" at bounding box center [882, 491] width 1339 height 297
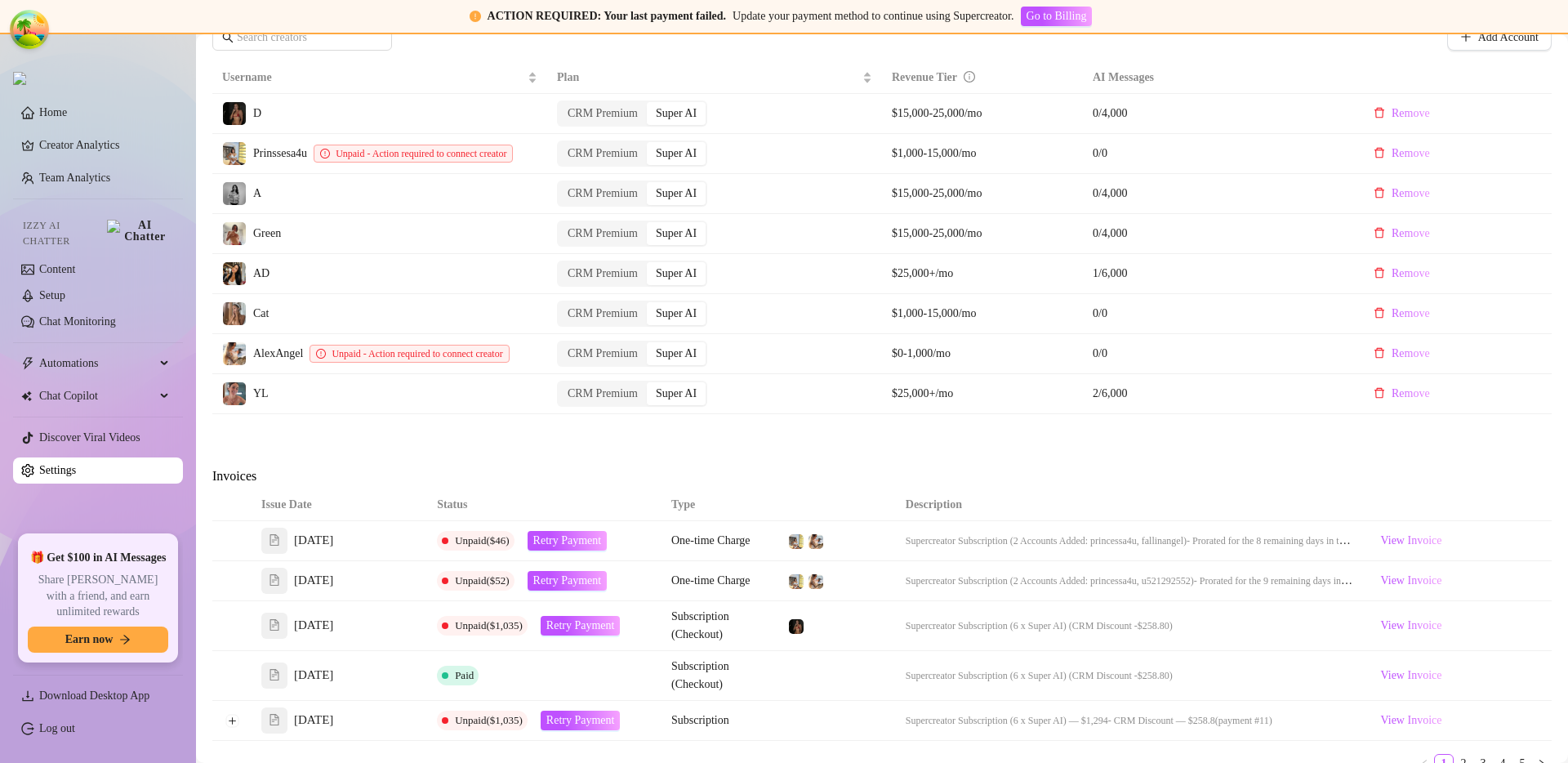
scroll to position [775, 0]
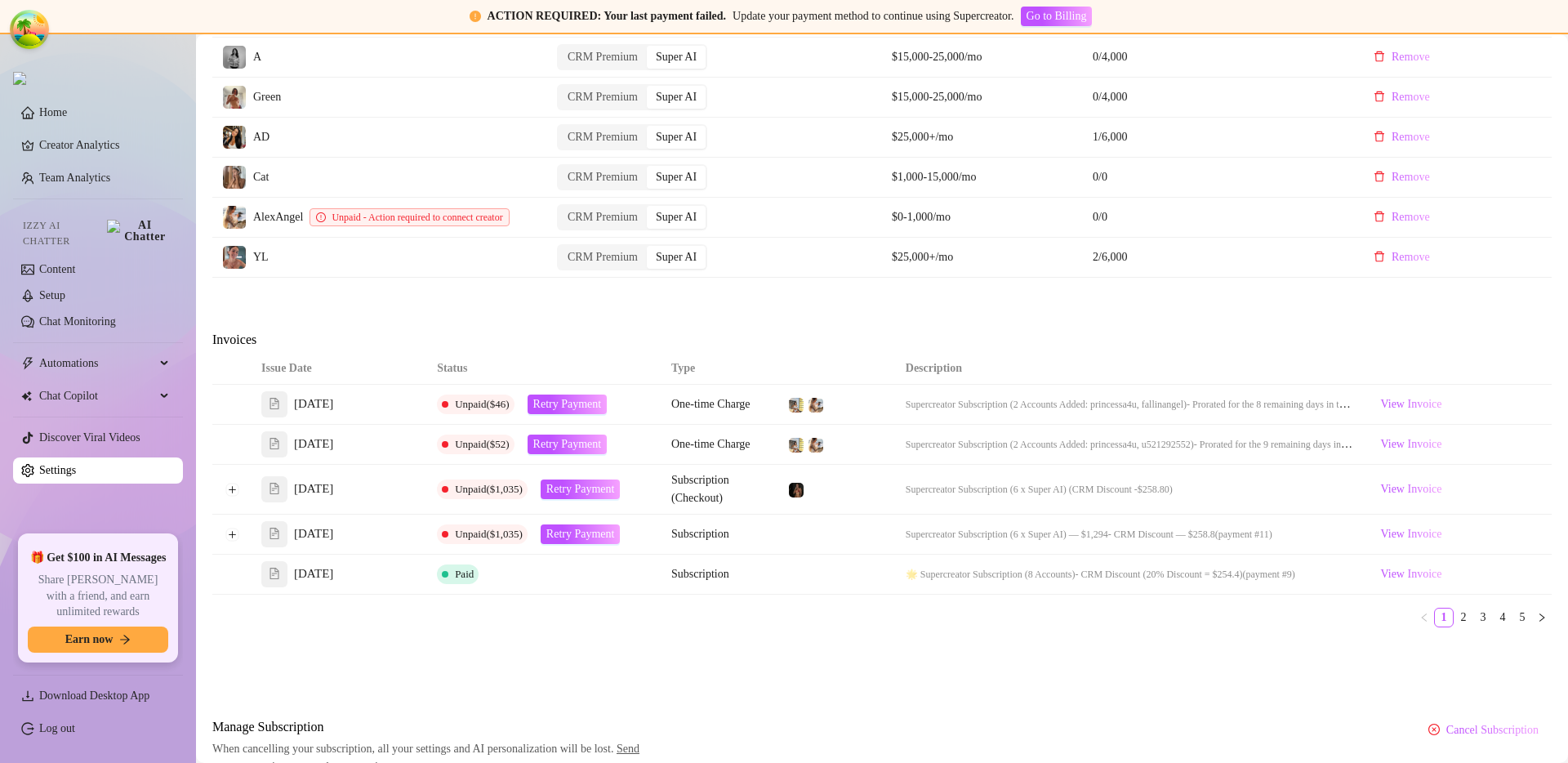
click at [764, 656] on div "Attention: Payment Failed There was a problem with a recent payment. Please ret…" at bounding box center [882, 64] width 1339 height 1423
click at [229, 496] on button "Expand row" at bounding box center [232, 489] width 13 height 13
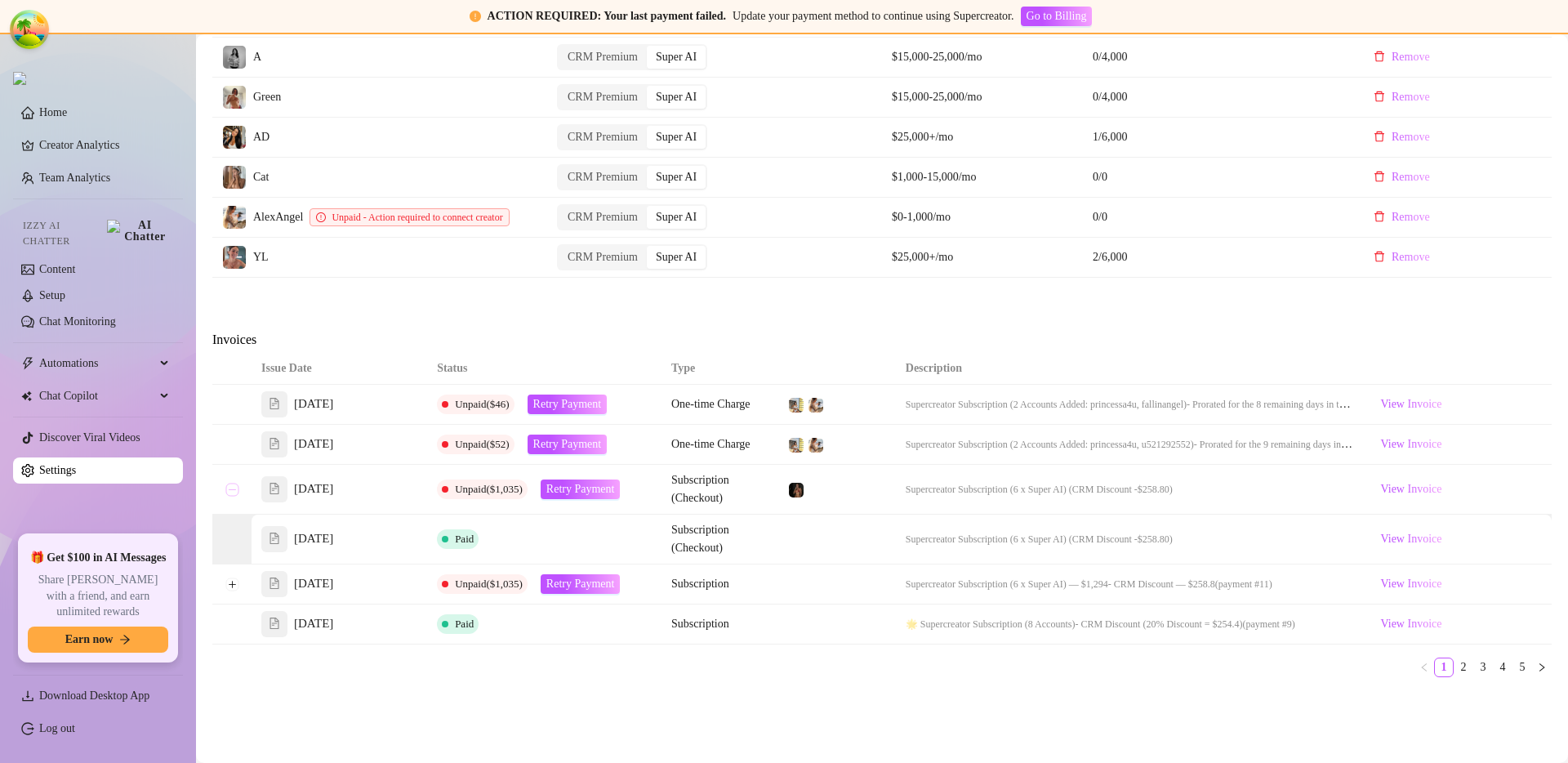
click at [229, 496] on button "Collapse row" at bounding box center [232, 489] width 13 height 13
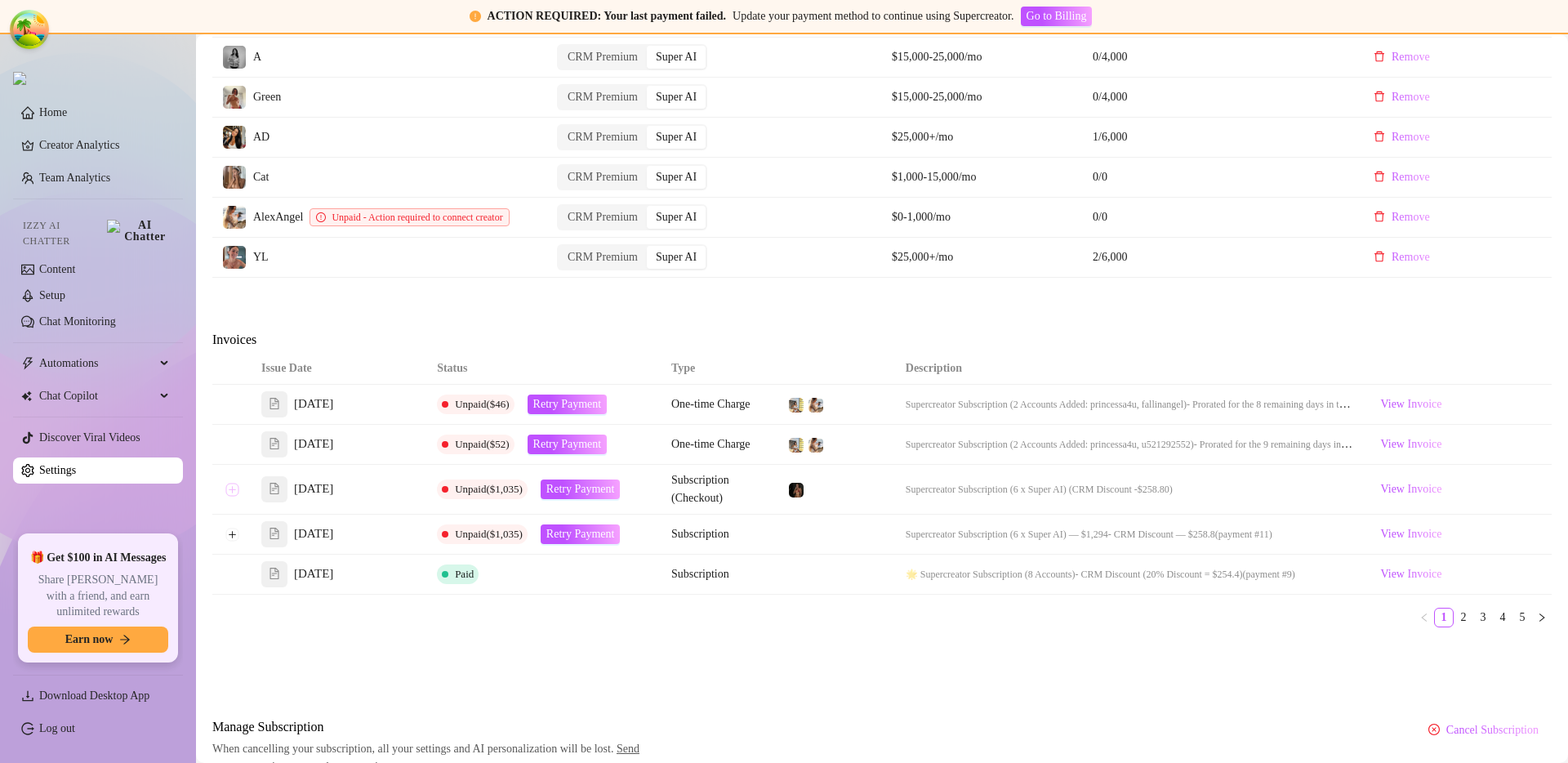
click at [229, 496] on button "Expand row" at bounding box center [232, 489] width 13 height 13
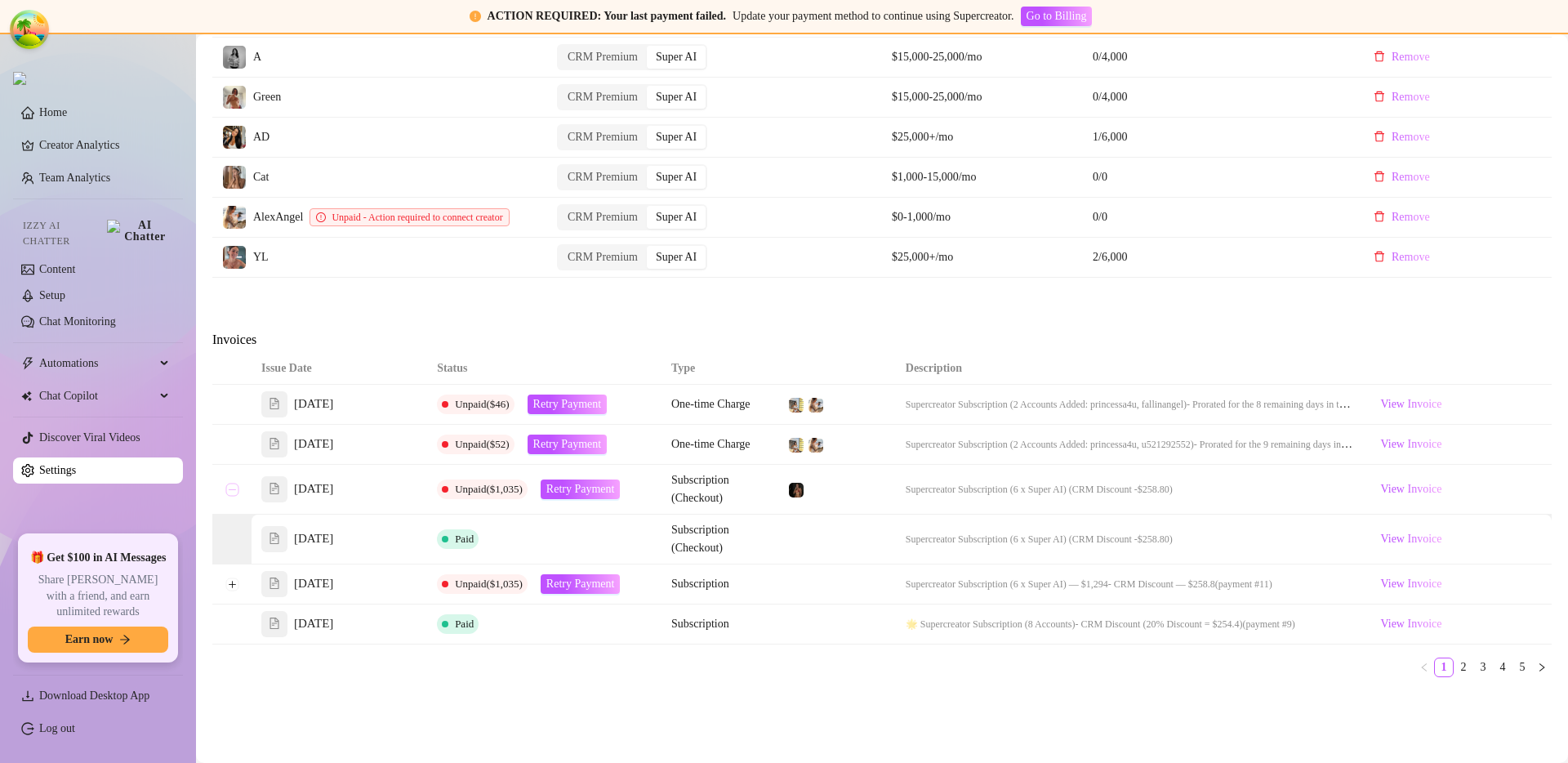
click at [229, 496] on button "Collapse row" at bounding box center [232, 489] width 13 height 13
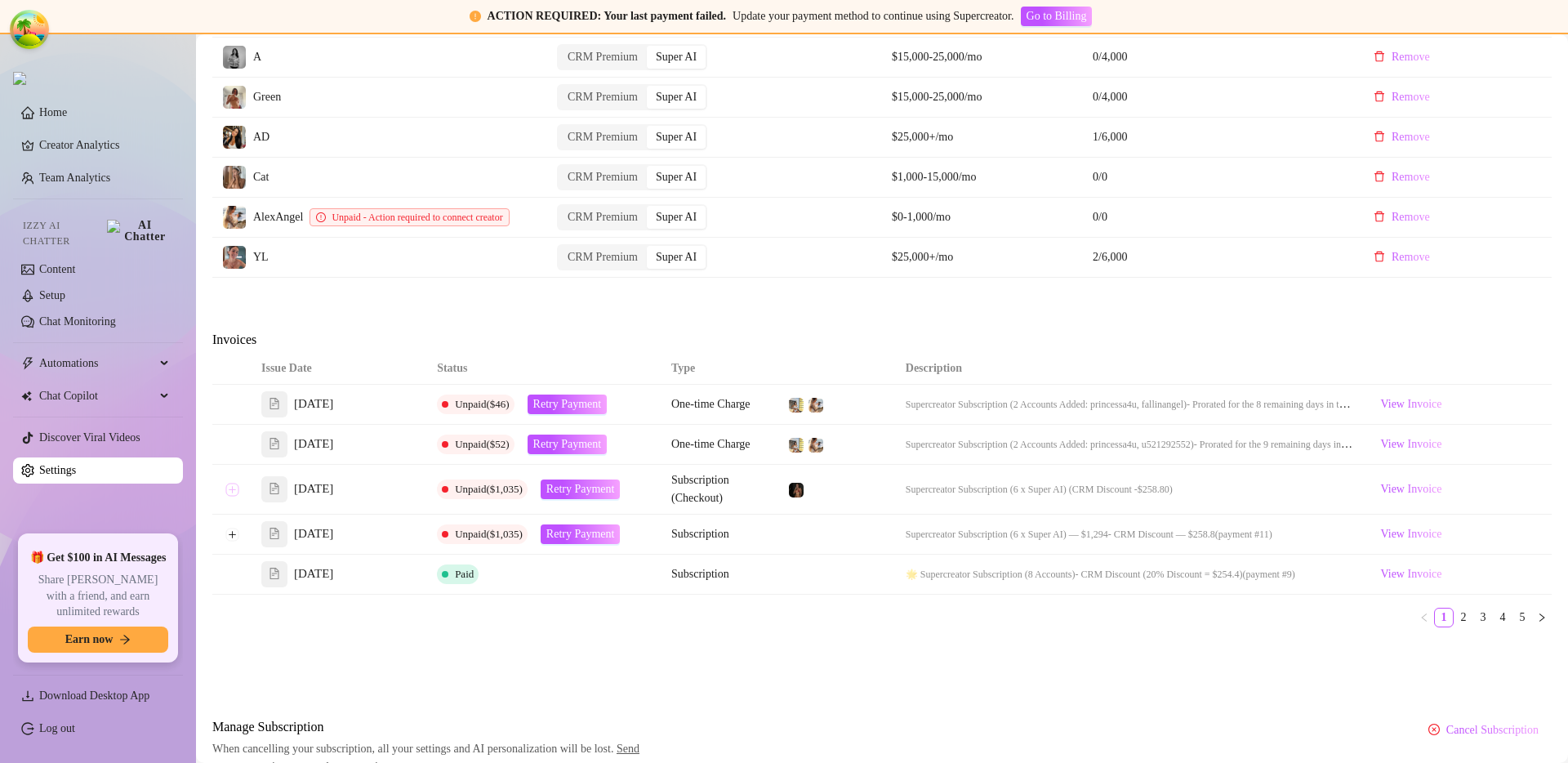
click at [231, 496] on button "Expand row" at bounding box center [232, 489] width 13 height 13
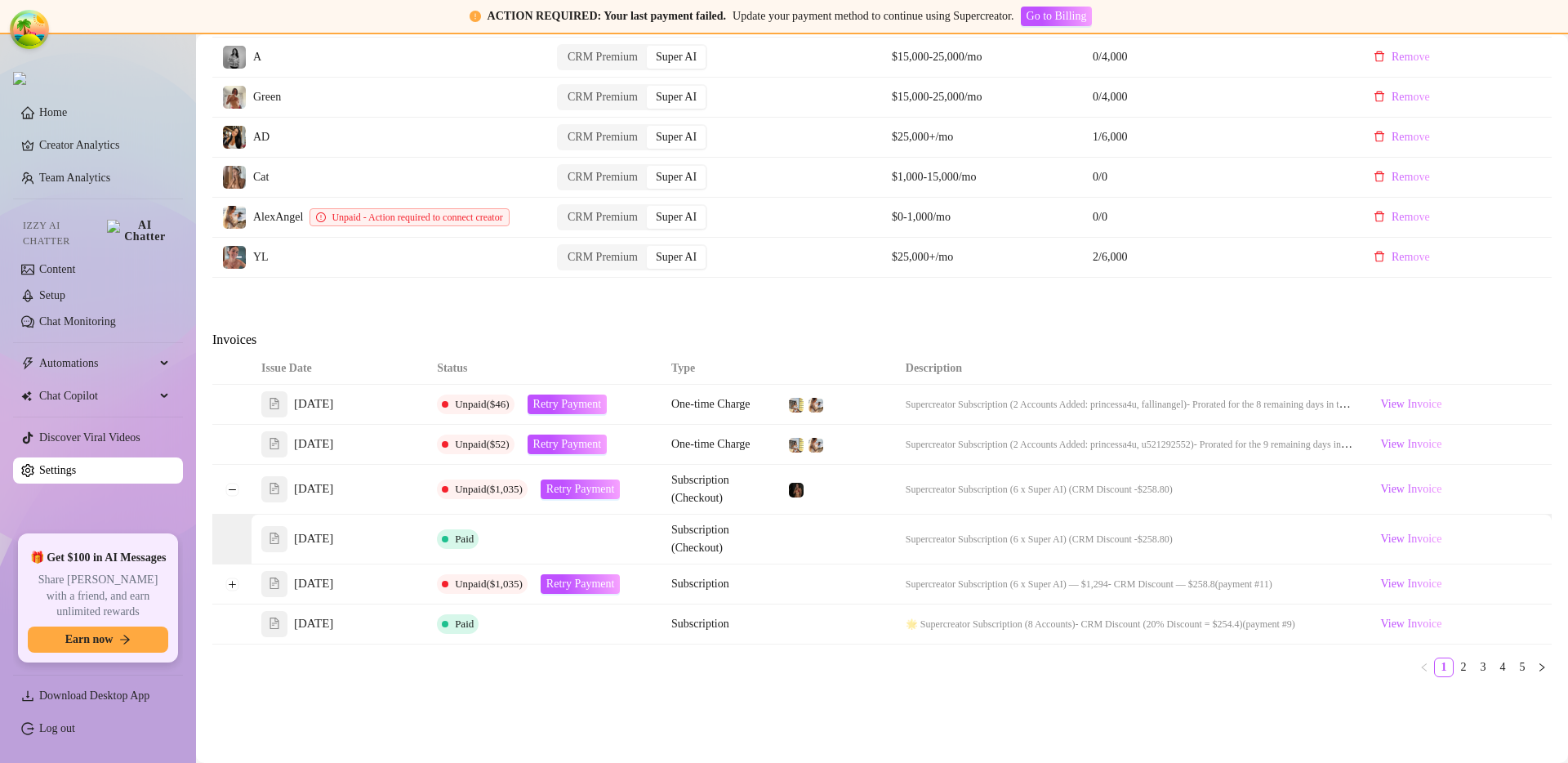
click at [576, 712] on div "Attention: Payment Failed There was a problem with a recent payment. Please ret…" at bounding box center [882, 89] width 1339 height 1474
click at [230, 495] on button "Collapse row" at bounding box center [232, 489] width 13 height 13
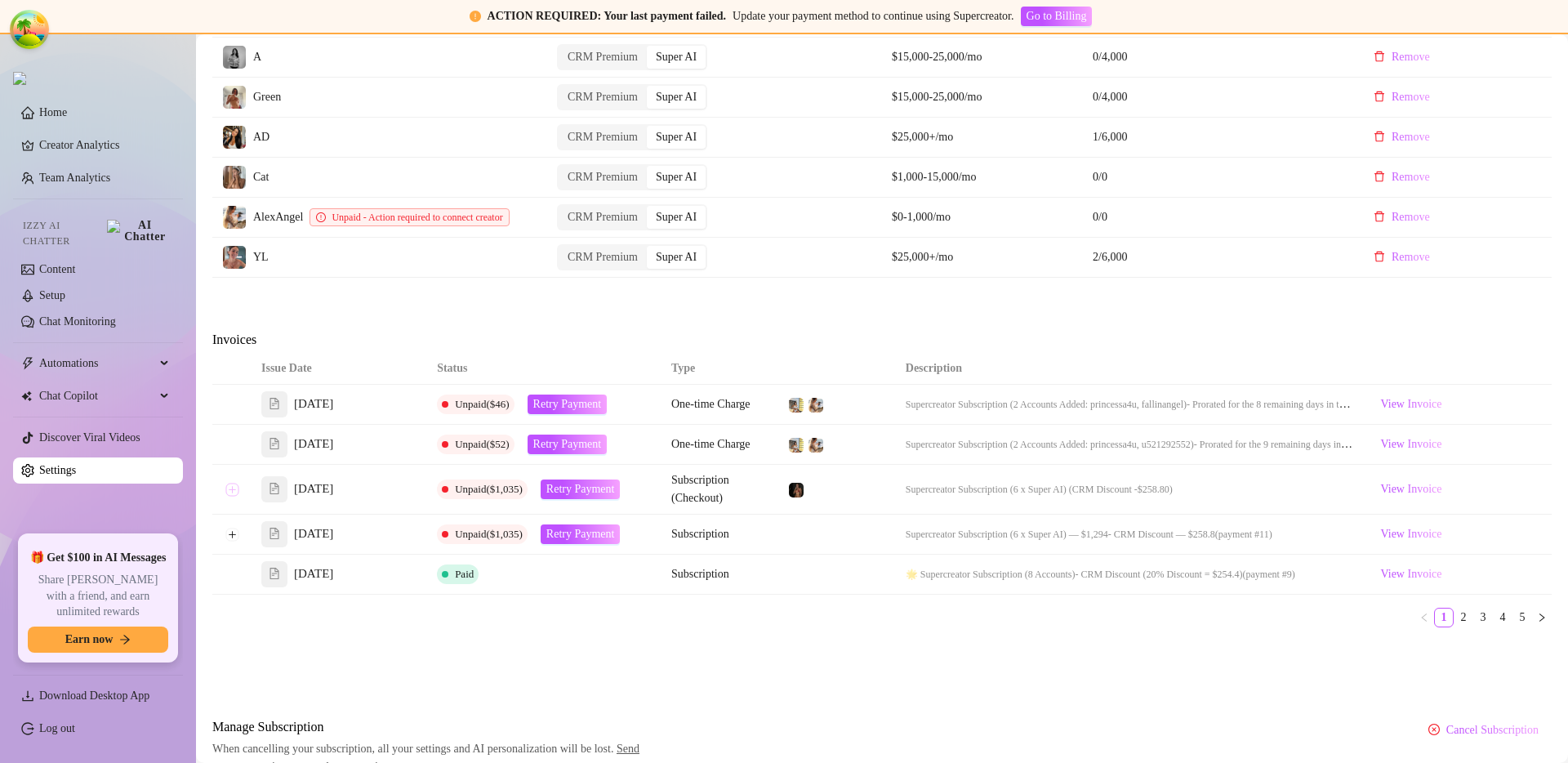
click at [230, 495] on button "Expand row" at bounding box center [232, 489] width 13 height 13
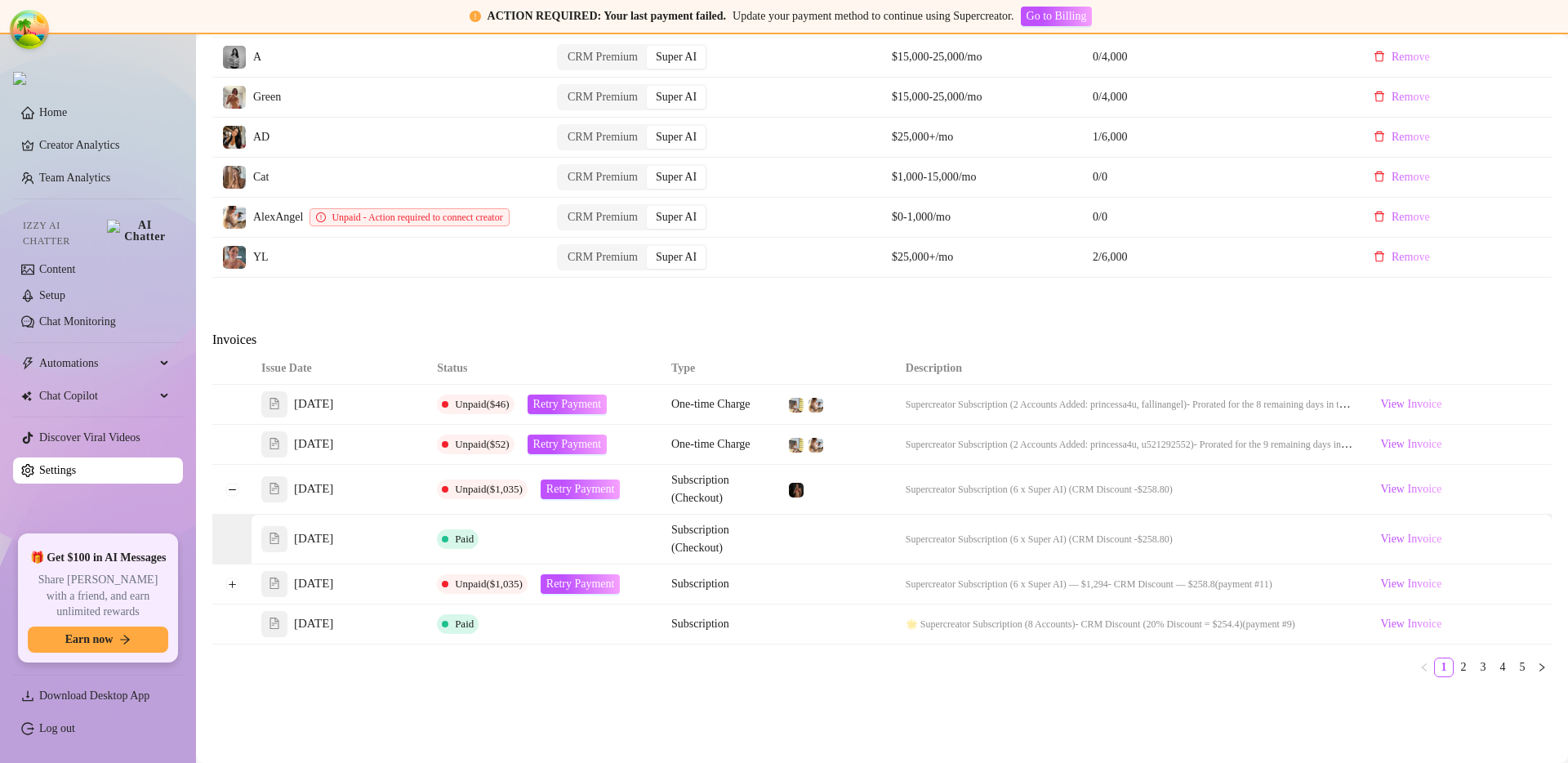
click at [899, 677] on ul "1 2 3 4 5" at bounding box center [882, 667] width 1339 height 20
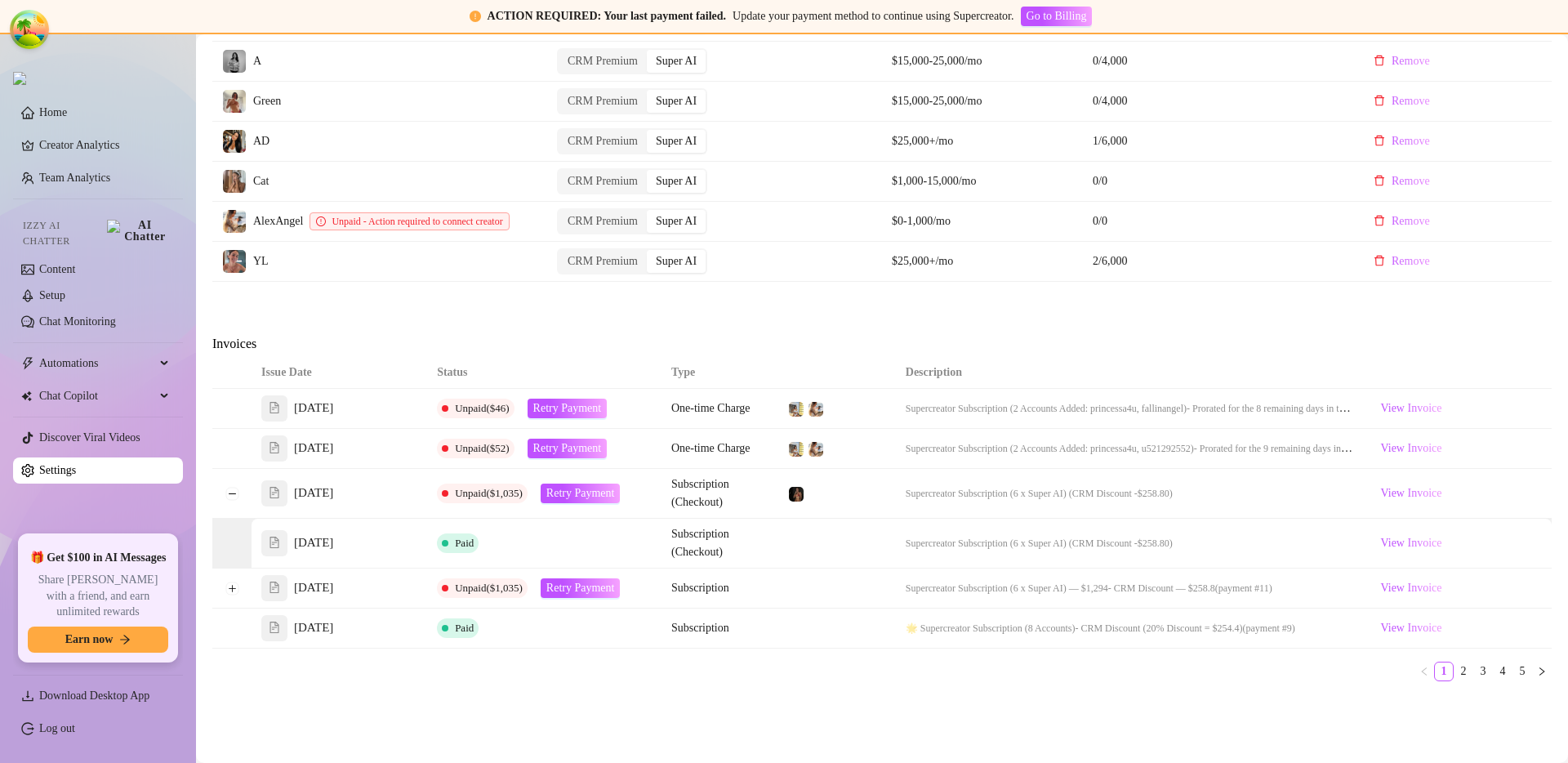
scroll to position [772, 0]
click at [1475, 675] on link "3" at bounding box center [1484, 670] width 18 height 18
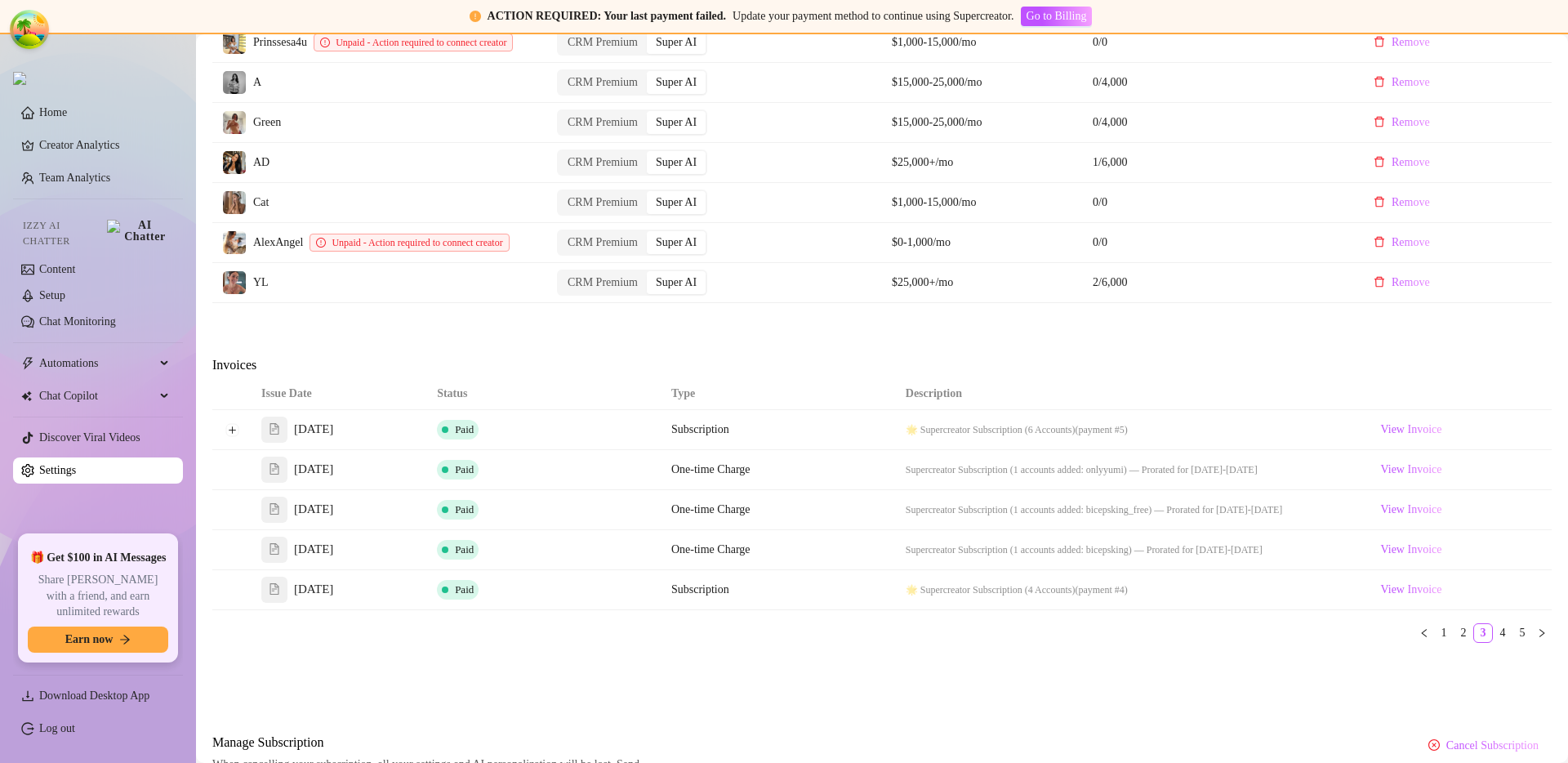
scroll to position [726, 0]
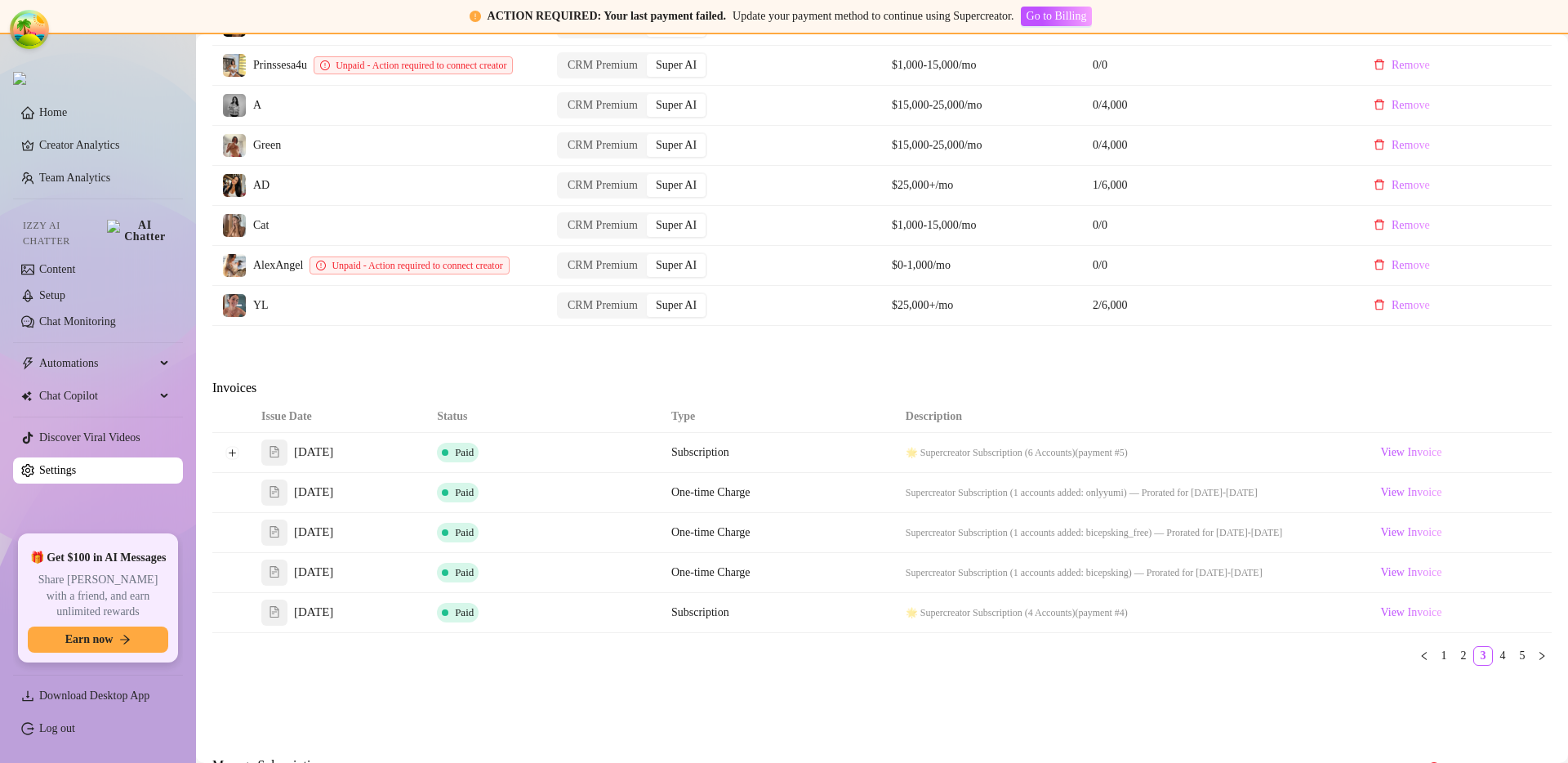
drag, startPoint x: 1200, startPoint y: 669, endPoint x: 1395, endPoint y: 666, distance: 195.0
click at [1201, 666] on ul "1 2 3 4 5" at bounding box center [882, 656] width 1339 height 20
click at [1435, 665] on link "1" at bounding box center [1444, 656] width 18 height 18
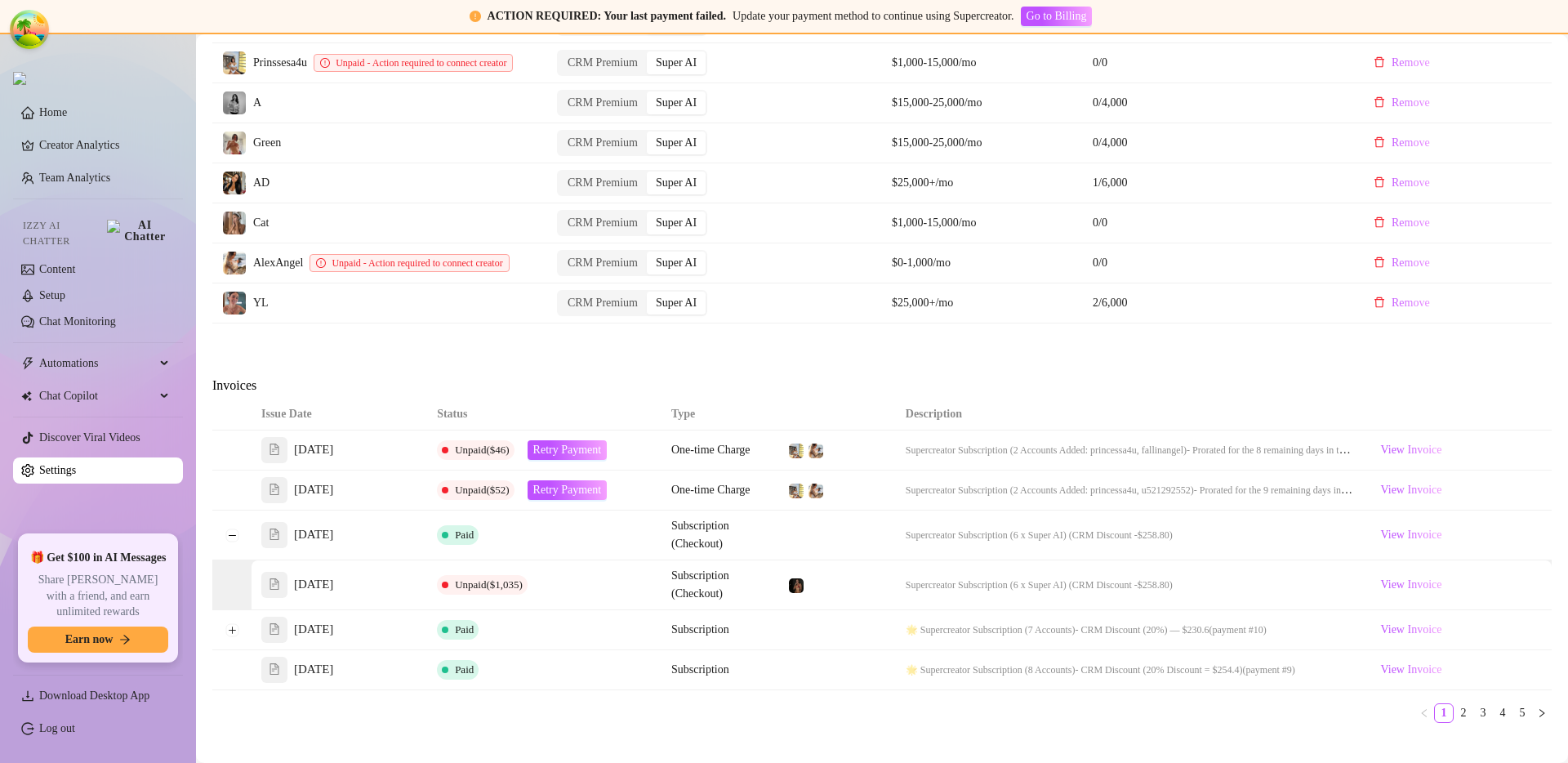
scroll to position [730, 0]
click at [236, 540] on button "Collapse row" at bounding box center [232, 533] width 13 height 13
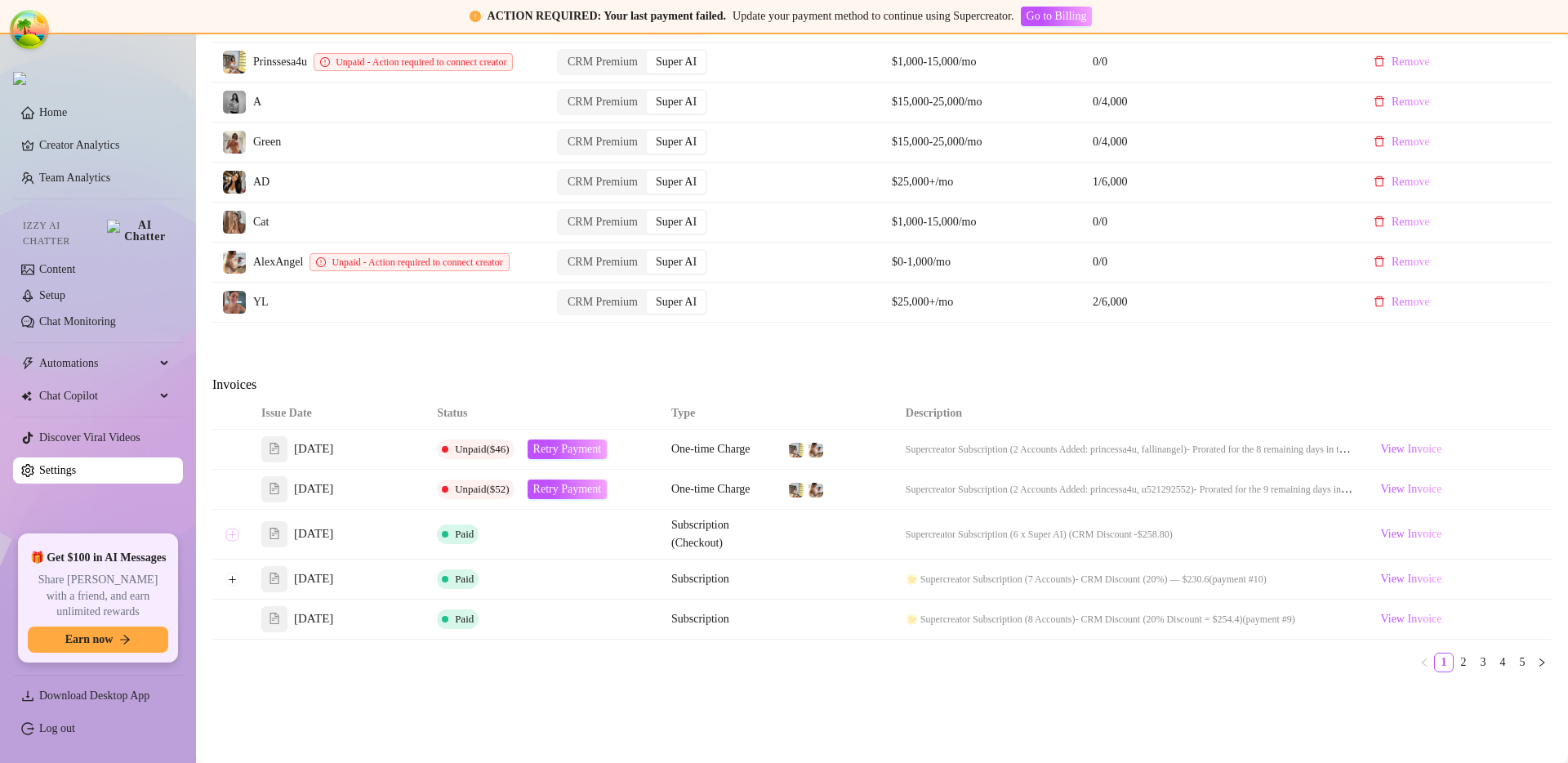
click at [235, 540] on button "Expand row" at bounding box center [232, 533] width 13 height 13
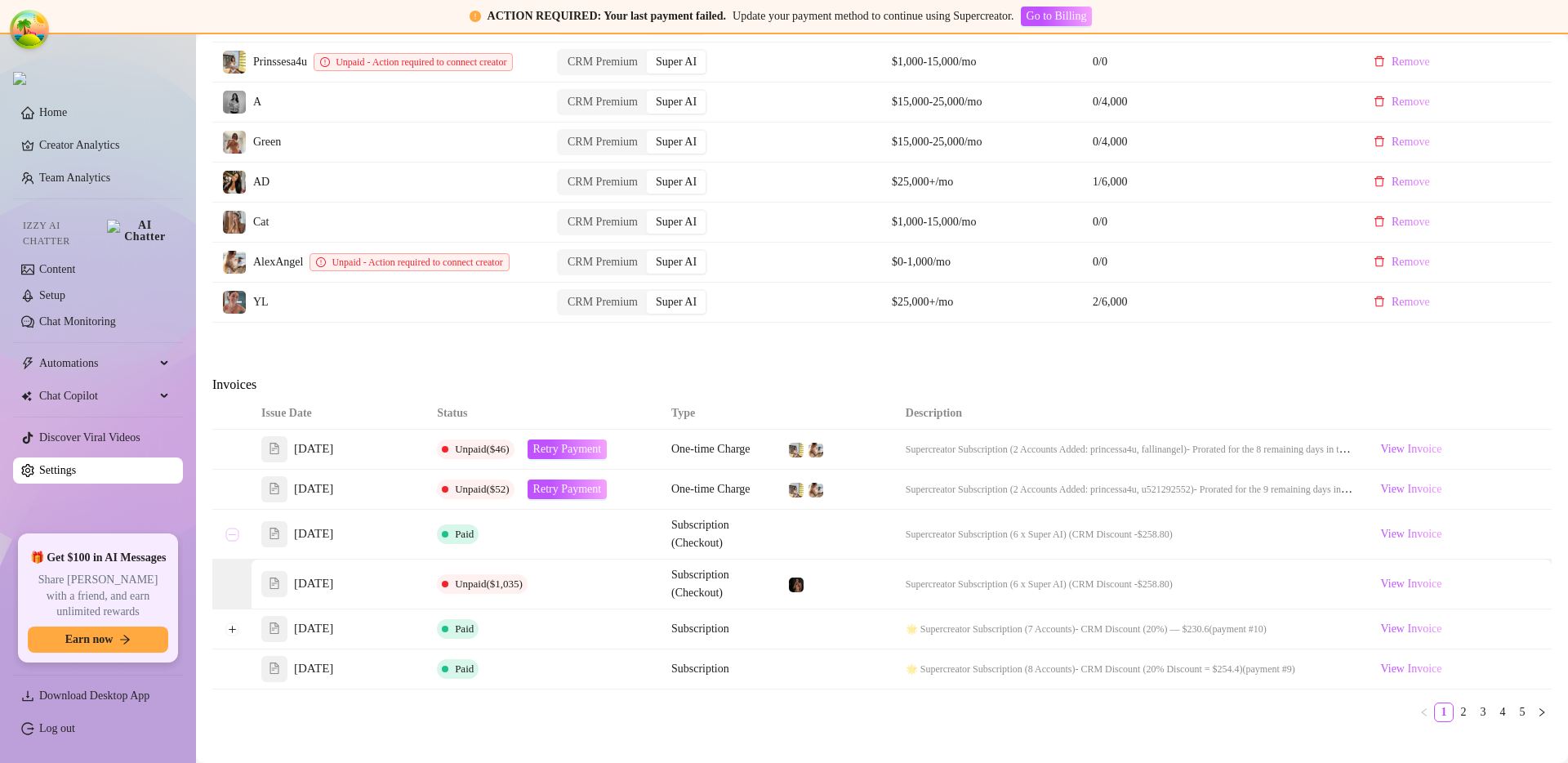
click at [234, 540] on button "Collapse row" at bounding box center [232, 533] width 13 height 13
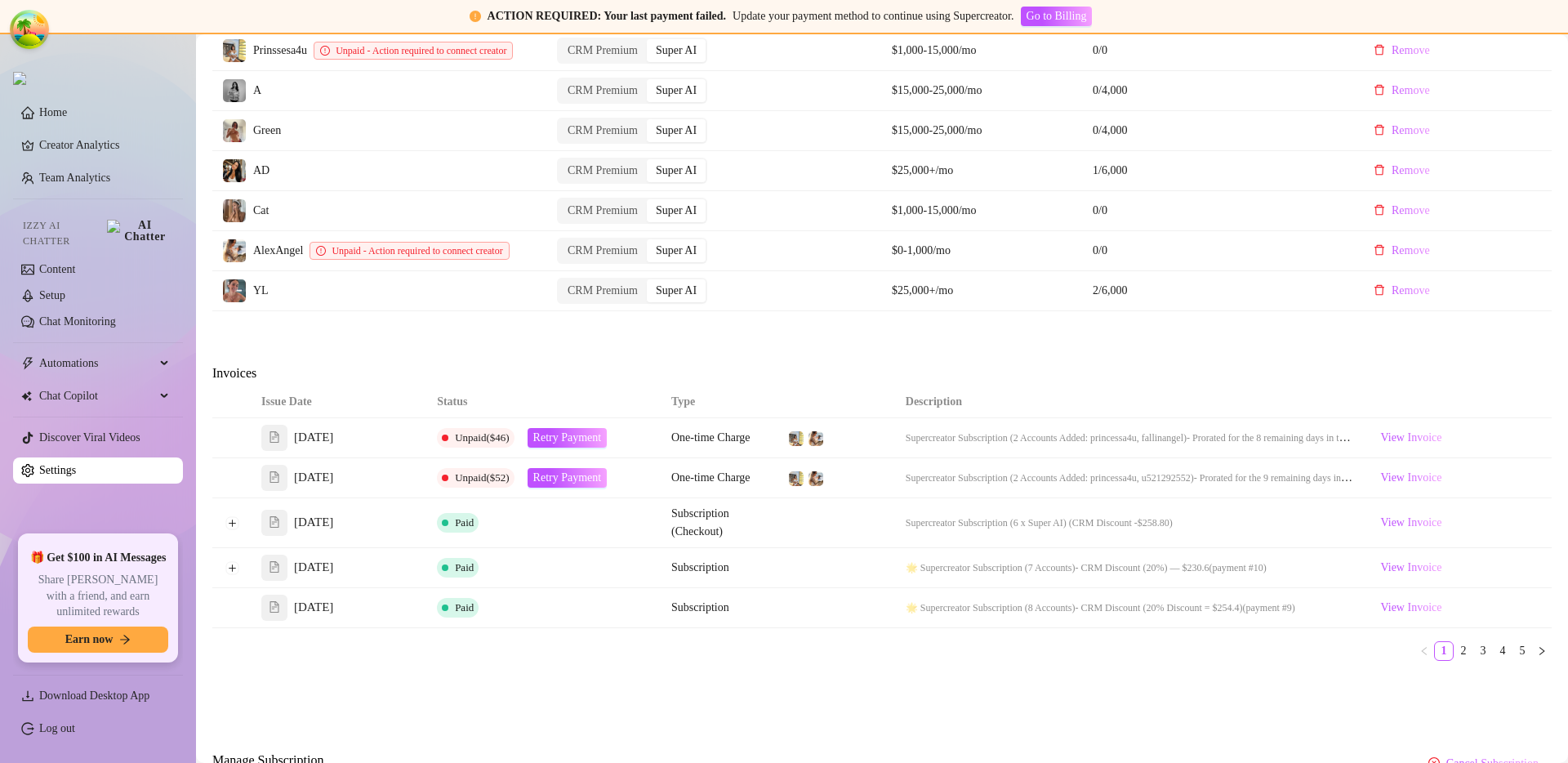
scroll to position [867, 0]
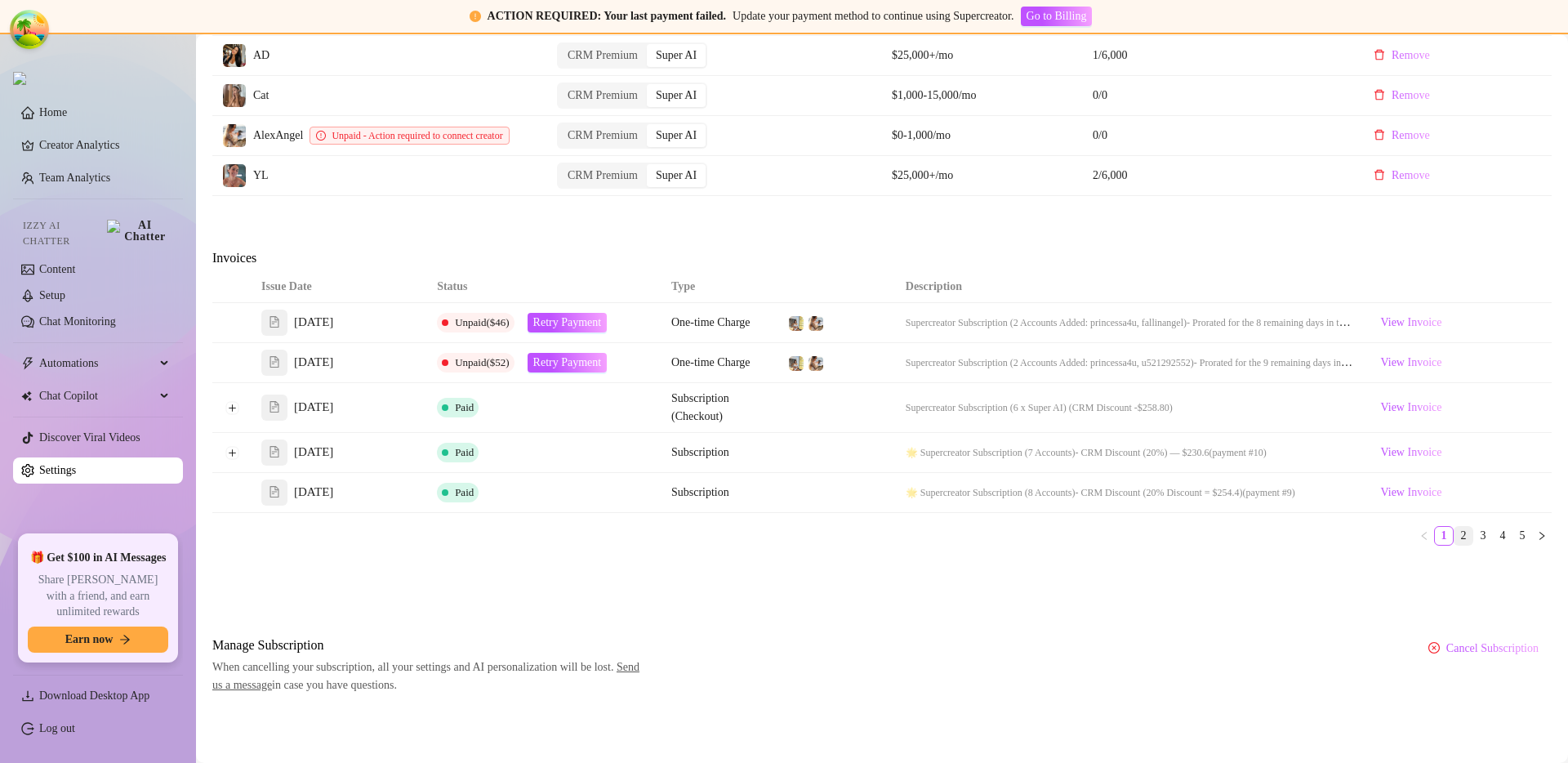
click at [1455, 530] on link "2" at bounding box center [1464, 535] width 18 height 18
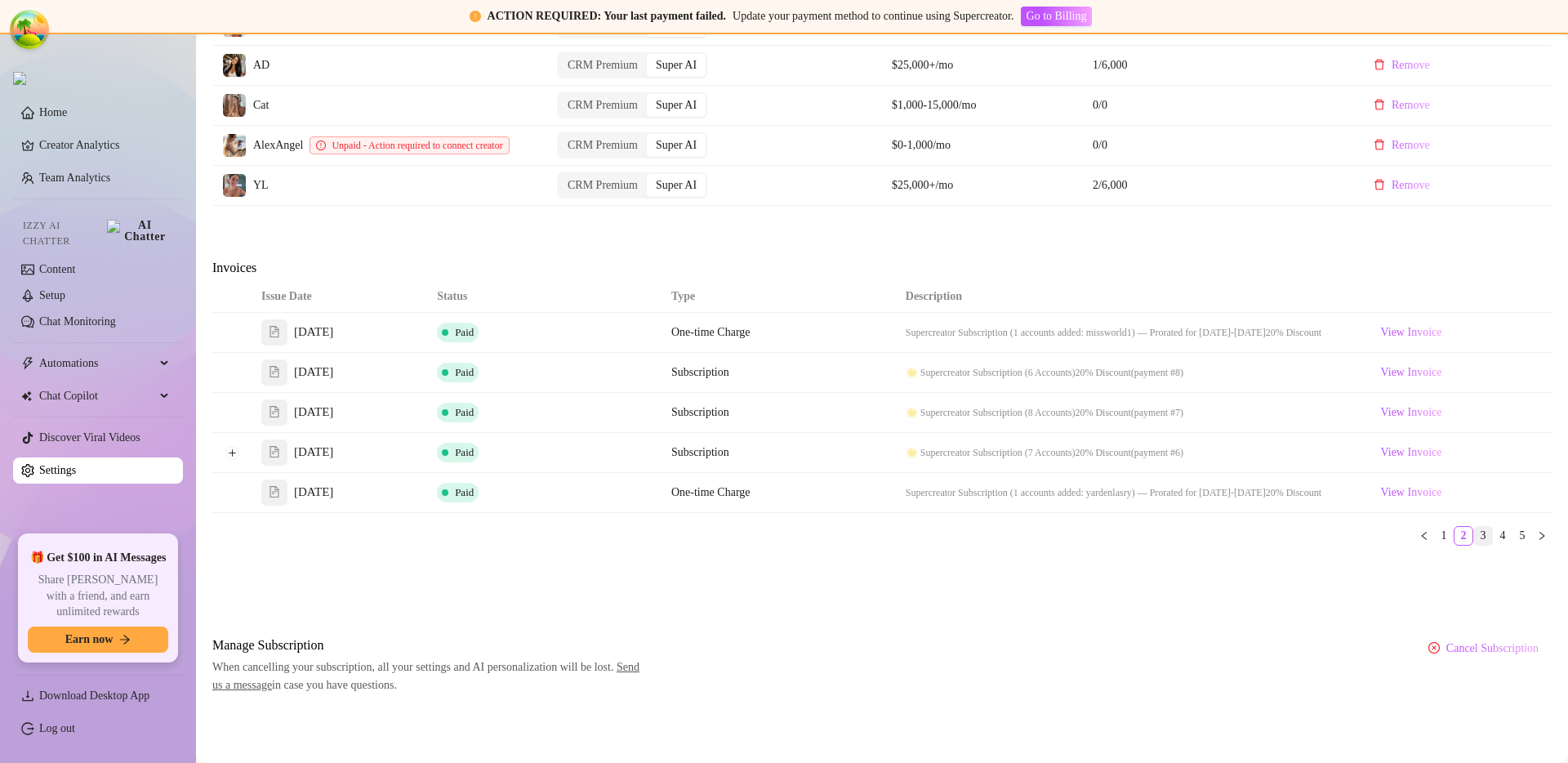
click at [1475, 542] on link "3" at bounding box center [1484, 535] width 18 height 18
click at [1494, 534] on link "4" at bounding box center [1503, 535] width 18 height 18
click at [1514, 528] on link "5" at bounding box center [1522, 535] width 18 height 18
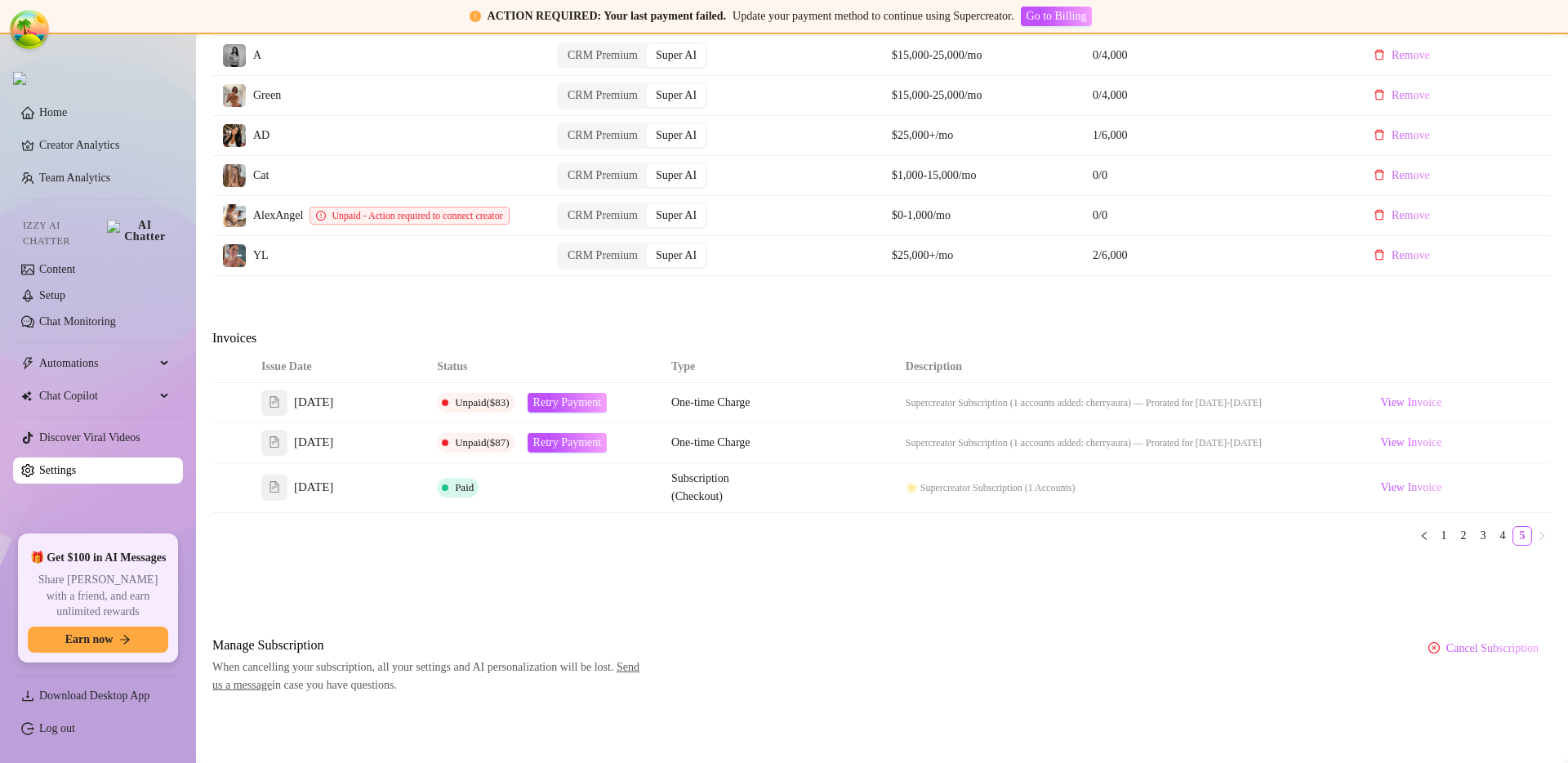
click at [1460, 544] on ul "1 2 3 4 5" at bounding box center [882, 535] width 1339 height 20
click at [1458, 542] on link "2" at bounding box center [1464, 535] width 18 height 18
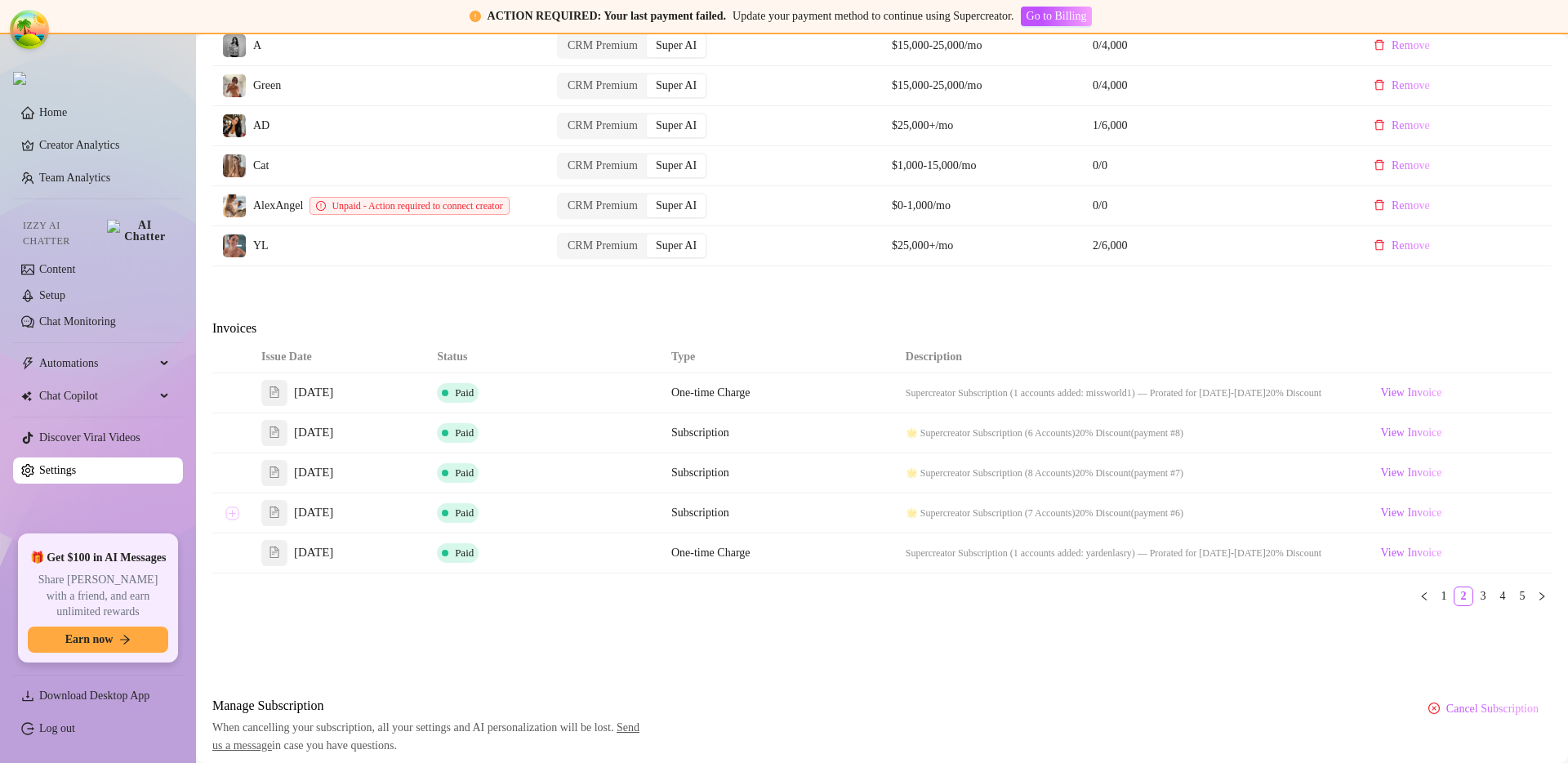
click at [233, 520] on button "Expand row" at bounding box center [232, 513] width 13 height 13
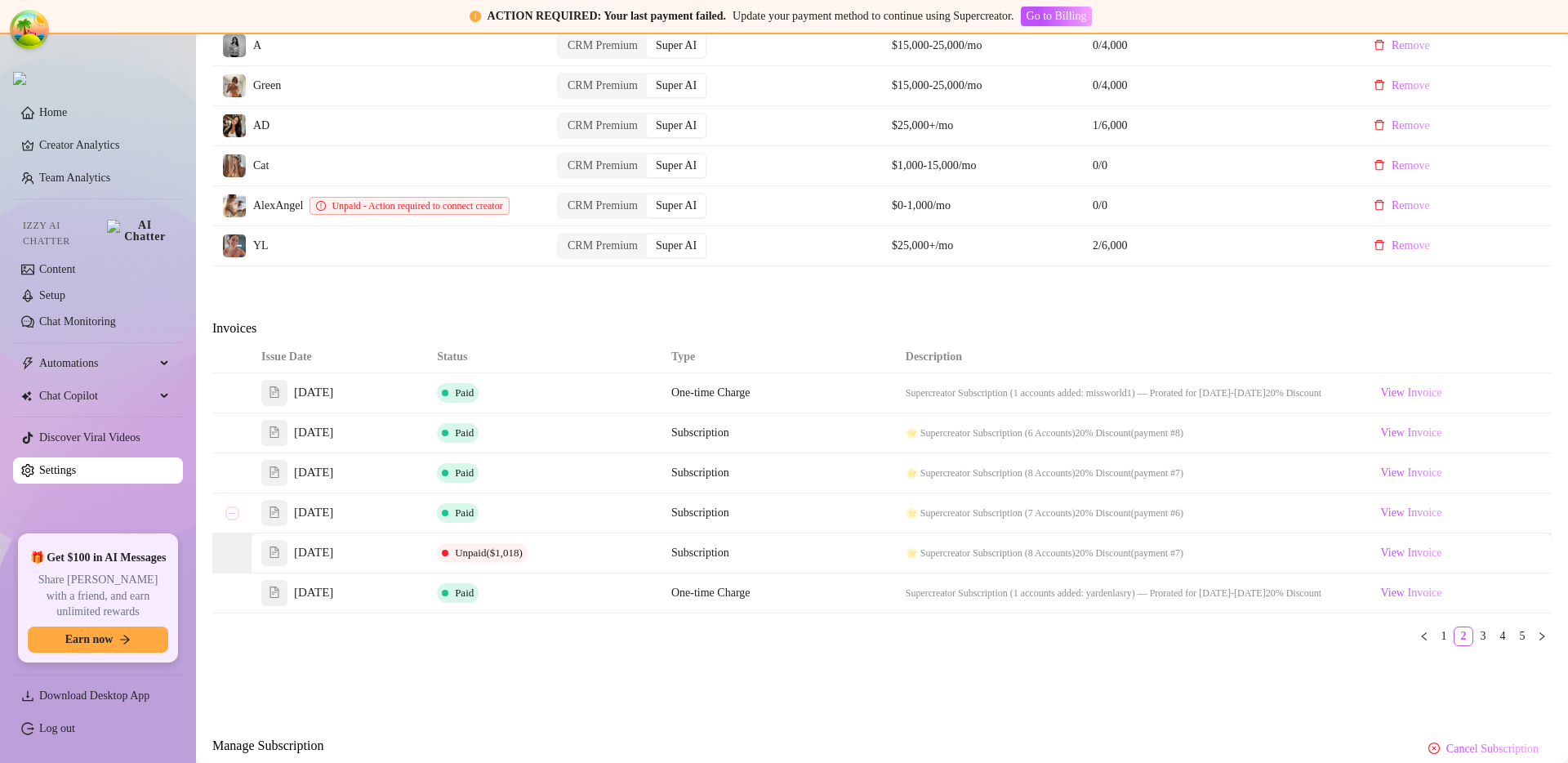
click at [237, 520] on button "Collapse row" at bounding box center [232, 513] width 13 height 13
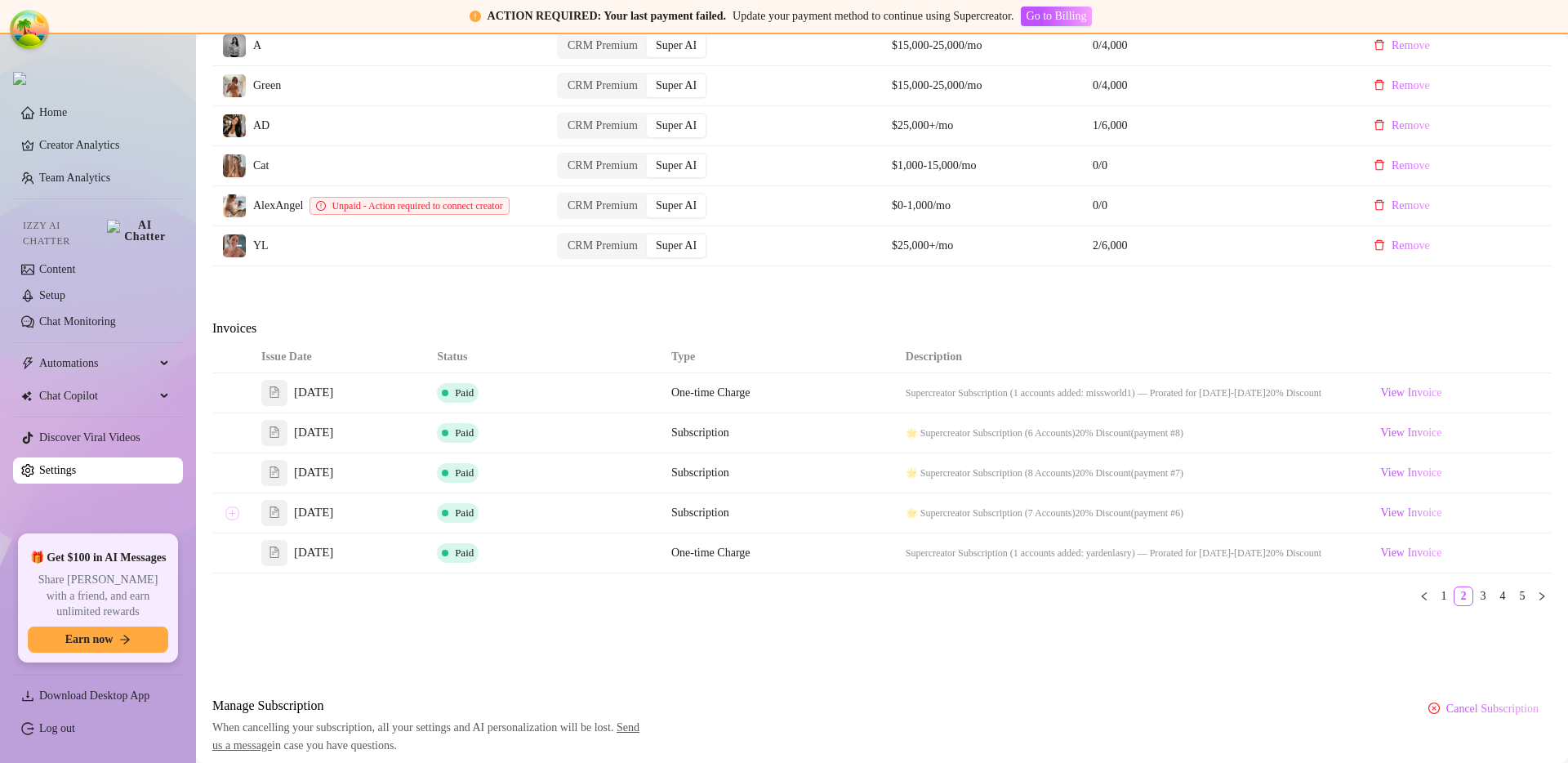
click at [228, 520] on button "Expand row" at bounding box center [232, 513] width 13 height 13
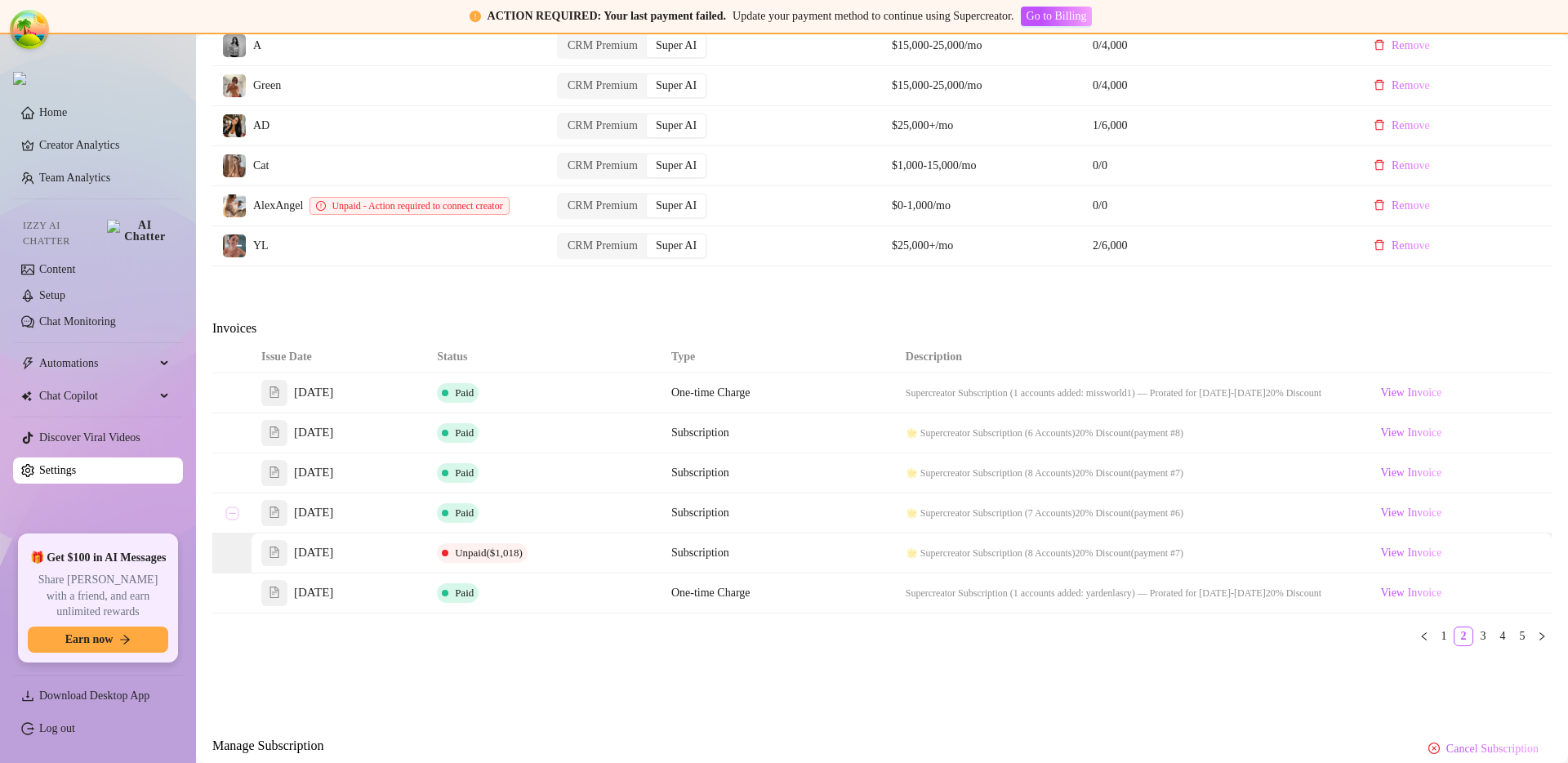
click at [236, 520] on button "Collapse row" at bounding box center [232, 513] width 13 height 13
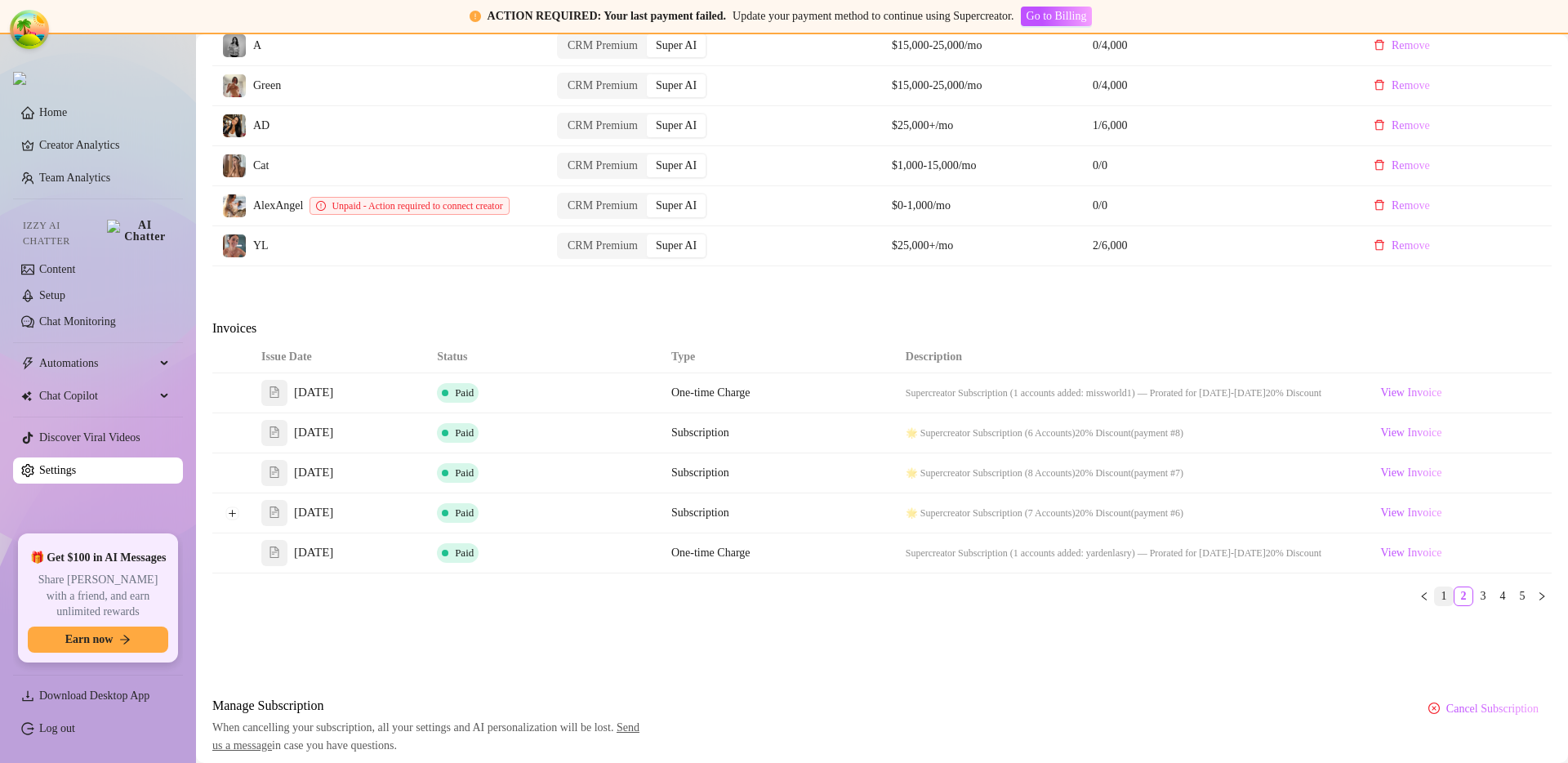
click at [1435, 605] on link "1" at bounding box center [1444, 596] width 18 height 18
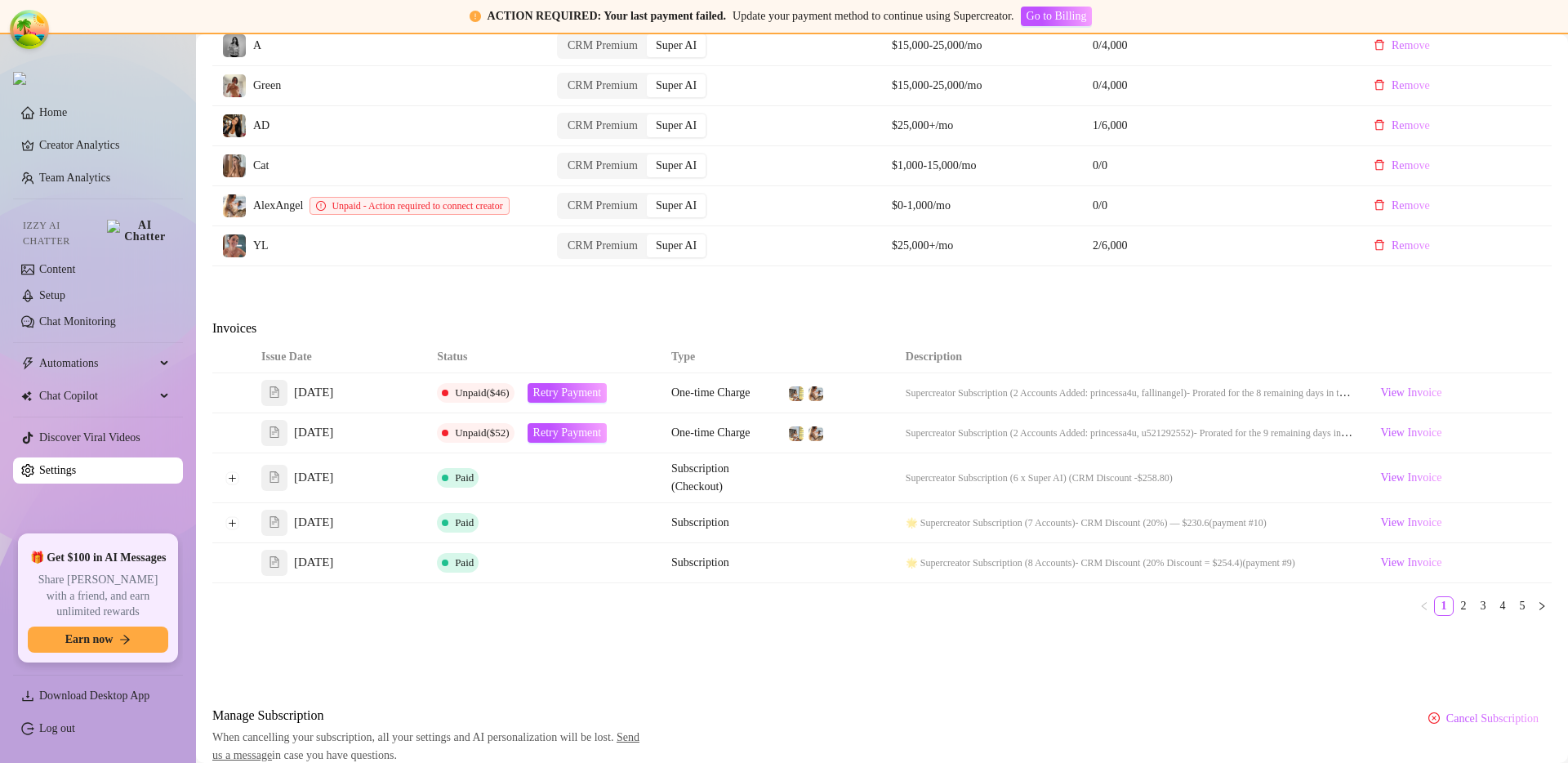
click at [823, 628] on div "Issue Date Status Type Description [DATE] Unpaid ($46) Retry Payment One-time C…" at bounding box center [882, 485] width 1339 height 287
click at [1513, 616] on li "5" at bounding box center [1522, 606] width 20 height 20
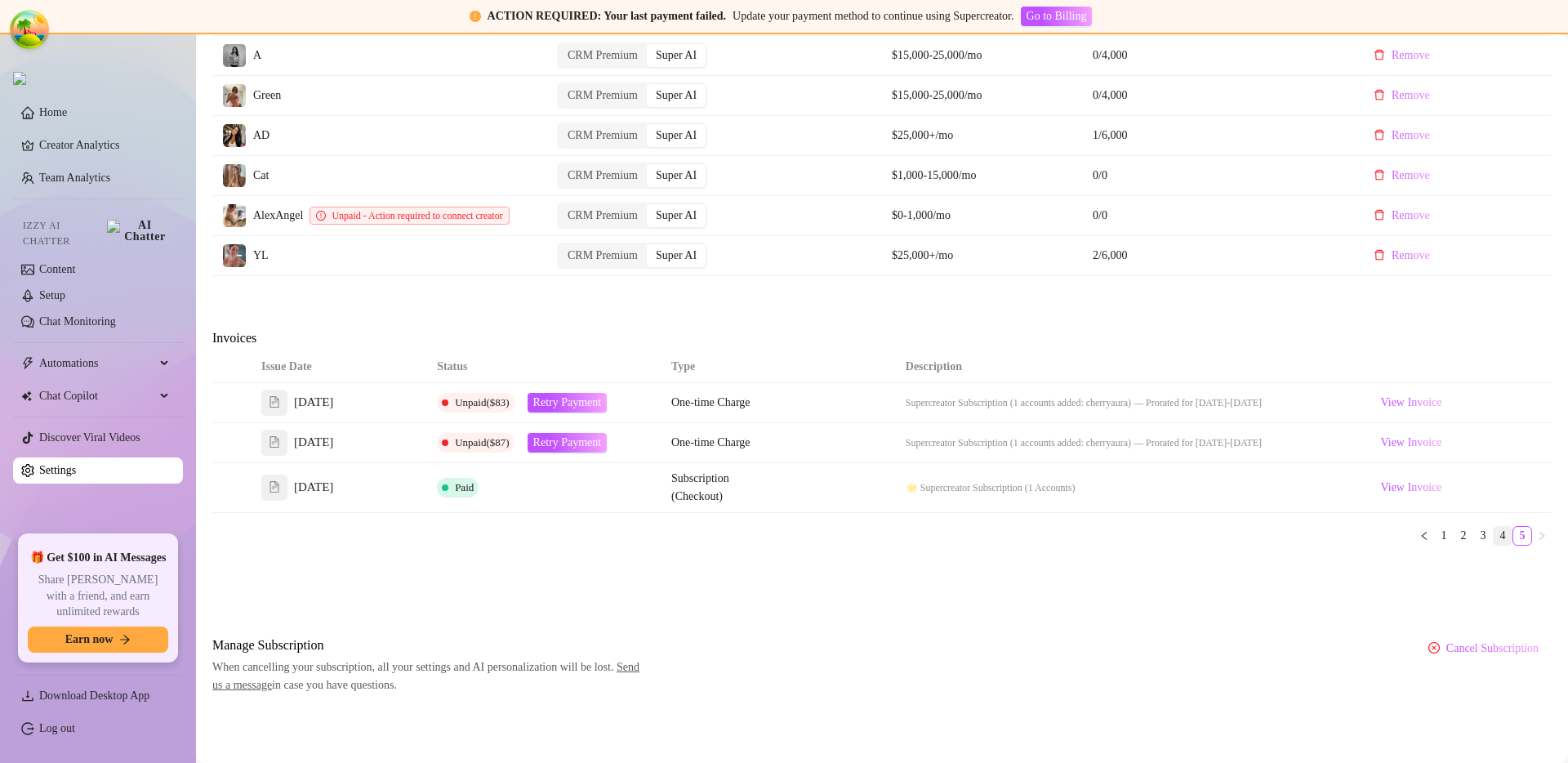
click at [1494, 536] on link "4" at bounding box center [1503, 535] width 18 height 18
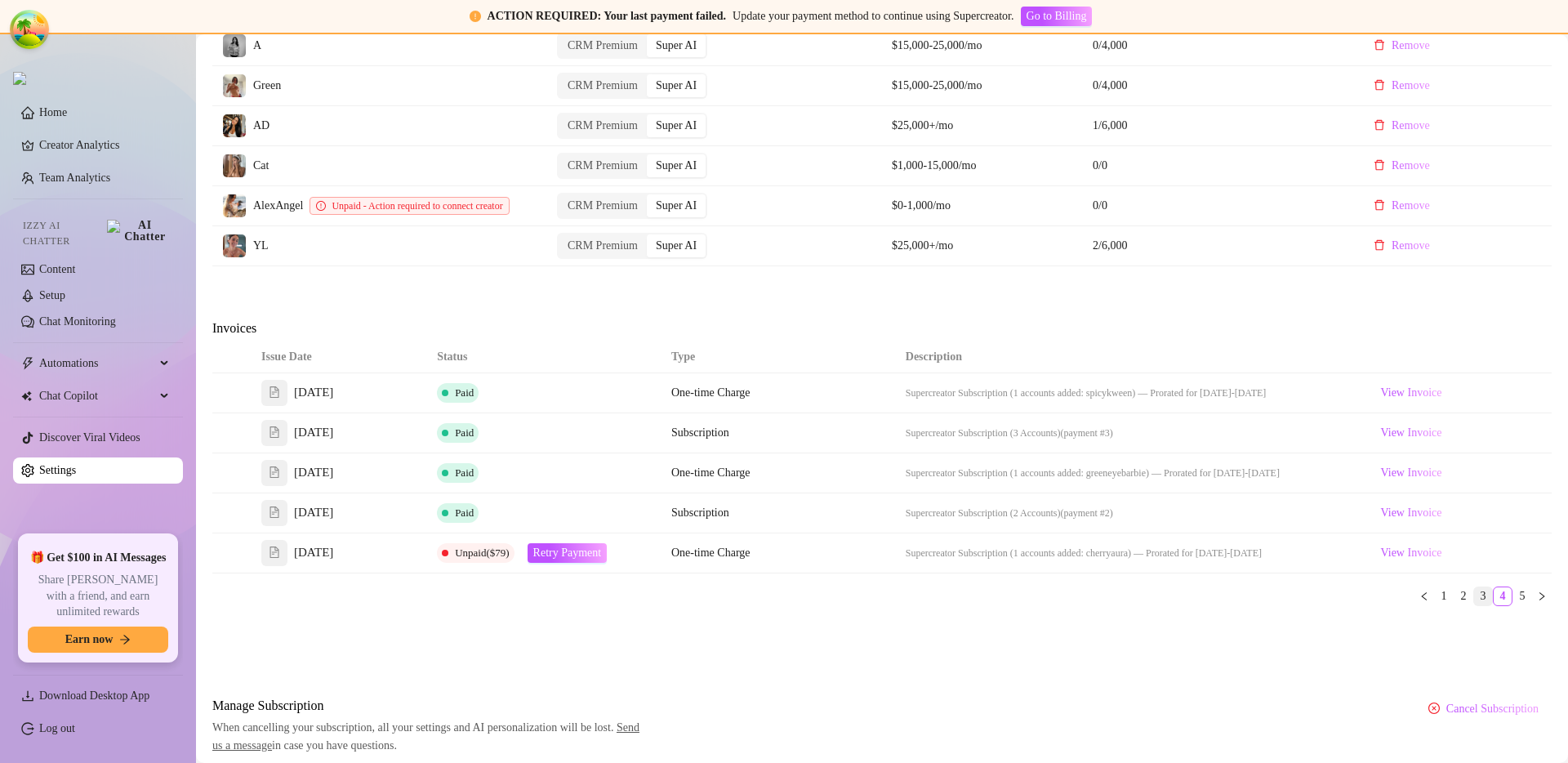
click at [1476, 605] on link "3" at bounding box center [1484, 596] width 18 height 18
click at [1456, 605] on link "2" at bounding box center [1464, 596] width 18 height 18
click at [1435, 605] on link "1" at bounding box center [1444, 596] width 18 height 18
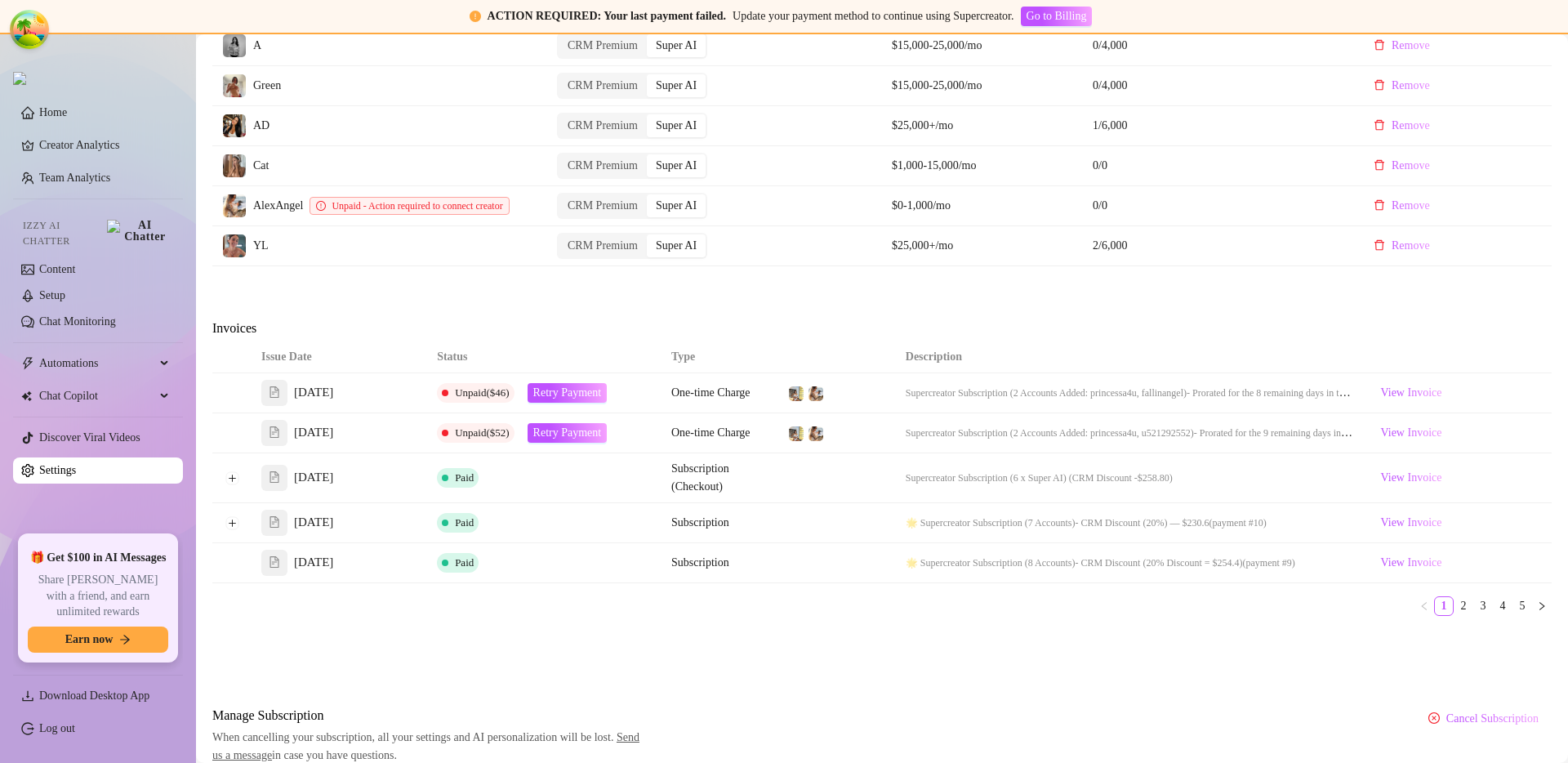
click at [1116, 626] on div "Issue Date Status Type Description [DATE] Unpaid ($46) Retry Payment One-time C…" at bounding box center [882, 485] width 1339 height 287
click at [1030, 628] on div "Issue Date Status Type Description [DATE] Unpaid ($46) Retry Payment One-time C…" at bounding box center [882, 485] width 1339 height 287
click at [236, 529] on button "Expand row" at bounding box center [232, 523] width 13 height 13
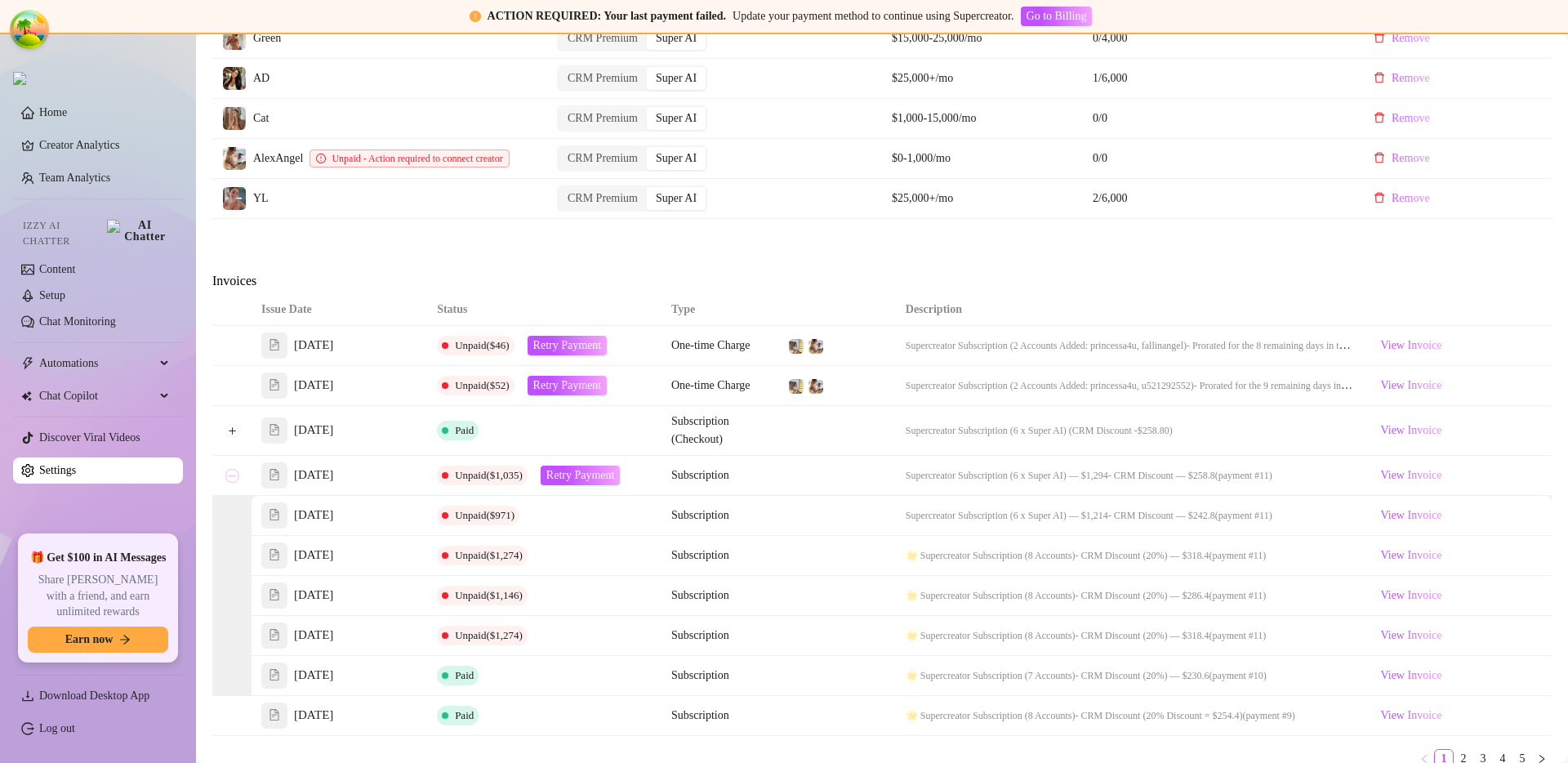
scroll to position [830, 0]
click at [232, 485] on button "Collapse row" at bounding box center [232, 478] width 13 height 13
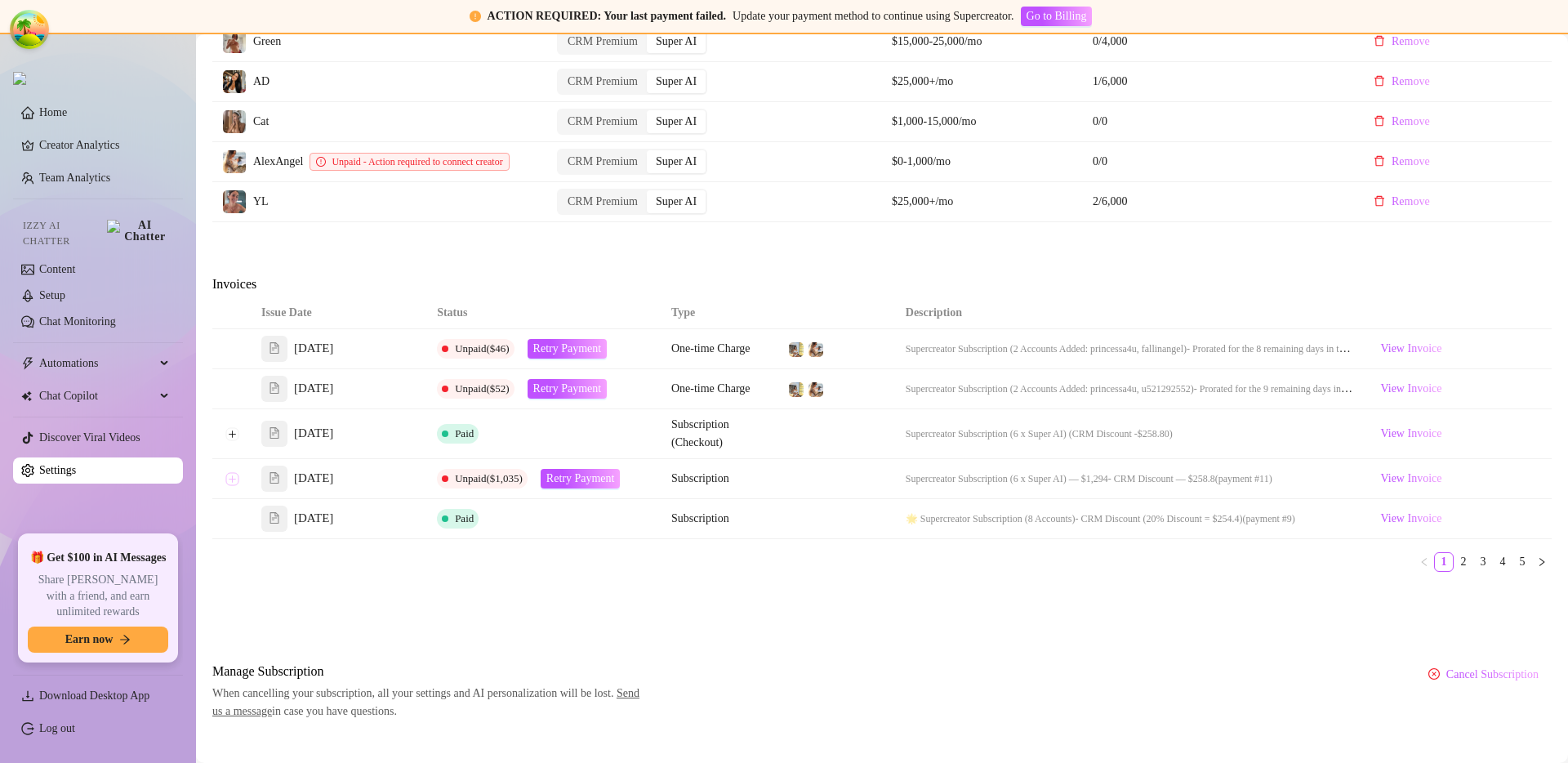
click at [232, 485] on button "Expand row" at bounding box center [232, 478] width 13 height 13
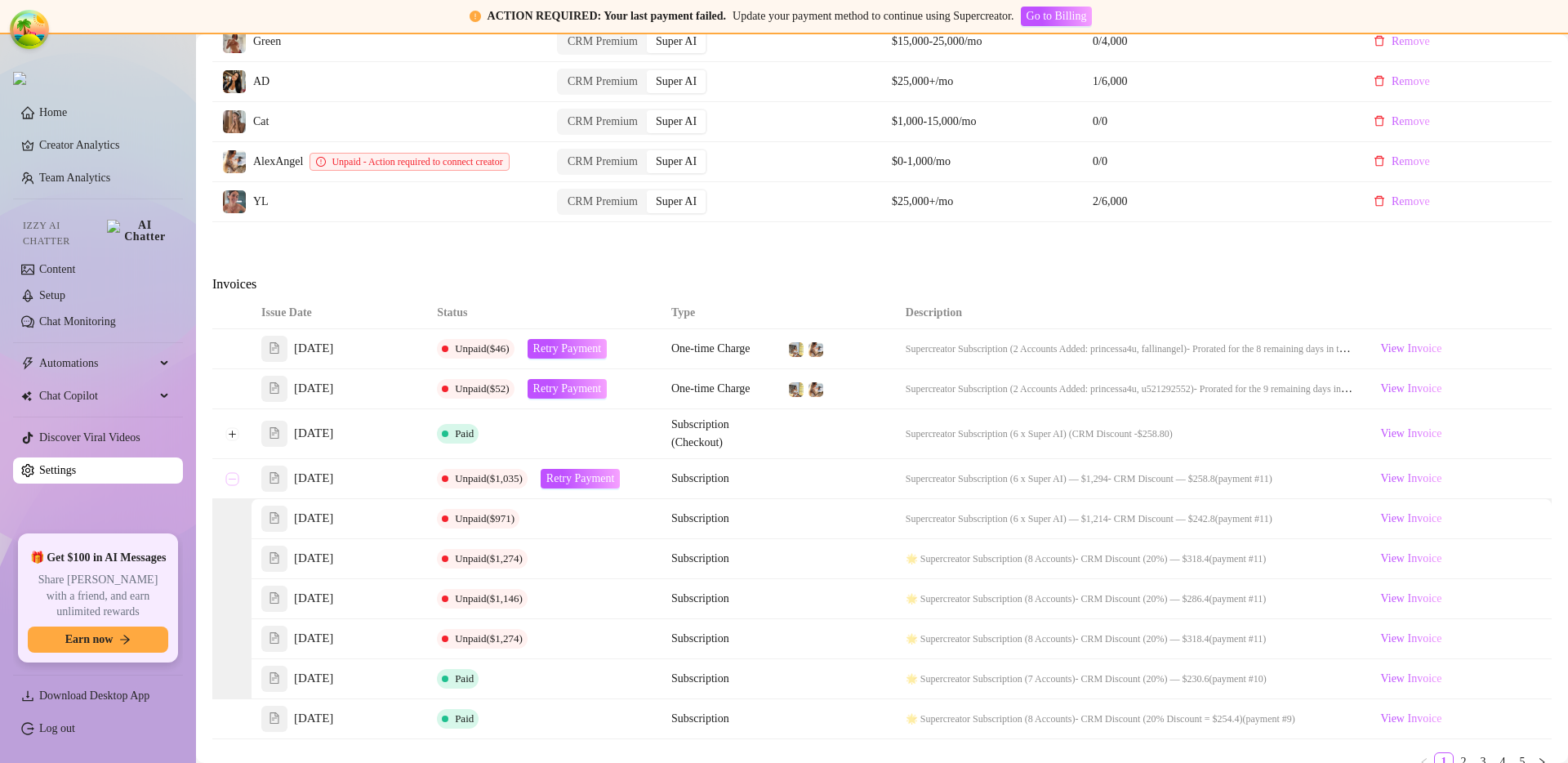
scroll to position [834, 0]
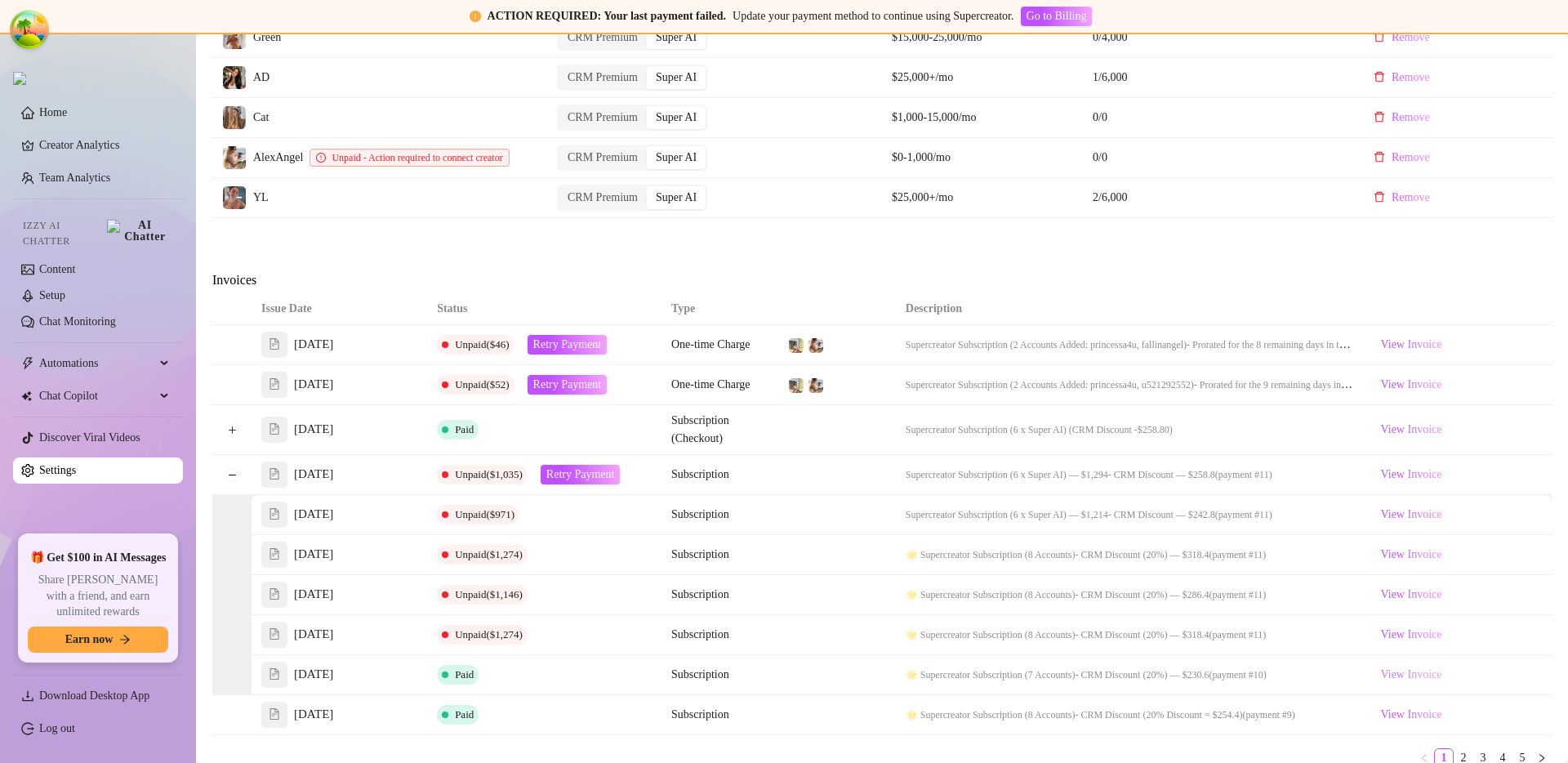
click at [1419, 683] on span "View Invoice" at bounding box center [1412, 675] width 61 height 18
click at [1414, 643] on span "View Invoice" at bounding box center [1412, 634] width 61 height 18
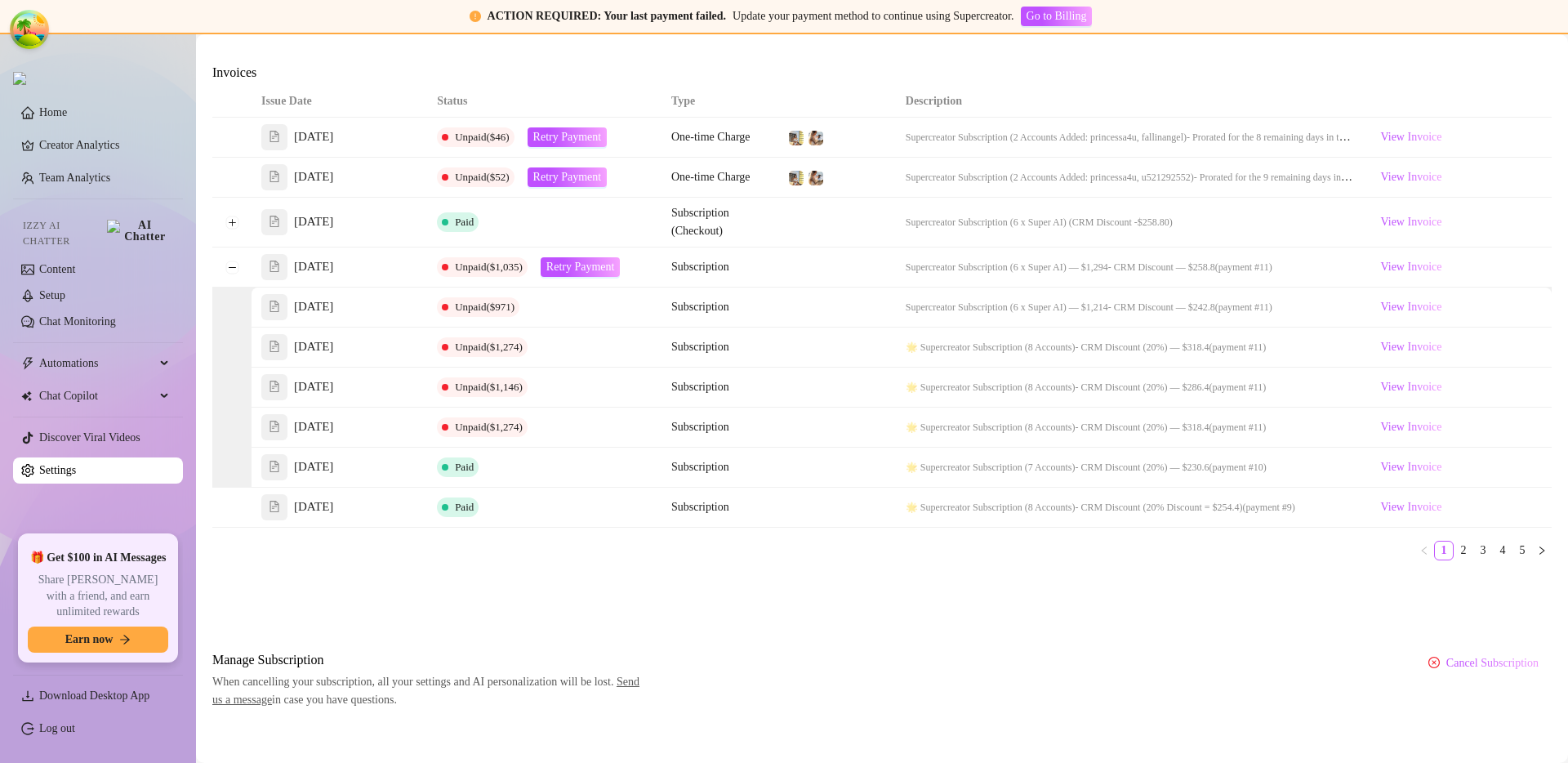
scroll to position [1043, 0]
click at [232, 273] on button "Collapse row" at bounding box center [232, 265] width 13 height 13
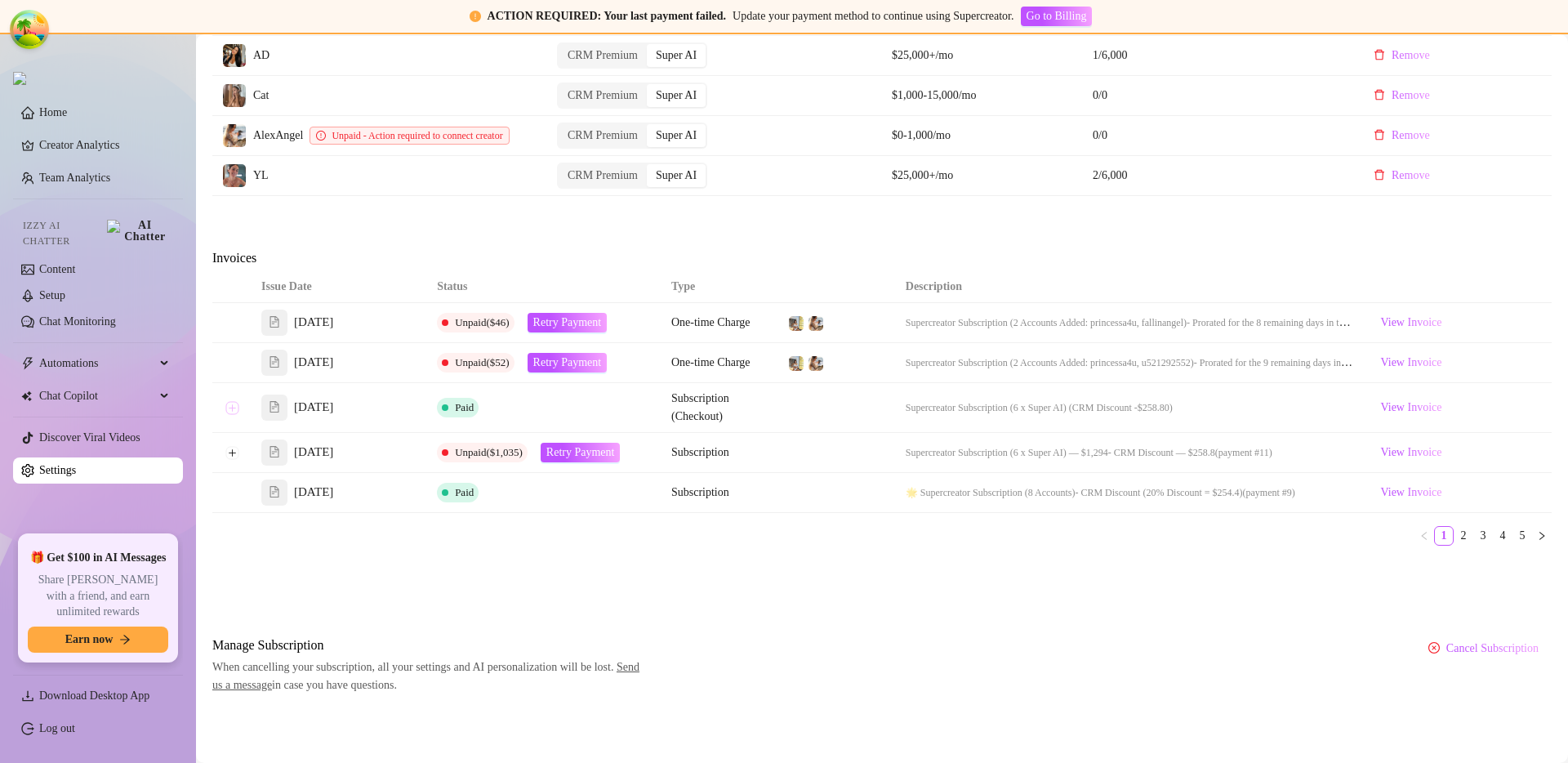
click at [232, 405] on button "Expand row" at bounding box center [232, 407] width 13 height 13
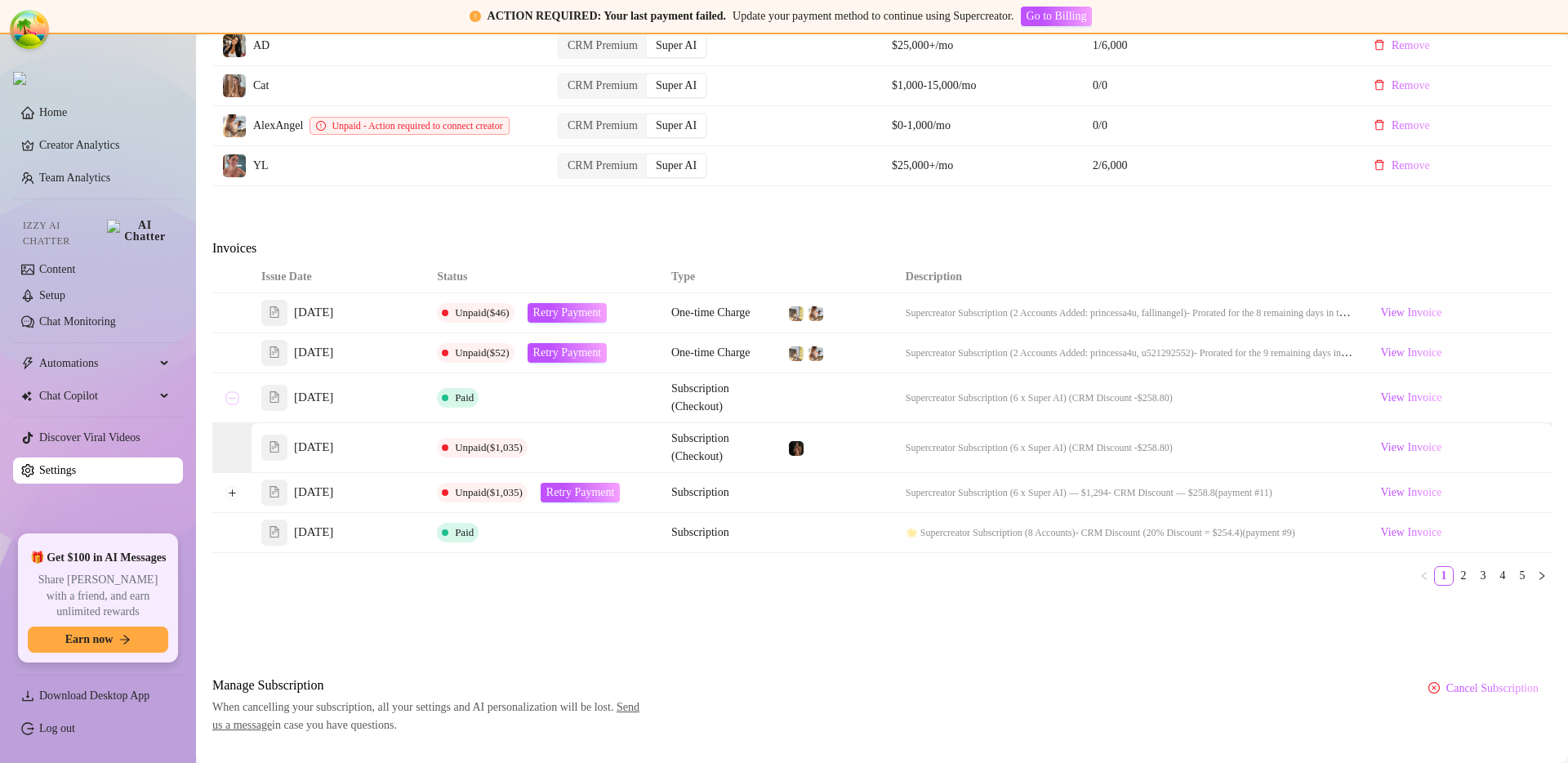
click at [232, 404] on button "Collapse row" at bounding box center [232, 397] width 13 height 13
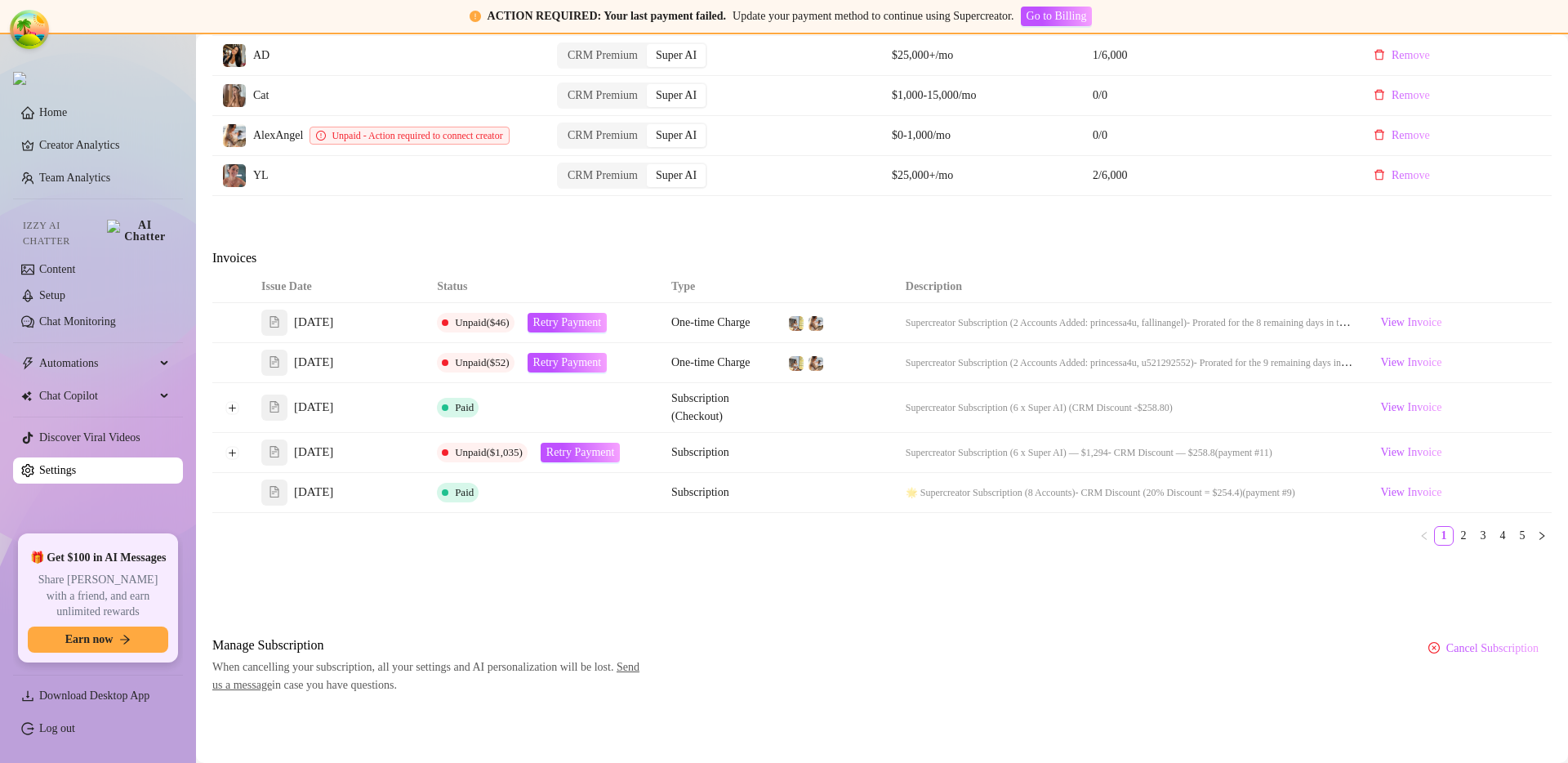
click at [1475, 531] on link "3" at bounding box center [1484, 535] width 18 height 18
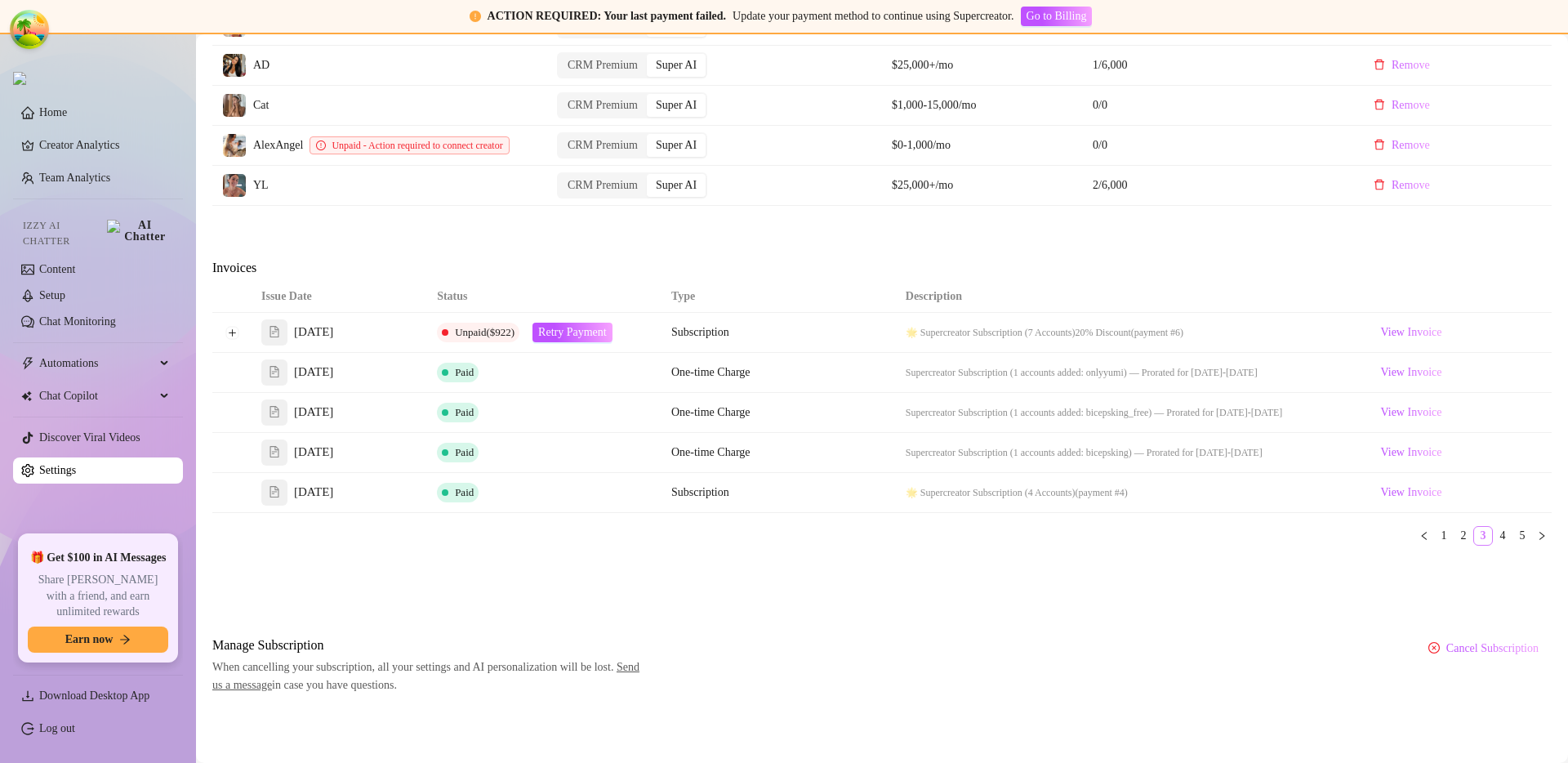
scroll to position [857, 0]
click at [1435, 535] on link "1" at bounding box center [1444, 535] width 18 height 18
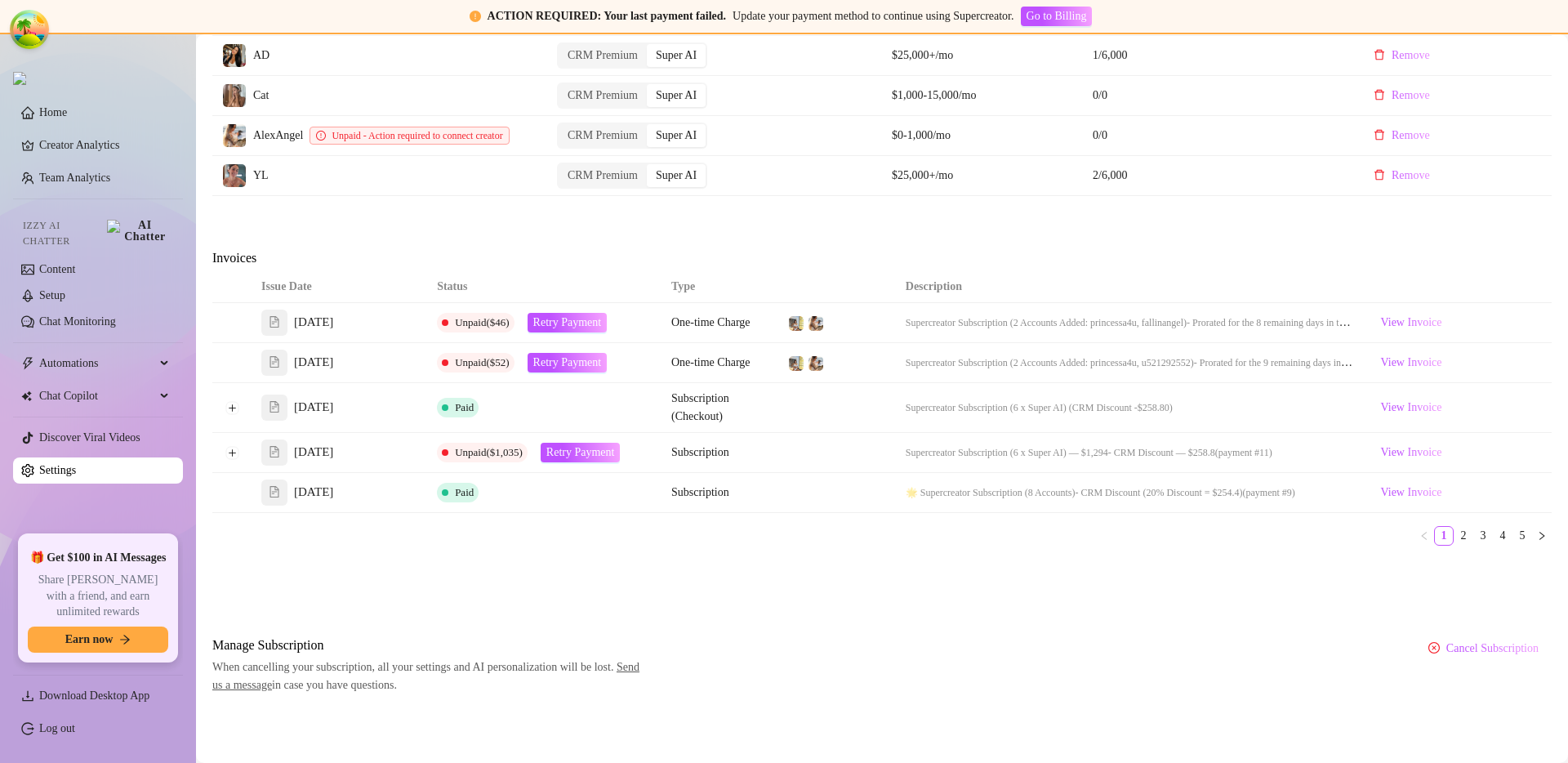
click at [1455, 539] on link "2" at bounding box center [1464, 535] width 18 height 18
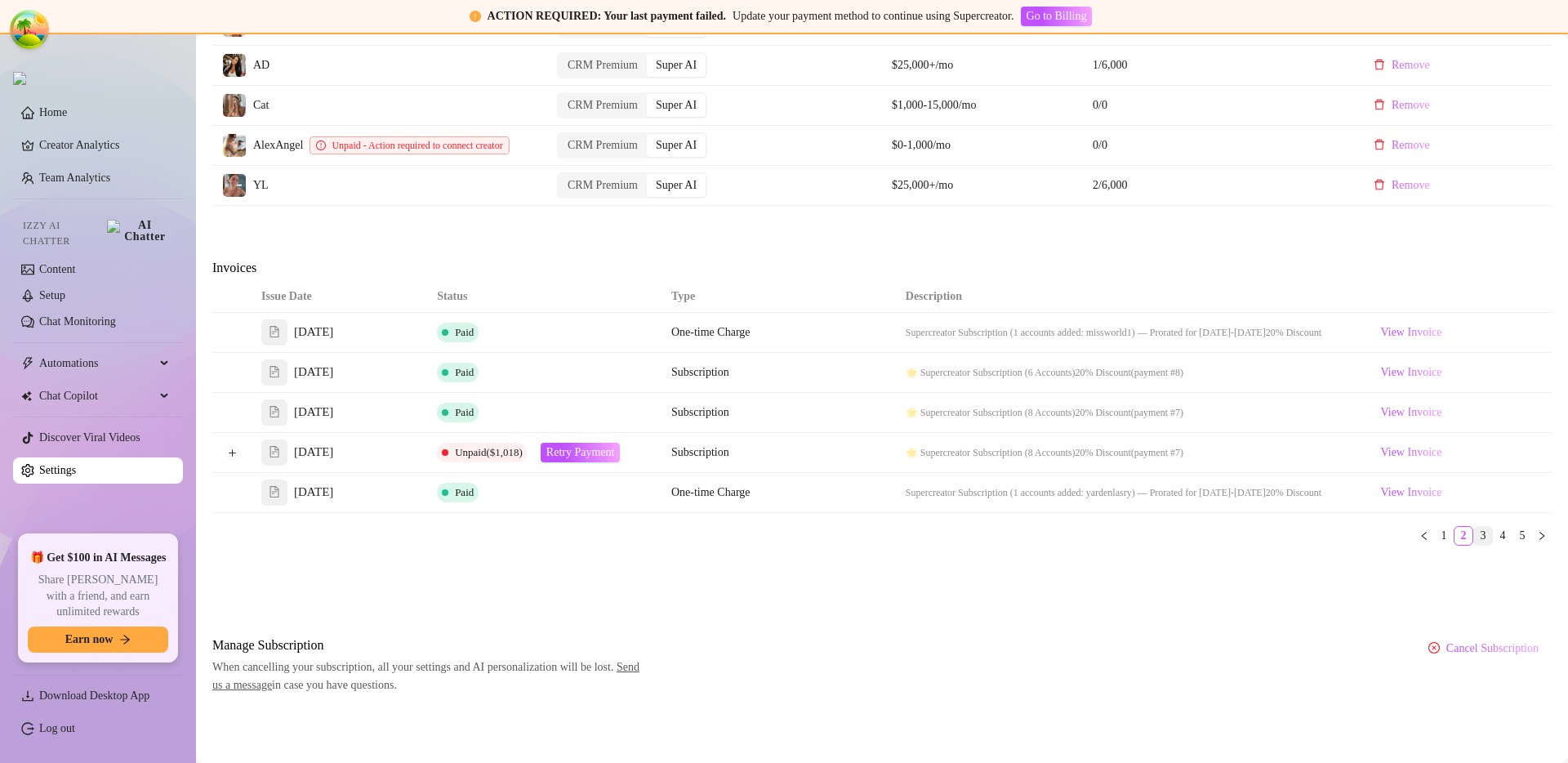
click at [1475, 540] on link "3" at bounding box center [1484, 535] width 18 height 18
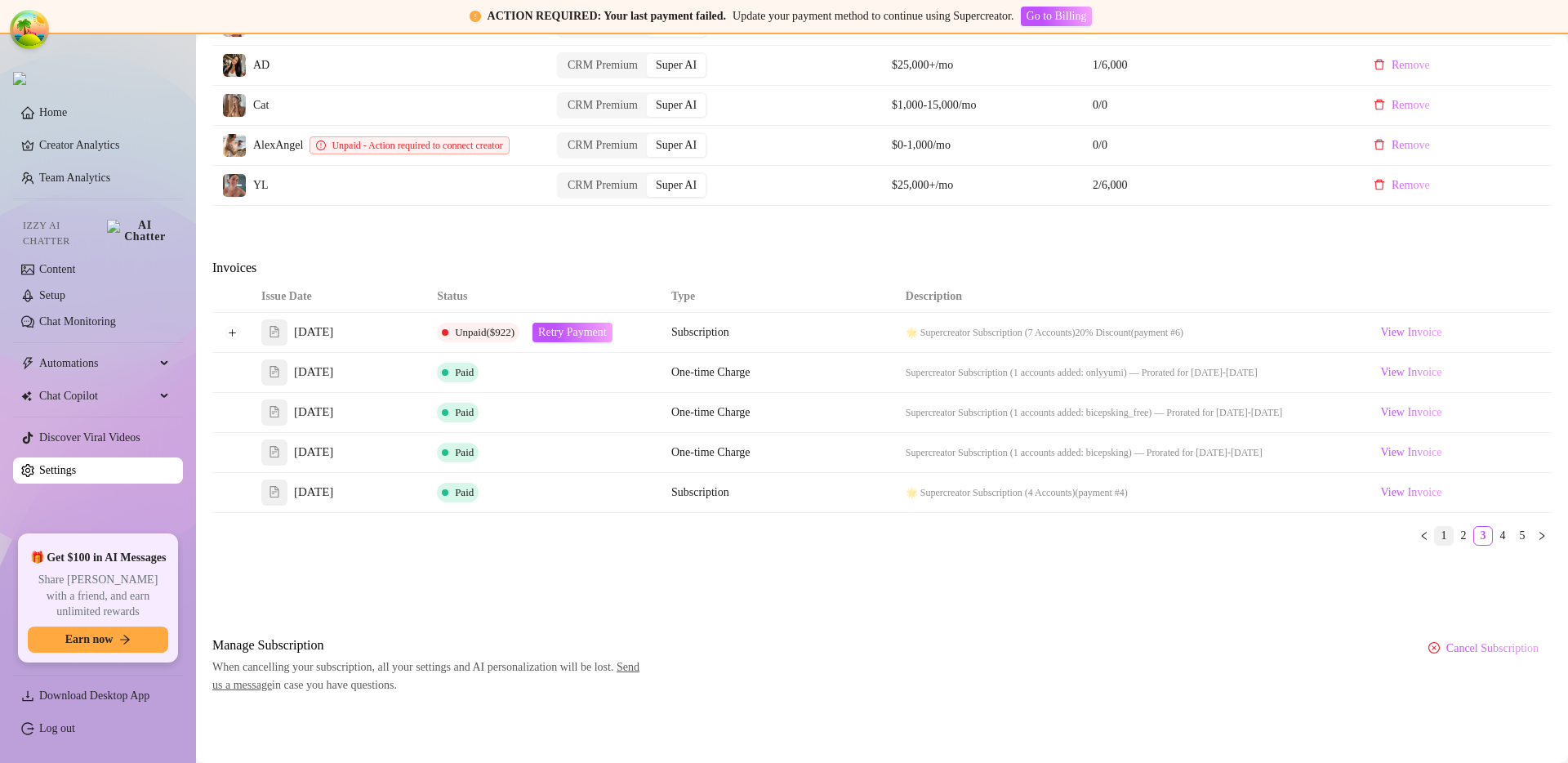
click at [1435, 535] on link "1" at bounding box center [1444, 535] width 18 height 18
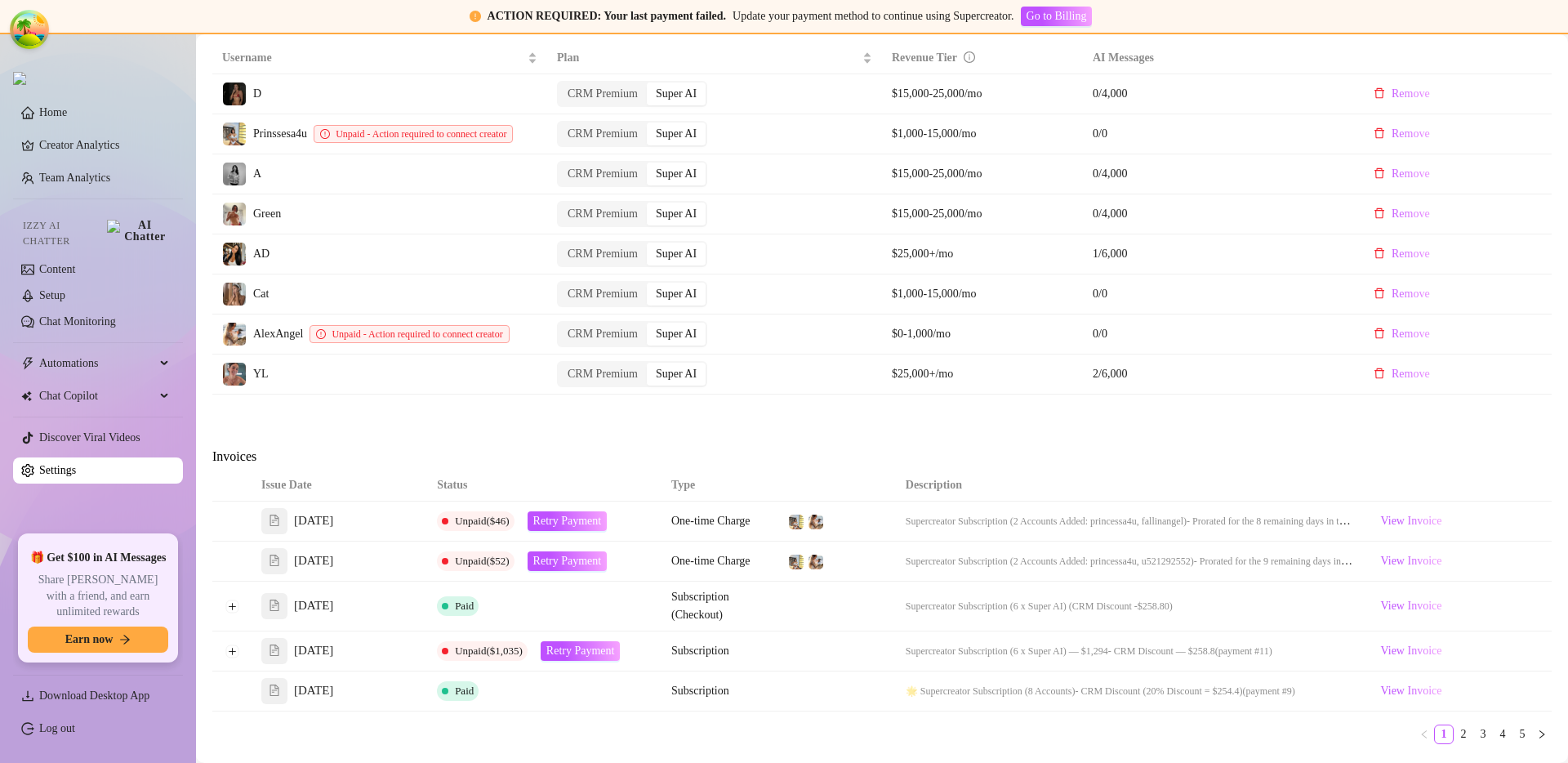
scroll to position [867, 0]
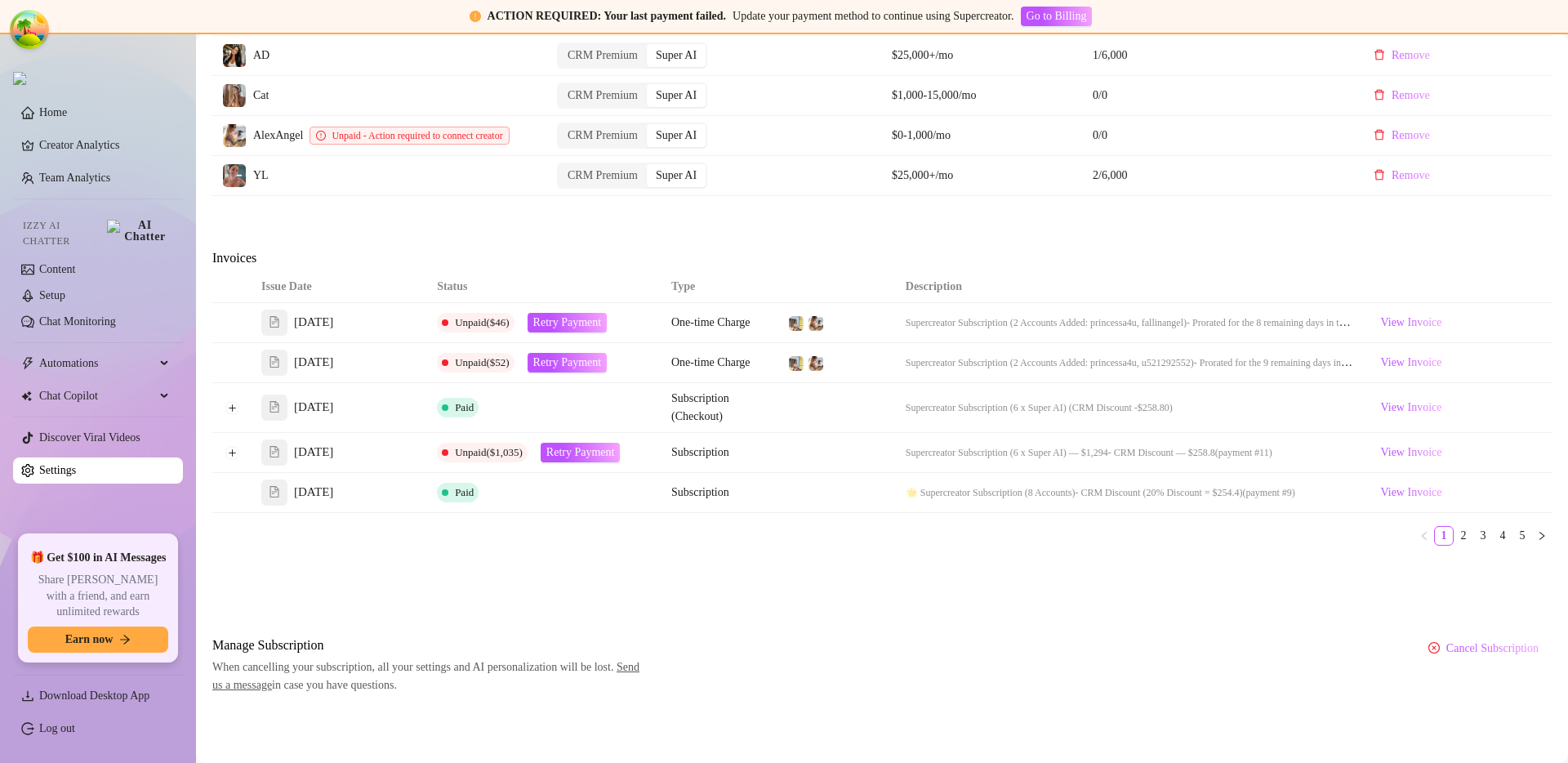
click at [228, 408] on button "Expand row" at bounding box center [232, 407] width 13 height 13
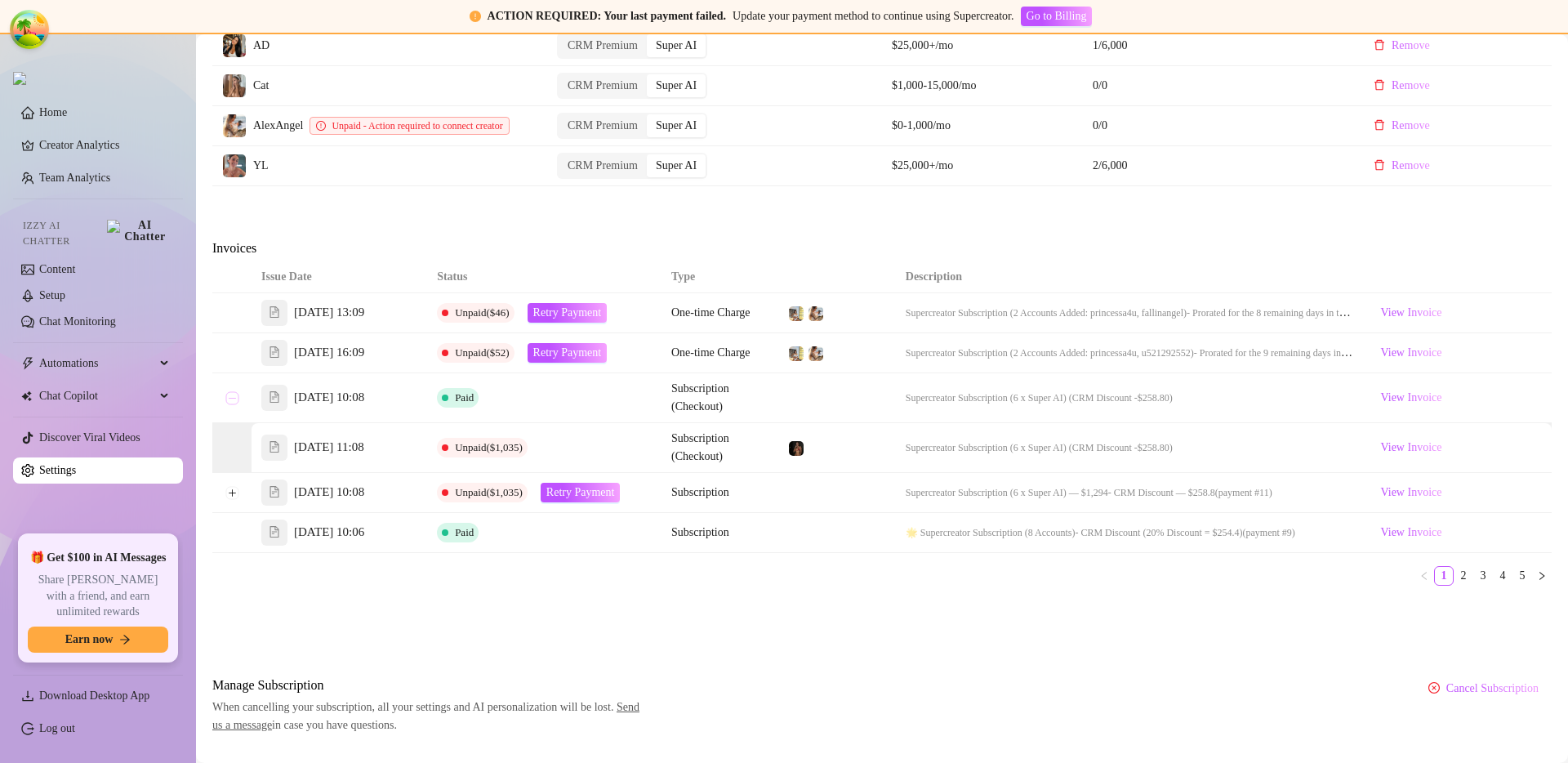
click at [230, 404] on button "Collapse row" at bounding box center [232, 397] width 13 height 13
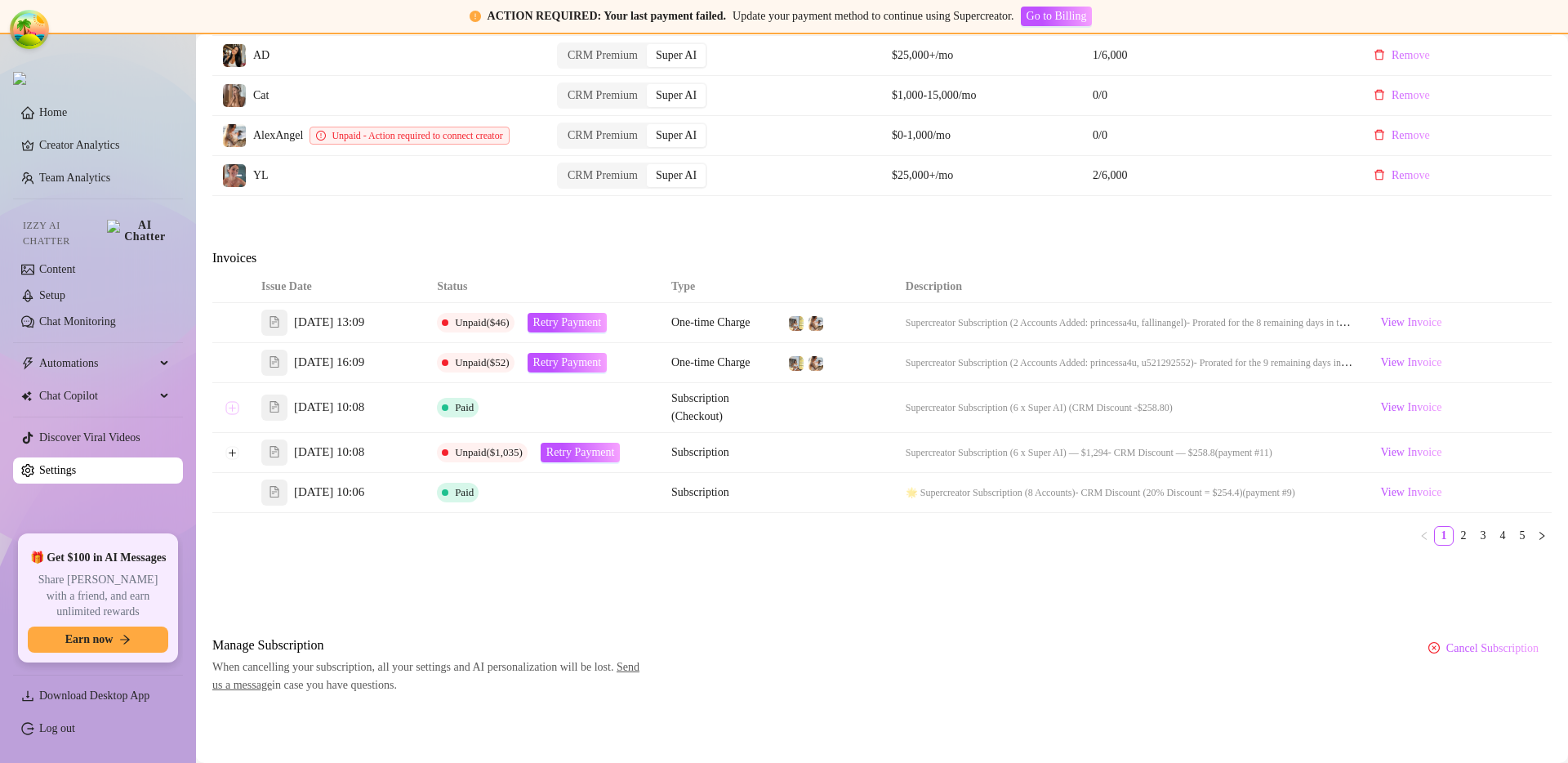
click at [230, 407] on button "Expand row" at bounding box center [232, 407] width 13 height 13
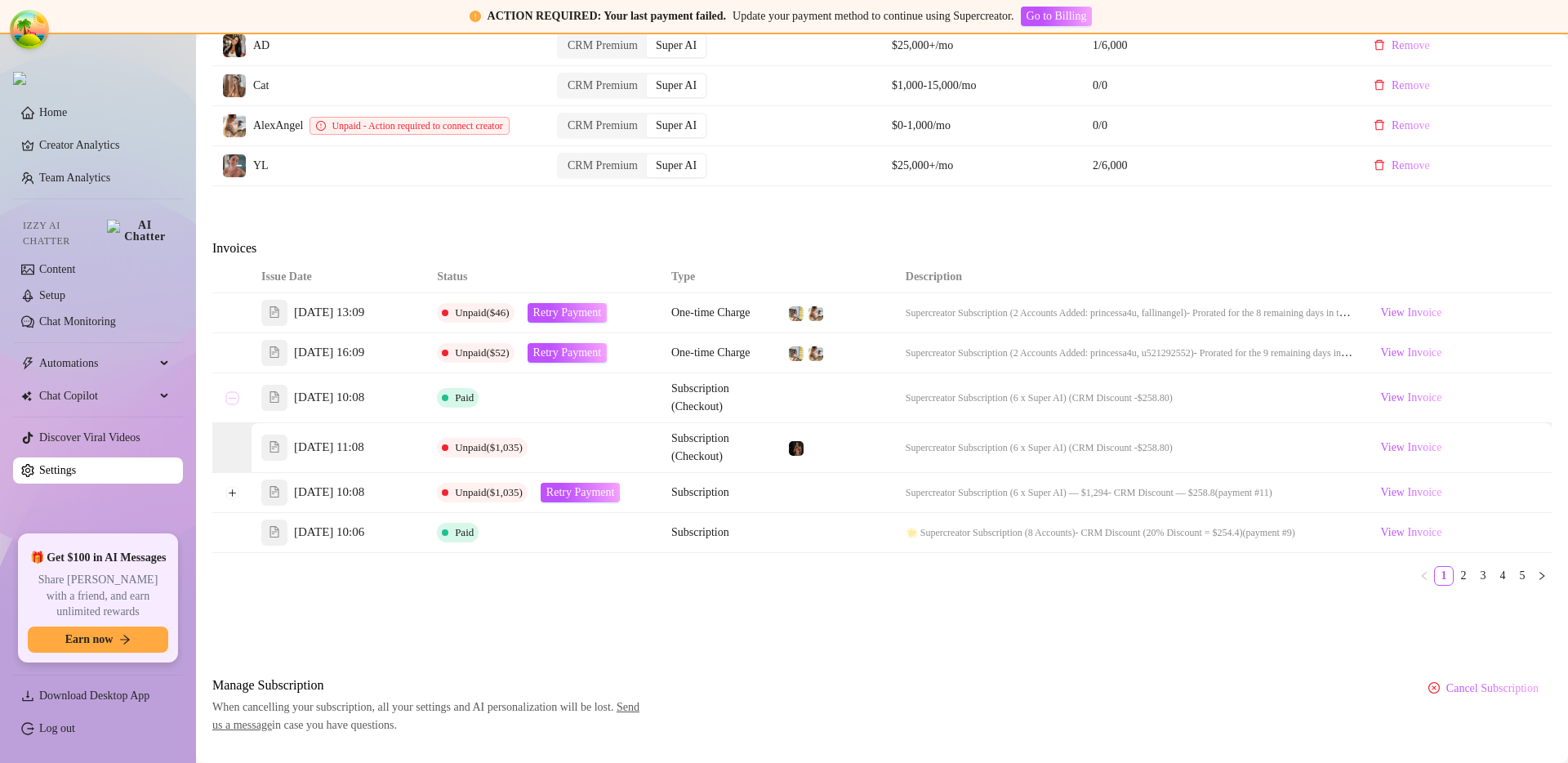
click at [230, 404] on button "Collapse row" at bounding box center [232, 397] width 13 height 13
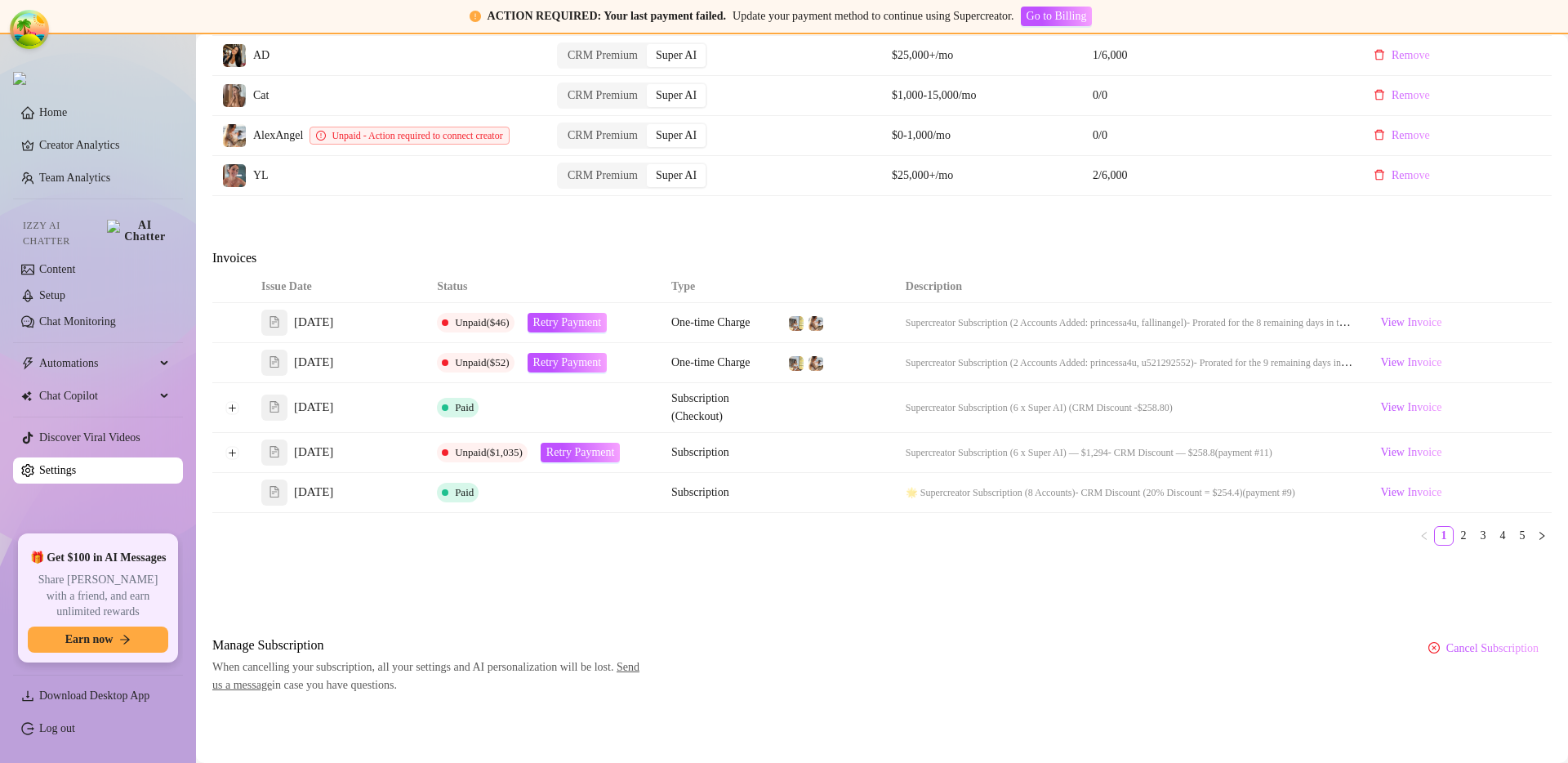
click at [1494, 534] on link "4" at bounding box center [1503, 535] width 18 height 18
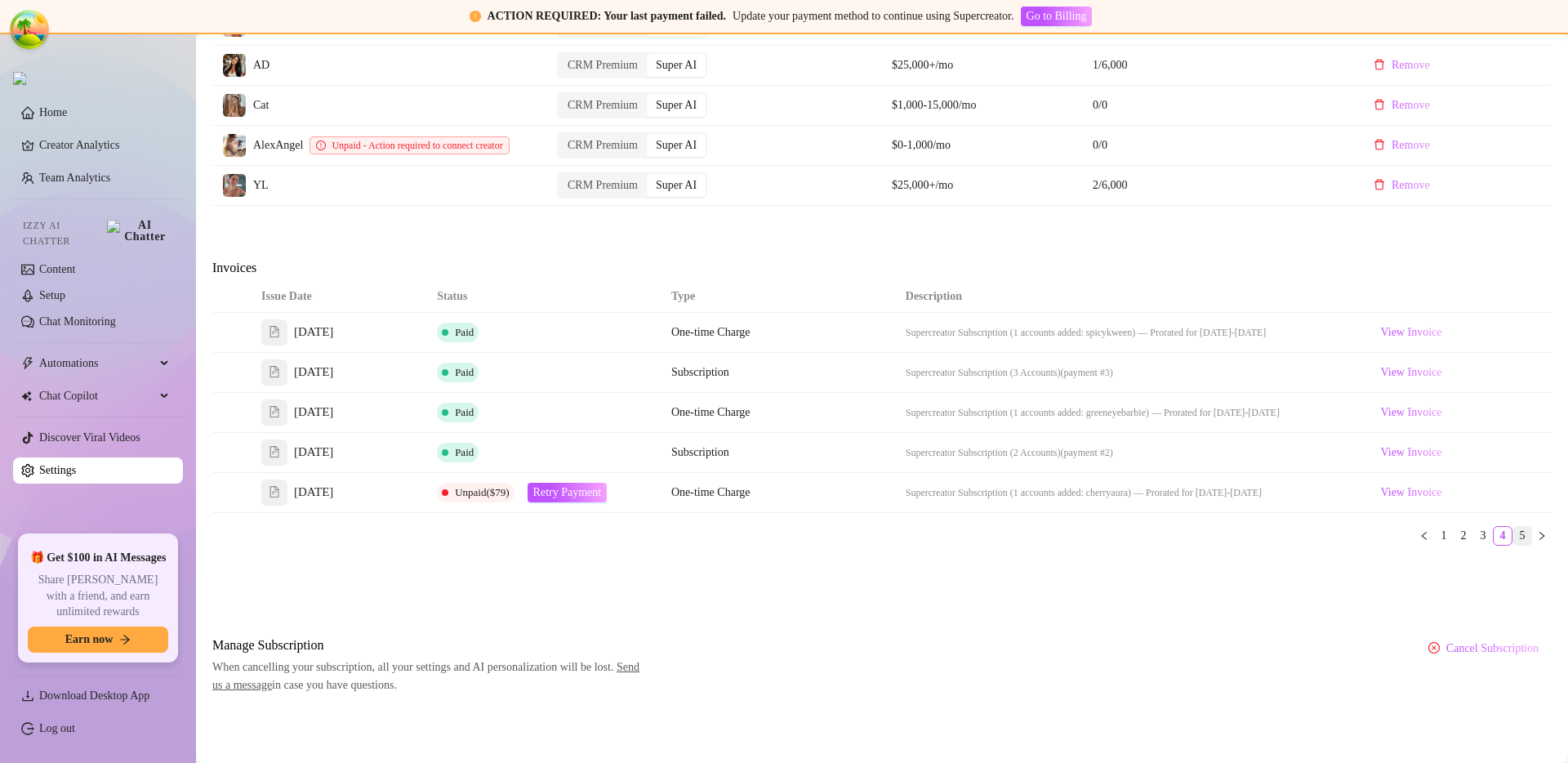
click at [1514, 532] on link "5" at bounding box center [1522, 535] width 18 height 18
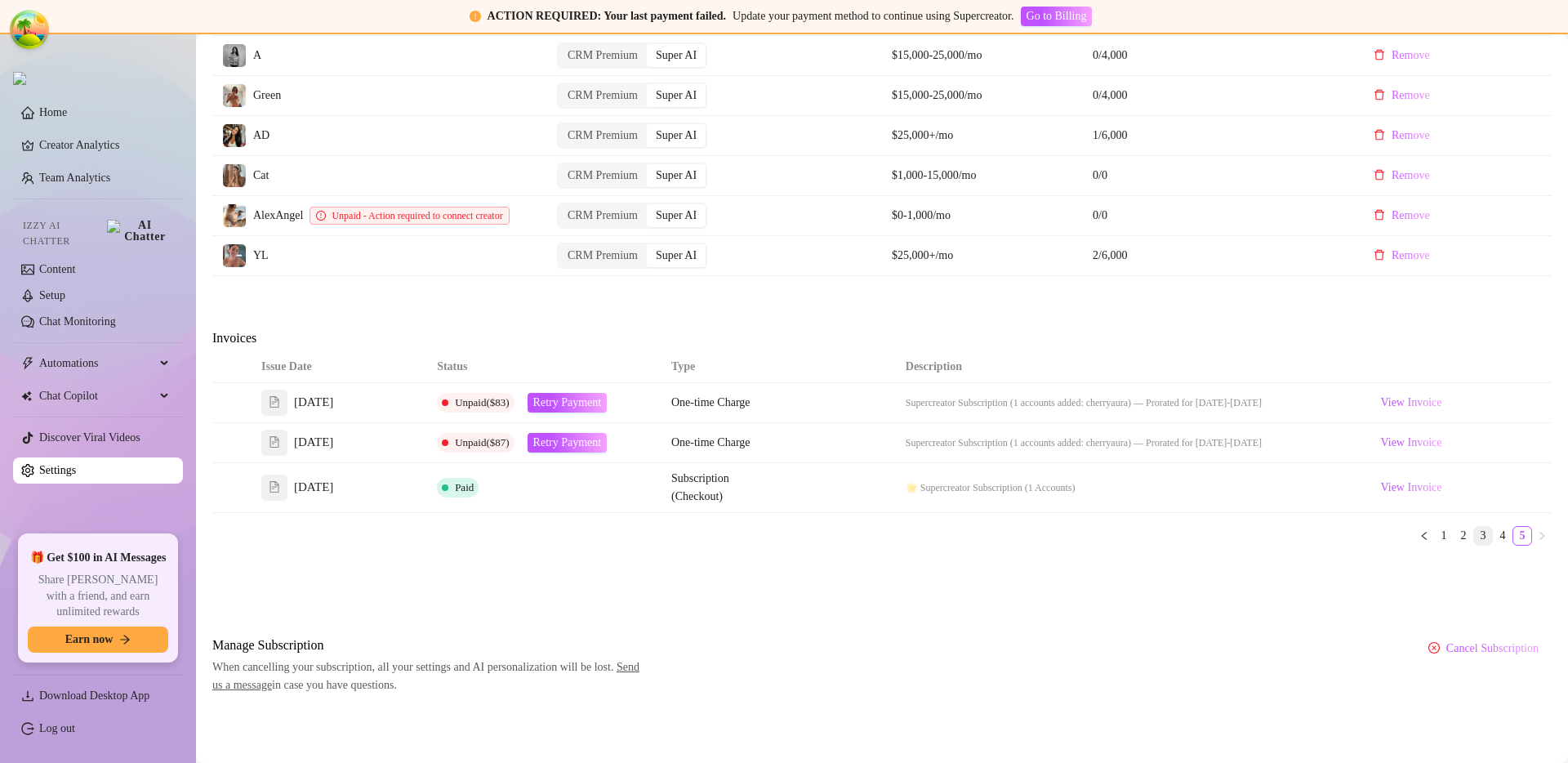
scroll to position [787, 0]
click at [1435, 532] on link "1" at bounding box center [1444, 535] width 18 height 18
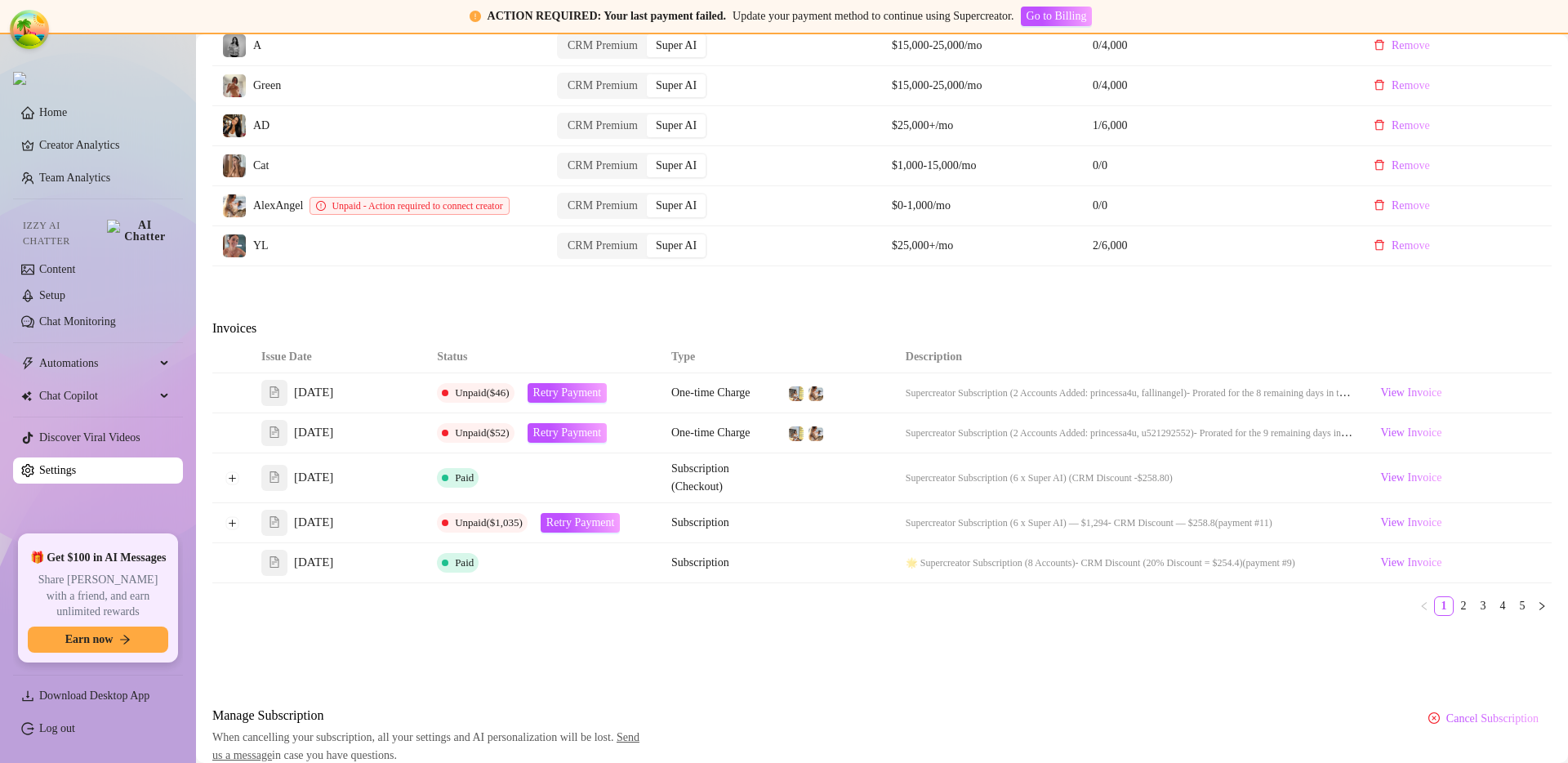
click at [915, 628] on div "Issue Date Status Type Description [DATE] Unpaid ($46) Retry Payment One-time C…" at bounding box center [882, 485] width 1339 height 287
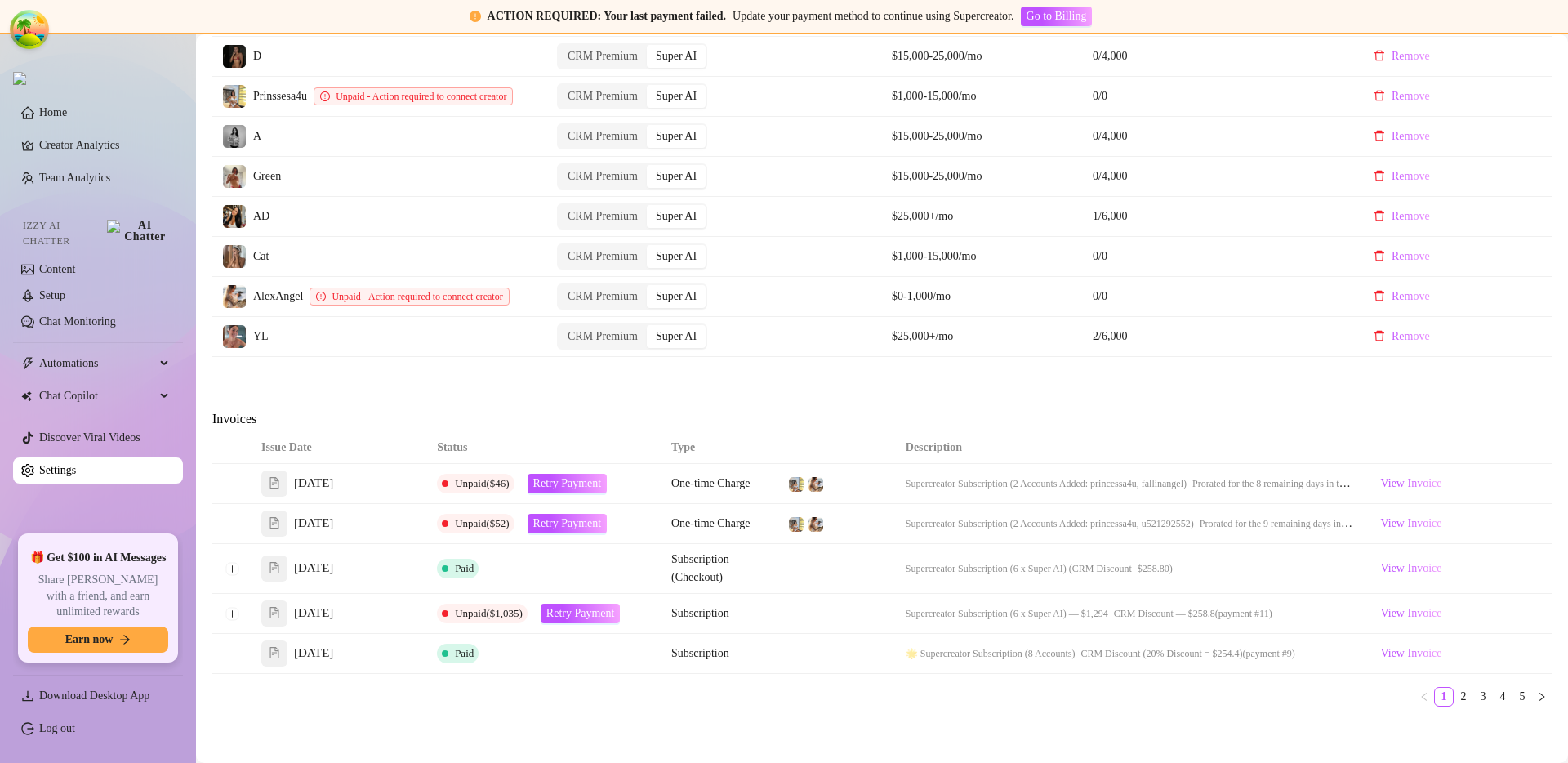
scroll to position [685, 0]
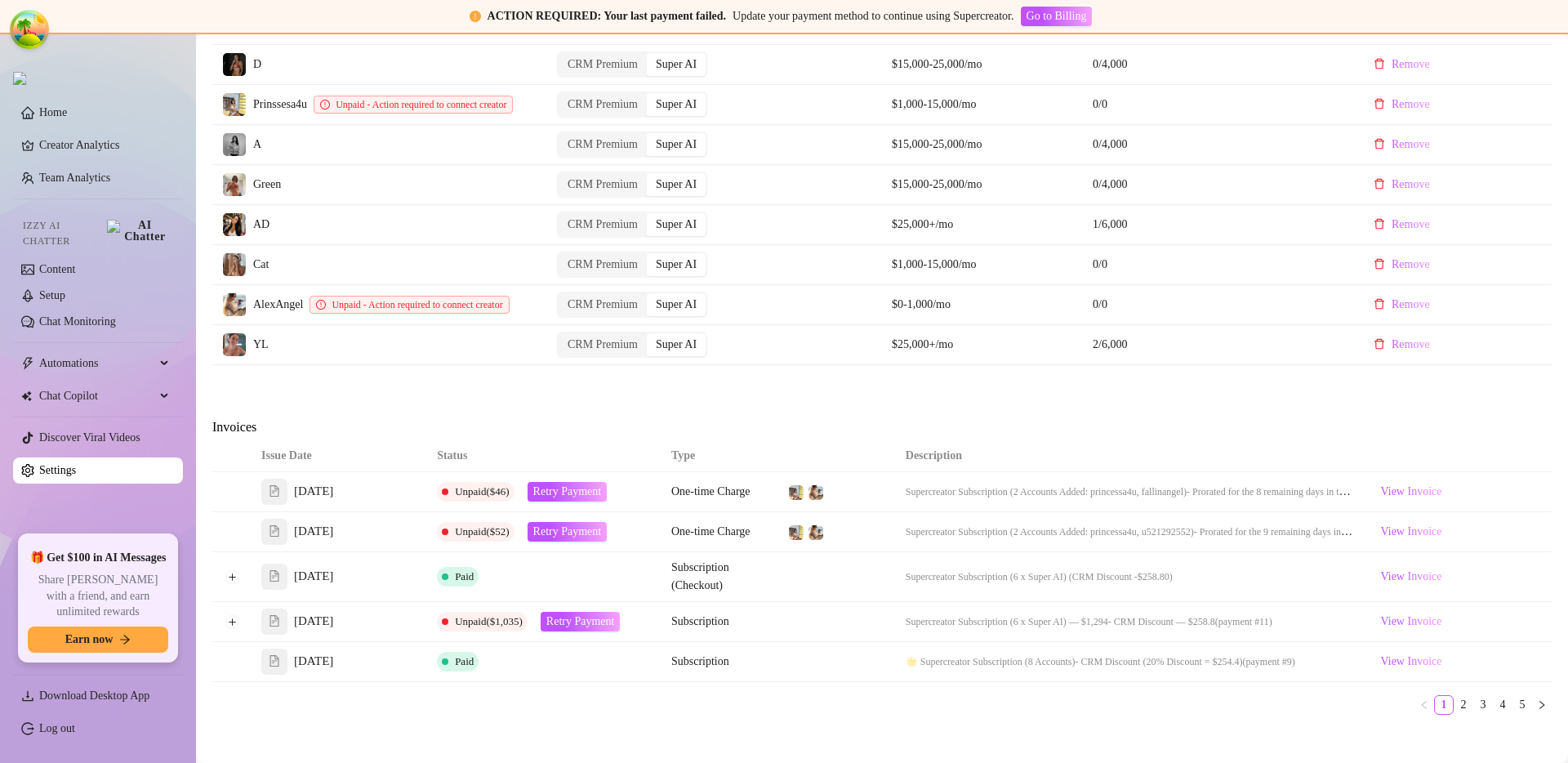
click at [385, 410] on div "Attention: Payment Failed There was a problem with a recent payment. Please ret…" at bounding box center [882, 151] width 1339 height 1423
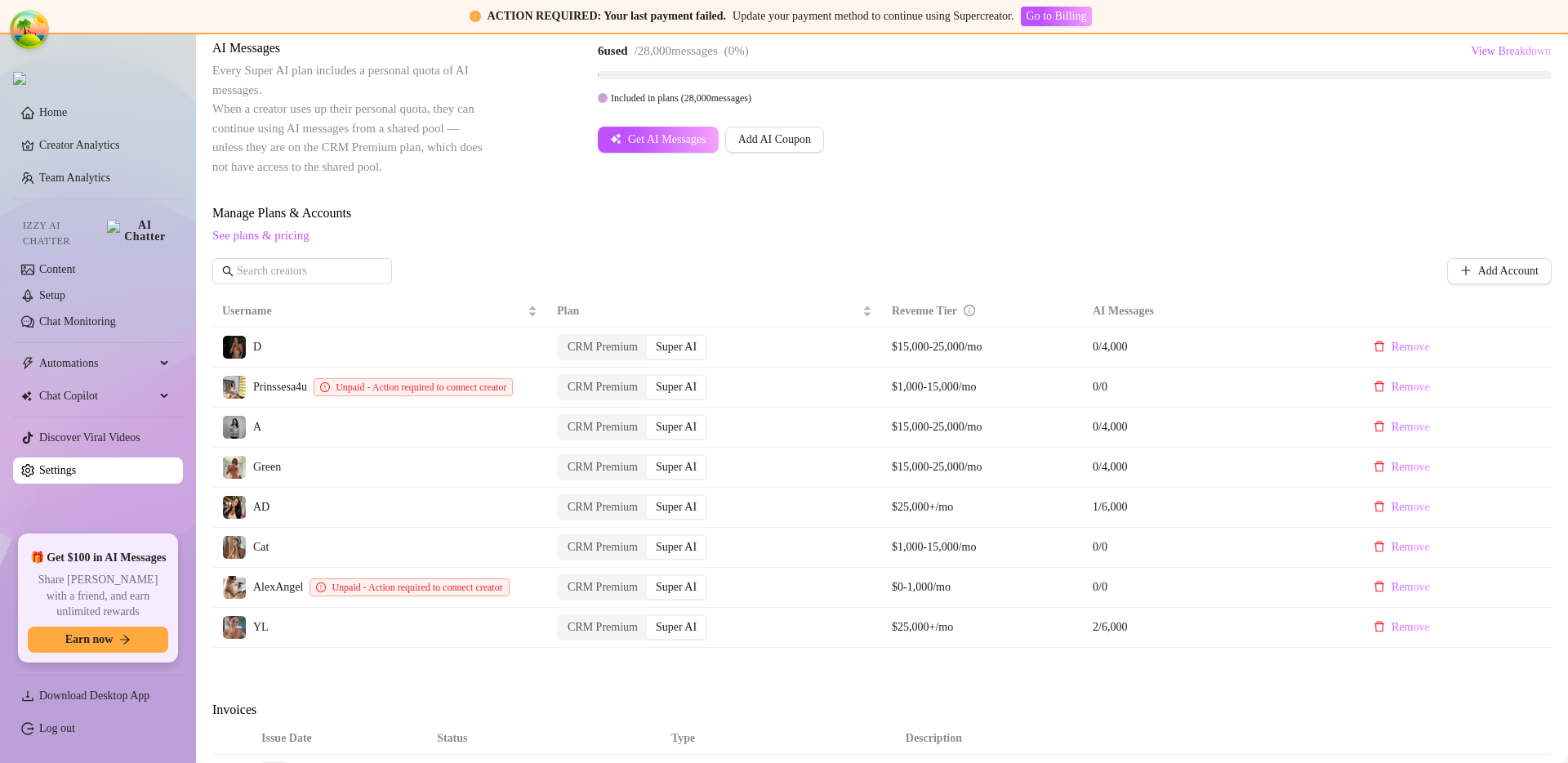
scroll to position [0, 0]
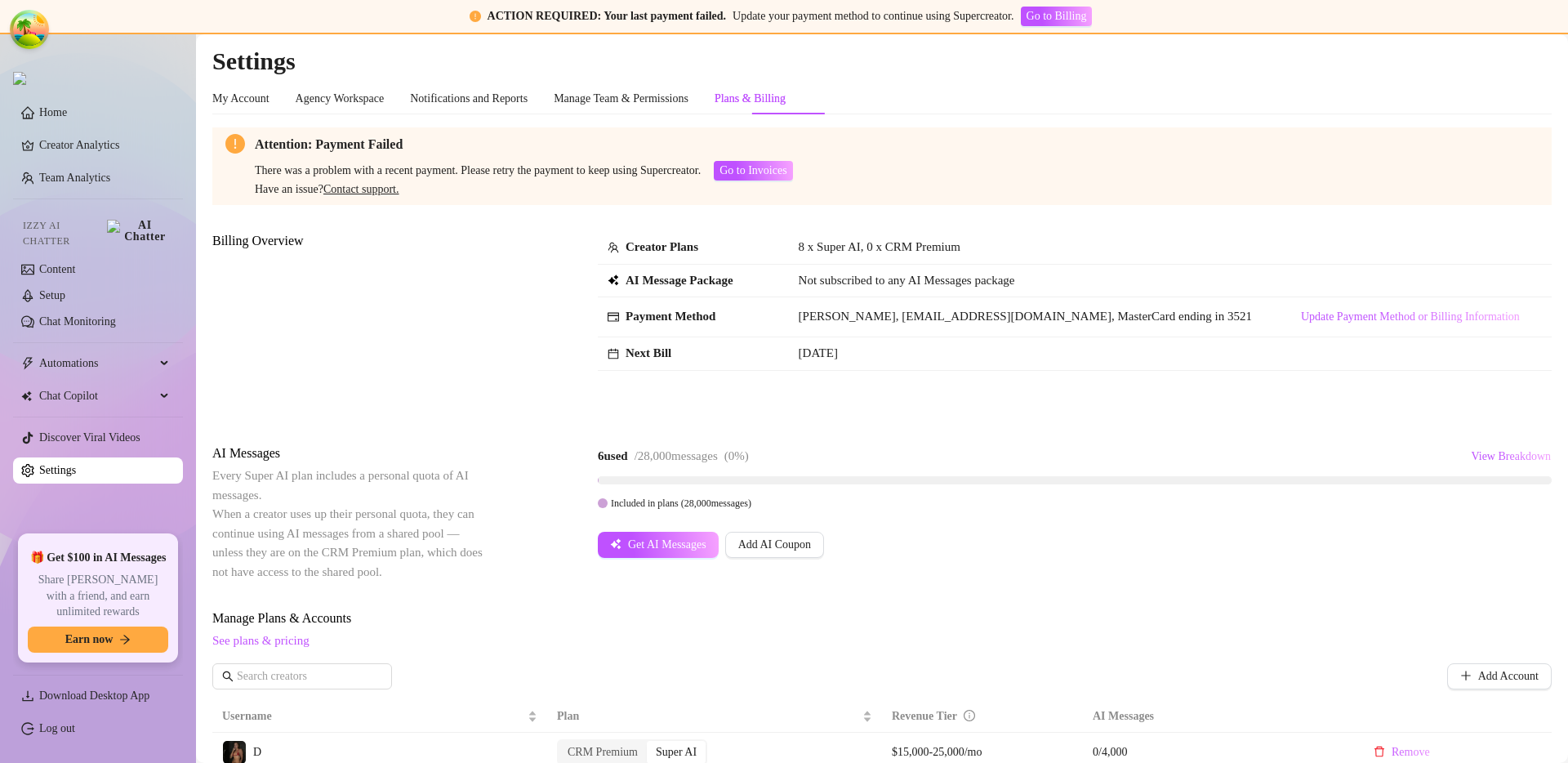
click at [844, 408] on div "Billing Overview Creator Plans 8 x Super AI, 0 x CRM Premium AI Message Package…" at bounding box center [882, 325] width 1339 height 186
click at [452, 322] on div "Billing Overview" at bounding box center [349, 325] width 274 height 186
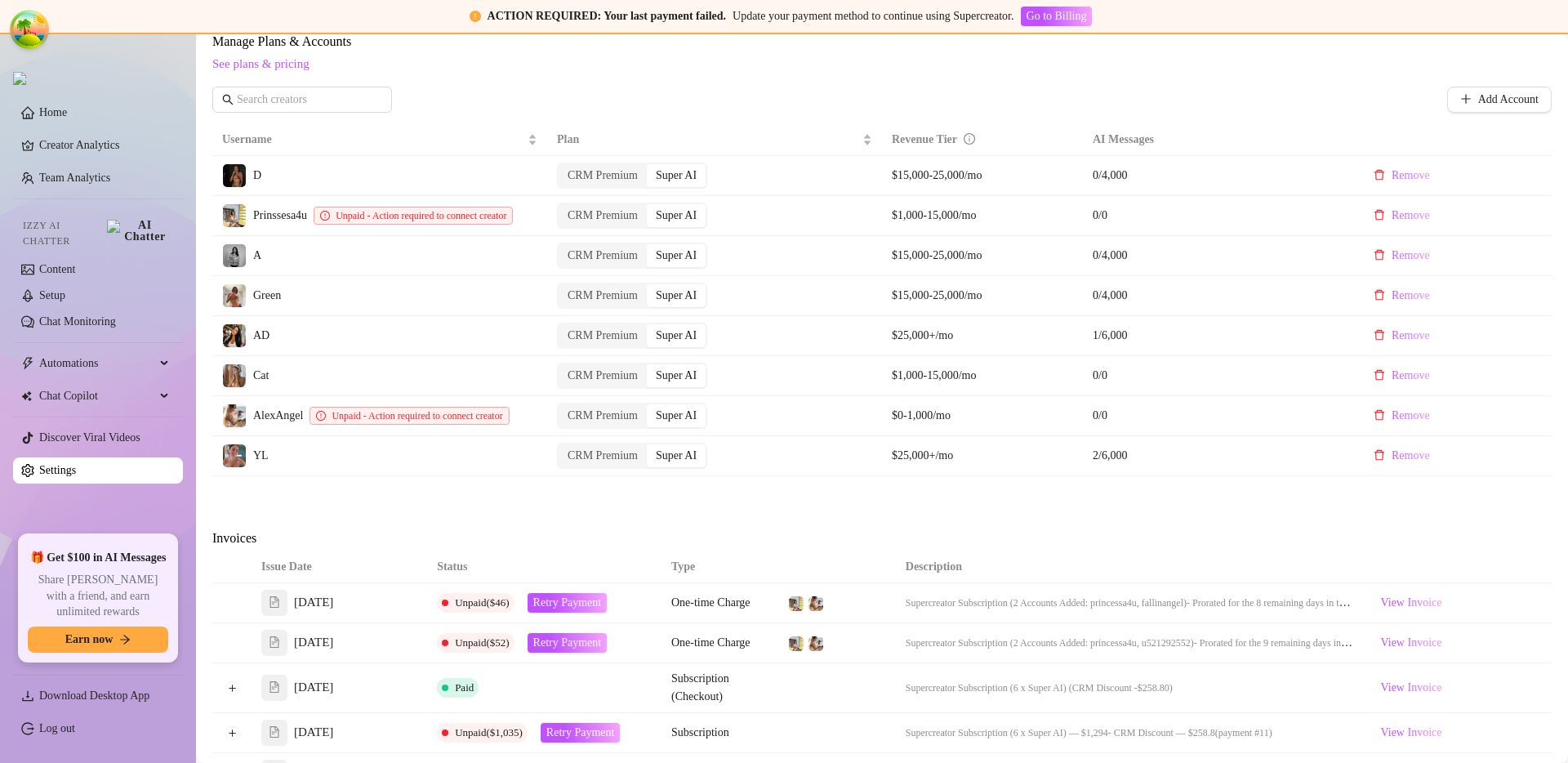
scroll to position [867, 0]
